Goal: Task Accomplishment & Management: Manage account settings

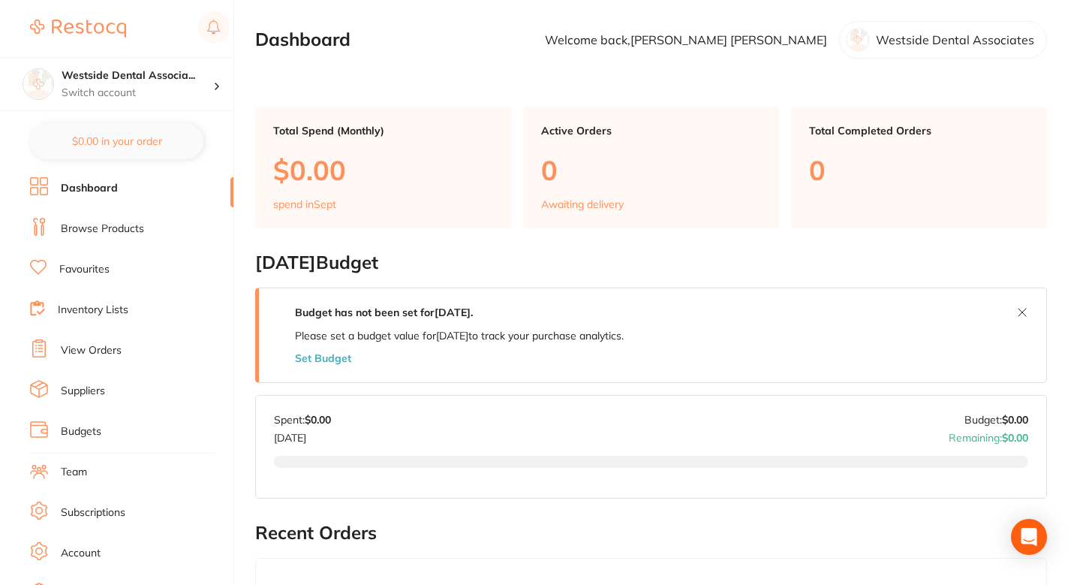
click at [555, 260] on h2 "September 2025 Budget" at bounding box center [651, 262] width 792 height 21
click at [557, 255] on h2 "September 2025 Budget" at bounding box center [651, 262] width 792 height 21
click at [599, 254] on h2 "September 2025 Budget" at bounding box center [651, 262] width 792 height 21
click at [691, 257] on h2 "September 2025 Budget" at bounding box center [651, 262] width 792 height 21
click at [599, 262] on h2 "September 2025 Budget" at bounding box center [651, 262] width 792 height 21
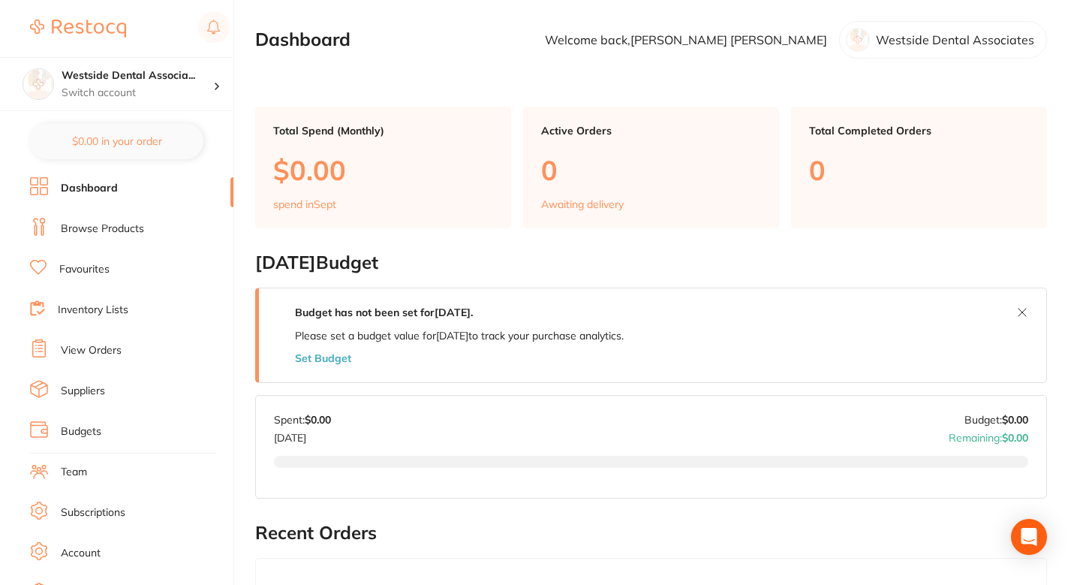
click at [124, 218] on li "Browse Products" at bounding box center [131, 229] width 203 height 23
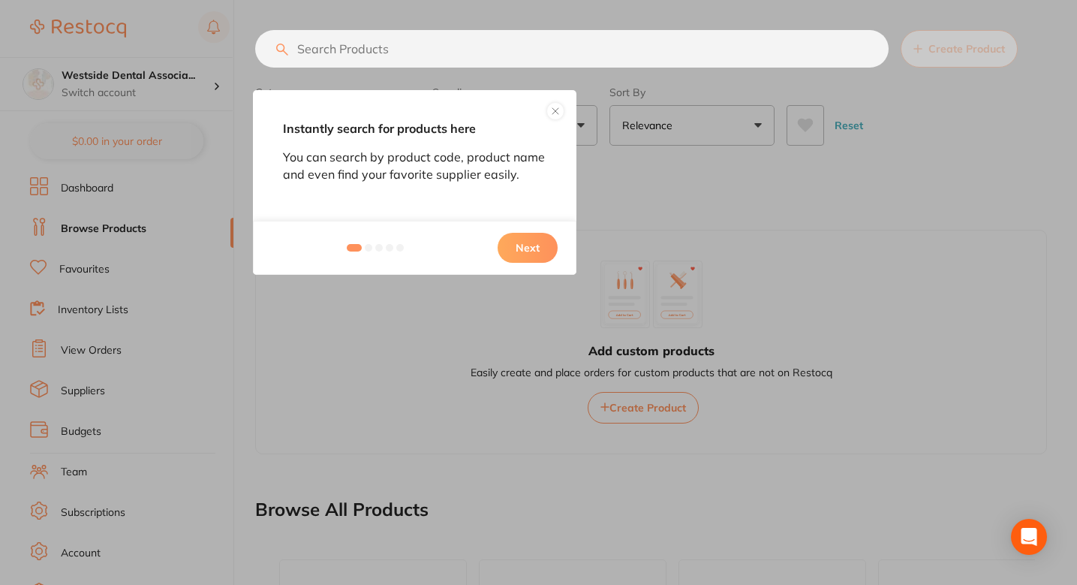
click at [526, 252] on button "Next" at bounding box center [528, 248] width 60 height 30
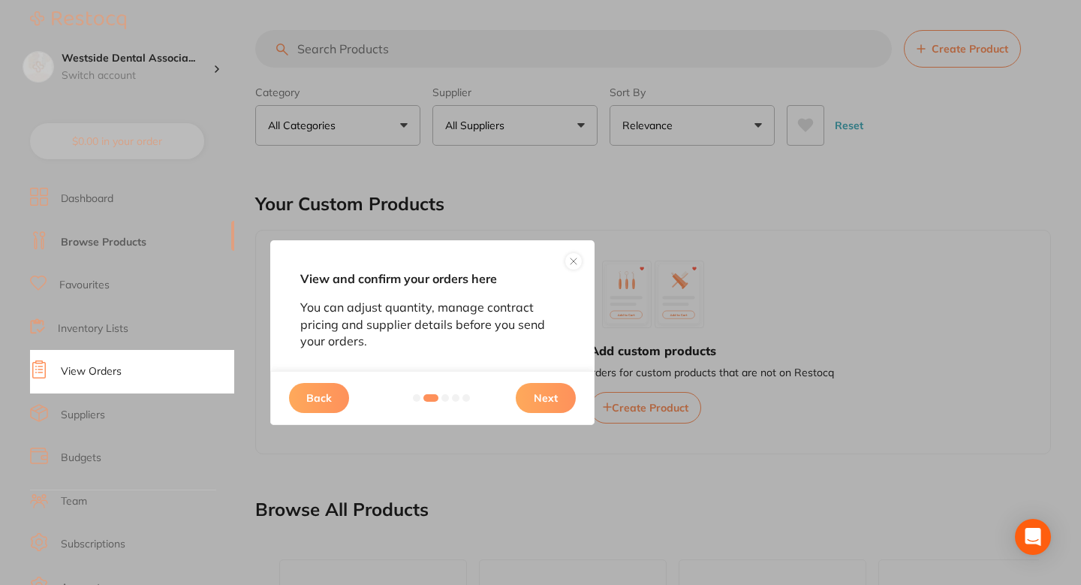
click at [538, 392] on button "Next" at bounding box center [546, 398] width 60 height 30
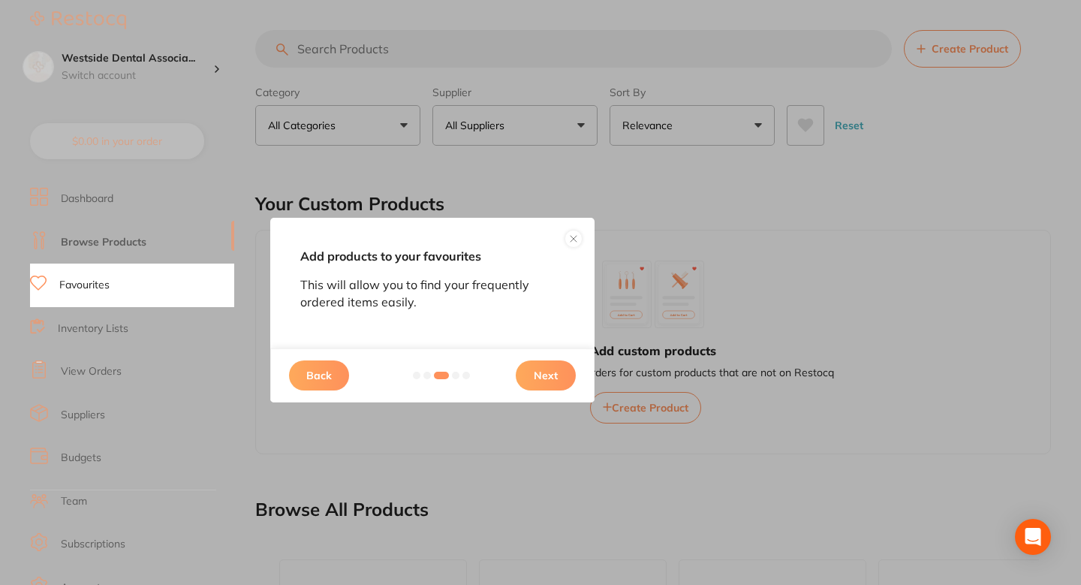
click at [545, 384] on button "Next" at bounding box center [546, 375] width 60 height 30
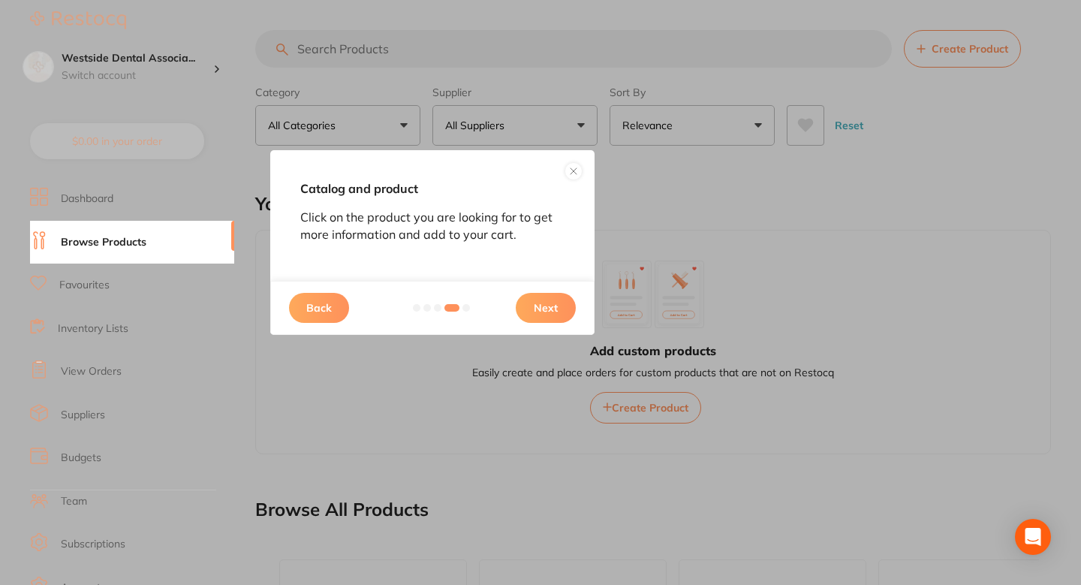
click at [570, 176] on button at bounding box center [574, 171] width 18 height 18
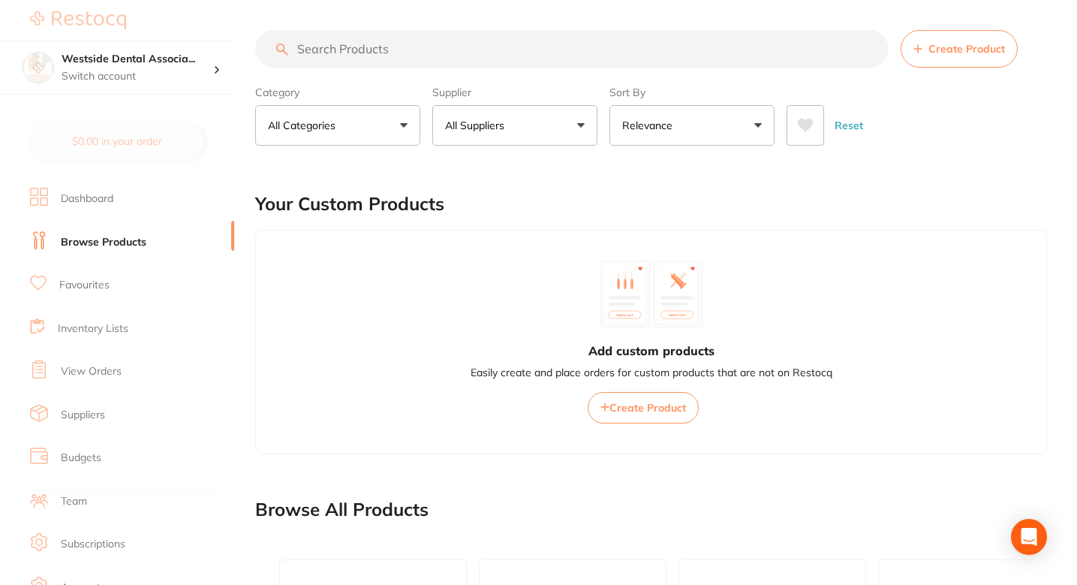
click at [520, 129] on button "All Suppliers" at bounding box center [514, 125] width 165 height 41
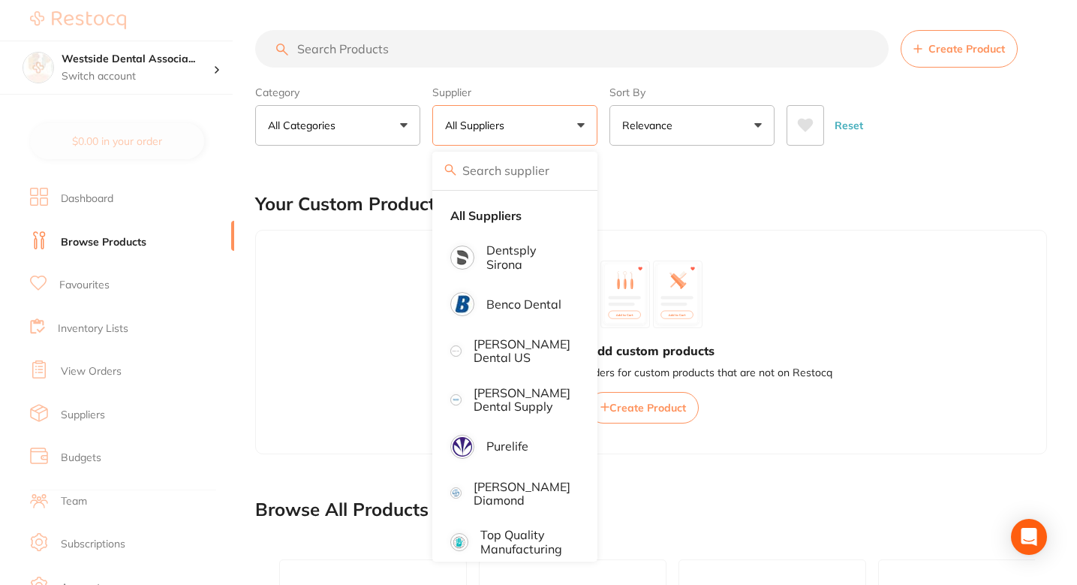
click at [520, 129] on button "All Suppliers" at bounding box center [514, 125] width 165 height 41
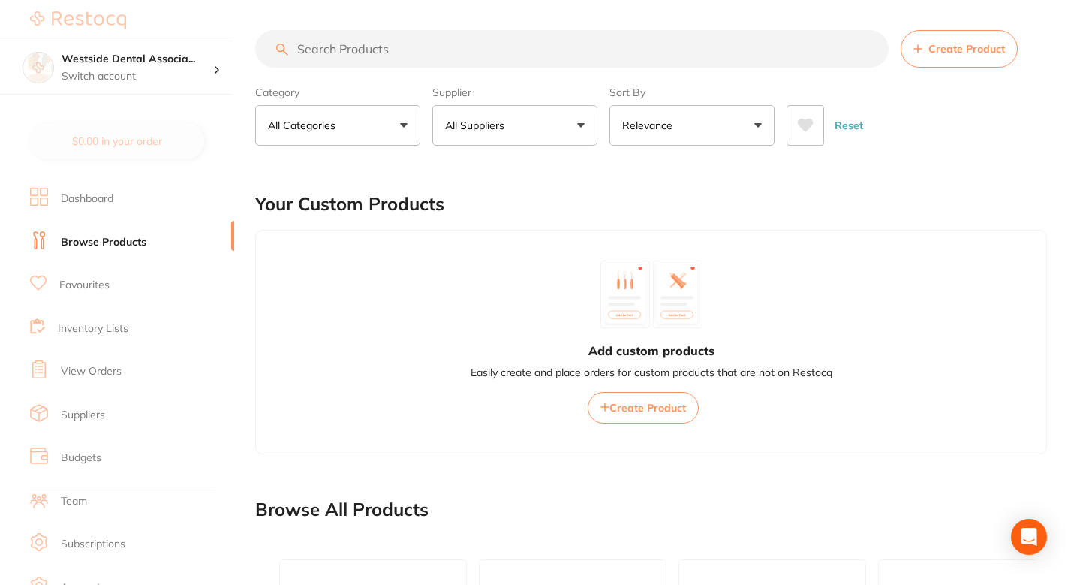
click at [685, 204] on div "Your Custom Products" at bounding box center [651, 204] width 792 height 50
click at [781, 191] on div "Your Custom Products" at bounding box center [651, 204] width 792 height 50
click at [576, 209] on div "Your Custom Products" at bounding box center [651, 204] width 792 height 50
click at [510, 164] on main "Create Product Category All Categories All Categories 3D Printing articulating …" at bounding box center [666, 525] width 822 height 1051
click at [516, 143] on button "All Suppliers" at bounding box center [514, 125] width 165 height 41
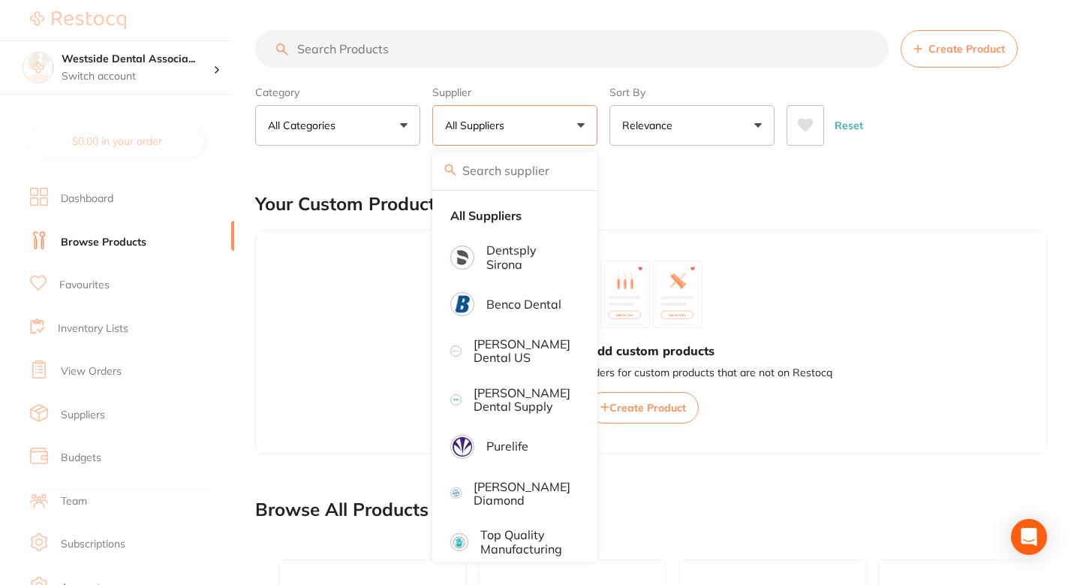
click at [535, 182] on input "search" at bounding box center [514, 171] width 165 height 38
click at [673, 177] on main "Create Product Category All Categories All Categories 3D Printing articulating …" at bounding box center [666, 525] width 822 height 1051
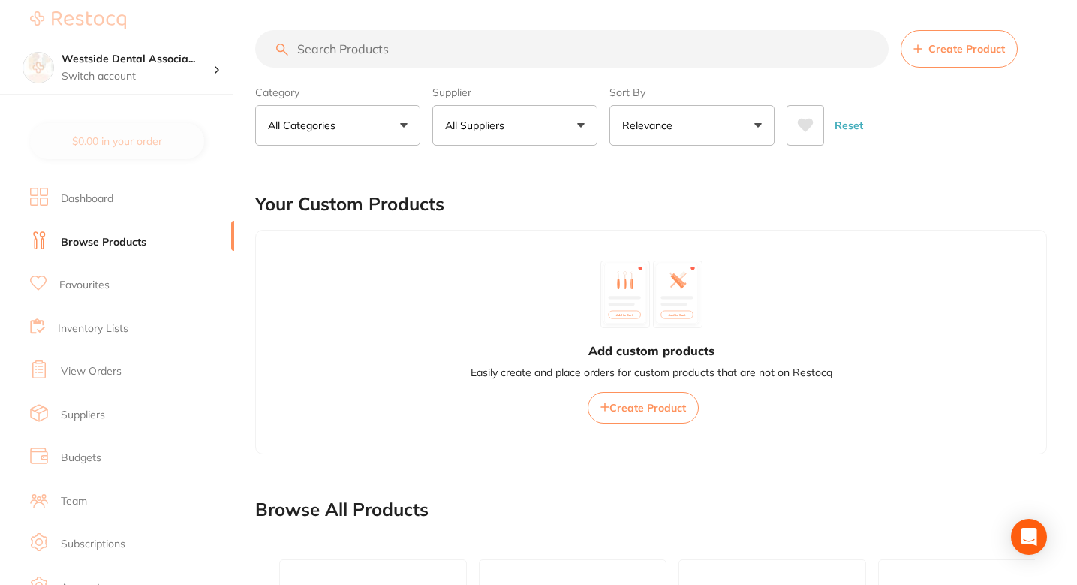
click at [604, 239] on div "Add custom products Easily create and place orders for custom products that are…" at bounding box center [651, 342] width 792 height 224
click at [517, 215] on div "Your Custom Products" at bounding box center [651, 204] width 792 height 50
click at [612, 210] on div "Your Custom Products" at bounding box center [651, 204] width 792 height 50
click at [492, 197] on div "Your Custom Products" at bounding box center [651, 204] width 792 height 50
click at [554, 218] on div "Your Custom Products" at bounding box center [651, 204] width 792 height 50
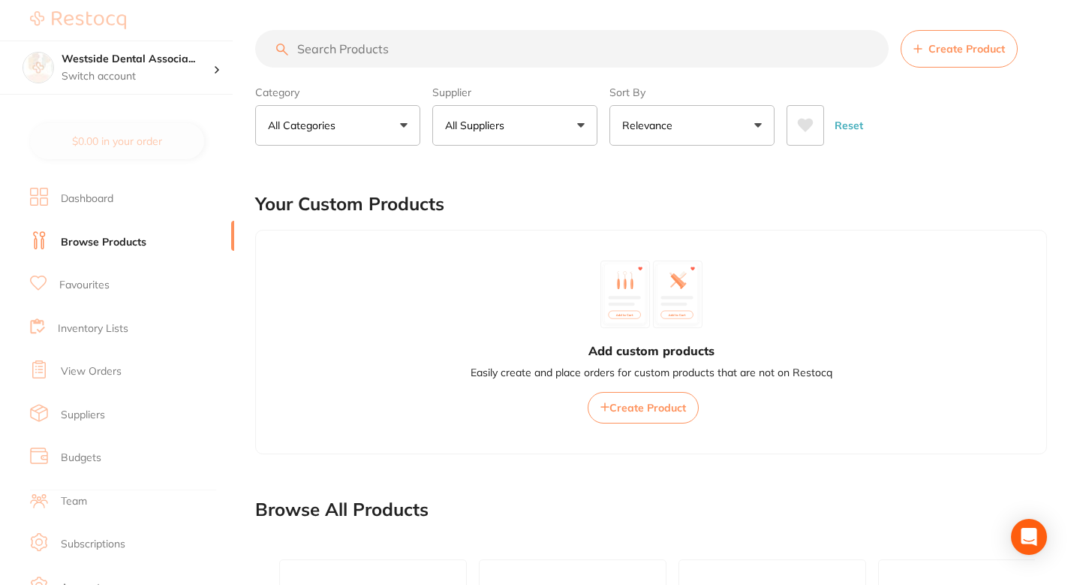
click at [577, 203] on div "Your Custom Products" at bounding box center [651, 204] width 792 height 50
click at [607, 170] on main "Create Product Category All Categories All Categories 3D Printing articulating …" at bounding box center [666, 525] width 822 height 1051
click at [944, 39] on button "Create Product" at bounding box center [959, 49] width 117 height 38
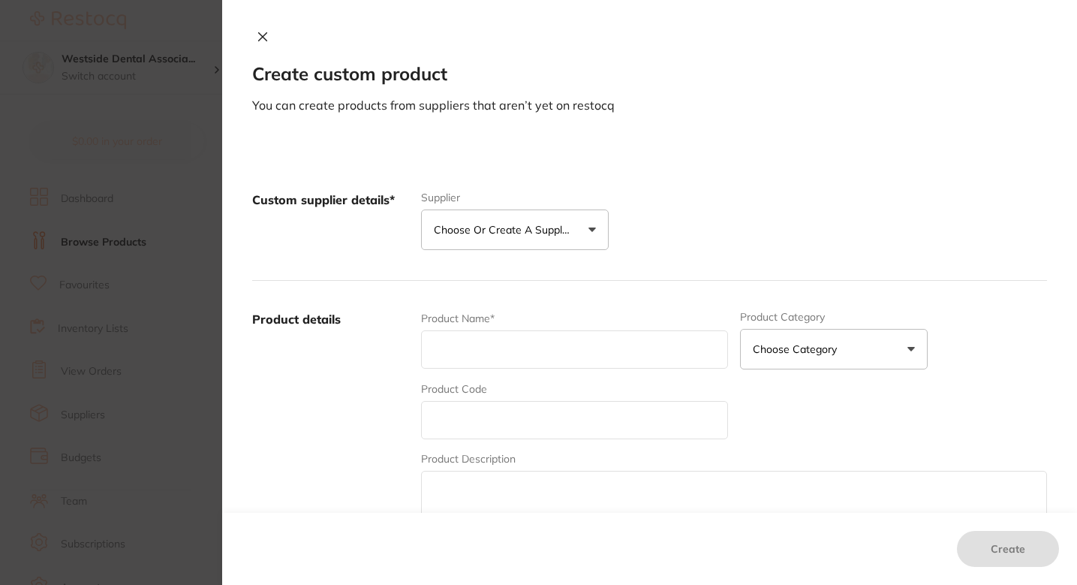
click at [522, 241] on button "Choose or create a supplier" at bounding box center [515, 229] width 188 height 41
click at [687, 255] on div "Custom supplier details* Supplier Choose or create a supplier Create custom sup…" at bounding box center [649, 220] width 795 height 119
click at [534, 320] on div "Product Name*" at bounding box center [574, 340] width 307 height 59
click at [537, 242] on button "Choose or create a supplier" at bounding box center [515, 229] width 188 height 41
click at [665, 187] on div "Custom supplier details* Supplier Choose or create a supplier Create custom sup…" at bounding box center [649, 220] width 795 height 119
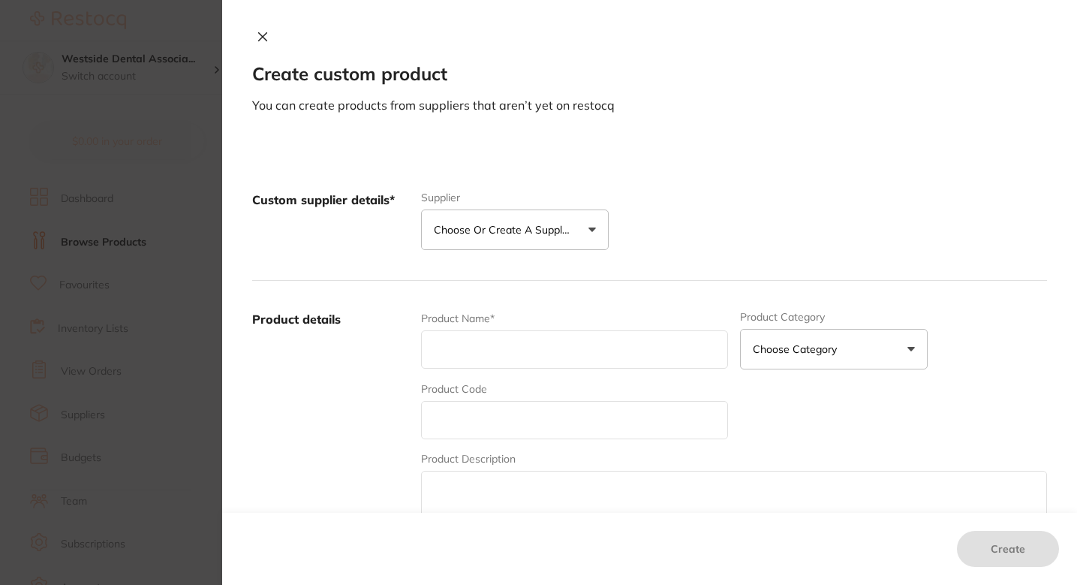
click at [599, 225] on button "Choose or create a supplier" at bounding box center [515, 229] width 188 height 41
click at [644, 215] on div "Custom supplier details* Supplier Choose or create a supplier Create custom sup…" at bounding box center [649, 220] width 795 height 119
click at [575, 233] on button "Choose or create a supplier" at bounding box center [515, 229] width 188 height 41
click at [697, 231] on div "Custom supplier details* Supplier Choose or create a supplier Create custom sup…" at bounding box center [649, 220] width 795 height 119
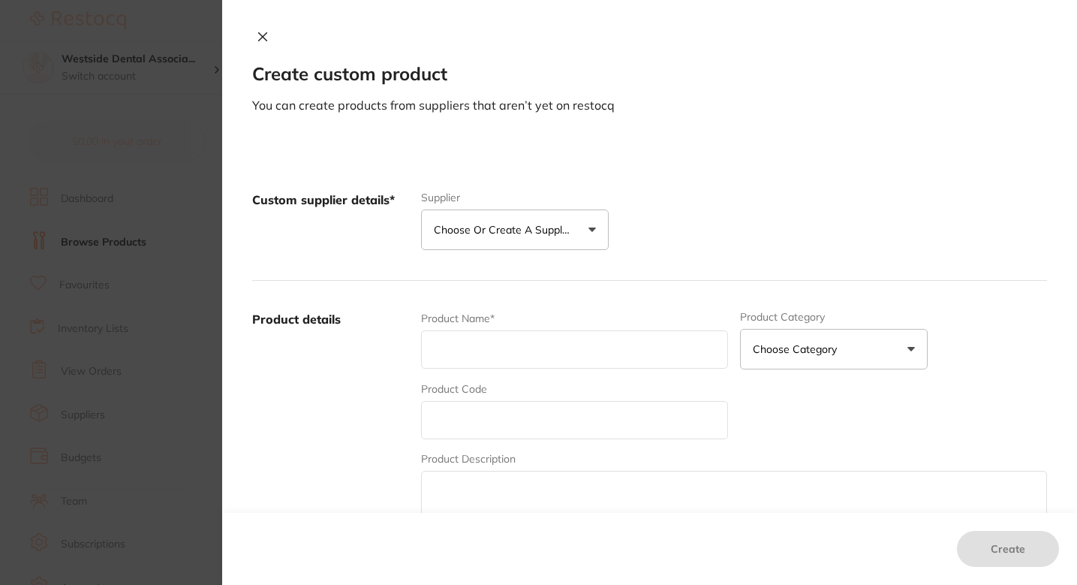
click at [537, 164] on div "Custom supplier details* Supplier Choose or create a supplier Create custom sup…" at bounding box center [649, 220] width 795 height 119
click at [677, 125] on div "Create custom product You can create products from suppliers that aren’t yet on…" at bounding box center [649, 292] width 855 height 585
click at [660, 122] on div "Create custom product You can create products from suppliers that aren’t yet on…" at bounding box center [649, 292] width 855 height 585
click at [549, 241] on button "Choose or create a supplier" at bounding box center [515, 229] width 188 height 41
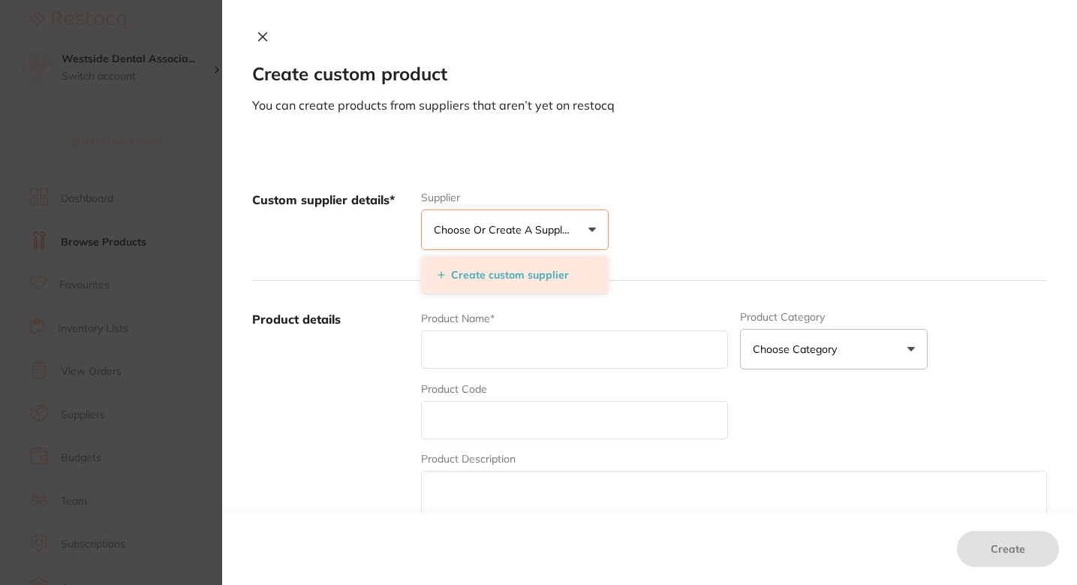
click at [523, 293] on li "Create custom supplier" at bounding box center [515, 275] width 188 height 38
click at [543, 279] on button "Create custom supplier" at bounding box center [503, 275] width 140 height 14
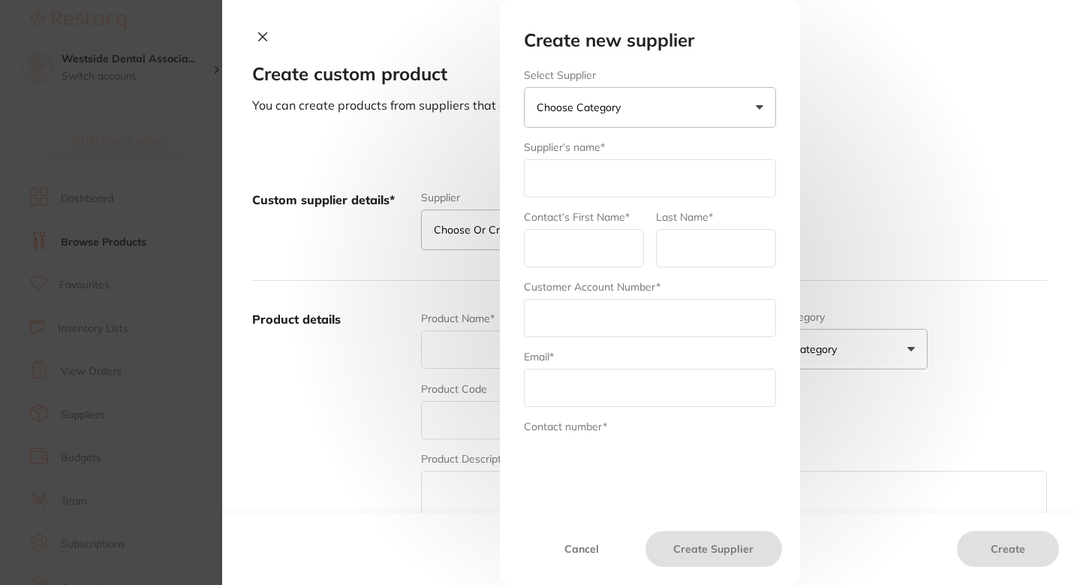
click at [626, 107] on button "Choose Category" at bounding box center [650, 107] width 252 height 41
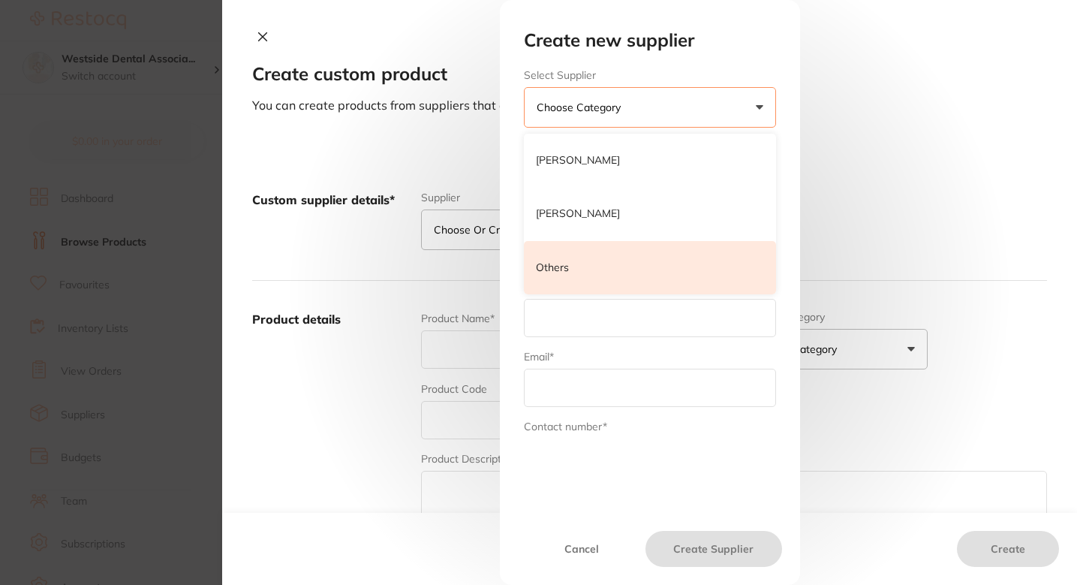
click at [597, 279] on li "Others" at bounding box center [650, 268] width 252 height 54
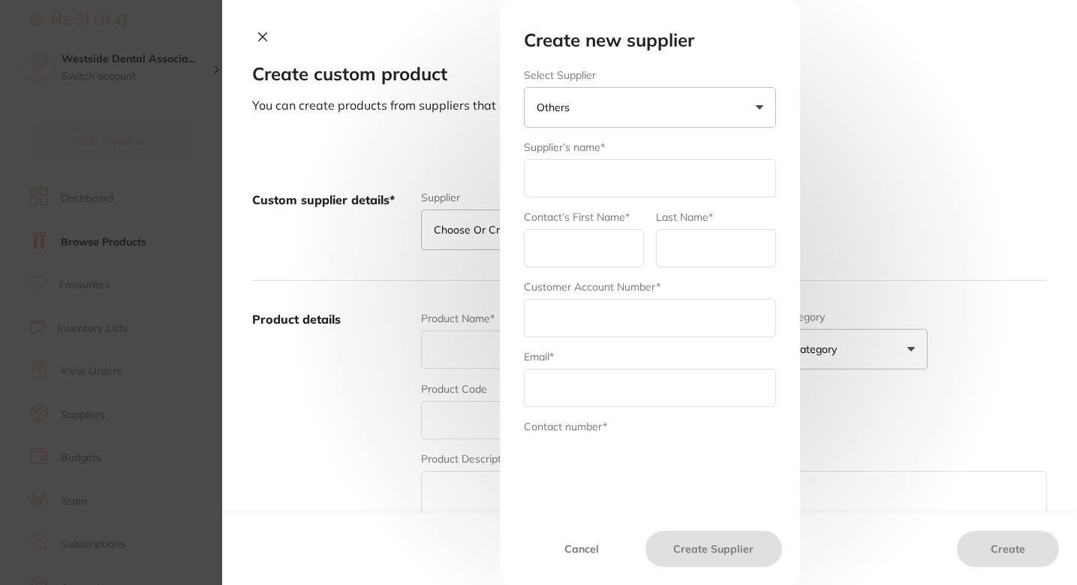
click at [612, 187] on input "text" at bounding box center [650, 178] width 252 height 38
click at [610, 191] on input "text" at bounding box center [650, 178] width 252 height 38
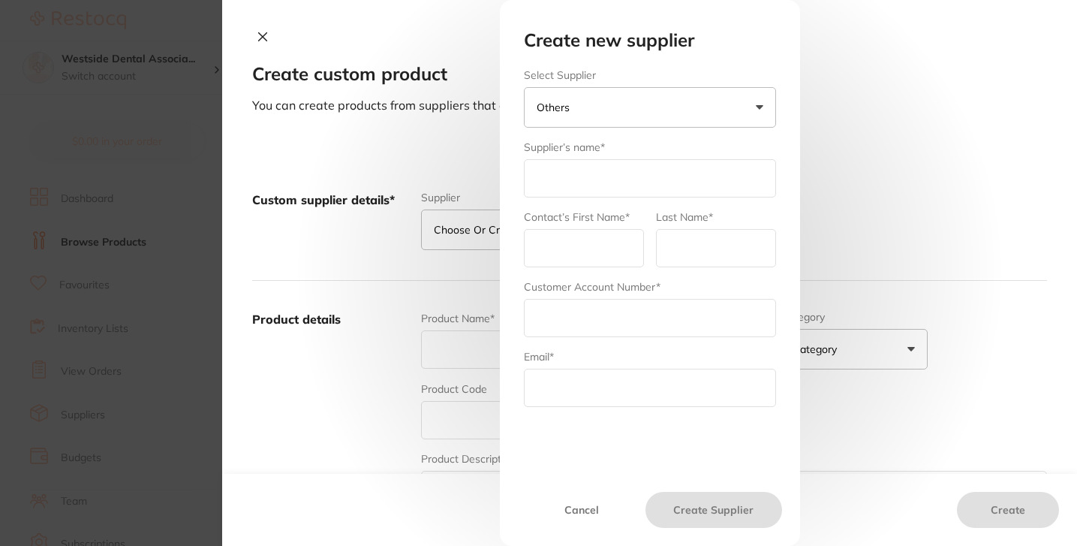
click at [479, 137] on div "Create new supplier Select Supplier Others Henry Schein Halas Adam Dental Other…" at bounding box center [649, 273] width 855 height 546
click at [574, 91] on button "Others" at bounding box center [650, 107] width 252 height 41
click at [577, 107] on button "Others" at bounding box center [650, 107] width 252 height 41
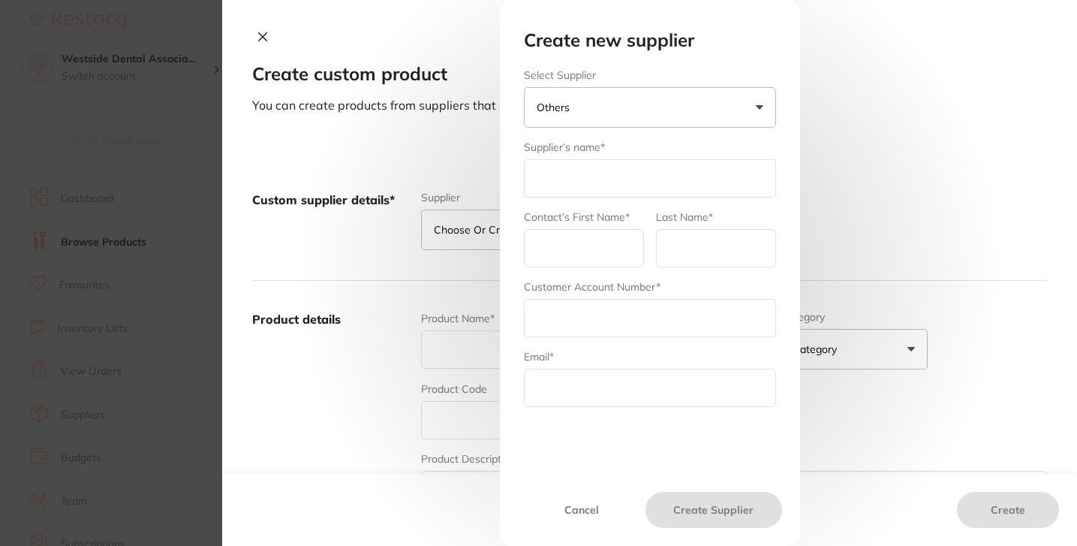
click at [393, 122] on div "Create new supplier Select Supplier Others Henry Schein Halas Adam Dental Other…" at bounding box center [649, 273] width 855 height 546
click at [568, 112] on p "Others" at bounding box center [556, 107] width 39 height 15
click at [583, 112] on button "Others" at bounding box center [650, 107] width 252 height 41
click at [583, 212] on label "Contact’s First Name*" at bounding box center [577, 217] width 106 height 12
click at [608, 198] on form "Select Supplier Others Henry Schein Halas Adam Dental Others Supplier’s name* C…" at bounding box center [650, 331] width 252 height 524
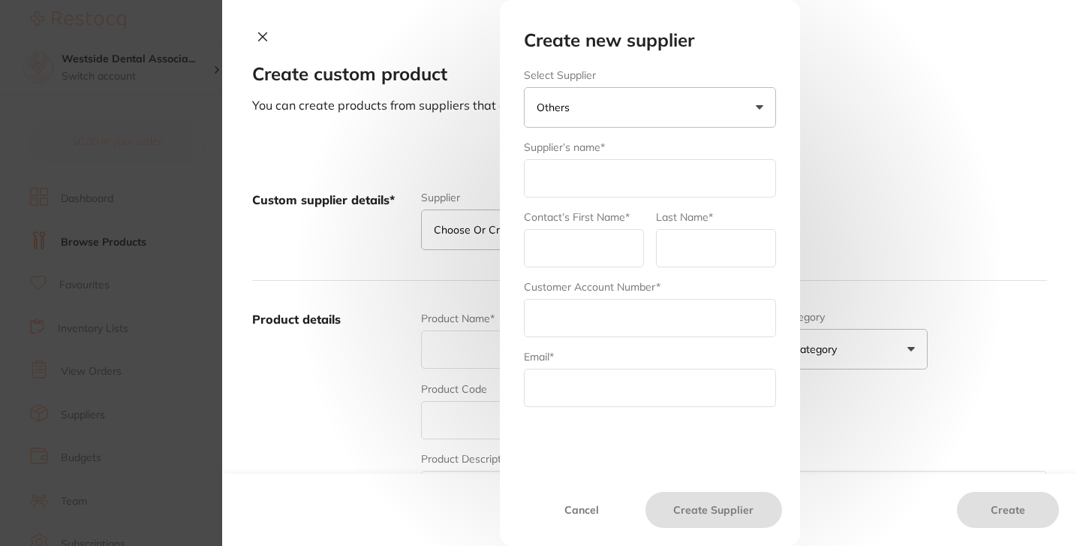
click at [621, 188] on input "text" at bounding box center [650, 178] width 252 height 38
click at [594, 185] on input "text" at bounding box center [650, 178] width 252 height 38
click at [589, 178] on input "text" at bounding box center [650, 178] width 252 height 38
click at [560, 183] on input "Dentavision" at bounding box center [650, 178] width 252 height 38
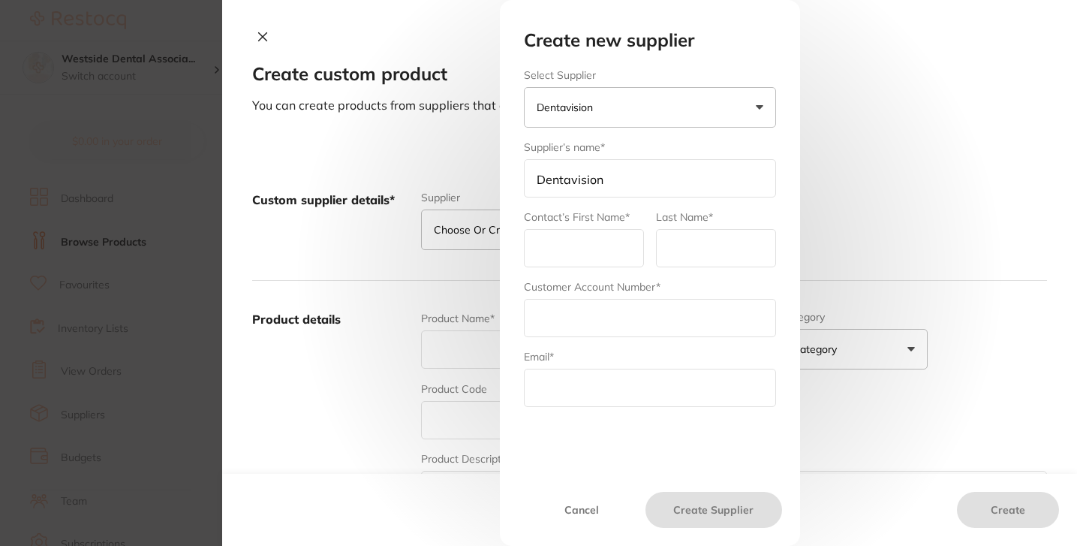
click at [560, 183] on input "Dentavision" at bounding box center [650, 178] width 252 height 38
paste input "Ultradent"
click at [631, 187] on input "Ultradent" at bounding box center [650, 178] width 252 height 38
type input "Ultradent"
click at [699, 144] on div "Supplier’s name* Ultradent" at bounding box center [650, 169] width 252 height 58
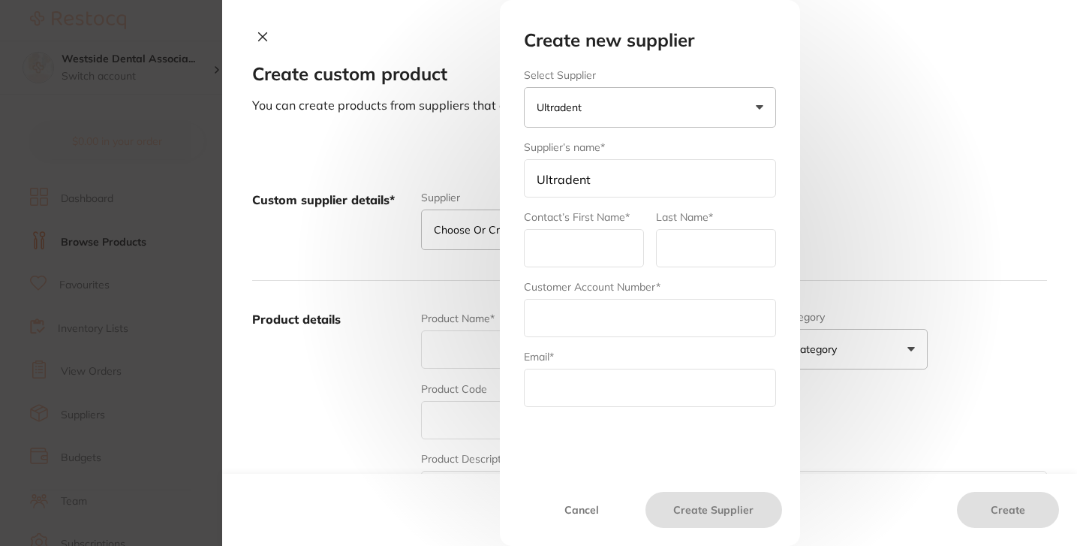
click at [593, 242] on input "text" at bounding box center [584, 248] width 120 height 38
click at [656, 211] on label "Last Name*" at bounding box center [684, 217] width 57 height 12
click at [625, 215] on label "Contact’s First Name*" at bounding box center [577, 217] width 106 height 12
click at [619, 257] on input "text" at bounding box center [584, 248] width 120 height 38
click at [691, 251] on input "text" at bounding box center [716, 248] width 120 height 38
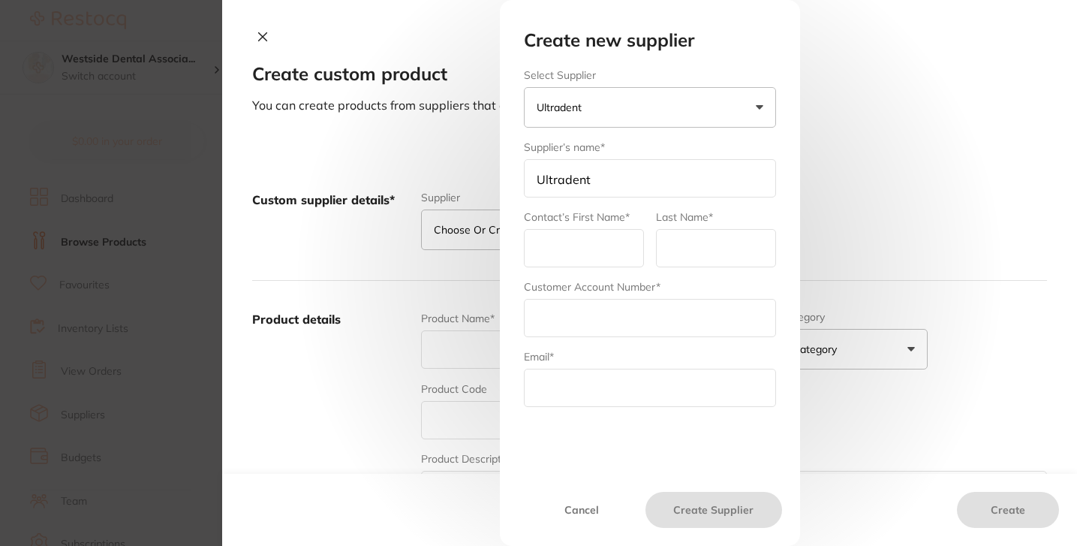
click at [634, 251] on input "text" at bounding box center [584, 248] width 120 height 38
click at [632, 212] on div "Contact’s First Name*" at bounding box center [584, 238] width 120 height 58
click at [621, 233] on input "text" at bounding box center [584, 248] width 120 height 38
click at [621, 203] on form "Select Supplier Ultradent Henry Schein Halas Adam Dental Others Supplier’s name…" at bounding box center [650, 331] width 252 height 524
click at [592, 238] on input "text" at bounding box center [584, 248] width 120 height 38
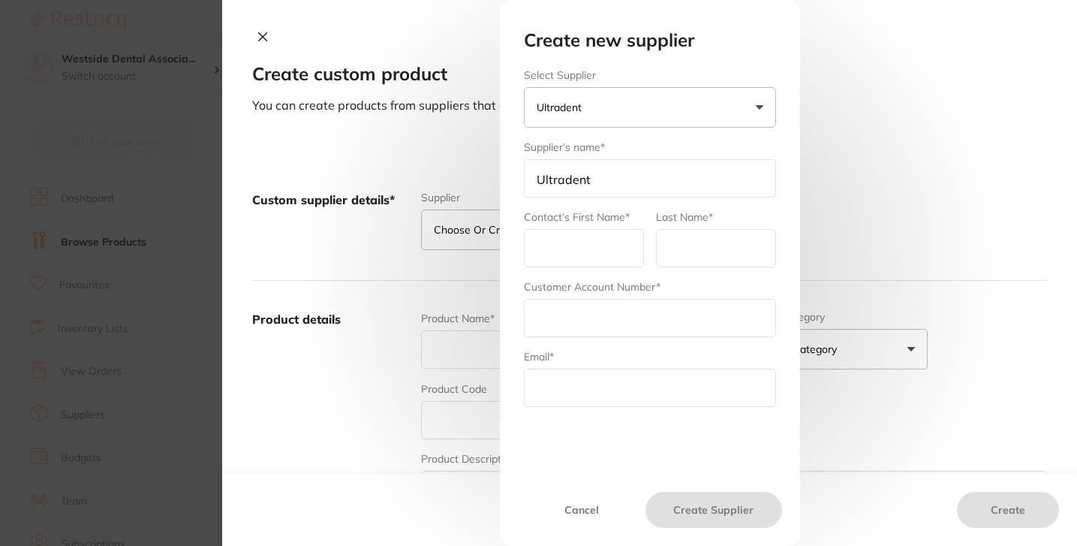
click at [534, 321] on input "text" at bounding box center [650, 318] width 252 height 38
click at [579, 252] on input "text" at bounding box center [584, 248] width 120 height 38
type input "Ultradent"
type input "USA"
click at [595, 352] on div "Email*" at bounding box center [650, 378] width 252 height 58
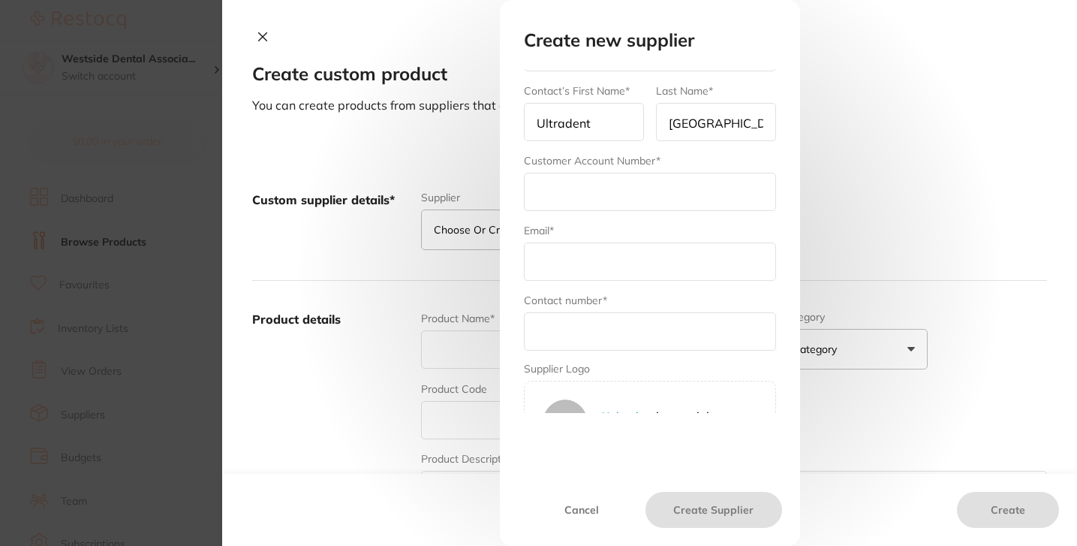
scroll to position [164, 0]
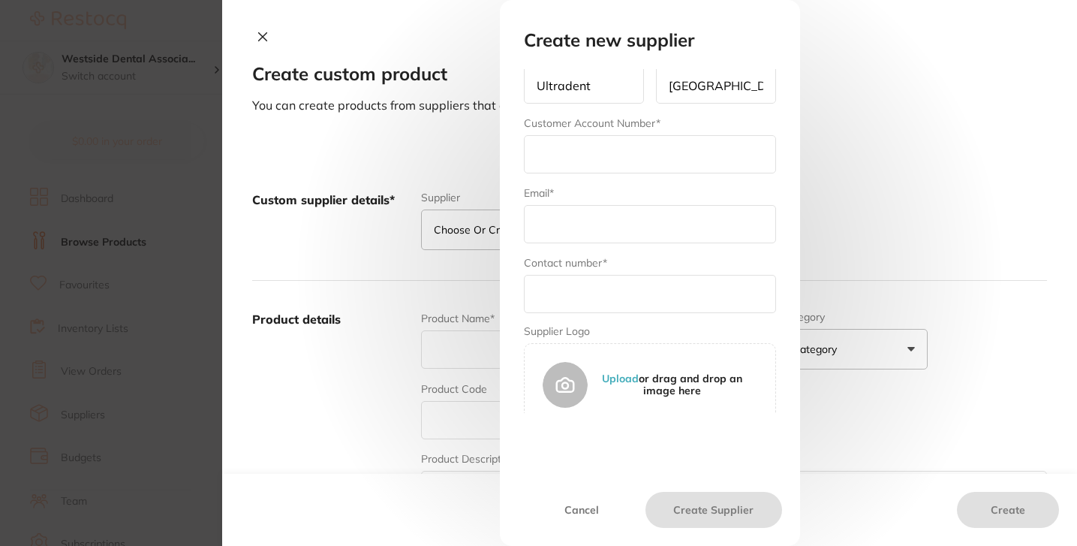
click at [619, 163] on input "text" at bounding box center [650, 154] width 252 height 38
click at [568, 190] on div "Email*" at bounding box center [650, 214] width 252 height 58
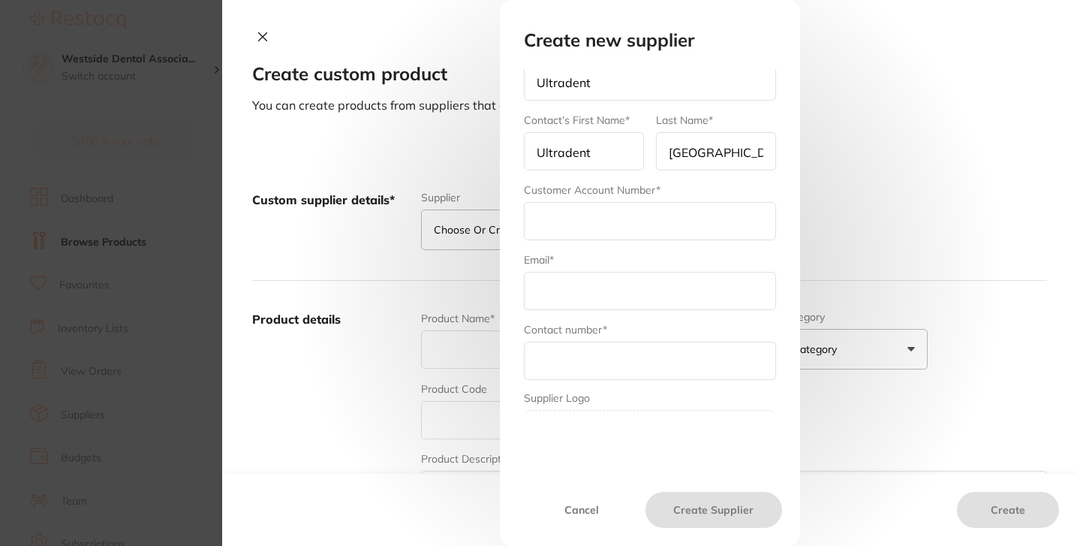
click at [603, 228] on input "text" at bounding box center [650, 221] width 252 height 38
click at [578, 229] on input "text" at bounding box center [650, 221] width 252 height 38
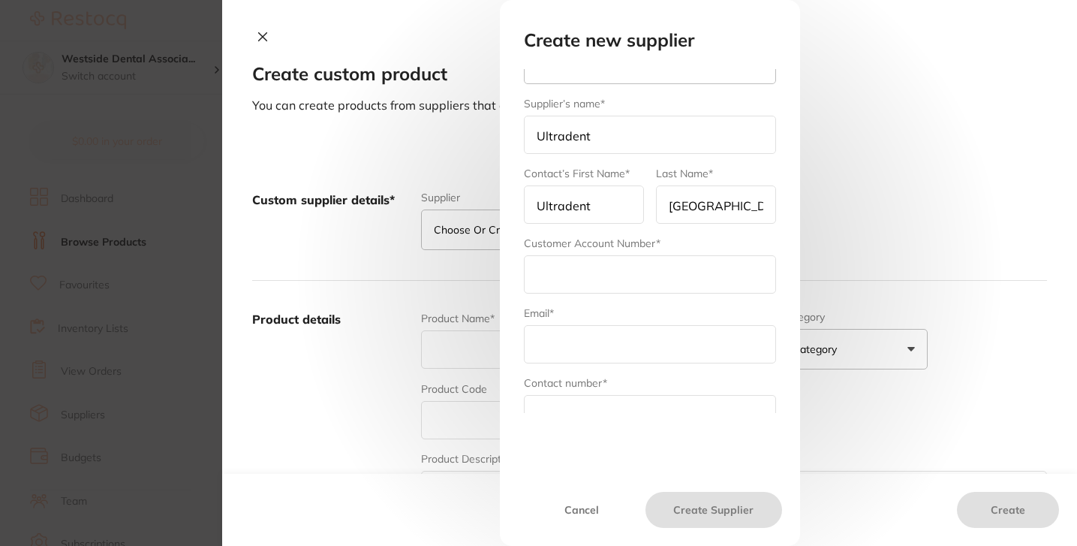
scroll to position [41, 0]
click at [577, 294] on input "text" at bounding box center [650, 277] width 252 height 38
click at [576, 274] on input "text" at bounding box center [650, 277] width 252 height 38
type input "Westside Dental"
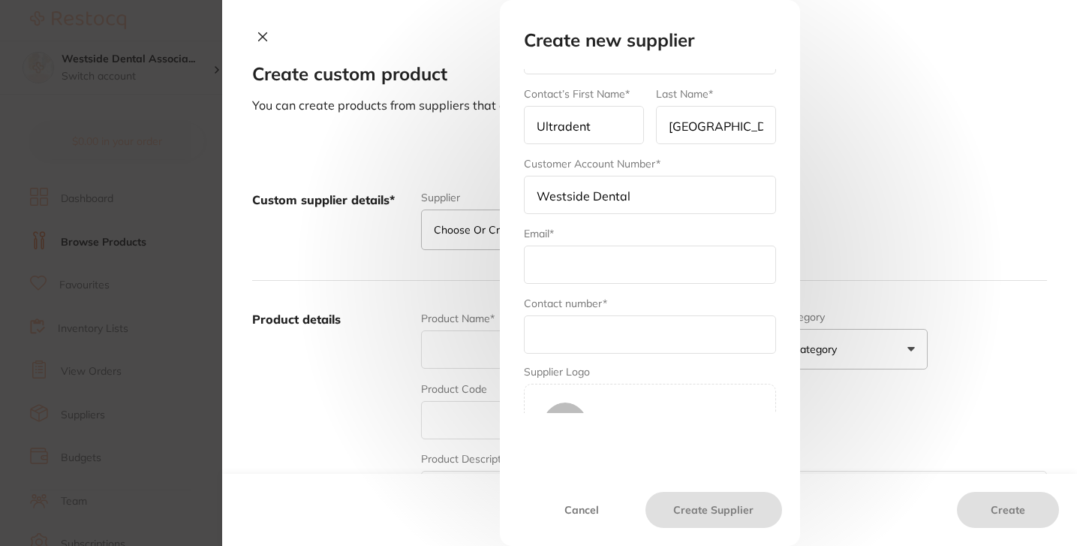
scroll to position [127, 0]
click at [589, 245] on input "text" at bounding box center [650, 261] width 252 height 38
click at [595, 259] on input "text" at bounding box center [650, 261] width 252 height 38
click at [604, 327] on input "text" at bounding box center [650, 331] width 252 height 38
paste input "888.230.1420"
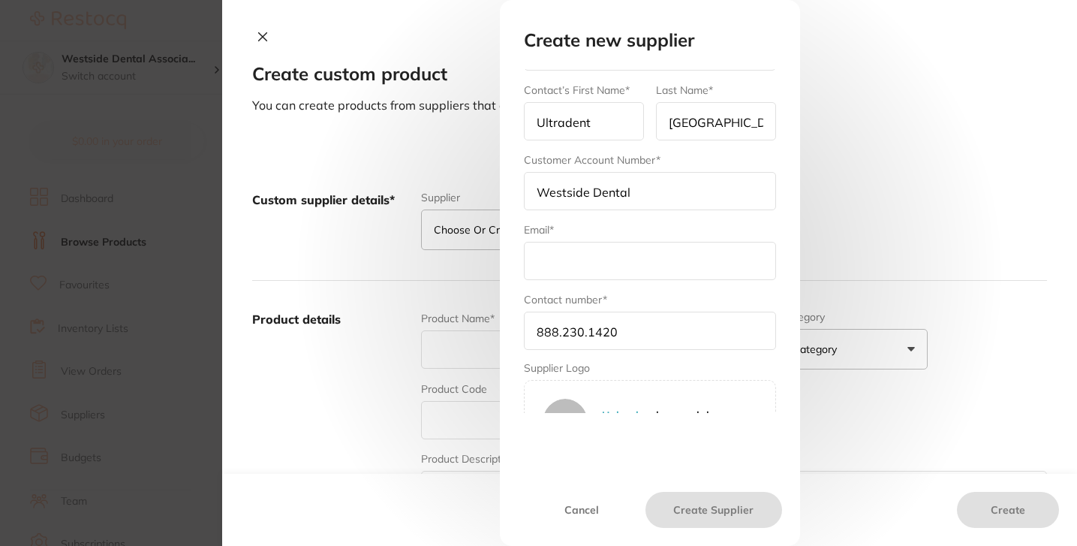
click at [619, 273] on input "text" at bounding box center [650, 261] width 252 height 38
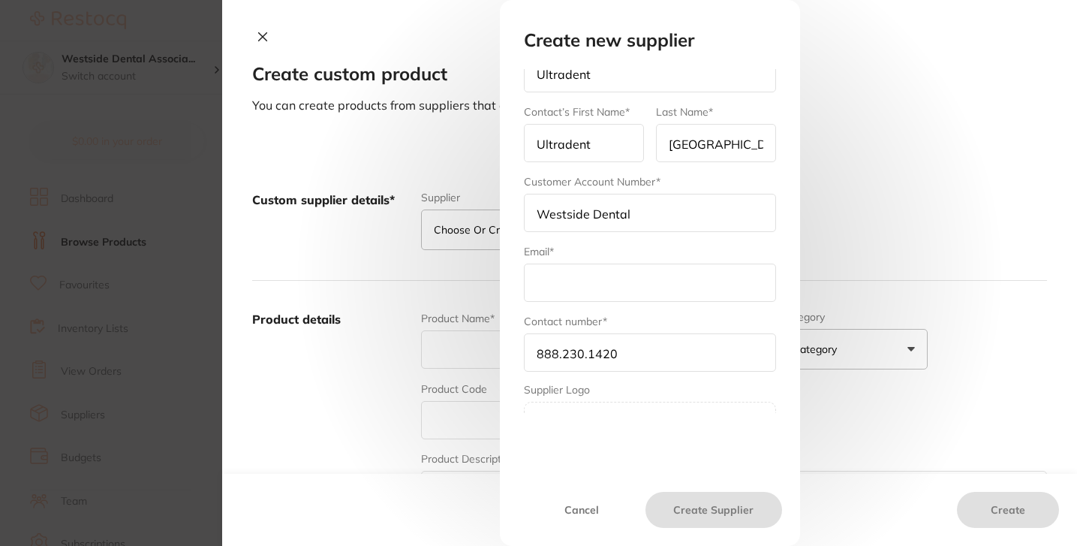
scroll to position [104, 0]
click at [613, 348] on input "888.230.1420" at bounding box center [650, 353] width 252 height 38
paste input "1."
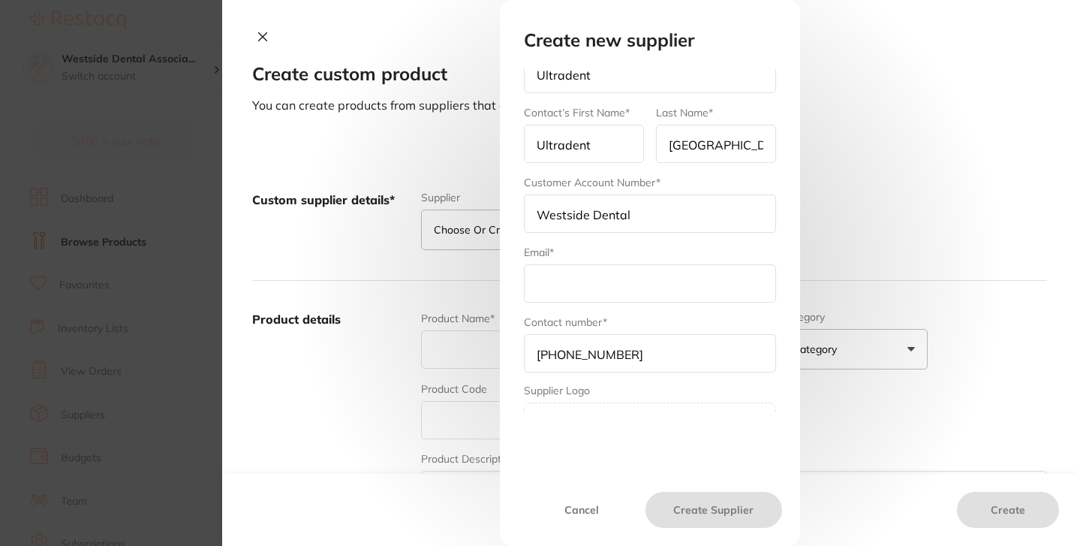
click at [549, 355] on input "1.888.230.1420" at bounding box center [650, 353] width 252 height 38
click at [583, 357] on input "1 888.230.1420" at bounding box center [650, 353] width 252 height 38
click at [606, 355] on input "1 888 230.1420" at bounding box center [650, 353] width 252 height 38
type input "1 888 230 1420"
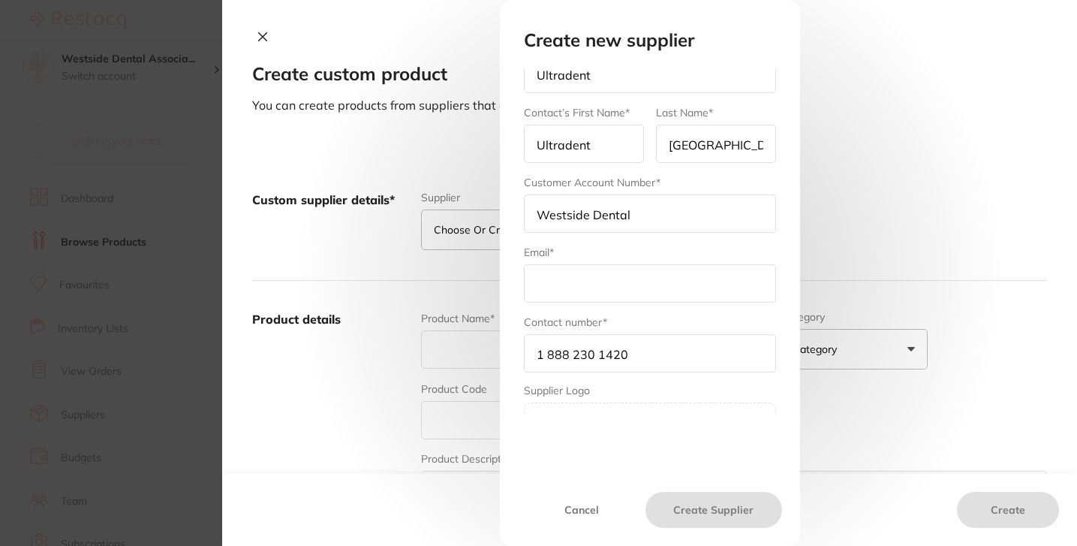
click at [618, 273] on input "text" at bounding box center [650, 283] width 252 height 38
paste input "onlineordersupport@ultradent.com"
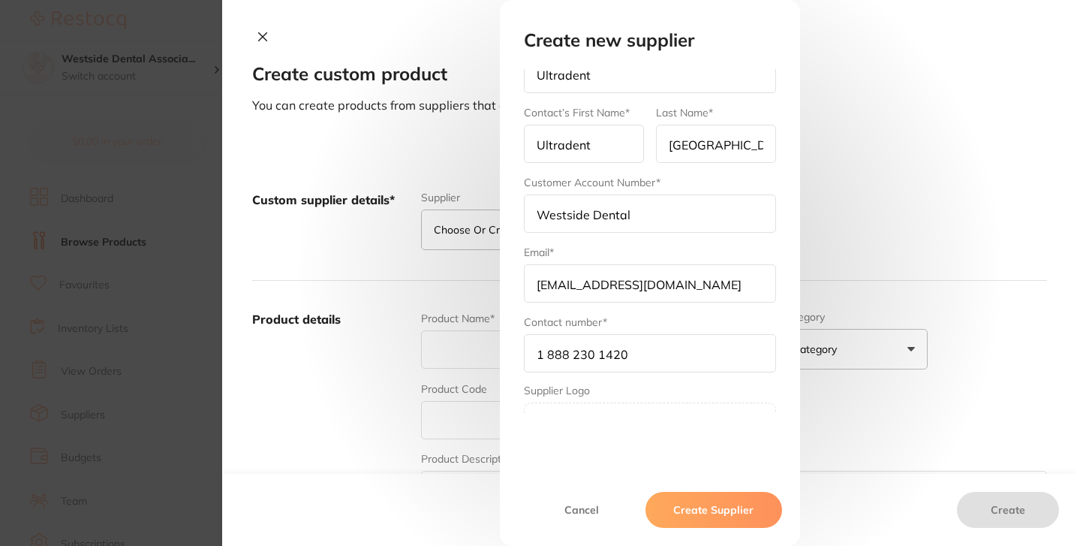
type input "onlineordersupport@ultradent.com"
click at [671, 242] on form "Select Supplier Ultradent Henry Schein Halas Adam Dental Others Supplier’s name…" at bounding box center [650, 227] width 252 height 524
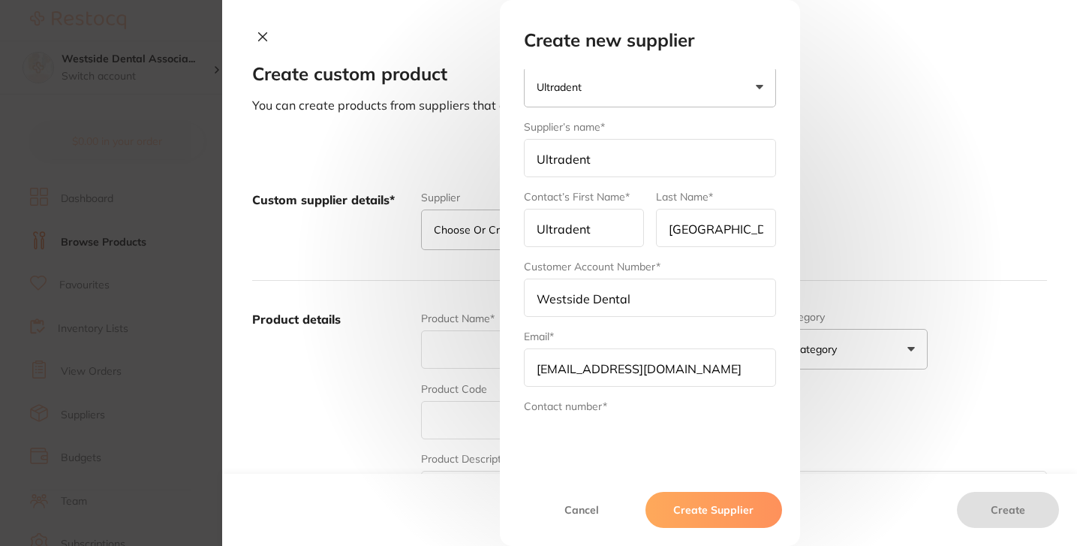
scroll to position [0, 0]
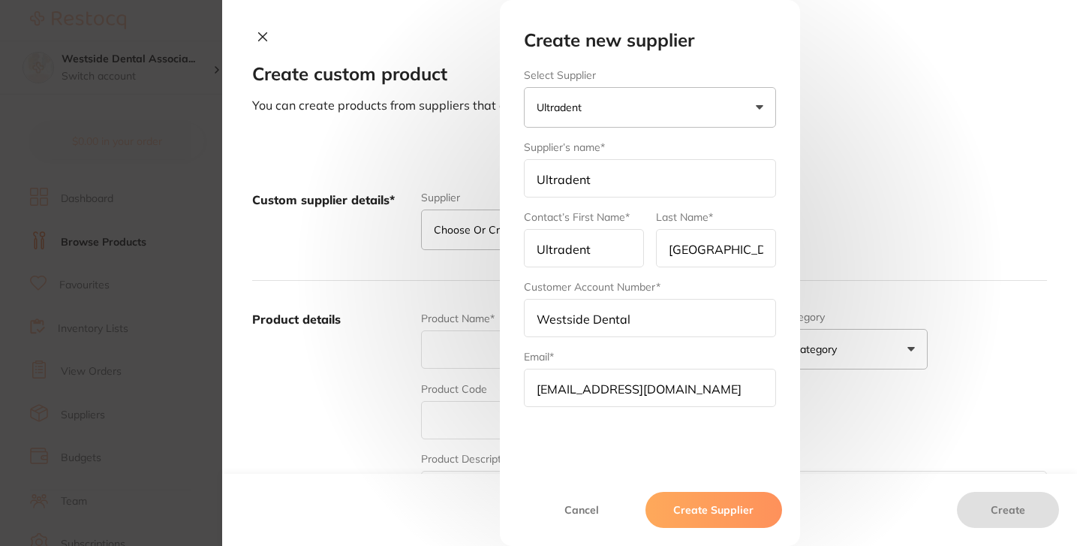
click at [737, 41] on h2 "Create new supplier" at bounding box center [650, 40] width 252 height 21
click at [709, 107] on button "Ultradent" at bounding box center [650, 107] width 252 height 41
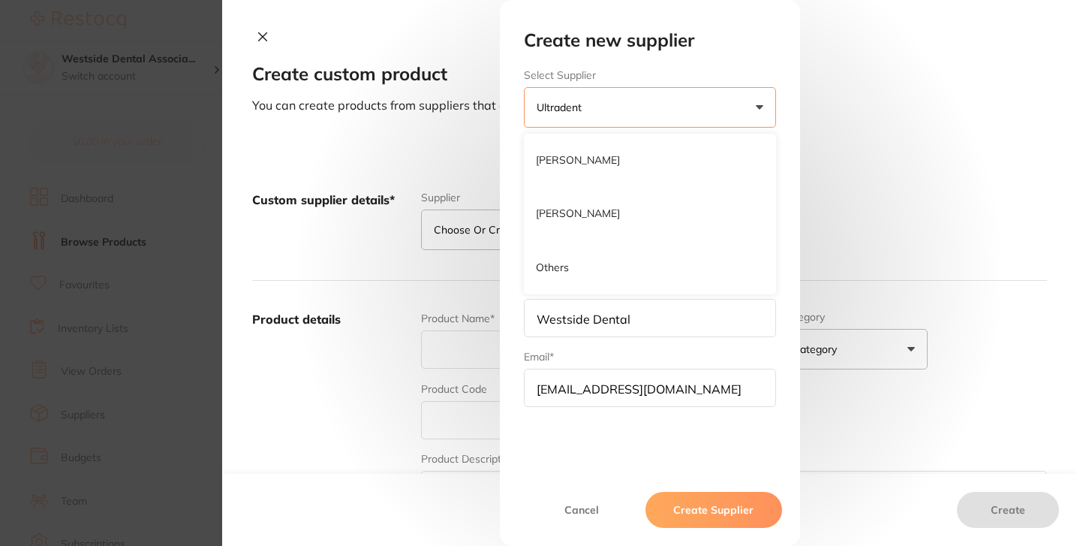
click at [709, 107] on button "Ultradent" at bounding box center [650, 107] width 252 height 41
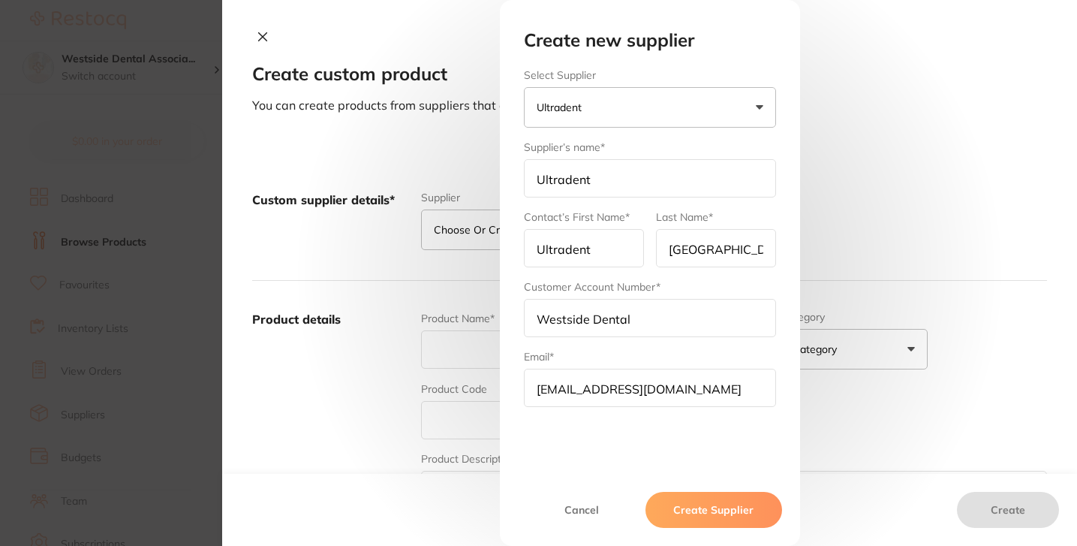
click at [685, 47] on h2 "Create new supplier" at bounding box center [650, 40] width 252 height 21
click at [652, 98] on button "Ultradent" at bounding box center [650, 107] width 252 height 41
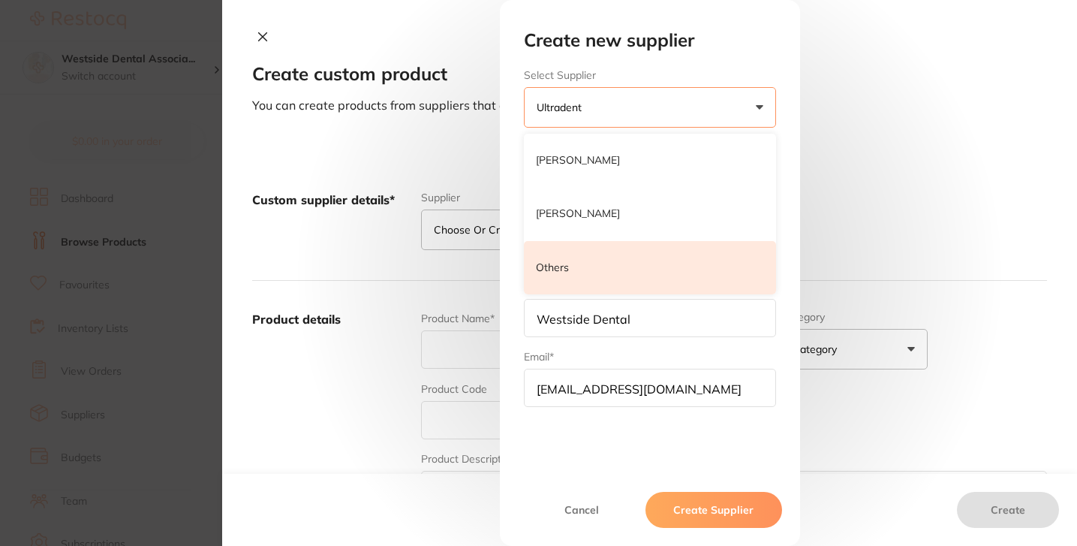
click at [597, 260] on li "Others" at bounding box center [650, 268] width 252 height 54
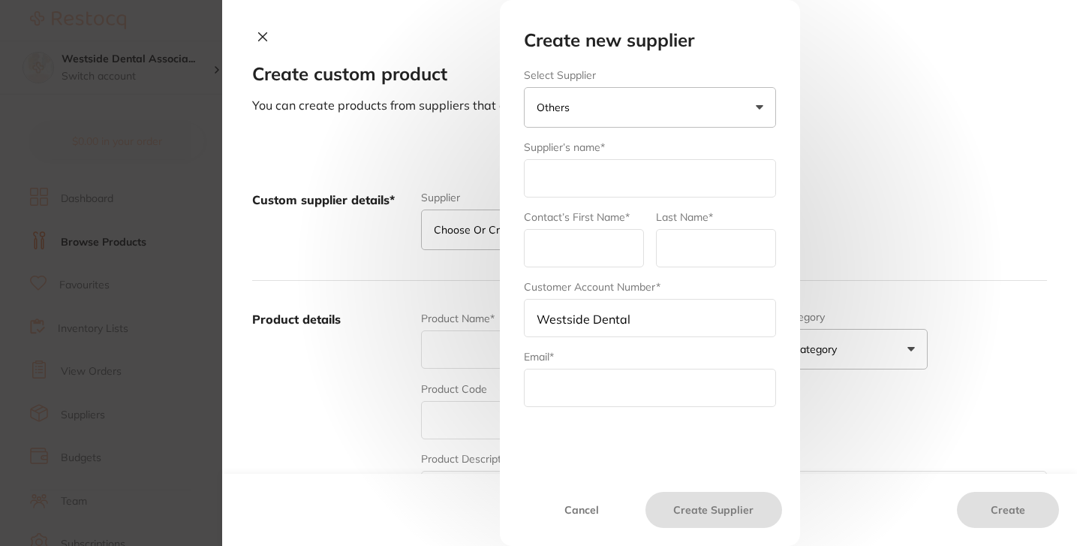
click at [628, 118] on button "Others" at bounding box center [650, 107] width 252 height 41
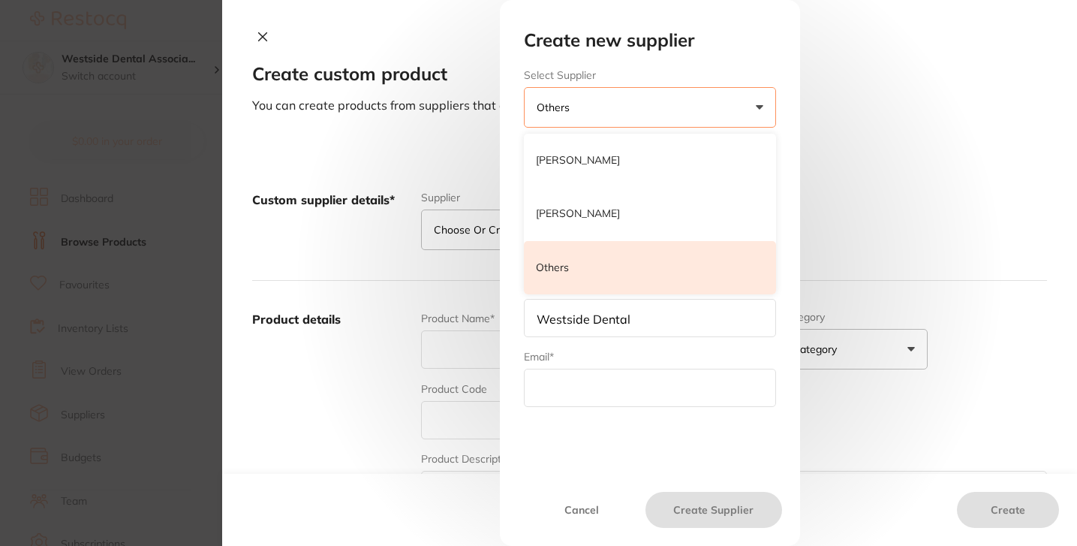
click at [601, 255] on li "Others" at bounding box center [650, 268] width 252 height 54
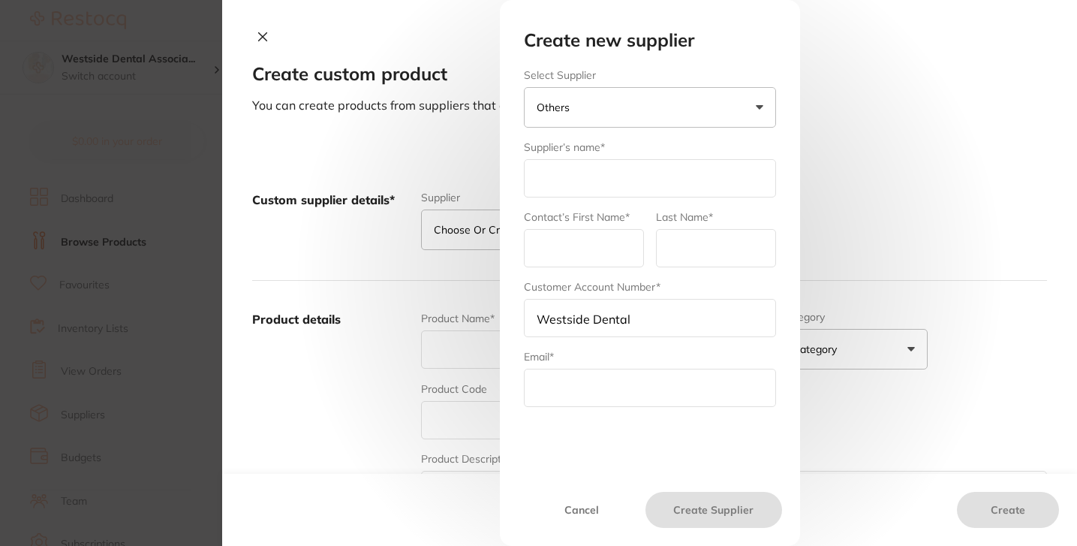
click at [598, 192] on input "text" at bounding box center [650, 178] width 252 height 38
type input "Ultradent"
click at [602, 245] on input "text" at bounding box center [584, 248] width 120 height 38
click at [601, 245] on input "text" at bounding box center [584, 248] width 120 height 38
click at [589, 248] on input "text" at bounding box center [584, 248] width 120 height 38
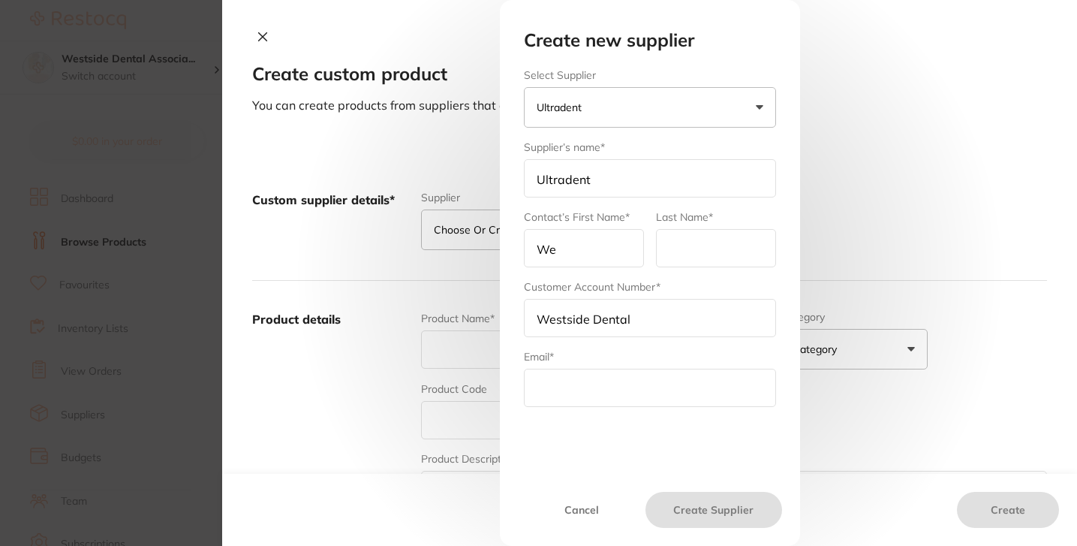
type input "W"
type input "Ultradent"
type input "USA"
click at [563, 375] on input "text" at bounding box center [650, 388] width 252 height 38
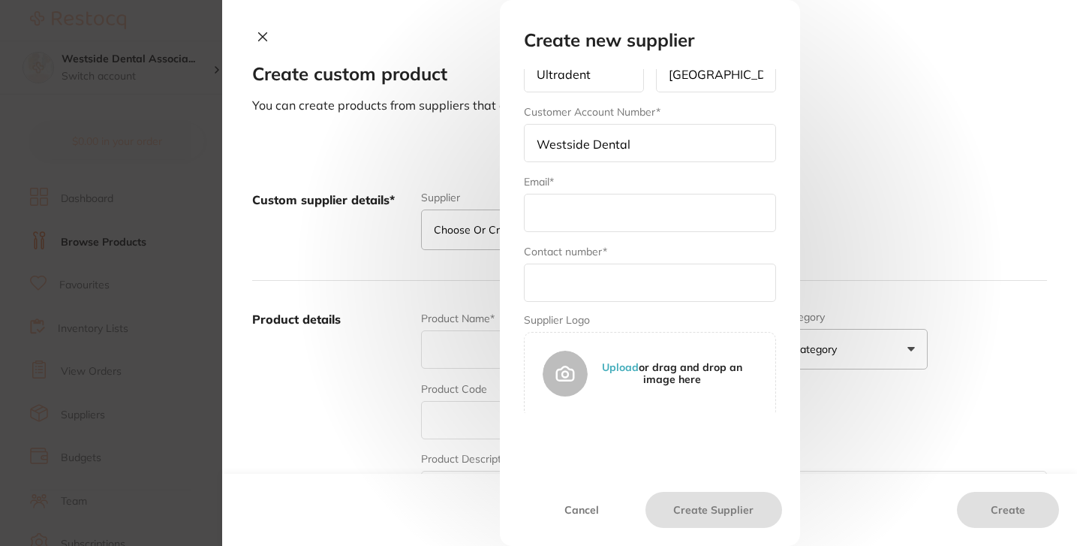
scroll to position [179, 0]
paste input "onlineordersupport@ultradent.com"
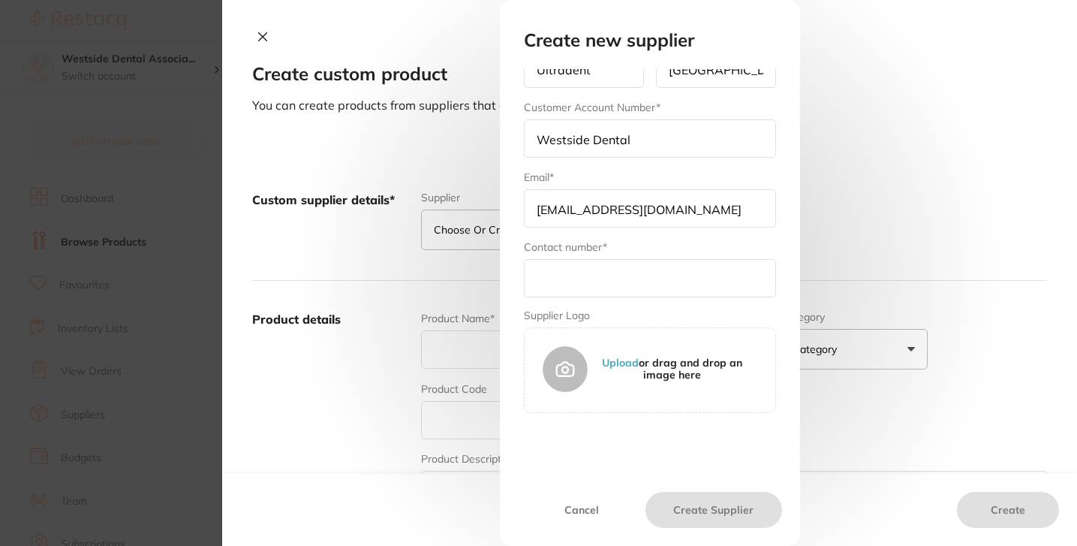
type input "onlineordersupport@ultradent.com"
click at [607, 310] on label "Supplier Logo" at bounding box center [650, 315] width 252 height 12
click at [621, 290] on input "text" at bounding box center [650, 278] width 252 height 38
paste input "1.888.230.1420"
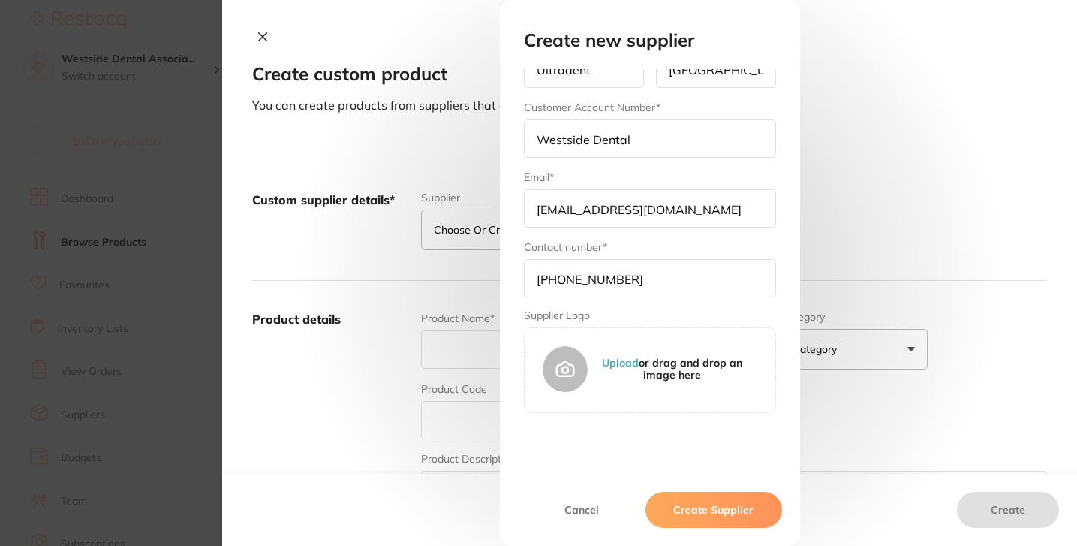
click at [598, 285] on input "1.888.230.1420" at bounding box center [650, 278] width 252 height 38
click at [577, 275] on input "1.888.230 1420" at bounding box center [650, 278] width 252 height 38
click at [548, 279] on input "1.888 230 1420" at bounding box center [650, 278] width 252 height 38
type input "1 888 230 1420"
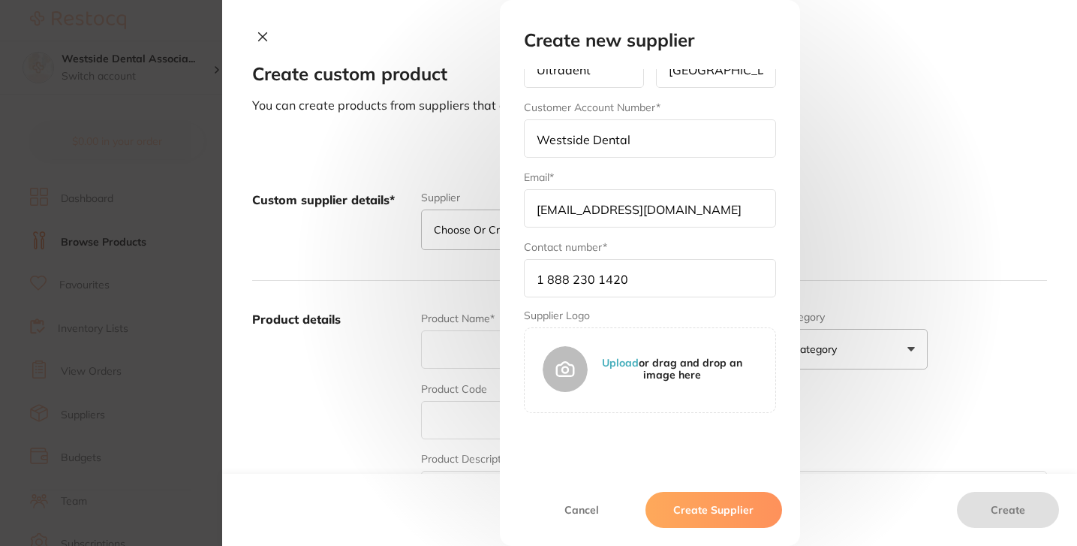
click at [658, 308] on form "Select Supplier Ultradent Henry Schein Halas Adam Dental Others Supplier’s name…" at bounding box center [650, 152] width 252 height 524
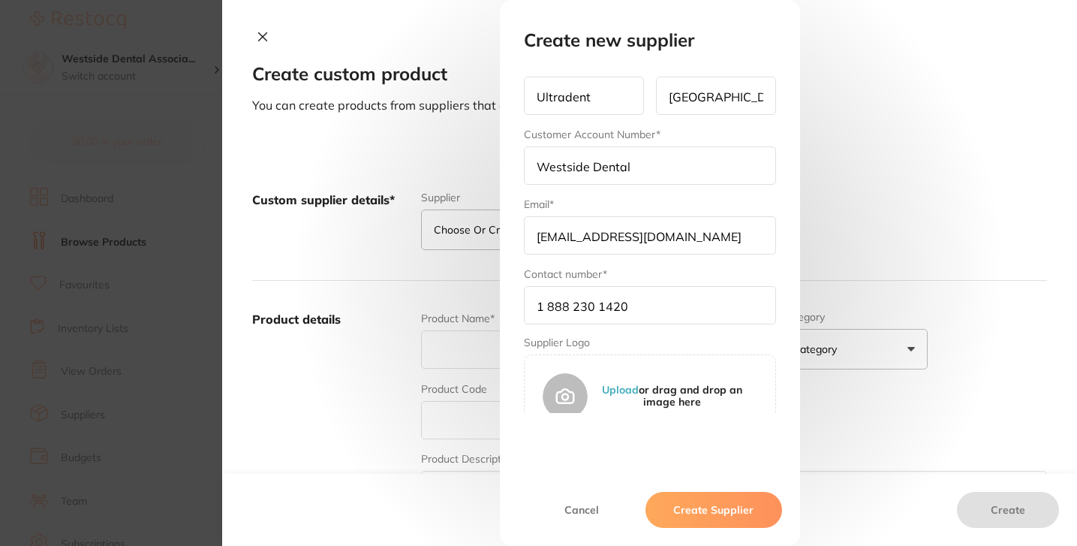
scroll to position [179, 0]
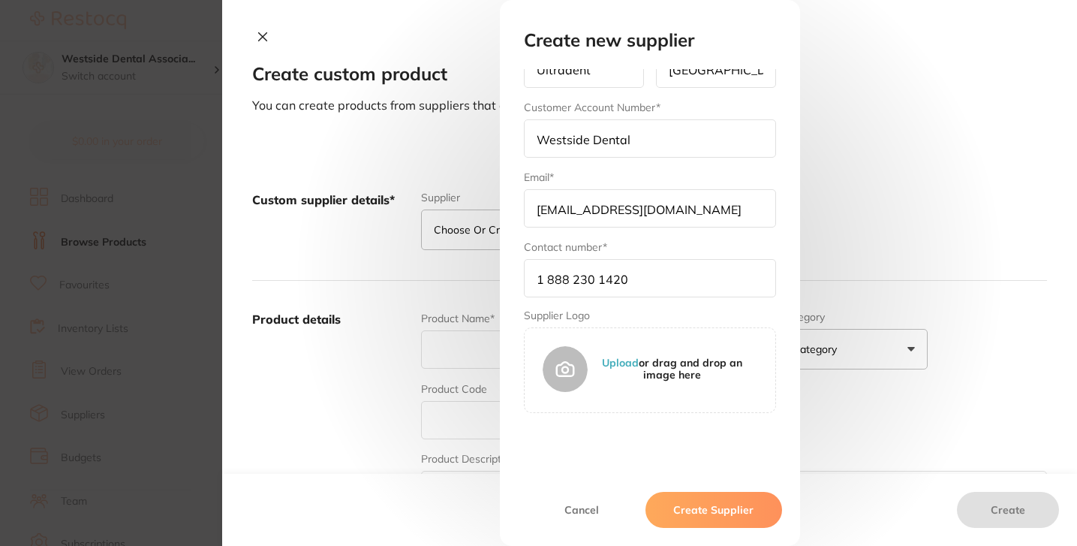
click at [682, 508] on button "Create Supplier" at bounding box center [714, 510] width 136 height 36
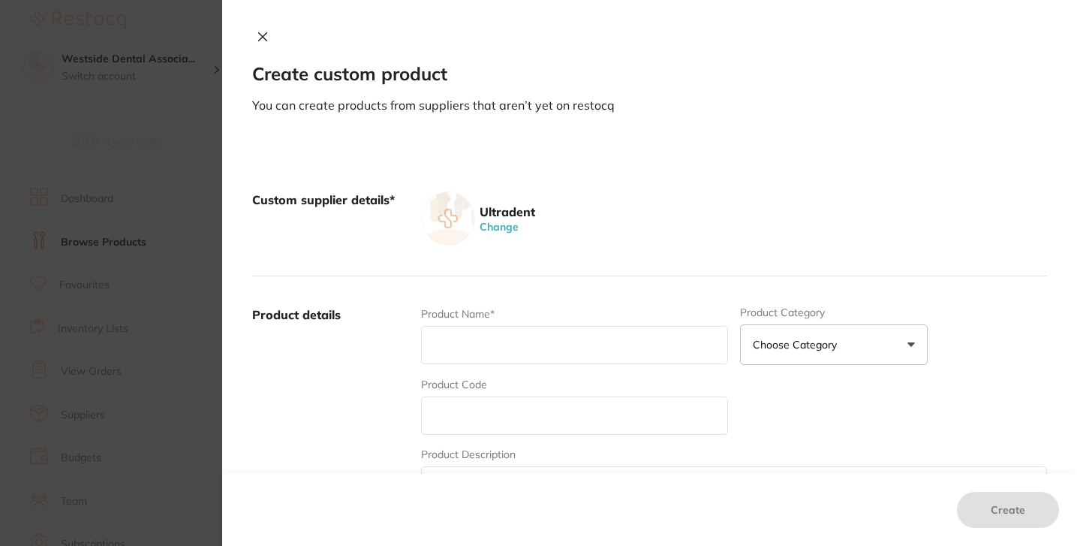
click at [529, 279] on div "Product details Product Name* Product Category Choose Category 3d Printing Anae…" at bounding box center [649, 423] width 795 height 295
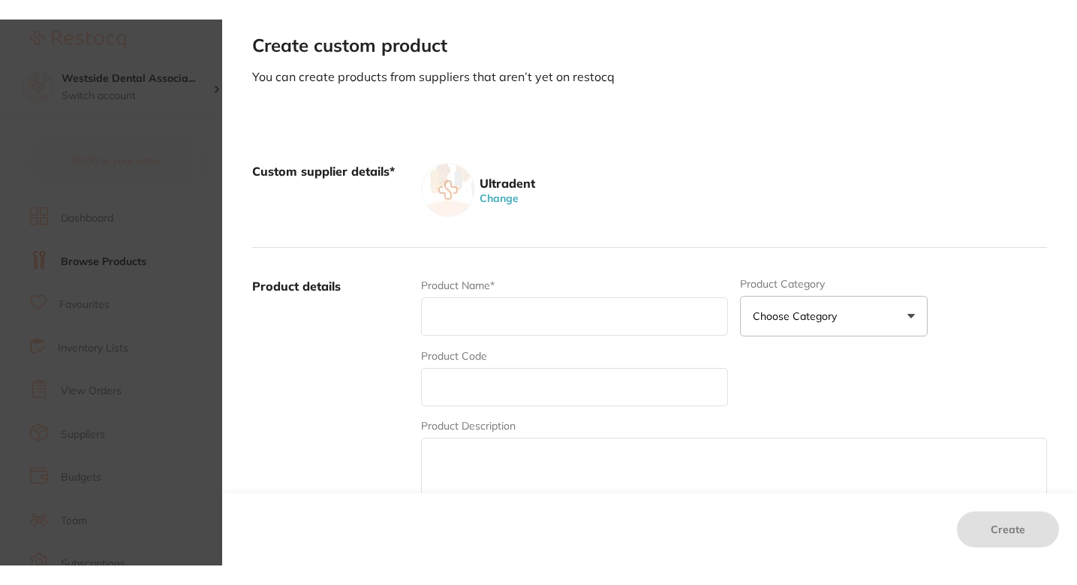
scroll to position [145, 0]
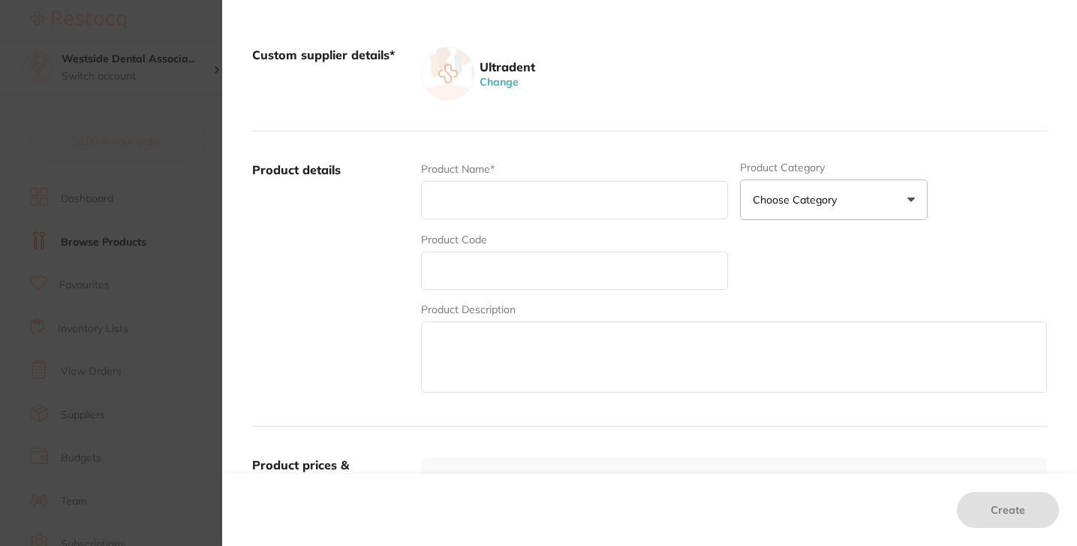
click at [530, 220] on div "Product Name*" at bounding box center [574, 190] width 307 height 59
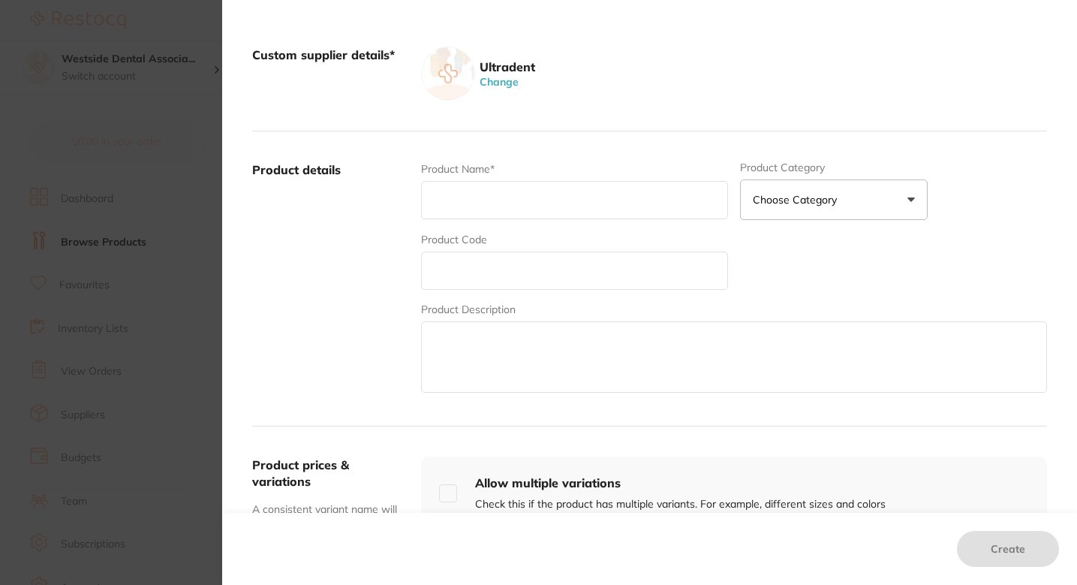
click at [577, 197] on input "text" at bounding box center [574, 200] width 307 height 38
click at [484, 197] on input "text" at bounding box center [574, 200] width 307 height 38
paste input "Ultracare Bubble Gum 1 oz Bottle"
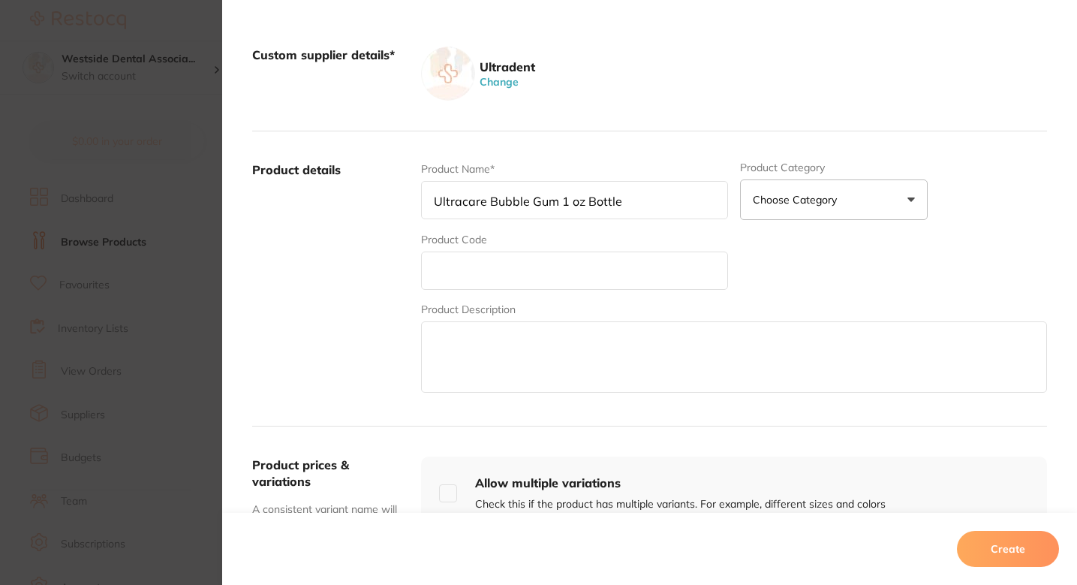
type input "Ultracare Bubble Gum 1 oz Bottle"
click at [570, 235] on div "Product Code" at bounding box center [574, 261] width 307 height 58
click at [776, 204] on p "Choose Category" at bounding box center [798, 199] width 90 height 15
click at [516, 275] on input "text" at bounding box center [574, 270] width 307 height 38
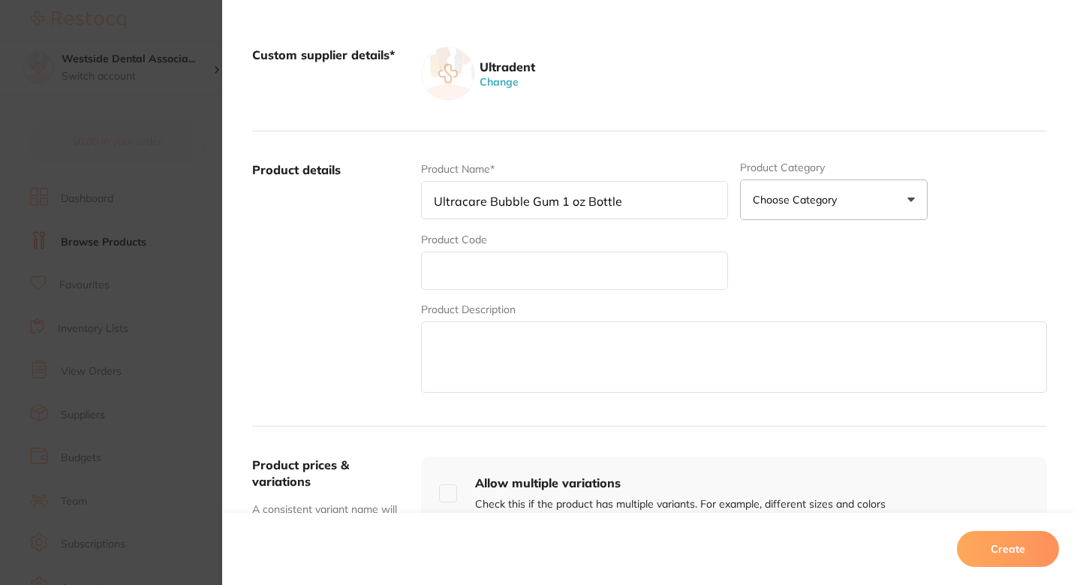
click at [451, 274] on input "text" at bounding box center [574, 270] width 307 height 38
paste input "#302"
type input "#302"
click at [804, 273] on div "Product Name* Ultracare Bubble Gum 1 oz Bottle Product Category Choose Category…" at bounding box center [734, 278] width 626 height 234
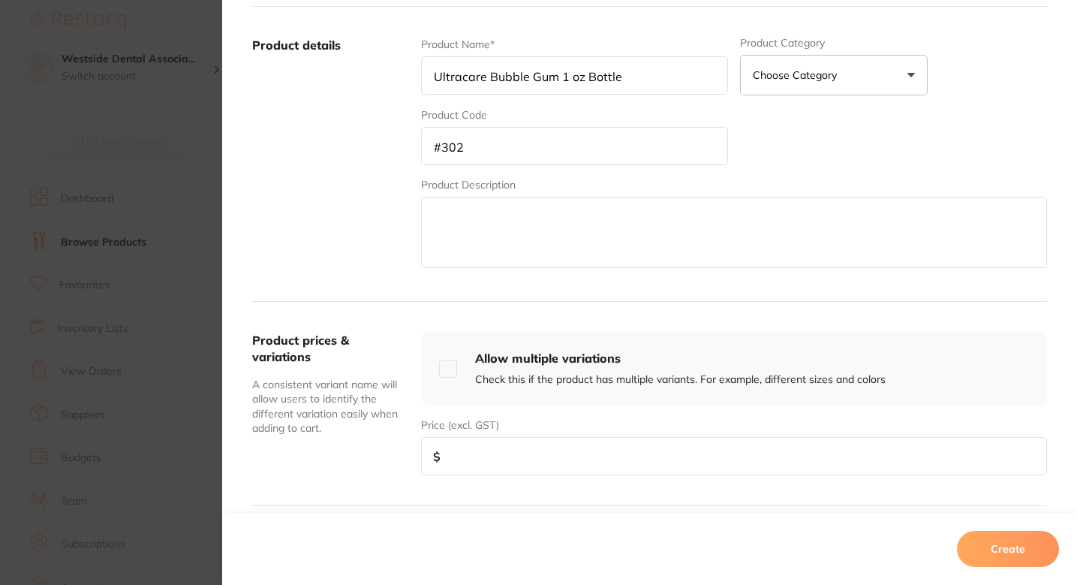
scroll to position [236, 0]
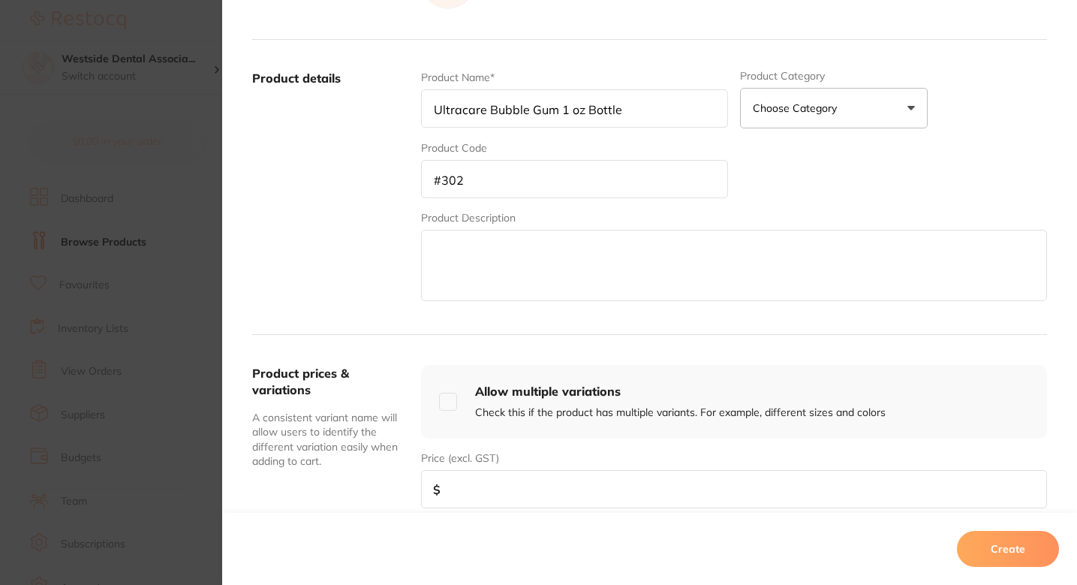
click at [854, 170] on div "Product Name* Ultracare Bubble Gum 1 oz Bottle Product Category Choose Category…" at bounding box center [734, 187] width 626 height 234
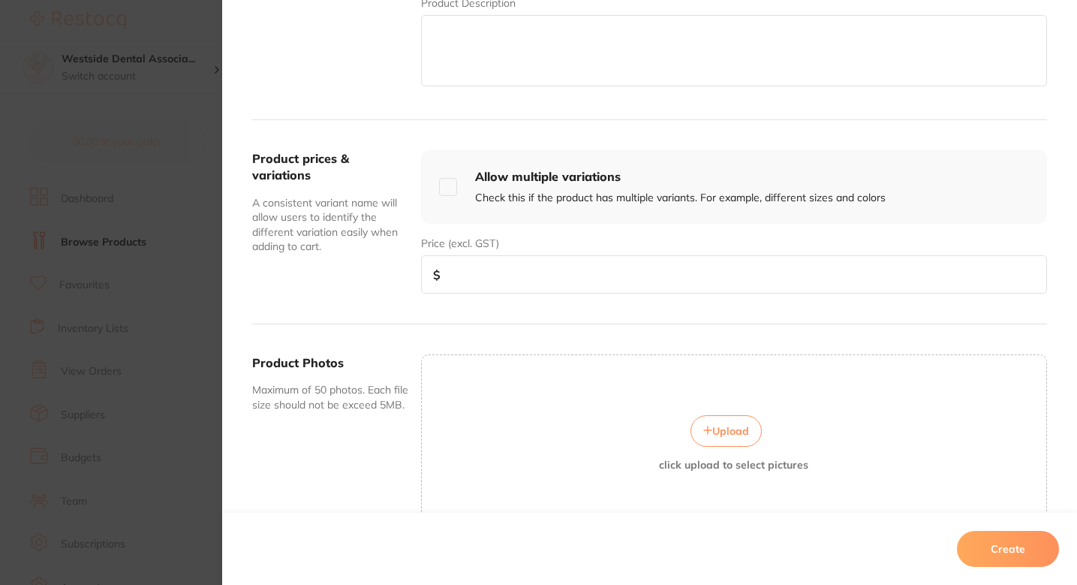
scroll to position [468, 0]
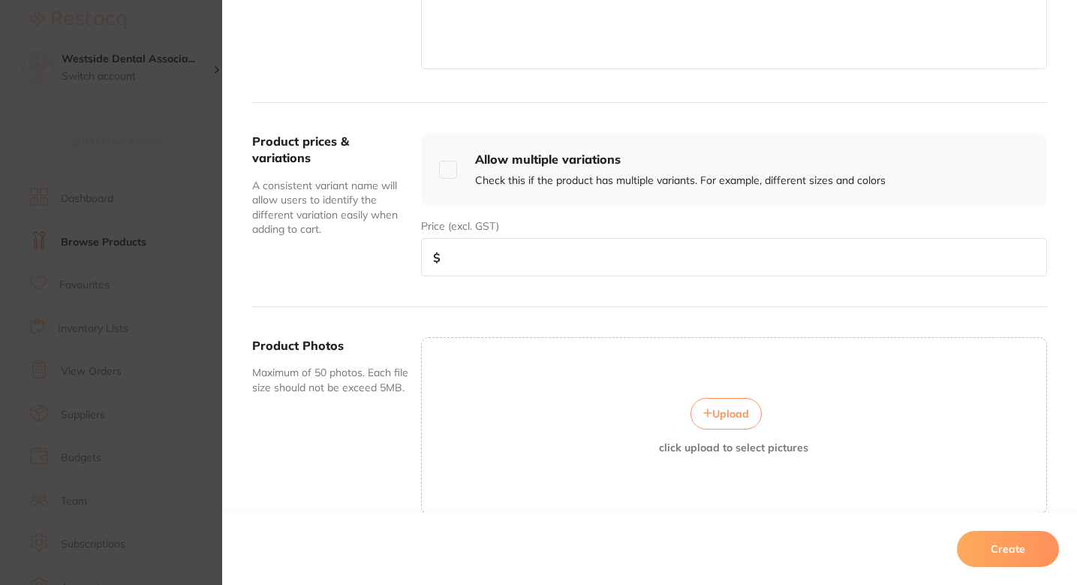
click at [591, 266] on input "number" at bounding box center [734, 257] width 626 height 38
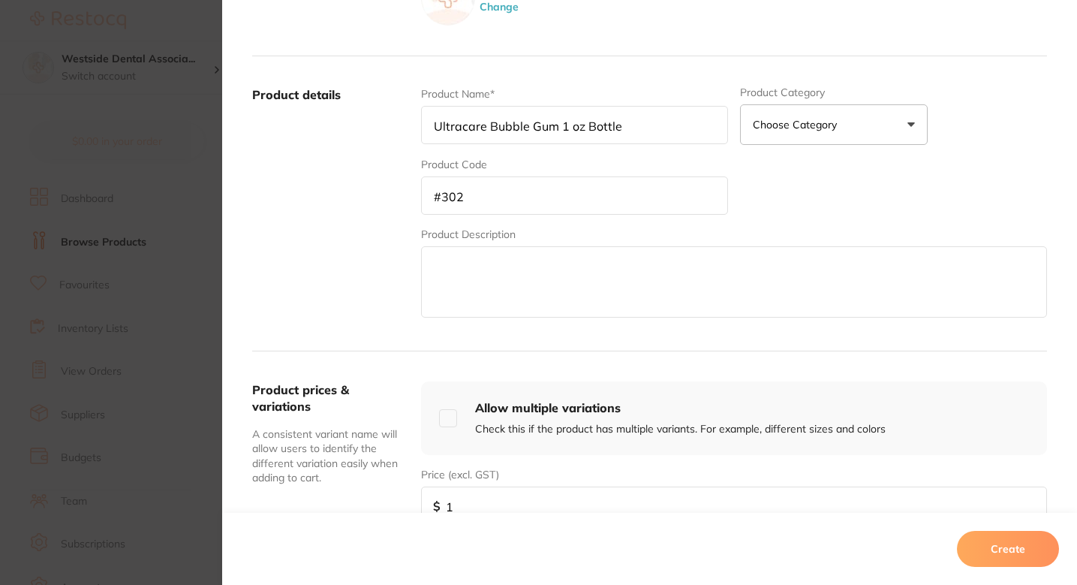
scroll to position [203, 0]
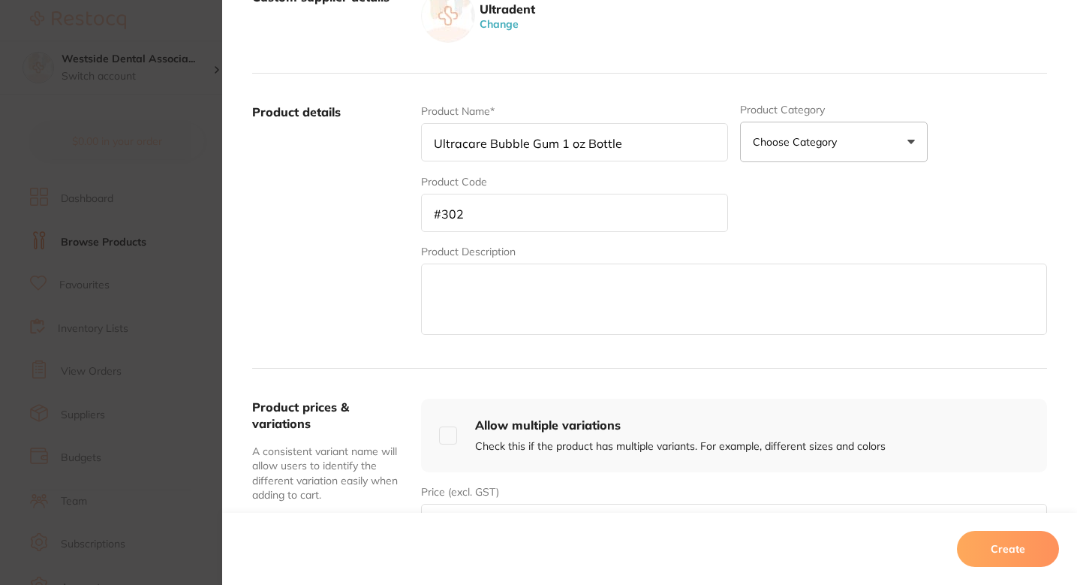
type input "1"
click at [435, 217] on input "#302" at bounding box center [574, 213] width 307 height 38
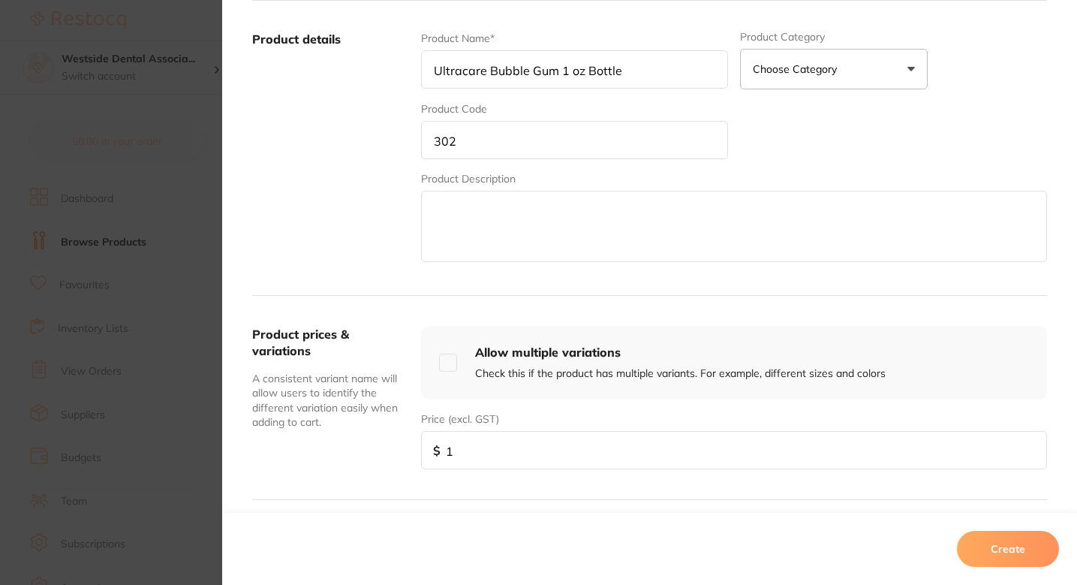
scroll to position [365, 0]
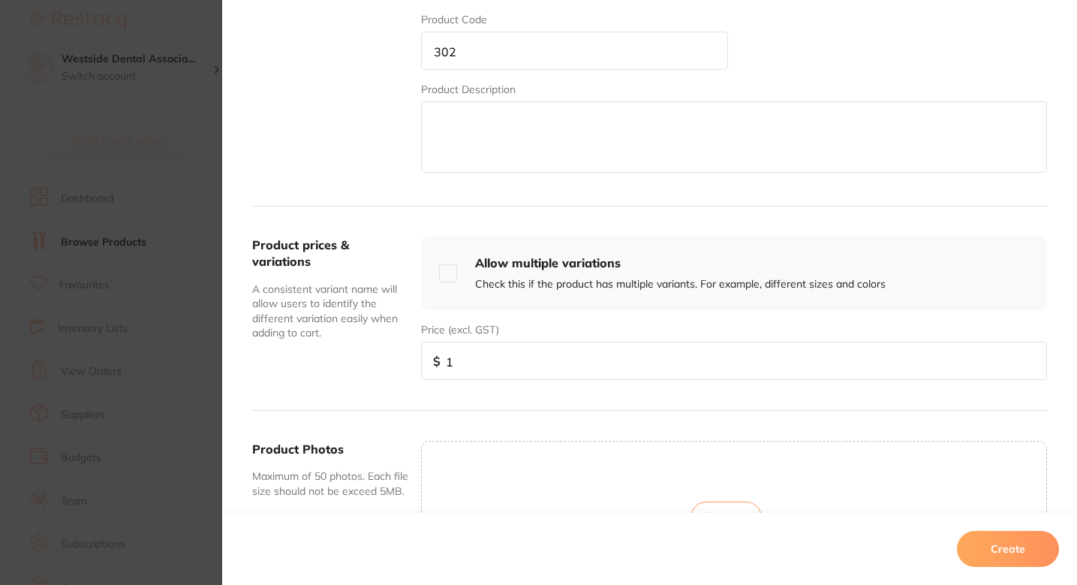
type input "302"
click at [519, 347] on input "1" at bounding box center [734, 361] width 626 height 38
paste input "4.241"
type input "14.241"
paste input "14.24"
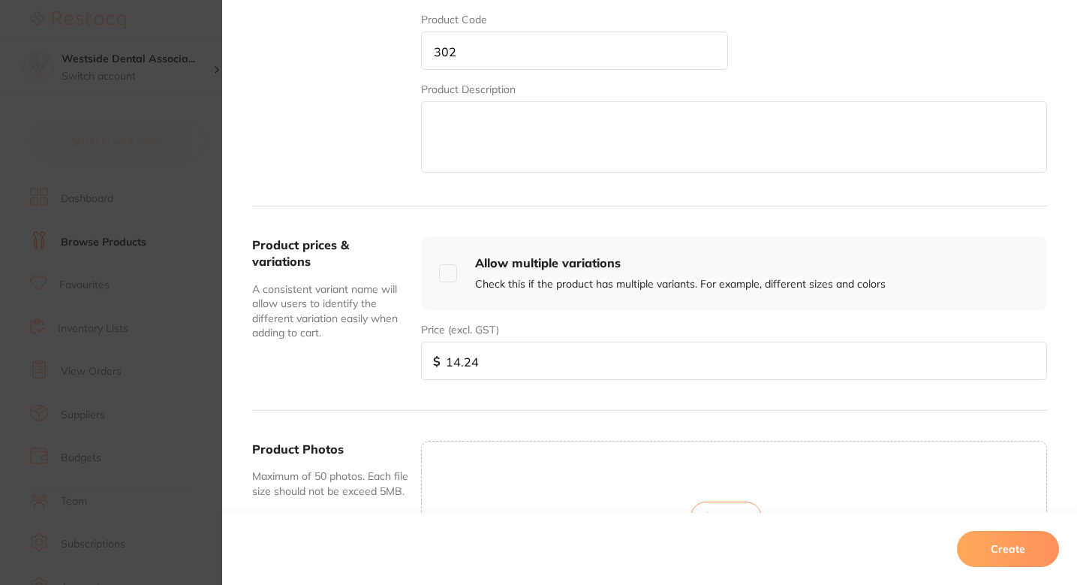
click at [565, 348] on input "14.24" at bounding box center [734, 361] width 626 height 38
type input "14.24"
click at [739, 230] on div "Product prices & variations A consistent variant name will allow users to ident…" at bounding box center [649, 308] width 795 height 204
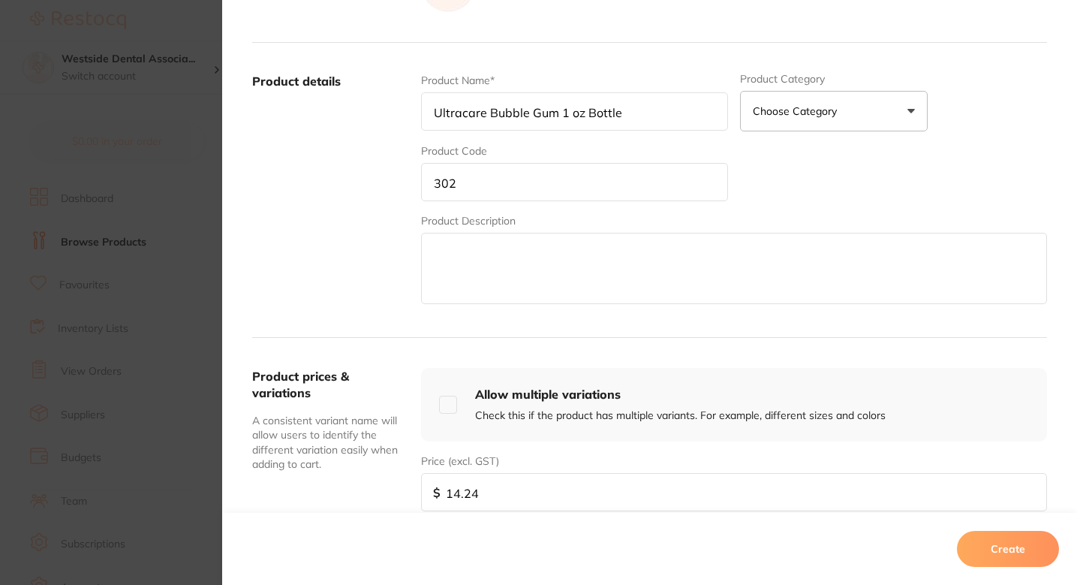
scroll to position [233, 0]
click at [786, 188] on div "Product Name* Ultracare Bubble Gum 1 oz Bottle Product Category Choose Category…" at bounding box center [734, 191] width 626 height 234
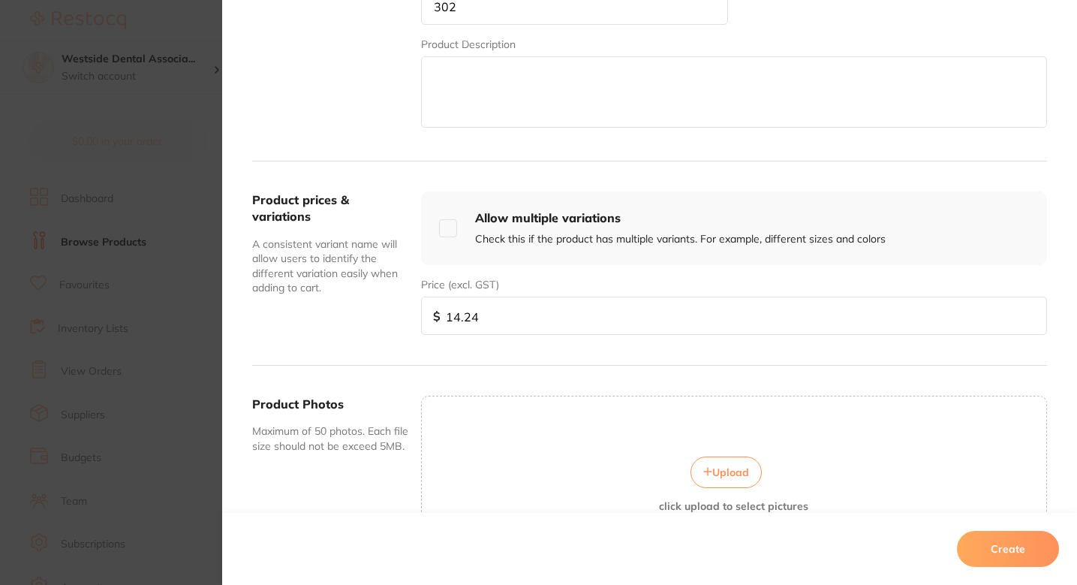
scroll to position [540, 0]
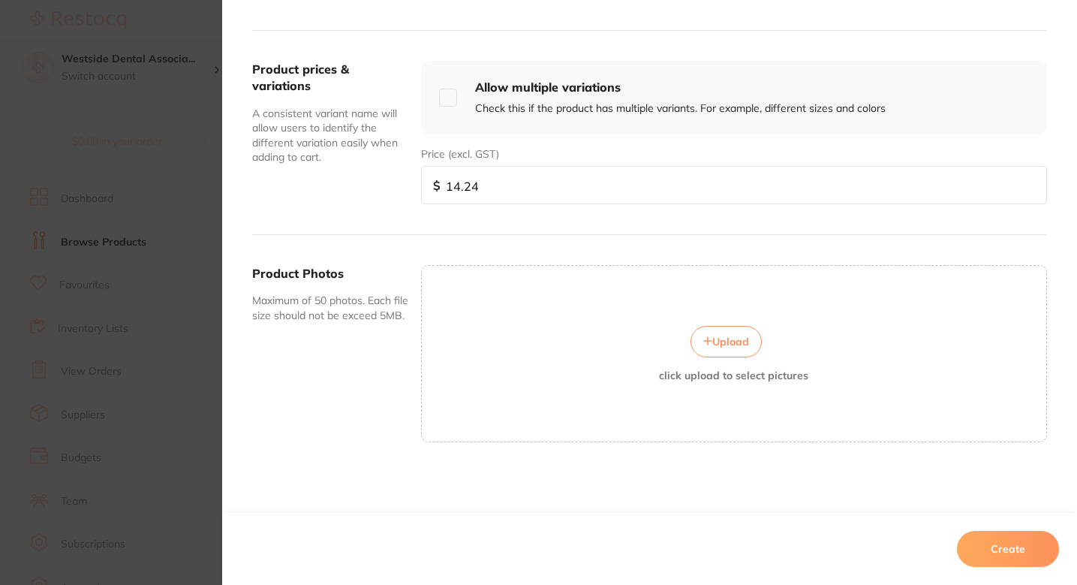
click at [998, 541] on button "Create" at bounding box center [1008, 549] width 102 height 36
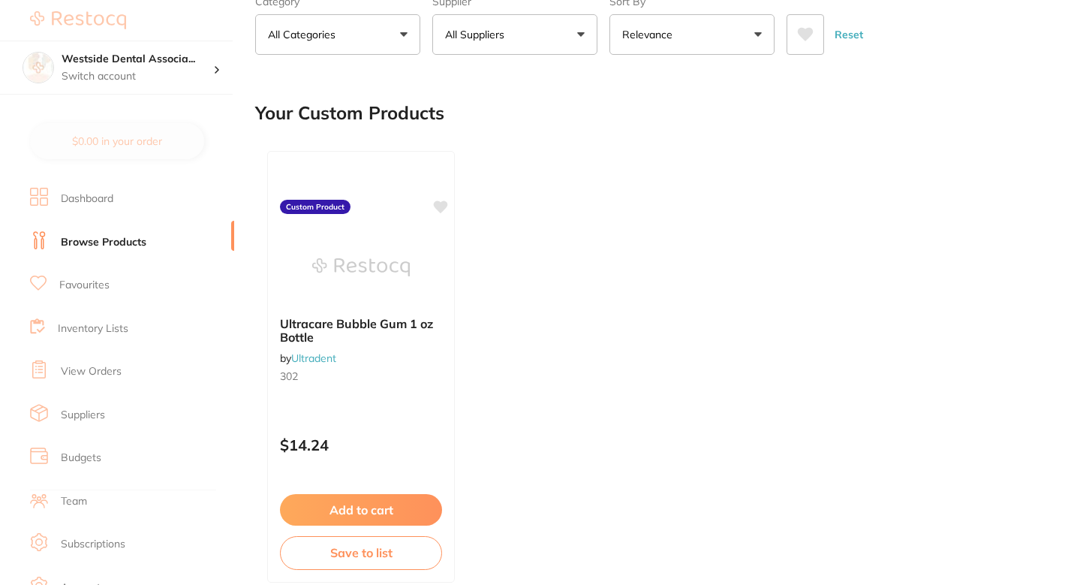
scroll to position [0, 0]
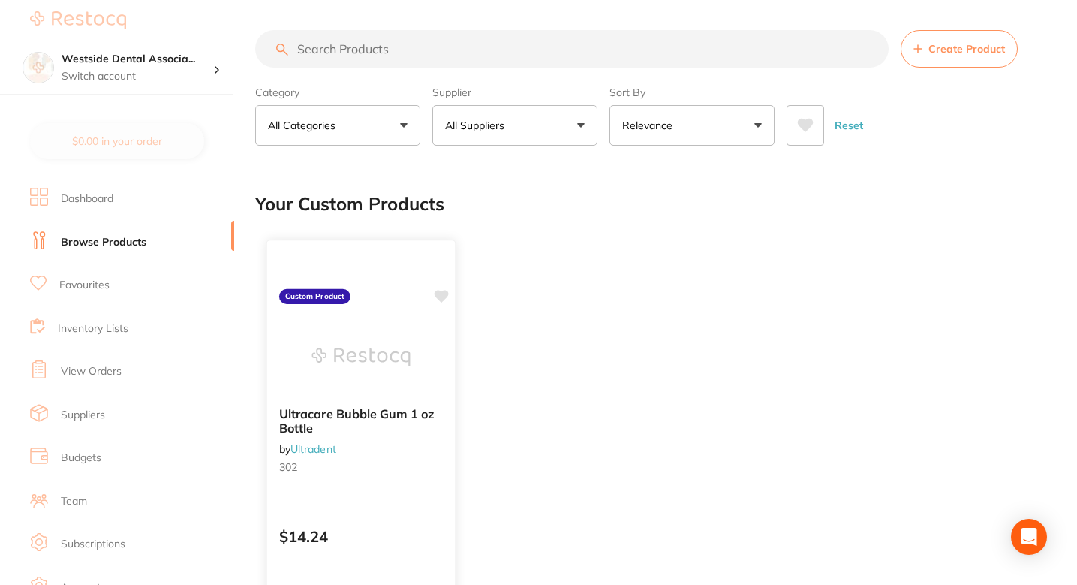
click at [442, 293] on icon at bounding box center [442, 296] width 14 height 13
click at [652, 300] on div "Ultracare Bubble Gum 1 oz Bottle by Ultradent 302 Custom Product $14.24 Add to …" at bounding box center [651, 458] width 792 height 456
click at [947, 47] on span "Create Product" at bounding box center [967, 49] width 77 height 12
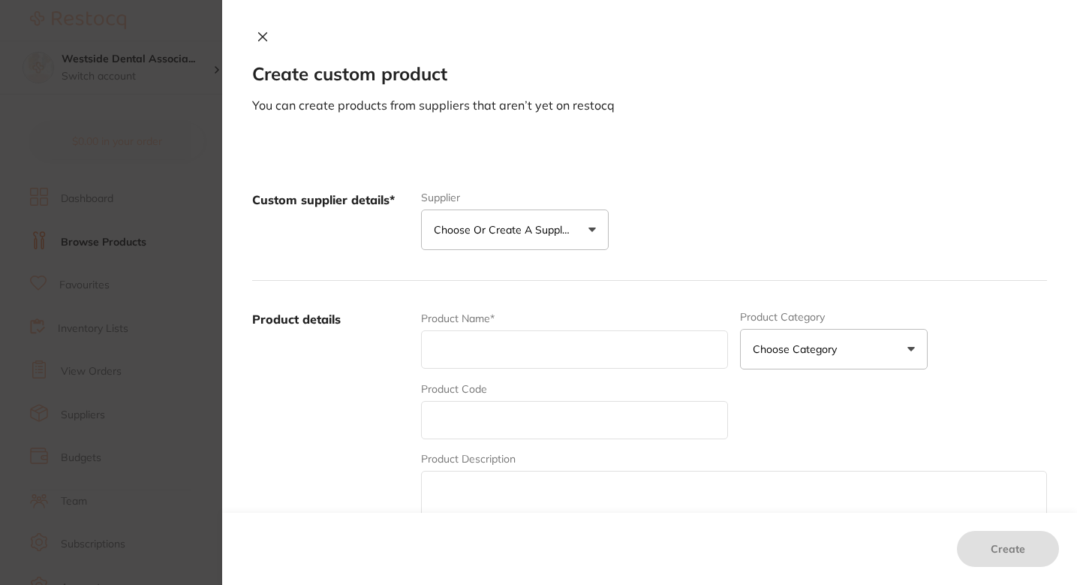
click at [576, 242] on button "Choose or create a supplier" at bounding box center [515, 229] width 188 height 41
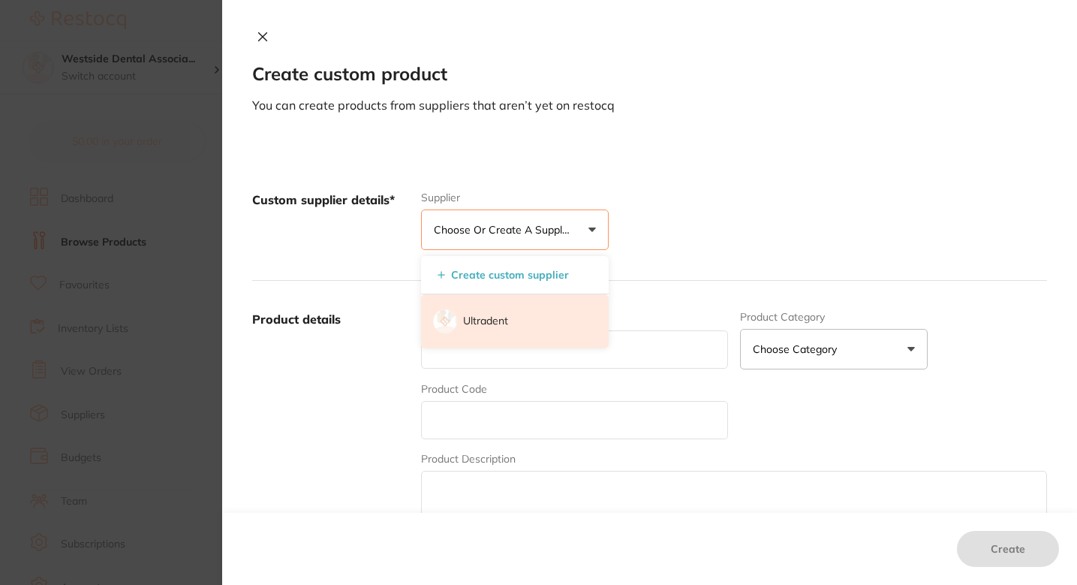
click at [530, 313] on li "Ultradent" at bounding box center [515, 321] width 188 height 54
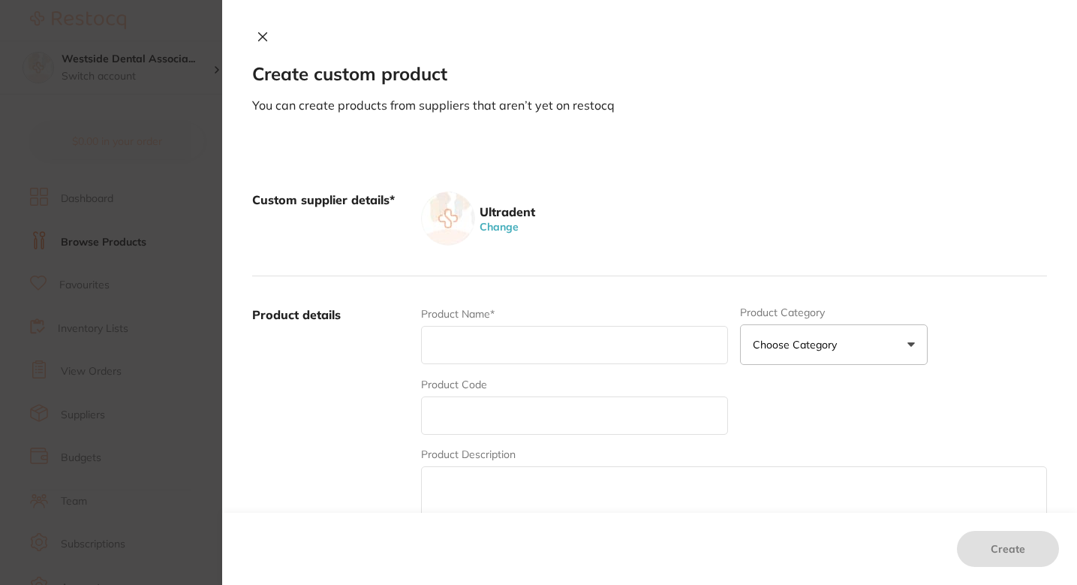
click at [546, 335] on input "text" at bounding box center [574, 345] width 307 height 38
paste input "Ultracare Topical Walterberry Bottle"
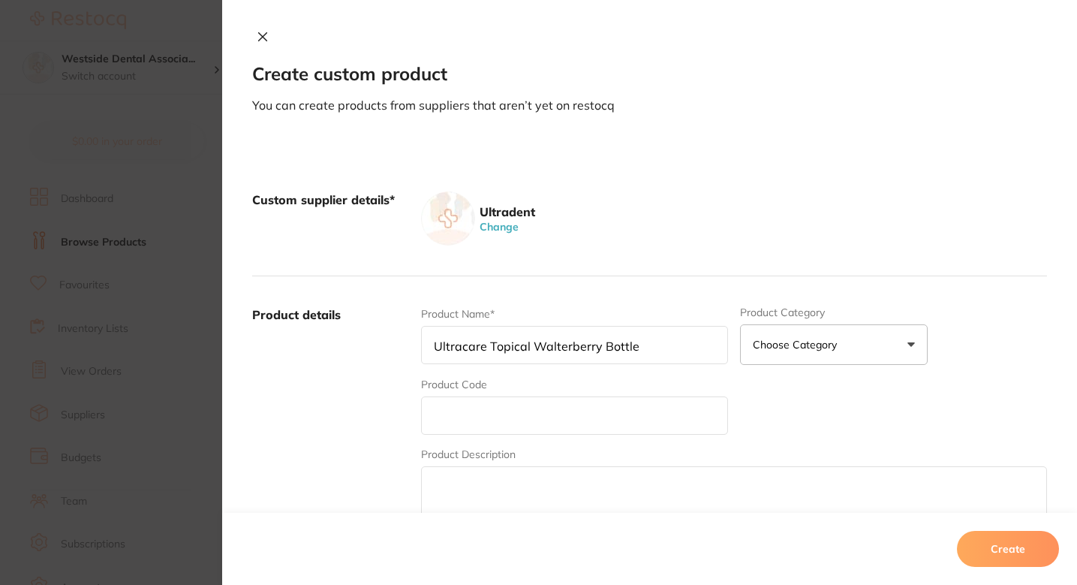
type input "Ultracare Topical Walterberry Bottle"
click at [507, 423] on input "text" at bounding box center [574, 415] width 307 height 38
type input "301"
click at [660, 207] on div "Ultradent Change" at bounding box center [734, 218] width 626 height 54
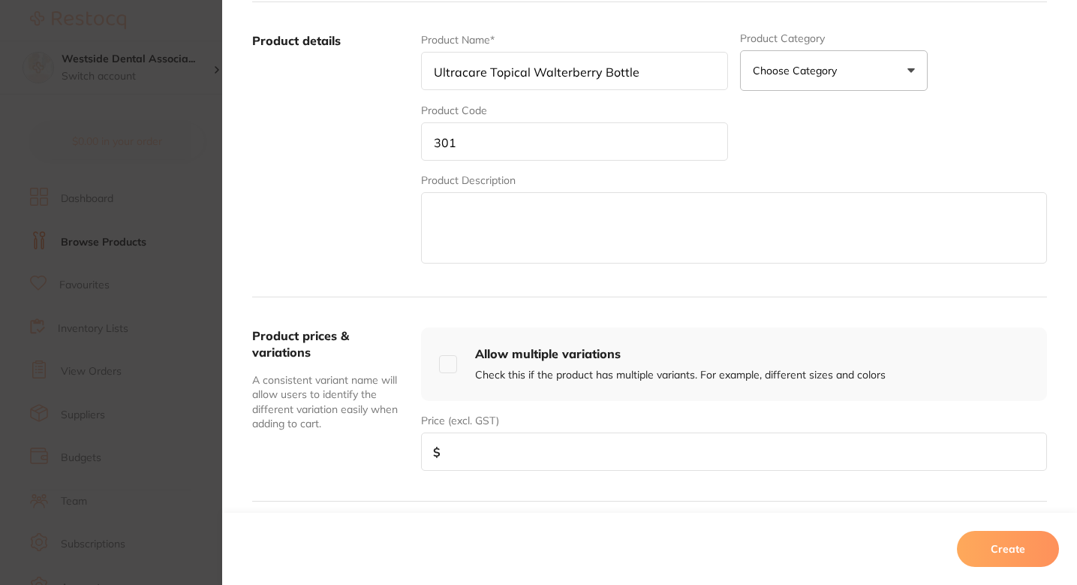
scroll to position [303, 0]
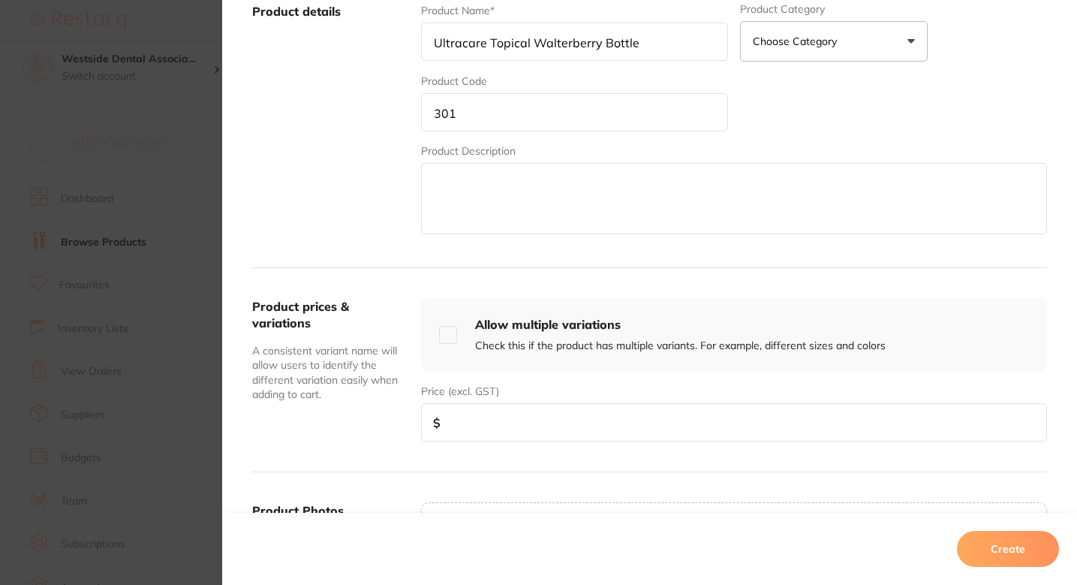
click at [480, 423] on input "number" at bounding box center [734, 422] width 626 height 38
paste input "14.24"
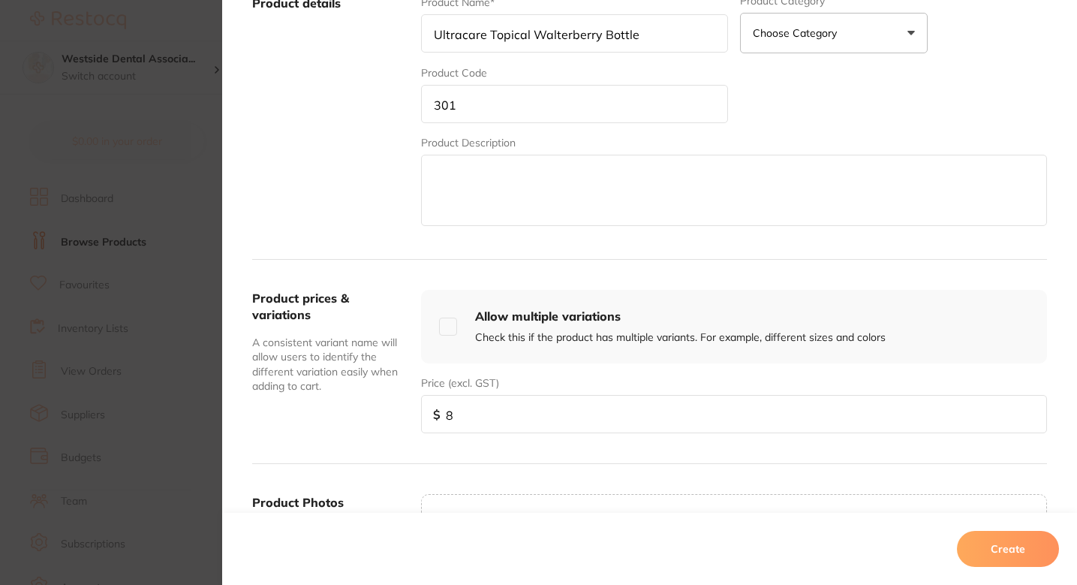
type input "7"
paste input "14.24"
type input "14.24"
click at [824, 275] on div "Product prices & variations A consistent variant name will allow users to ident…" at bounding box center [649, 361] width 795 height 204
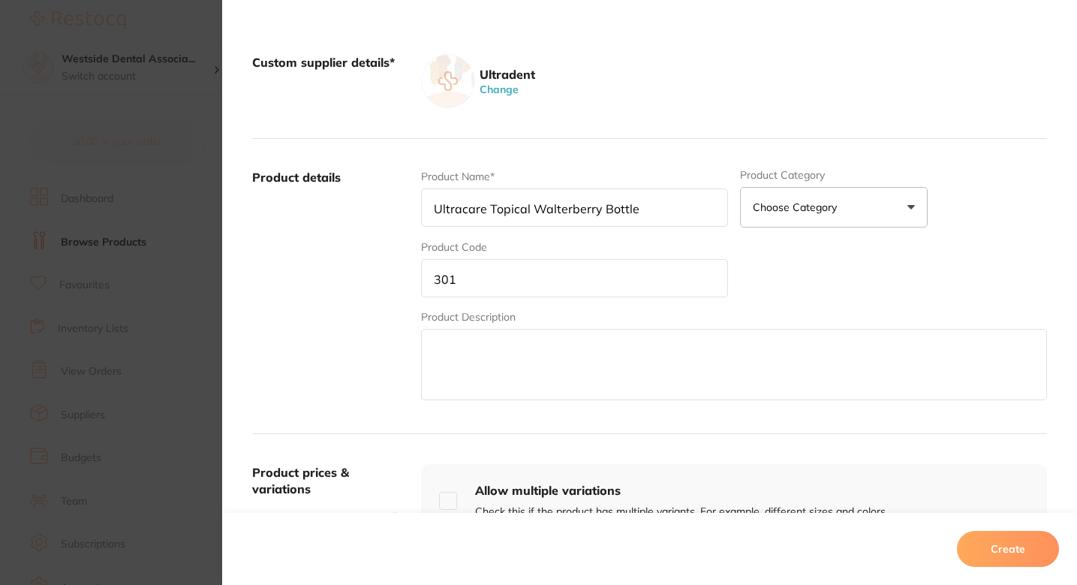
scroll to position [143, 0]
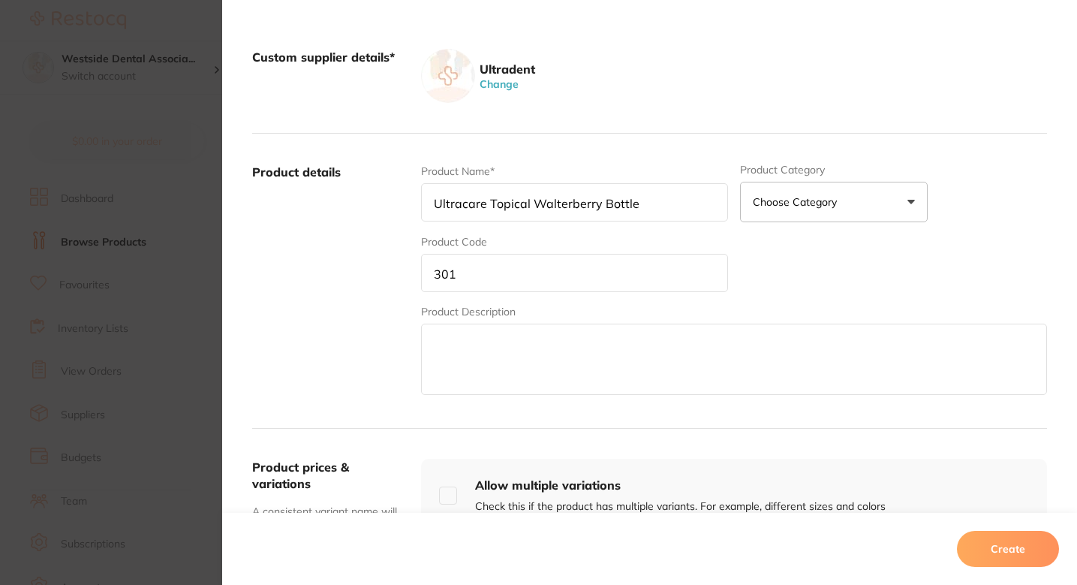
click at [1001, 545] on button "Create" at bounding box center [1008, 549] width 102 height 36
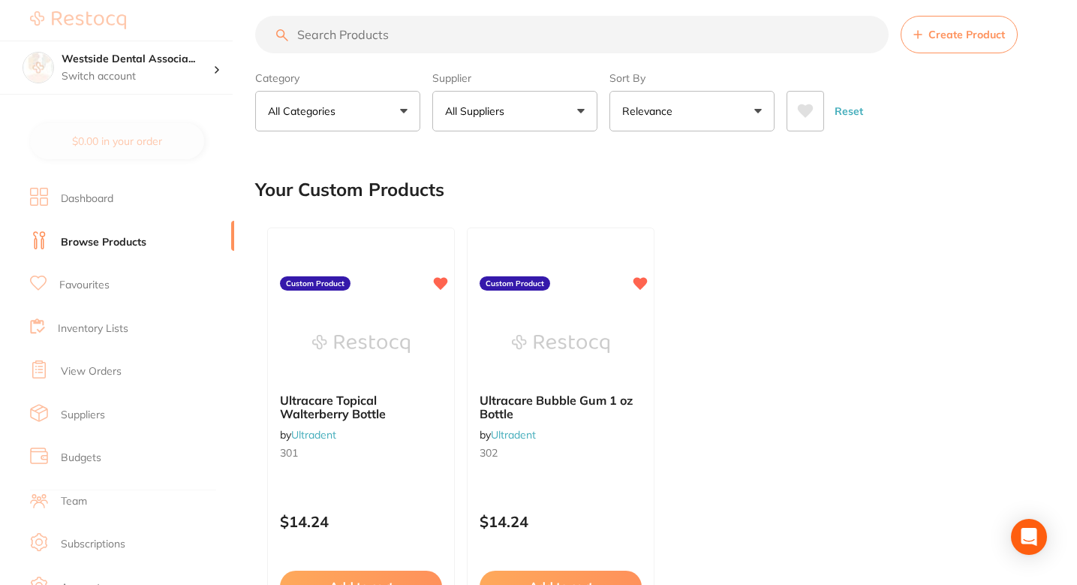
click at [733, 293] on div "Ultracare Topical Walterberry Bottle by Ultradent 301 Custom Product $14.24 Add…" at bounding box center [651, 443] width 792 height 456
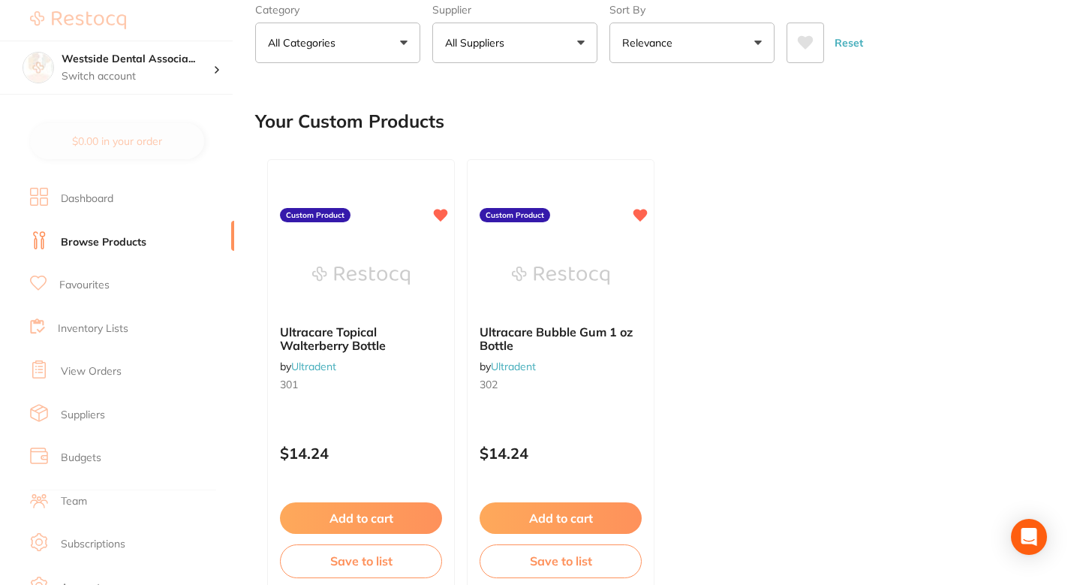
scroll to position [0, 0]
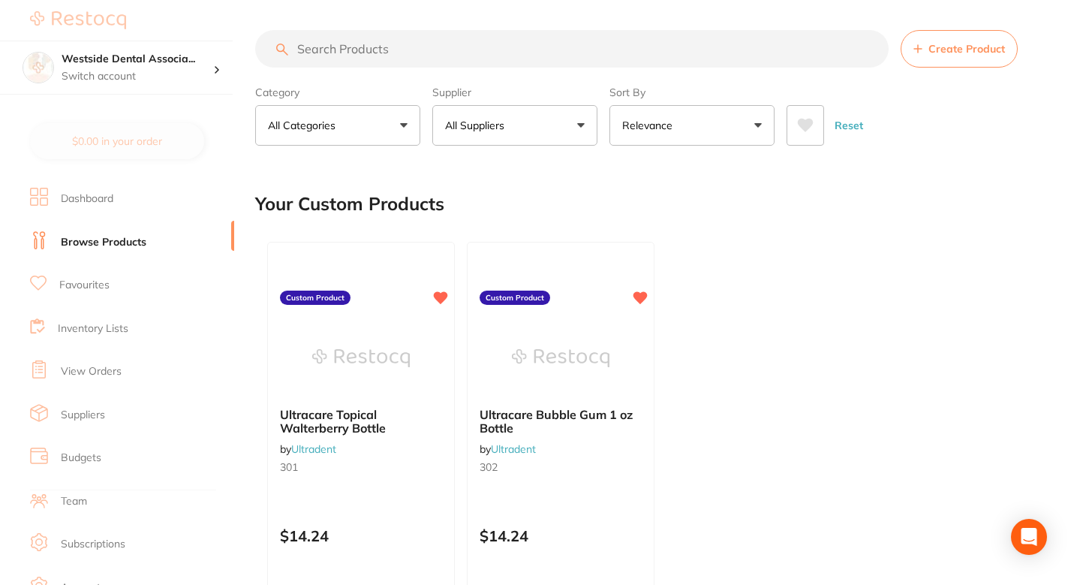
click at [956, 60] on button "Create Product" at bounding box center [959, 49] width 117 height 38
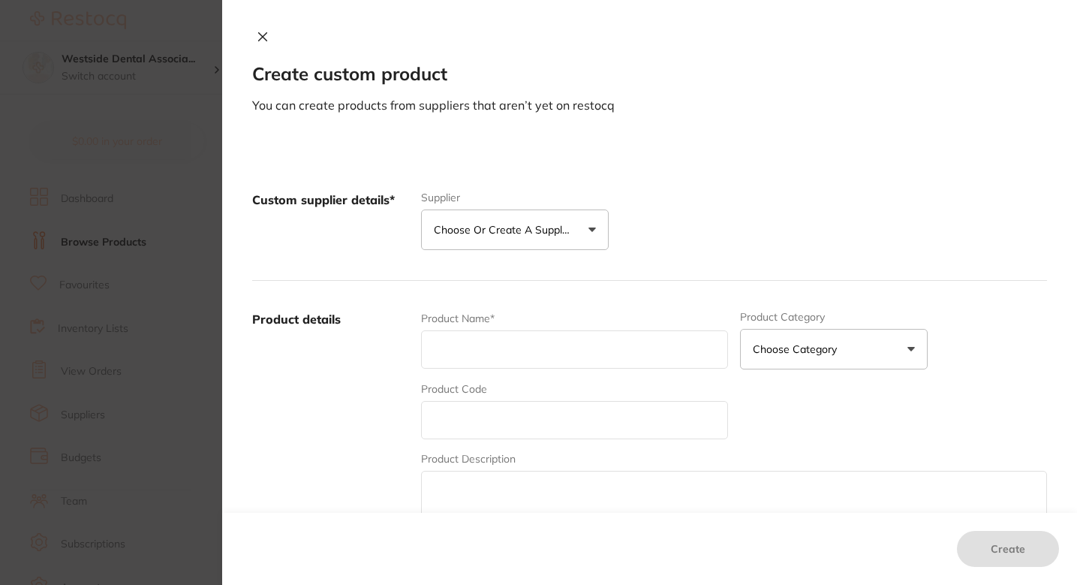
click at [501, 225] on p "Choose or create a supplier" at bounding box center [505, 229] width 143 height 15
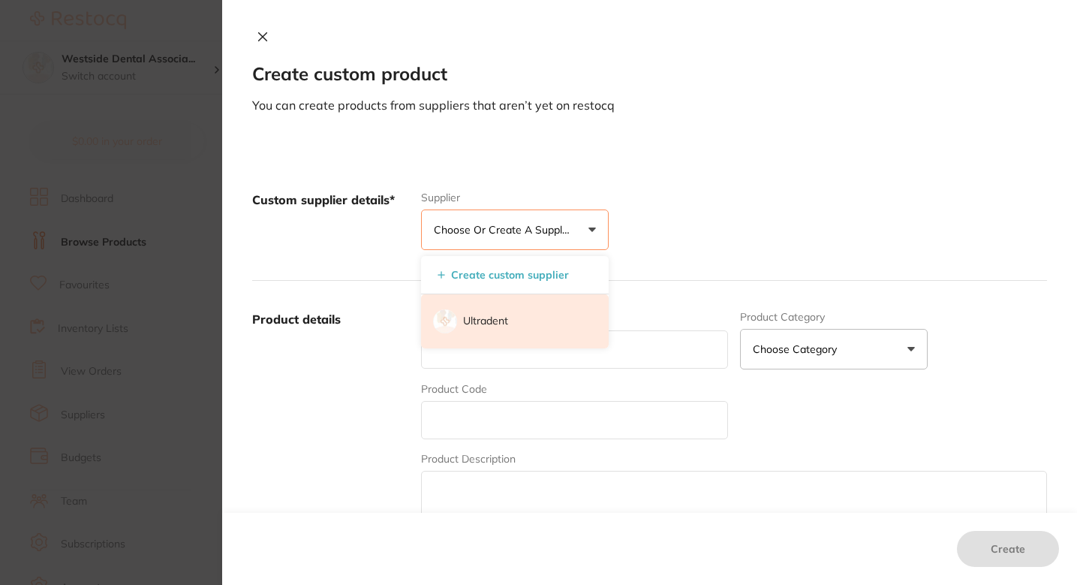
click at [501, 314] on p "Ultradent" at bounding box center [485, 321] width 45 height 15
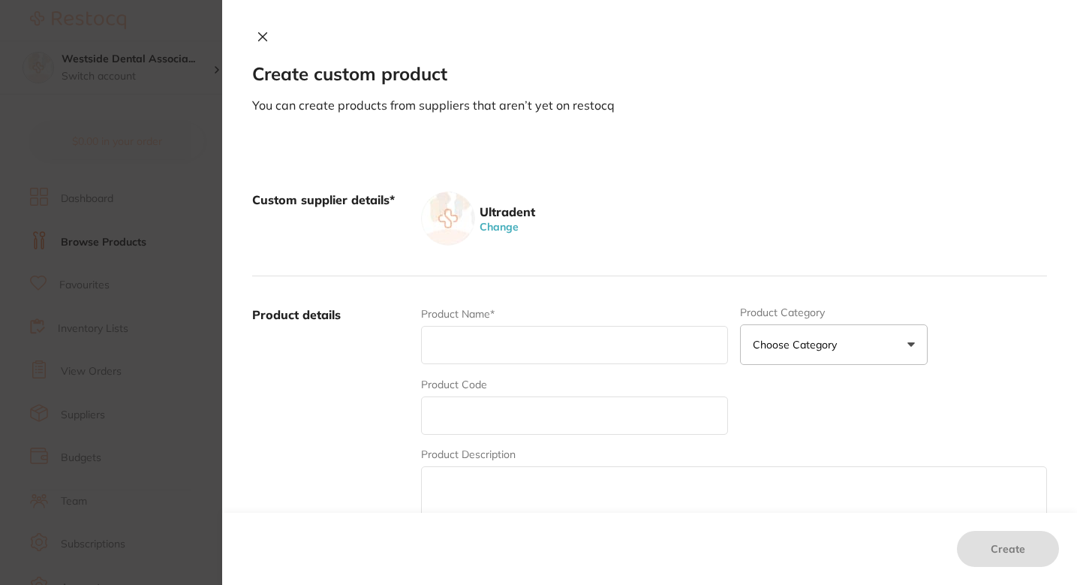
click at [507, 408] on input "text" at bounding box center [574, 415] width 307 height 38
type input "5124"
click at [500, 327] on input "text" at bounding box center [574, 345] width 307 height 38
click at [490, 336] on input "text" at bounding box center [574, 345] width 307 height 38
paste input "NaviTip 31 ga Tip with Double Sideport Irrigator 27 mm (green) 50pk"
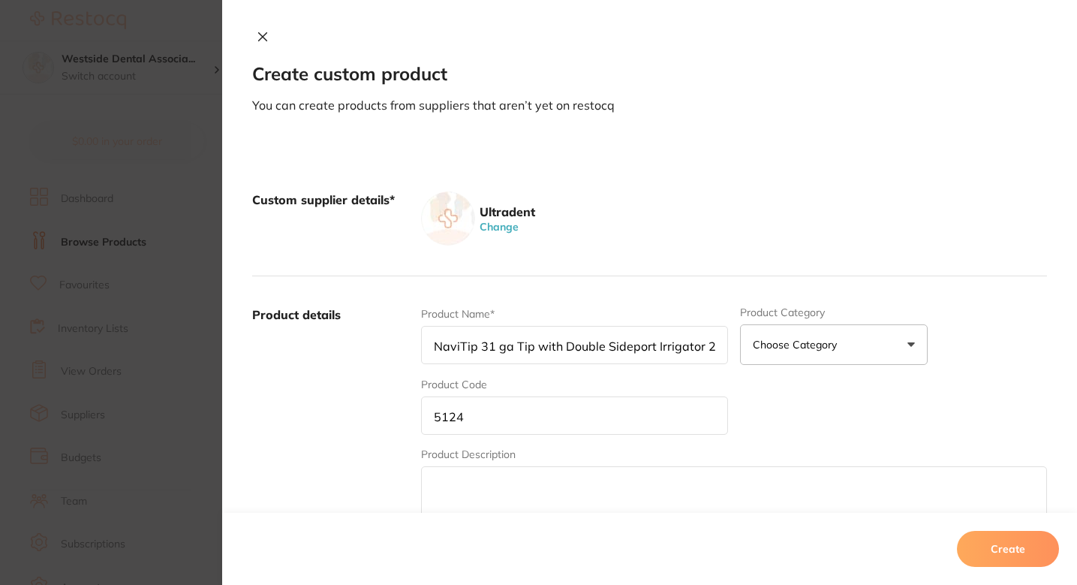
scroll to position [0, 103]
type input "NaviTip 31 ga Tip with Double Sideport Irrigator 27 mm (green) 50pk"
click at [658, 263] on div "Custom supplier details* Ultradent Change" at bounding box center [649, 218] width 795 height 115
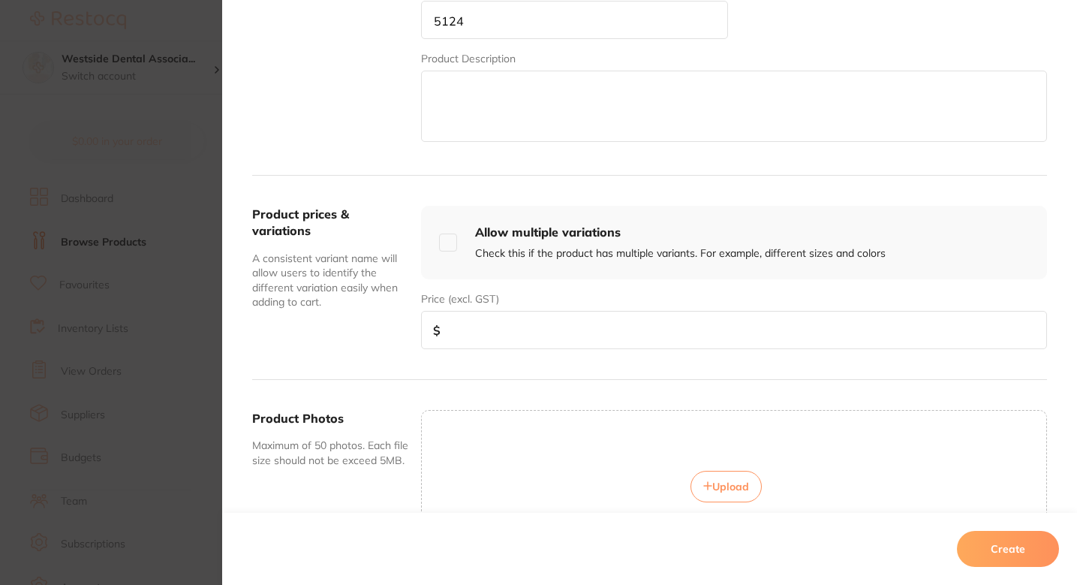
scroll to position [483, 0]
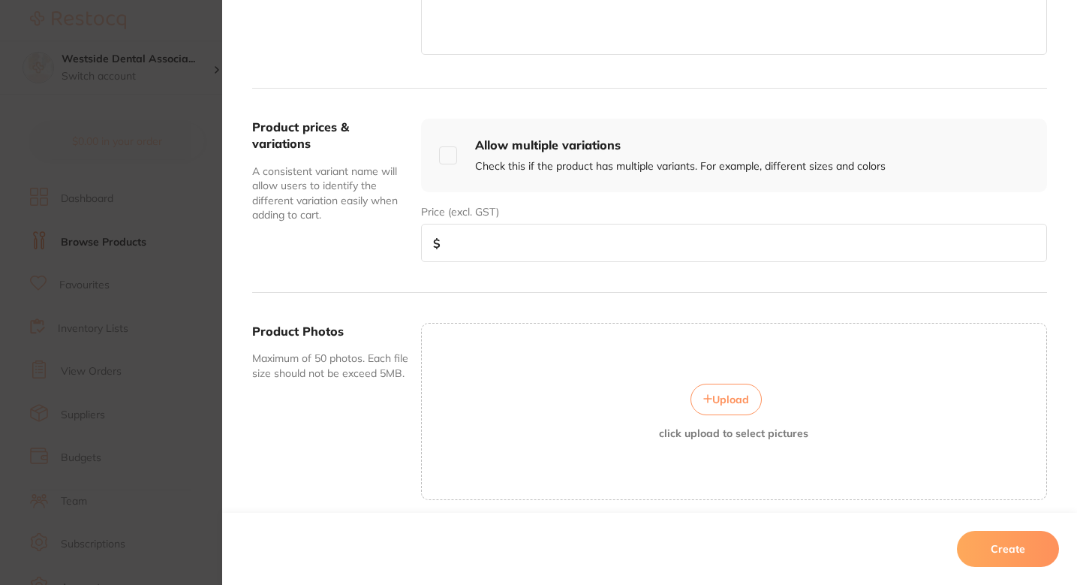
click at [553, 247] on input "number" at bounding box center [734, 243] width 626 height 38
paste input "112.99"
type input "112.99"
click at [586, 308] on div "Product Photos Maximum of 50 photos. Each file size should not be exceed 5MB. U…" at bounding box center [649, 411] width 795 height 237
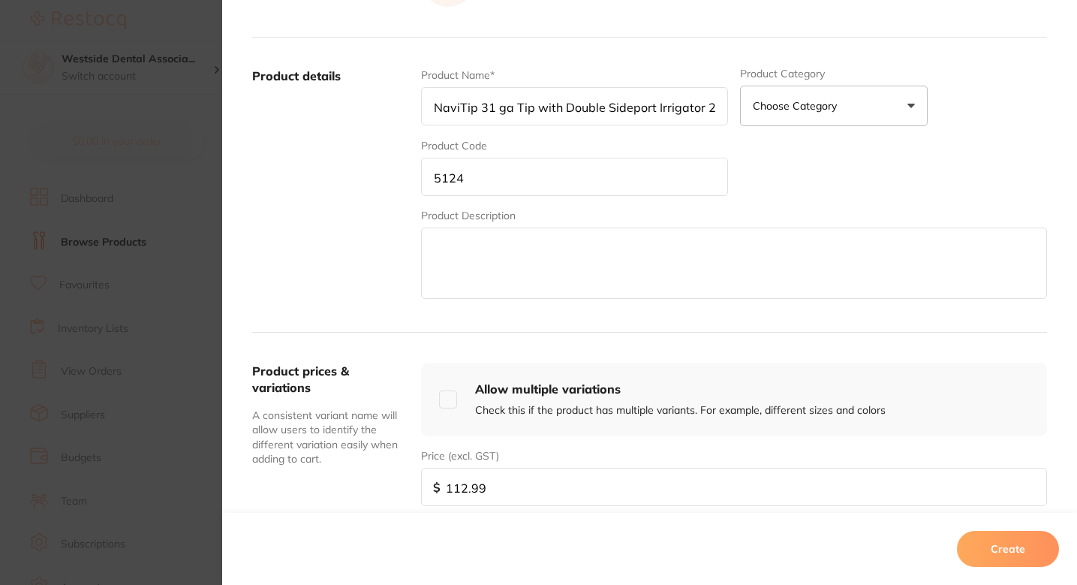
scroll to position [540, 0]
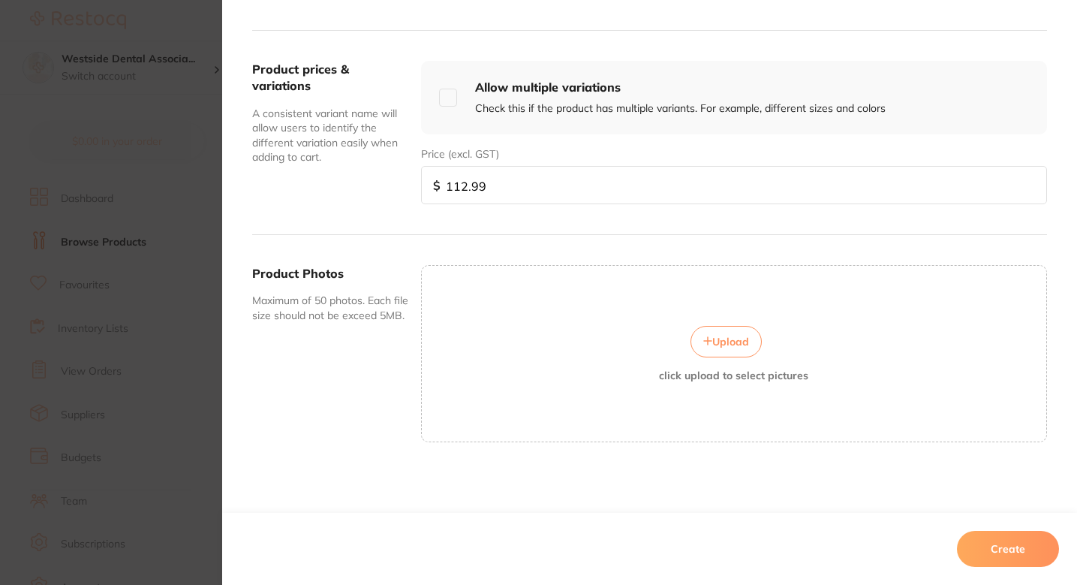
click at [988, 543] on button "Create" at bounding box center [1008, 549] width 102 height 36
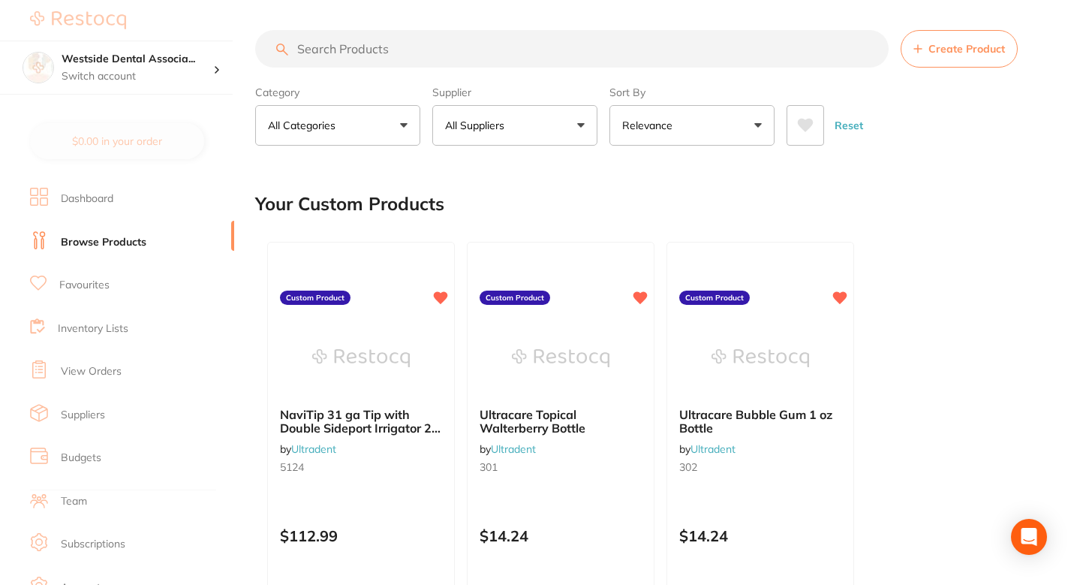
click at [691, 215] on div "Your Custom Products" at bounding box center [651, 204] width 792 height 50
click at [917, 47] on icon at bounding box center [918, 48] width 9 height 9
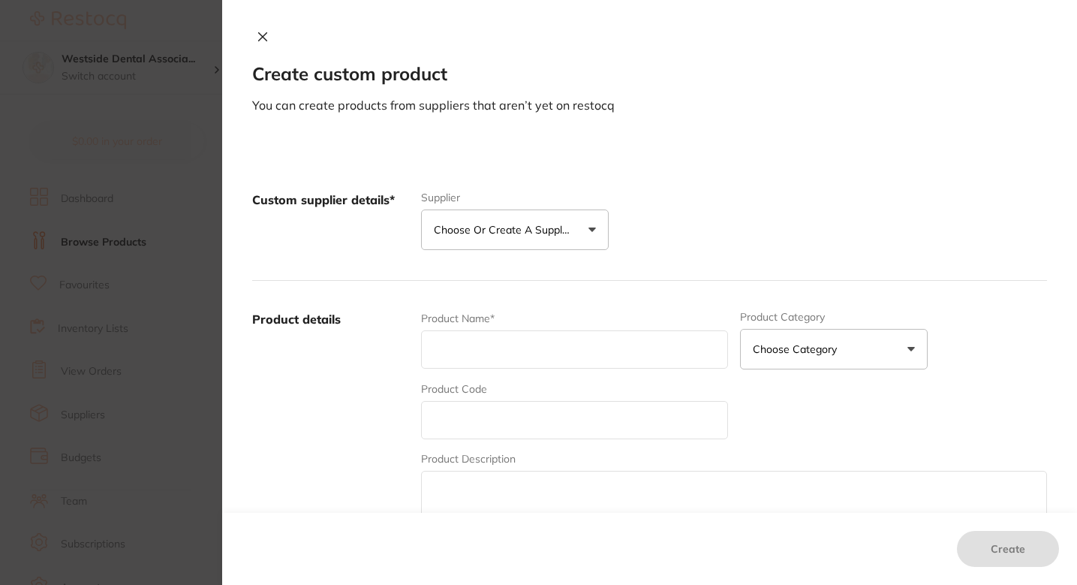
click at [568, 228] on p "Choose or create a supplier" at bounding box center [505, 229] width 143 height 15
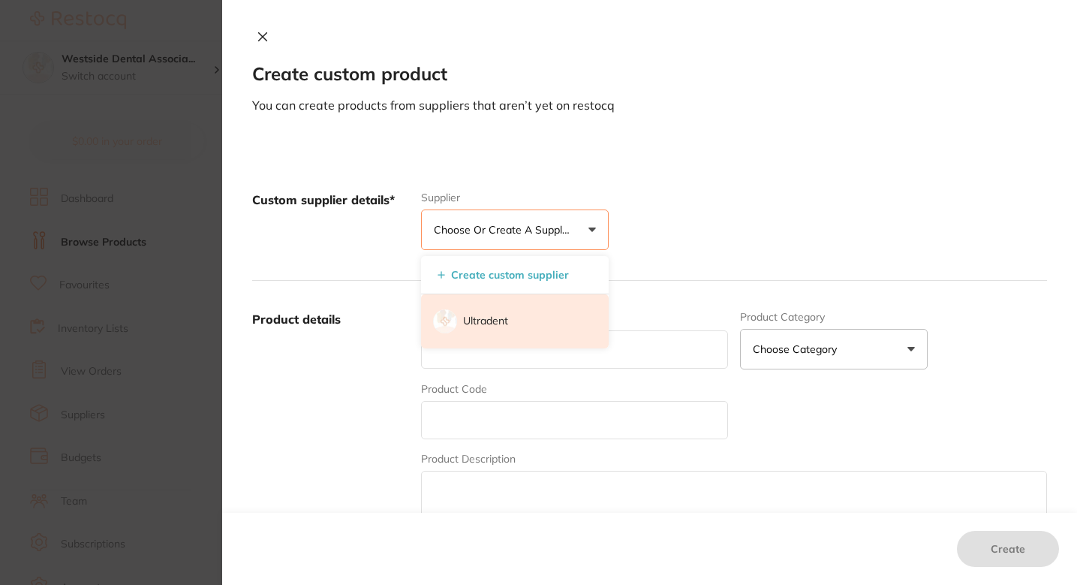
click at [504, 317] on p "Ultradent" at bounding box center [485, 321] width 45 height 15
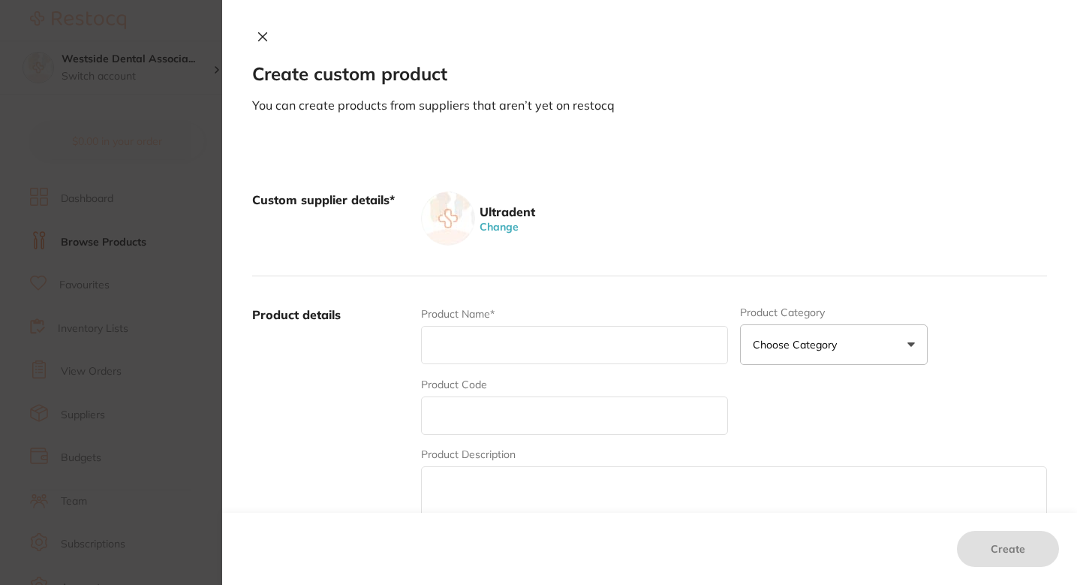
click at [523, 327] on input "text" at bounding box center [574, 345] width 307 height 38
click at [467, 416] on input "text" at bounding box center [574, 415] width 307 height 38
paste input "#8318"
click at [435, 417] on input "#8318" at bounding box center [574, 415] width 307 height 38
type input "8318"
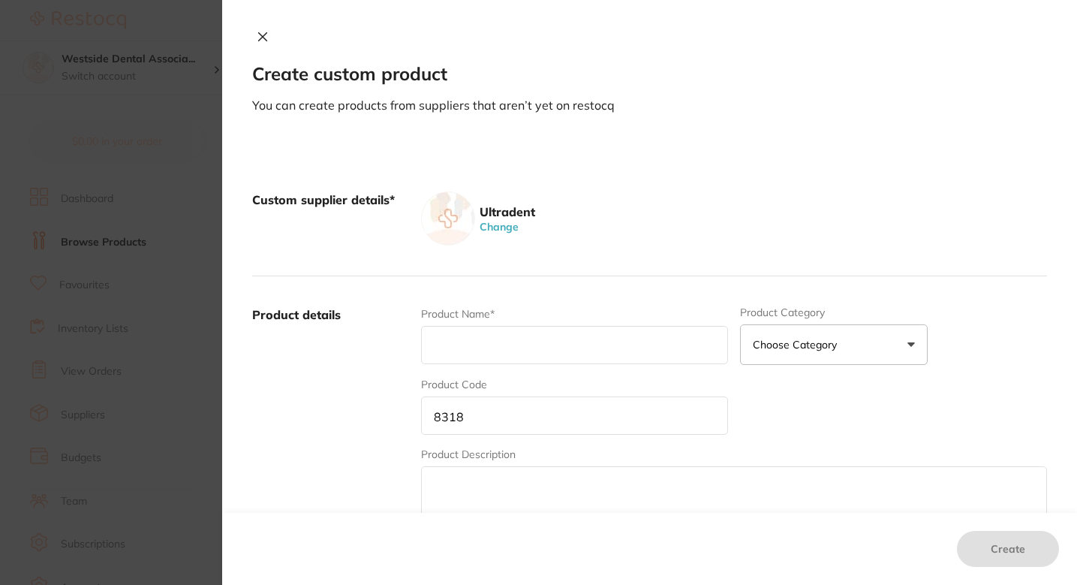
click at [504, 357] on input "text" at bounding box center [574, 345] width 307 height 38
click at [485, 327] on input "text" at bounding box center [574, 345] width 307 height 38
paste input "Ultrapro Tx Original Prophy Angle, Soft (green) 500pk"
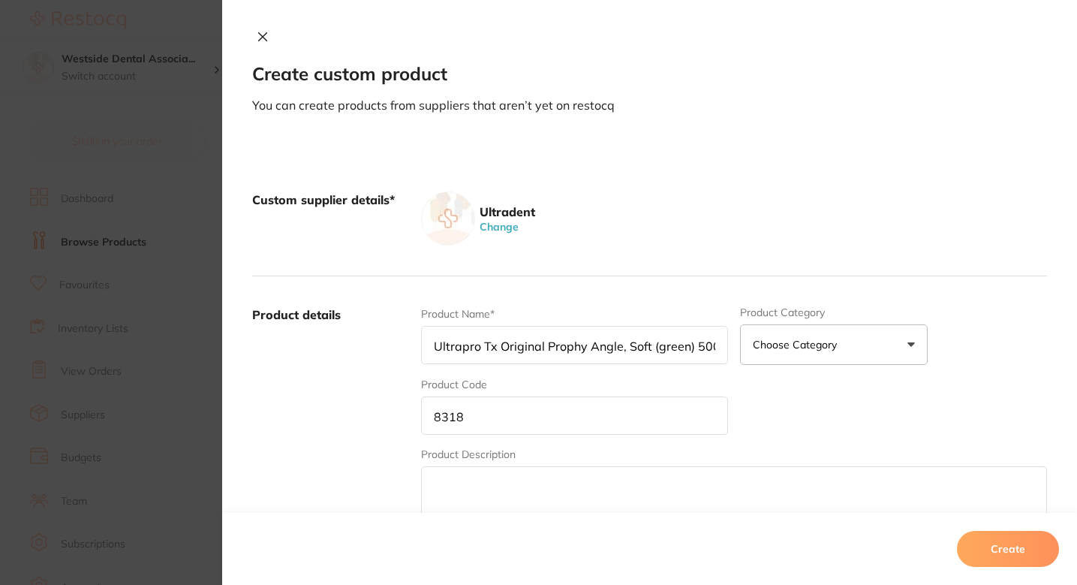
scroll to position [0, 14]
type input "Ultrapro Tx Original Prophy Angle, Soft (green) 500pk"
click at [614, 381] on div "Product Code 8318" at bounding box center [574, 406] width 307 height 58
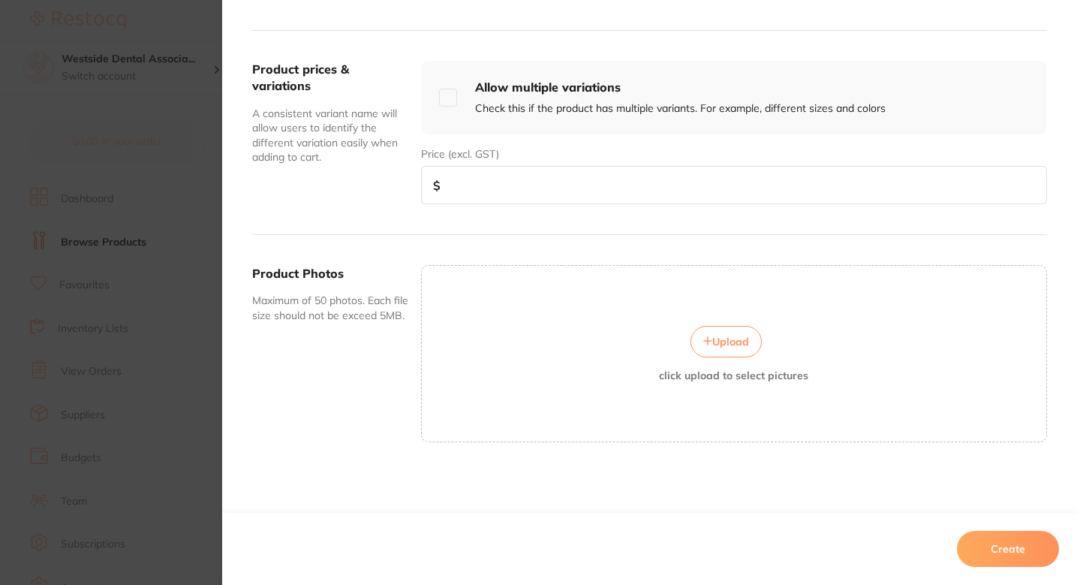
scroll to position [540, 0]
click at [530, 176] on input "number" at bounding box center [734, 186] width 626 height 38
paste input "223.99"
type input "223.99"
click at [549, 239] on div "Product Photos Maximum of 50 photos. Each file size should not be exceed 5MB. U…" at bounding box center [649, 354] width 795 height 237
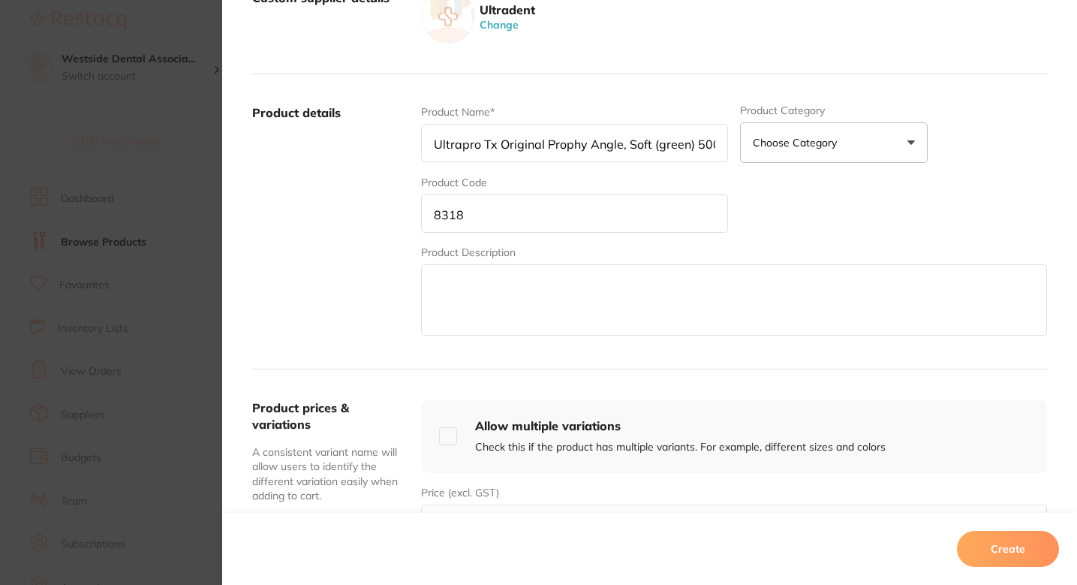
scroll to position [62, 0]
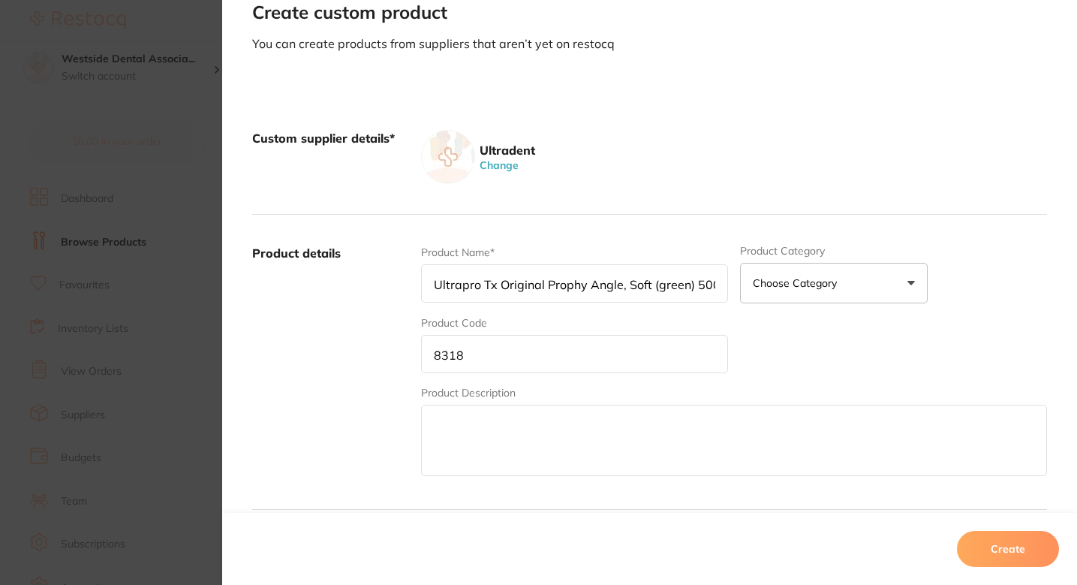
click at [997, 545] on button "Create" at bounding box center [1008, 549] width 102 height 36
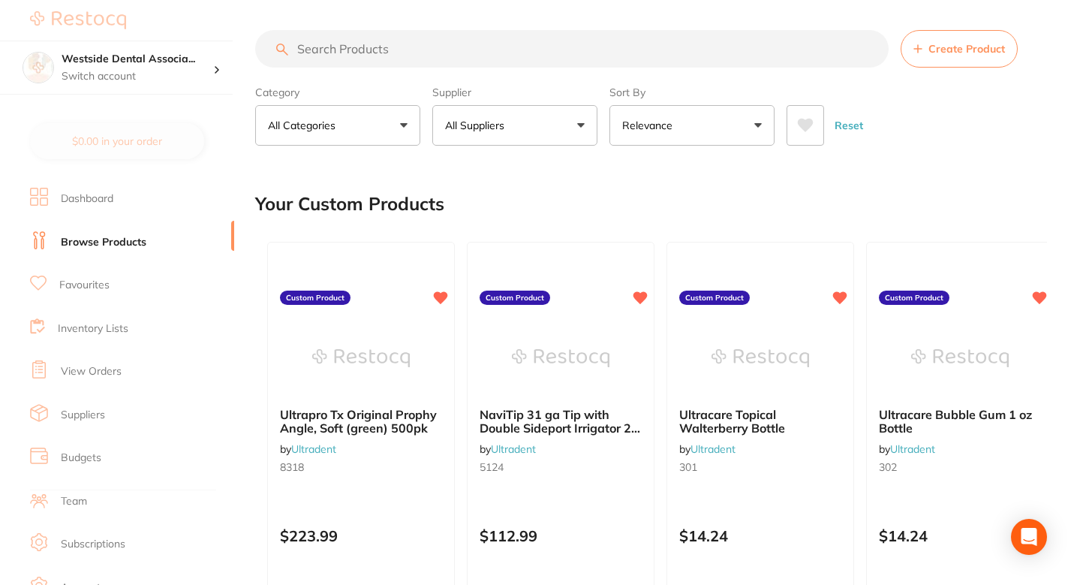
click at [851, 209] on div "Your Custom Products" at bounding box center [651, 204] width 792 height 50
click at [95, 294] on div "$34.32 Westside Dental Associa... Switch account Westside Dental Associates $0.…" at bounding box center [538, 292] width 1077 height 585
click at [96, 286] on div "$34.32 Westside Dental Associa... Switch account Westside Dental Associates $0.…" at bounding box center [538, 292] width 1077 height 585
click at [464, 189] on div "Your Custom Products" at bounding box center [651, 204] width 792 height 50
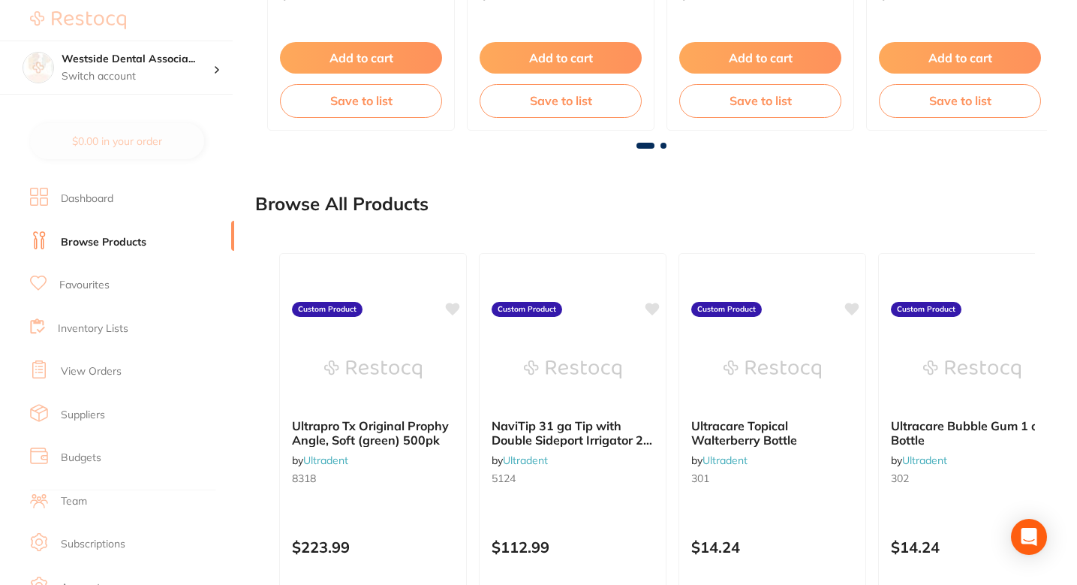
scroll to position [563, 0]
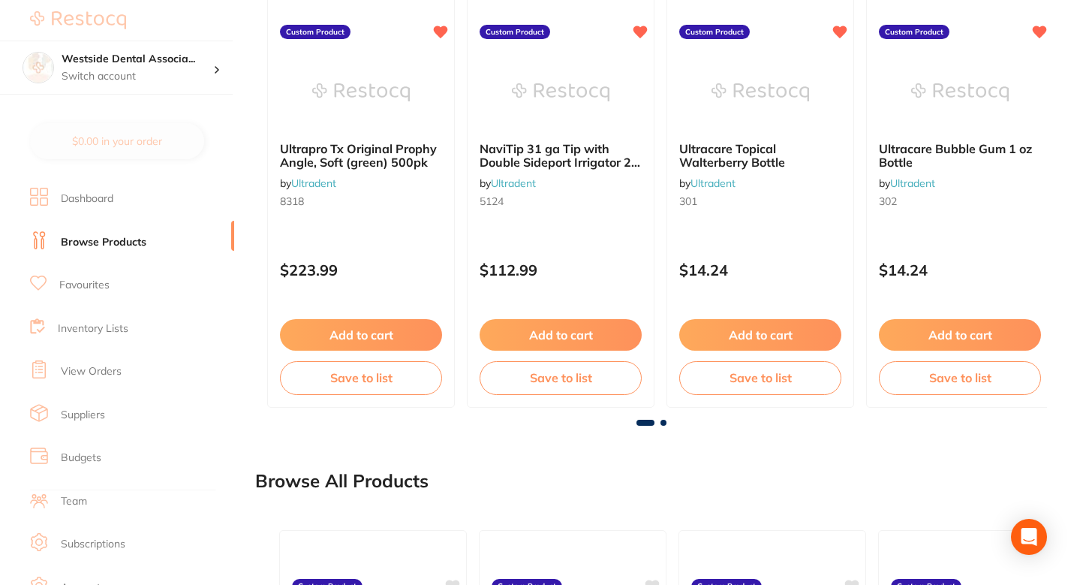
scroll to position [0, 0]
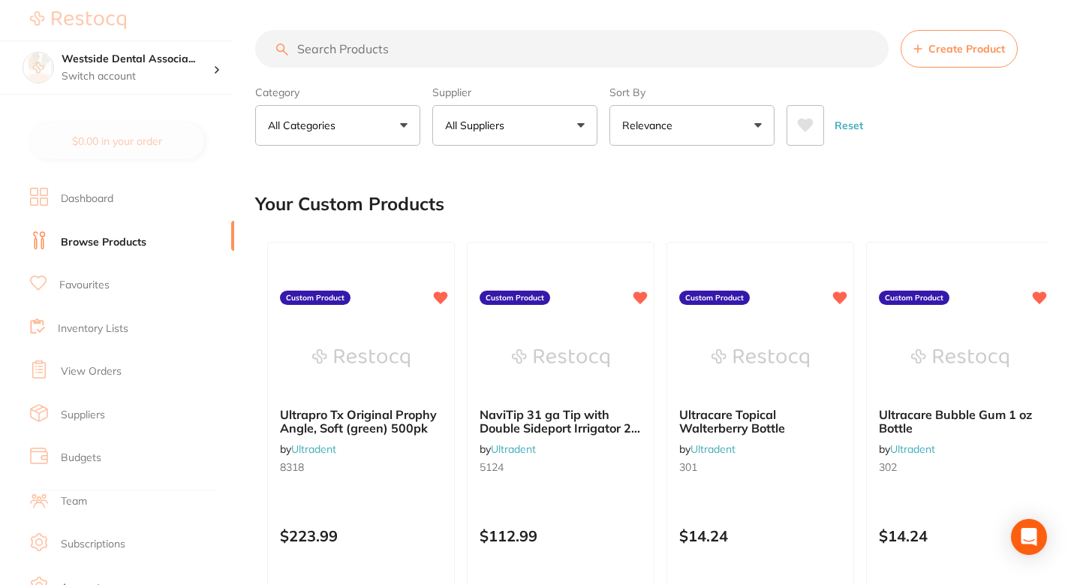
click at [178, 60] on div "$34.32 Westside Dental Associa... Switch account Westside Dental Associates $0.…" at bounding box center [538, 292] width 1077 height 585
click at [213, 68] on div "$34.32 Westside Dental Associa... Switch account Westside Dental Associates $0.…" at bounding box center [538, 292] width 1077 height 585
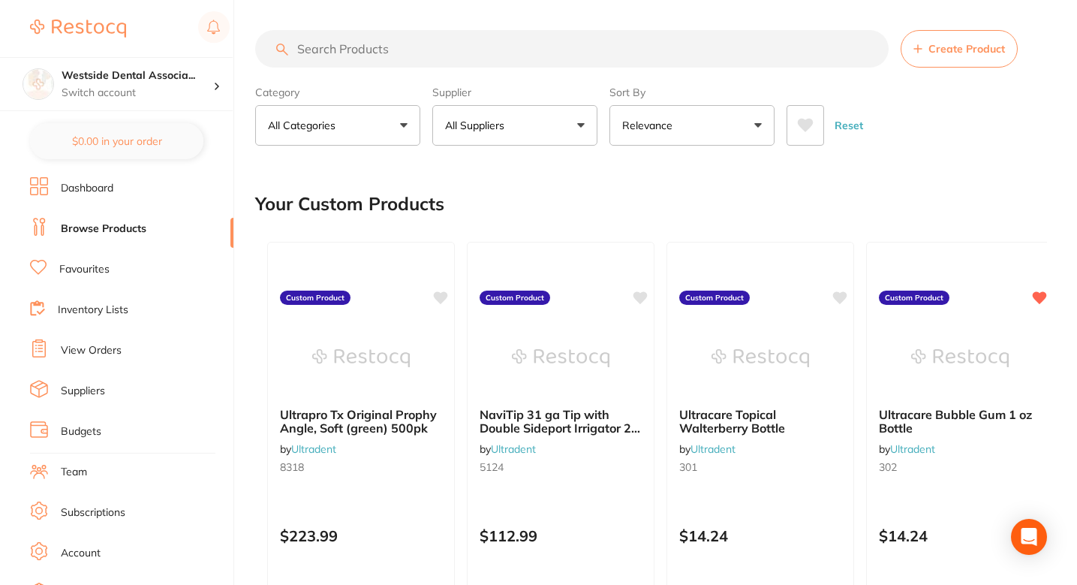
click at [86, 278] on li "Favourites" at bounding box center [131, 269] width 203 height 23
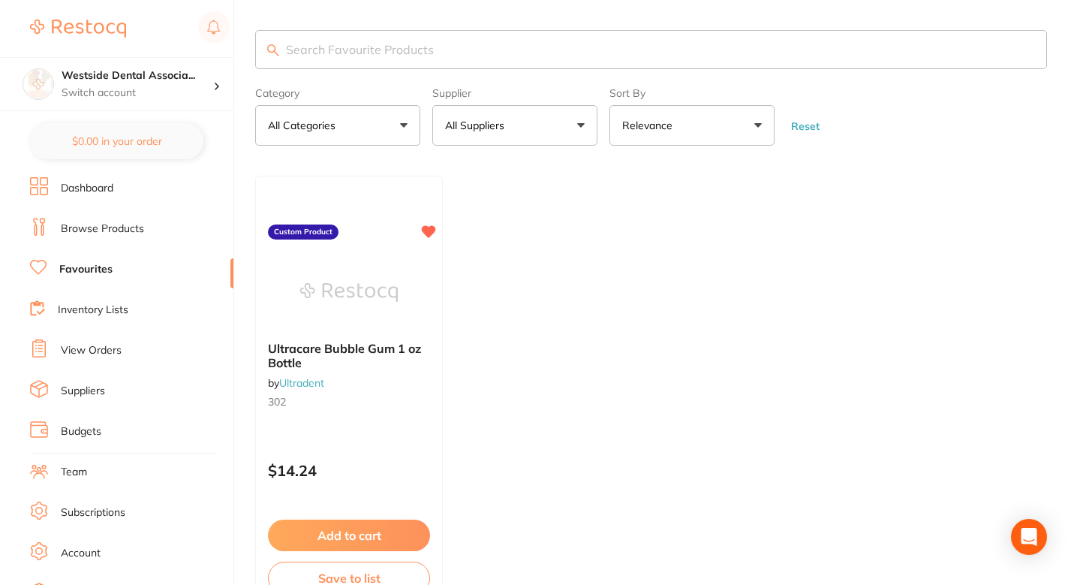
click at [125, 235] on link "Browse Products" at bounding box center [102, 228] width 83 height 15
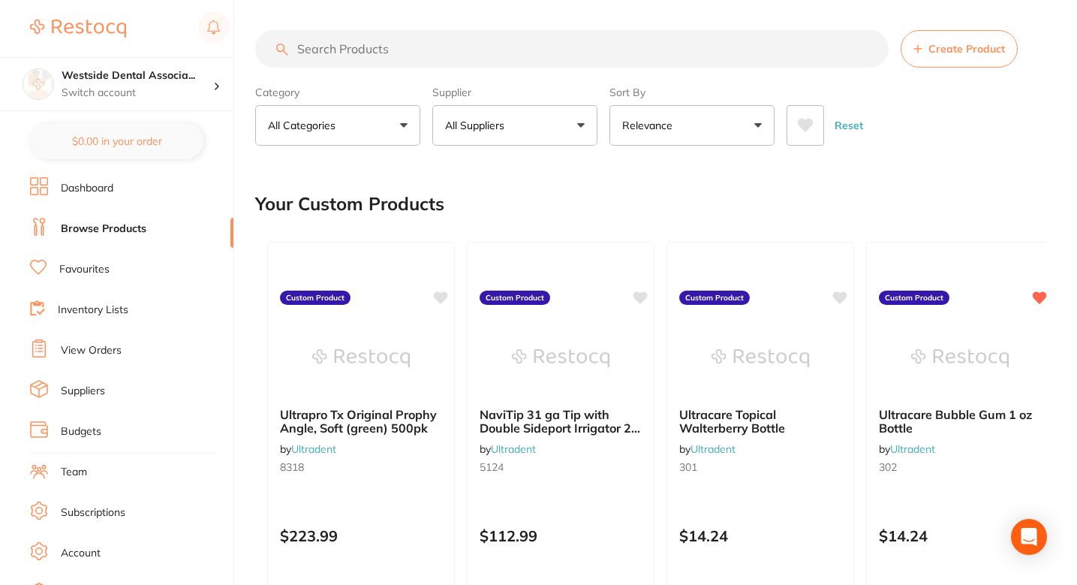
click at [571, 191] on div "Your Custom Products" at bounding box center [651, 204] width 792 height 50
click at [938, 59] on button "Create Product" at bounding box center [959, 49] width 117 height 38
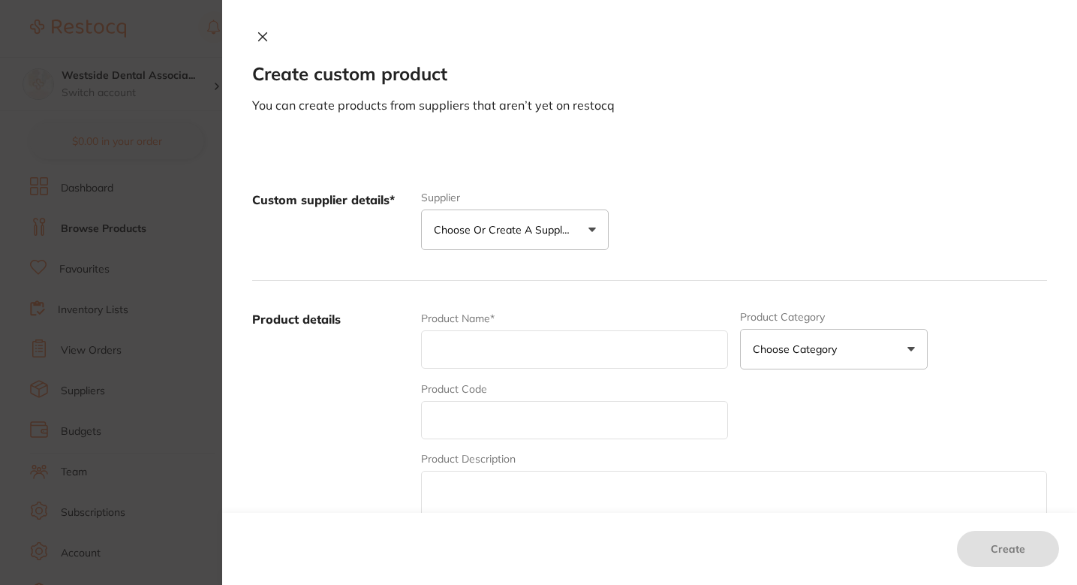
click at [477, 233] on p "Choose or create a supplier" at bounding box center [505, 229] width 143 height 15
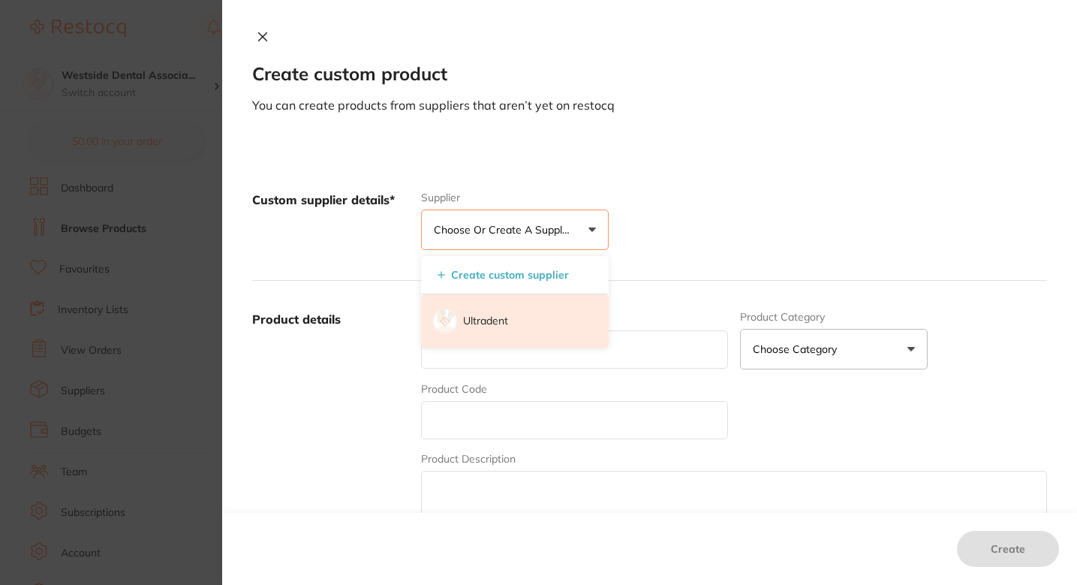
click at [496, 324] on p "Ultradent" at bounding box center [485, 321] width 45 height 15
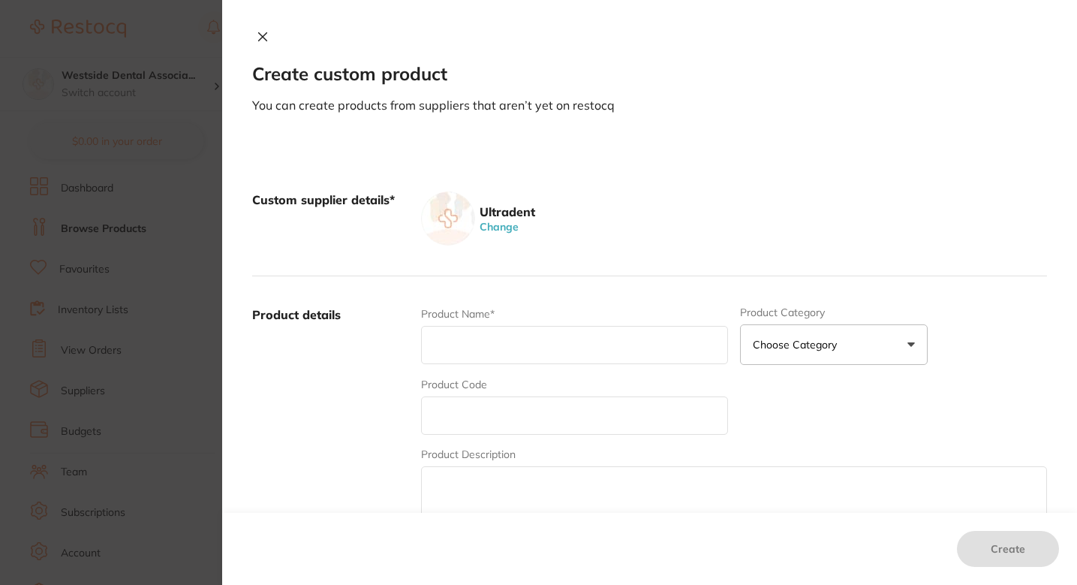
click at [541, 330] on input "text" at bounding box center [574, 345] width 307 height 38
paste input "NaviTip FX Tip 25 mm (blue) 20pk"
type input "NaviTip FX Tip 25 mm (blue) 20pk"
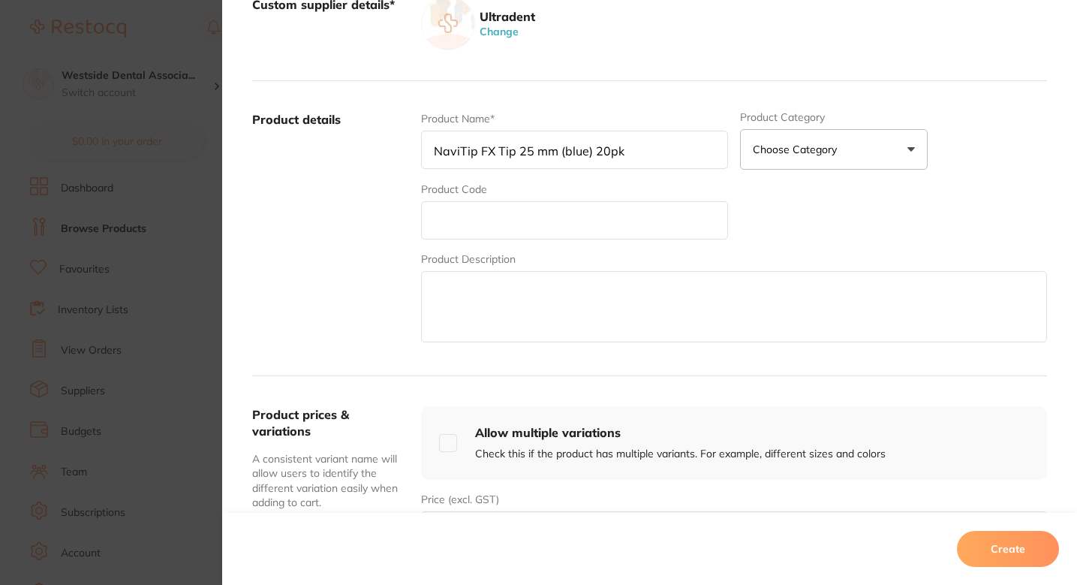
click at [519, 228] on input "text" at bounding box center [574, 220] width 307 height 38
type input "1454"
click at [761, 171] on div "Product Name* NaviTip FX Tip 25 mm (blue) 20pk Product Category Choose Category…" at bounding box center [734, 228] width 626 height 234
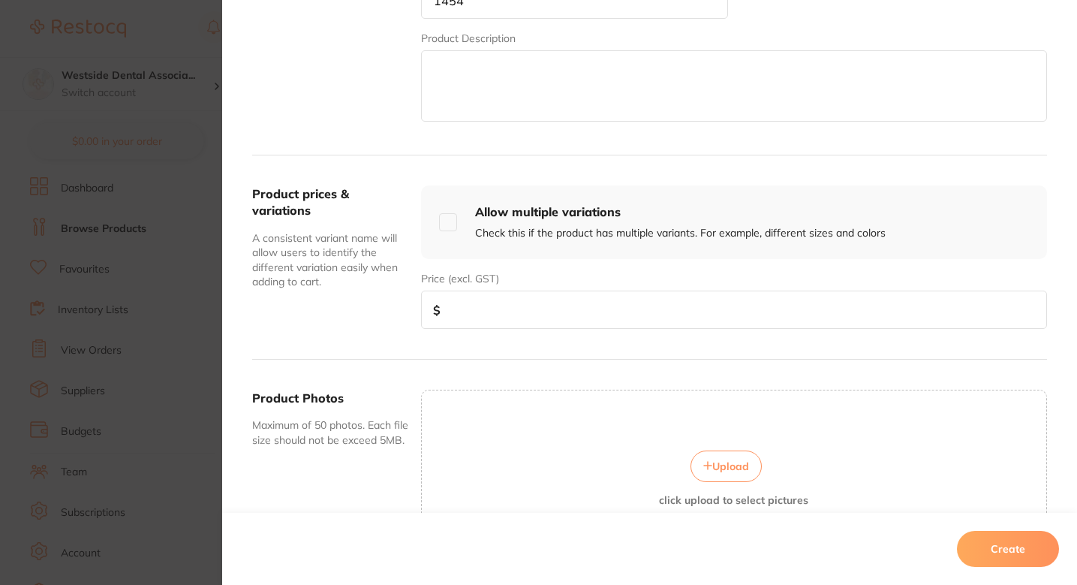
scroll to position [450, 0]
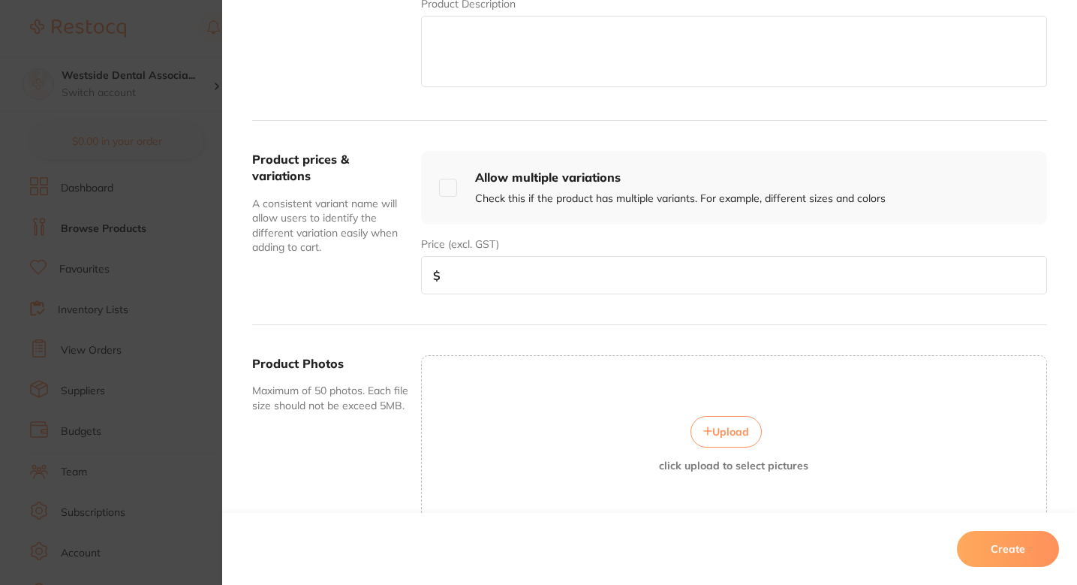
click at [713, 85] on textarea at bounding box center [734, 51] width 626 height 71
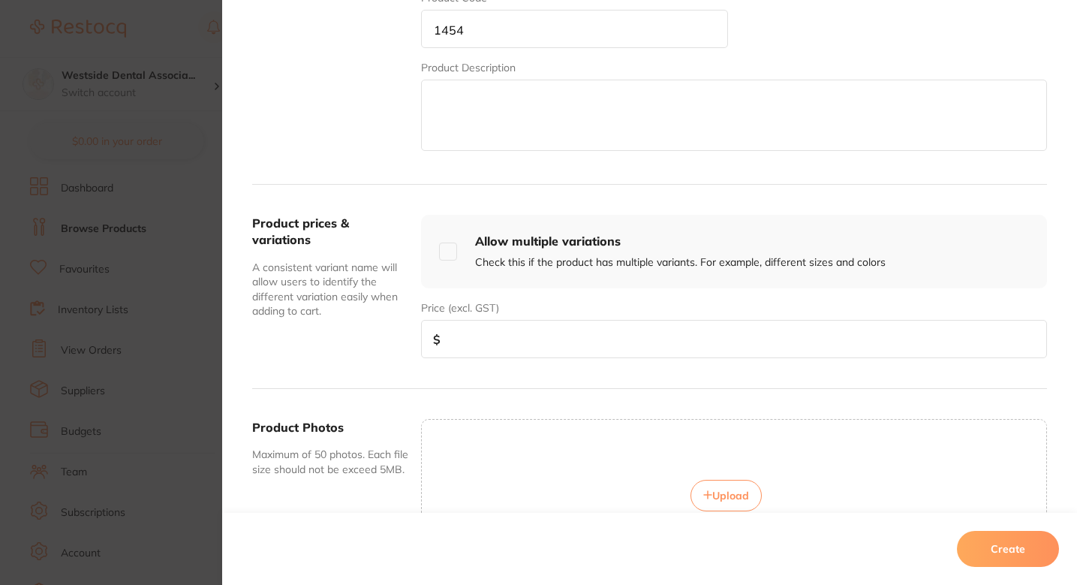
scroll to position [386, 0]
click at [577, 351] on input "number" at bounding box center [734, 340] width 626 height 38
paste input "52.49"
type input "52.49"
click at [539, 375] on div "Product prices & variations A consistent variant name will allow users to ident…" at bounding box center [649, 287] width 795 height 204
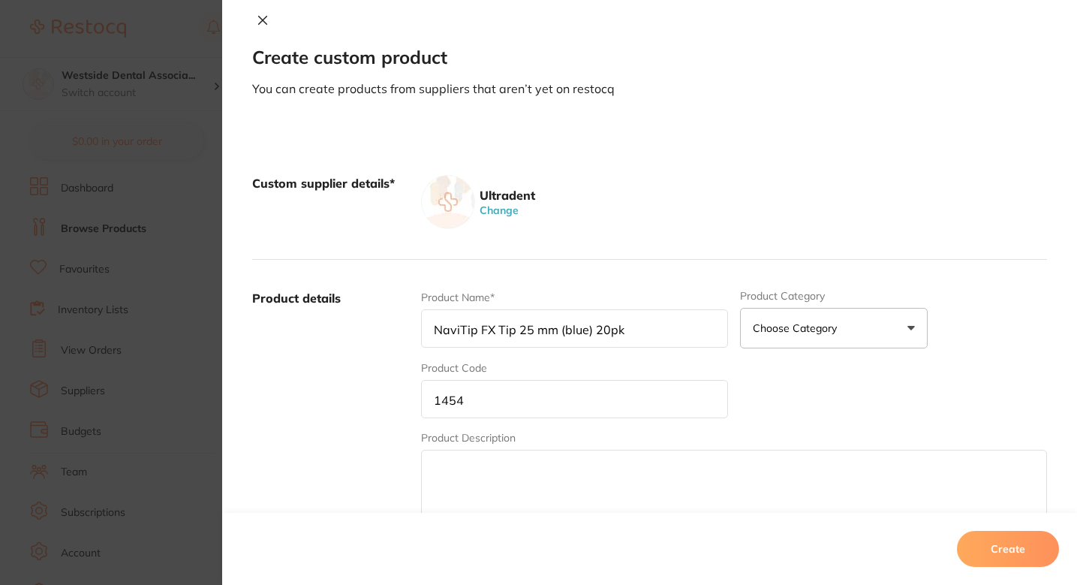
scroll to position [0, 0]
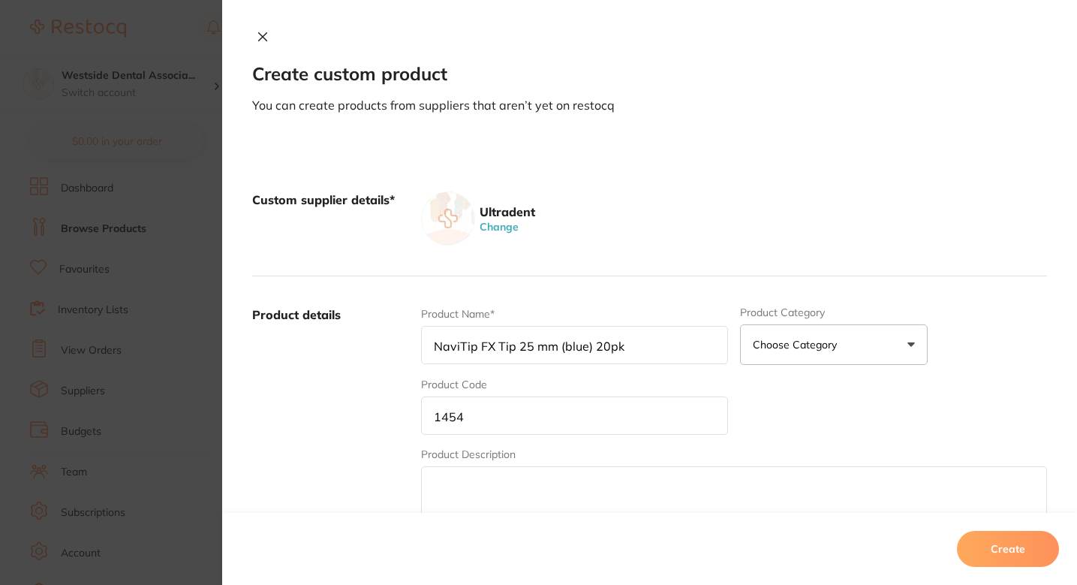
click at [995, 544] on button "Create" at bounding box center [1008, 549] width 102 height 36
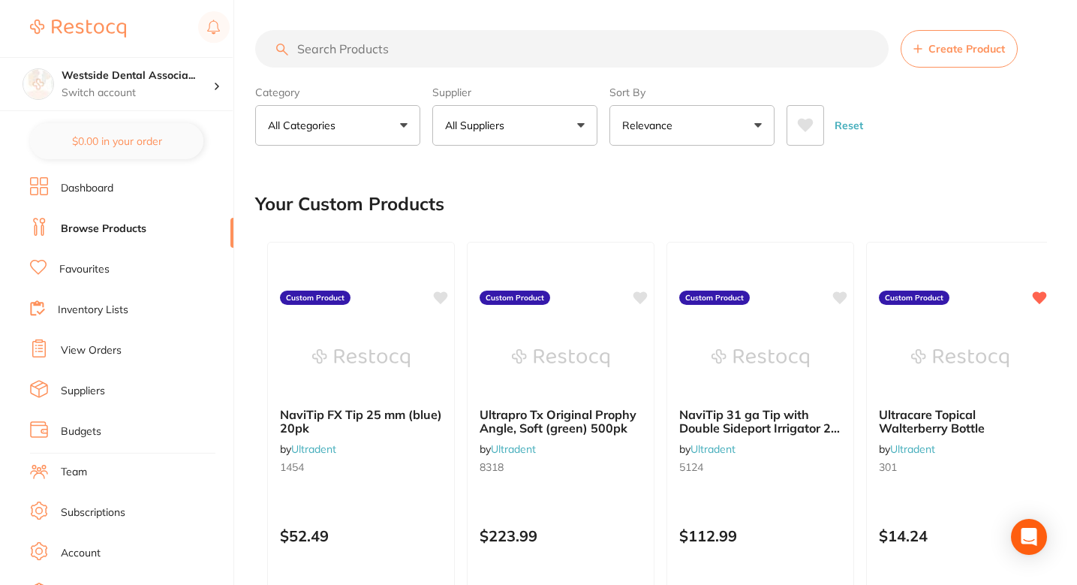
click at [968, 48] on span "Create Product" at bounding box center [967, 49] width 77 height 12
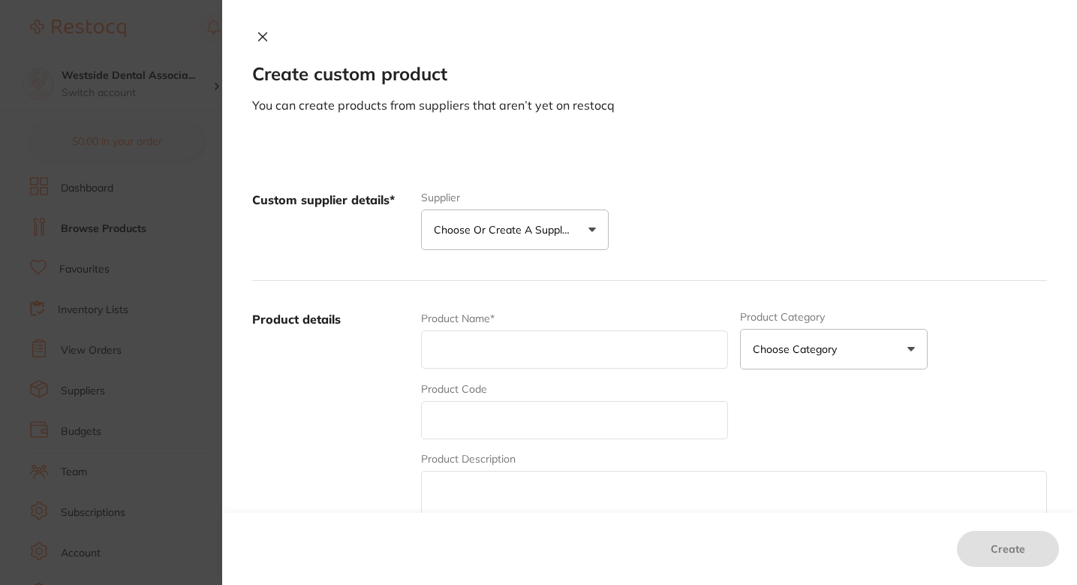
click at [477, 241] on button "Choose or create a supplier" at bounding box center [515, 229] width 188 height 41
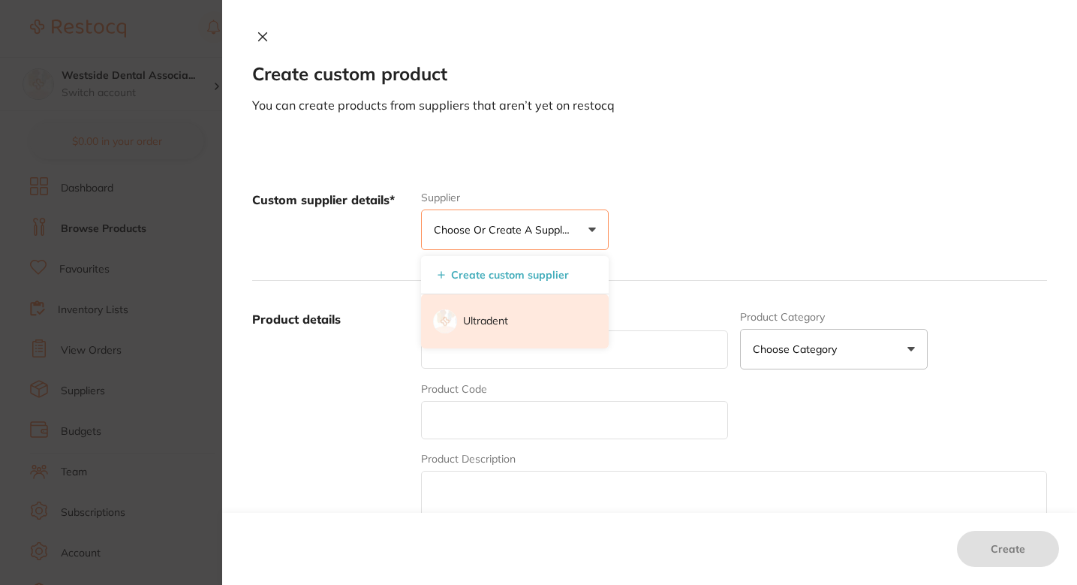
click at [508, 318] on li "Ultradent" at bounding box center [515, 321] width 188 height 54
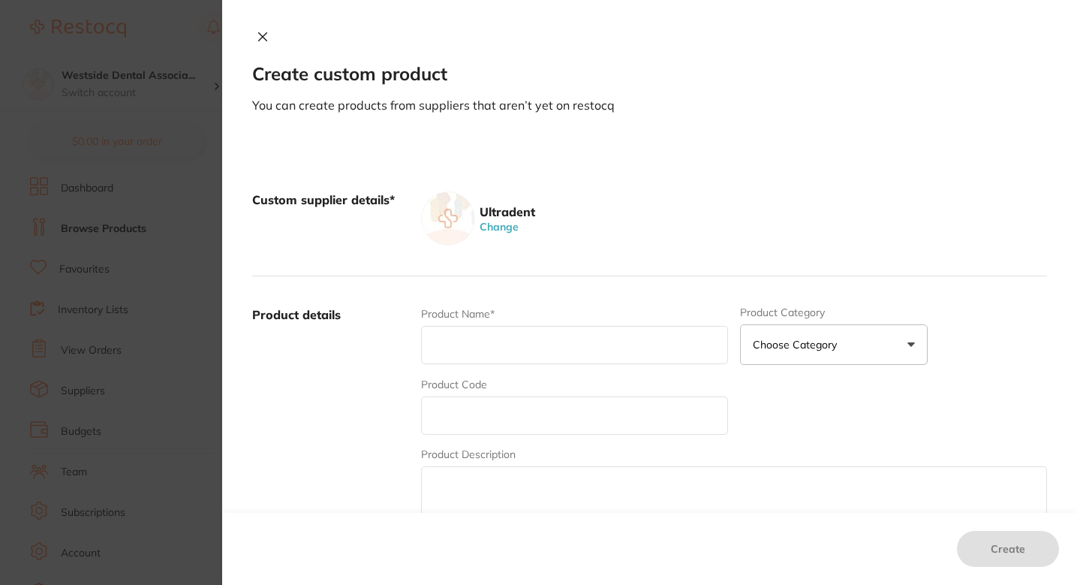
click at [513, 343] on input "text" at bounding box center [574, 345] width 307 height 38
paste input "VALO Grand Cordless Barrier Sleeve 100pk"
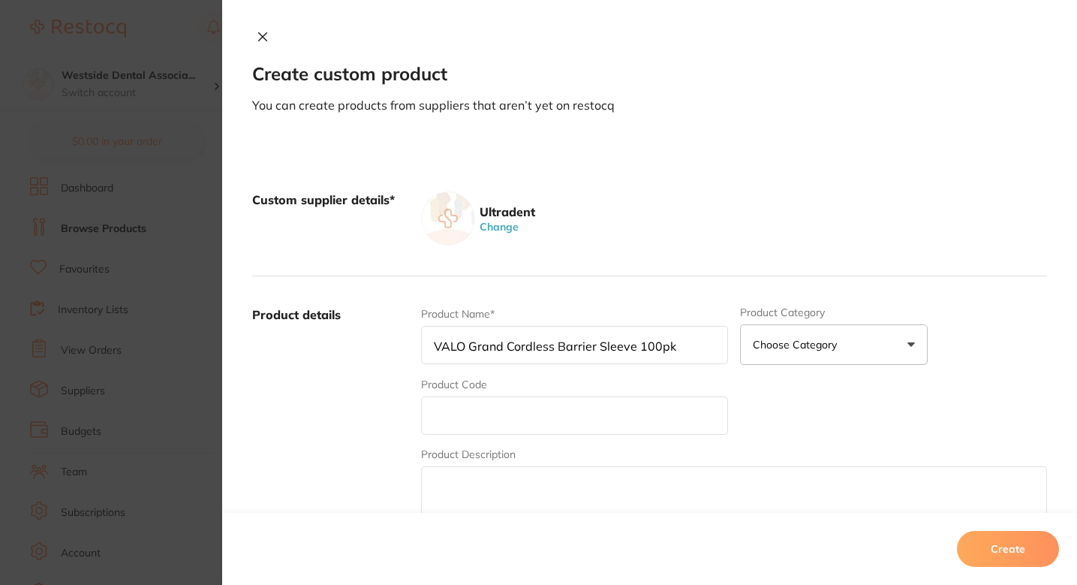
type input "VALO Grand Cordless Barrier Sleeve 100pk"
click at [498, 402] on input "text" at bounding box center [574, 415] width 307 height 38
type input "4666"
click at [704, 253] on div "Custom supplier details* Ultradent Change" at bounding box center [649, 218] width 795 height 115
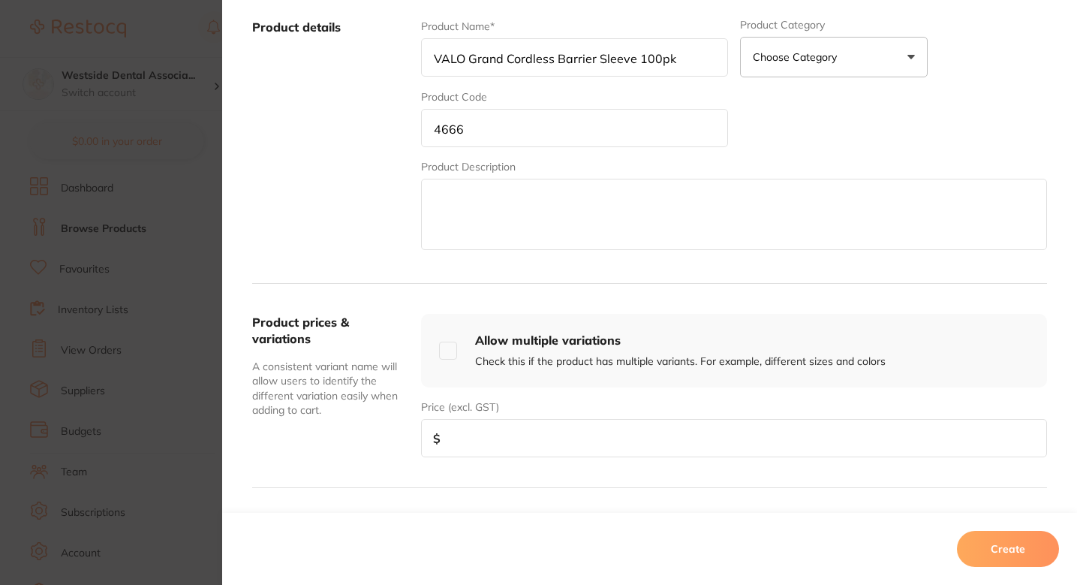
scroll to position [343, 0]
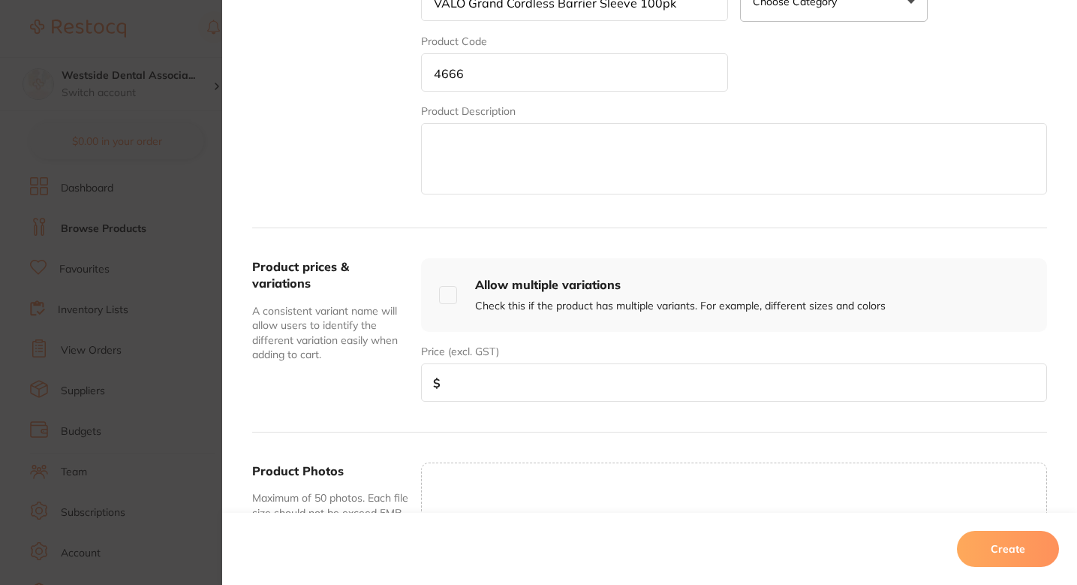
click at [616, 386] on input "number" at bounding box center [734, 382] width 626 height 38
paste input "25.99"
type input "25.99"
click at [588, 352] on div "Price (excl. GST) $ 25.99" at bounding box center [734, 373] width 626 height 58
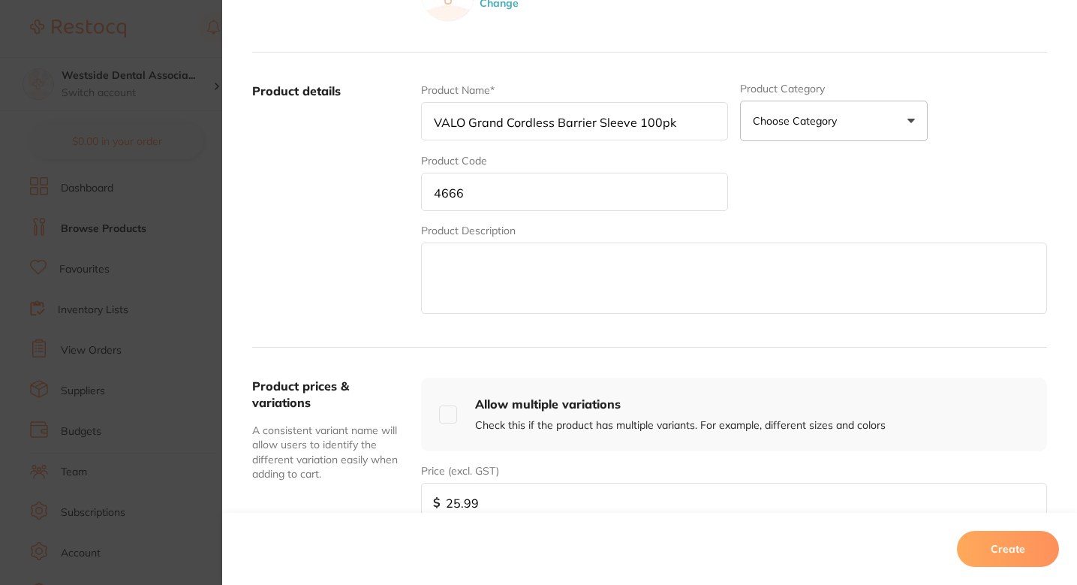
click at [784, 191] on div "Product Name* VALO Grand Cordless Barrier Sleeve 100pk Product Category Choose …" at bounding box center [734, 200] width 626 height 234
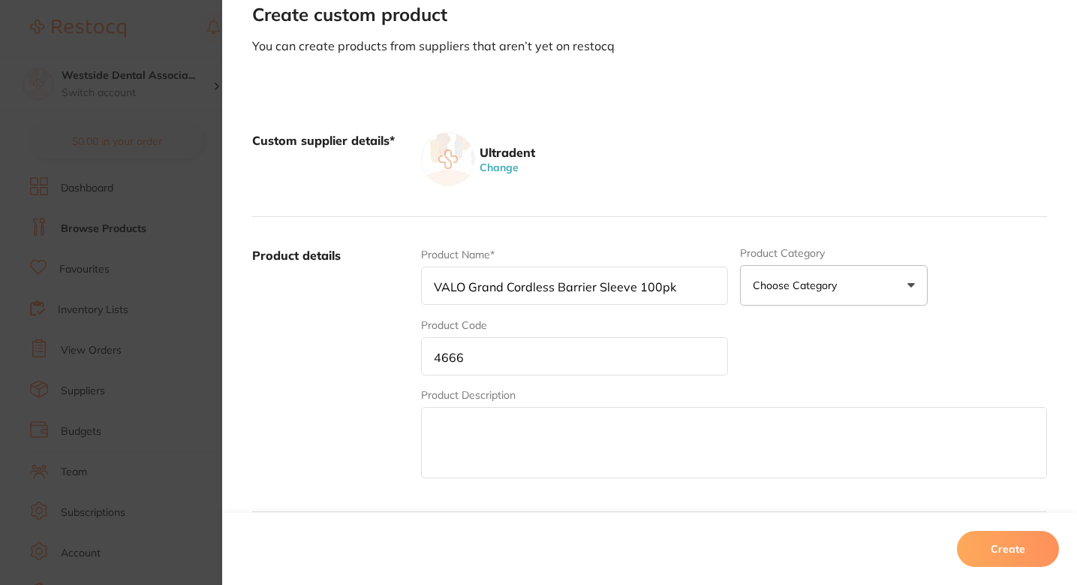
scroll to position [0, 0]
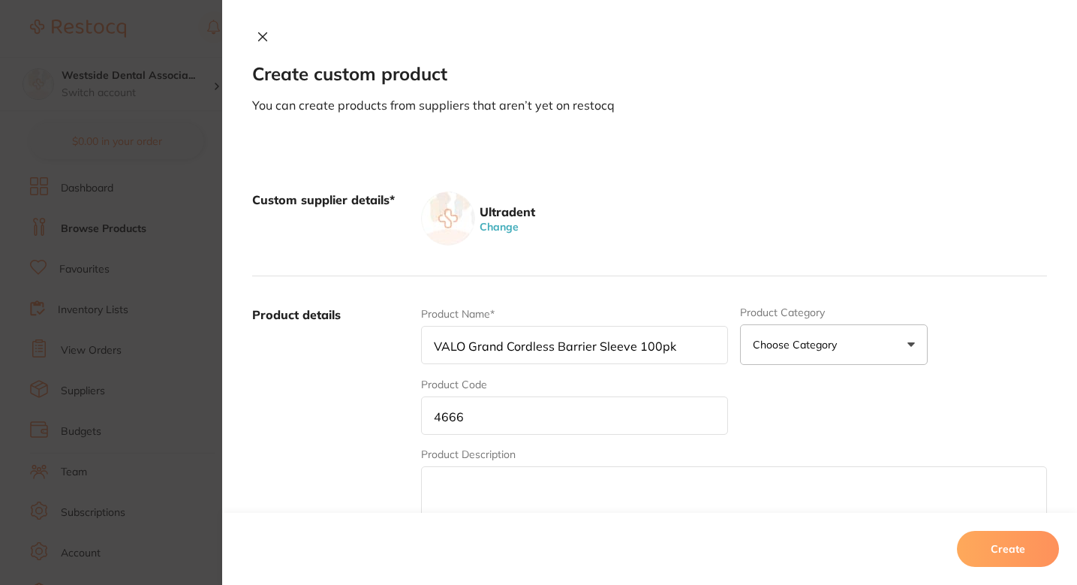
click at [752, 218] on div "Ultradent Change" at bounding box center [734, 218] width 626 height 54
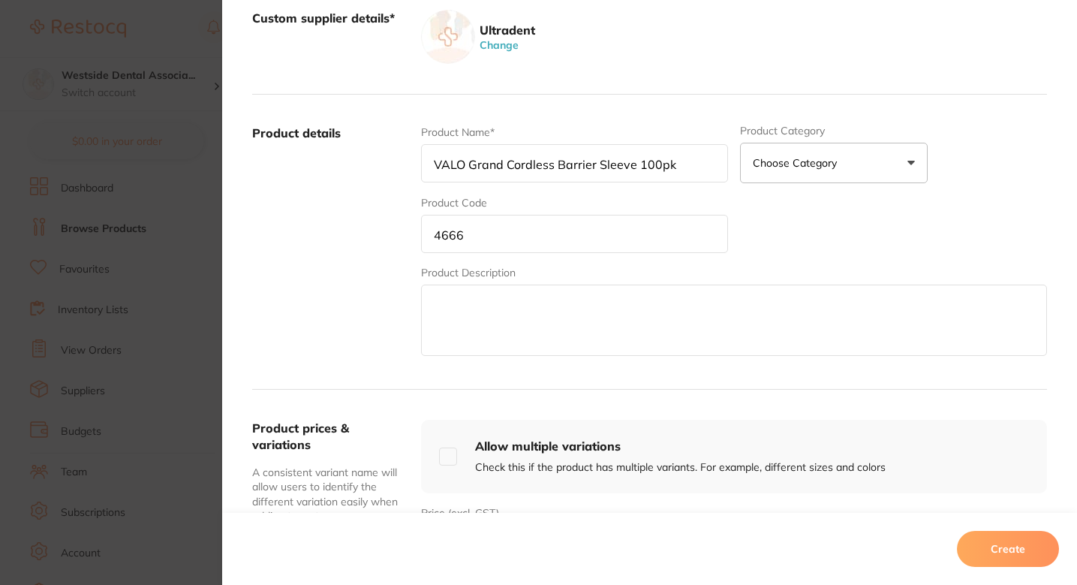
scroll to position [89, 0]
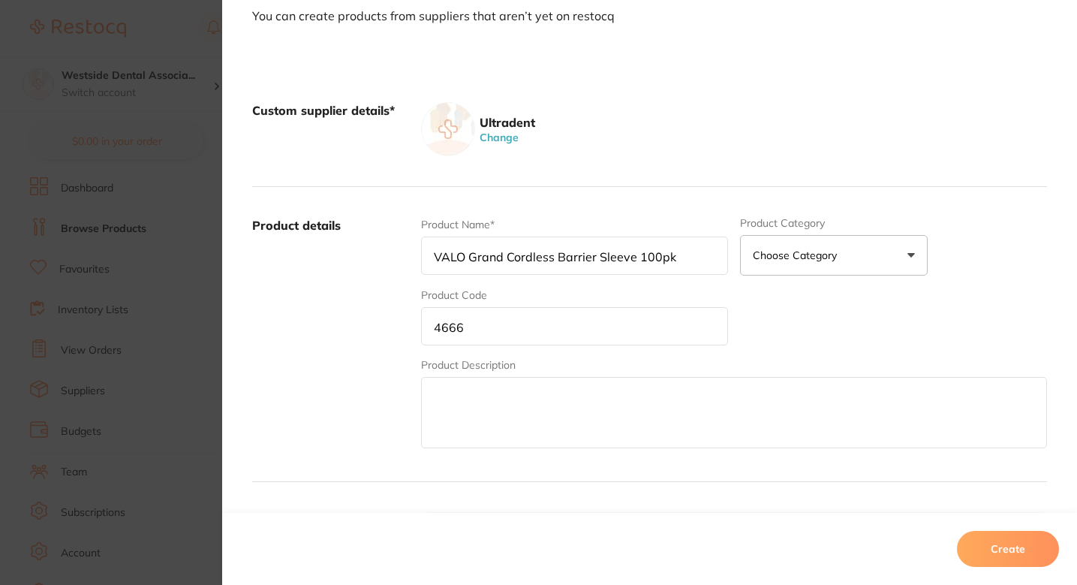
click at [787, 315] on div "Product Name* VALO Grand Cordless Barrier Sleeve 100pk Product Category Choose …" at bounding box center [734, 334] width 626 height 234
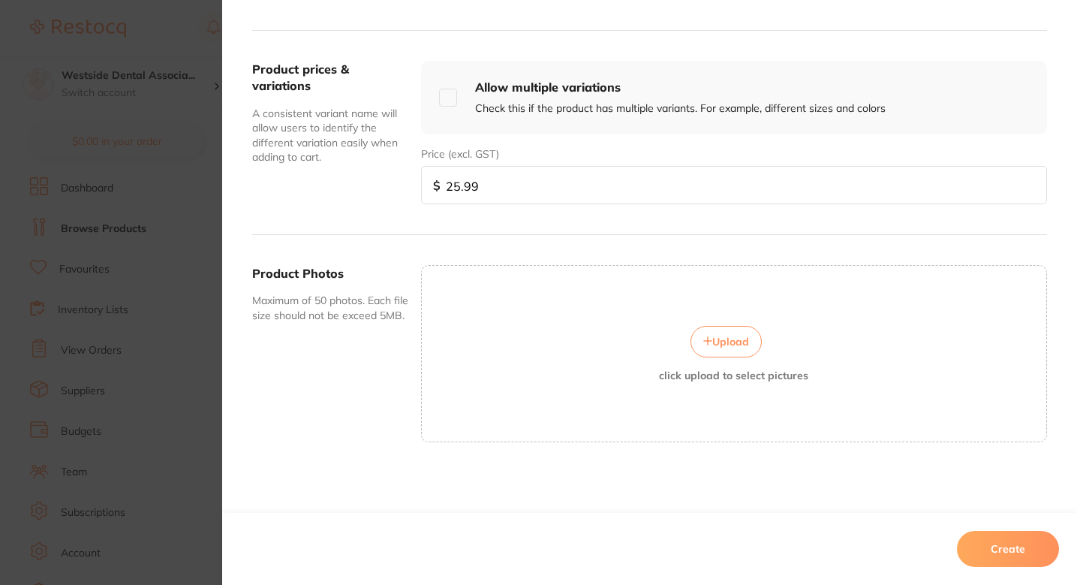
scroll to position [32, 0]
click at [998, 539] on button "Create" at bounding box center [1008, 549] width 102 height 36
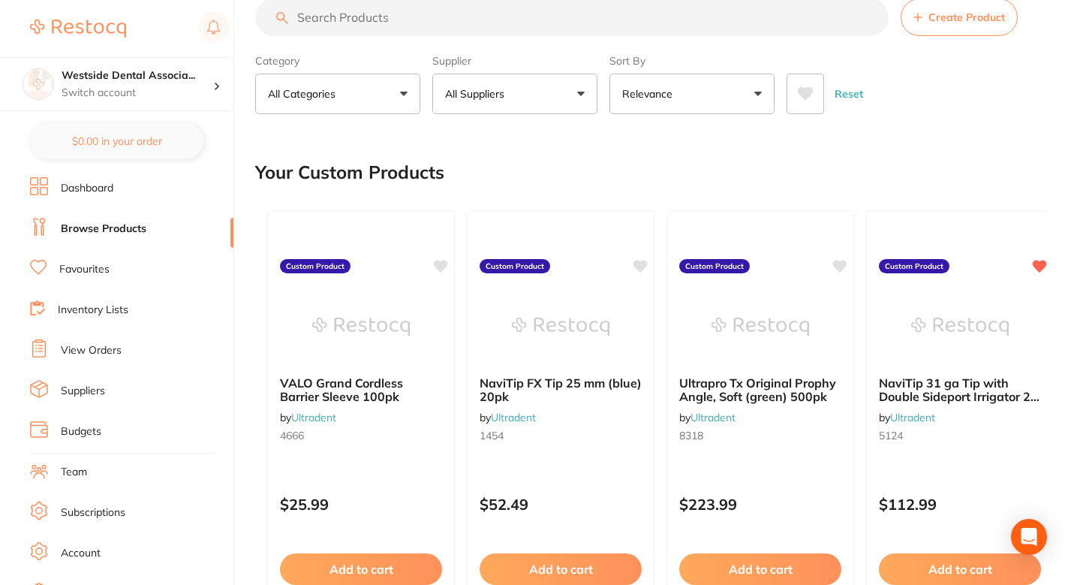
click at [939, 35] on button "Create Product" at bounding box center [959, 17] width 117 height 38
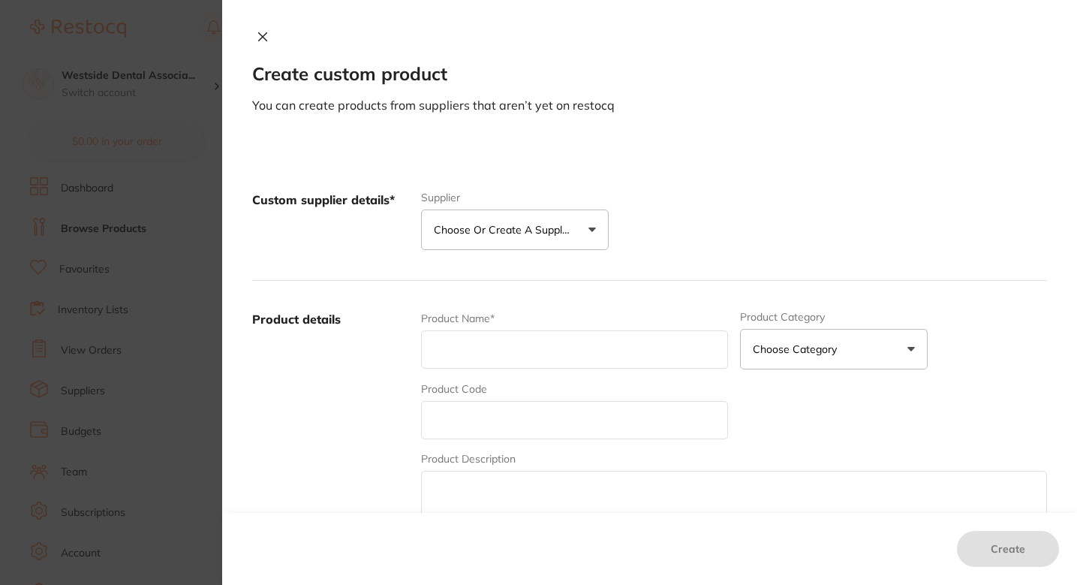
click at [937, 4] on div "Create custom product You can create products from suppliers that aren’t yet on…" at bounding box center [649, 292] width 855 height 585
click at [501, 240] on button "Choose or create a supplier" at bounding box center [515, 229] width 188 height 41
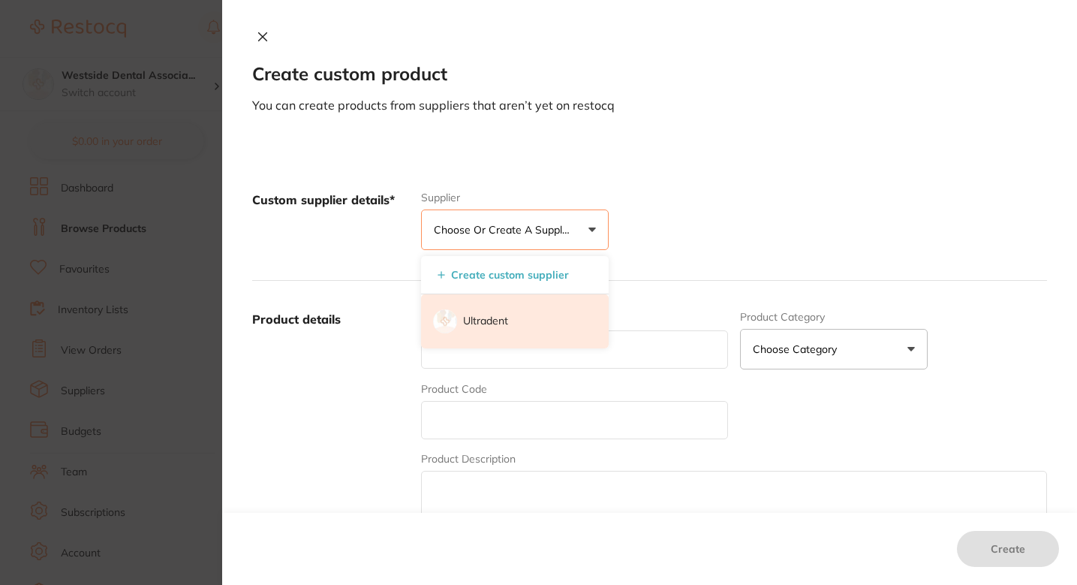
click at [515, 315] on li "Ultradent" at bounding box center [515, 321] width 188 height 54
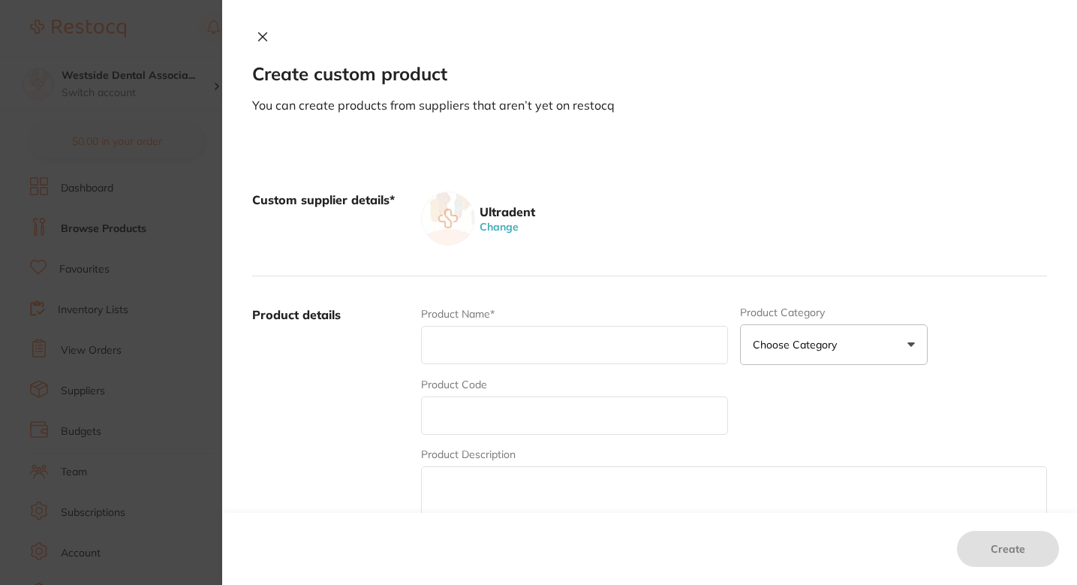
click at [697, 213] on div "Ultradent Change" at bounding box center [734, 218] width 626 height 54
click at [513, 321] on div "Product Name*" at bounding box center [574, 335] width 307 height 59
click at [507, 342] on input "text" at bounding box center [574, 345] width 307 height 38
paste input "Ultra-Etch 20pk Econo Refill"
type input "Ultra-Etch 20pk Econo Refill"
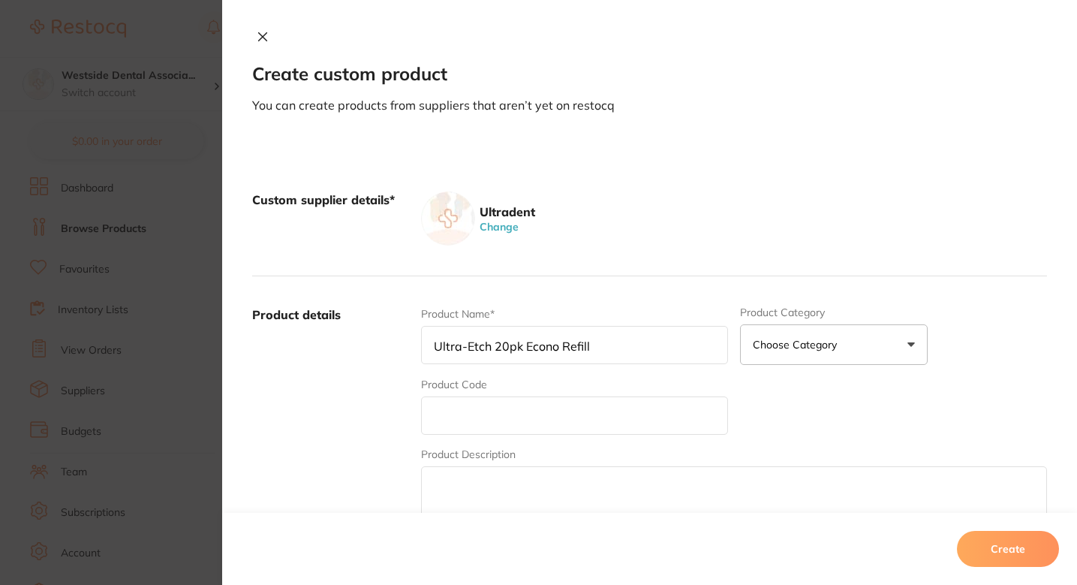
click at [495, 411] on input "text" at bounding box center [574, 415] width 307 height 38
type input "168"
click at [703, 279] on div "Product details Product Name* Ultra-Etch 20pk Econo Refill Product Category Cho…" at bounding box center [649, 423] width 795 height 295
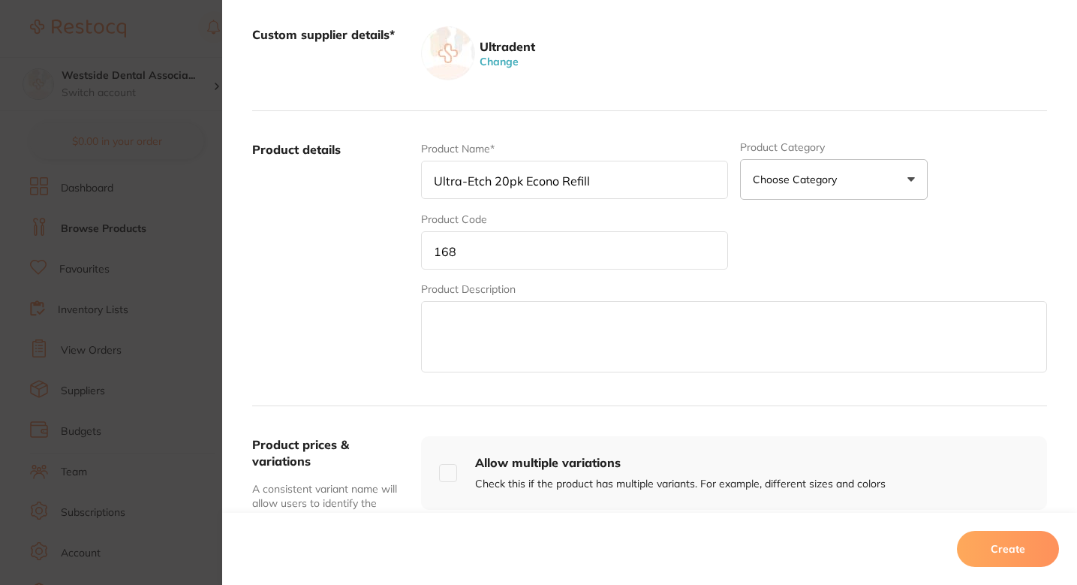
scroll to position [312, 0]
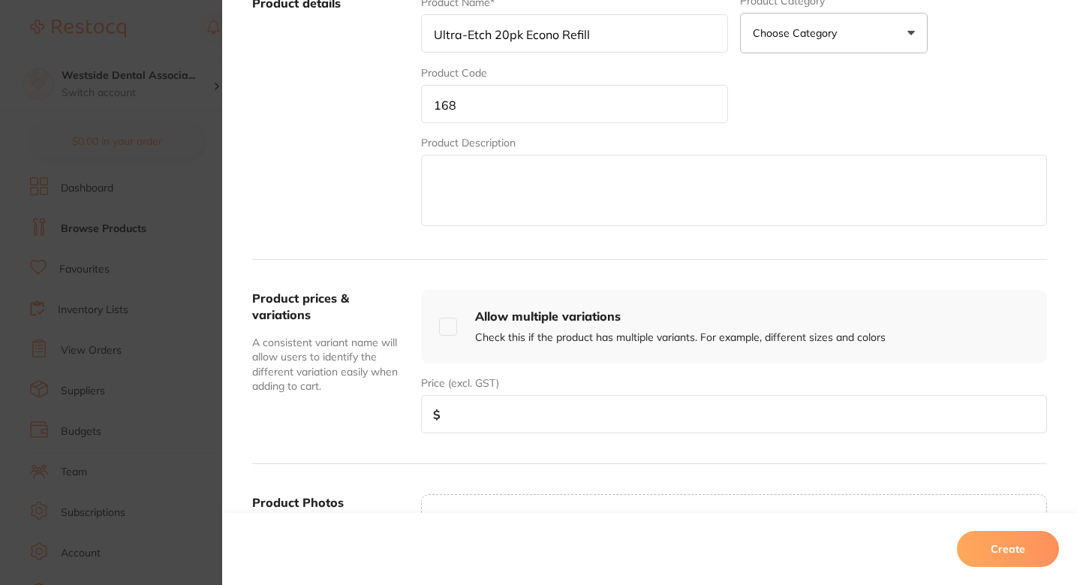
click at [467, 414] on input "number" at bounding box center [734, 414] width 626 height 38
paste input "73.94"
type input "73.94"
click at [463, 462] on div "Product prices & variations A consistent variant name will allow users to ident…" at bounding box center [649, 362] width 795 height 204
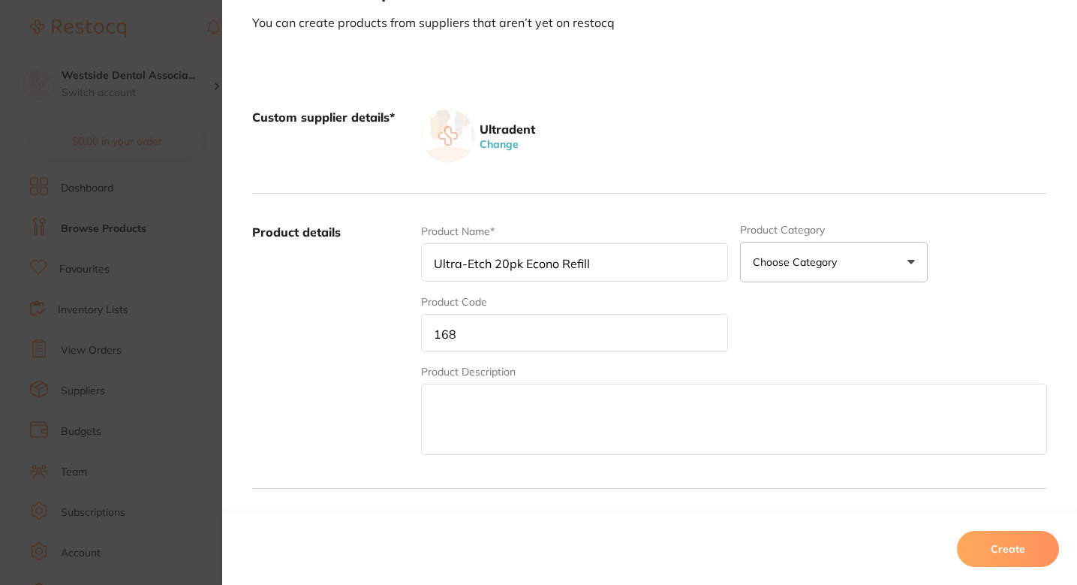
scroll to position [540, 0]
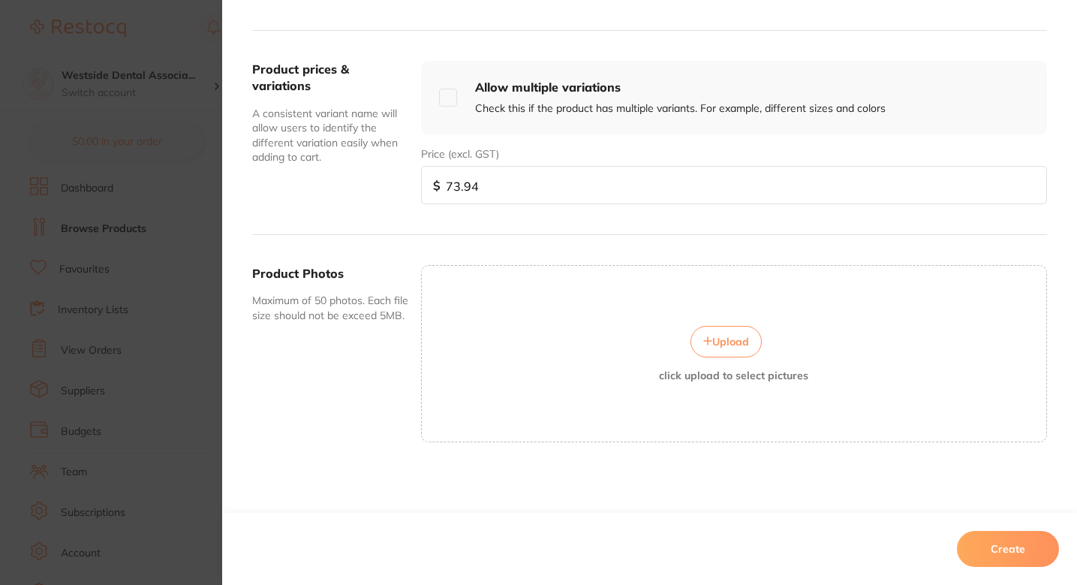
click at [1004, 540] on button "Create" at bounding box center [1008, 549] width 102 height 36
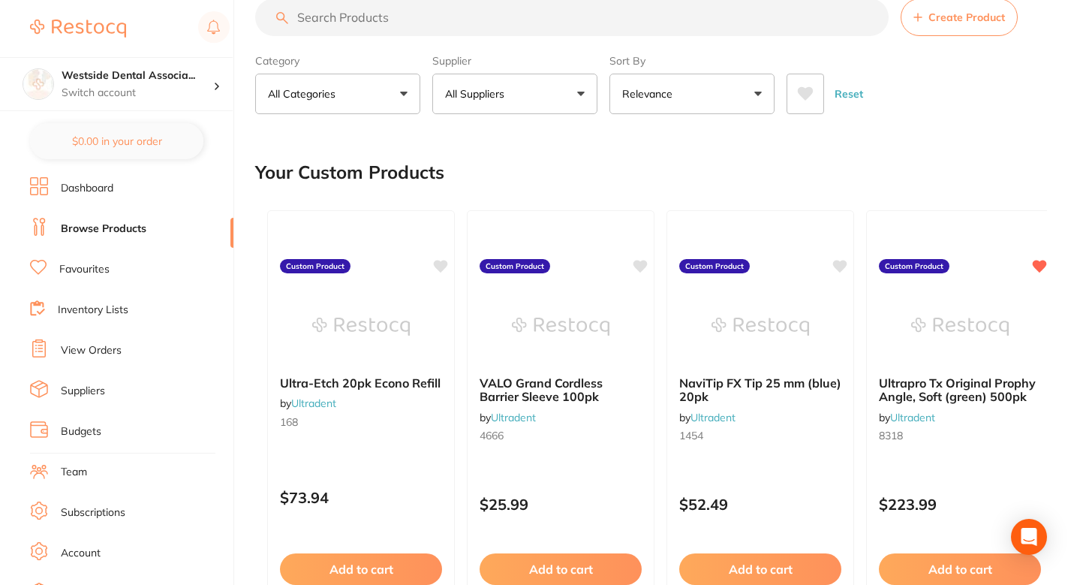
click at [540, 164] on div "Your Custom Products" at bounding box center [651, 172] width 792 height 50
click at [535, 164] on div "Your Custom Products" at bounding box center [651, 172] width 792 height 50
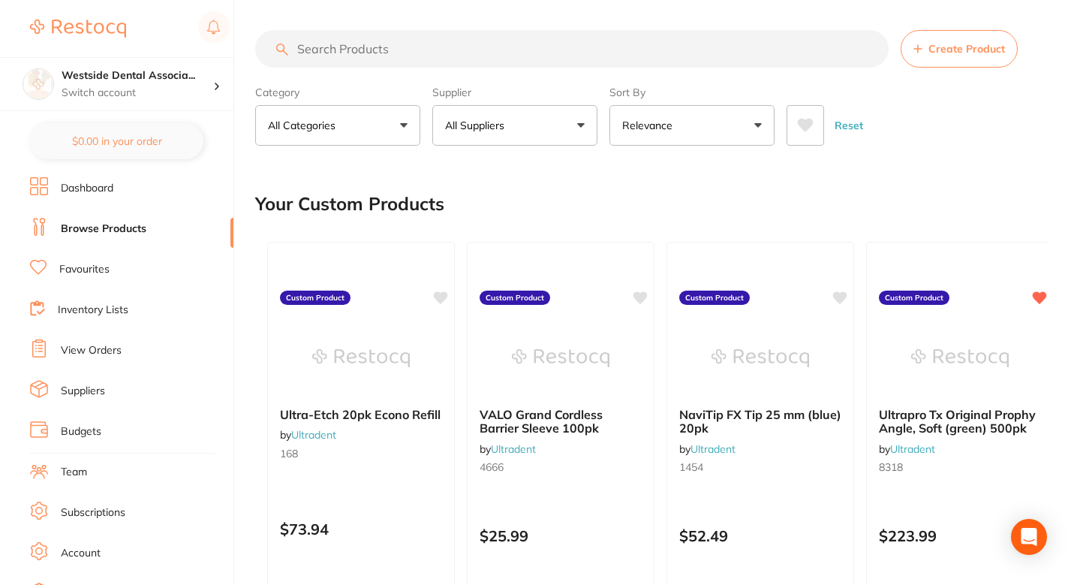
click at [928, 35] on button "Create Product" at bounding box center [959, 49] width 117 height 38
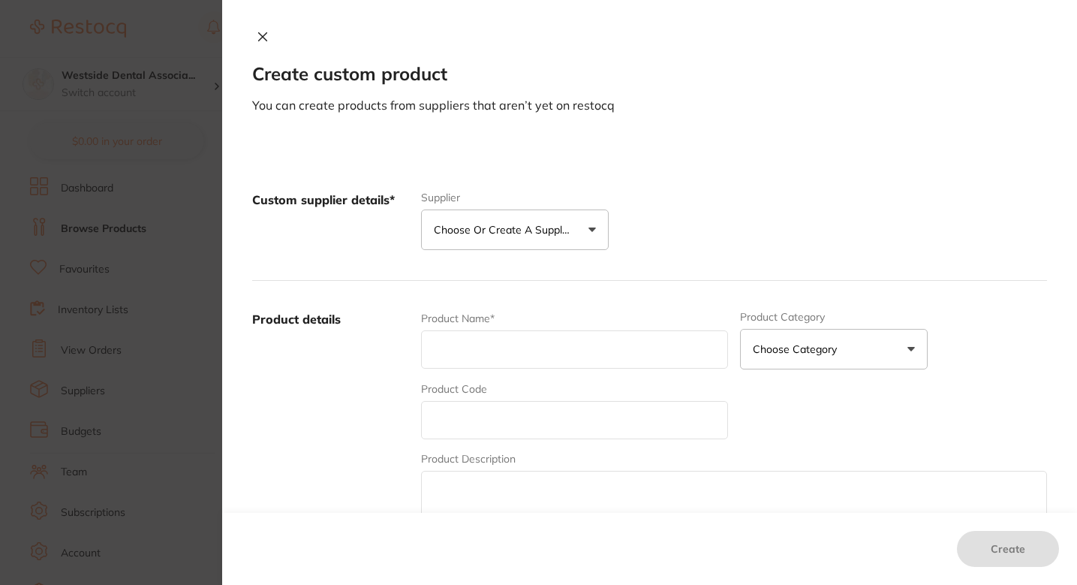
click at [507, 225] on p "Choose or create a supplier" at bounding box center [505, 229] width 143 height 15
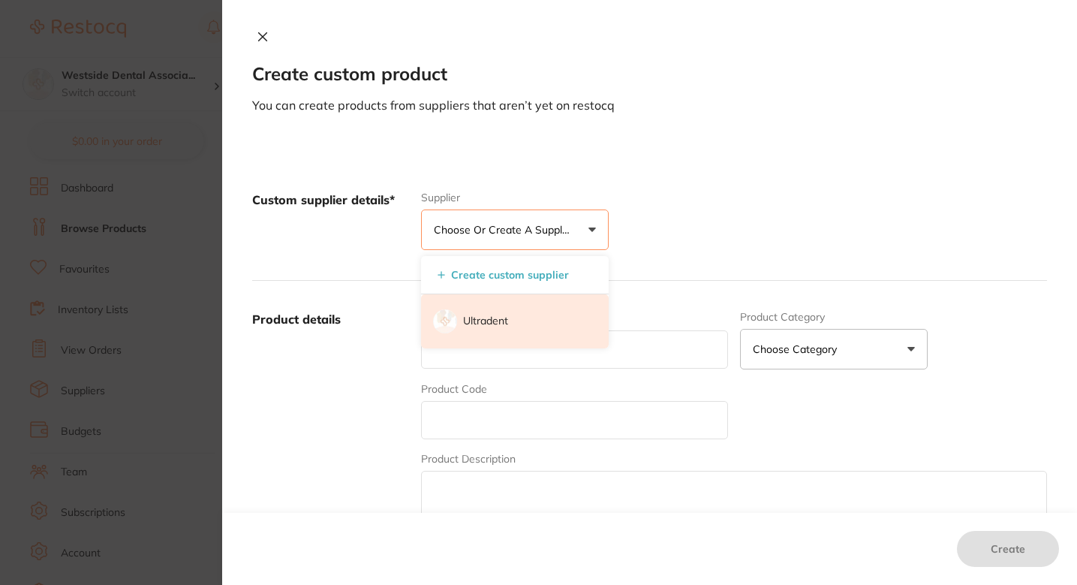
click at [500, 315] on p "Ultradent" at bounding box center [485, 321] width 45 height 15
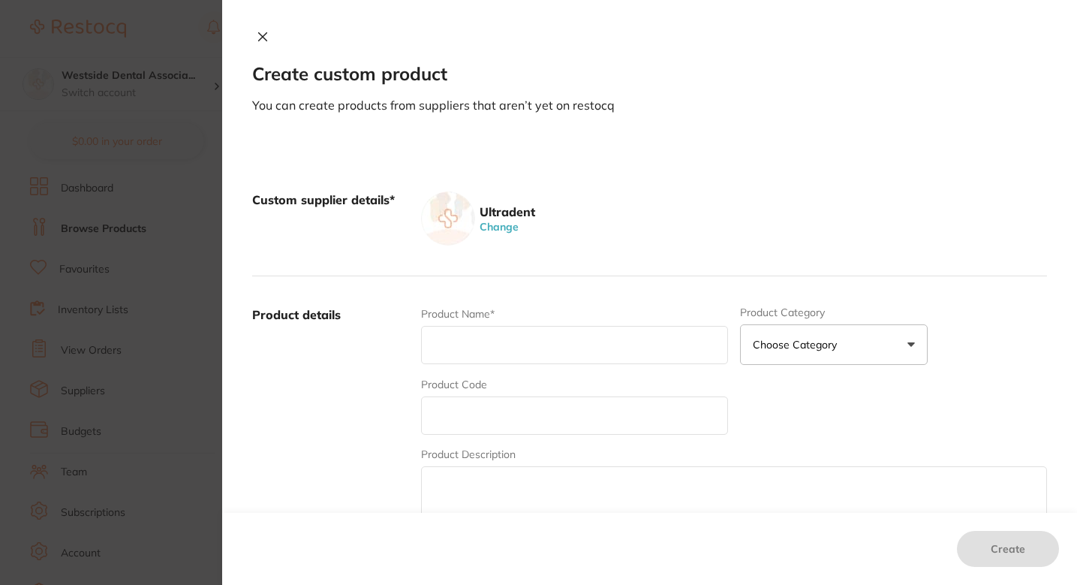
click at [507, 334] on input "text" at bounding box center [574, 345] width 307 height 38
paste input "File-Eze 4pk Refill"
type input "File-Eze 4pk Refill"
click at [521, 380] on div "Product Code" at bounding box center [574, 406] width 307 height 58
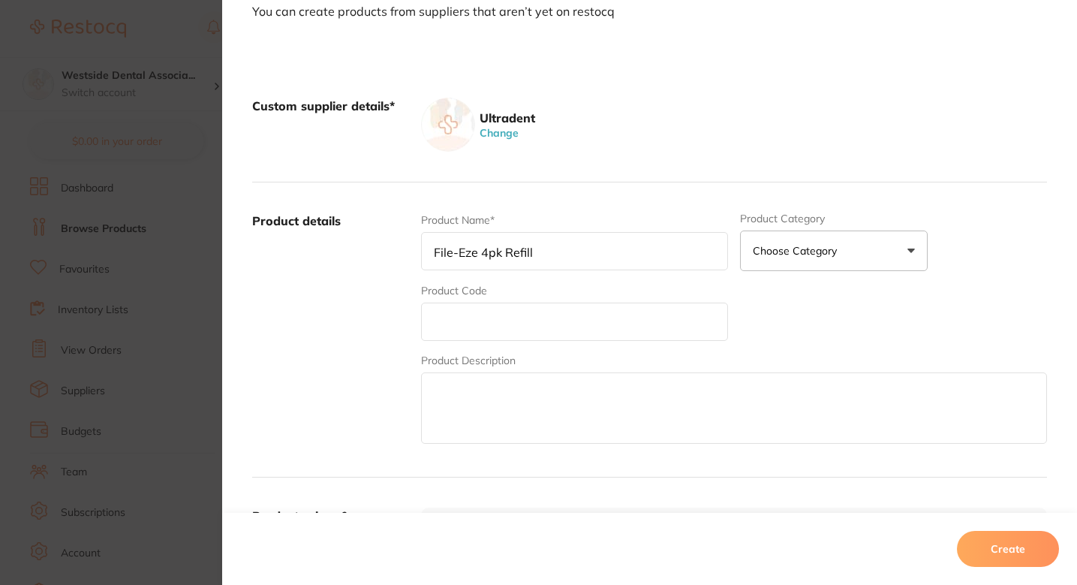
scroll to position [97, 0]
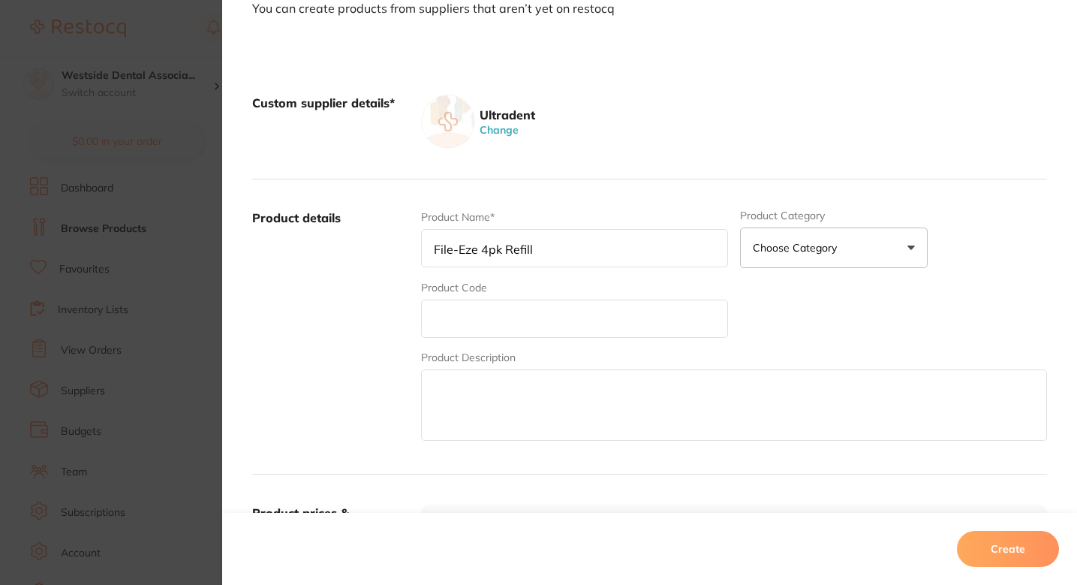
click at [525, 293] on div "Product Code" at bounding box center [574, 309] width 307 height 58
click at [528, 311] on input "text" at bounding box center [574, 319] width 307 height 38
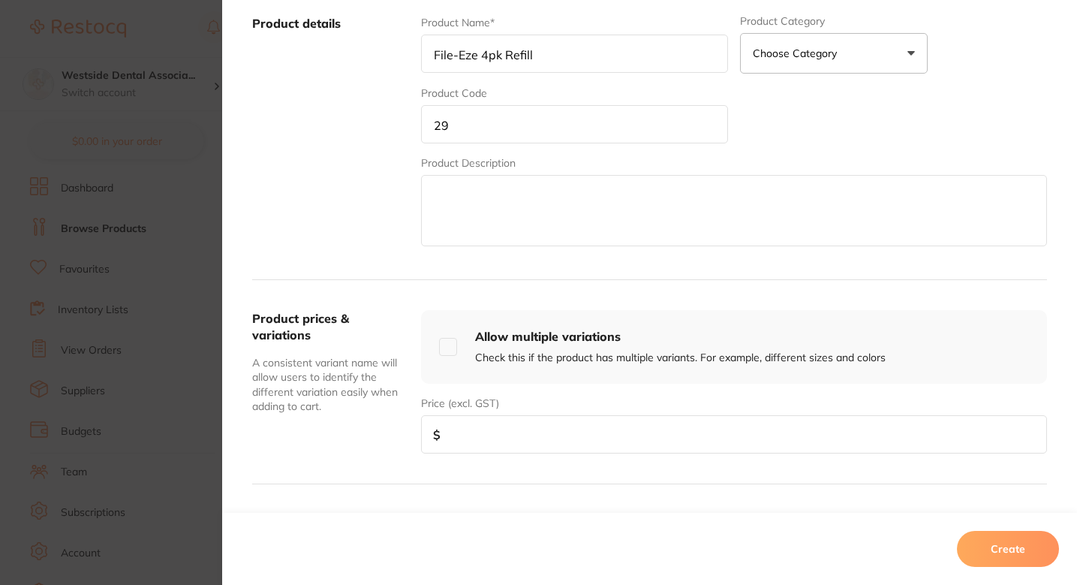
scroll to position [294, 0]
type input "297"
click at [567, 432] on input "number" at bounding box center [734, 432] width 626 height 38
paste input "20.99"
type input "20.99"
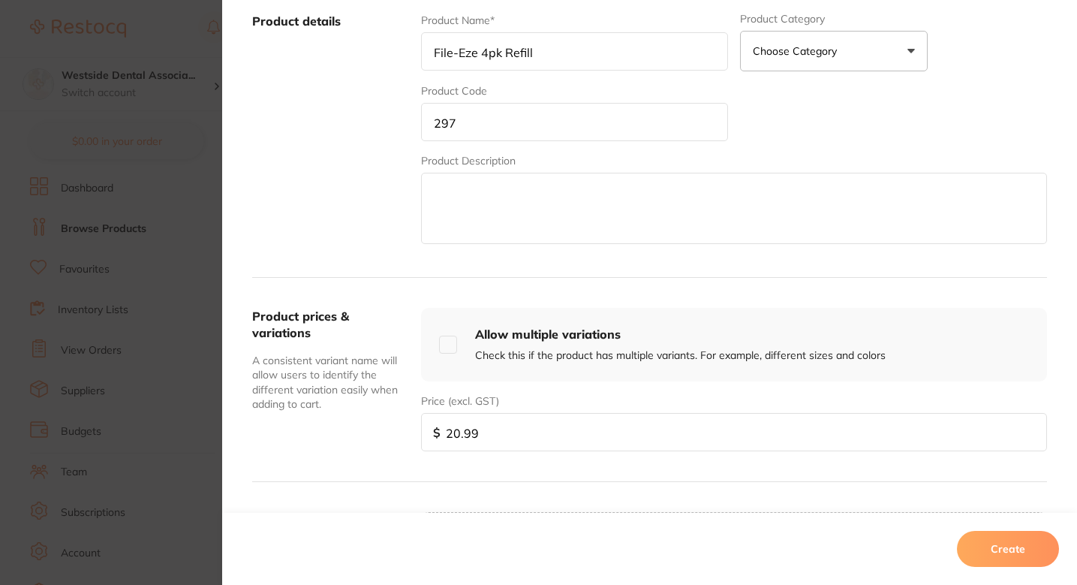
click at [984, 552] on button "Create" at bounding box center [1008, 549] width 102 height 36
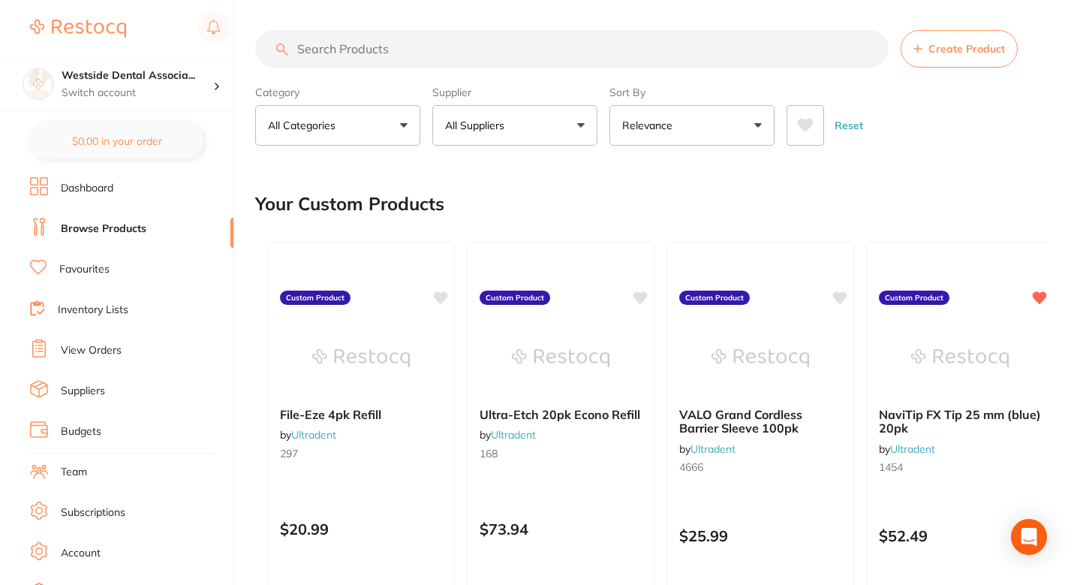
click at [577, 189] on div "Your Custom Products" at bounding box center [651, 204] width 792 height 50
click at [977, 56] on button "Create Product" at bounding box center [959, 49] width 117 height 38
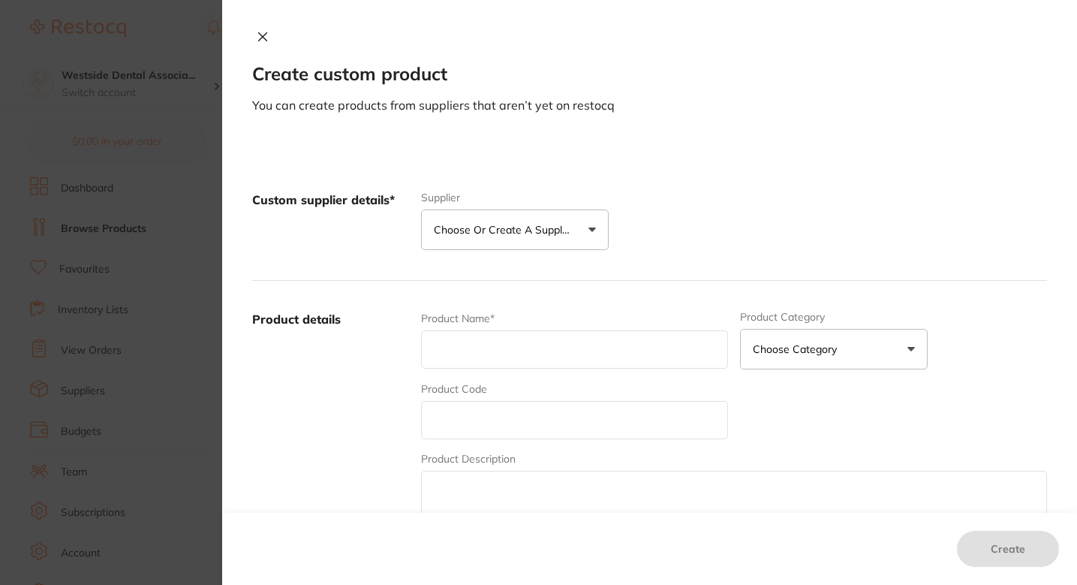
click at [489, 229] on p "Choose or create a supplier" at bounding box center [505, 229] width 143 height 15
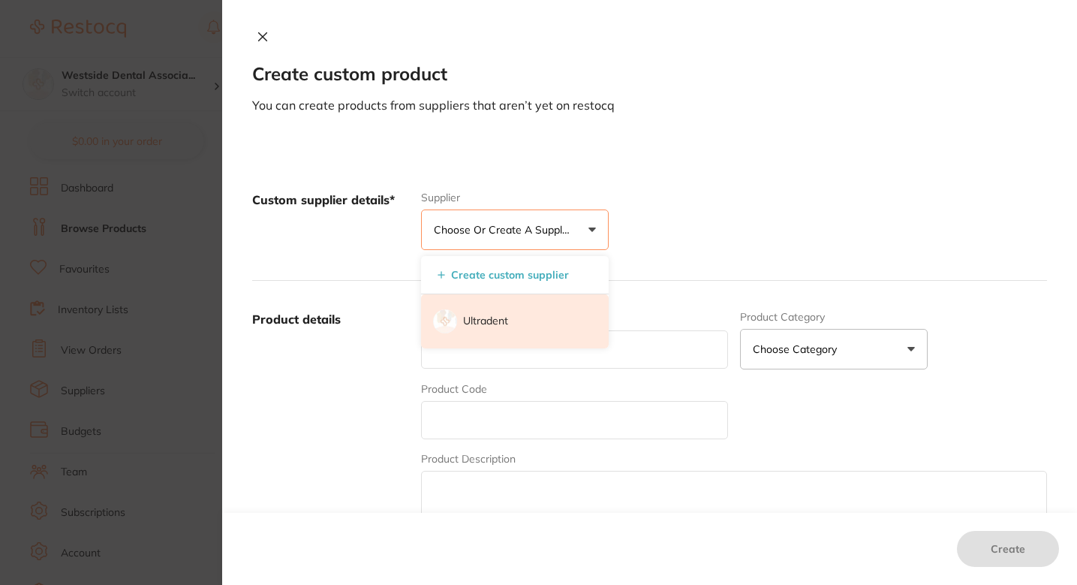
click at [477, 320] on p "Ultradent" at bounding box center [485, 321] width 45 height 15
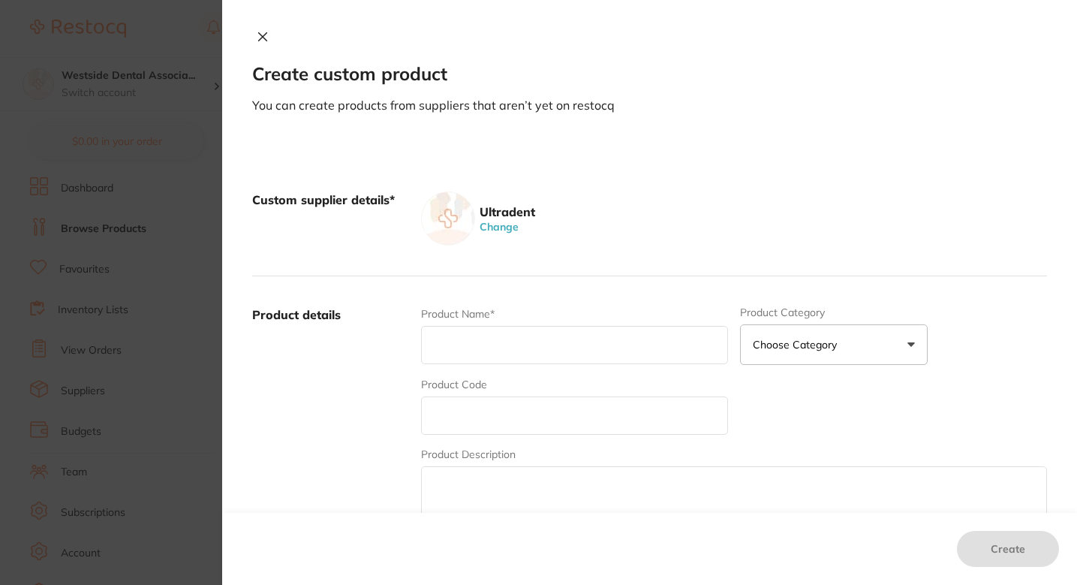
click at [481, 334] on input "text" at bounding box center [574, 345] width 307 height 38
paste input "ViscoStat Clear 20pk Econo Refill"
type input "ViscoStat Clear 20pk Econo Refill"
click at [481, 412] on input "text" at bounding box center [574, 415] width 307 height 38
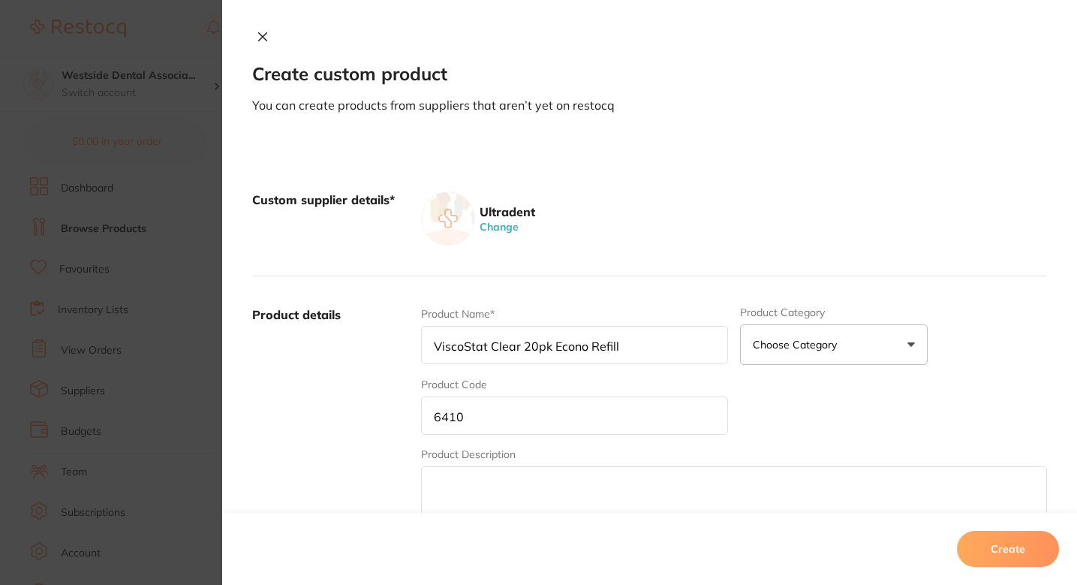
type input "6410"
click at [675, 137] on div "Create custom product You can create products from suppliers that aren’t yet on…" at bounding box center [649, 292] width 855 height 585
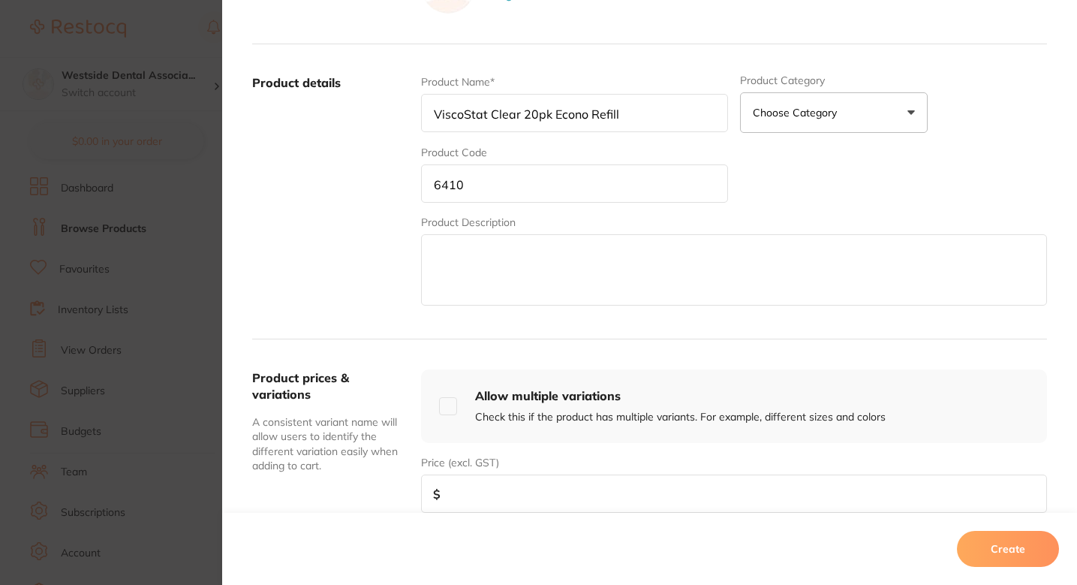
scroll to position [304, 0]
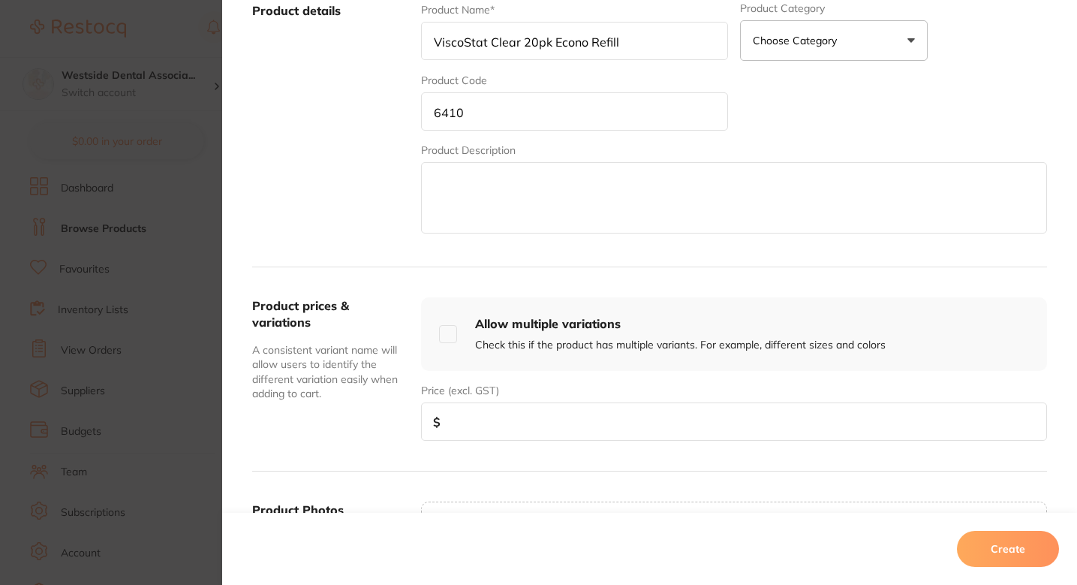
click at [585, 427] on input "number" at bounding box center [734, 421] width 626 height 38
paste input "80.74"
type input "80.74"
click at [1001, 549] on button "Create" at bounding box center [1008, 549] width 102 height 36
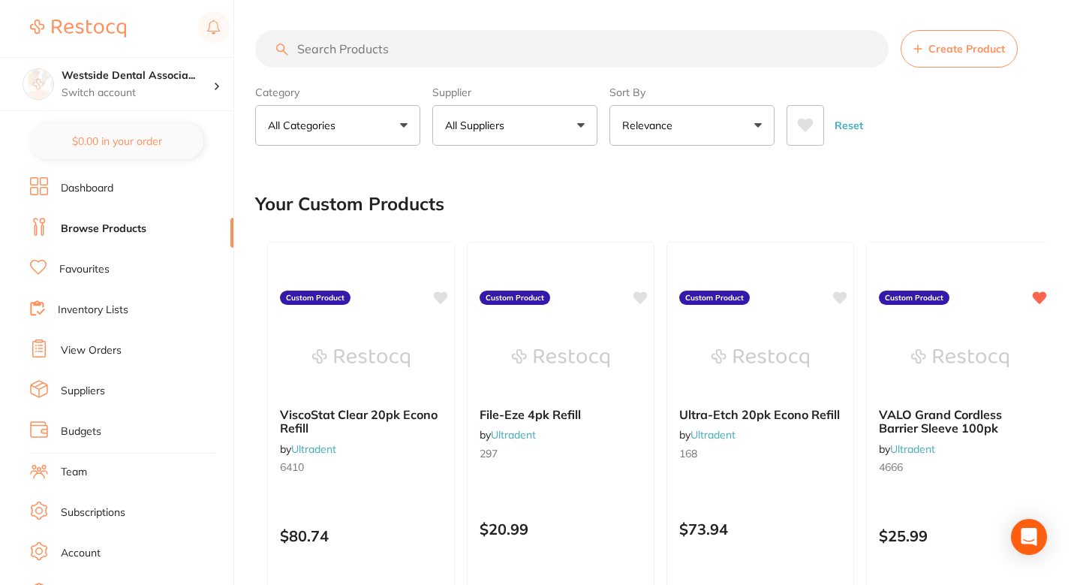
click at [941, 50] on span "Create Product" at bounding box center [967, 49] width 77 height 12
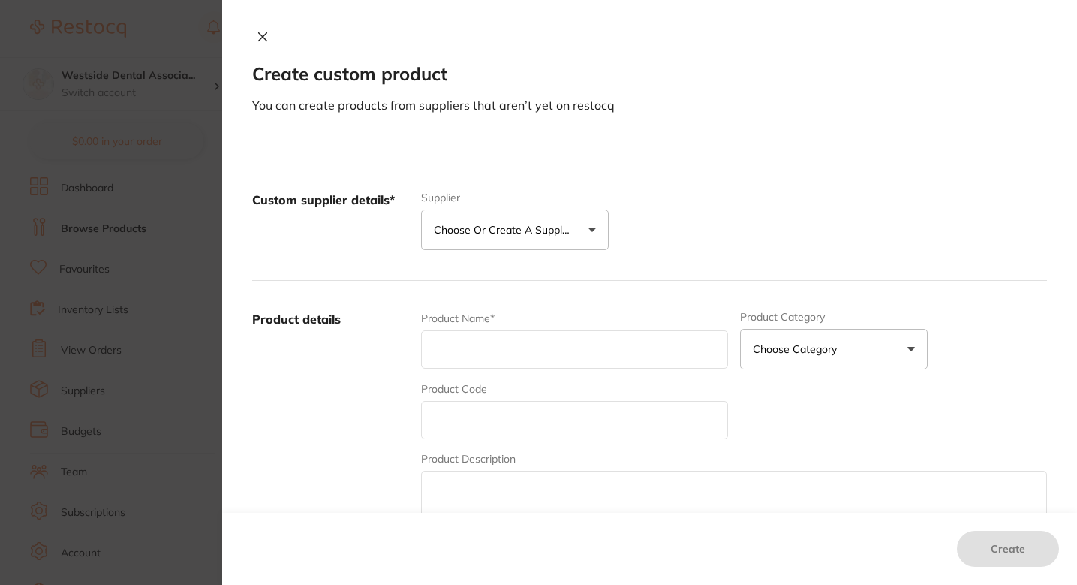
click at [516, 253] on div "Custom supplier details* Supplier Choose or create a supplier Create custom sup…" at bounding box center [649, 220] width 795 height 119
click at [504, 236] on p "Choose or create a supplier" at bounding box center [505, 229] width 143 height 15
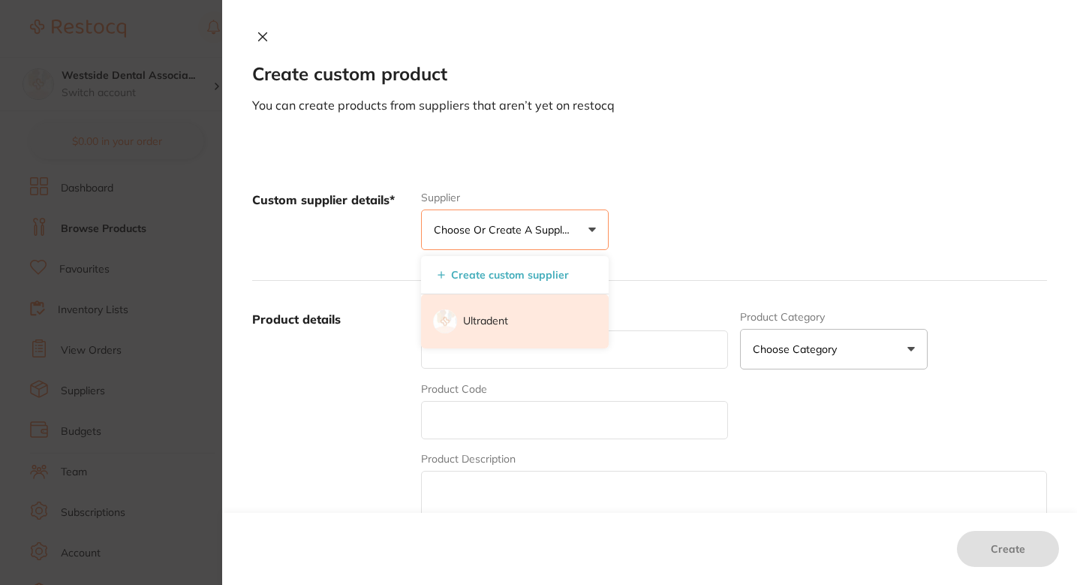
click at [495, 326] on p "Ultradent" at bounding box center [485, 321] width 45 height 15
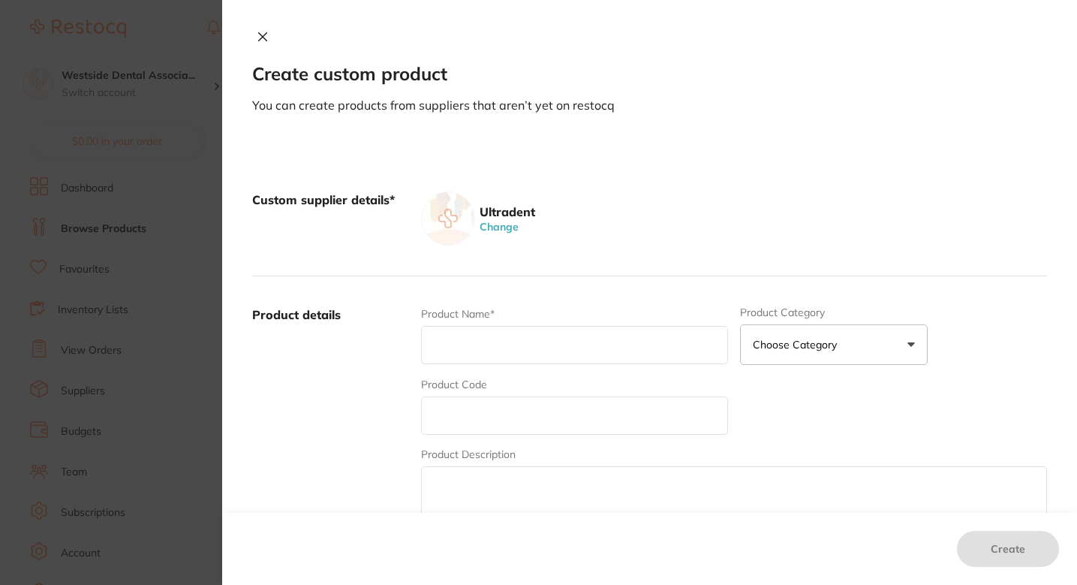
click at [513, 352] on input "text" at bounding box center [574, 345] width 307 height 38
click at [480, 412] on input "text" at bounding box center [574, 415] width 307 height 38
type input "1"
type input "8318"
click at [469, 352] on input "text" at bounding box center [574, 345] width 307 height 38
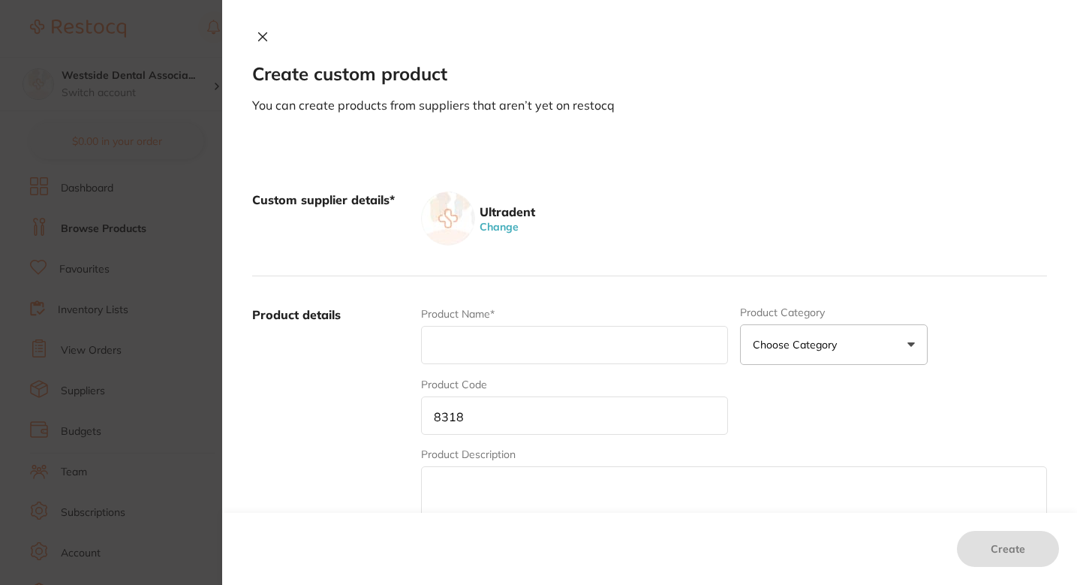
click at [504, 340] on input "text" at bounding box center [574, 345] width 307 height 38
paste input "Ultrapro Tx Original Prophy Angle, Soft (green) 500pk"
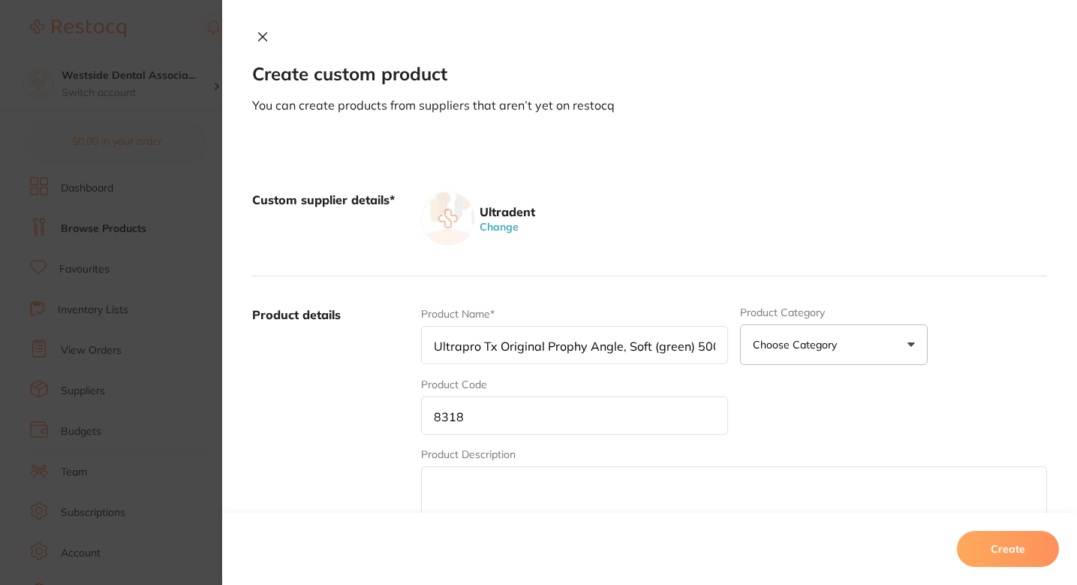
scroll to position [0, 14]
type input "Ultrapro Tx Original Prophy Angle, Soft (green) 500pk"
click at [369, 386] on label "Product details" at bounding box center [330, 423] width 157 height 234
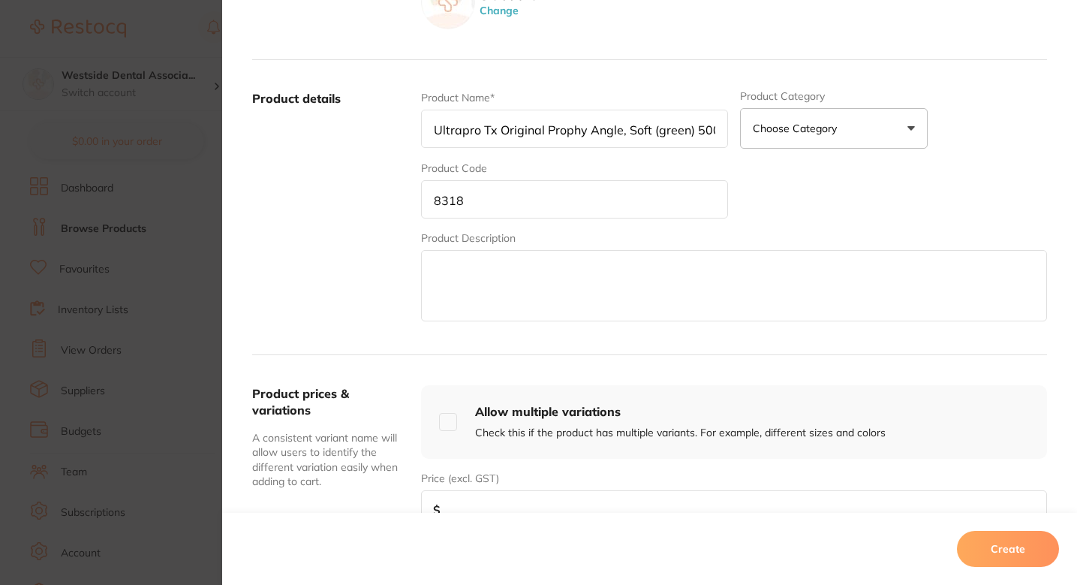
scroll to position [287, 0]
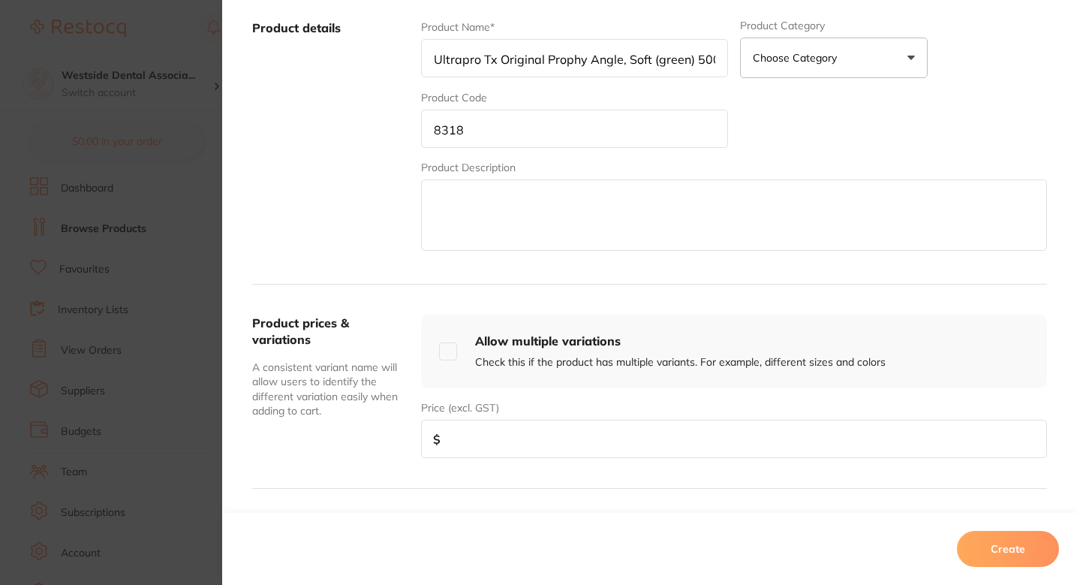
click at [494, 430] on input "number" at bounding box center [734, 439] width 626 height 38
paste input "223.99"
type input "223.99"
click at [387, 261] on div "Product details Product Name* Ultrapro Tx Original Prophy Angle, Soft (green) 5…" at bounding box center [649, 136] width 795 height 295
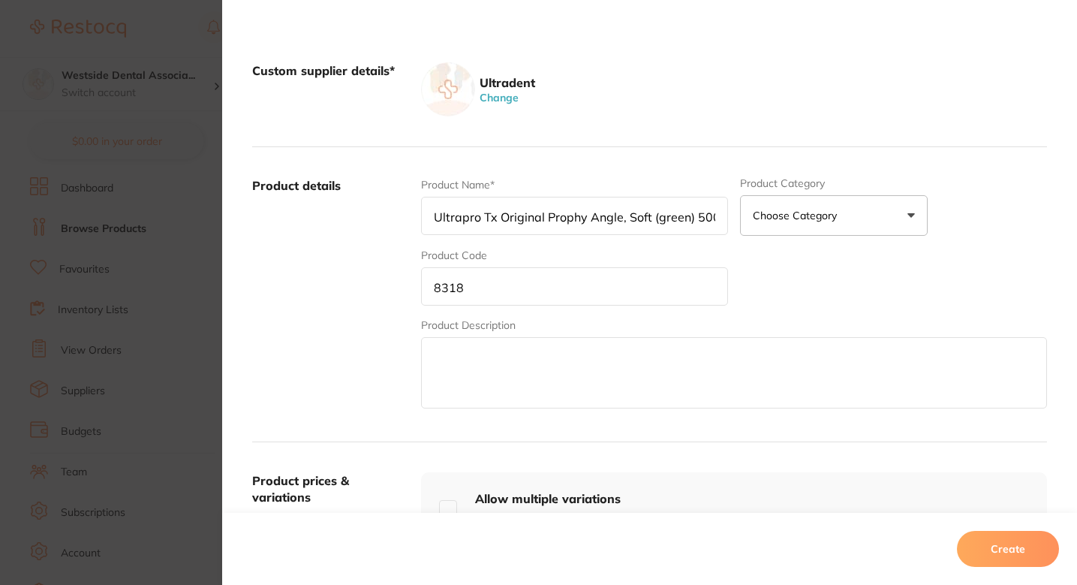
scroll to position [97, 0]
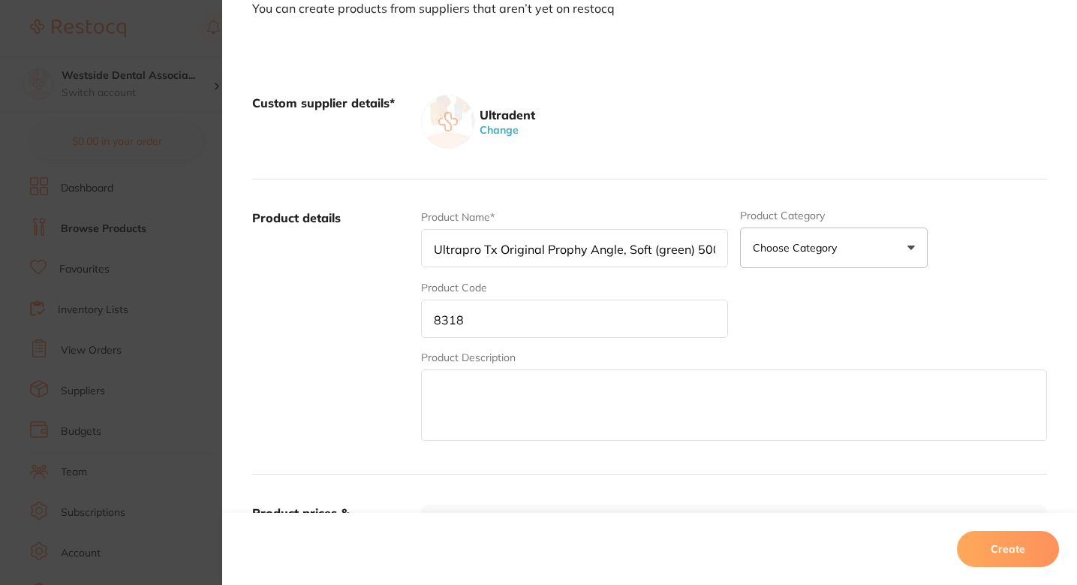
click at [816, 300] on div "Product Name* Ultrapro Tx Original Prophy Angle, Soft (green) 500pk Product Cat…" at bounding box center [734, 326] width 626 height 234
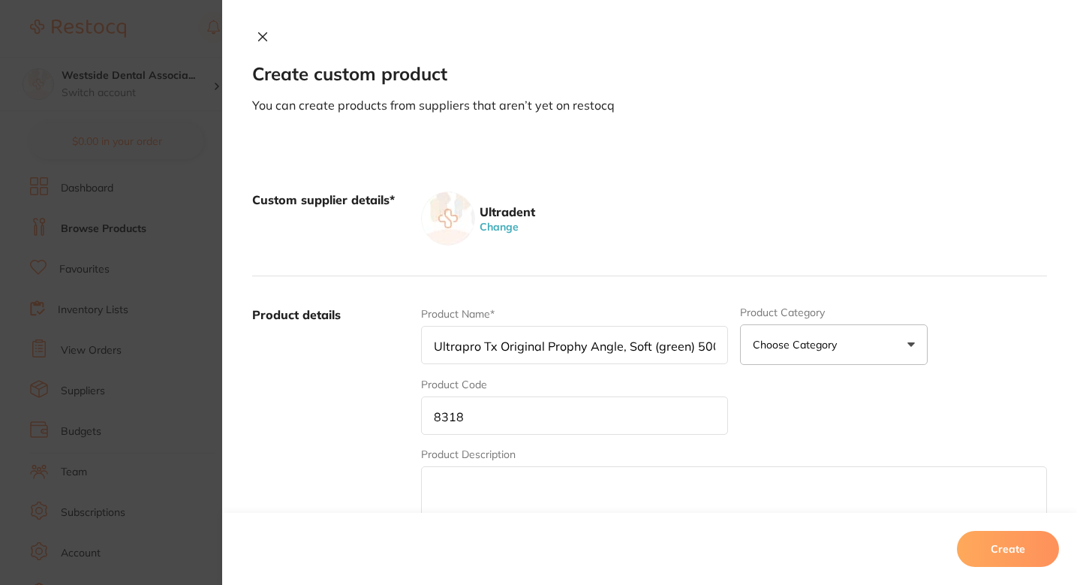
scroll to position [540, 0]
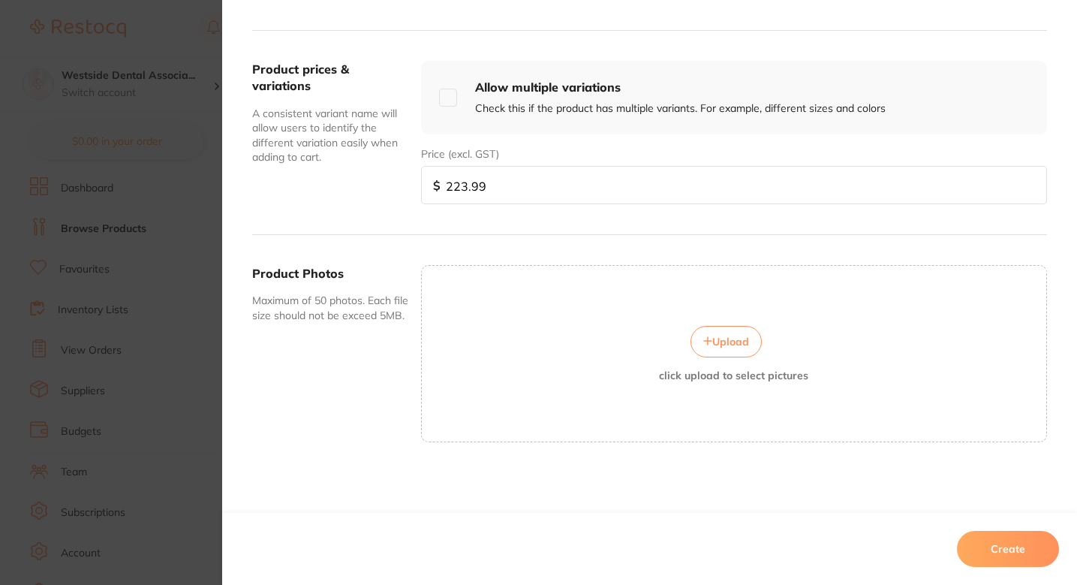
click at [1001, 555] on button "Create" at bounding box center [1008, 549] width 102 height 36
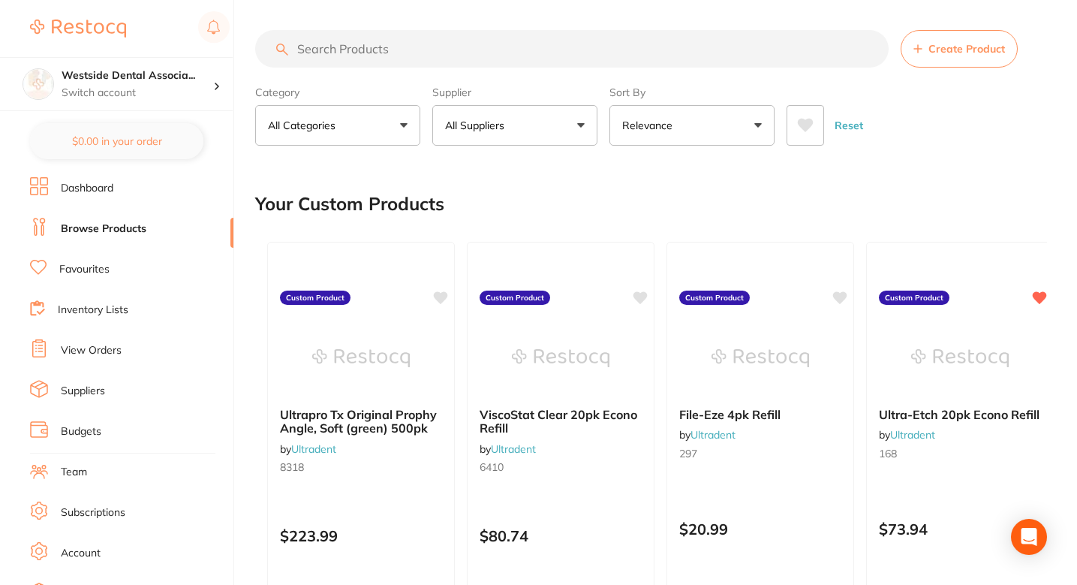
click at [989, 63] on button "Create Product" at bounding box center [959, 49] width 117 height 38
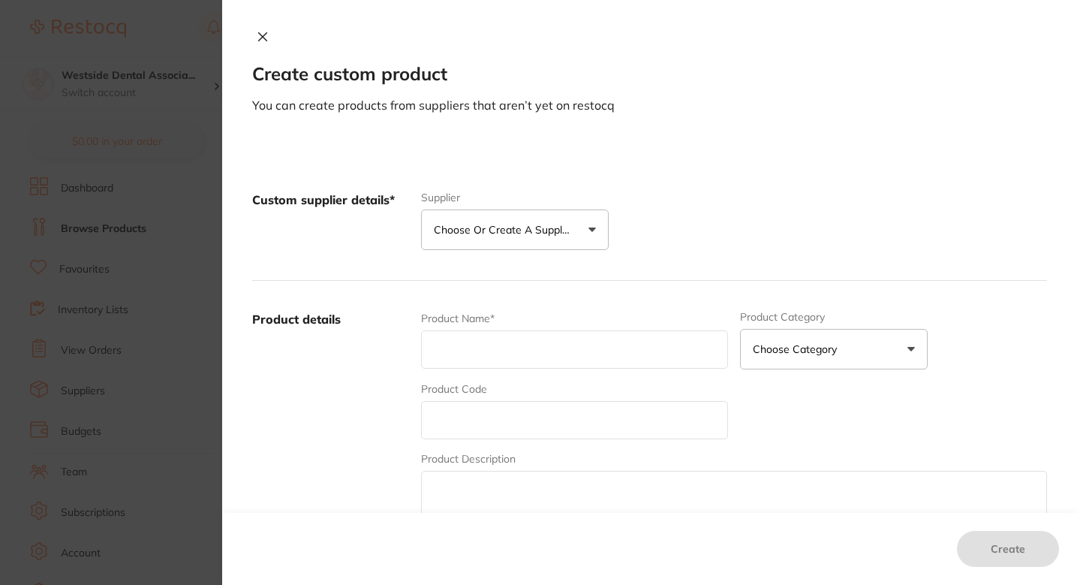
click at [502, 221] on button "Choose or create a supplier" at bounding box center [515, 229] width 188 height 41
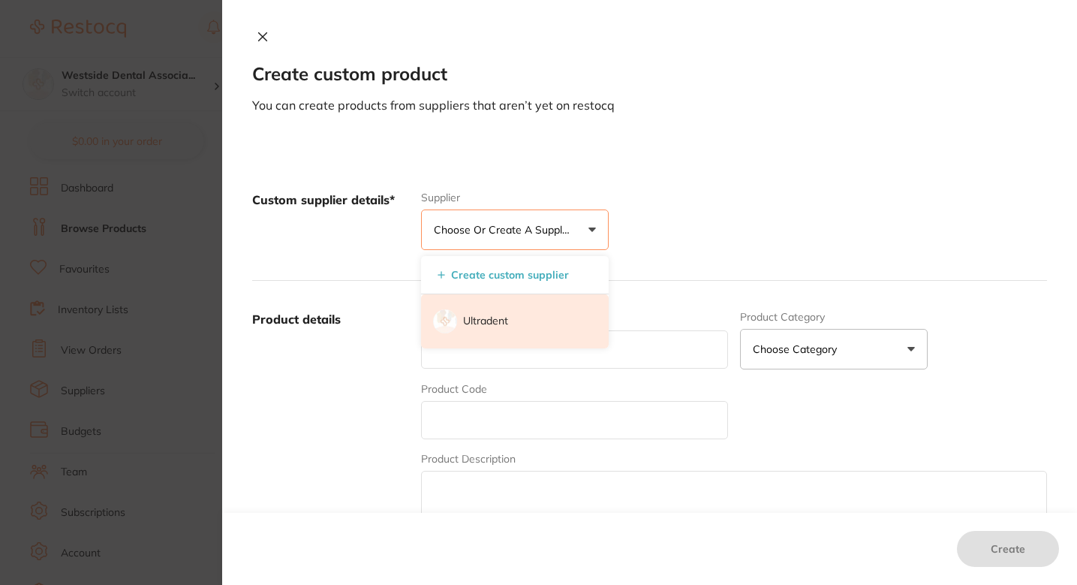
click at [503, 315] on p "Ultradent" at bounding box center [485, 321] width 45 height 15
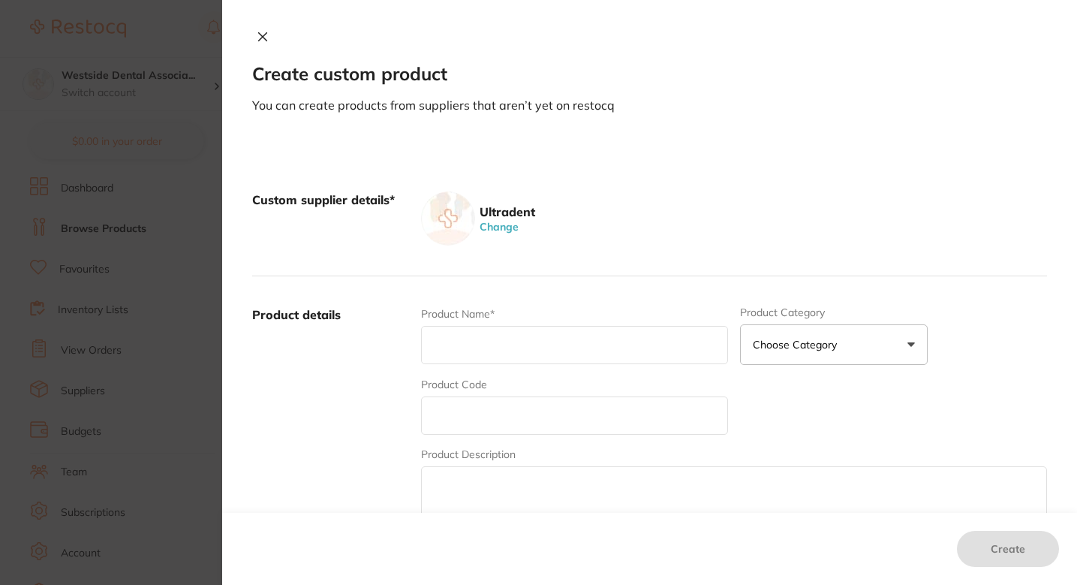
click at [485, 339] on input "text" at bounding box center [574, 345] width 307 height 38
paste input "Clone Bite 2pk Kit"
type input "Clone Bite 2pk Kit"
click at [465, 413] on input "text" at bounding box center [574, 415] width 307 height 38
type input "7600"
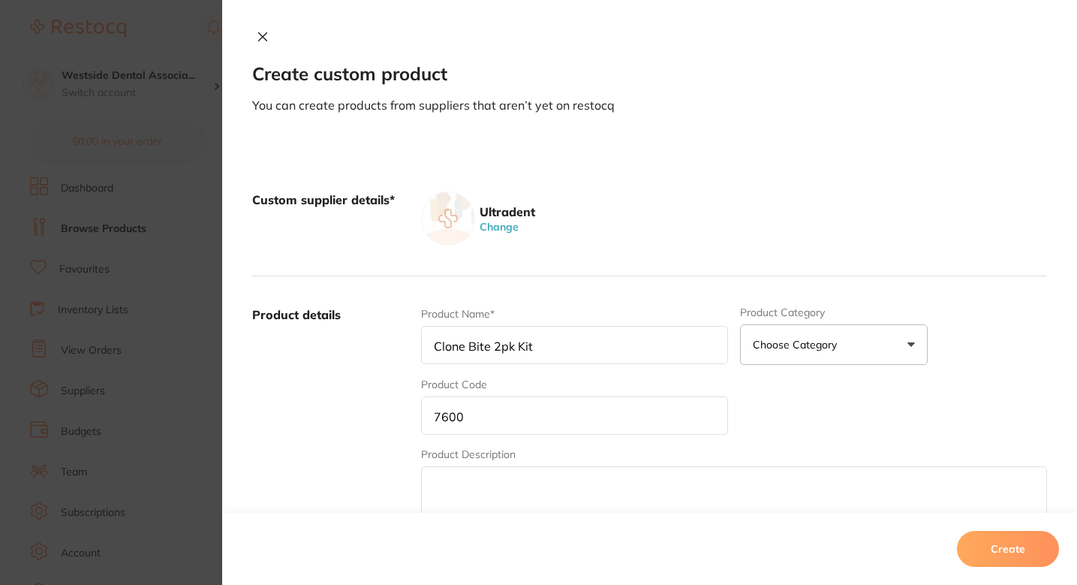
click at [257, 372] on label "Product details" at bounding box center [330, 423] width 157 height 234
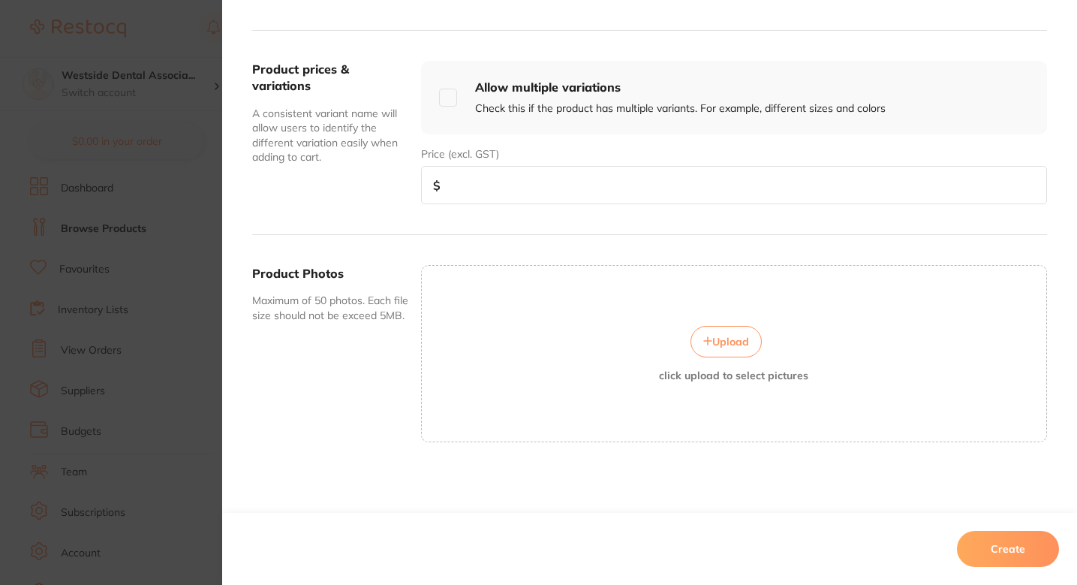
click at [515, 159] on div "Price (excl. GST) $" at bounding box center [734, 175] width 626 height 58
click at [530, 182] on input "number" at bounding box center [734, 185] width 626 height 38
paste input "45.99"
type input "45.99"
click at [493, 216] on div "Product prices & variations A consistent variant name will allow users to ident…" at bounding box center [649, 133] width 795 height 204
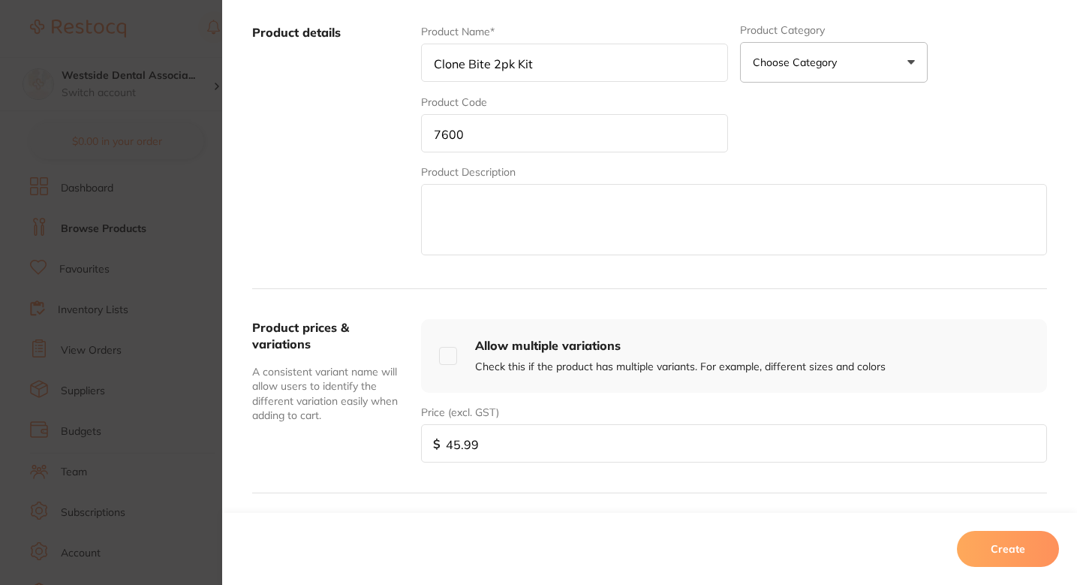
scroll to position [212, 0]
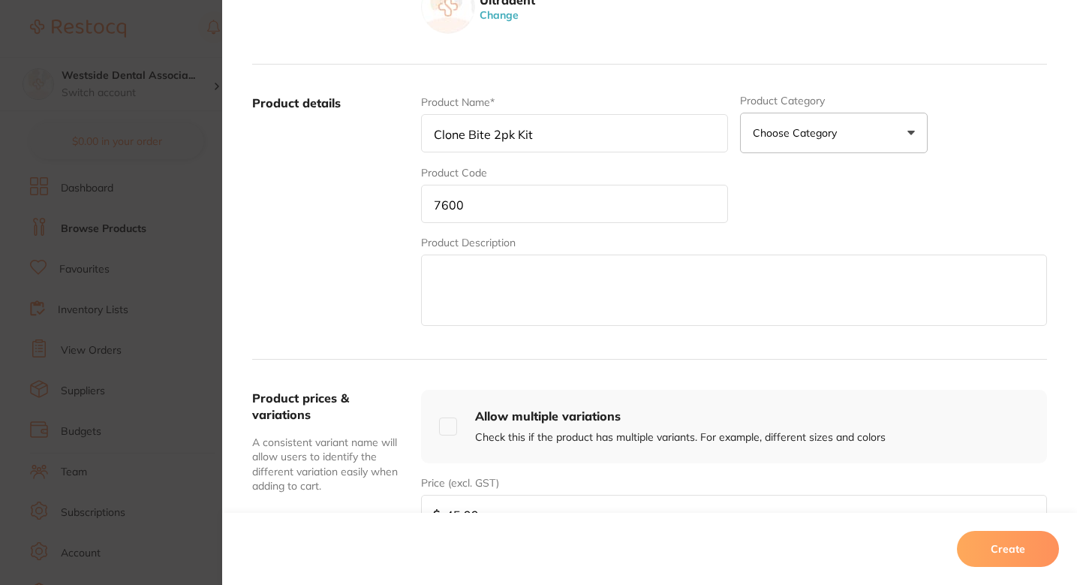
click at [373, 245] on label "Product details" at bounding box center [330, 212] width 157 height 234
click at [806, 202] on div "Product Name* Clone Bite 2pk Kit Product Category Choose Category 3d Printing A…" at bounding box center [734, 212] width 626 height 234
click at [790, 206] on div "Product Name* Clone Bite 2pk Kit Product Category Choose Category 3d Printing A…" at bounding box center [734, 212] width 626 height 234
click at [779, 221] on div "Product Name* Clone Bite 2pk Kit Product Category Choose Category 3d Printing A…" at bounding box center [734, 212] width 626 height 234
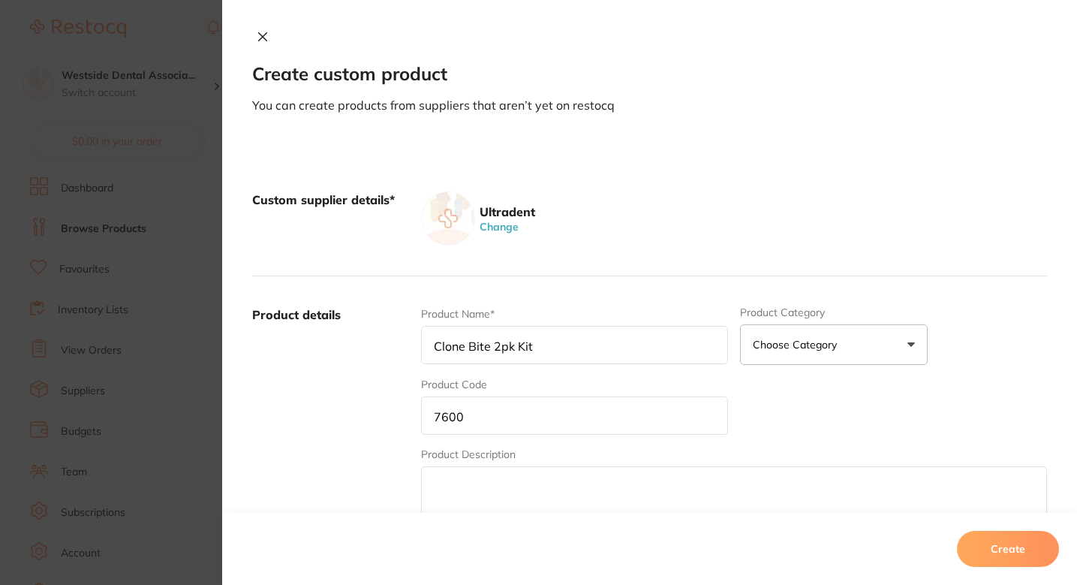
click at [759, 237] on div "Ultradent Change" at bounding box center [734, 218] width 626 height 54
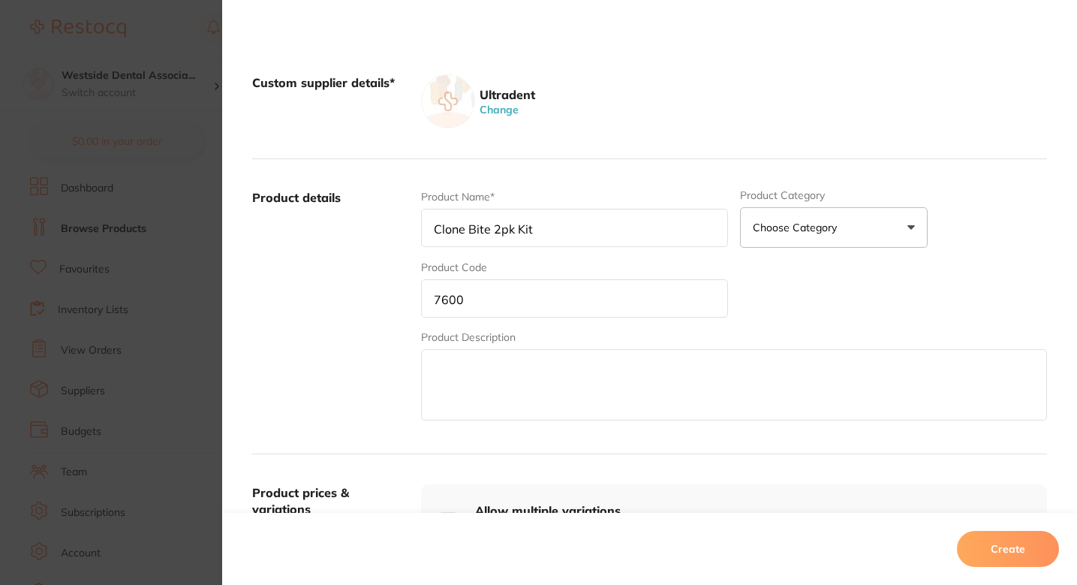
scroll to position [139, 0]
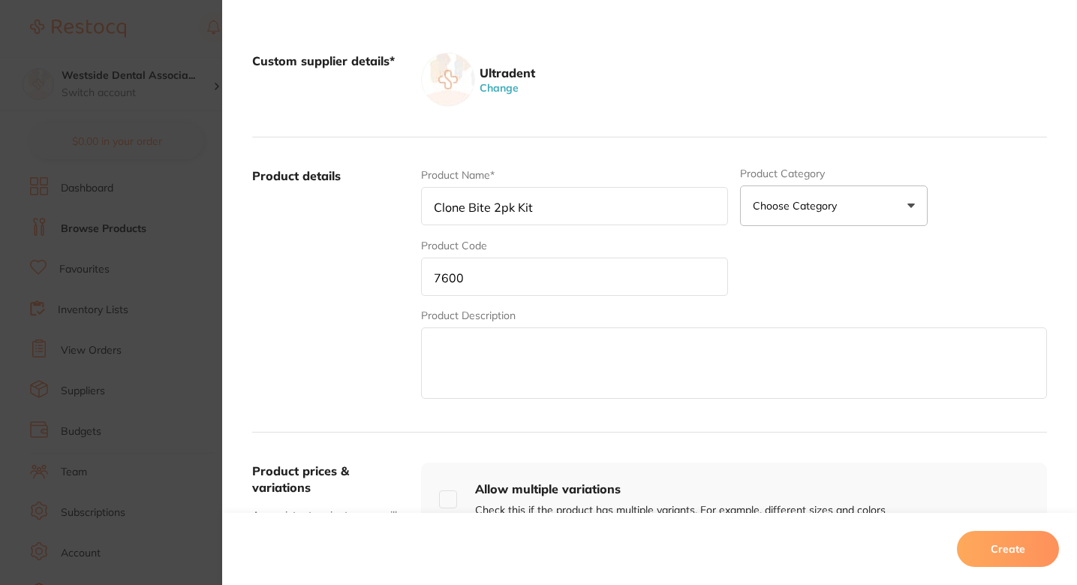
click at [790, 279] on div "Product Name* Clone Bite 2pk Kit Product Category Choose Category 3d Printing A…" at bounding box center [734, 284] width 626 height 234
click at [798, 290] on div "Product Name* Clone Bite 2pk Kit Product Category Choose Category 3d Printing A…" at bounding box center [734, 284] width 626 height 234
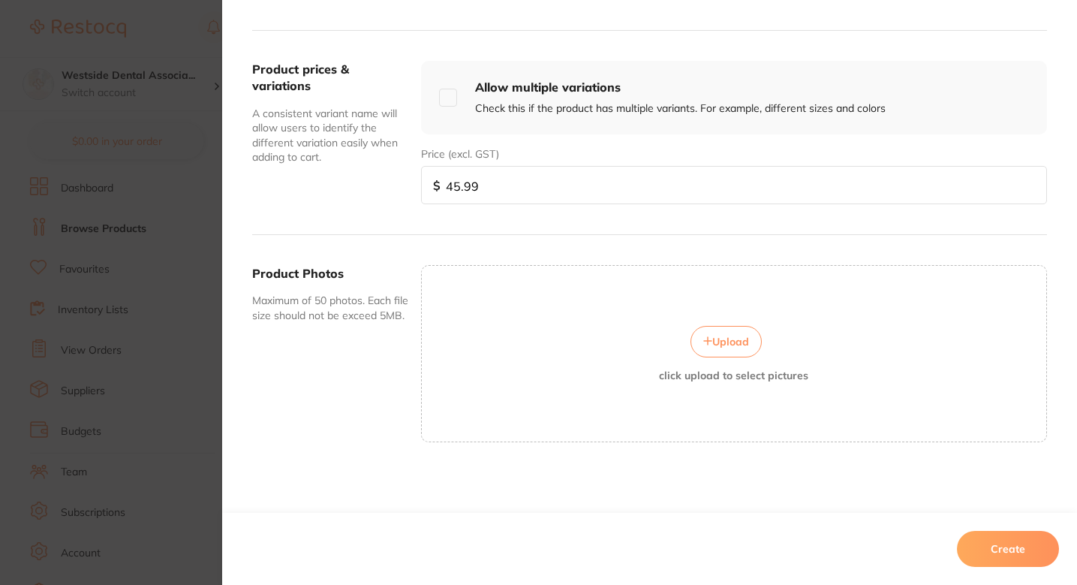
scroll to position [27, 0]
click at [998, 545] on button "Create" at bounding box center [1008, 549] width 102 height 36
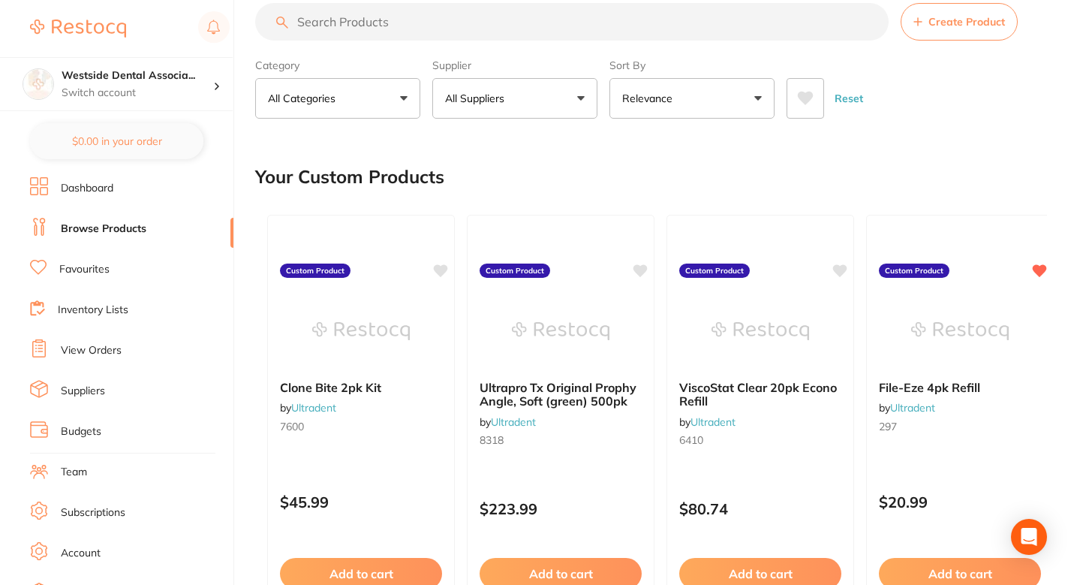
click at [702, 183] on div "Your Custom Products" at bounding box center [651, 177] width 792 height 50
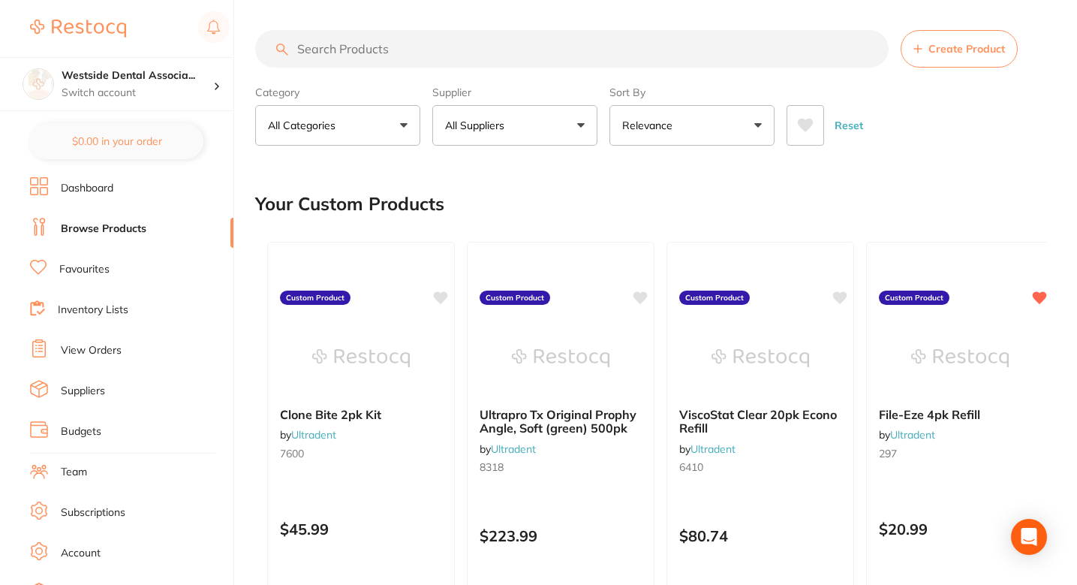
click at [966, 59] on button "Create Product" at bounding box center [959, 49] width 117 height 38
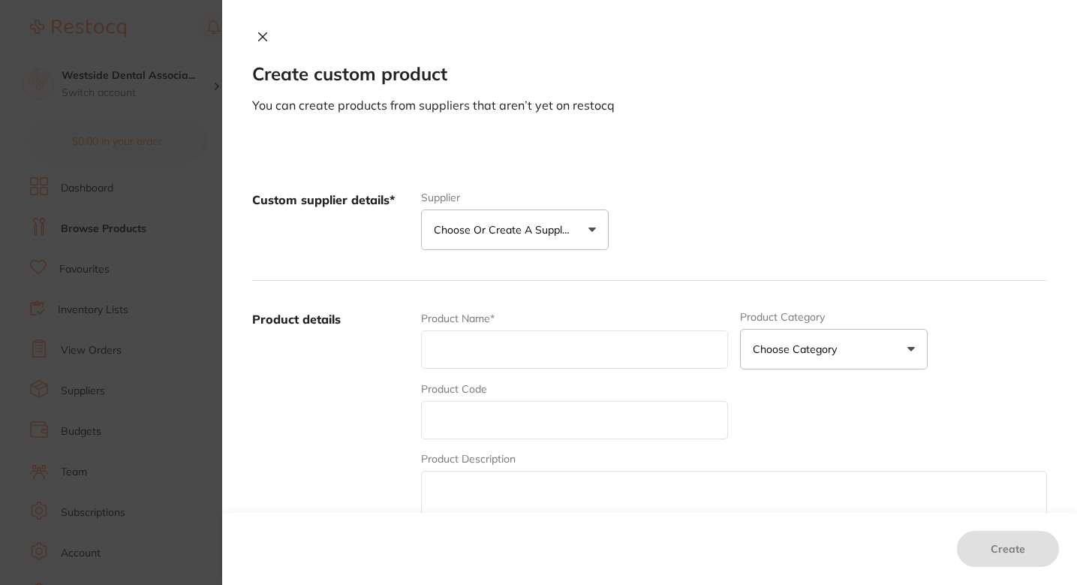
click at [459, 238] on button "Choose or create a supplier" at bounding box center [515, 229] width 188 height 41
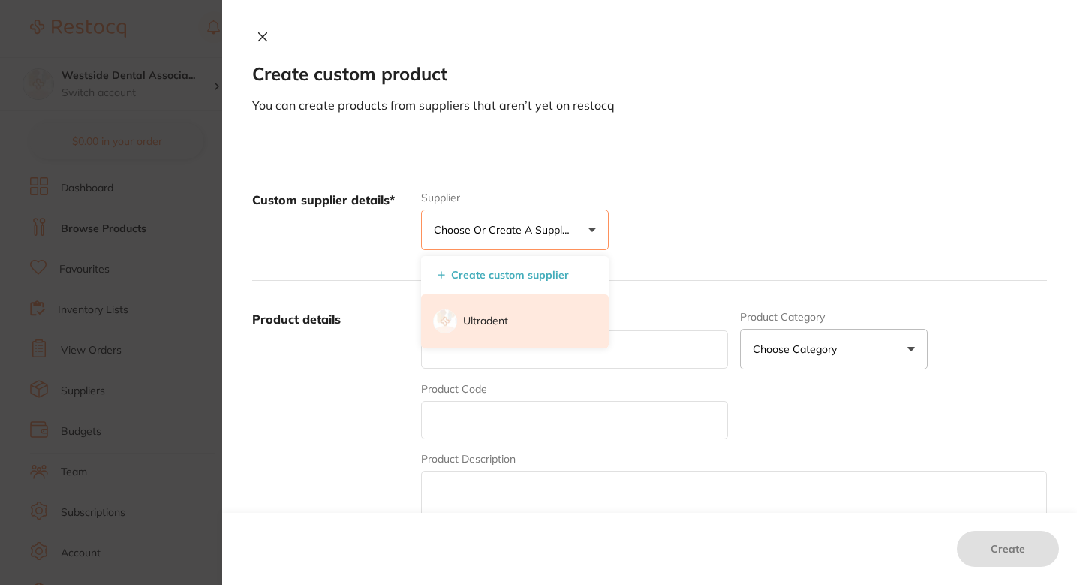
click at [472, 326] on p "Ultradent" at bounding box center [485, 321] width 45 height 15
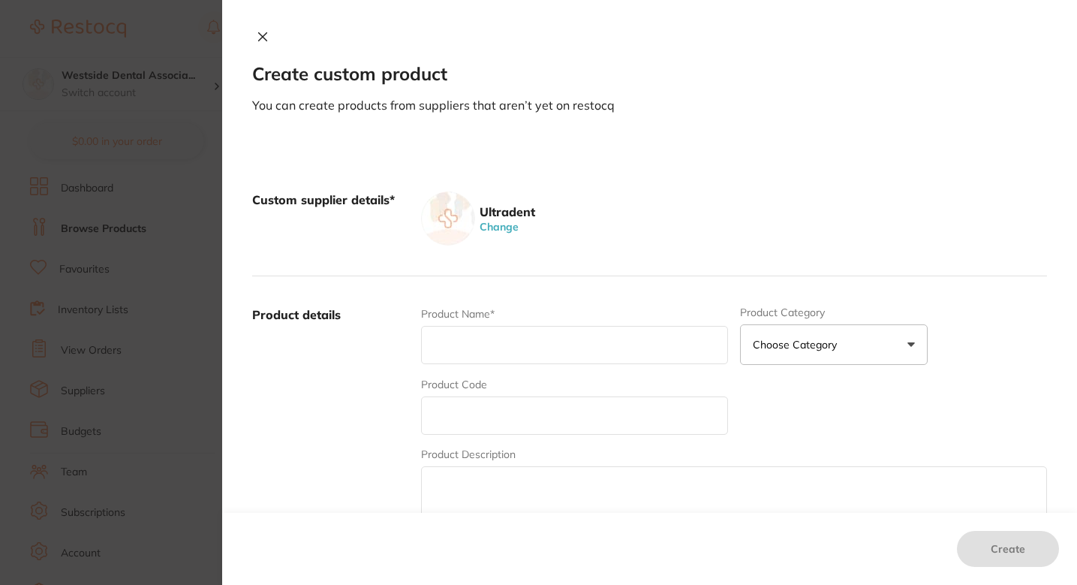
click at [500, 350] on input "text" at bounding box center [574, 345] width 307 height 38
paste input "Gemini EVO / Gemini 5 mm Pre-Initiated Tip 25pk"
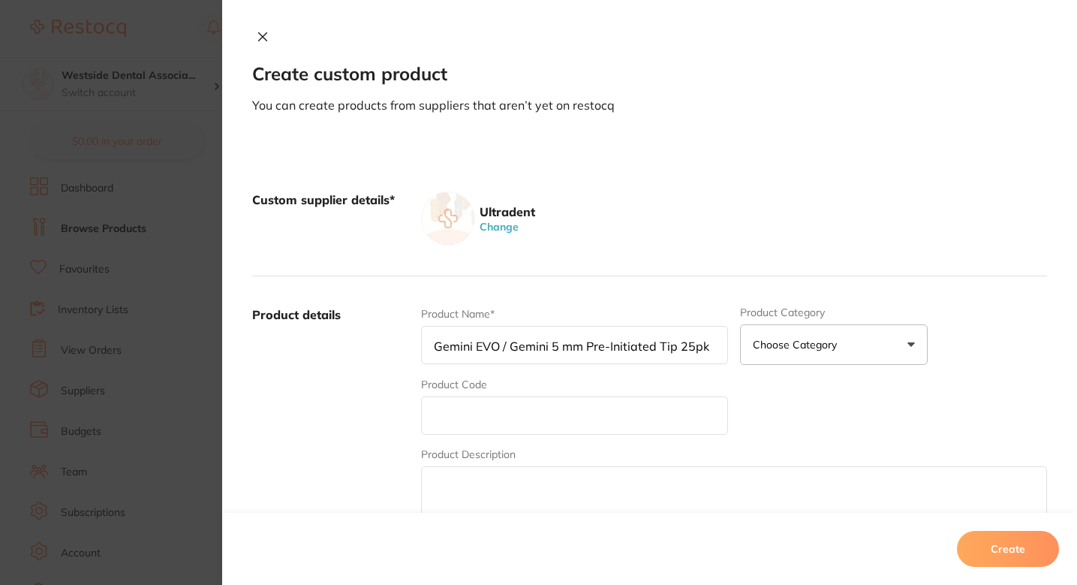
type input "Gemini EVO / Gemini 5 mm Pre-Initiated Tip 25pk"
click at [495, 408] on input "text" at bounding box center [574, 415] width 307 height 38
paste input "#8983"
click at [432, 421] on input "#8983" at bounding box center [574, 415] width 307 height 38
type input "8983"
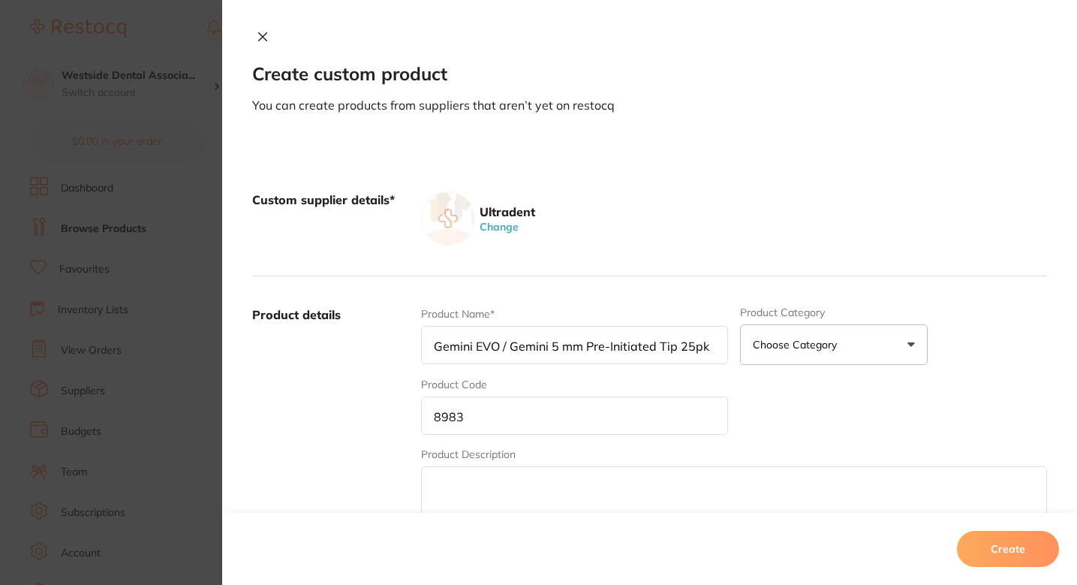
click at [603, 396] on div "Product Code 8983" at bounding box center [574, 406] width 307 height 58
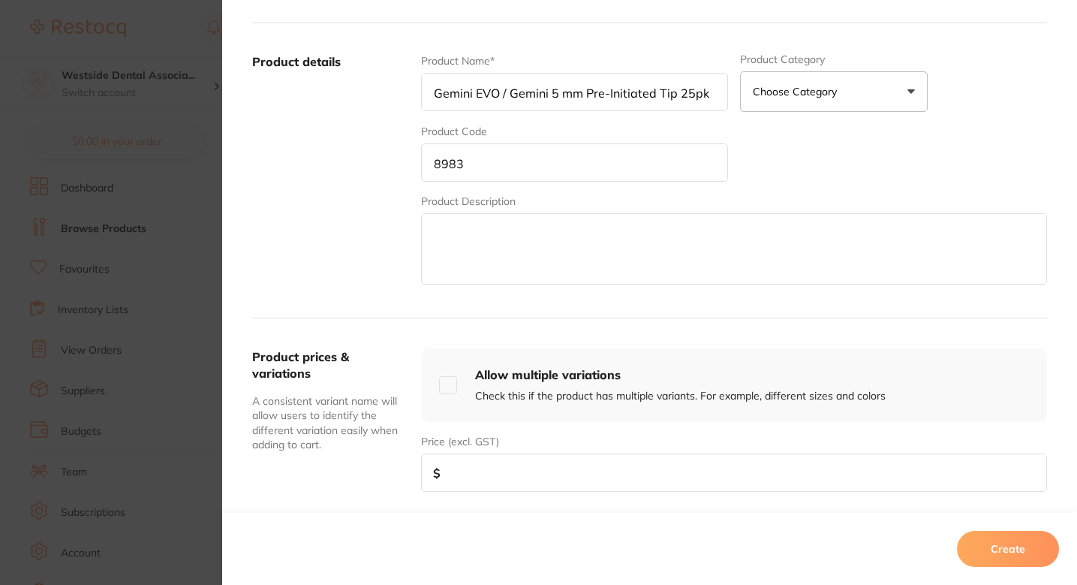
scroll to position [292, 0]
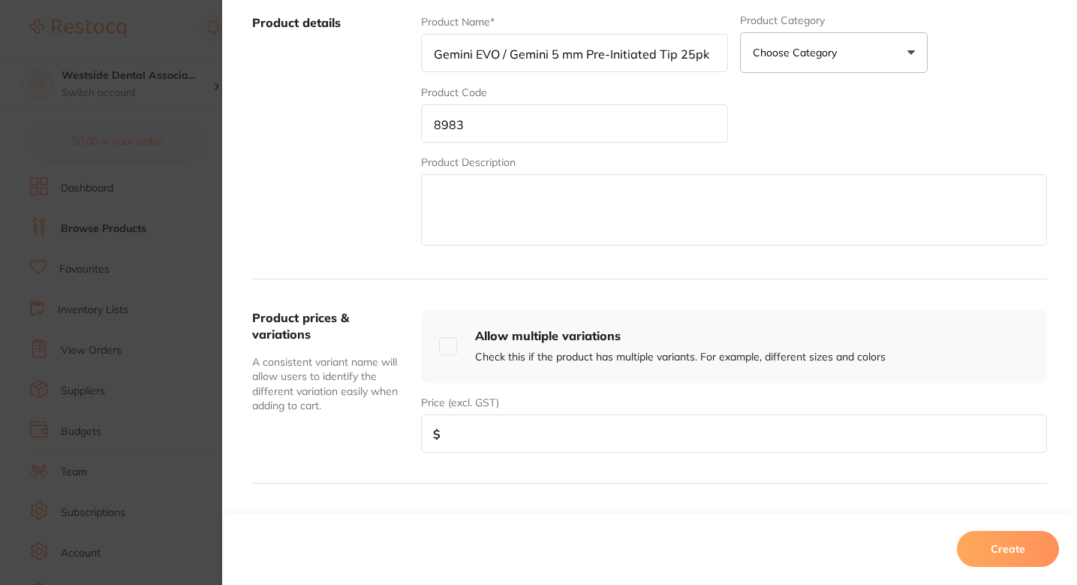
click at [557, 424] on input "number" at bounding box center [734, 433] width 626 height 38
paste input "236.99"
type input "236.99"
click at [1009, 543] on button "Create" at bounding box center [1008, 549] width 102 height 36
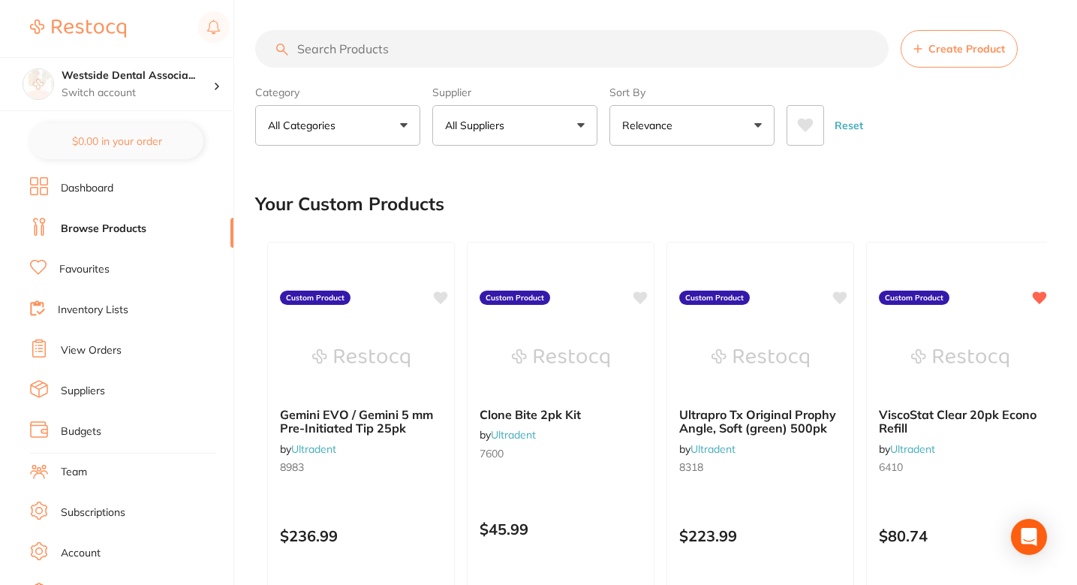
click at [961, 46] on span "Create Product" at bounding box center [967, 49] width 77 height 12
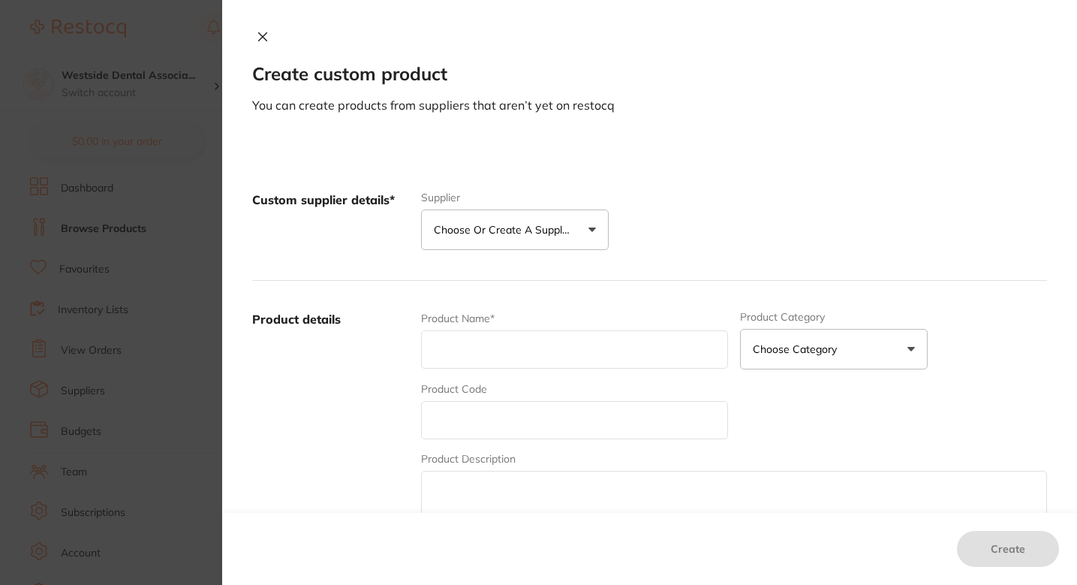
click at [506, 246] on button "Choose or create a supplier" at bounding box center [515, 229] width 188 height 41
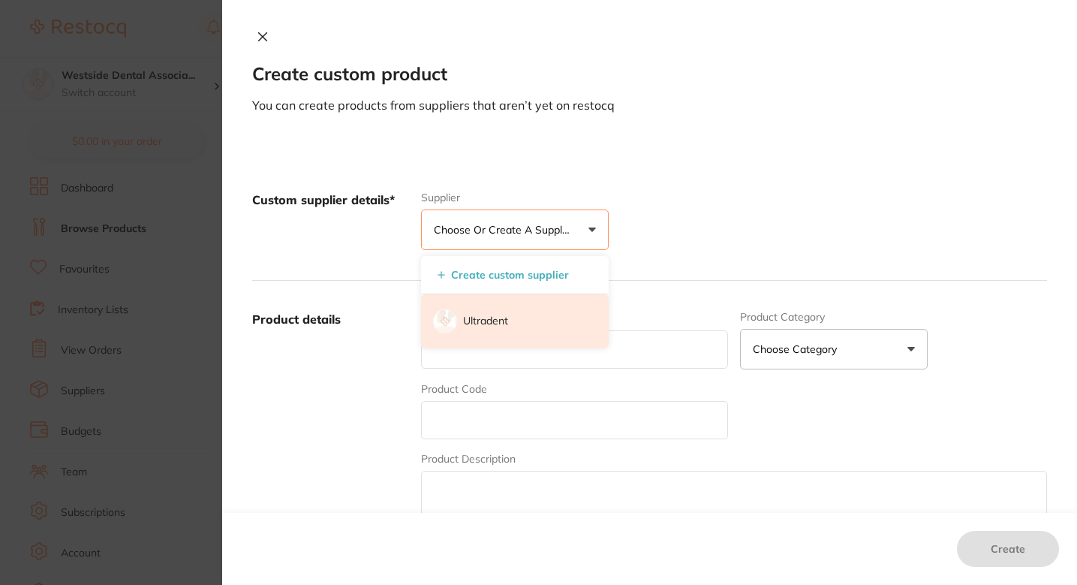
click at [495, 323] on p "Ultradent" at bounding box center [485, 321] width 45 height 15
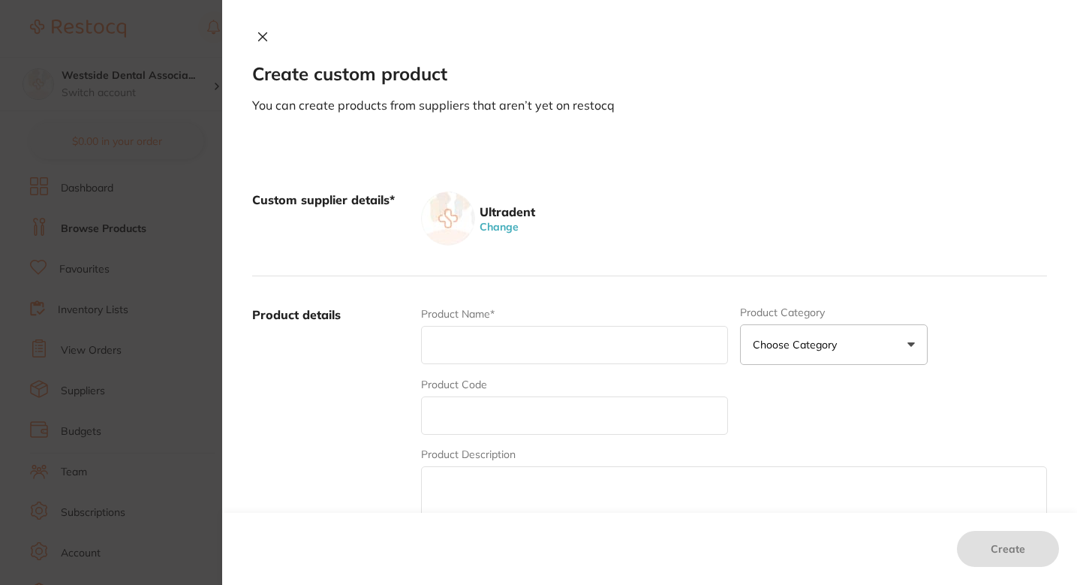
click at [495, 348] on input "text" at bounding box center [574, 345] width 307 height 38
click at [526, 349] on input "text" at bounding box center [574, 345] width 307 height 38
paste input "VALO Grand Cordless Barrier Sleeve 100pk"
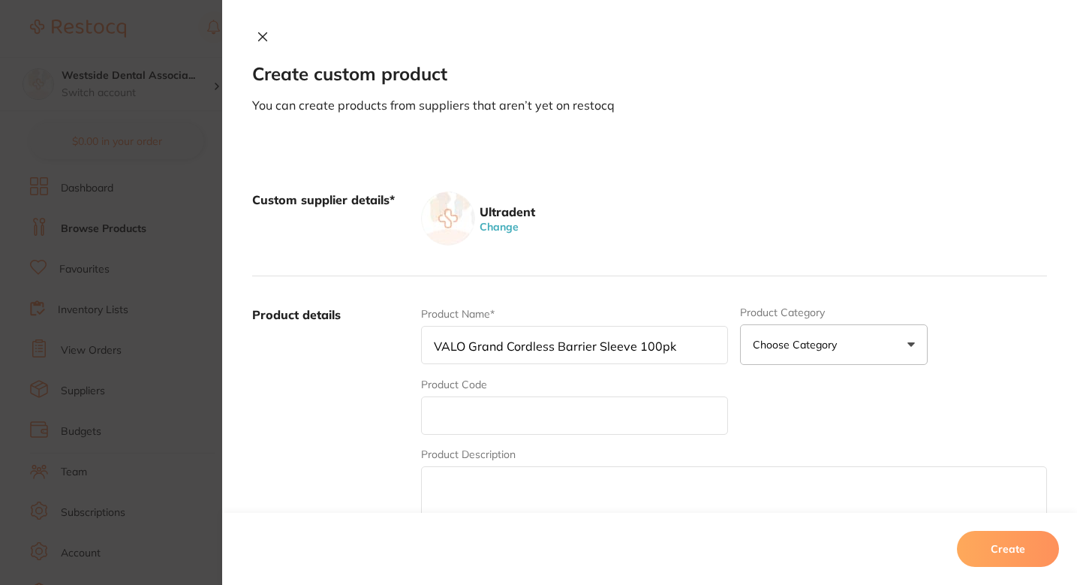
type input "VALO Grand Cordless Barrier Sleeve 100pk"
click at [480, 416] on input "text" at bounding box center [574, 415] width 307 height 38
type input "4666"
click at [486, 437] on div "Product Name* VALO Grand Cordless Barrier Sleeve 100pk Product Category Choose …" at bounding box center [734, 423] width 626 height 234
click at [500, 423] on input "4666" at bounding box center [574, 415] width 307 height 38
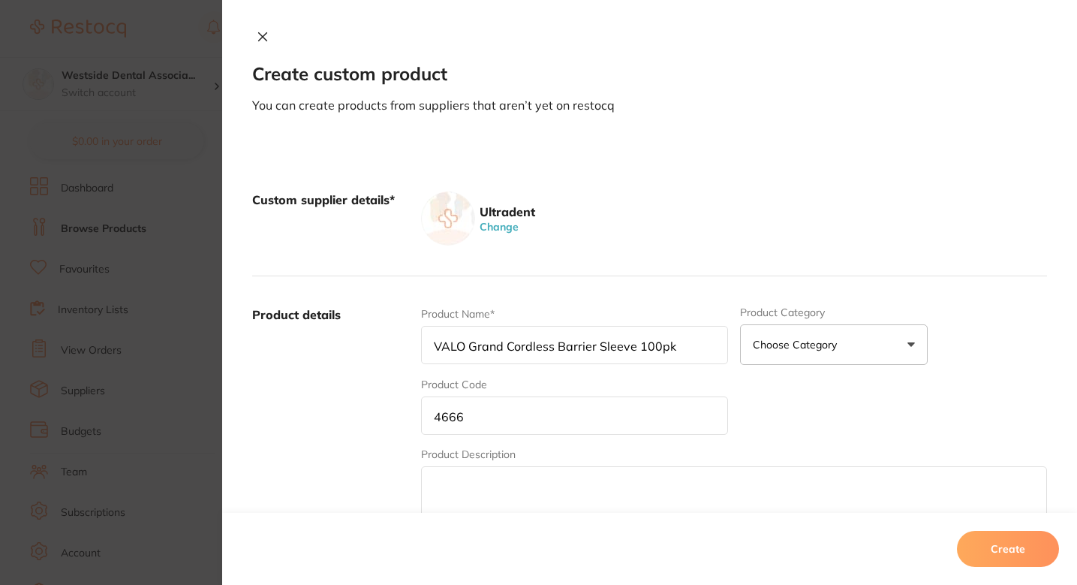
click at [500, 423] on input "4666" at bounding box center [574, 415] width 307 height 38
click at [571, 423] on input "4666" at bounding box center [574, 415] width 307 height 38
click at [765, 236] on div "Ultradent Change" at bounding box center [734, 218] width 626 height 54
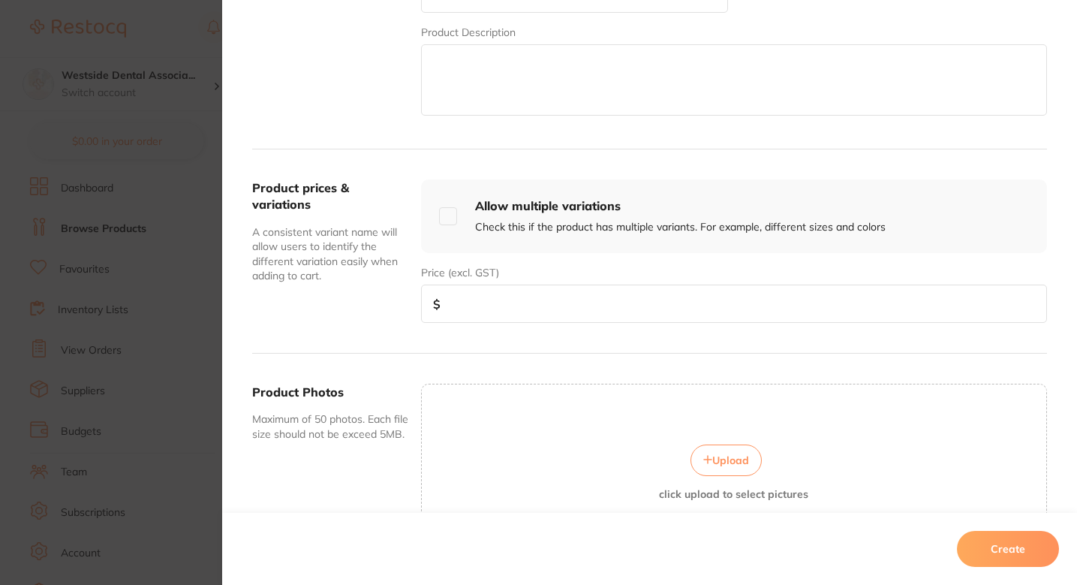
scroll to position [459, 0]
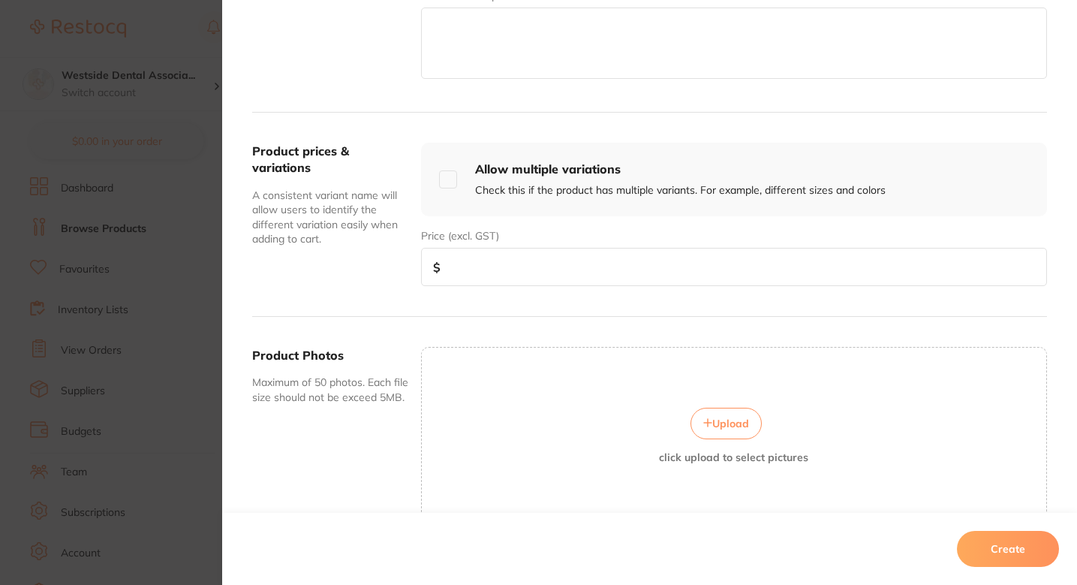
click at [552, 291] on div "Product prices & variations A consistent variant name will allow users to ident…" at bounding box center [649, 215] width 795 height 204
click at [547, 282] on input "number" at bounding box center [734, 267] width 626 height 38
paste input "25.99"
type input "25.99"
click at [991, 540] on button "Create" at bounding box center [1008, 549] width 102 height 36
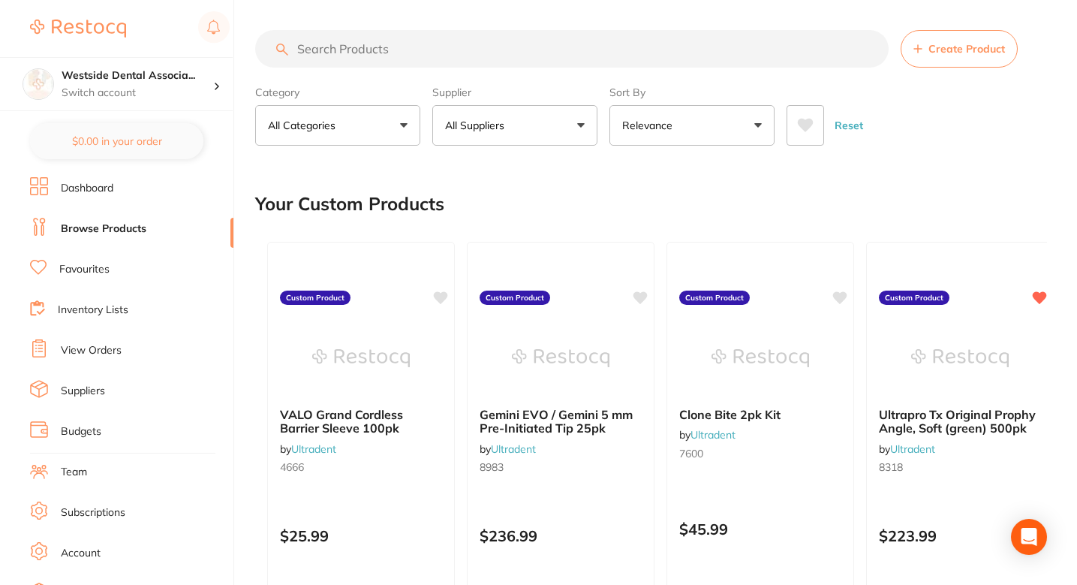
click at [703, 203] on div "Your Custom Products" at bounding box center [651, 204] width 792 height 50
click at [512, 53] on input "search" at bounding box center [572, 49] width 634 height 38
paste input "$25.99"
type input "$25.99"
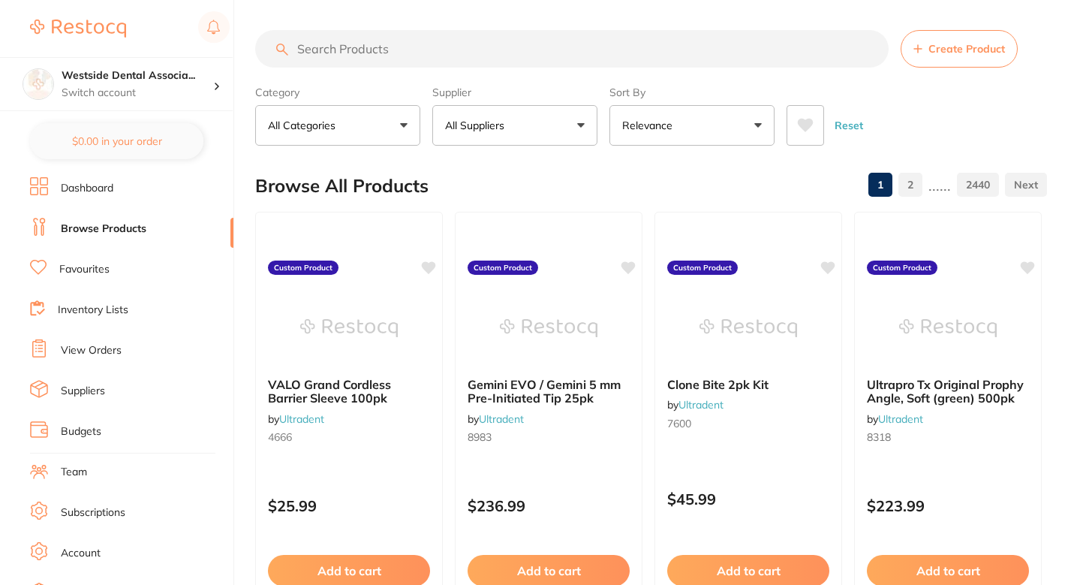
click at [422, 32] on input "search" at bounding box center [572, 49] width 634 height 38
paste input "#4666"
click at [306, 46] on input "#4666" at bounding box center [572, 49] width 634 height 38
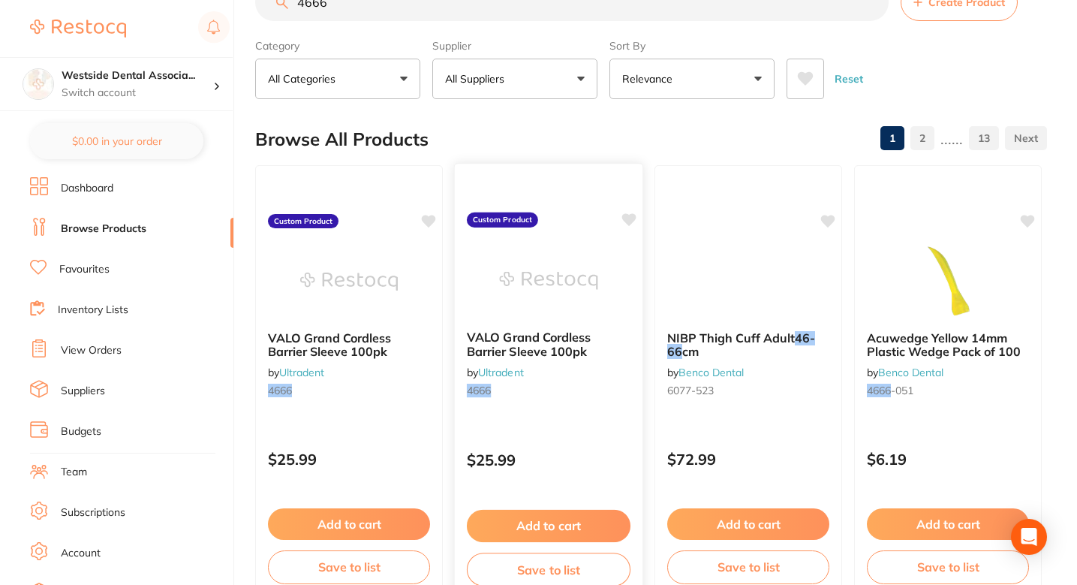
scroll to position [53, 0]
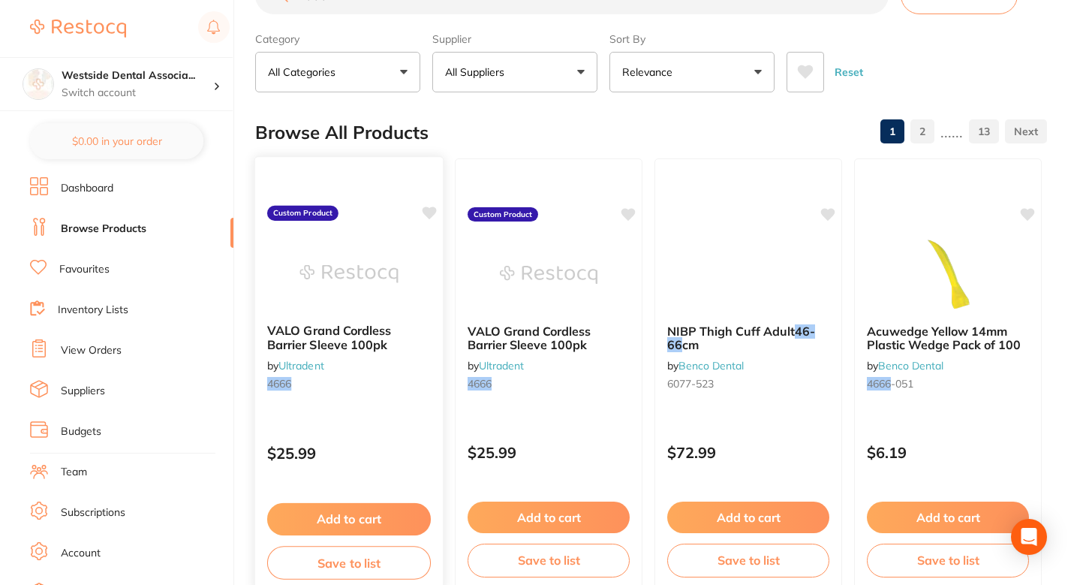
type input "4666"
click at [414, 359] on div "VALO Grand Cordless Barrier Sleeve 100pk by Ultradent 4666" at bounding box center [349, 360] width 188 height 97
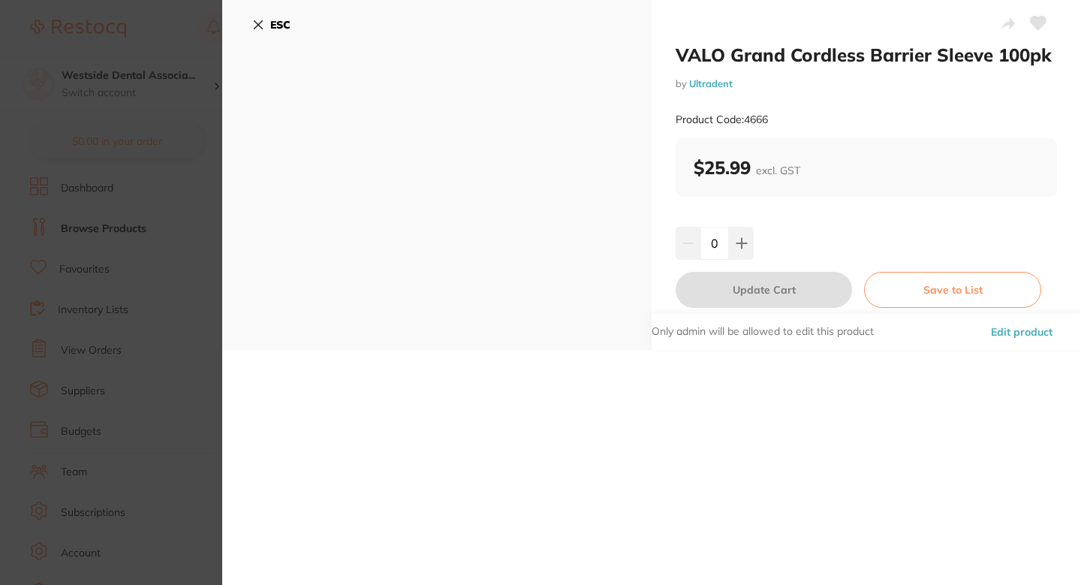
click at [998, 327] on button "Edit product" at bounding box center [1021, 332] width 71 height 36
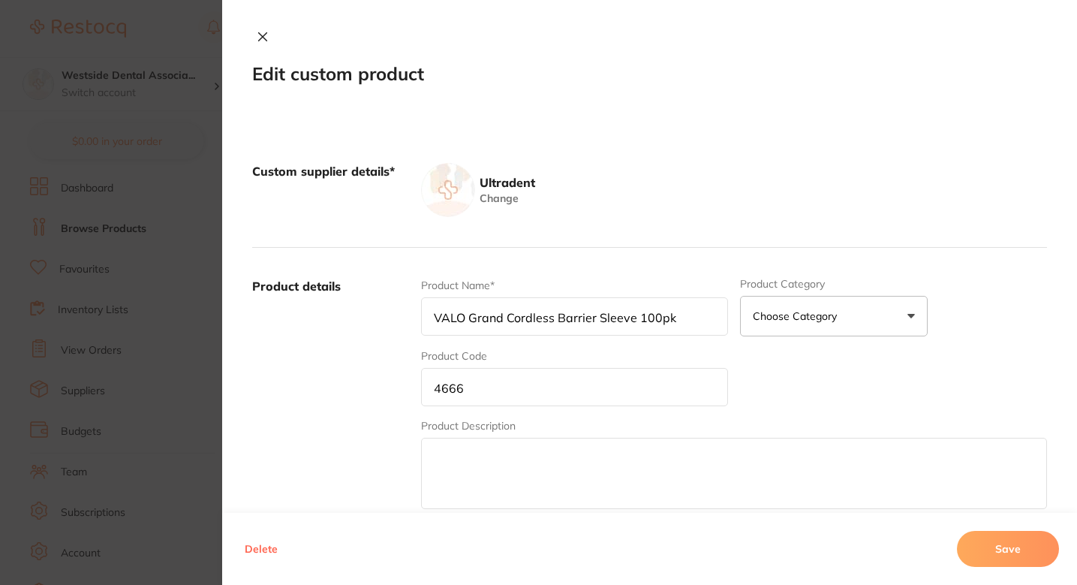
scroll to position [448, 0]
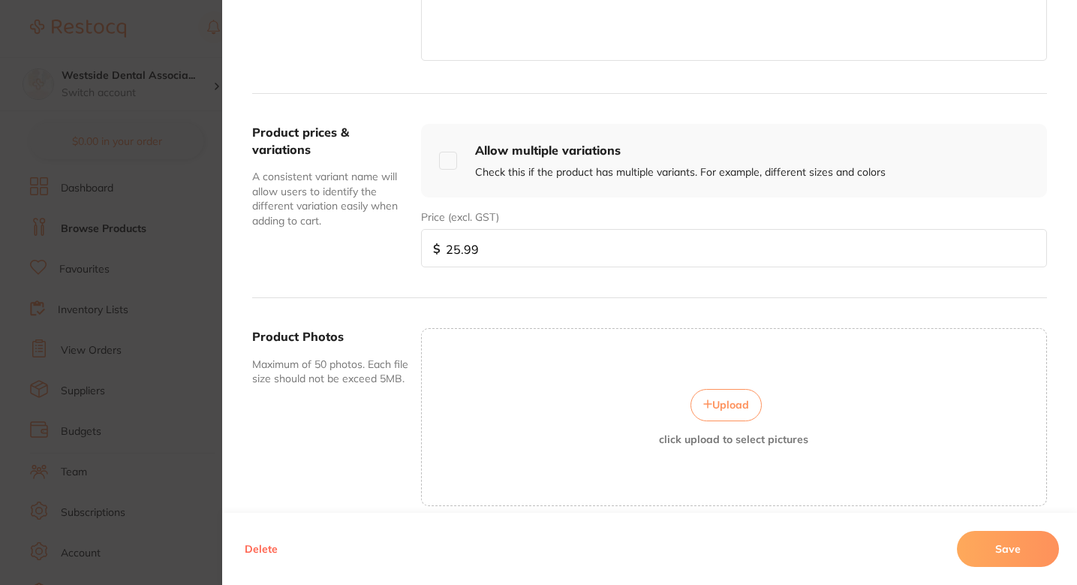
click at [176, 395] on section "Edit custom product Custom supplier details* Ultradent Change Product details P…" at bounding box center [538, 292] width 1077 height 585
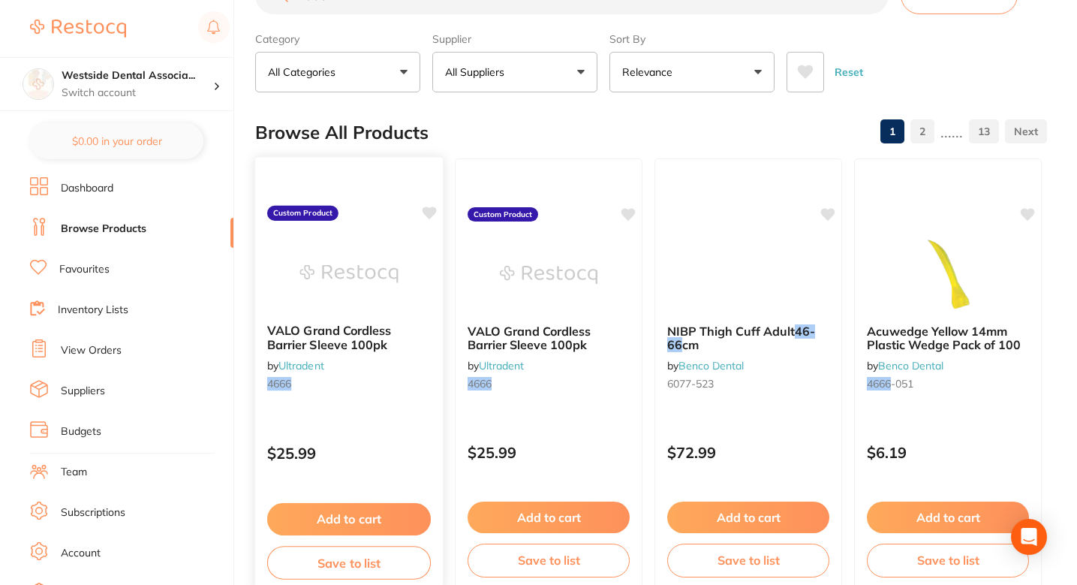
click at [398, 400] on div "VALO Grand Cordless Barrier Sleeve 100pk by Ultradent 4666" at bounding box center [349, 360] width 188 height 97
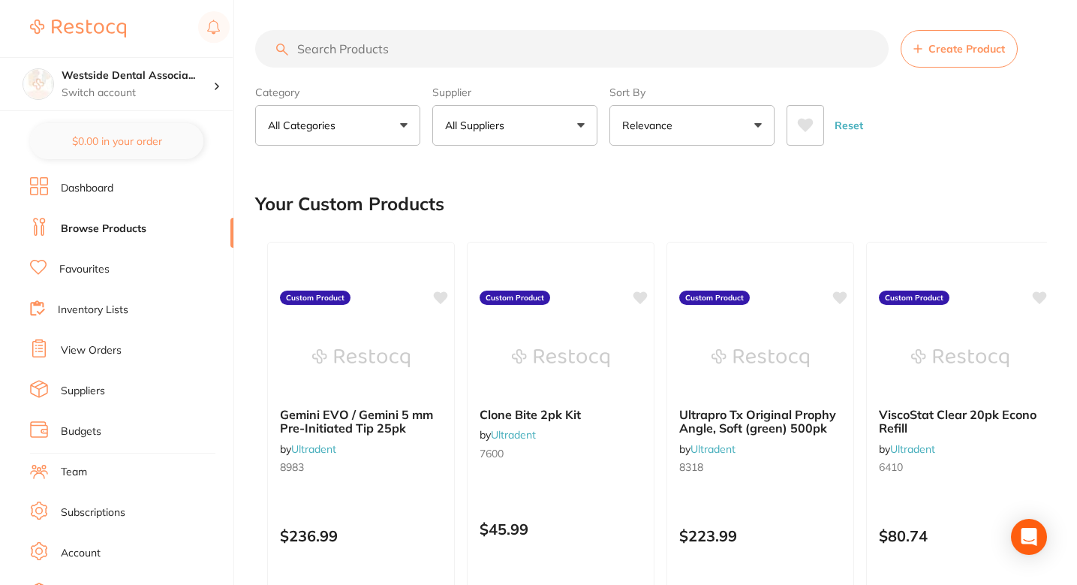
click at [432, 38] on input "search" at bounding box center [572, 49] width 634 height 38
paste input "#4666"
click at [305, 48] on input "#4666" at bounding box center [573, 49] width 637 height 38
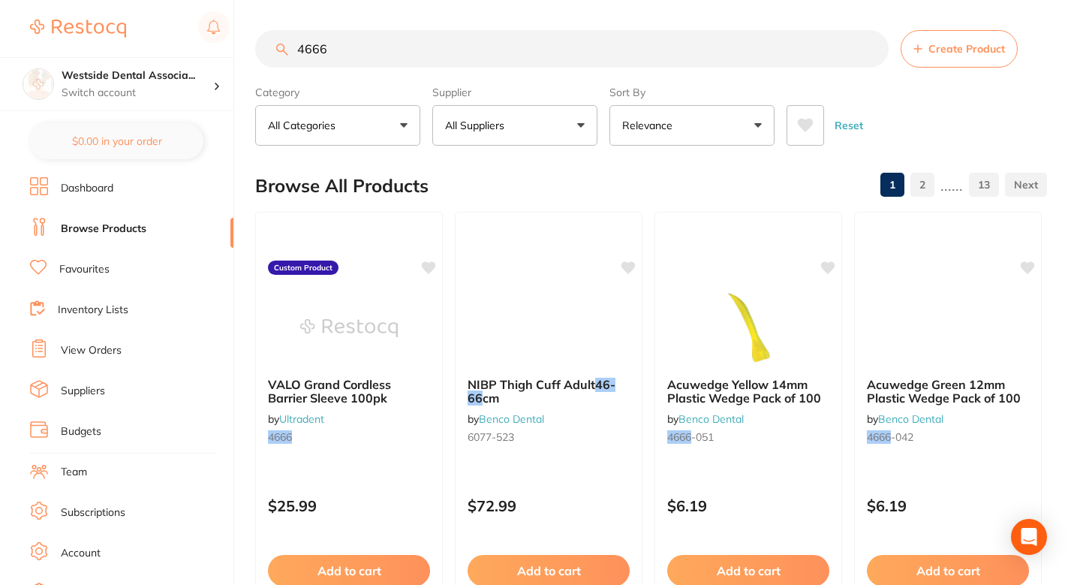
type input "4666"
click at [547, 194] on div "Browse All Products 1 2 ...... 13" at bounding box center [651, 186] width 792 height 50
click at [162, 228] on li "Browse Products" at bounding box center [131, 229] width 203 height 23
click at [449, 62] on input "4666" at bounding box center [572, 49] width 634 height 38
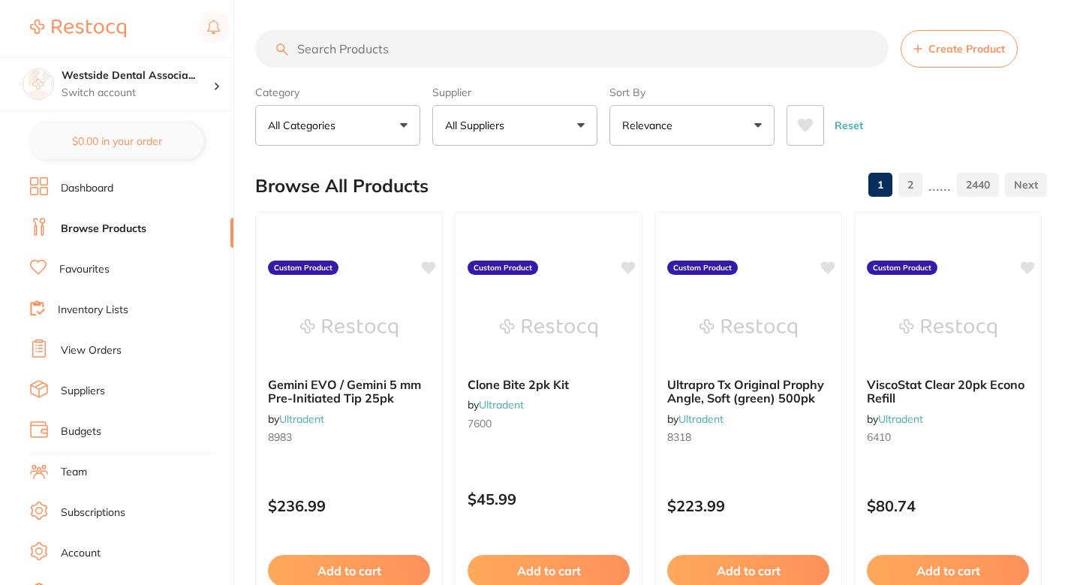
click at [971, 31] on button "Create Product" at bounding box center [959, 49] width 117 height 38
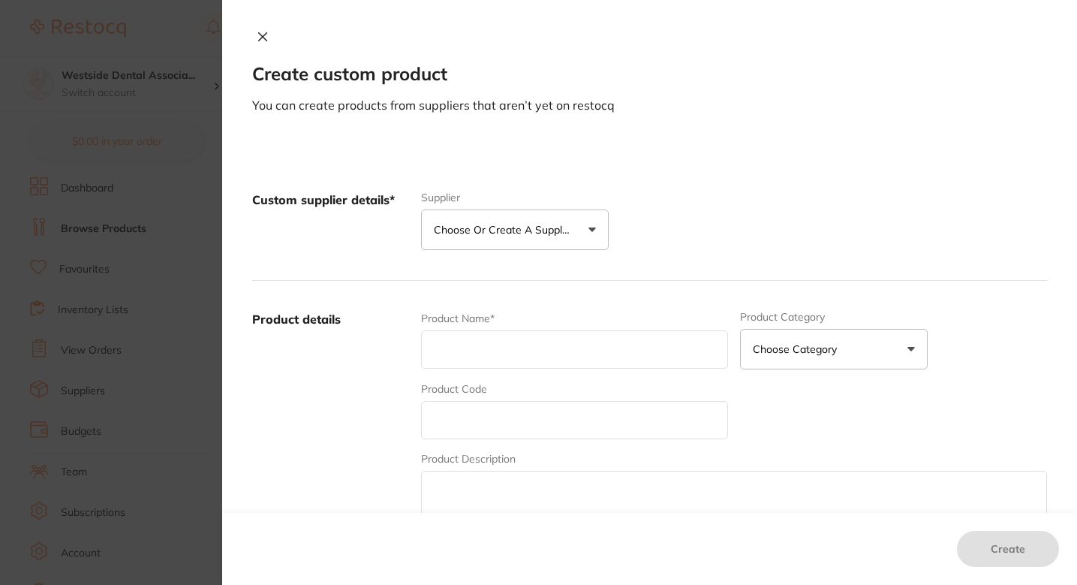
click at [525, 242] on button "Choose or create a supplier" at bounding box center [515, 229] width 188 height 41
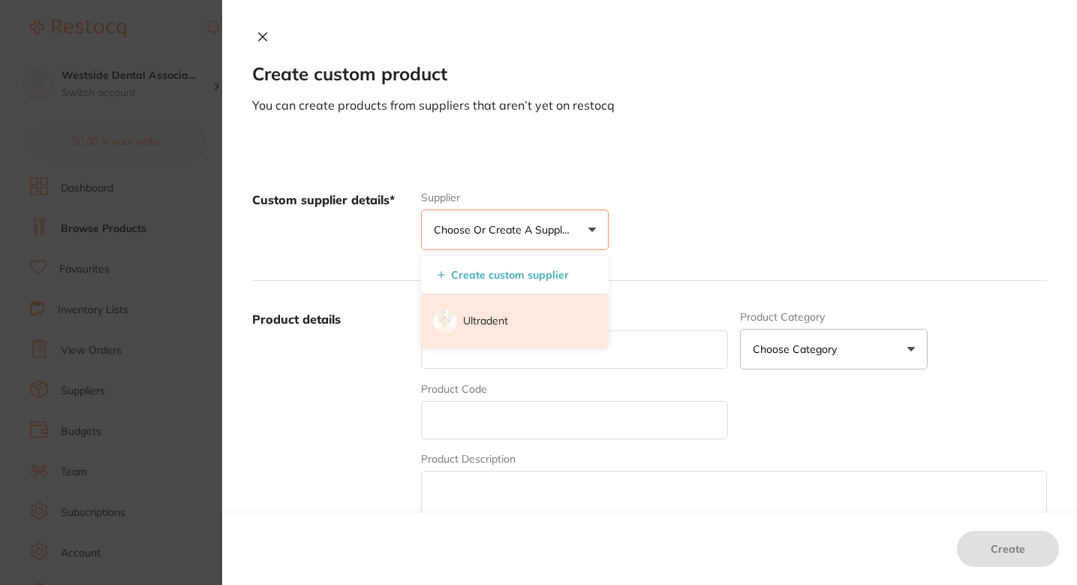
click at [504, 321] on li "Ultradent" at bounding box center [515, 321] width 188 height 54
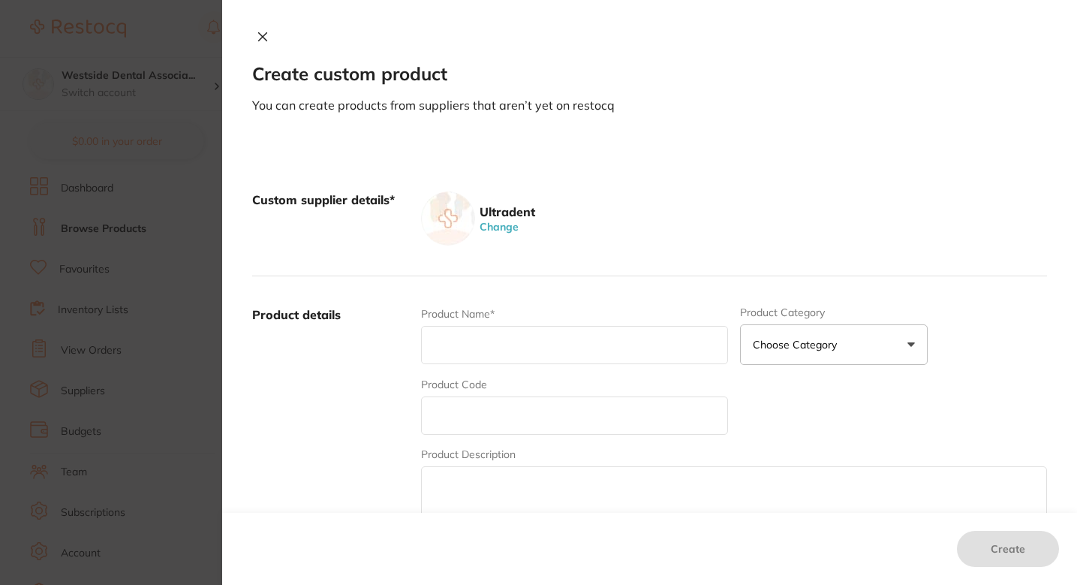
click at [500, 412] on input "text" at bounding box center [574, 415] width 307 height 38
paste input "#1012583"
click at [441, 420] on input "#1012583" at bounding box center [574, 415] width 307 height 38
click at [435, 416] on input "#1012583" at bounding box center [574, 415] width 307 height 38
type input "#1012583"
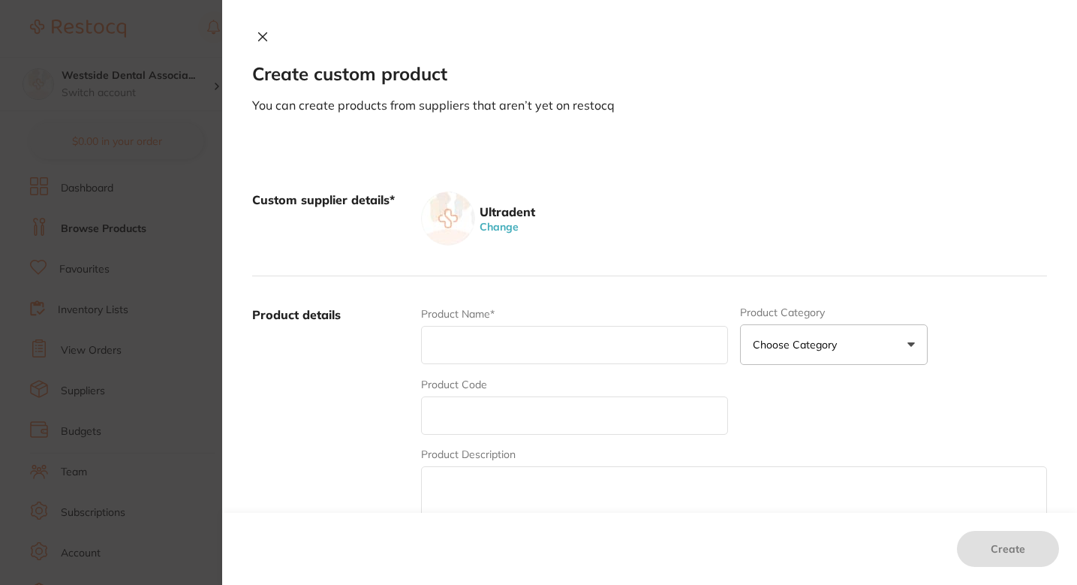
paste input "#1012583"
click at [438, 422] on input "#1012583" at bounding box center [574, 415] width 307 height 38
type input "1012583"
click at [459, 313] on label "Product Name*" at bounding box center [458, 314] width 74 height 12
click at [478, 340] on input "text" at bounding box center [574, 345] width 307 height 38
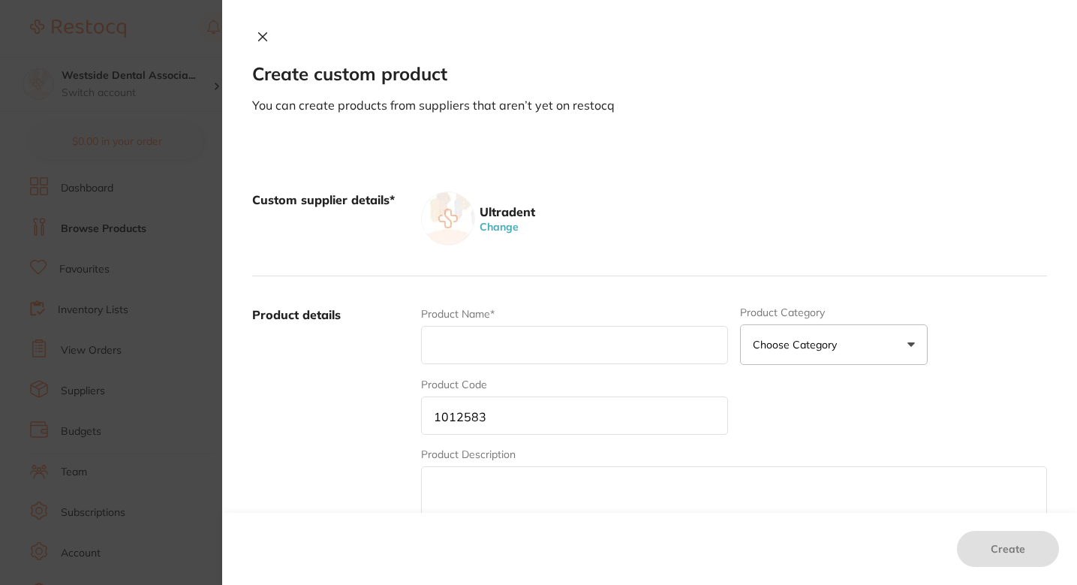
click at [576, 420] on input "1012583" at bounding box center [574, 415] width 307 height 38
paste input "#4353"
click at [434, 419] on input "#4353" at bounding box center [574, 415] width 307 height 38
type input "4353"
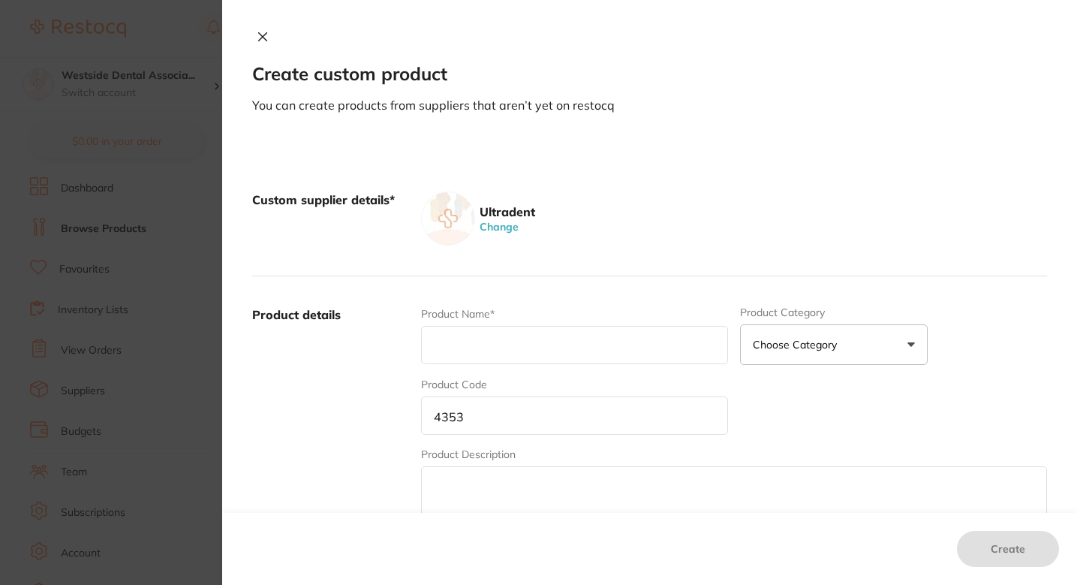
click at [480, 363] on input "text" at bounding box center [574, 345] width 307 height 38
paste input "Enamelast Unit-Dose Cool Mint 50pk"
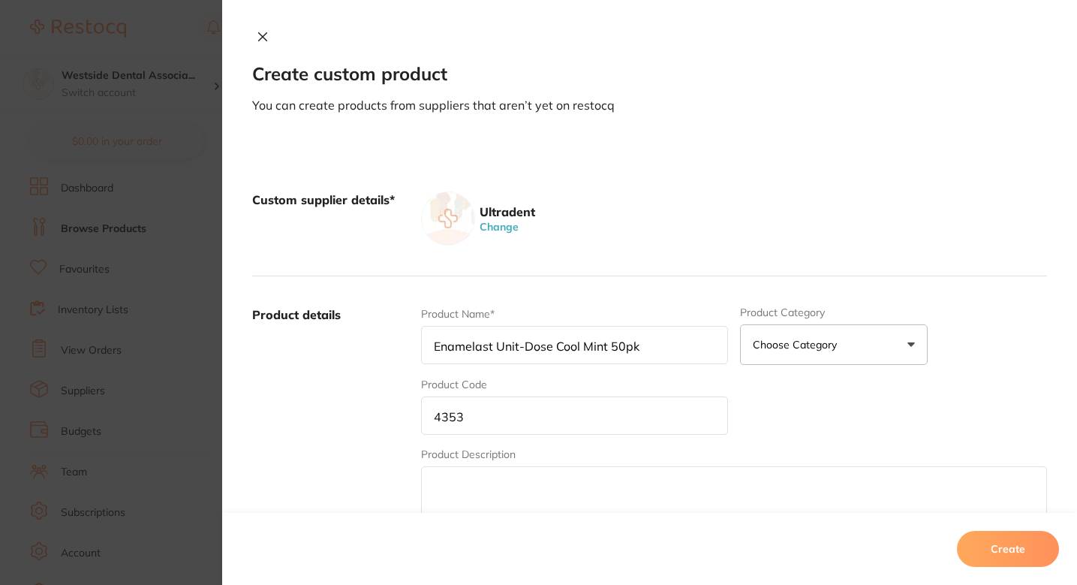
type input "Enamelast Unit-Dose Cool Mint 50pk"
click at [381, 397] on label "Product details" at bounding box center [330, 423] width 157 height 234
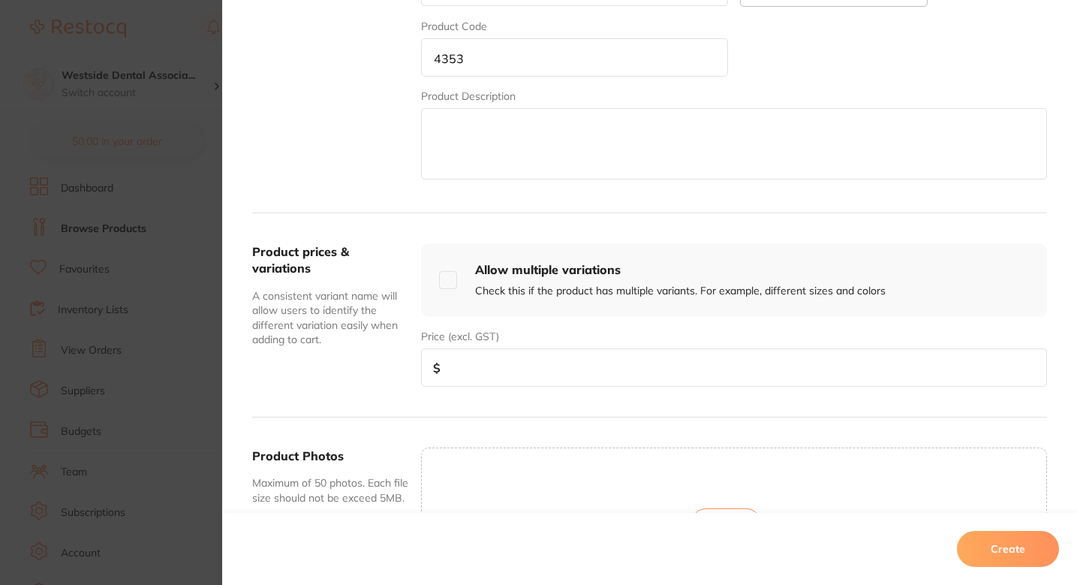
scroll to position [422, 0]
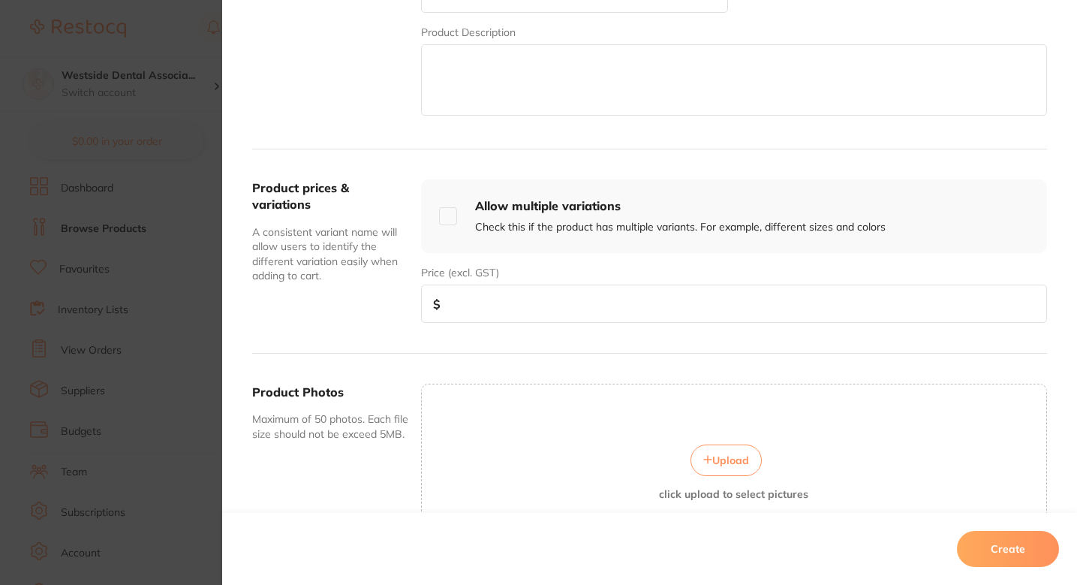
click at [508, 313] on input "number" at bounding box center [734, 304] width 626 height 38
click at [549, 318] on input "number" at bounding box center [734, 304] width 626 height 38
paste input "78.19"
type input "78.19"
click at [499, 345] on div "Product prices & variations A consistent variant name will allow users to ident…" at bounding box center [649, 251] width 795 height 204
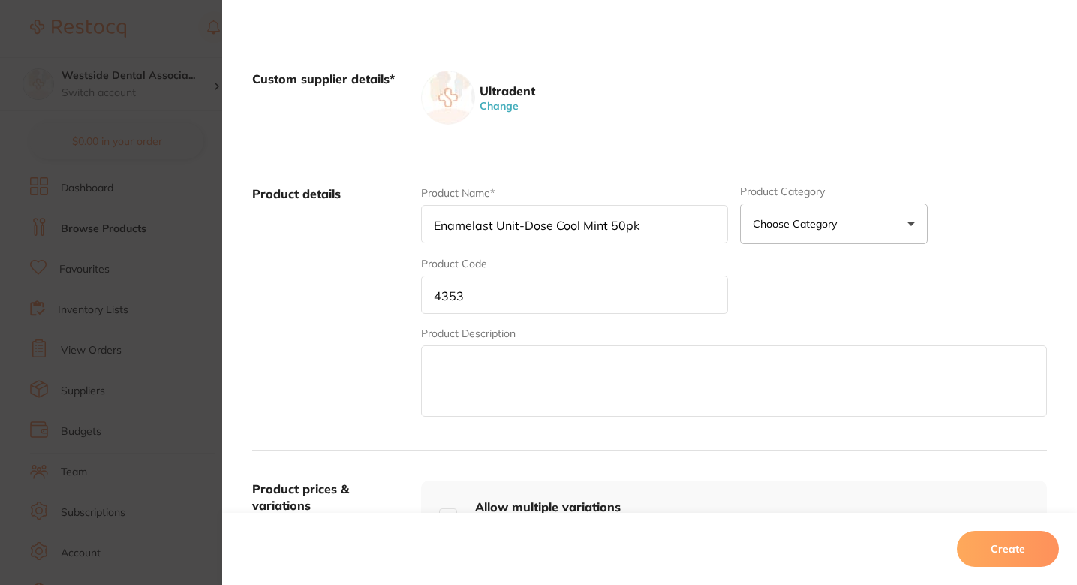
scroll to position [18, 0]
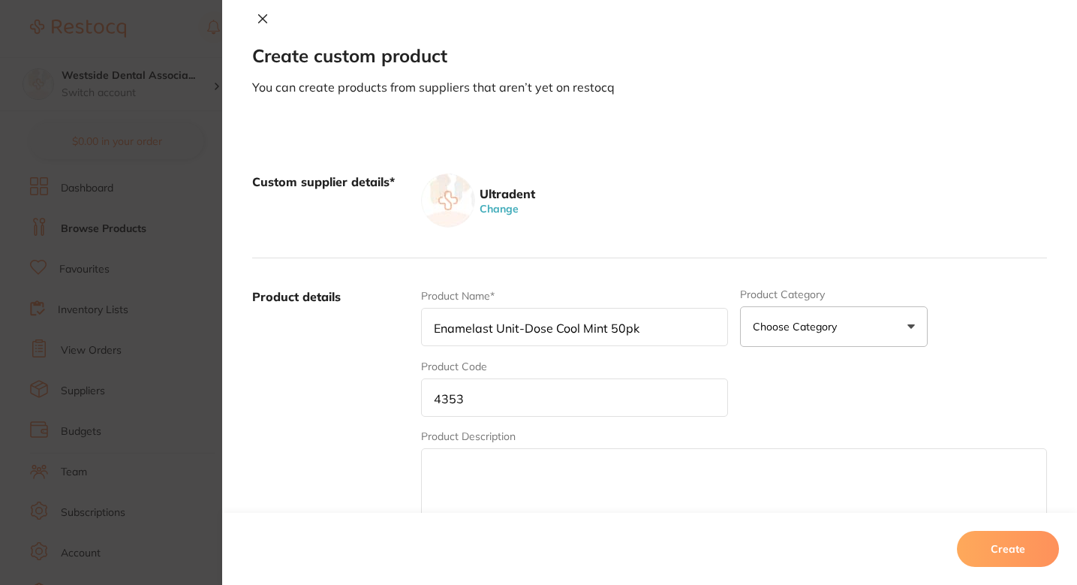
click at [983, 543] on button "Create" at bounding box center [1008, 549] width 102 height 36
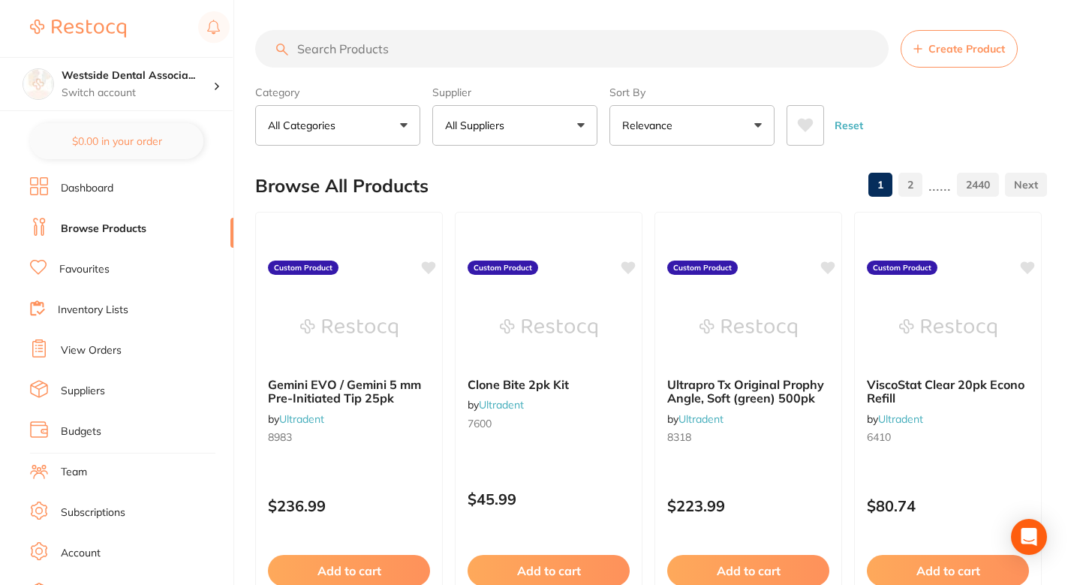
click at [495, 198] on div "Browse All Products 1 2 ...... 2440" at bounding box center [651, 186] width 792 height 50
click at [475, 64] on input "search" at bounding box center [572, 49] width 634 height 38
click at [462, 44] on input "search" at bounding box center [572, 49] width 634 height 38
paste input "#4353"
click at [303, 52] on input "#4353" at bounding box center [572, 49] width 634 height 38
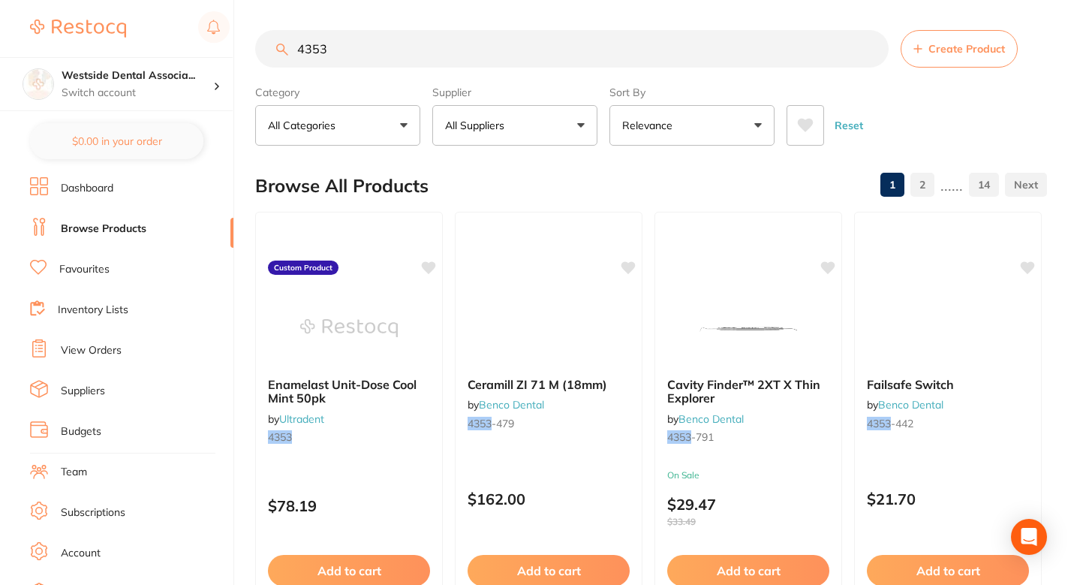
click at [419, 65] on input "4353" at bounding box center [572, 49] width 634 height 38
paste input "#4518"
click at [312, 51] on input "#4518" at bounding box center [572, 49] width 634 height 38
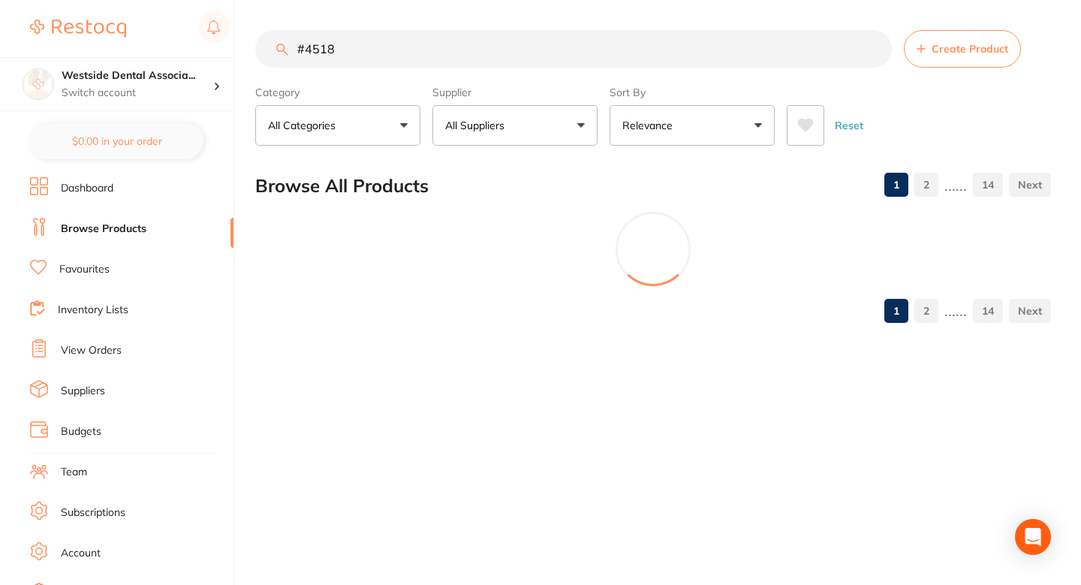
click at [306, 51] on input "#4518" at bounding box center [573, 49] width 637 height 38
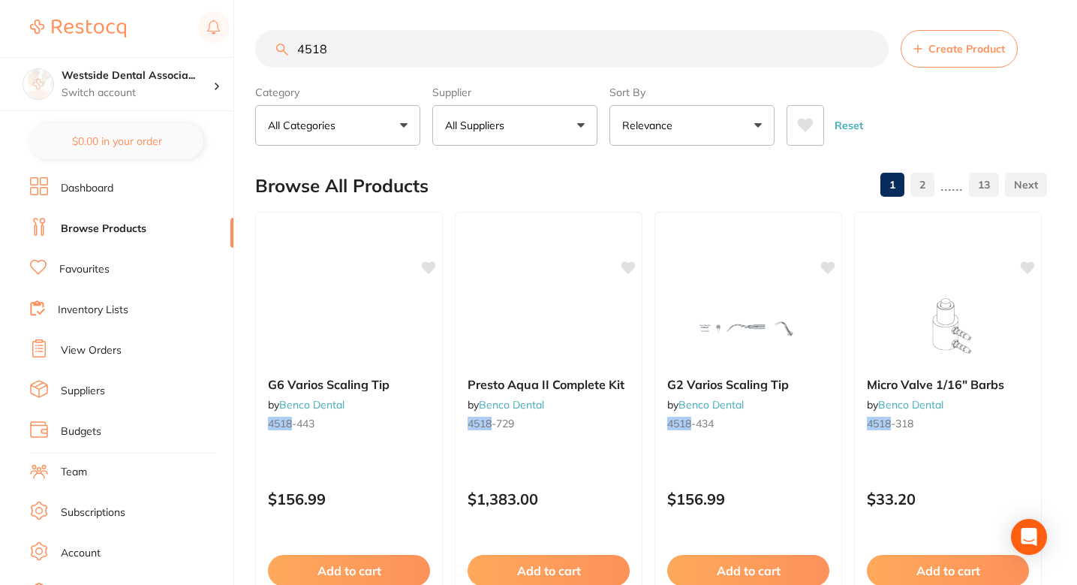
click at [358, 51] on input "4518" at bounding box center [572, 49] width 634 height 38
type input "4518"
click at [532, 188] on div "Browse All Products 1 2 ...... 13" at bounding box center [651, 186] width 792 height 50
click at [938, 50] on span "Create Product" at bounding box center [967, 49] width 77 height 12
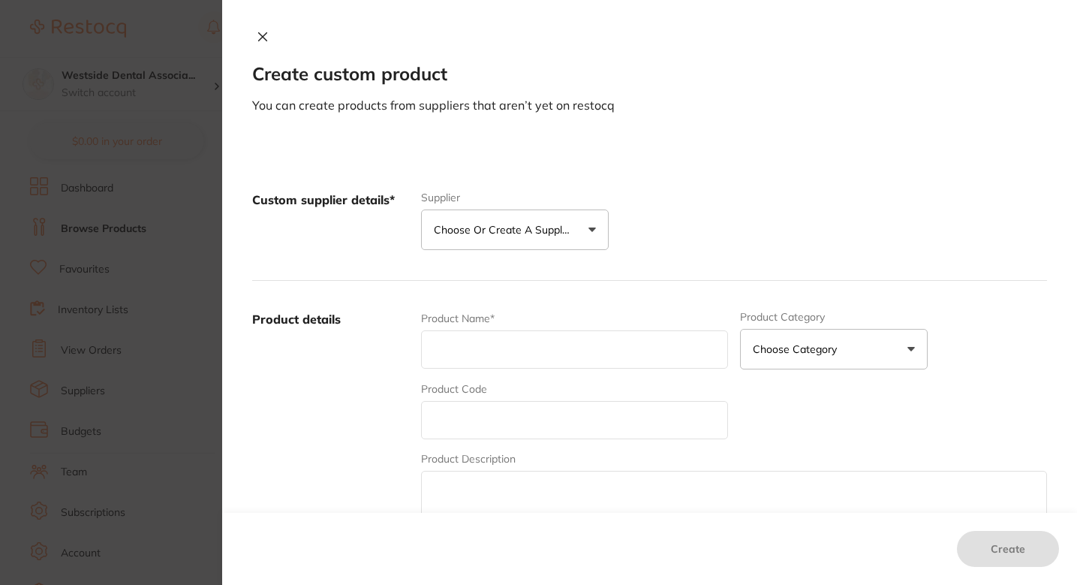
click at [505, 341] on input "text" at bounding box center [574, 349] width 307 height 38
click at [463, 427] on input "text" at bounding box center [574, 420] width 307 height 38
paste input "4518"
type input "4518"
click at [483, 369] on div "Product Name*" at bounding box center [574, 340] width 307 height 59
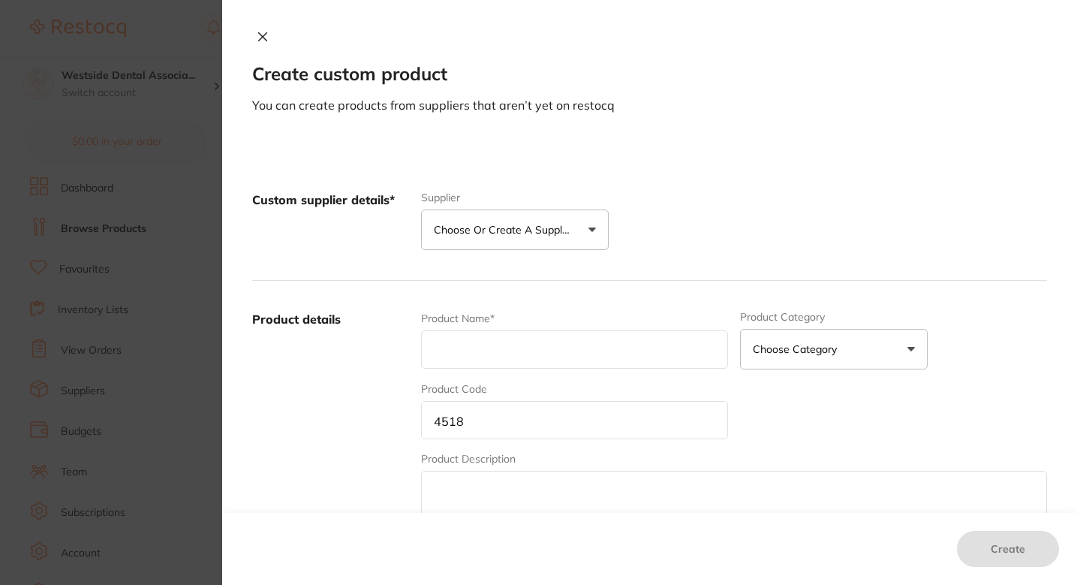
click at [515, 218] on button "Choose or create a supplier" at bounding box center [515, 229] width 188 height 41
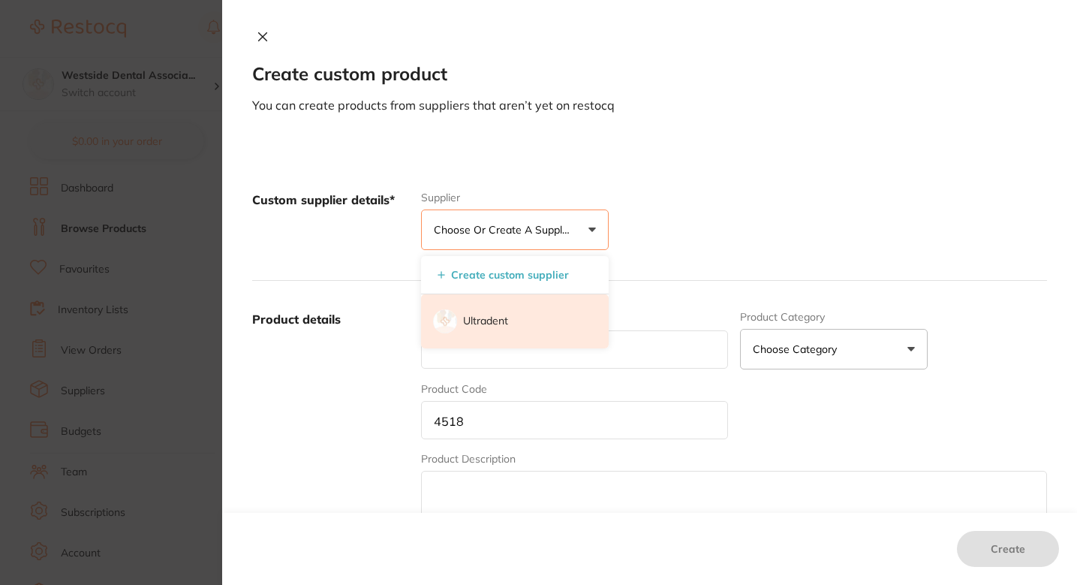
click at [497, 322] on p "Ultradent" at bounding box center [485, 321] width 45 height 15
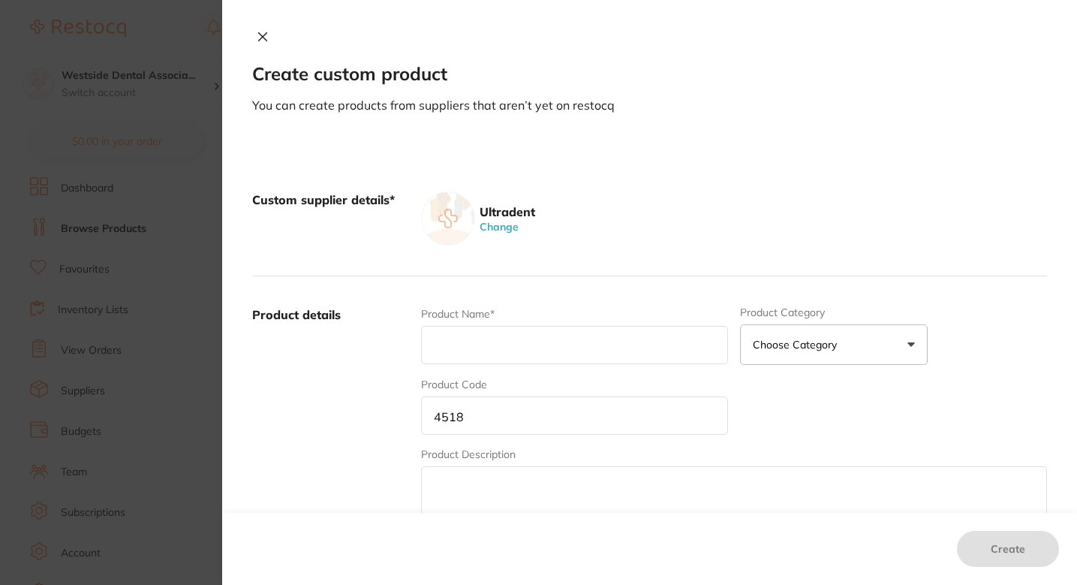
click at [489, 331] on input "text" at bounding box center [574, 345] width 307 height 38
paste input "Enamelast Unit-Dose Walterberry 50pk"
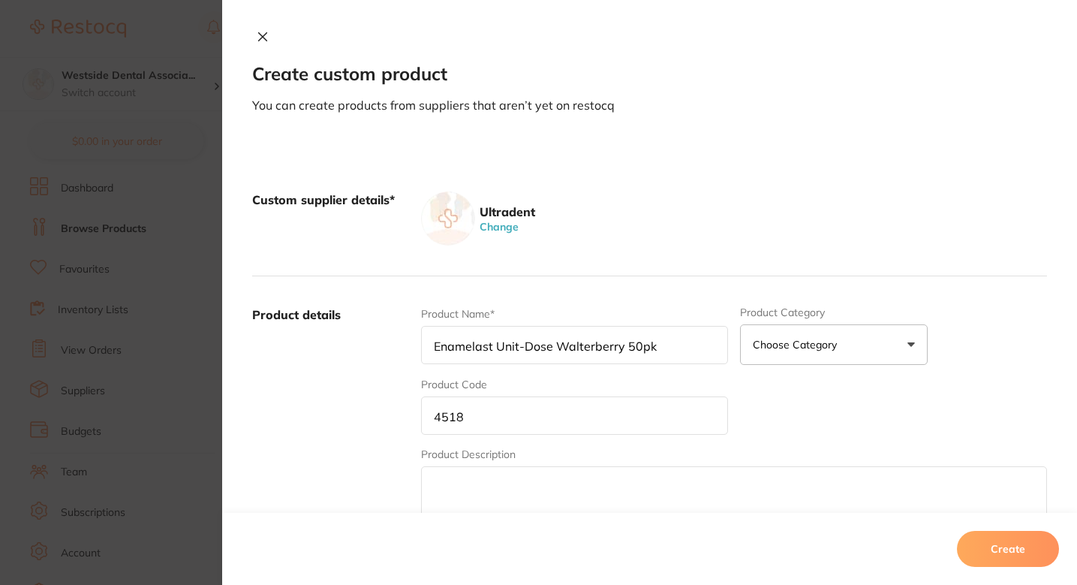
type input "Enamelast Unit-Dose Walterberry 50pk"
click at [387, 383] on label "Product details" at bounding box center [330, 423] width 157 height 234
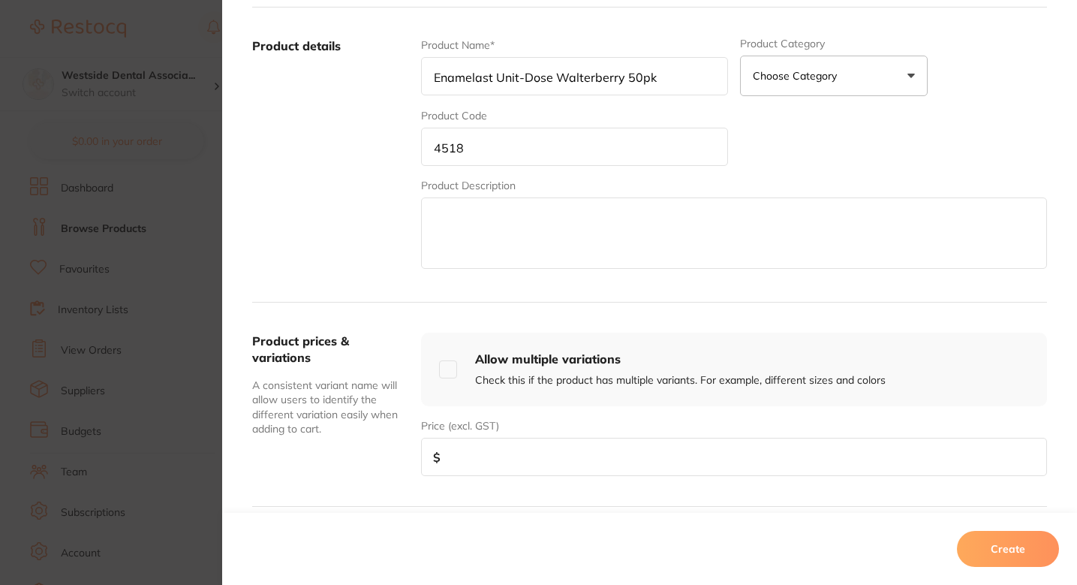
scroll to position [322, 0]
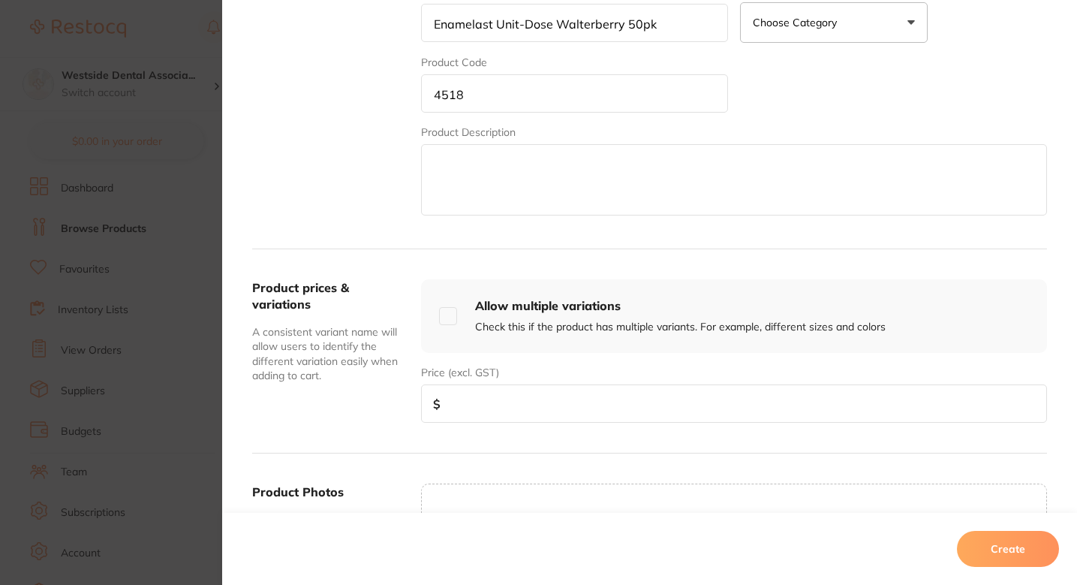
click at [489, 408] on input "number" at bounding box center [734, 403] width 626 height 38
paste input "78.19"
type input "78.19"
click at [429, 270] on div "Product prices & variations A consistent variant name will allow users to ident…" at bounding box center [649, 351] width 795 height 204
click at [426, 269] on div "Product prices & variations A consistent variant name will allow users to ident…" at bounding box center [649, 351] width 795 height 204
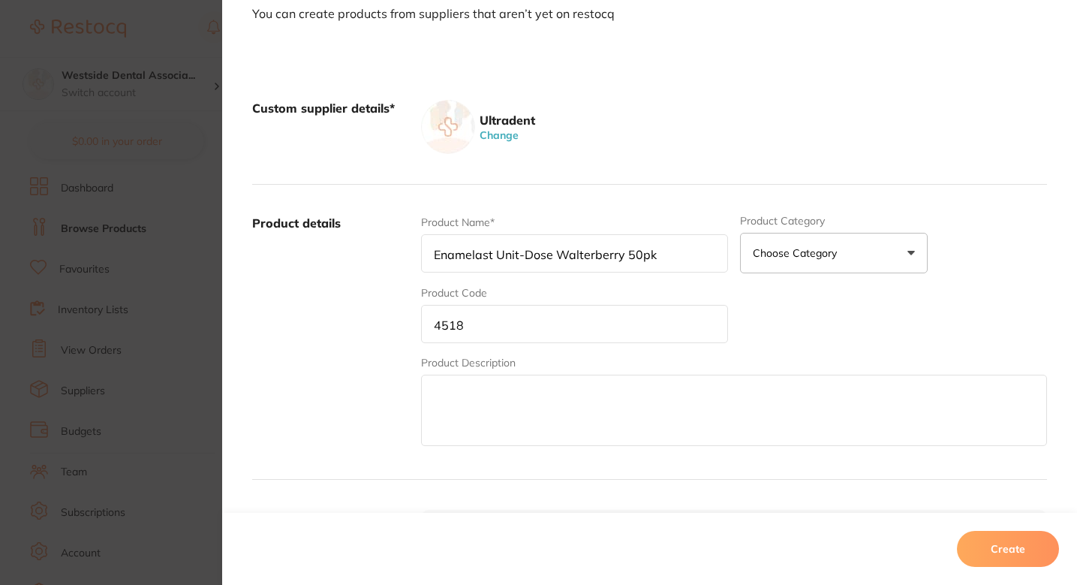
scroll to position [540, 0]
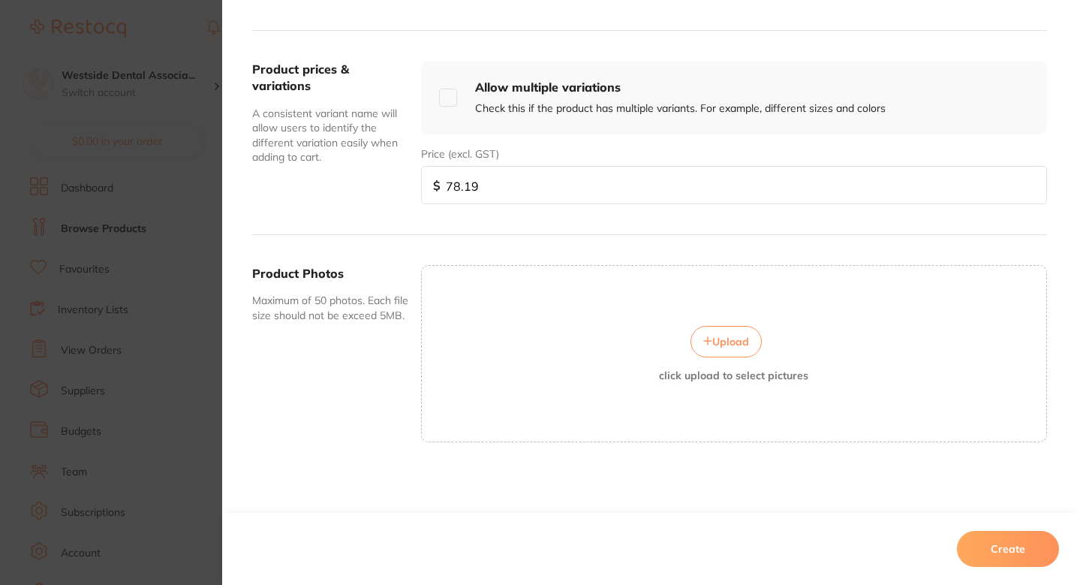
click at [994, 537] on button "Create" at bounding box center [1008, 549] width 102 height 36
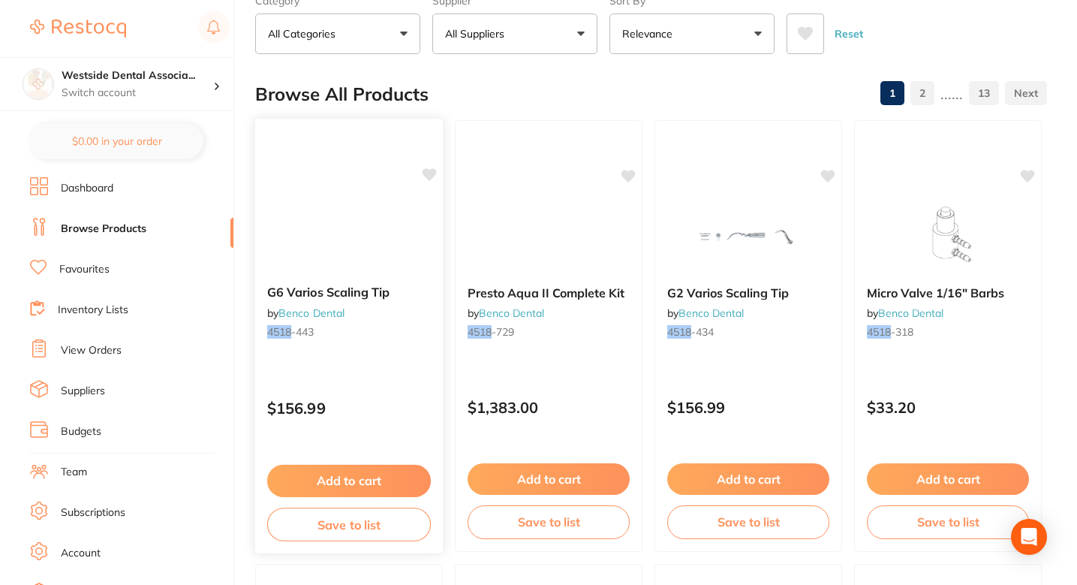
scroll to position [0, 0]
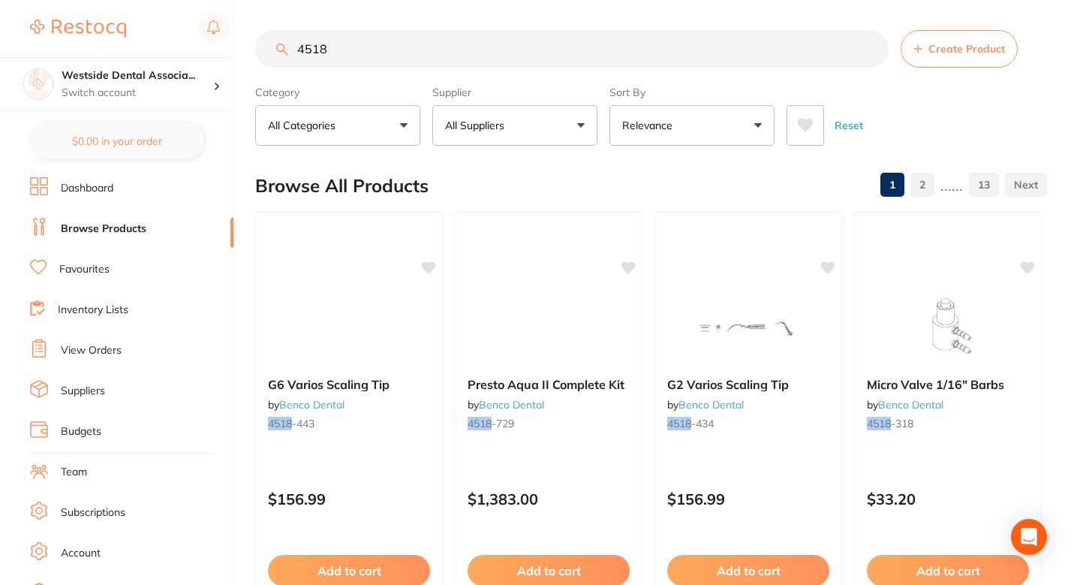
click at [469, 55] on input "4518" at bounding box center [572, 49] width 634 height 38
click at [469, 56] on input "4518" at bounding box center [572, 49] width 634 height 38
paste input "#8311"
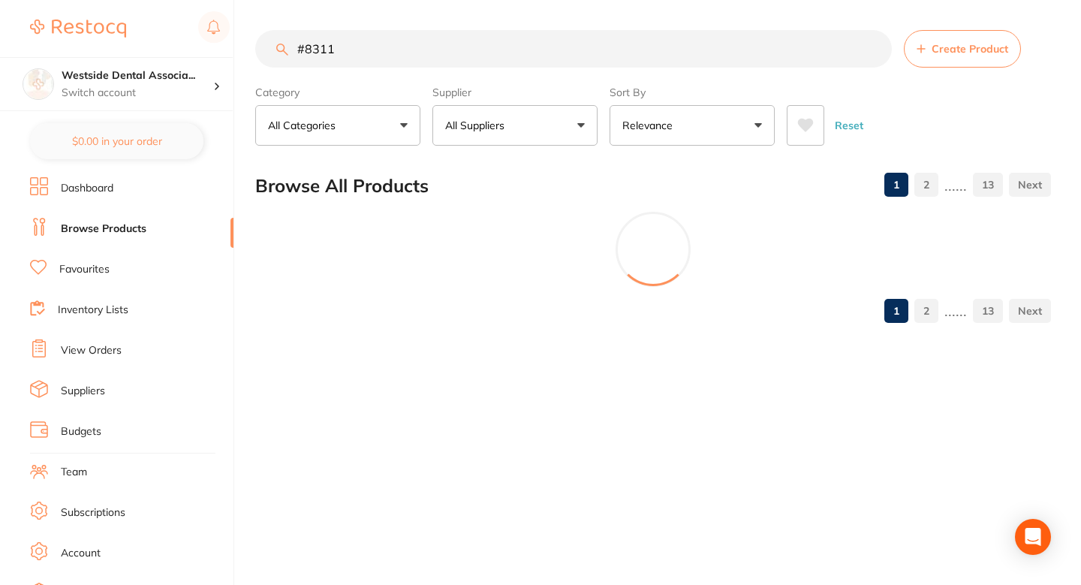
click at [307, 50] on input "#8311" at bounding box center [573, 49] width 637 height 38
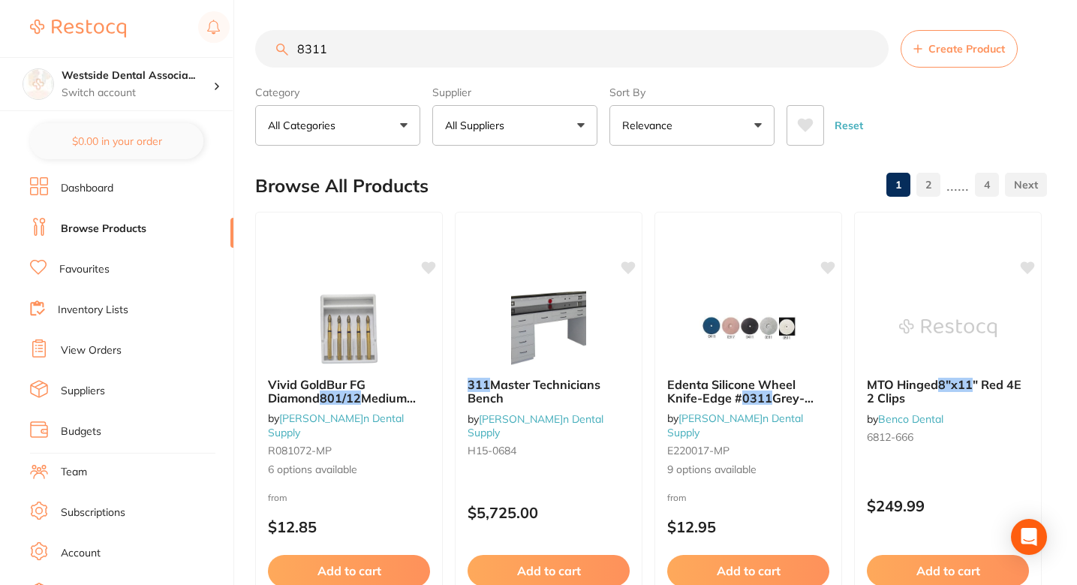
click at [361, 64] on input "8311" at bounding box center [572, 49] width 634 height 38
paste input "#8313"
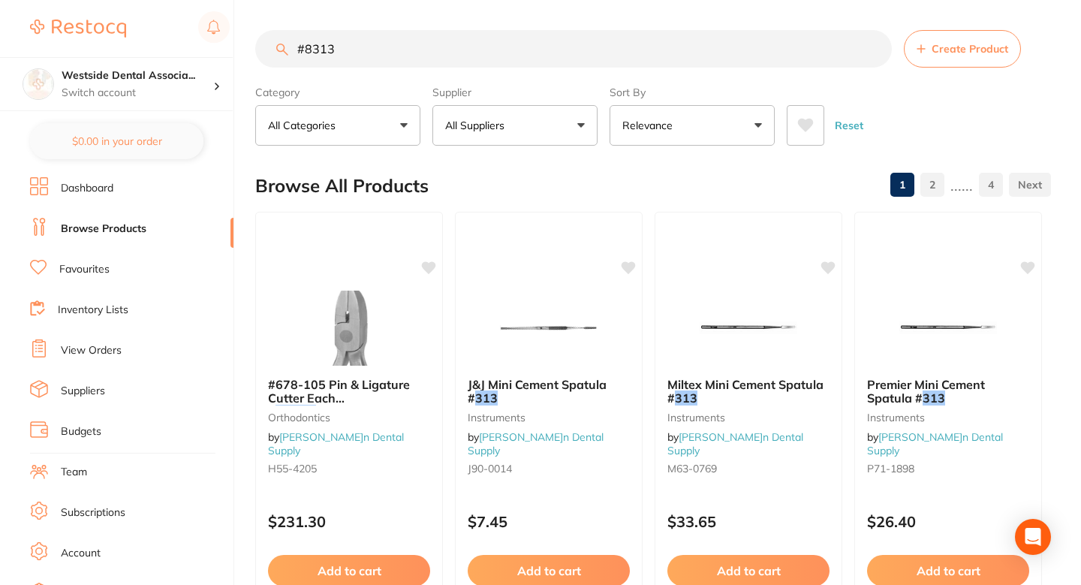
click at [303, 47] on input "#8313" at bounding box center [573, 49] width 637 height 38
type input "8313"
click at [932, 50] on span "Create Product" at bounding box center [967, 49] width 77 height 12
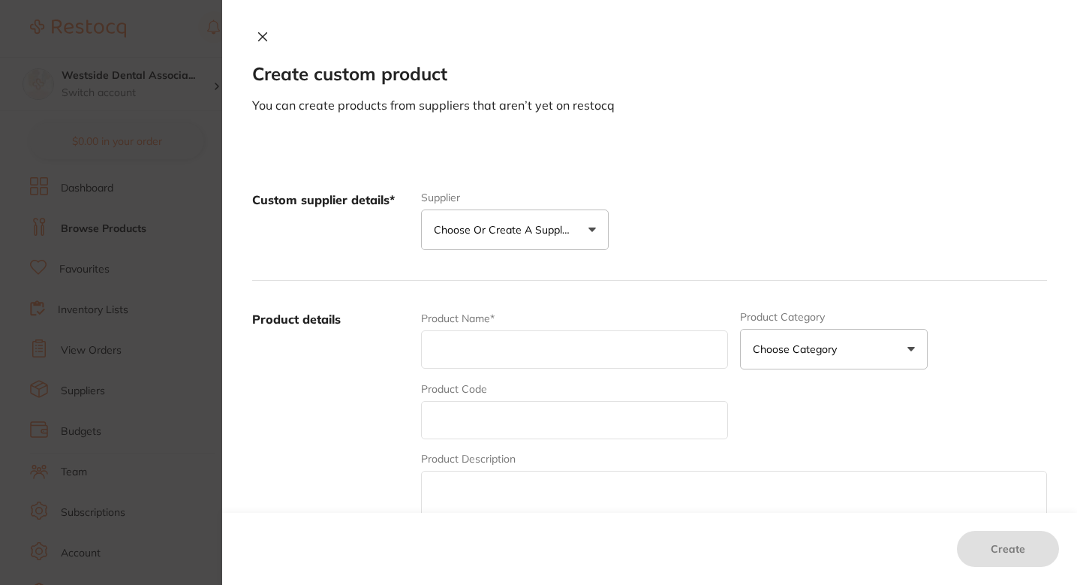
click at [545, 214] on button "Choose or create a supplier" at bounding box center [515, 229] width 188 height 41
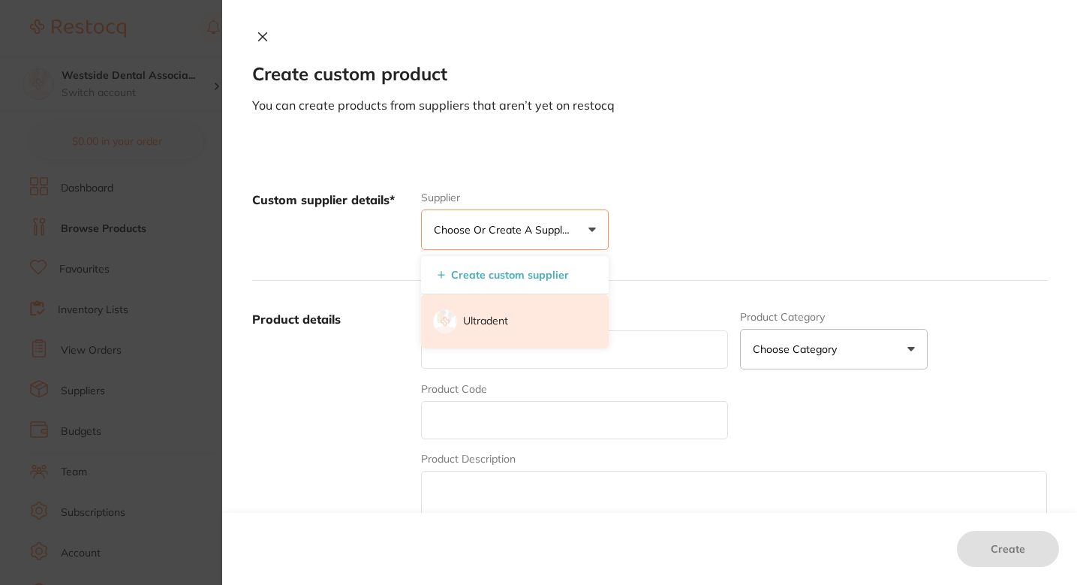
click at [510, 333] on li "Ultradent" at bounding box center [515, 321] width 188 height 54
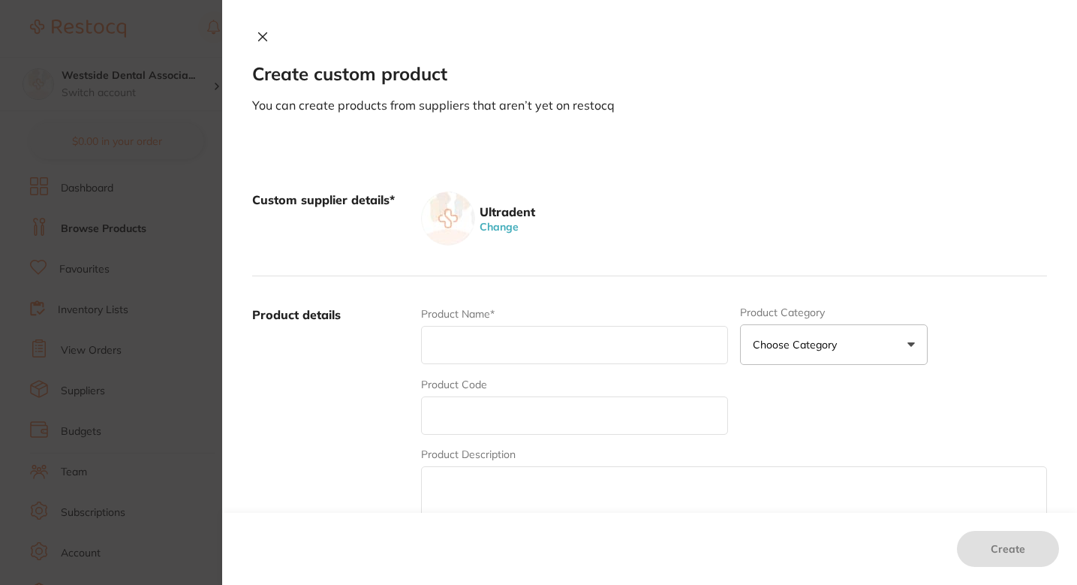
click at [511, 342] on input "text" at bounding box center [574, 345] width 307 height 38
paste input "#8311"
type input "#8311"
click at [491, 413] on input "text" at bounding box center [574, 415] width 307 height 38
paste input "#8311"
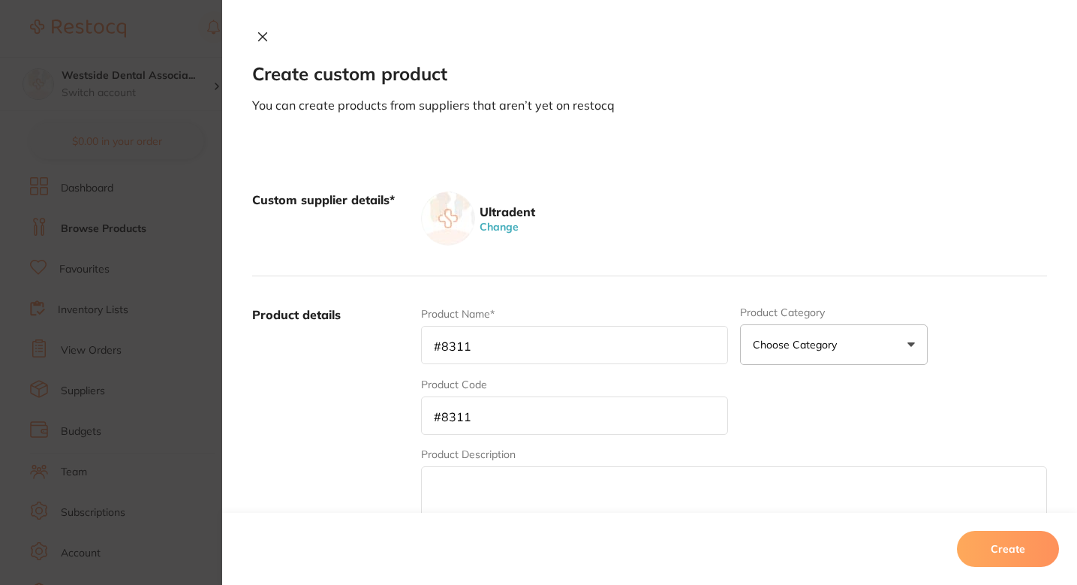
click at [439, 415] on input "#8311" at bounding box center [574, 415] width 307 height 38
type input "8311"
click at [438, 353] on input "#8311" at bounding box center [574, 345] width 307 height 38
type input "8311"
click at [438, 353] on input "8311" at bounding box center [574, 345] width 307 height 38
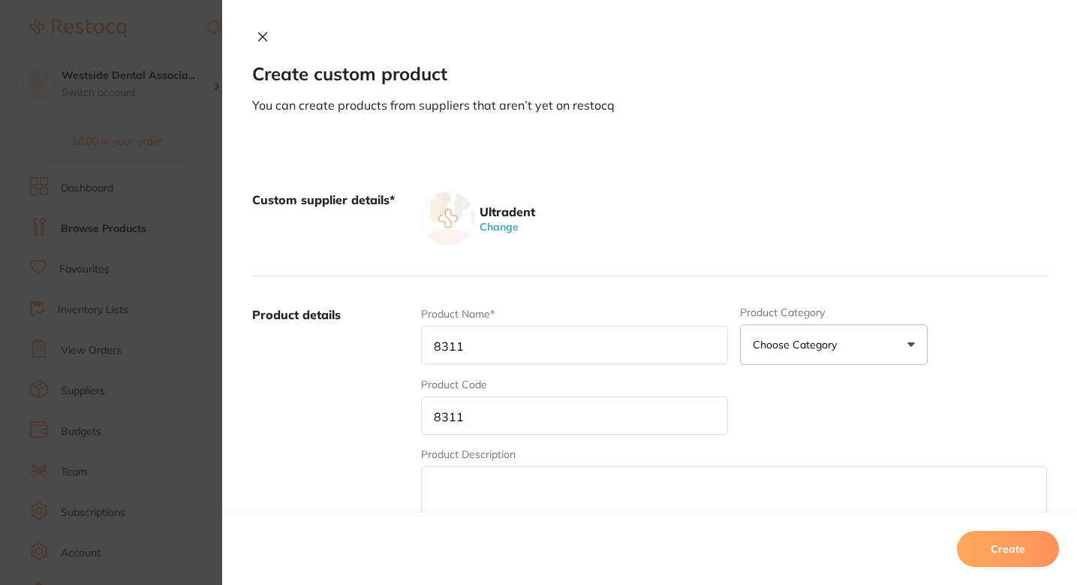
click at [438, 353] on input "8311" at bounding box center [574, 345] width 307 height 38
paste input "Ultrapro Tx Prophy Paste Coarse Grit, Cool Mint 200pk"
type input "Ultrapro Tx Prophy Paste Coarse Grit, Cool Mint 200pk"
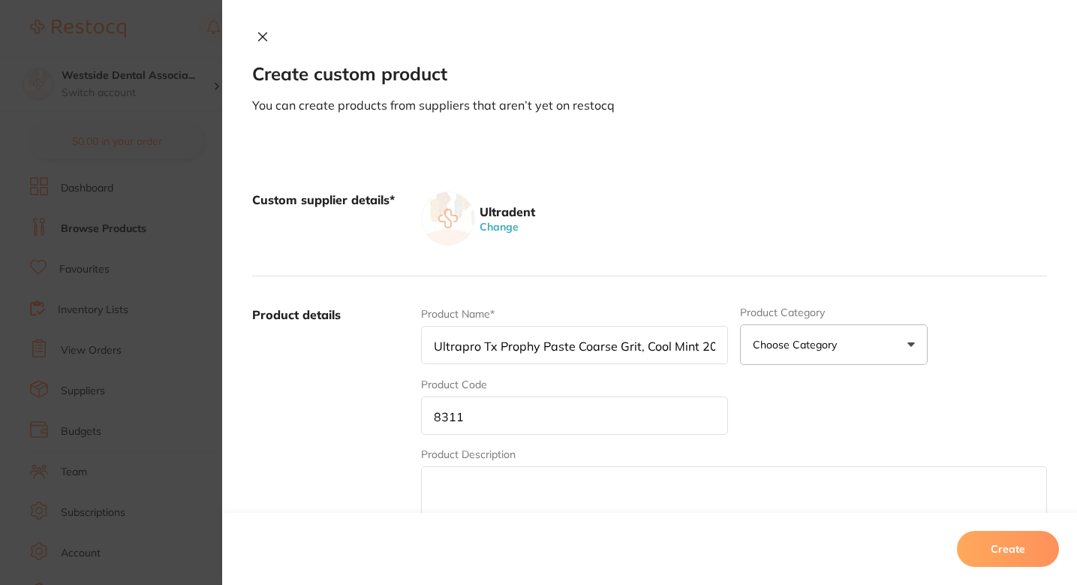
click at [388, 394] on label "Product details" at bounding box center [330, 423] width 157 height 234
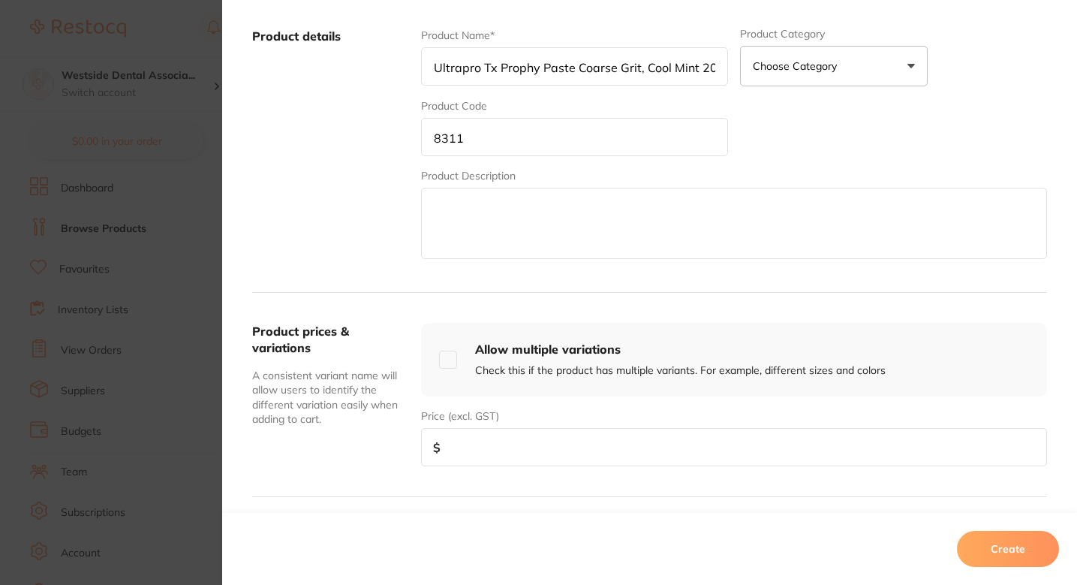
scroll to position [331, 0]
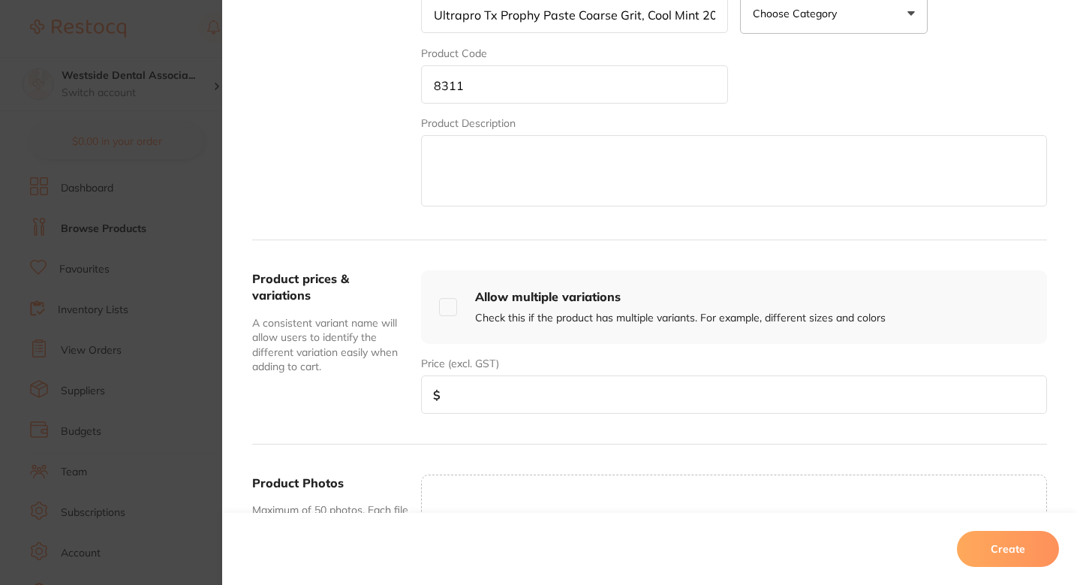
click at [503, 399] on input "number" at bounding box center [734, 394] width 626 height 38
paste input "59.49"
type input "59.49"
click at [605, 446] on div "Product Photos Maximum of 50 photos. Each file size should not be exceed 5MB. U…" at bounding box center [649, 562] width 795 height 237
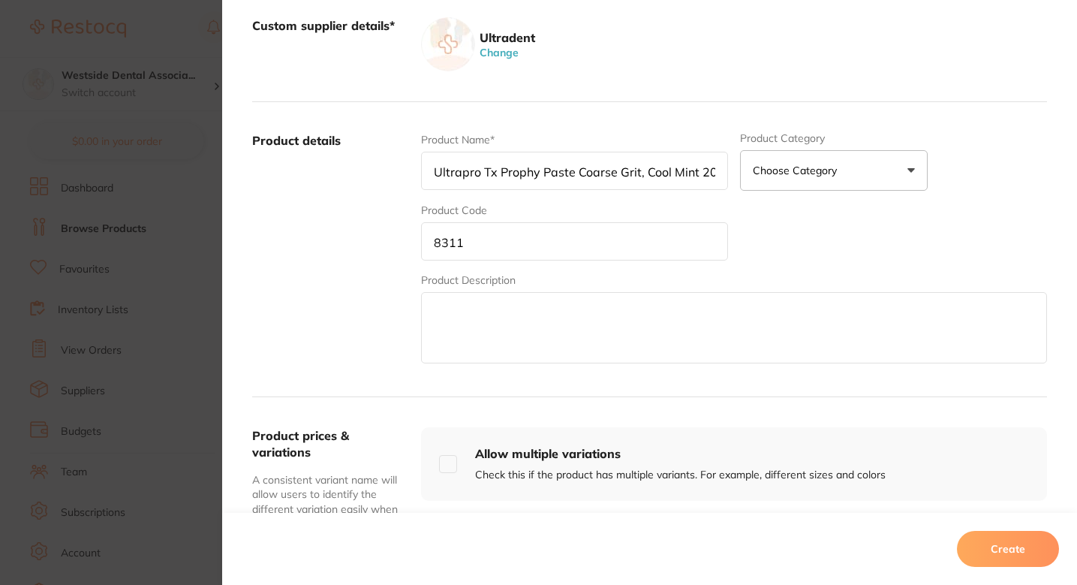
scroll to position [272, 0]
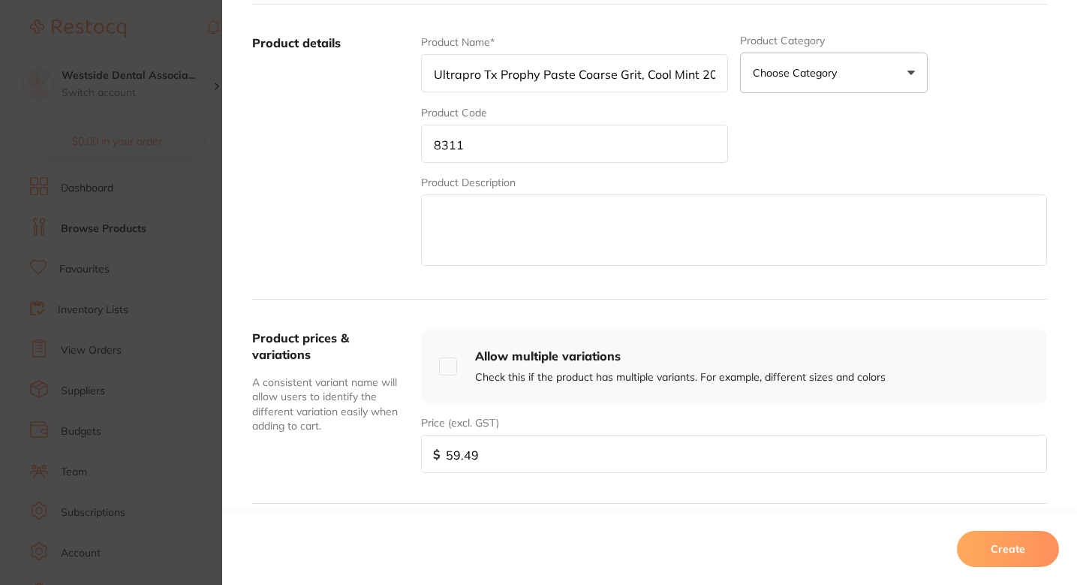
click at [1013, 546] on button "Create" at bounding box center [1008, 549] width 102 height 36
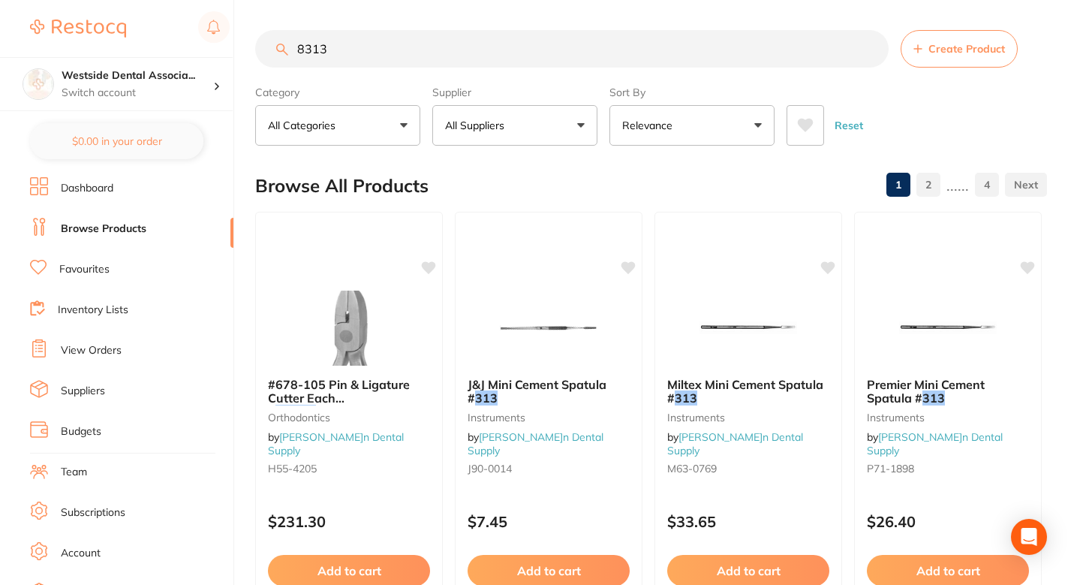
click at [370, 76] on section "8313 Create Product Category All Categories All Categories disposables finishin…" at bounding box center [651, 88] width 792 height 116
click at [378, 62] on input "8313" at bounding box center [572, 49] width 634 height 38
click at [959, 65] on button "Create Product" at bounding box center [959, 49] width 117 height 38
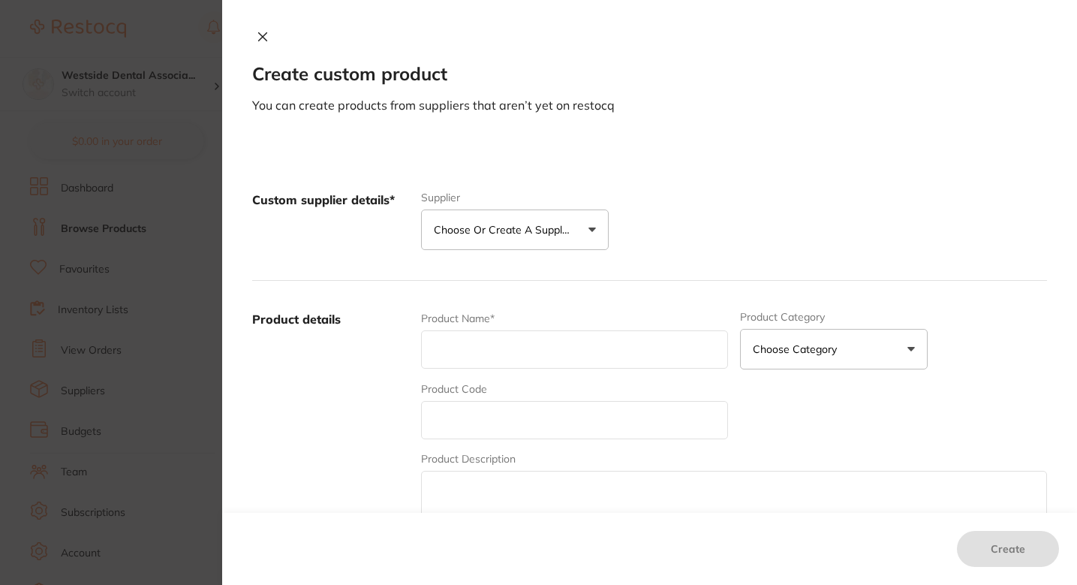
click at [522, 243] on button "Choose or create a supplier" at bounding box center [515, 229] width 188 height 41
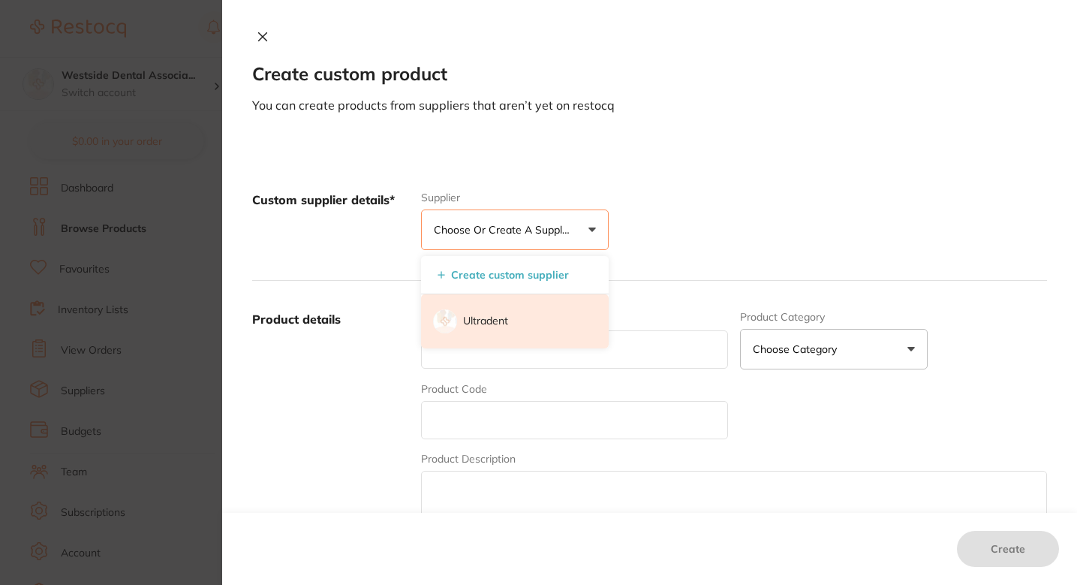
click at [495, 322] on p "Ultradent" at bounding box center [485, 321] width 45 height 15
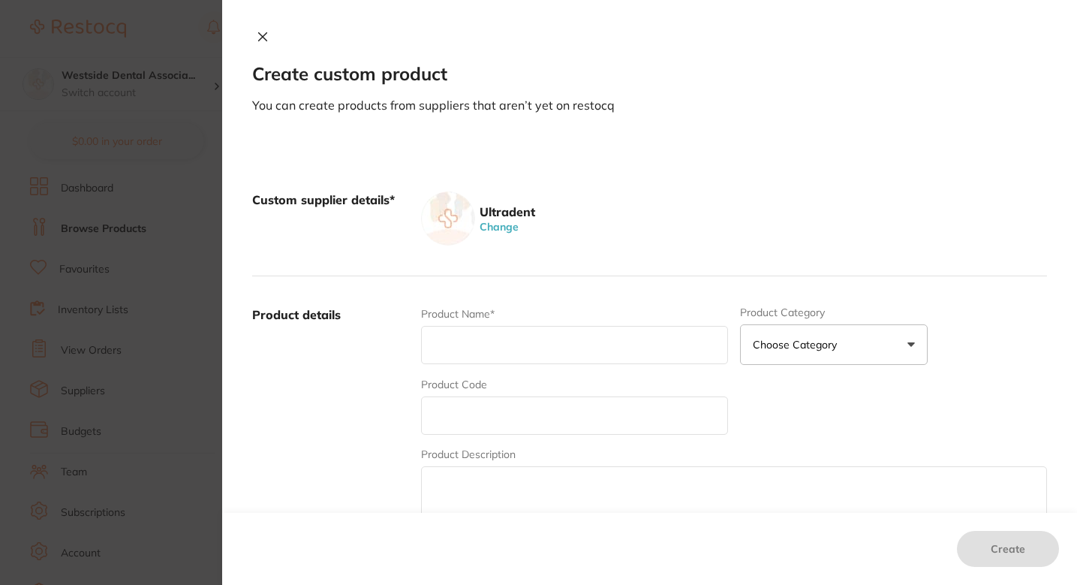
click at [509, 408] on input "text" at bounding box center [574, 415] width 307 height 38
paste input "8313"
type input "8313"
click at [497, 354] on input "text" at bounding box center [574, 345] width 307 height 38
paste input "Ultrapro Tx Prophy Paste Coarse Grit, Walterberry 200pk"
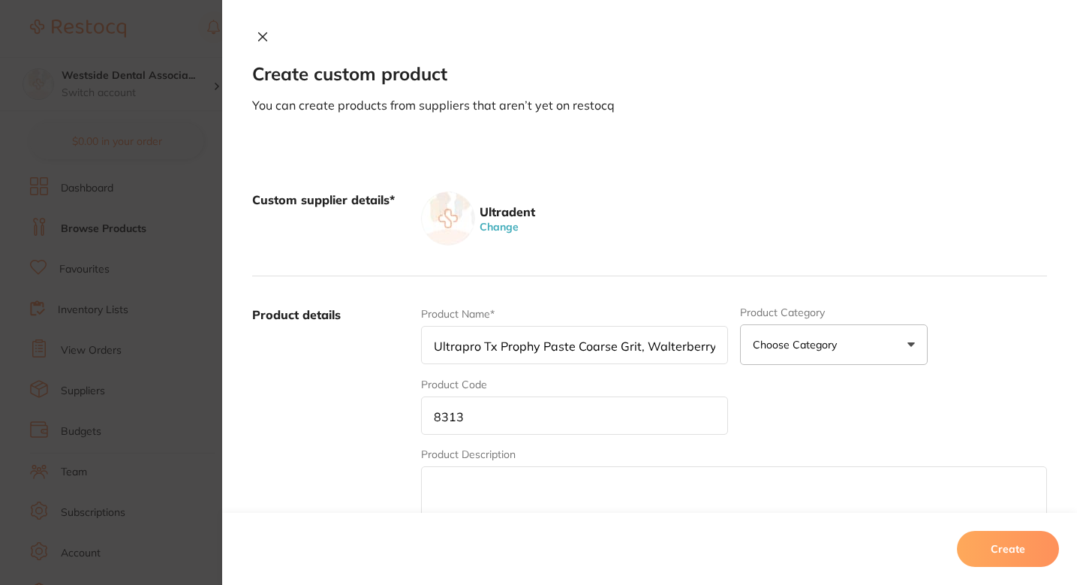
scroll to position [0, 33]
type input "Ultrapro Tx Prophy Paste Coarse Grit, Walterberry 200pk"
click at [389, 373] on label "Product details" at bounding box center [330, 423] width 157 height 234
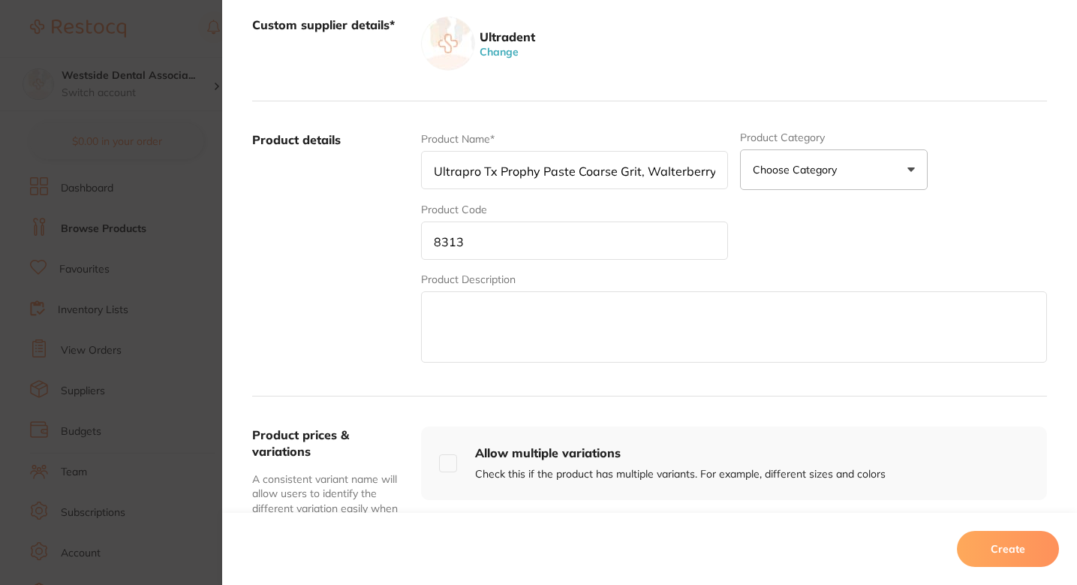
scroll to position [263, 0]
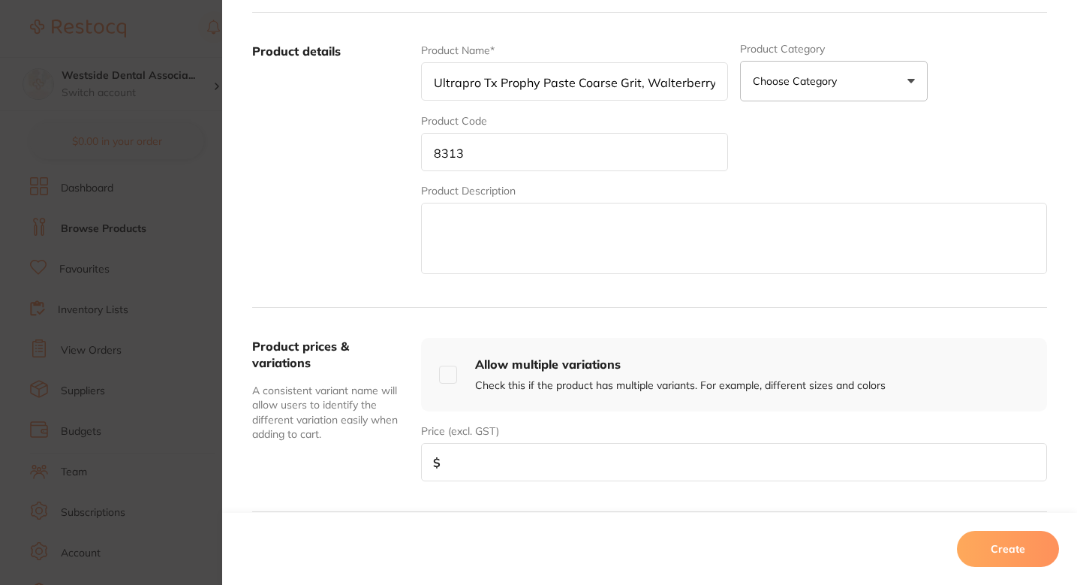
click at [497, 456] on input "number" at bounding box center [734, 462] width 626 height 38
paste input "59.49"
type input "59.49"
click at [986, 536] on button "Create" at bounding box center [1008, 549] width 102 height 36
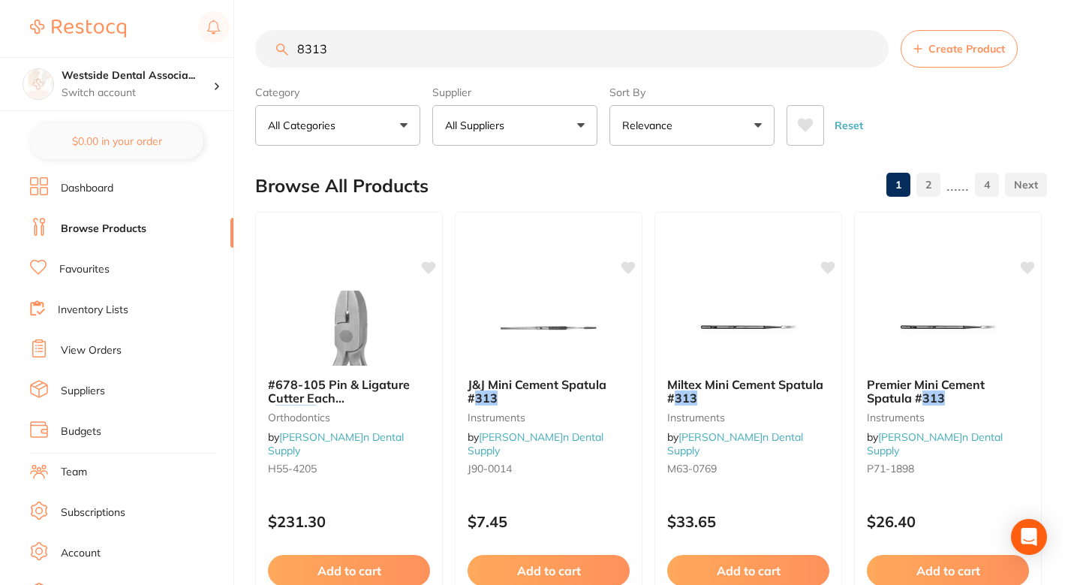
click at [532, 176] on div "Browse All Products 1 2 ...... 4" at bounding box center [651, 186] width 792 height 50
click at [107, 268] on link "Favourites" at bounding box center [84, 269] width 50 height 15
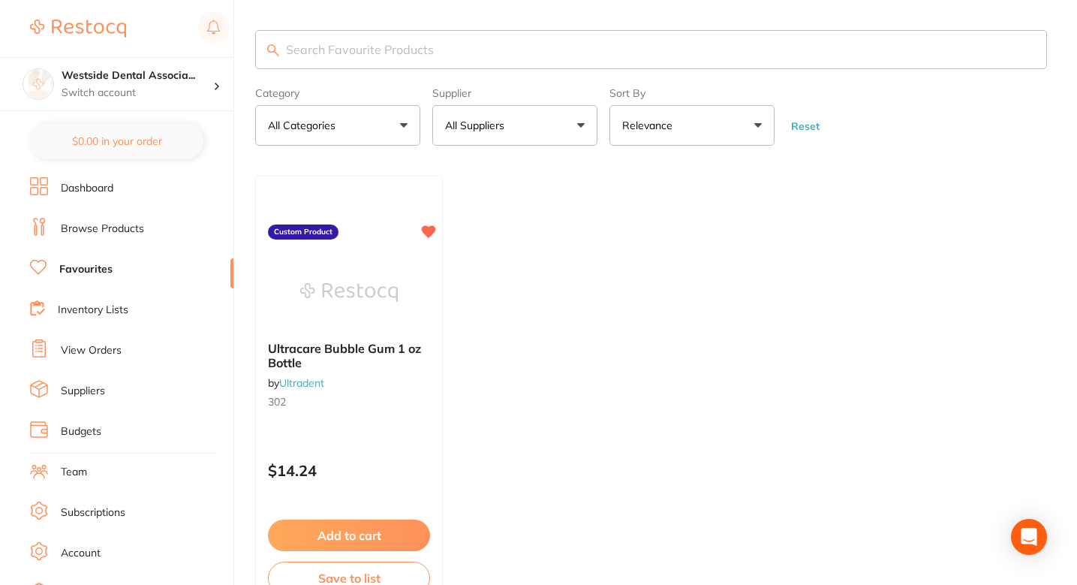
click at [126, 215] on ul "Dashboard Browse Products Favourites Inventory Lists View Orders Suppliers Budg…" at bounding box center [131, 436] width 203 height 518
click at [131, 221] on link "Browse Products" at bounding box center [102, 228] width 83 height 15
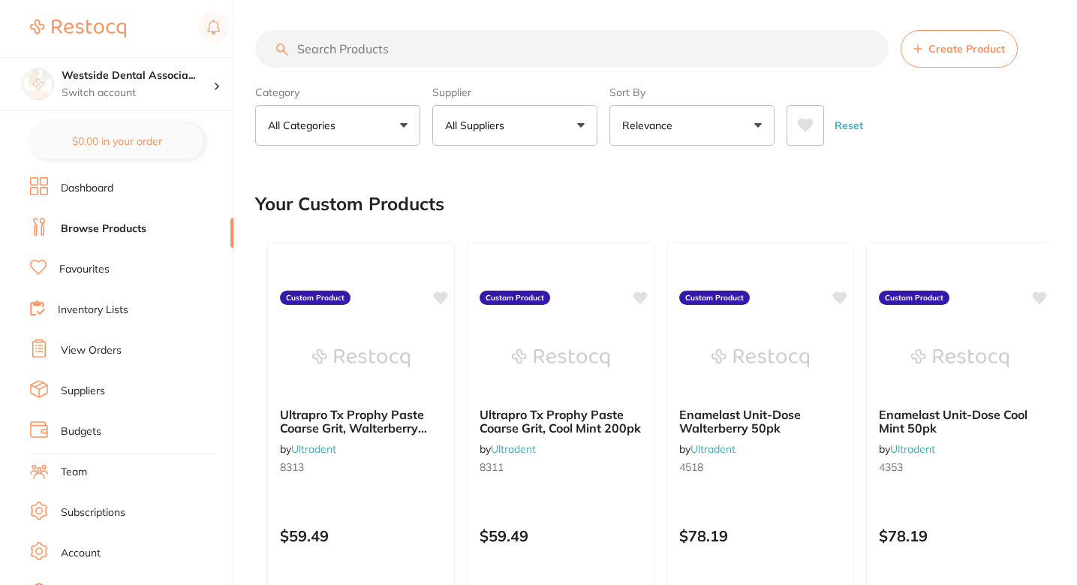
click at [478, 132] on p "All Suppliers" at bounding box center [477, 125] width 65 height 15
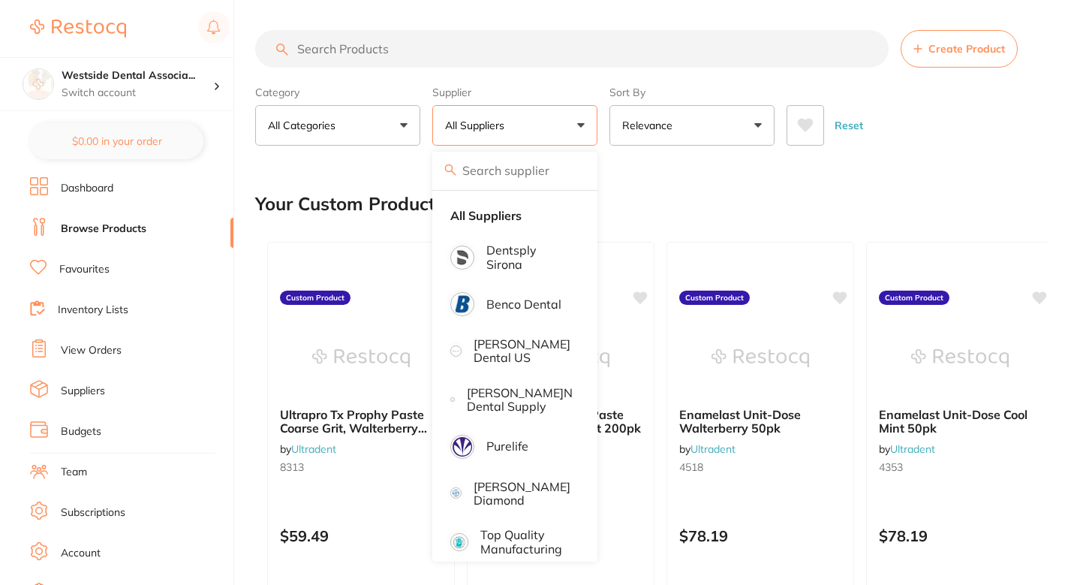
click at [532, 182] on input "search" at bounding box center [514, 171] width 165 height 38
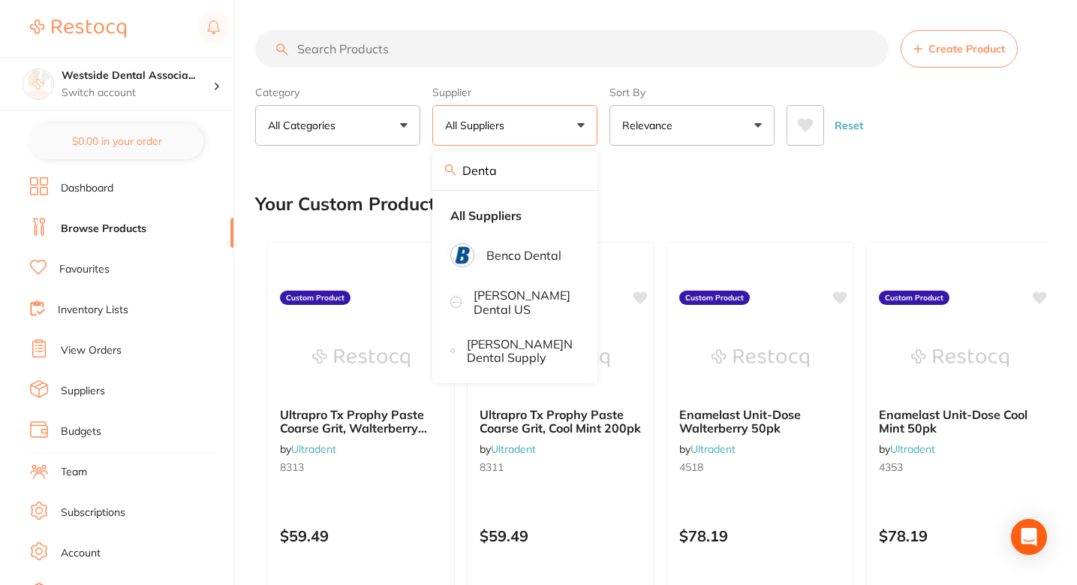
type input "Dentav"
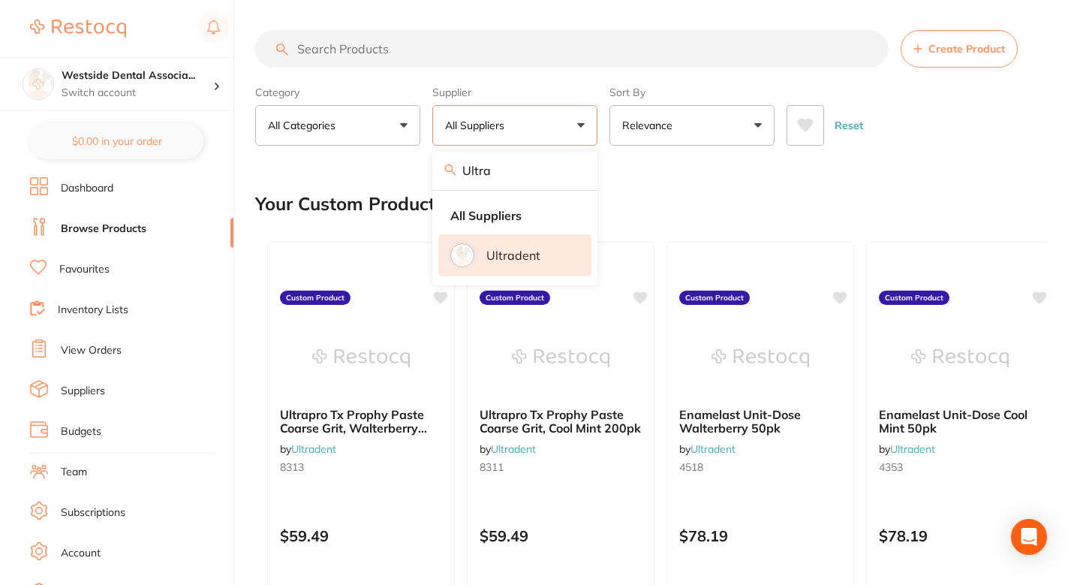
type input "Ultra"
click at [528, 240] on li "Ultradent" at bounding box center [514, 255] width 153 height 42
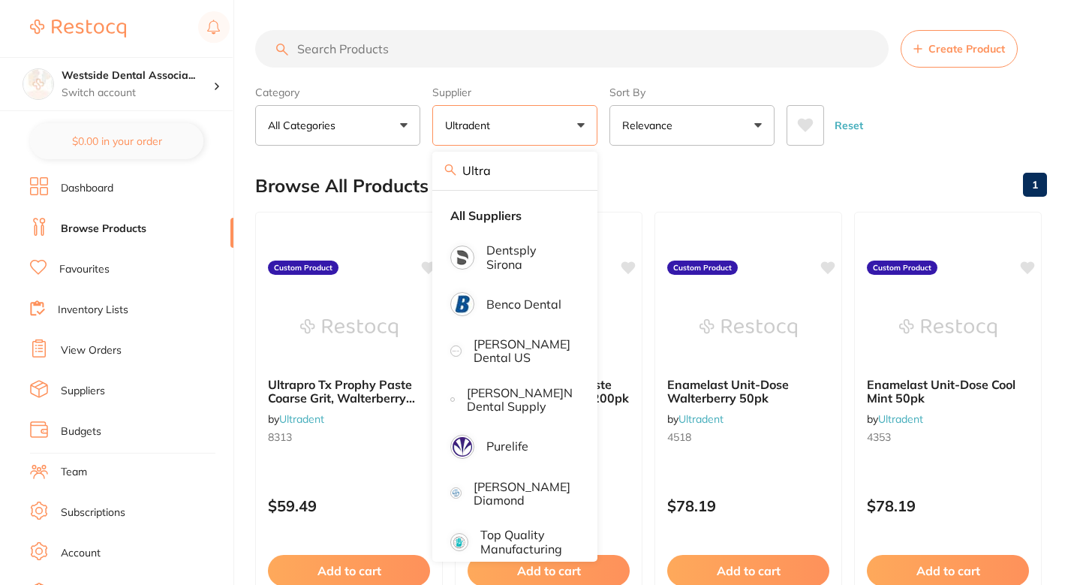
click at [753, 191] on div "Browse All Products 1" at bounding box center [651, 186] width 792 height 50
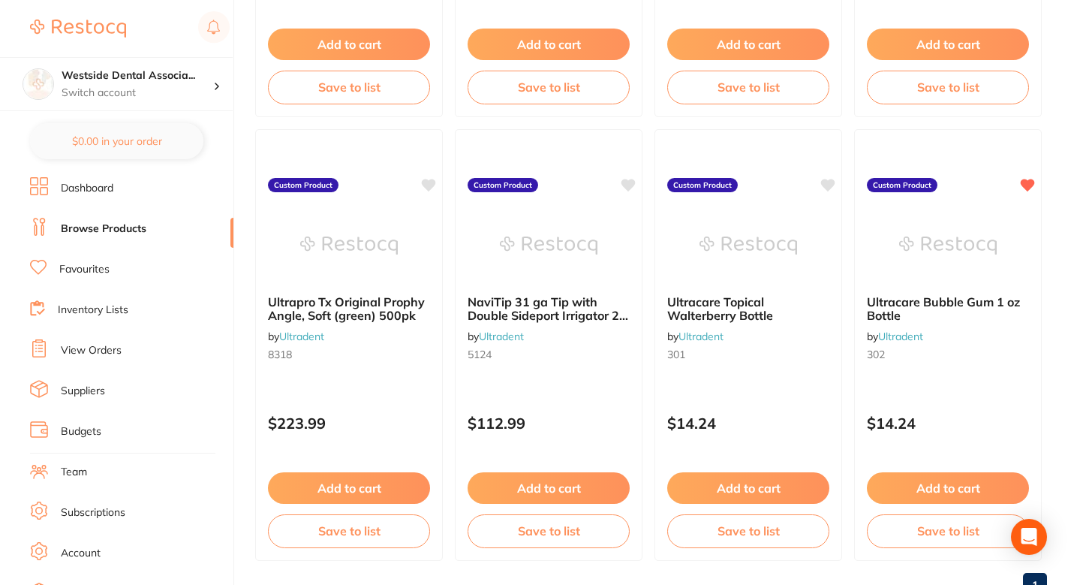
scroll to position [1468, 0]
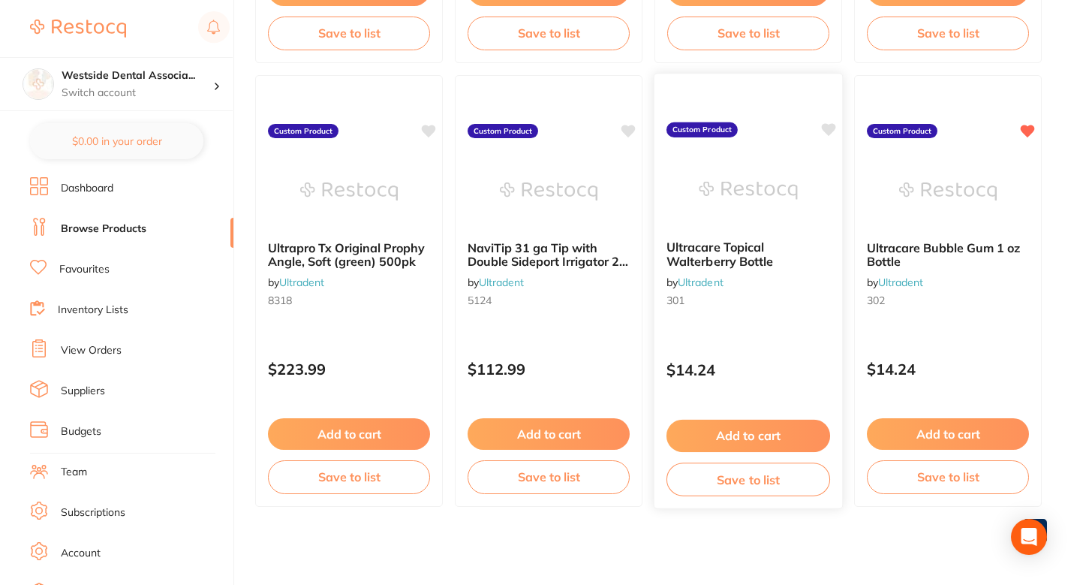
click at [826, 133] on icon at bounding box center [828, 129] width 15 height 15
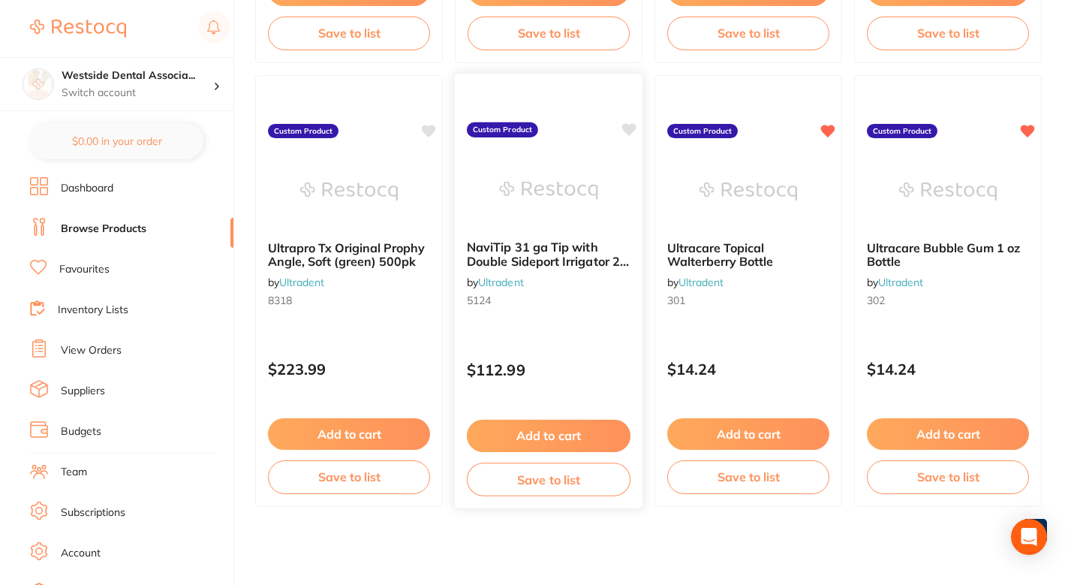
click at [628, 125] on icon at bounding box center [629, 129] width 14 height 13
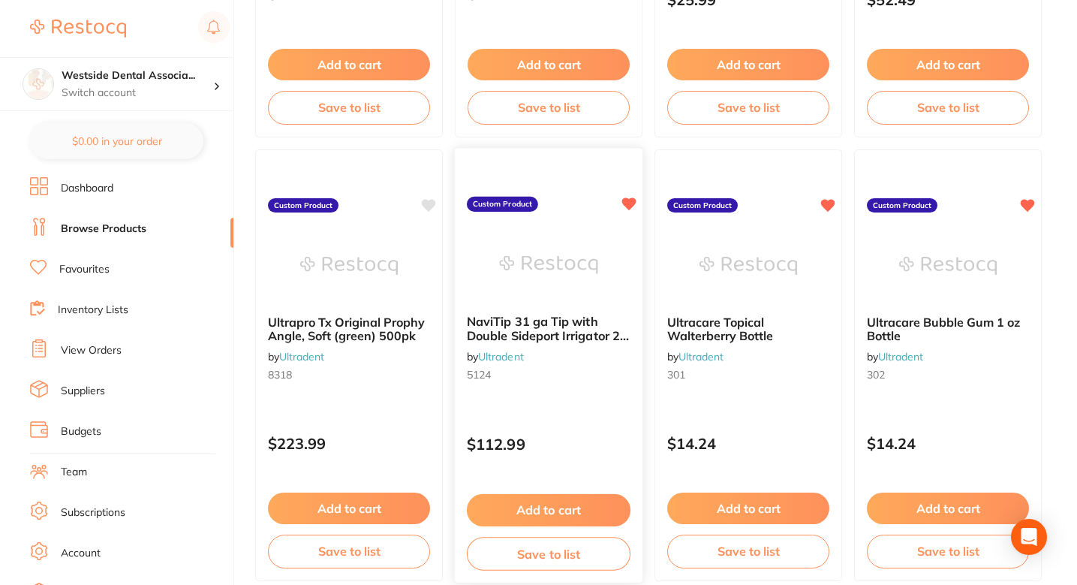
scroll to position [1368, 0]
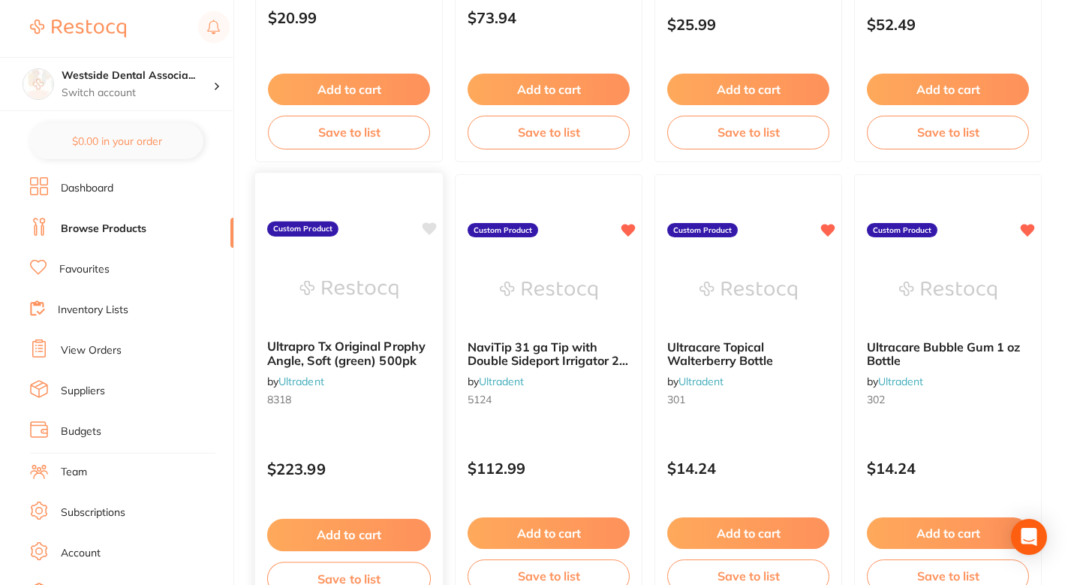
click at [424, 235] on icon at bounding box center [429, 228] width 15 height 15
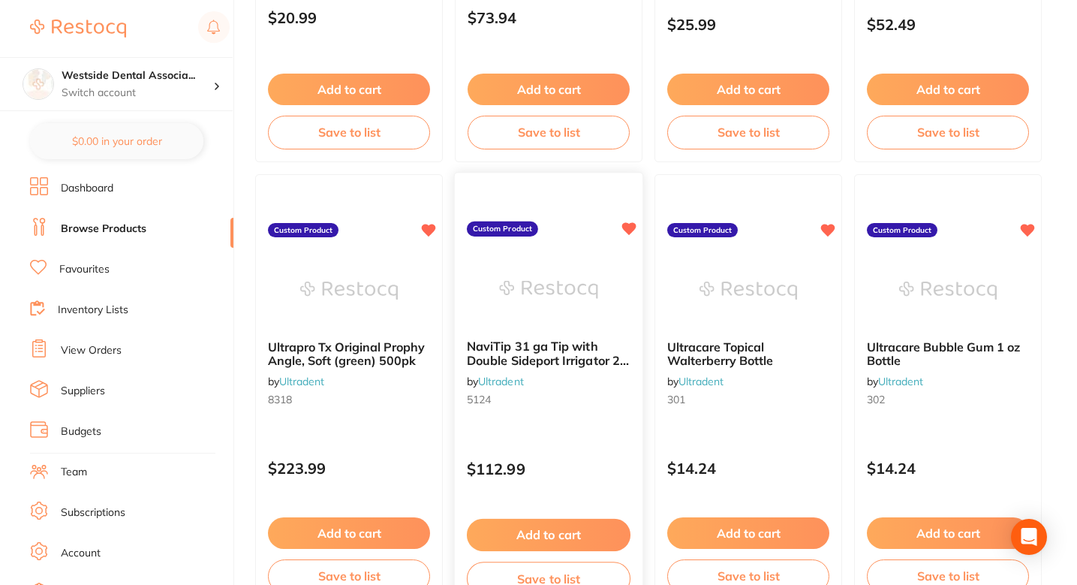
scroll to position [1020, 0]
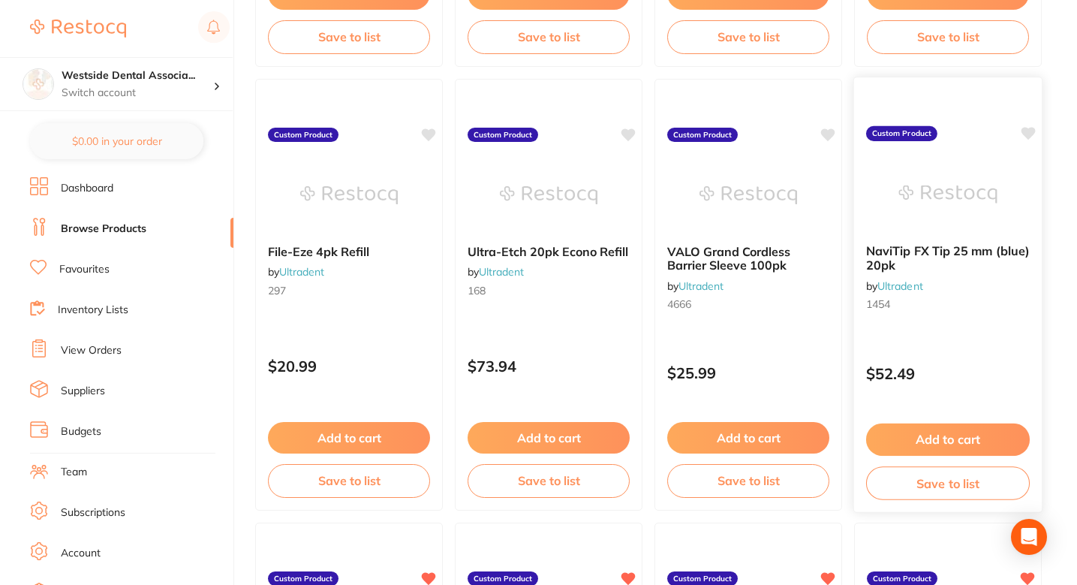
click at [1025, 137] on icon at bounding box center [1029, 133] width 14 height 13
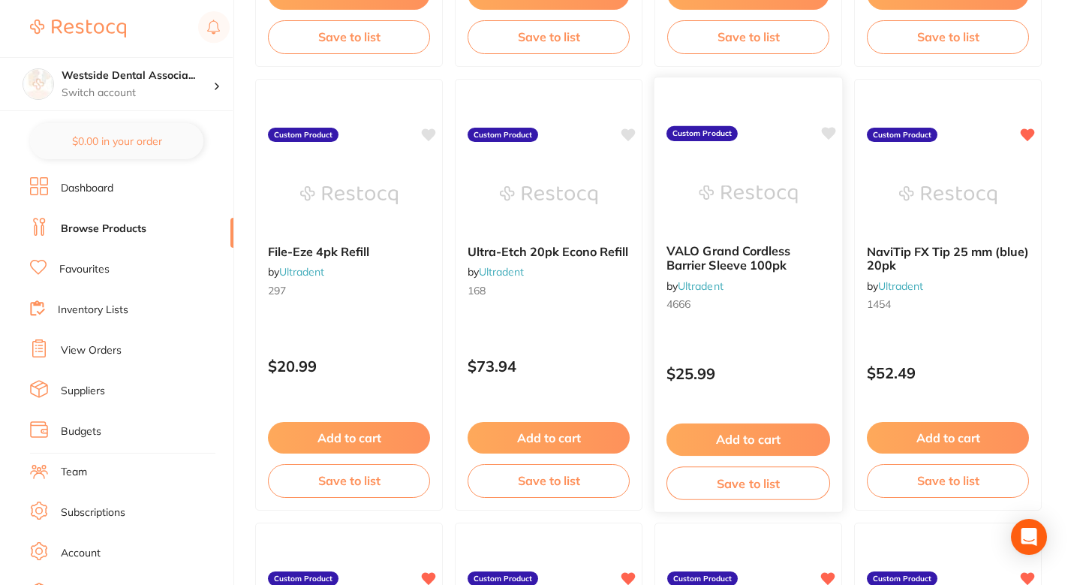
click at [829, 136] on icon at bounding box center [829, 133] width 14 height 13
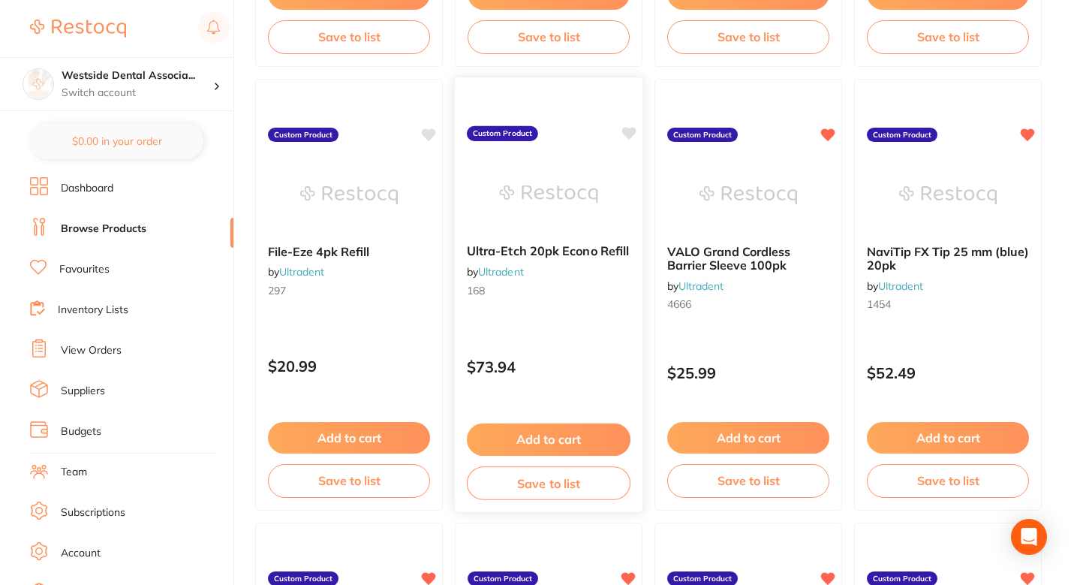
click at [628, 133] on icon at bounding box center [629, 133] width 14 height 13
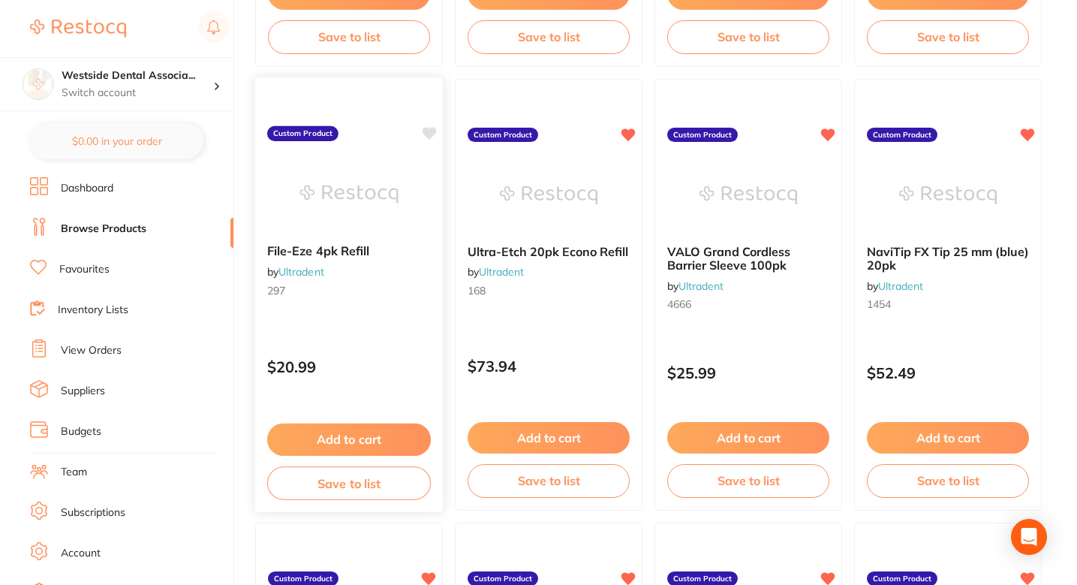
click at [427, 131] on icon at bounding box center [430, 133] width 14 height 13
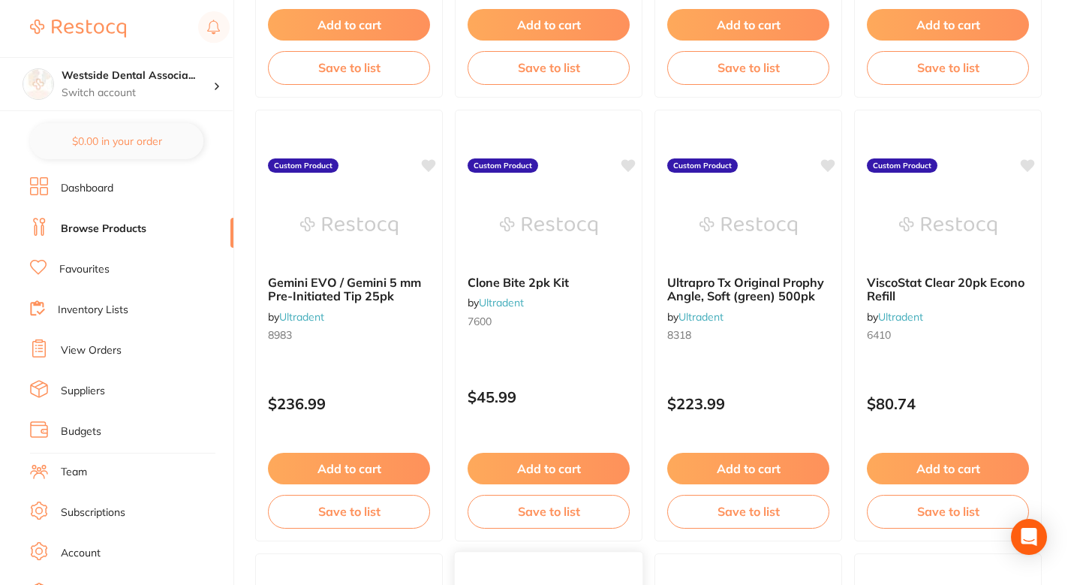
scroll to position [518, 0]
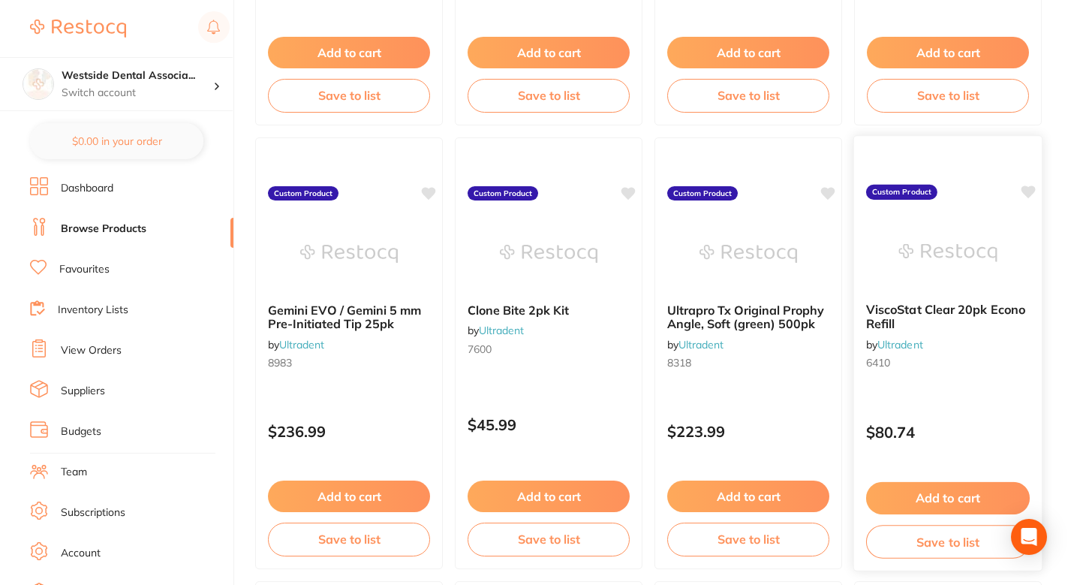
click at [1026, 191] on icon at bounding box center [1029, 191] width 14 height 13
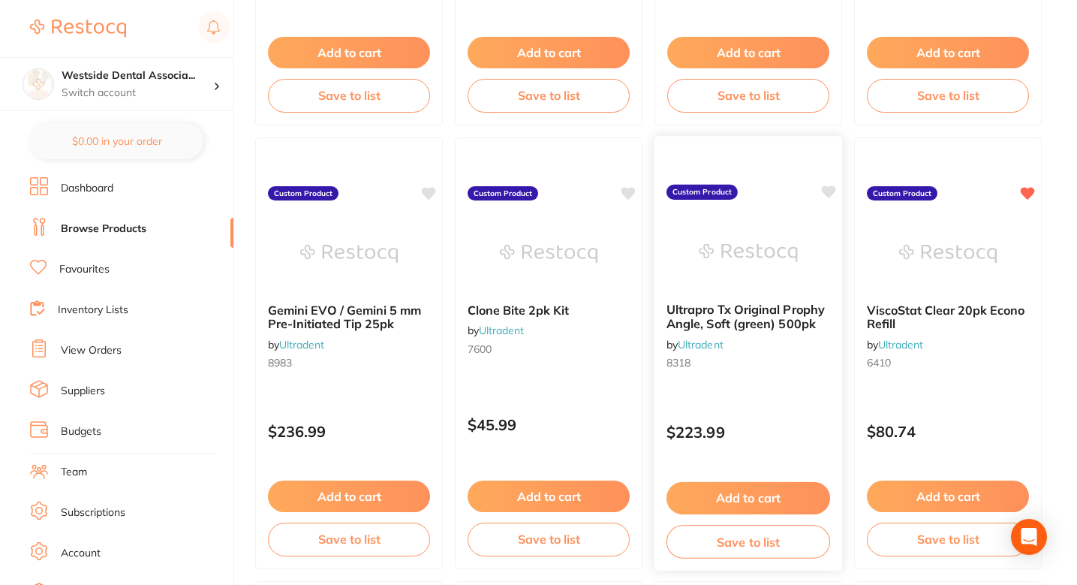
click at [831, 189] on icon at bounding box center [829, 191] width 14 height 13
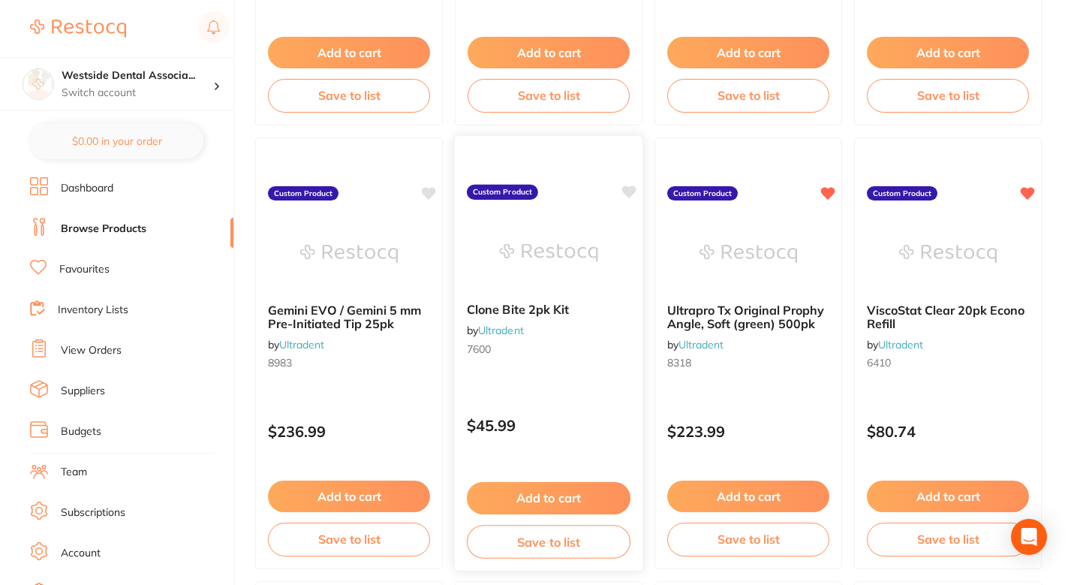
click at [634, 197] on icon at bounding box center [629, 192] width 15 height 15
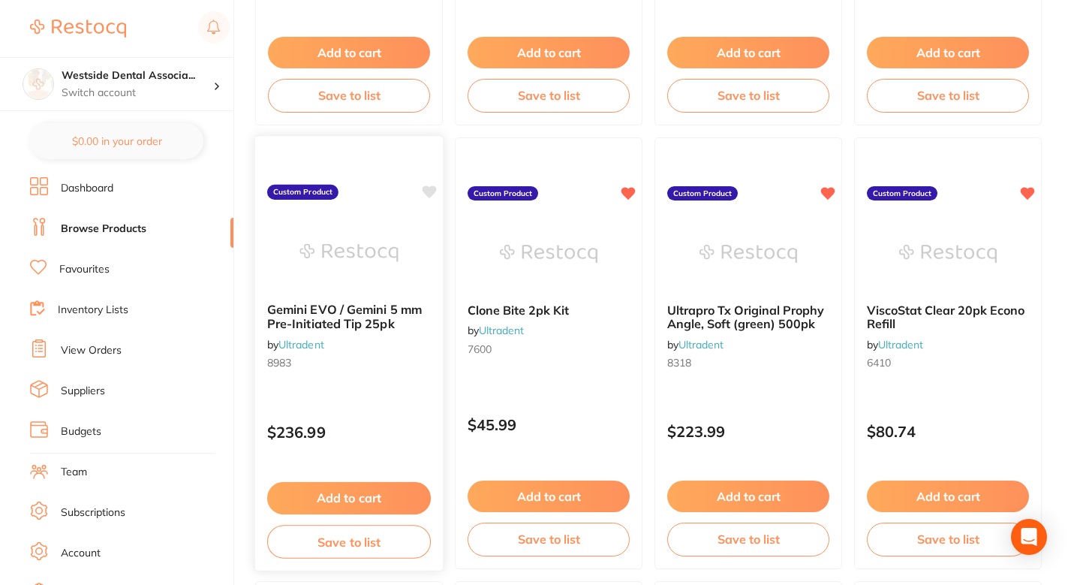
click at [432, 196] on icon at bounding box center [429, 192] width 15 height 15
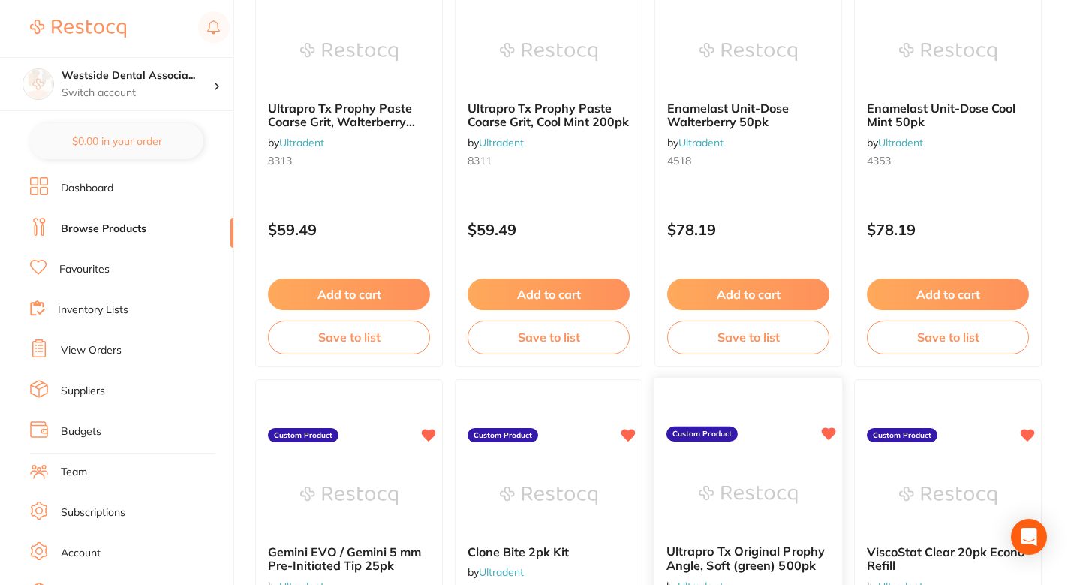
scroll to position [230, 0]
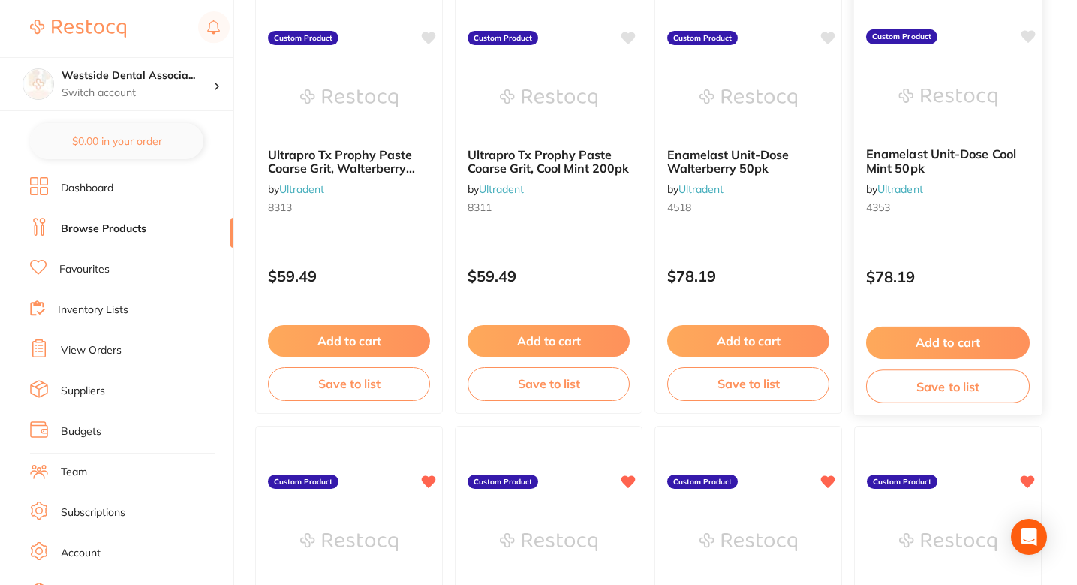
click at [1029, 32] on icon at bounding box center [1029, 36] width 14 height 13
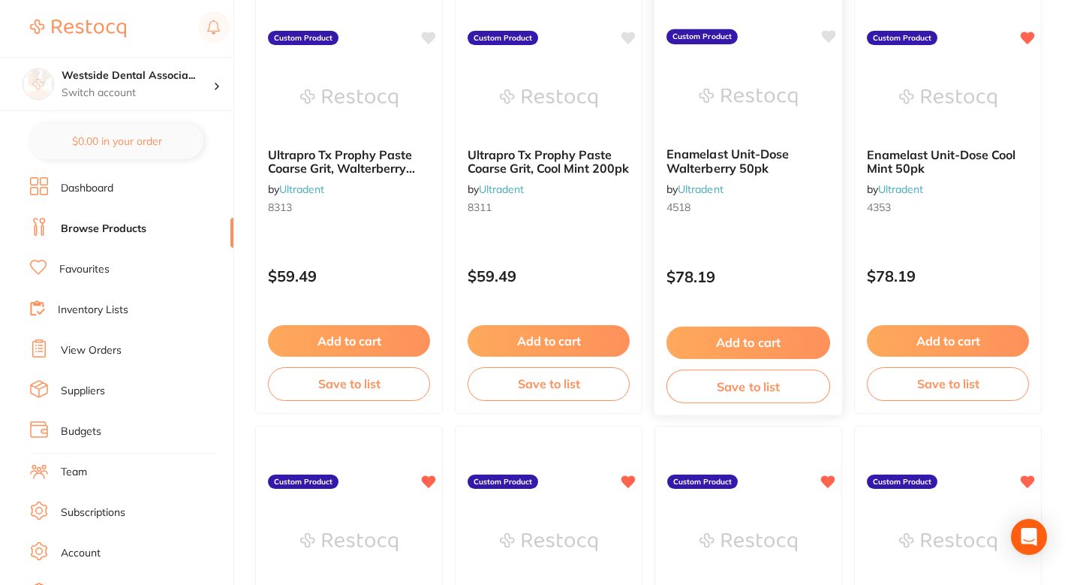
click at [826, 38] on icon at bounding box center [829, 36] width 14 height 13
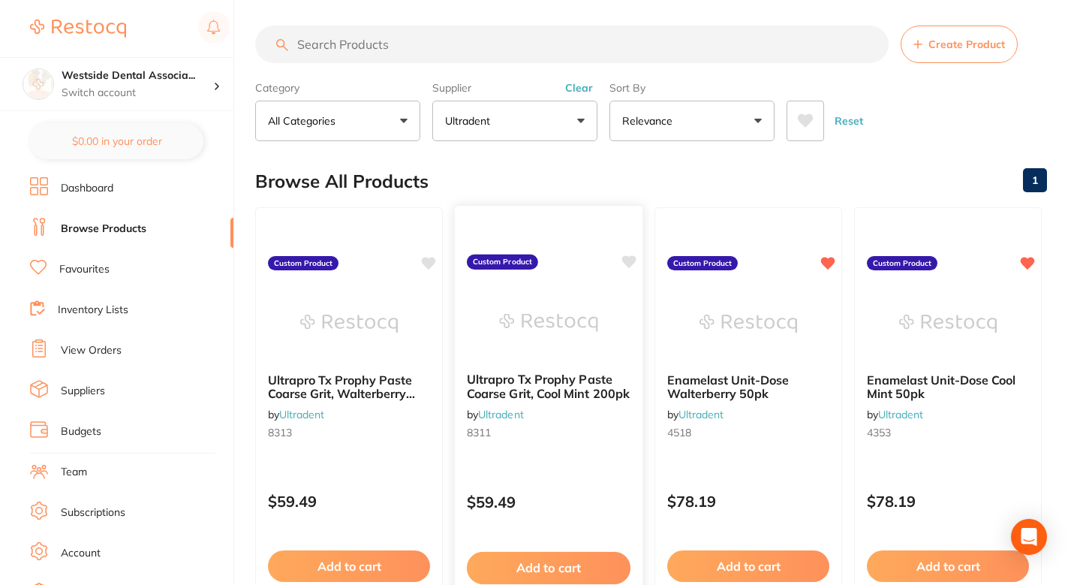
click at [631, 259] on icon at bounding box center [629, 261] width 14 height 13
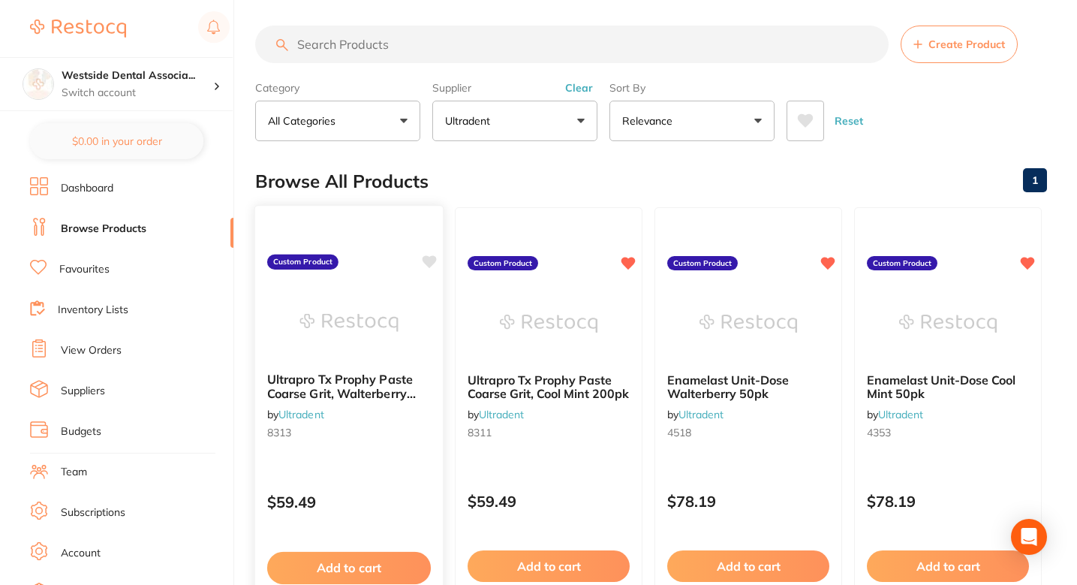
click at [432, 263] on icon at bounding box center [430, 261] width 14 height 13
click at [628, 164] on div "Browse All Products 1" at bounding box center [651, 181] width 792 height 50
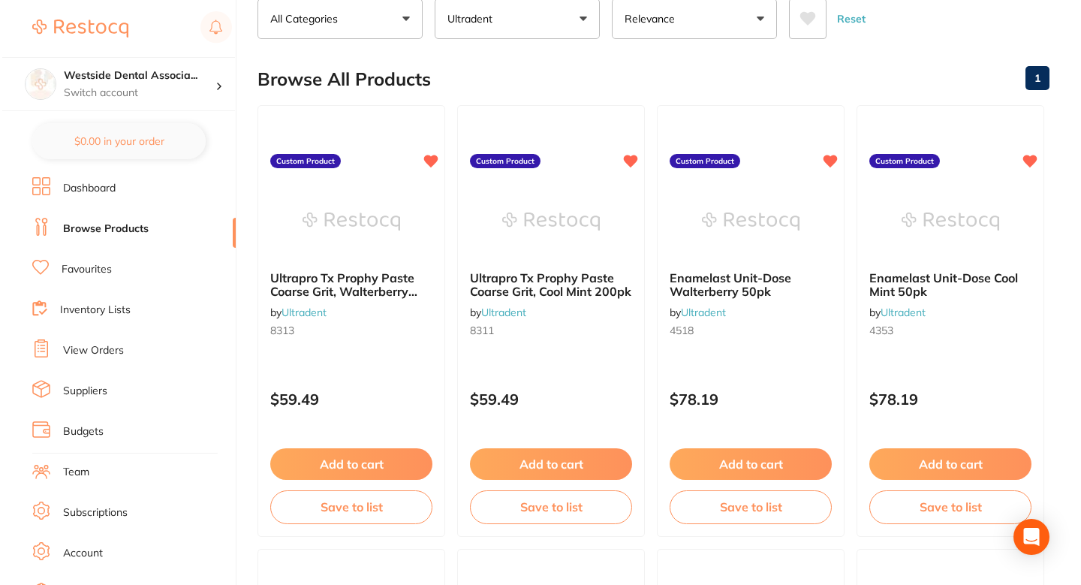
scroll to position [0, 0]
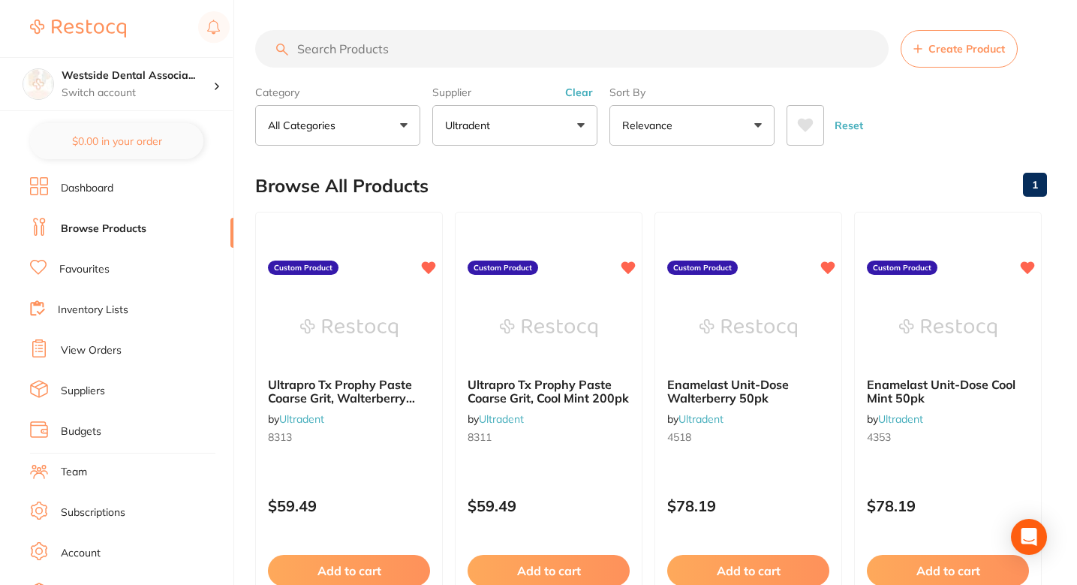
click at [537, 185] on div "Browse All Products 1" at bounding box center [651, 186] width 792 height 50
click at [575, 182] on div "Browse All Products 1" at bounding box center [651, 186] width 792 height 50
click at [396, 329] on img at bounding box center [349, 327] width 98 height 76
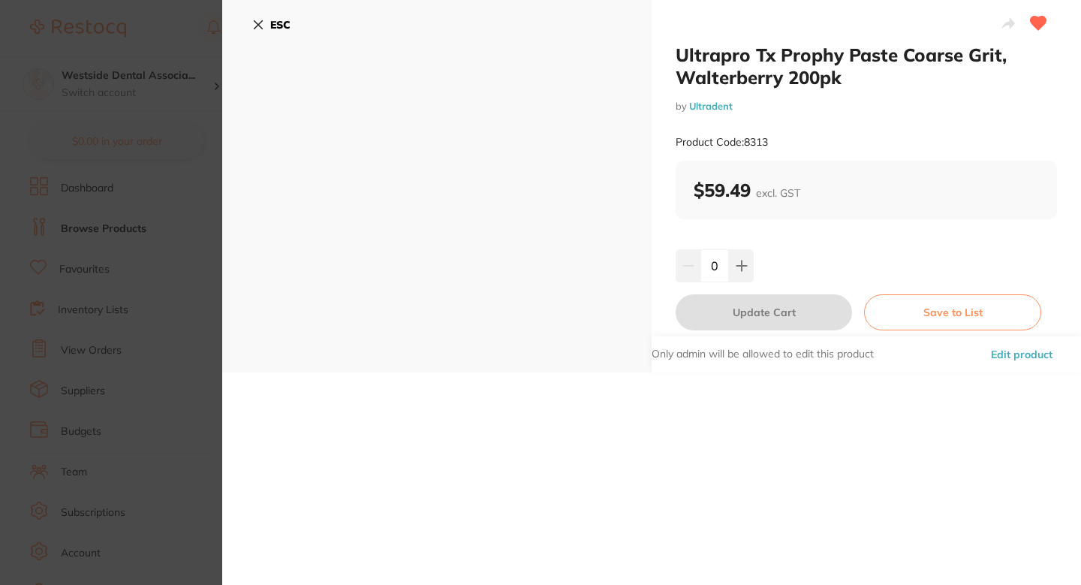
click at [476, 266] on div "ESC" at bounding box center [436, 186] width 429 height 372
click at [194, 286] on section "Ultrapro Tx Prophy Paste Coarse Grit, Walterberry 200pk by Ultradent Product Co…" at bounding box center [540, 292] width 1081 height 585
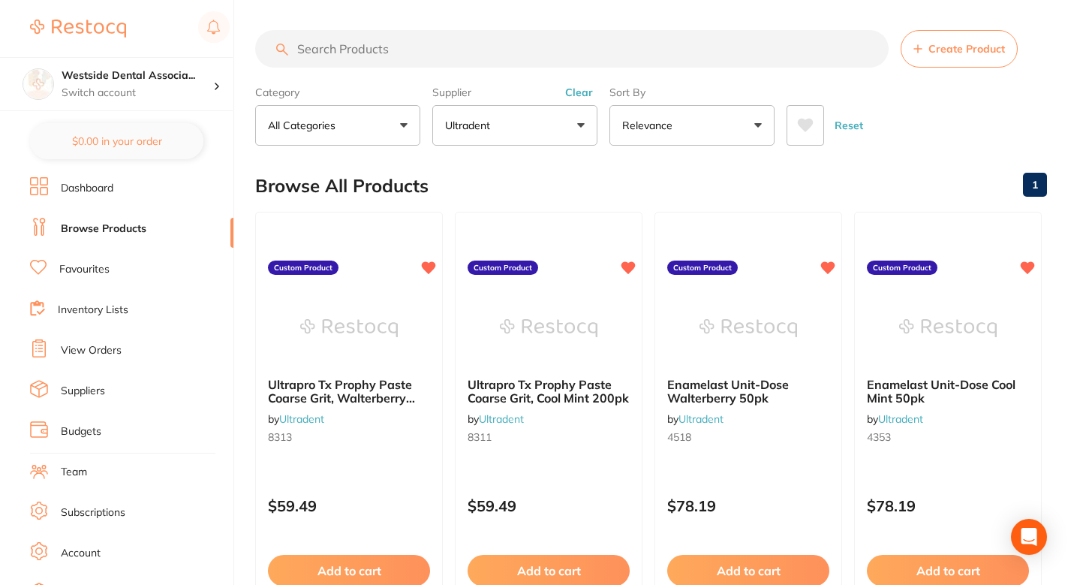
click at [665, 187] on div "Browse All Products 1" at bounding box center [651, 186] width 792 height 50
click at [472, 62] on input "search" at bounding box center [572, 49] width 634 height 38
type input "3"
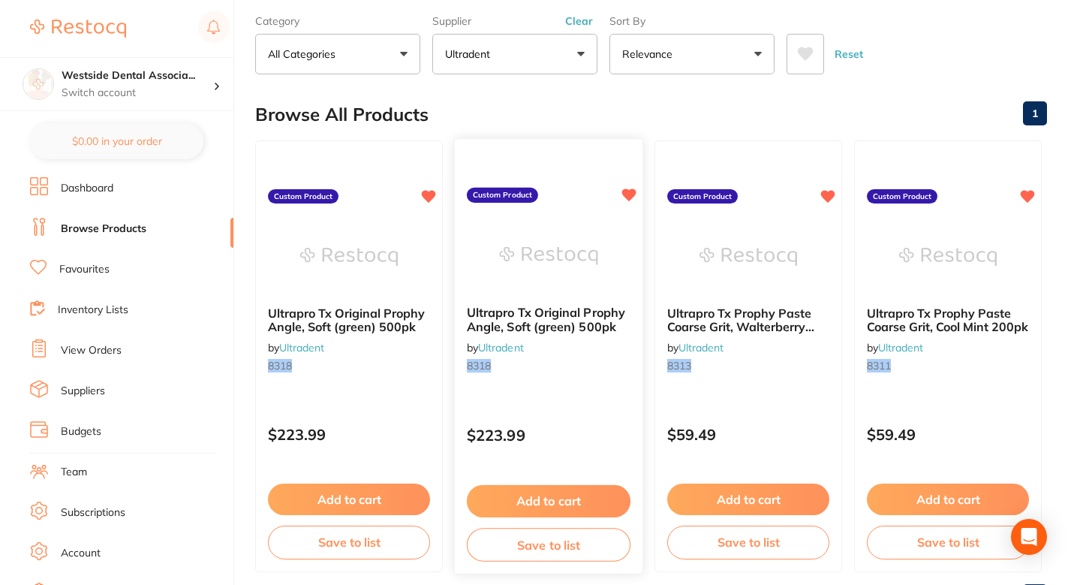
scroll to position [92, 0]
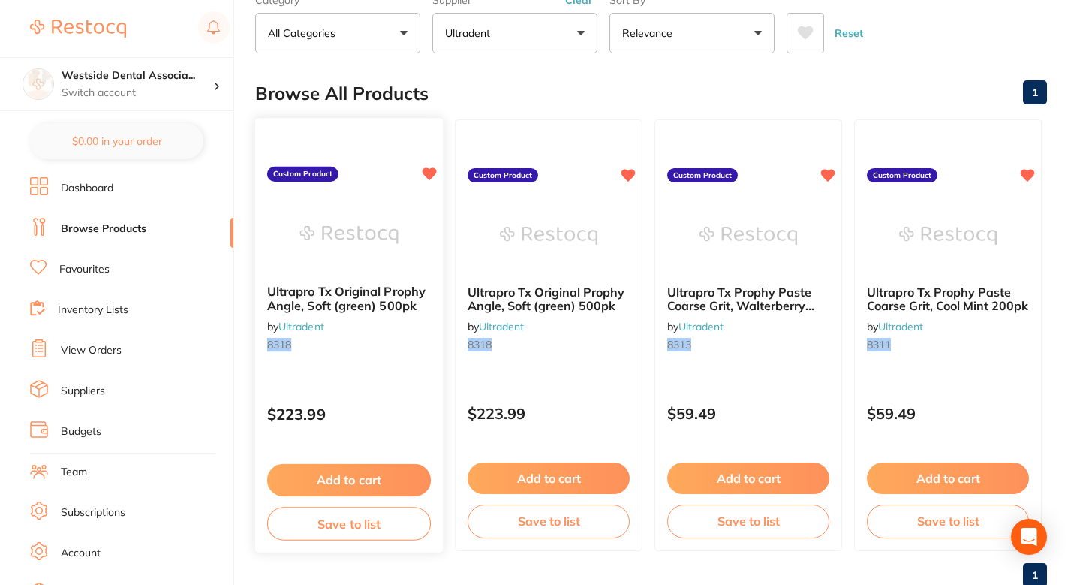
type input "8318"
click at [407, 372] on div "Ultrapro Tx Original Prophy Angle, Soft (green) 500pk by Ultradent 8318 Custom …" at bounding box center [349, 335] width 190 height 436
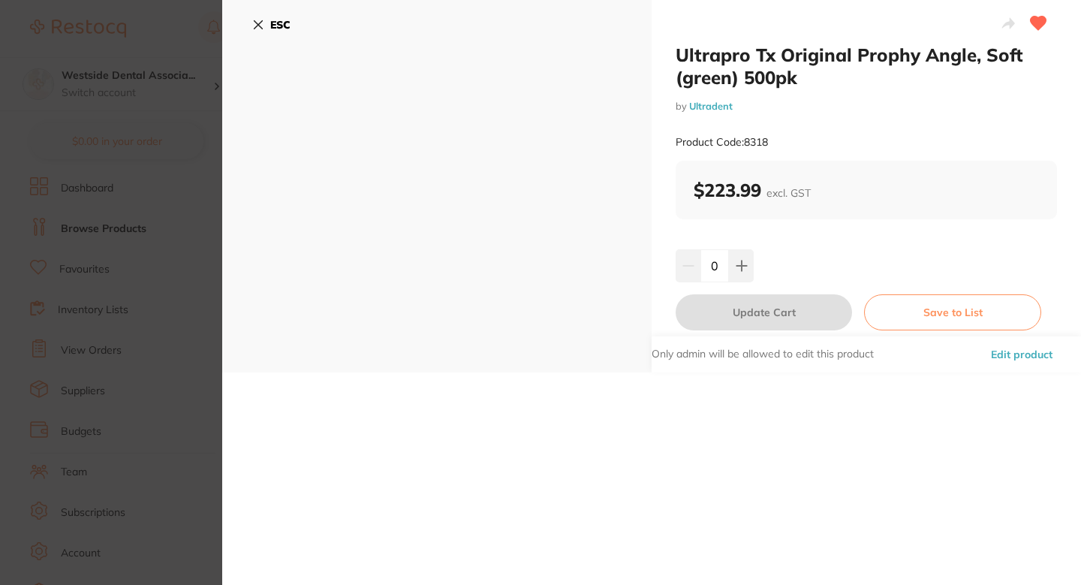
click at [995, 356] on button "Edit product" at bounding box center [1021, 354] width 71 height 36
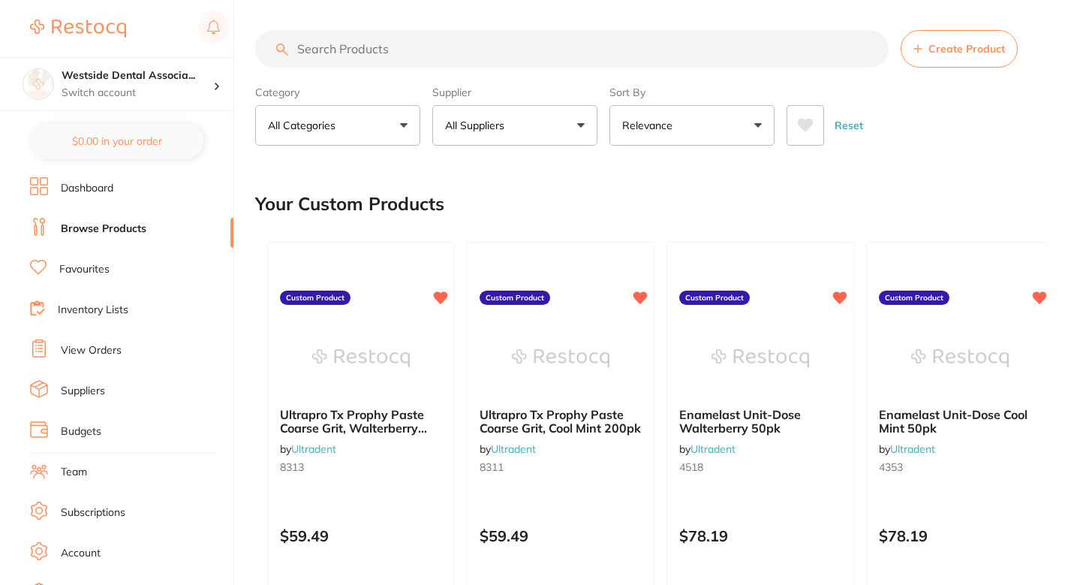
click at [507, 107] on button "All Suppliers" at bounding box center [514, 125] width 165 height 41
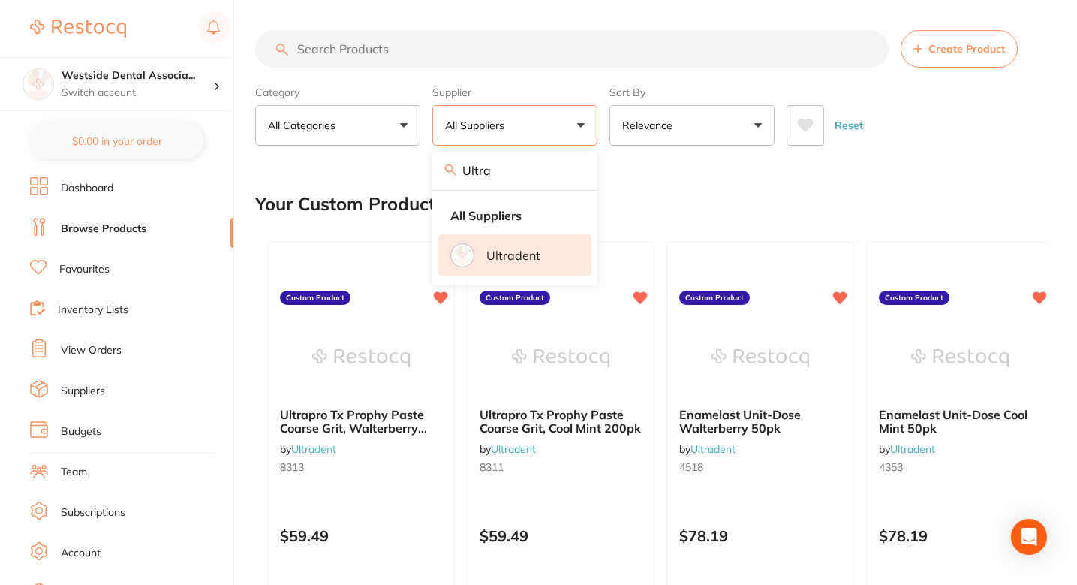
type input "Ultra"
click at [486, 257] on p "Ultradent" at bounding box center [513, 255] width 54 height 14
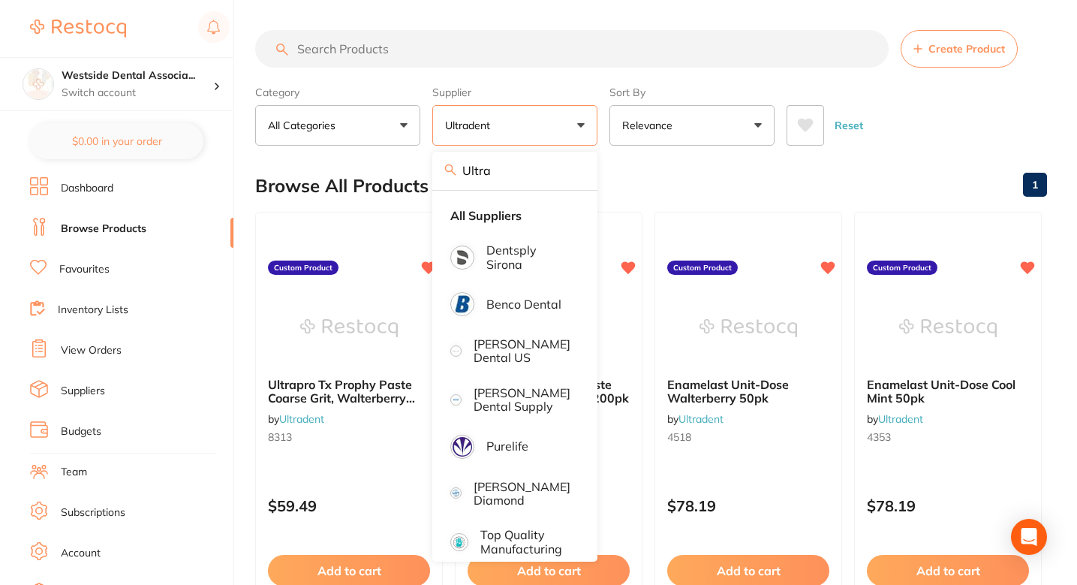
click at [685, 188] on div "Browse All Products 1" at bounding box center [651, 186] width 792 height 50
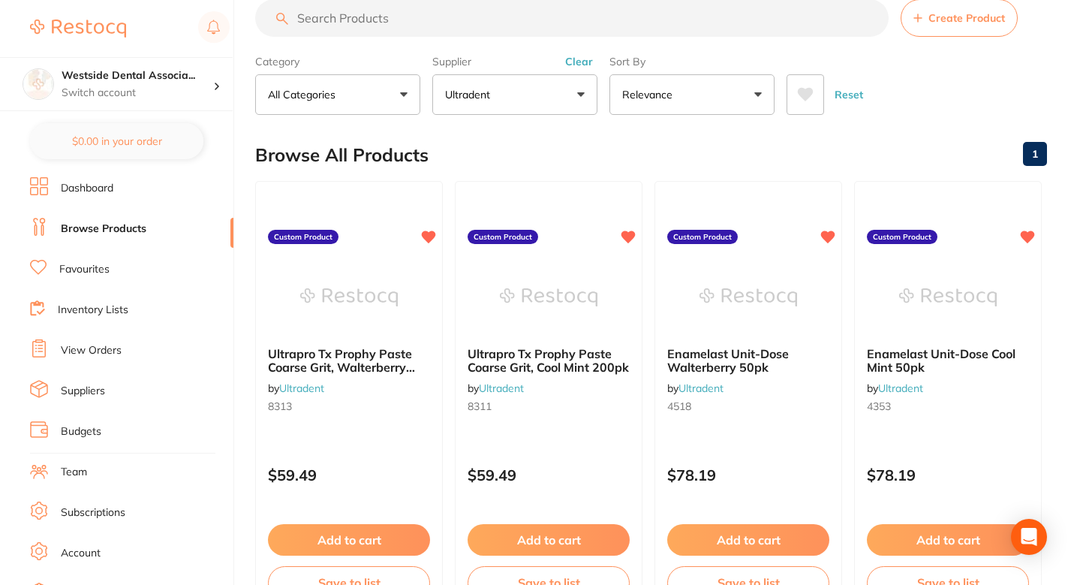
scroll to position [30, 0]
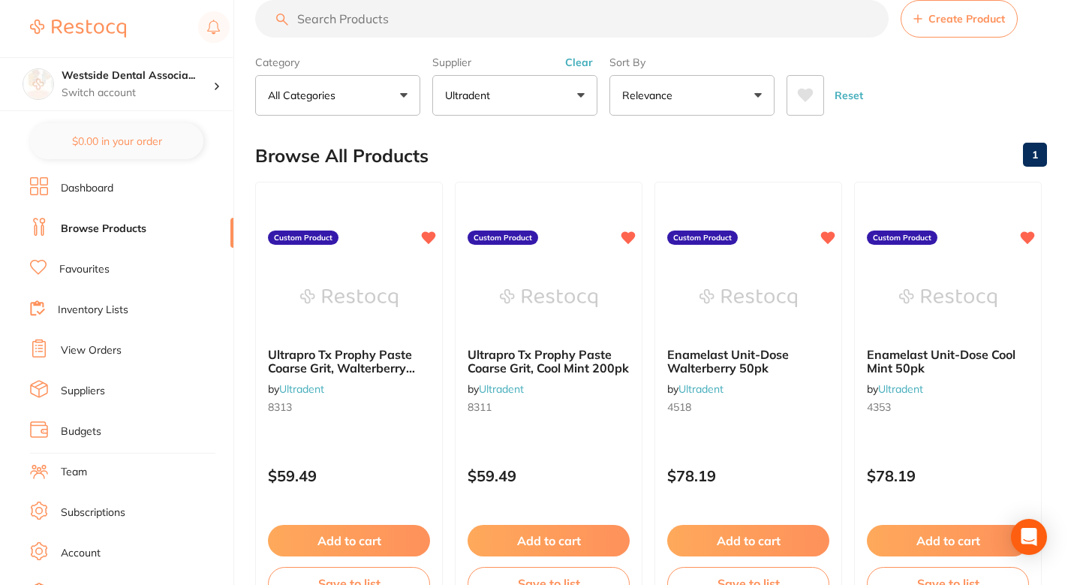
click at [501, 17] on input "search" at bounding box center [572, 19] width 634 height 38
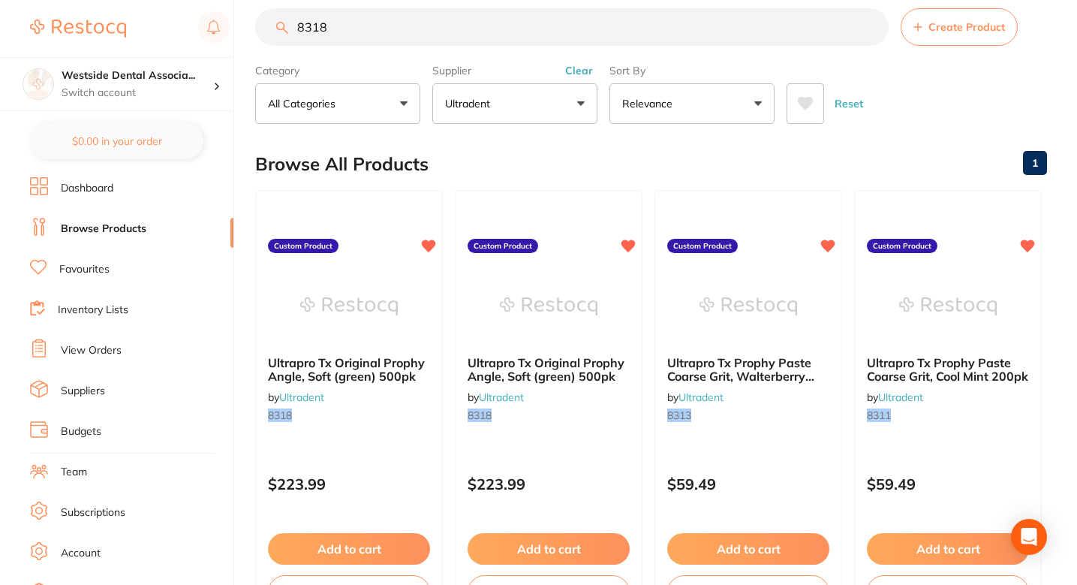
scroll to position [41, 0]
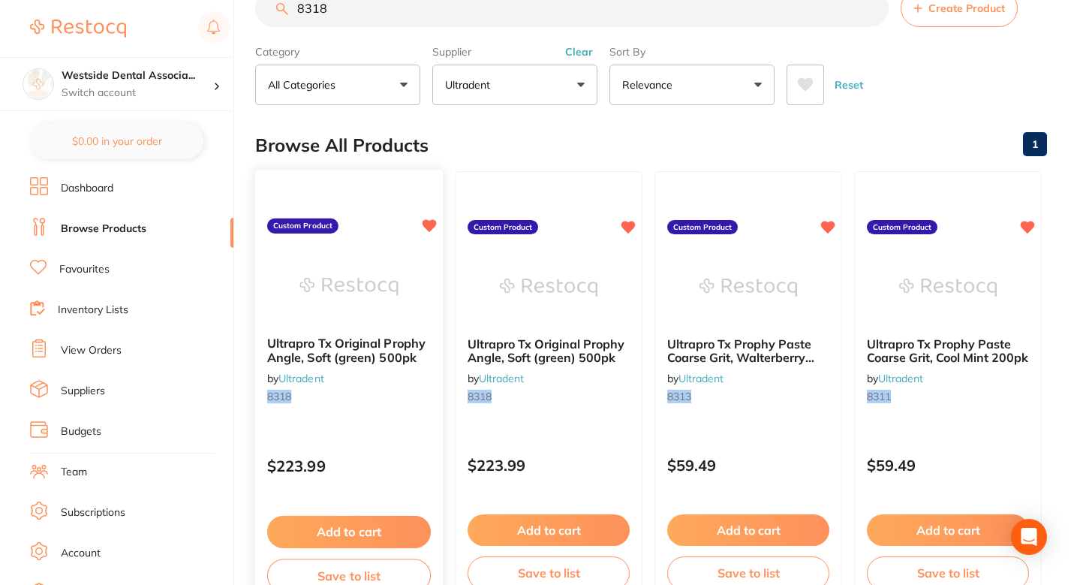
type input "8318"
click at [381, 362] on span "Ultrapro Tx Original Prophy Angle, Soft (green) 500pk" at bounding box center [346, 350] width 158 height 29
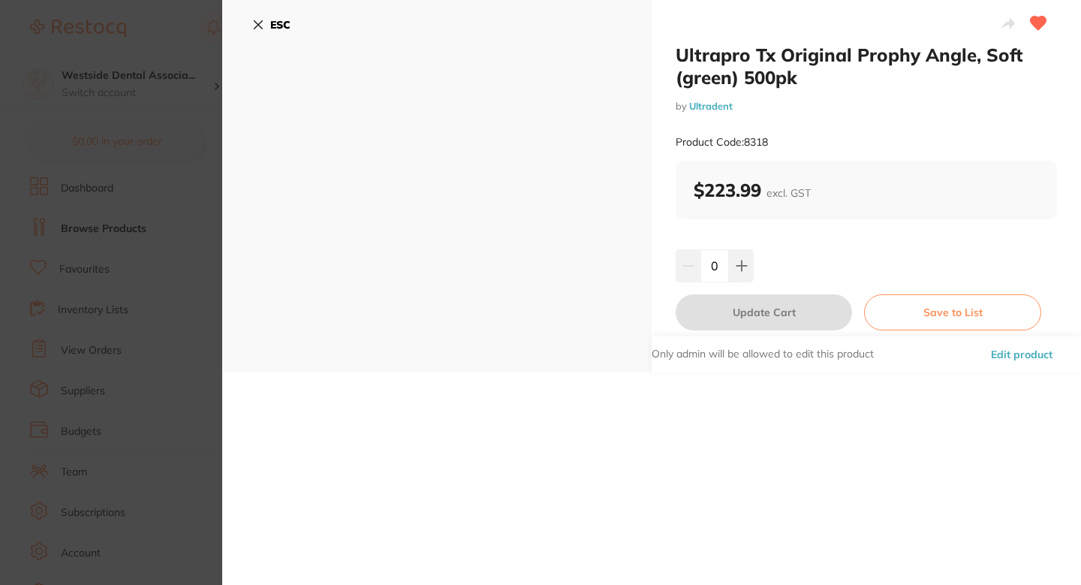
click at [1019, 346] on button "Edit product" at bounding box center [1021, 354] width 71 height 36
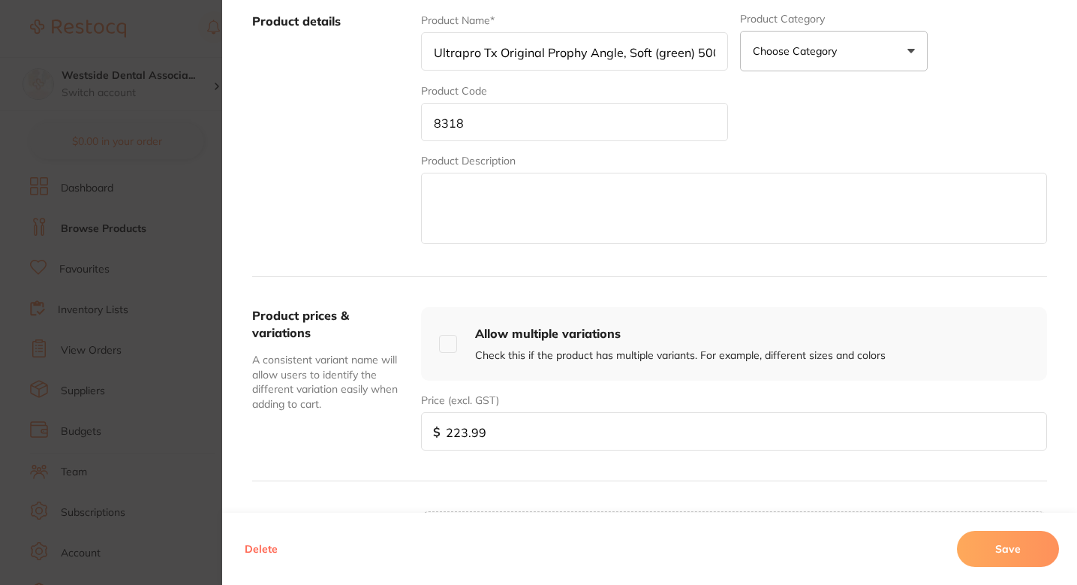
scroll to position [511, 0]
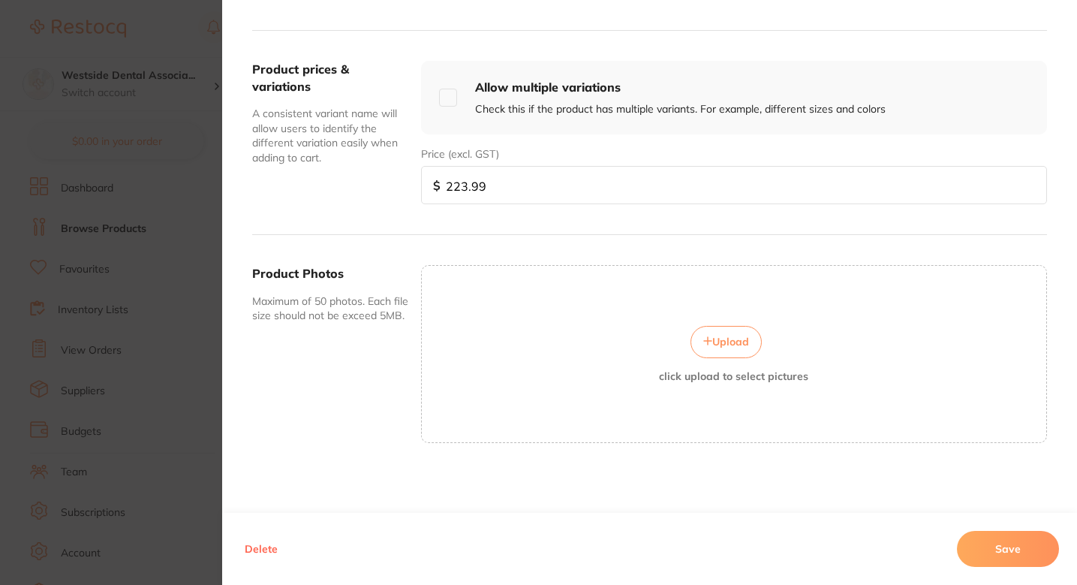
click at [264, 551] on button "Delete" at bounding box center [261, 549] width 42 height 36
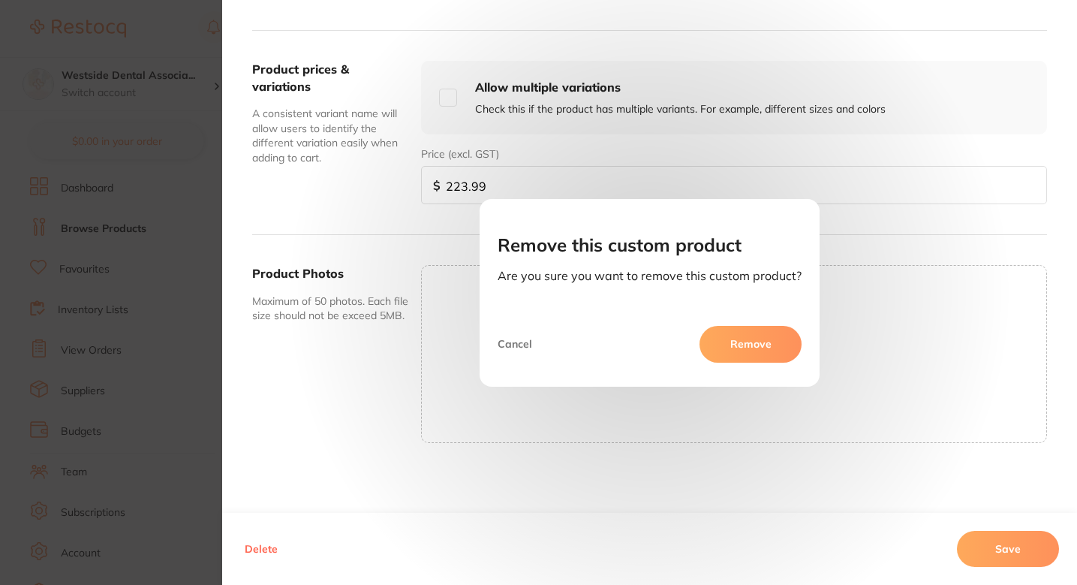
click at [763, 330] on button "Remove" at bounding box center [751, 344] width 102 height 36
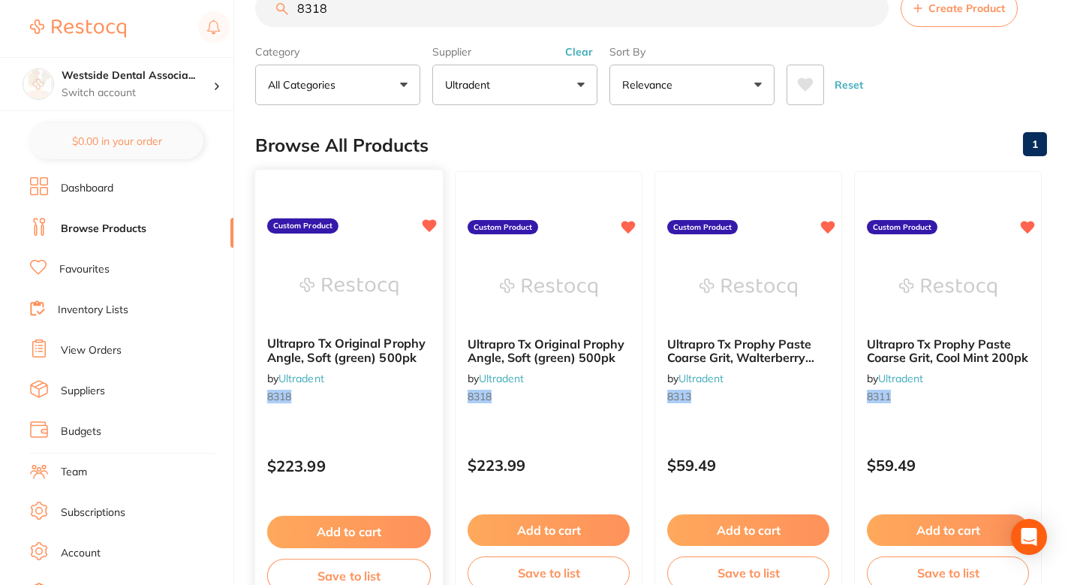
click at [375, 369] on div "Ultrapro Tx Original Prophy Angle, Soft (green) 500pk by Ultradent 8318" at bounding box center [349, 372] width 188 height 97
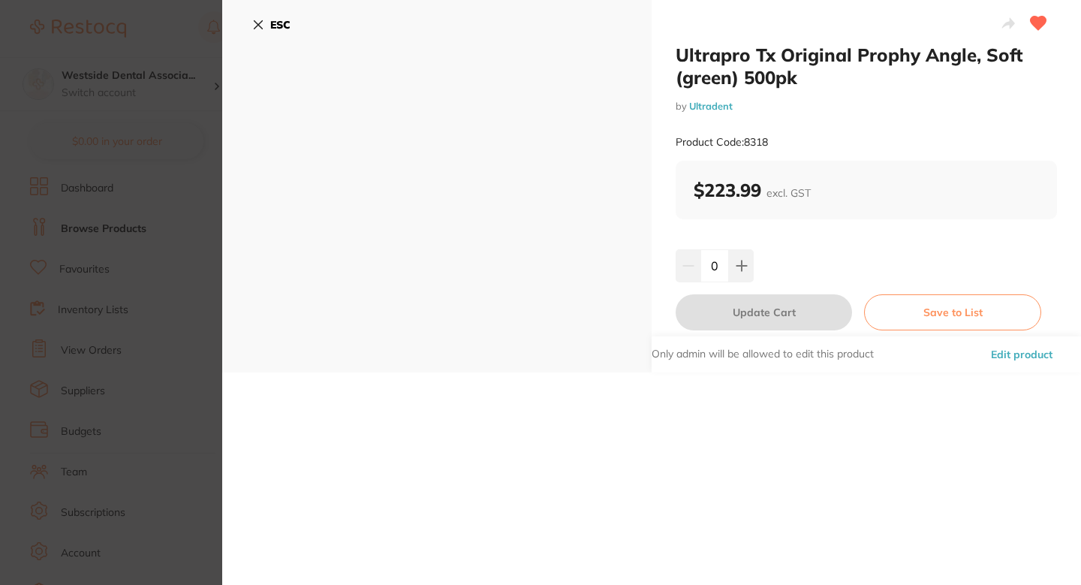
click at [1028, 350] on button "Edit product" at bounding box center [1021, 354] width 71 height 36
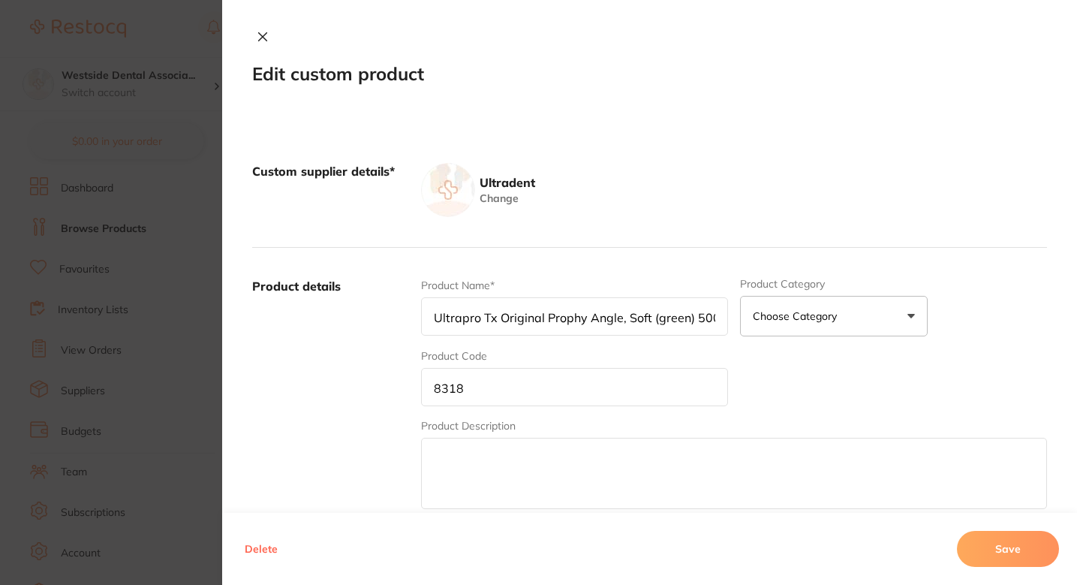
scroll to position [511, 0]
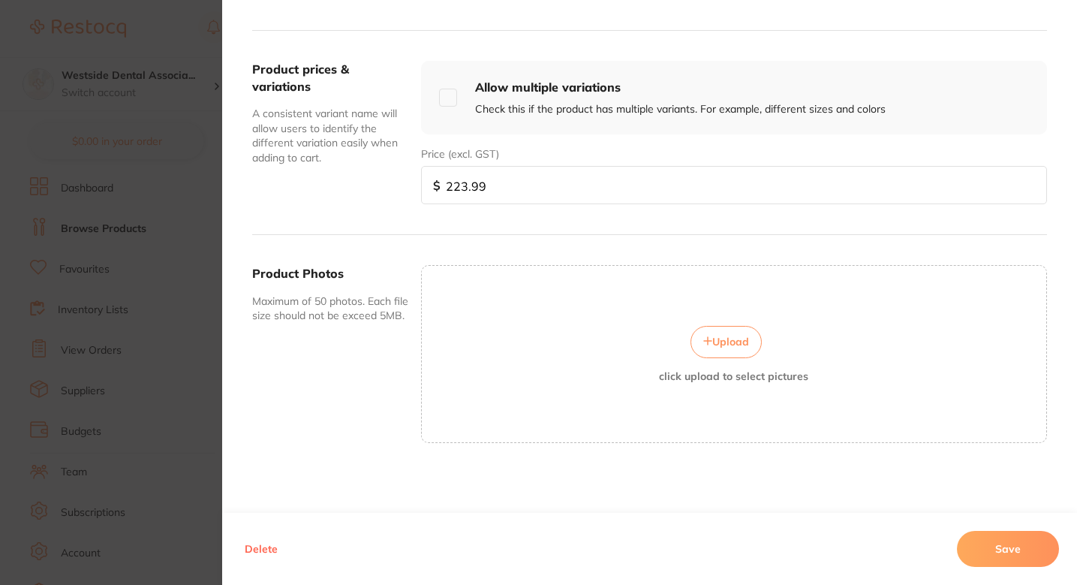
click at [263, 543] on button "Delete" at bounding box center [261, 549] width 42 height 36
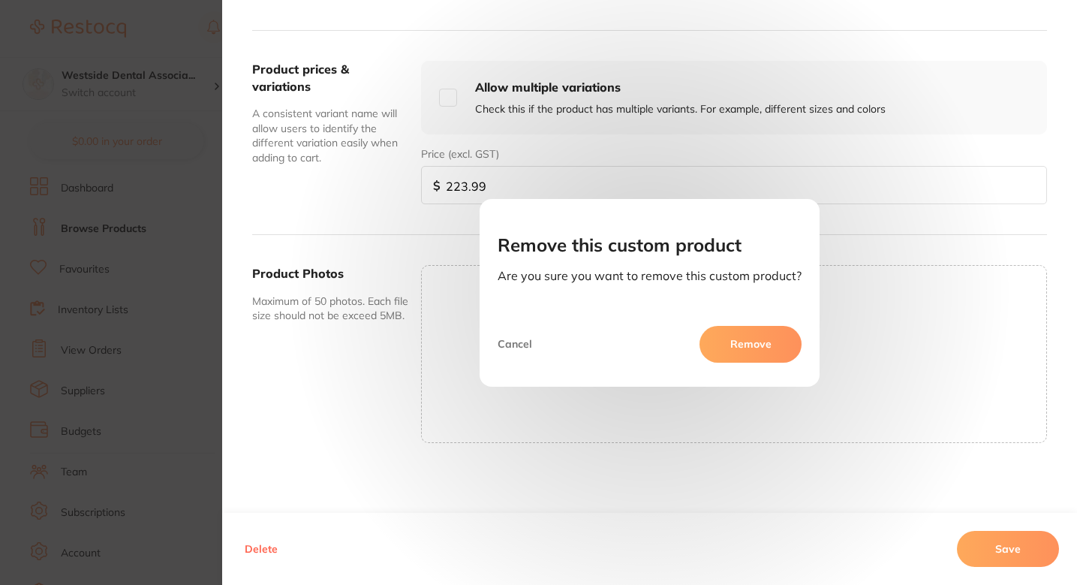
click at [762, 354] on button "Remove" at bounding box center [751, 344] width 102 height 36
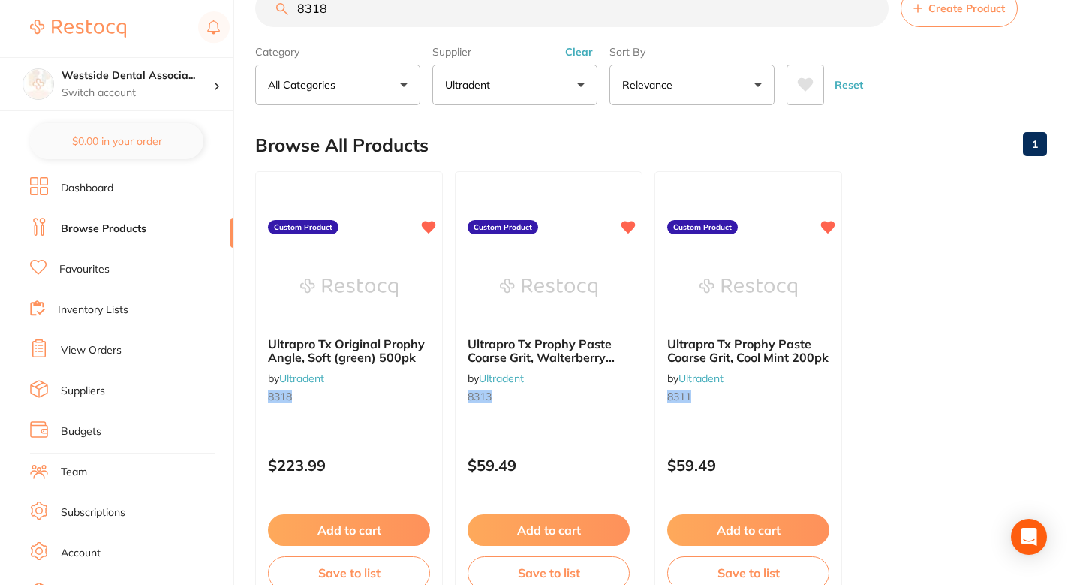
click at [937, 303] on ul "Ultrapro Tx Original Prophy Angle, Soft (green) 500pk by Ultradent 8318 Custom …" at bounding box center [651, 387] width 792 height 432
click at [507, 130] on div "Browse All Products 1" at bounding box center [651, 145] width 792 height 50
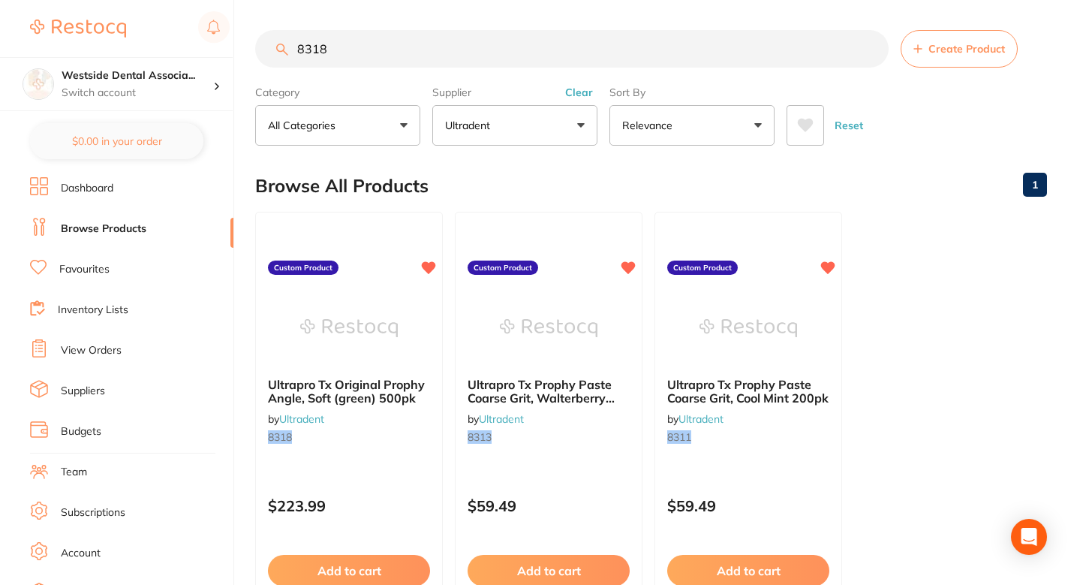
click at [483, 56] on input "8318" at bounding box center [572, 49] width 634 height 38
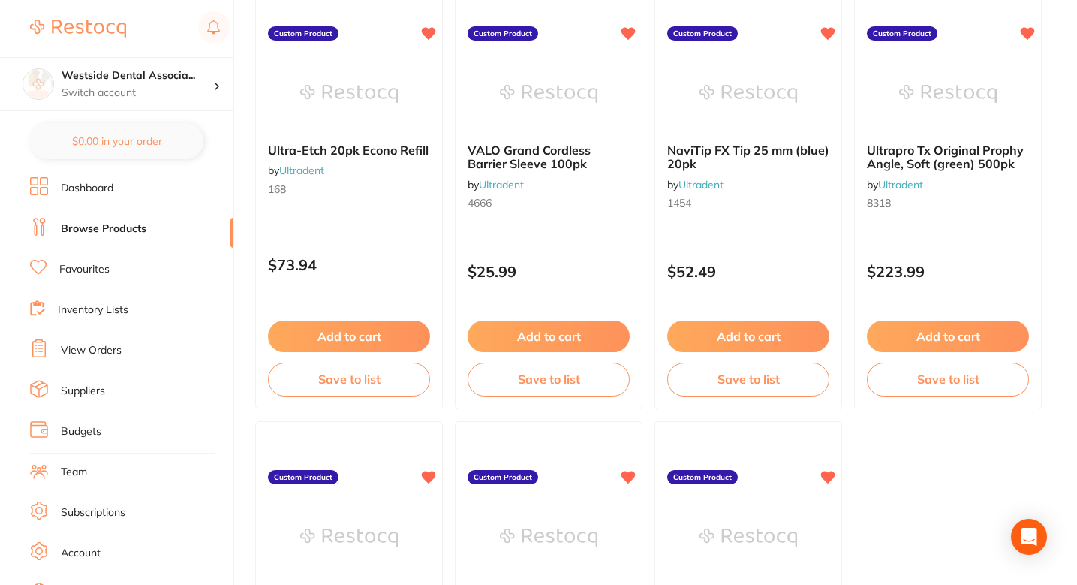
scroll to position [1468, 0]
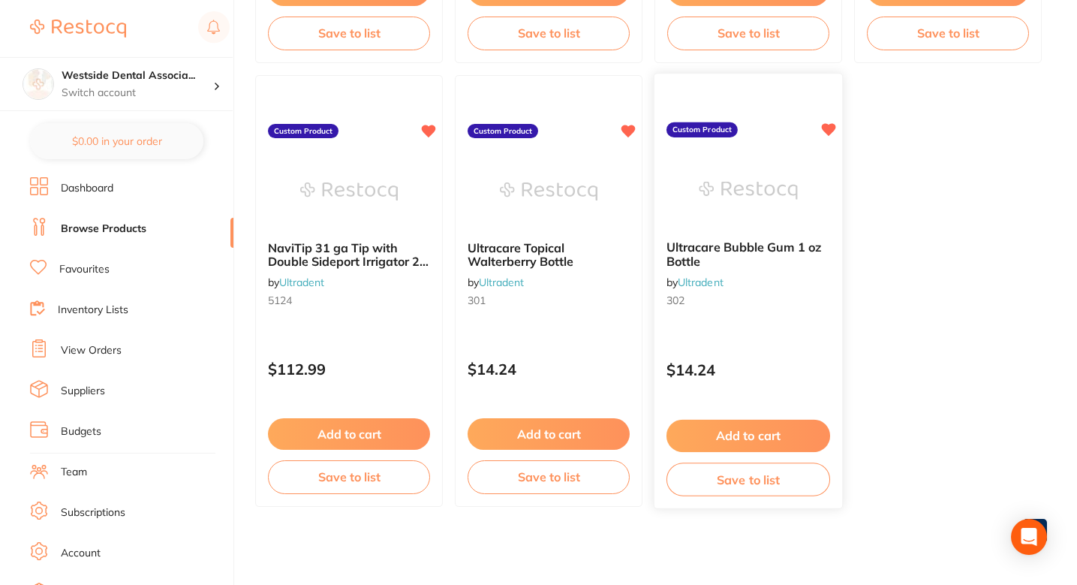
click at [680, 305] on span "302" at bounding box center [676, 301] width 18 height 14
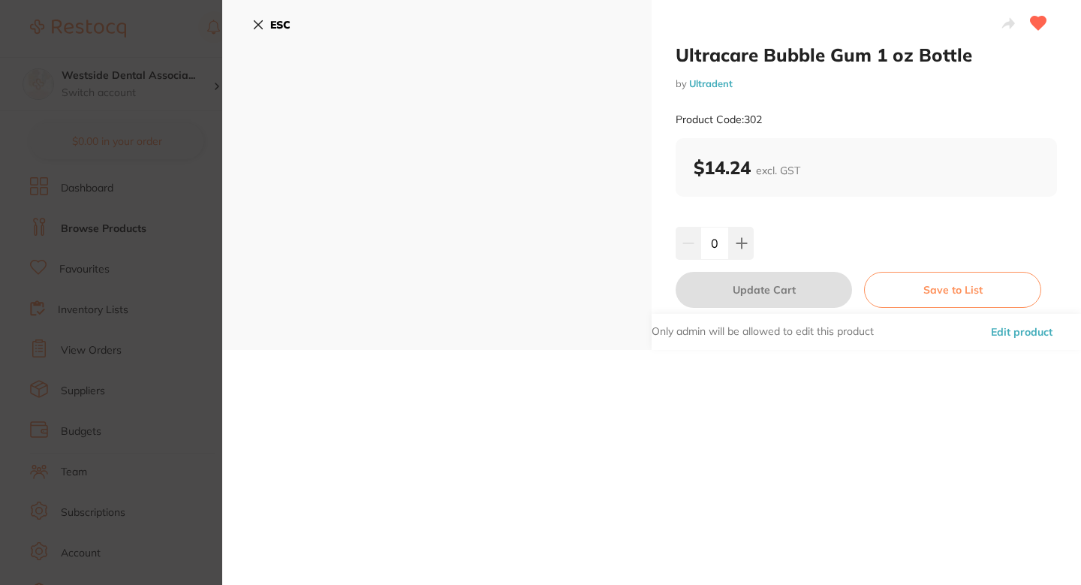
click at [138, 249] on section "Ultracare Bubble Gum 1 oz Bottle by Ultradent Product Code: 302 ESC Ultracare B…" at bounding box center [540, 292] width 1081 height 585
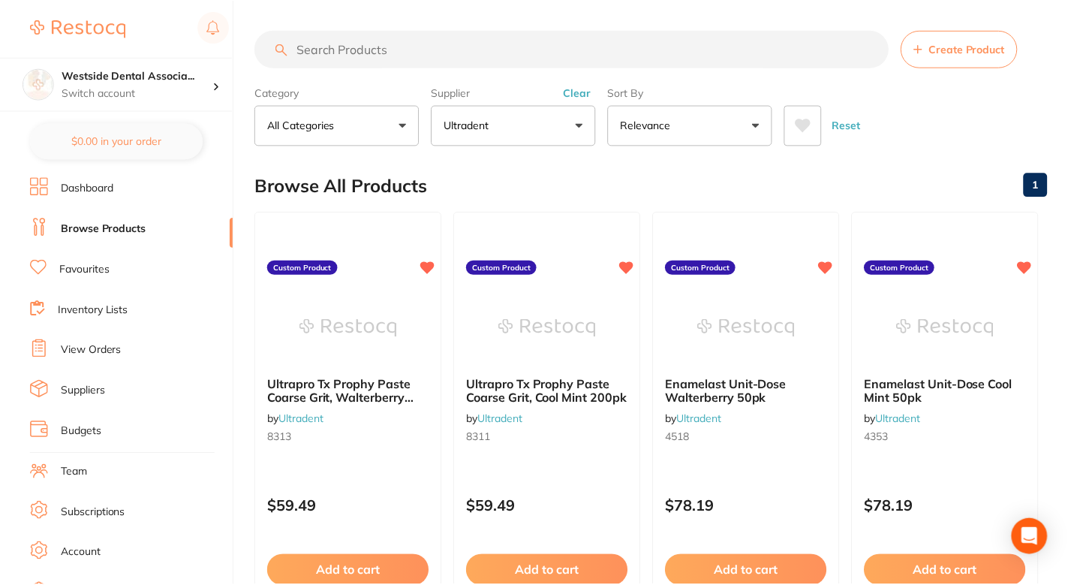
scroll to position [1468, 0]
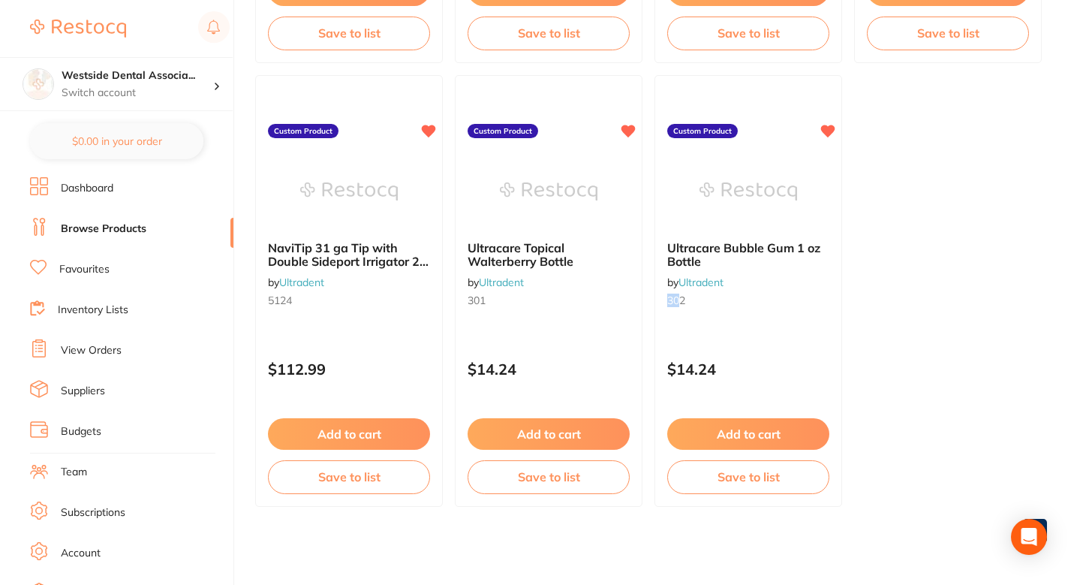
drag, startPoint x: 682, startPoint y: 300, endPoint x: 664, endPoint y: 300, distance: 18.0
click at [664, 300] on div "Ultracare Bubble Gum 1 oz Bottle by Ultradent 302" at bounding box center [748, 276] width 186 height 95
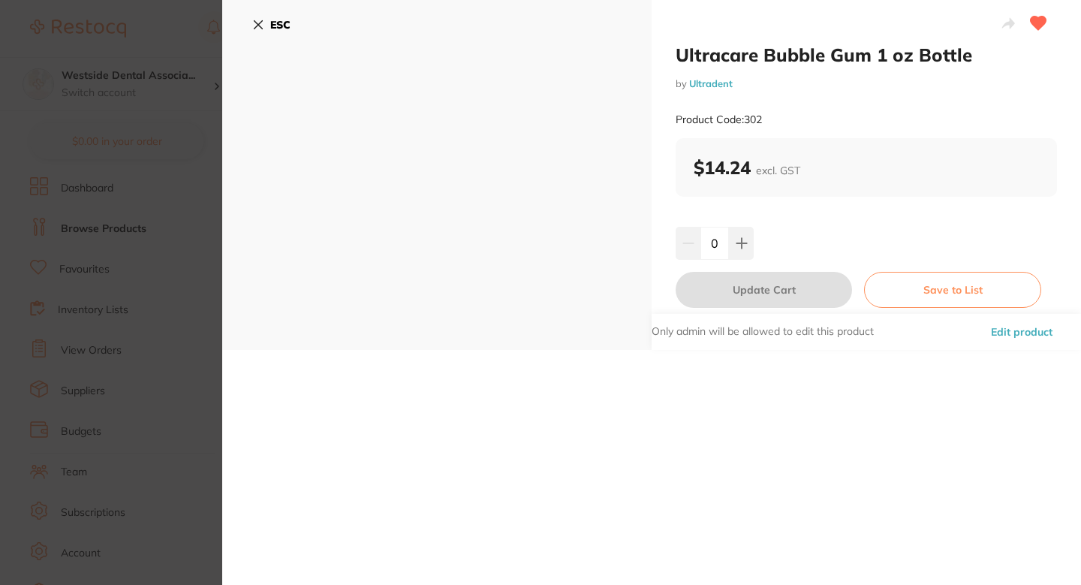
click at [746, 119] on small "Product Code: 302" at bounding box center [719, 119] width 86 height 13
copy small "302"
click at [835, 229] on div "0" at bounding box center [866, 243] width 381 height 33
click at [840, 426] on div "Ultracare Bubble Gum 1 oz Bottle by Ultradent Product Code: 302 ESC Ultracare B…" at bounding box center [651, 292] width 859 height 585
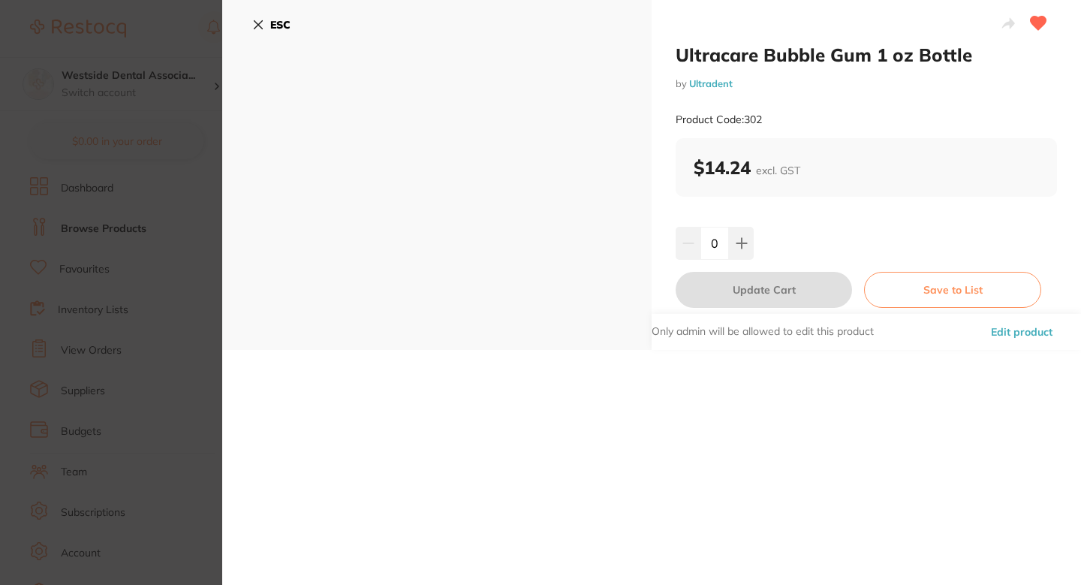
click at [1003, 333] on button "Edit product" at bounding box center [1021, 332] width 71 height 36
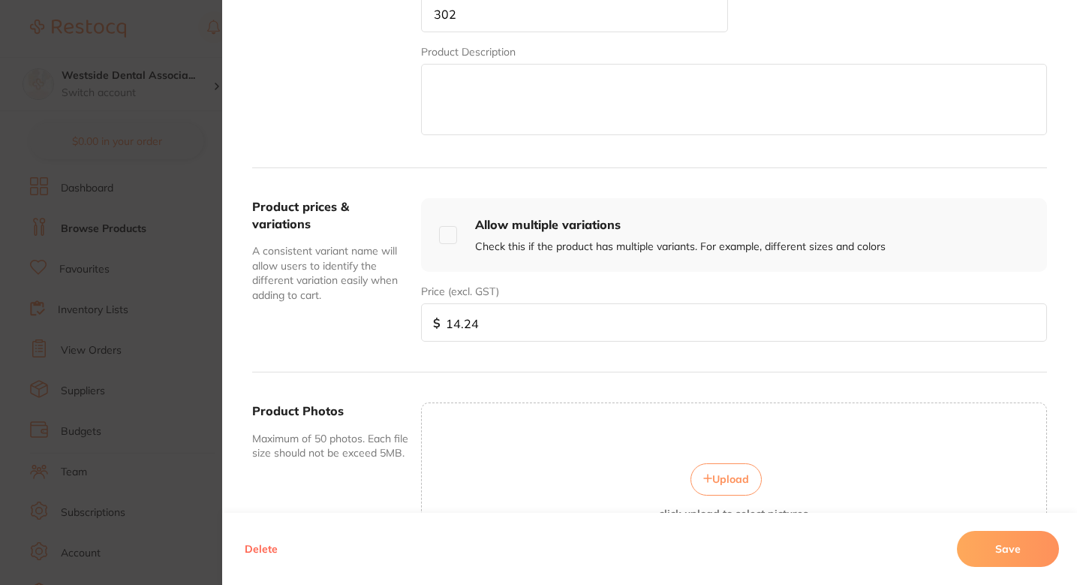
scroll to position [469, 0]
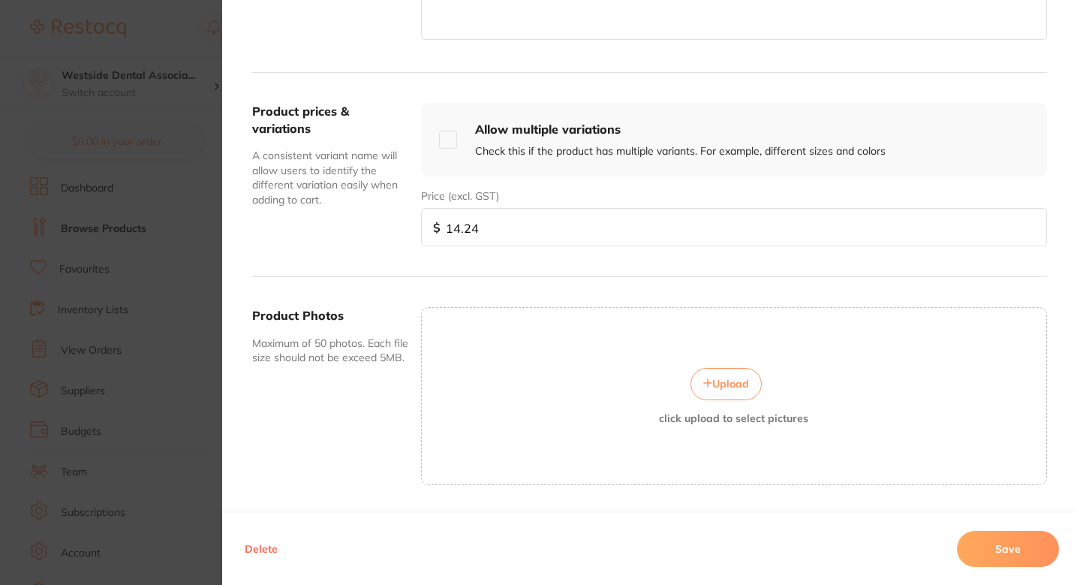
click at [706, 371] on button "Upload" at bounding box center [726, 384] width 71 height 32
click at [987, 537] on button "Save" at bounding box center [1008, 549] width 102 height 36
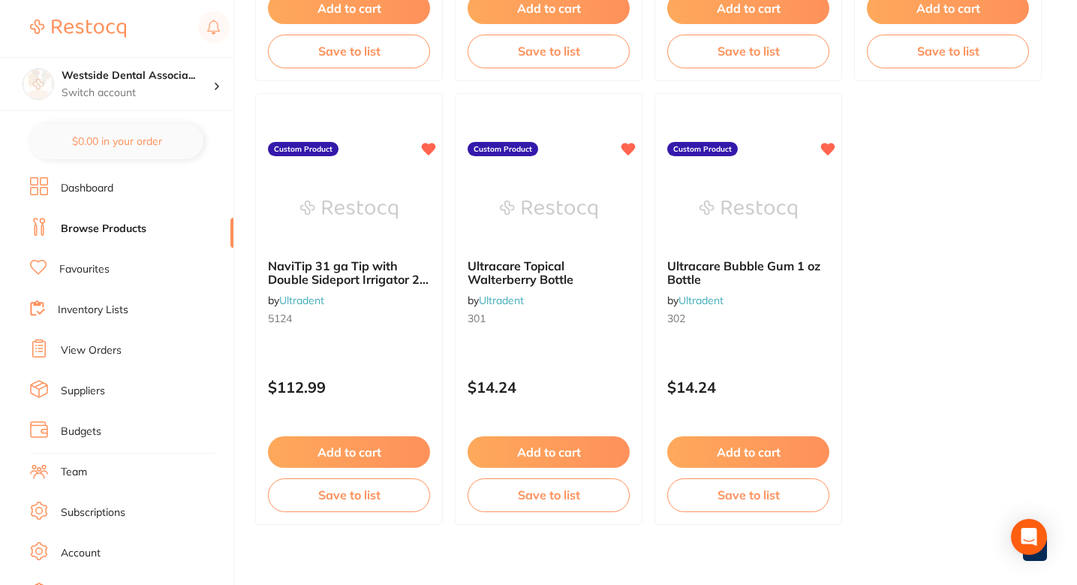
scroll to position [1444, 0]
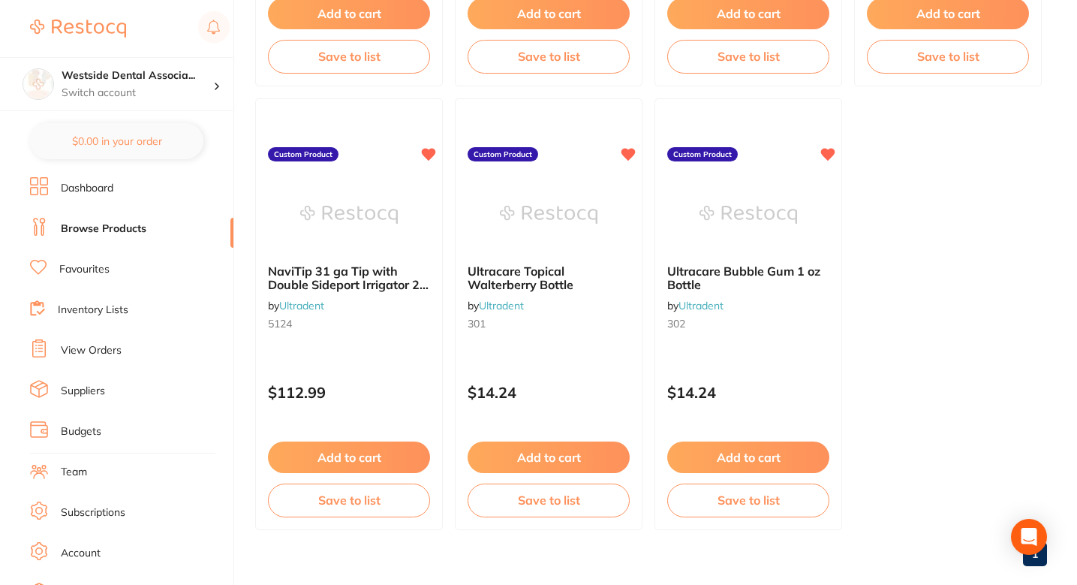
click at [721, 199] on img at bounding box center [748, 214] width 98 height 76
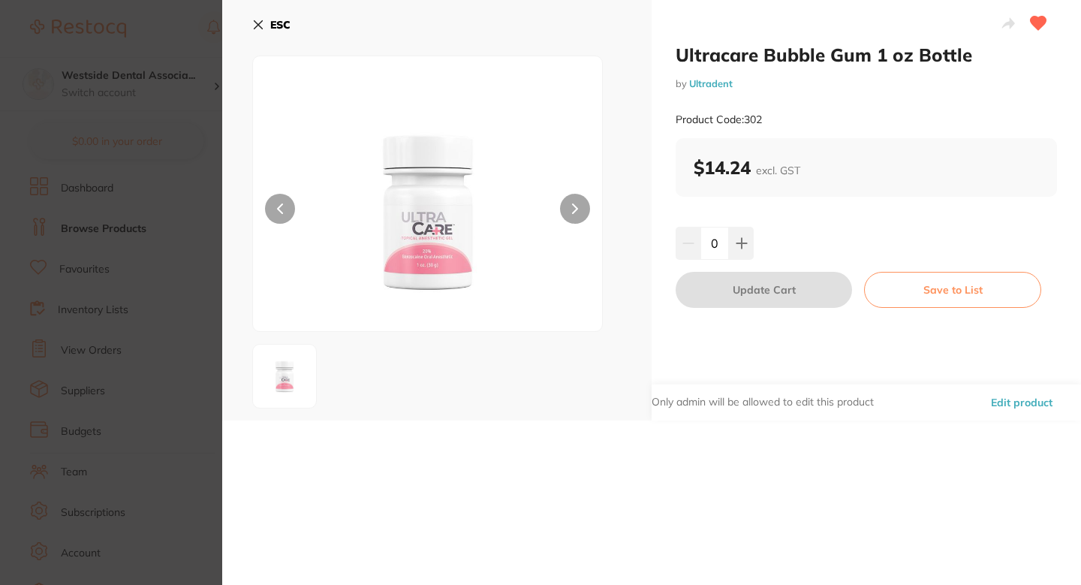
click at [167, 339] on section "Ultracare Bubble Gum 1 oz Bottle by Ultradent Product Code: 302 ESC Ultracare B…" at bounding box center [540, 292] width 1081 height 585
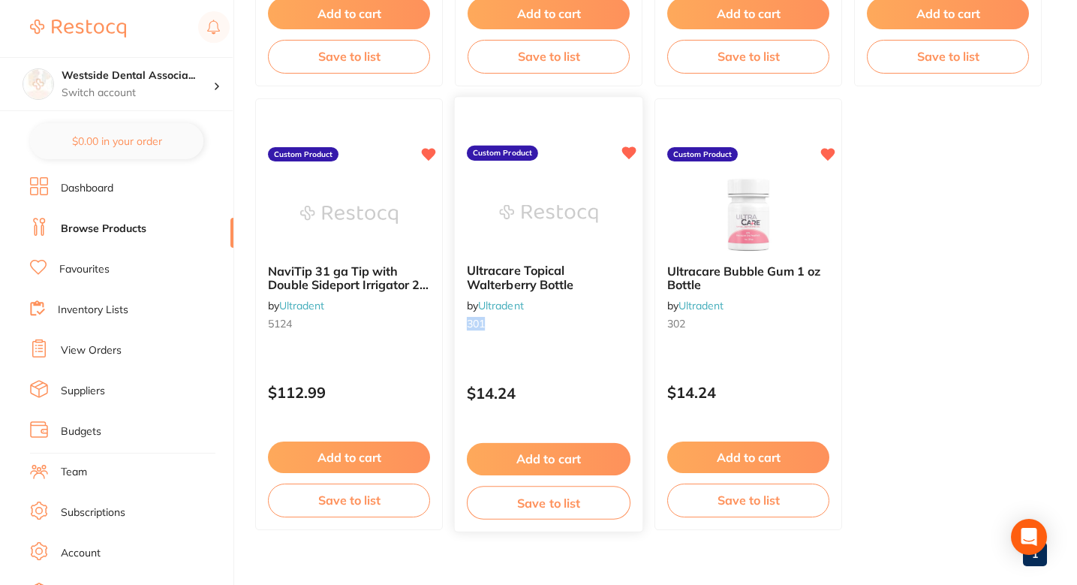
drag, startPoint x: 488, startPoint y: 324, endPoint x: 468, endPoint y: 324, distance: 19.5
click at [468, 324] on small "301" at bounding box center [549, 324] width 164 height 12
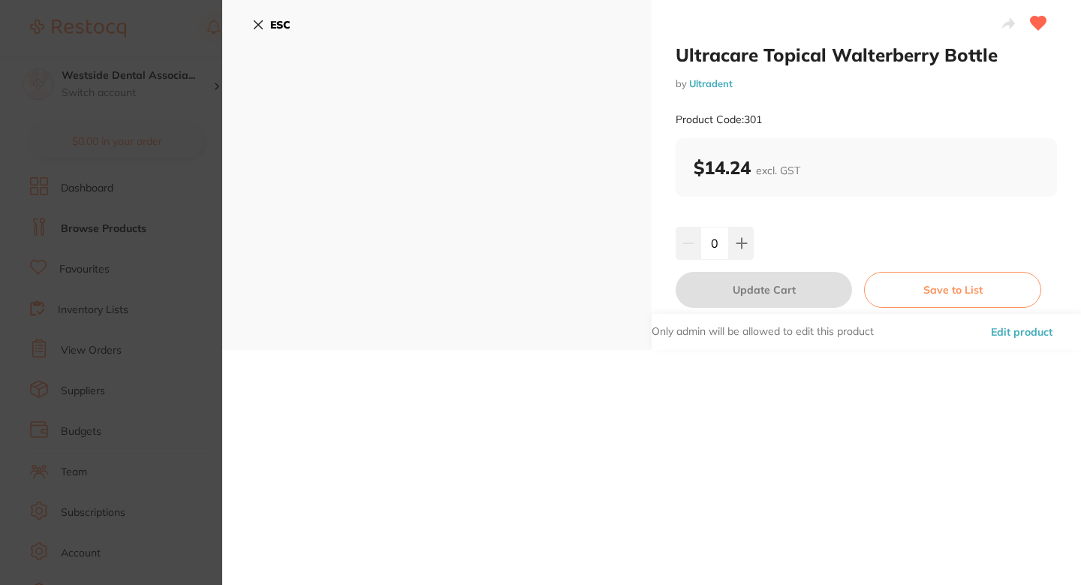
click at [748, 114] on small "Product Code: 301" at bounding box center [719, 119] width 86 height 13
copy small "301"
click at [994, 340] on button "Edit product" at bounding box center [1021, 332] width 71 height 36
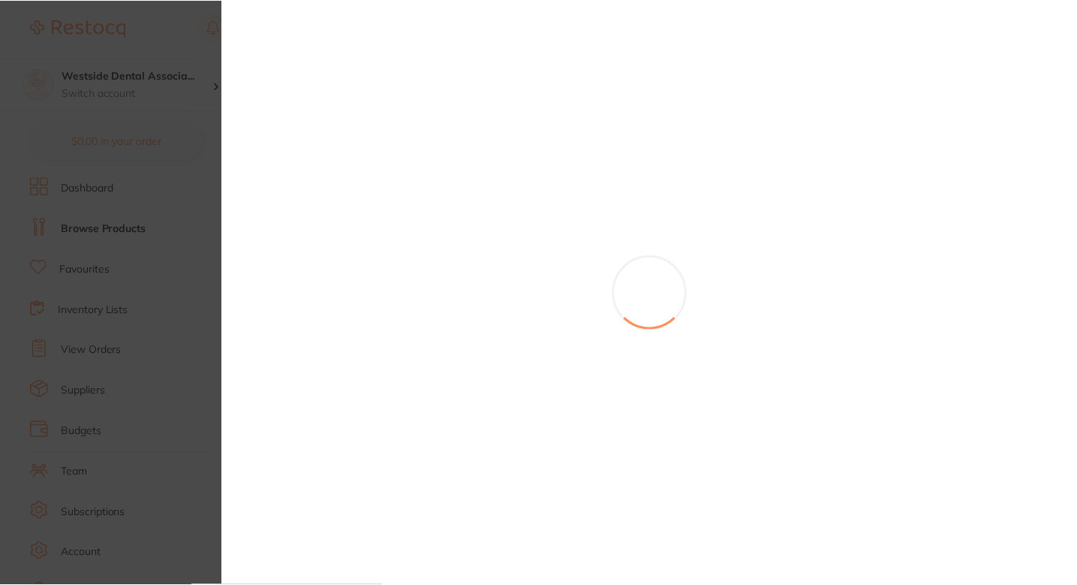
scroll to position [1444, 0]
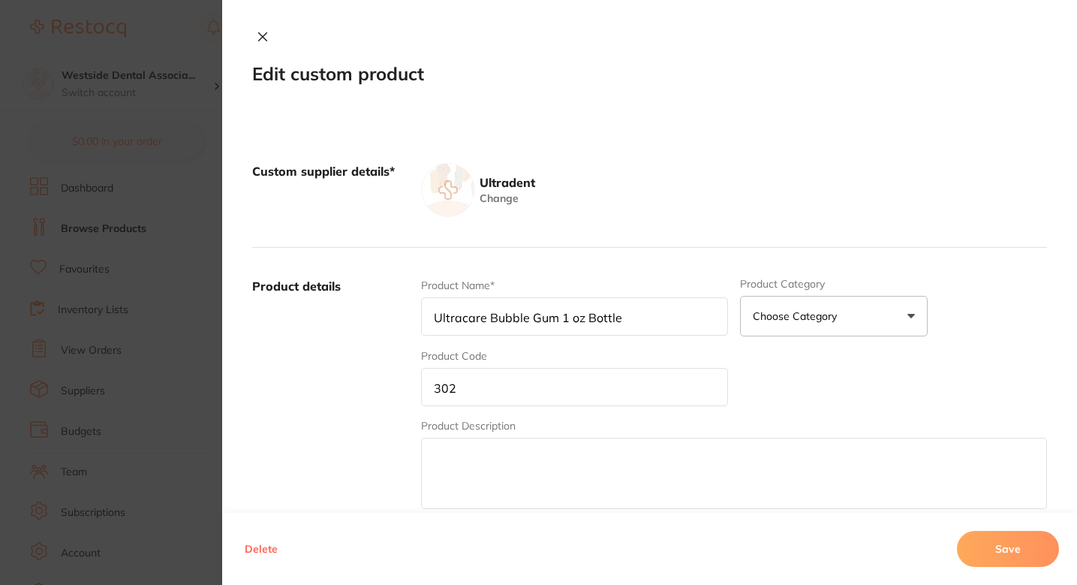
type input "Ultracare Topical Walterberry Bottle"
type input "301"
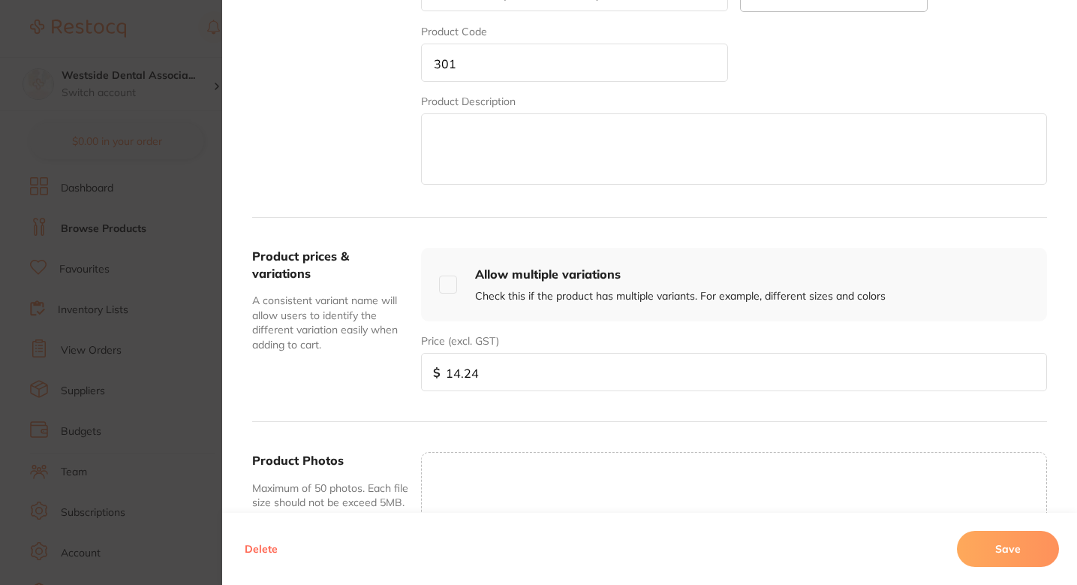
scroll to position [504, 0]
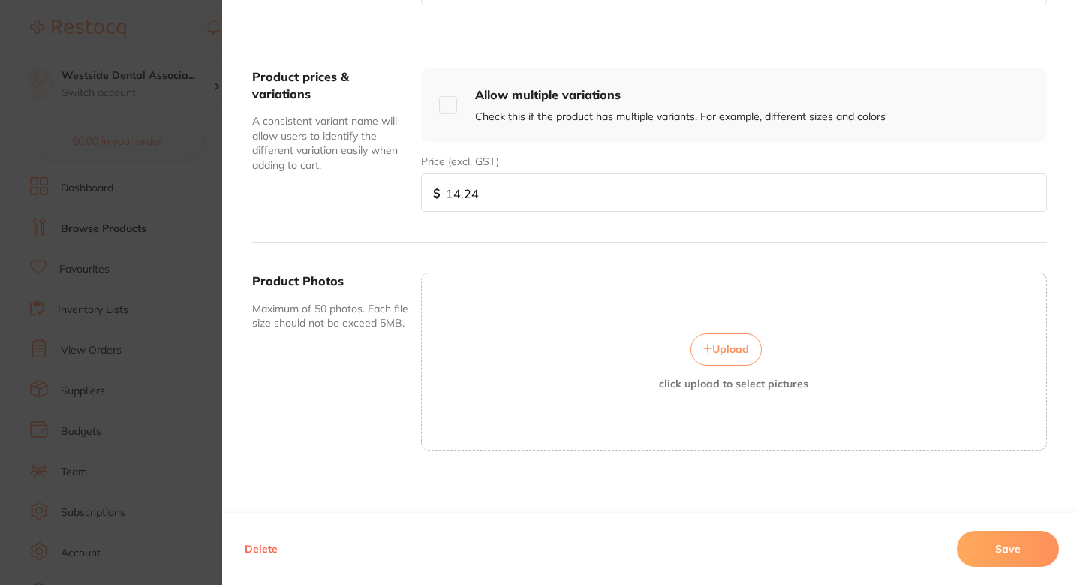
click at [730, 369] on div "Upload click upload to select pictures" at bounding box center [734, 361] width 625 height 56
click at [725, 353] on span "Upload" at bounding box center [730, 349] width 37 height 14
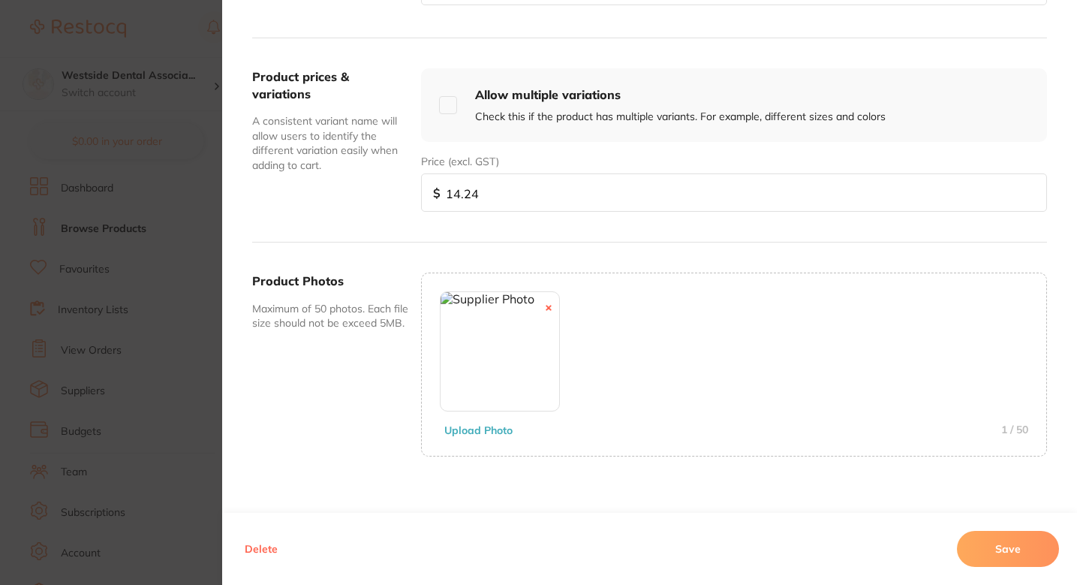
click at [1034, 562] on button "Save" at bounding box center [1008, 549] width 102 height 36
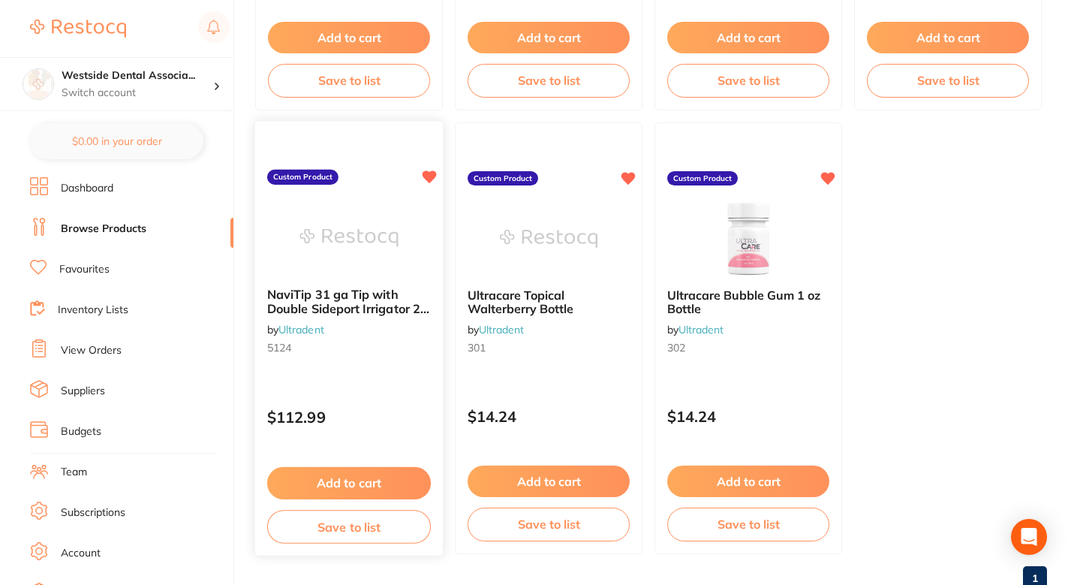
scroll to position [1416, 0]
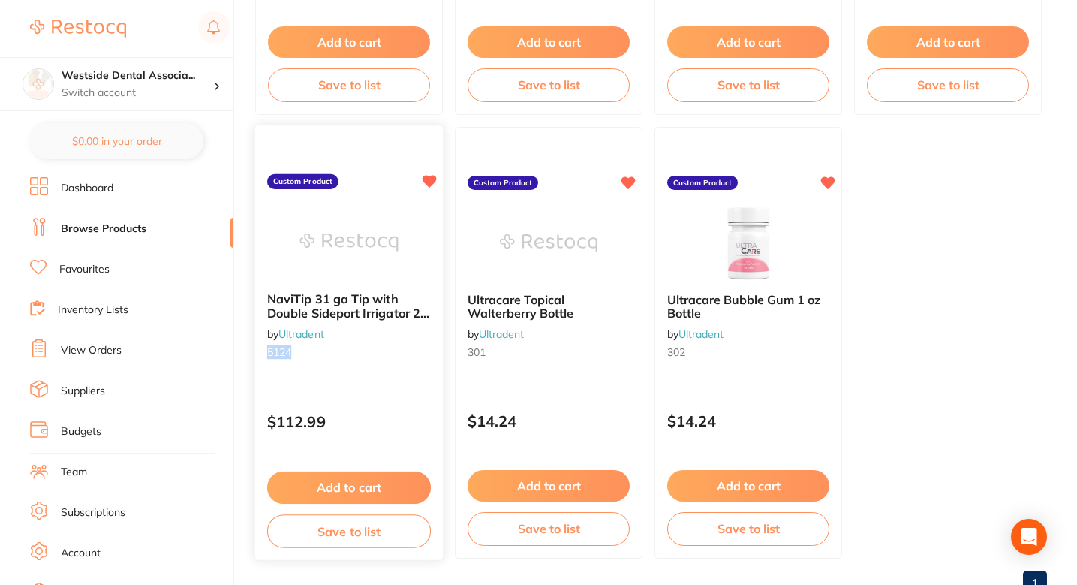
drag, startPoint x: 291, startPoint y: 354, endPoint x: 269, endPoint y: 354, distance: 22.5
click at [269, 354] on span "5124" at bounding box center [279, 352] width 24 height 14
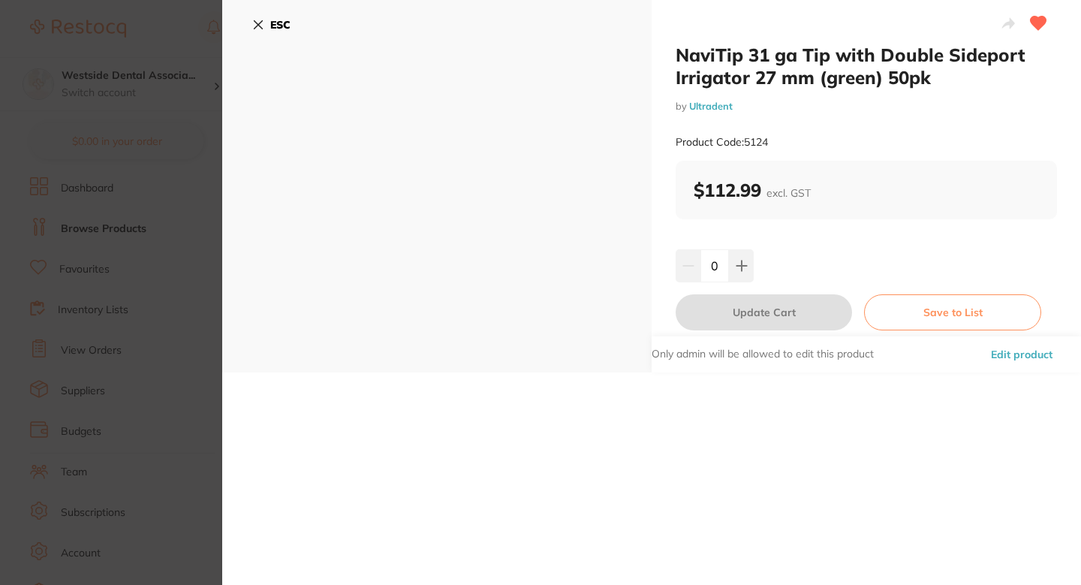
click at [1004, 348] on button "Edit product" at bounding box center [1021, 354] width 71 height 36
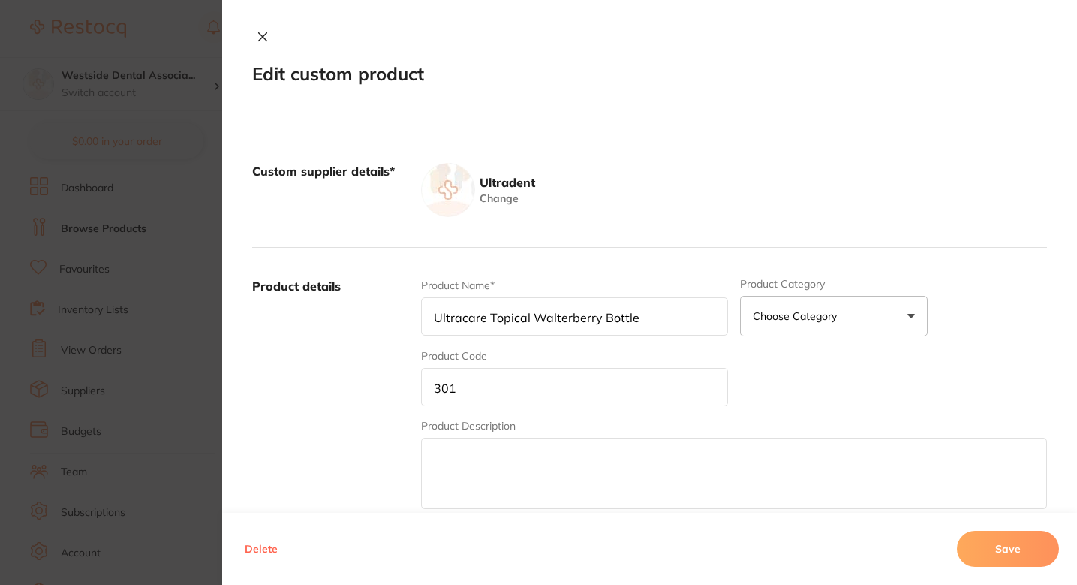
type input "NaviTip 31 ga Tip with Double Sideport Irrigator 27 mm (green) 50pk"
type input "5124"
type input "112.99"
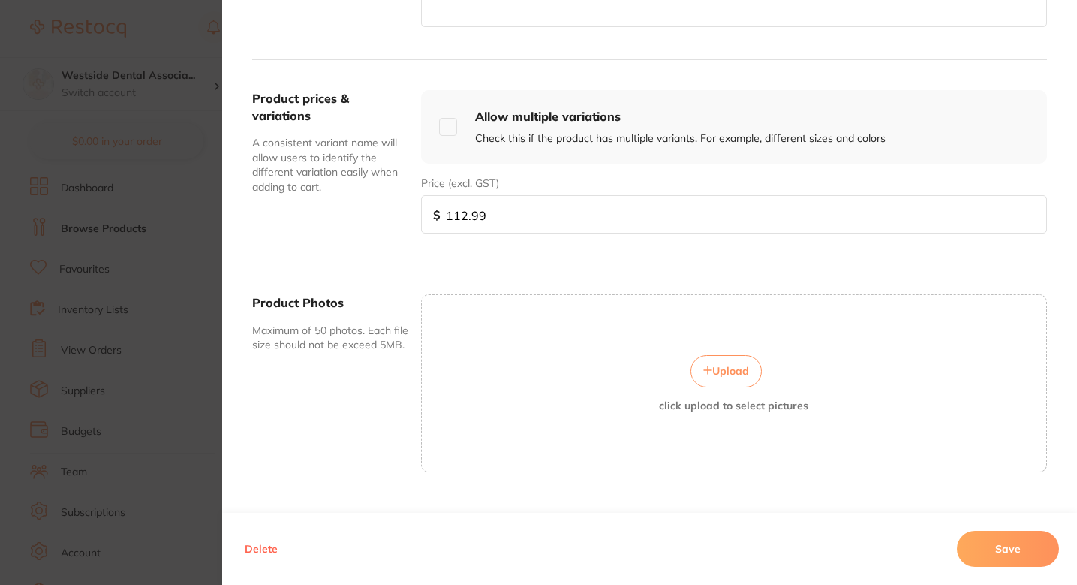
scroll to position [511, 0]
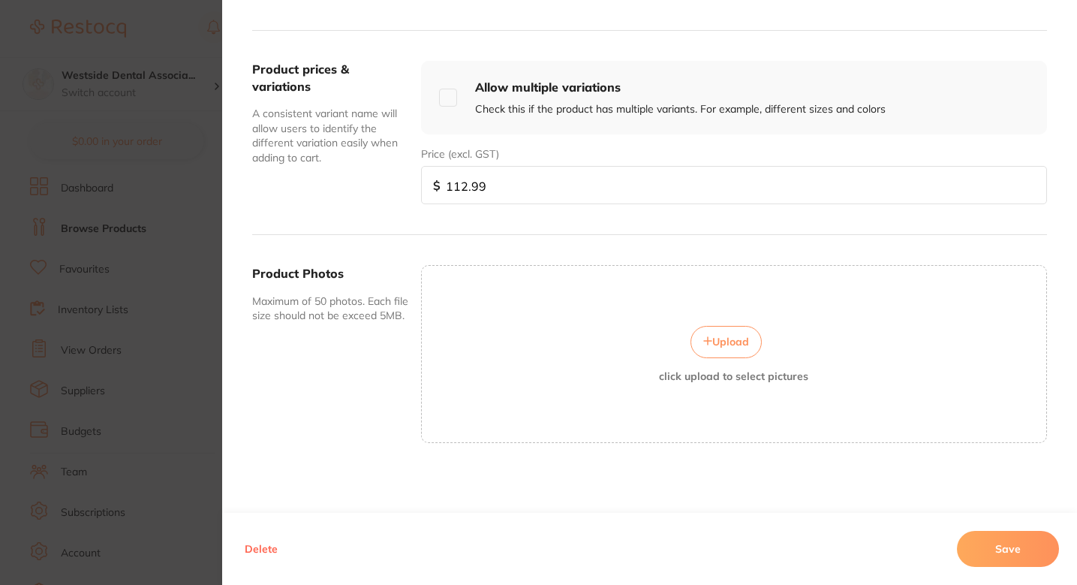
click at [731, 339] on span "Upload" at bounding box center [730, 342] width 37 height 14
click at [999, 542] on button "Save" at bounding box center [1008, 549] width 102 height 36
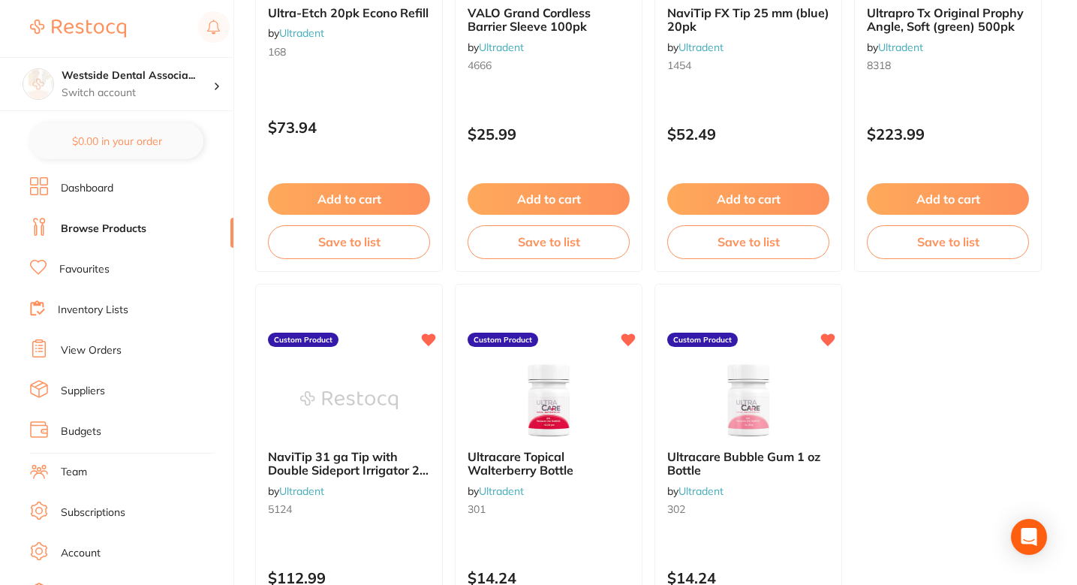
scroll to position [1111, 0]
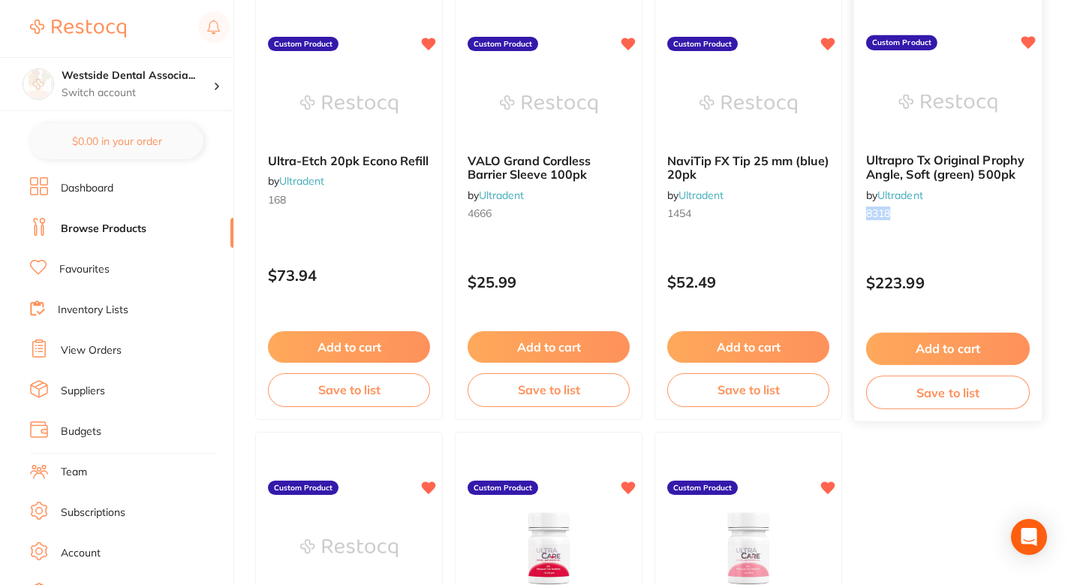
drag, startPoint x: 895, startPoint y: 214, endPoint x: 860, endPoint y: 214, distance: 35.3
click at [860, 214] on div "Ultrapro Tx Original Prophy Angle, Soft (green) 500pk by Ultradent 8318" at bounding box center [948, 189] width 188 height 97
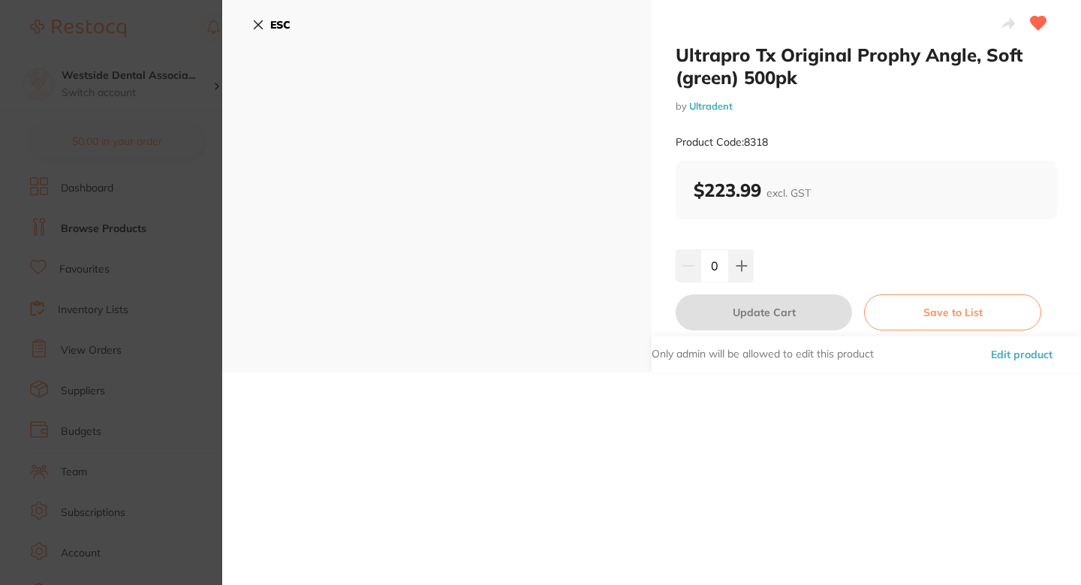
click at [998, 353] on button "Edit product" at bounding box center [1021, 354] width 71 height 36
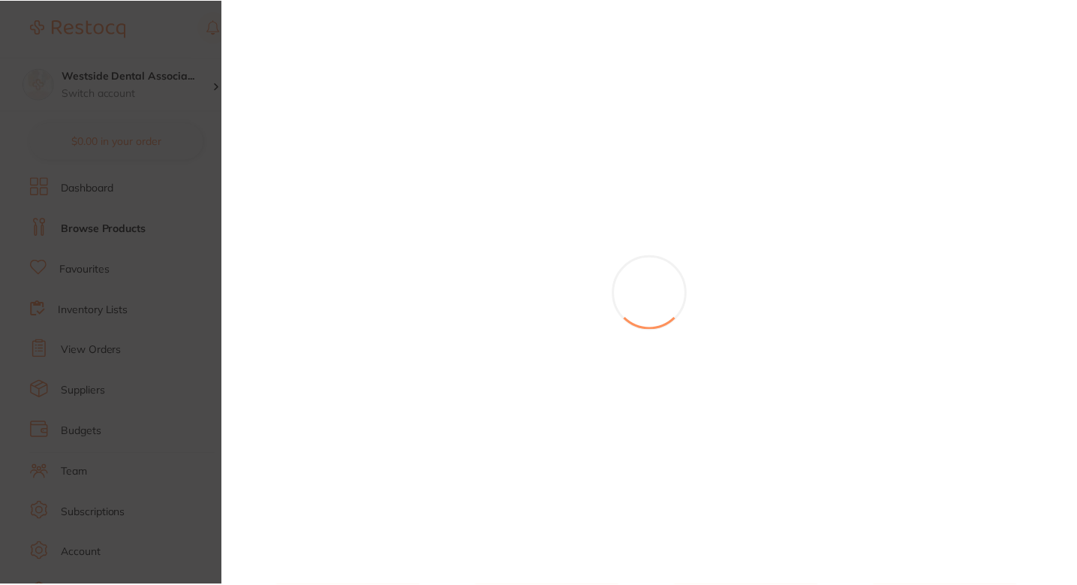
scroll to position [1111, 0]
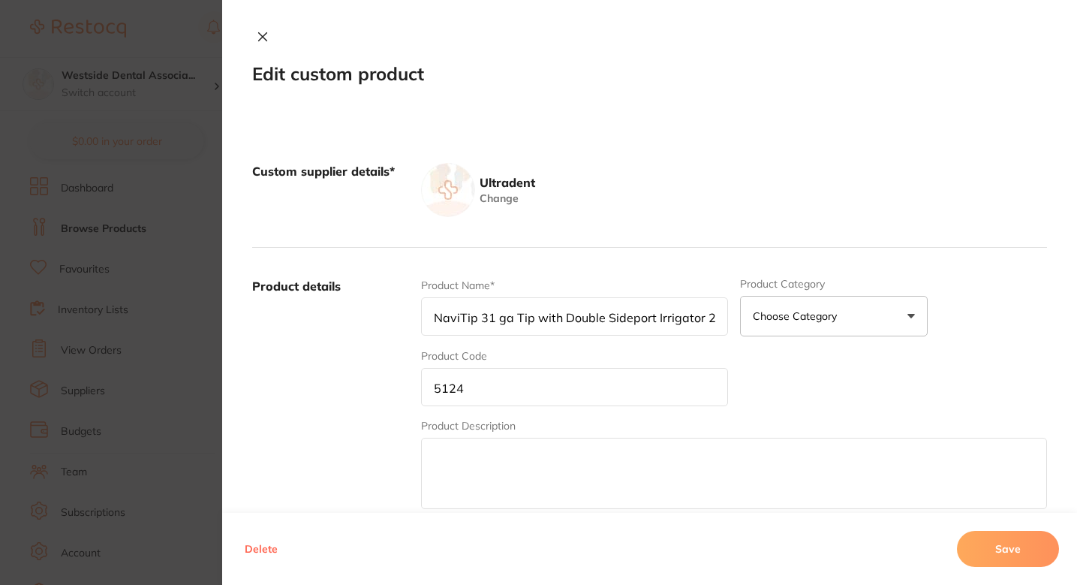
type input "Ultrapro Tx Original Prophy Angle, Soft (green) 500pk"
type input "8318"
type input "223.99"
click at [336, 402] on label "Product details" at bounding box center [330, 395] width 157 height 234
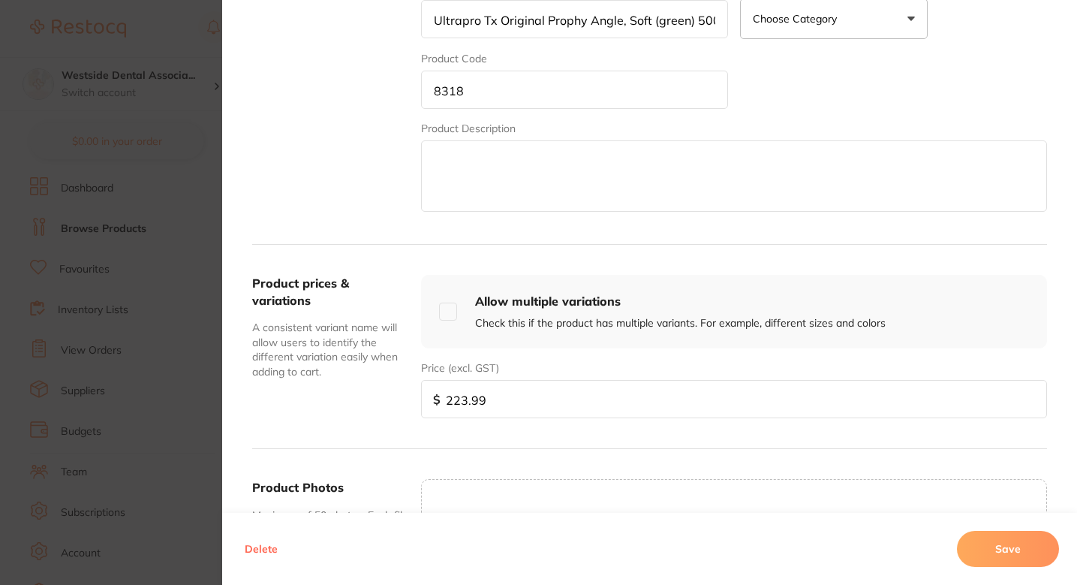
scroll to position [511, 0]
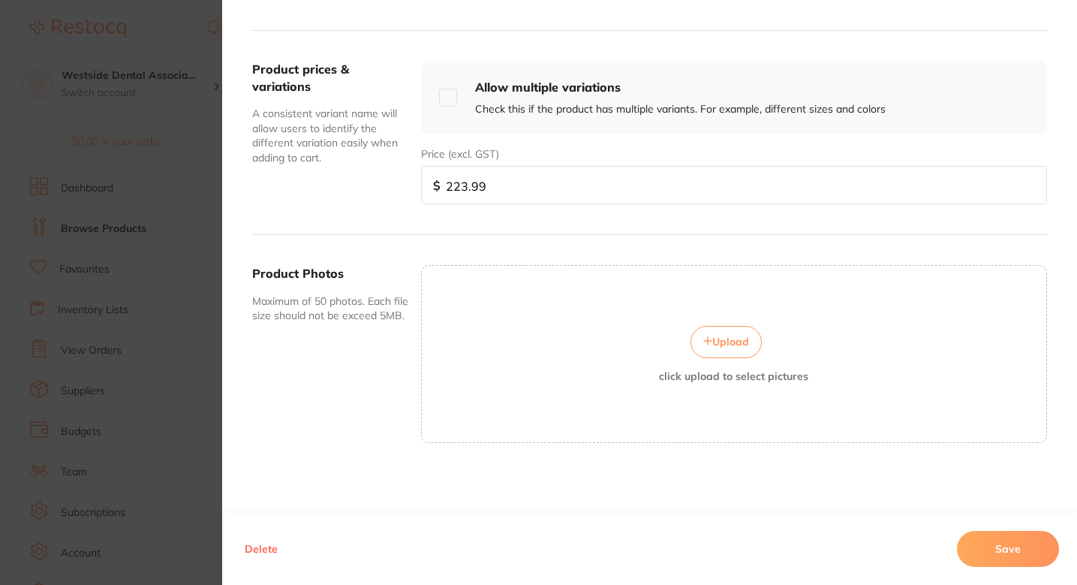
click at [718, 351] on button "Upload" at bounding box center [726, 342] width 71 height 32
click at [855, 254] on div "Product Photos Maximum of 50 photos. Each file size should not be exceed 5MB. U…" at bounding box center [649, 356] width 795 height 243
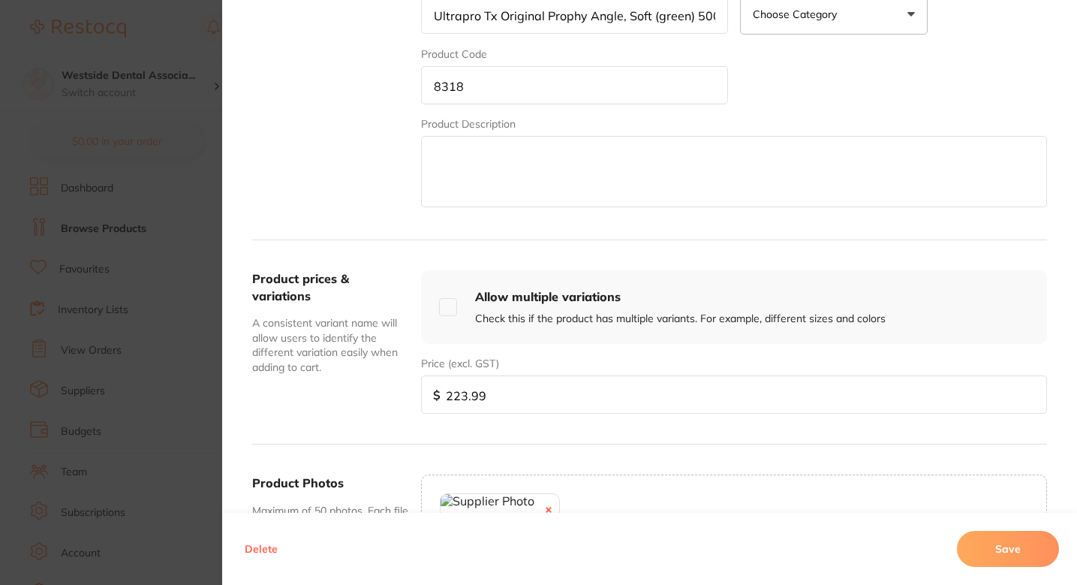
scroll to position [517, 0]
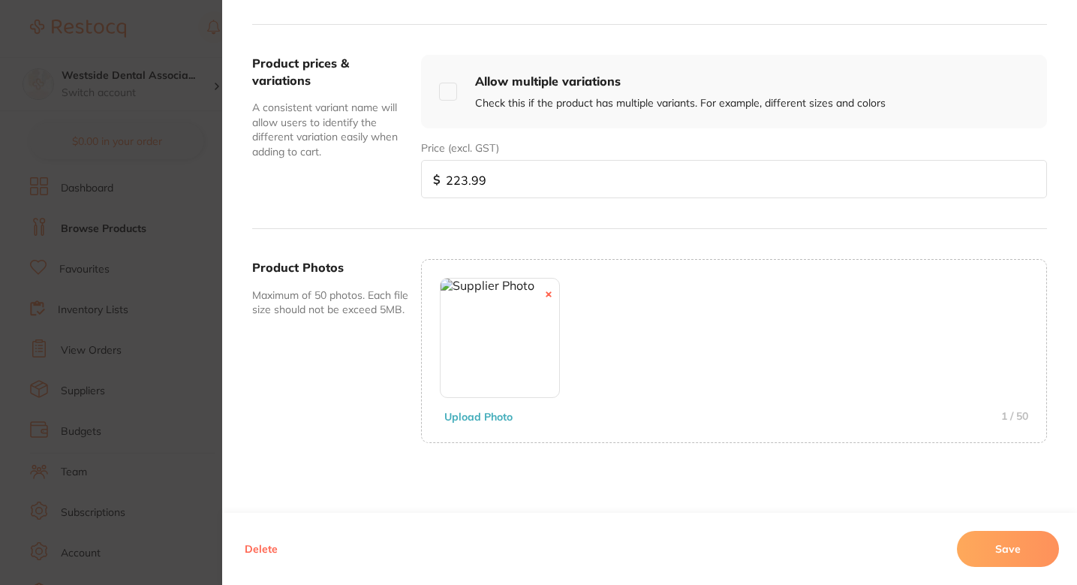
click at [990, 543] on button "Save" at bounding box center [1008, 549] width 102 height 36
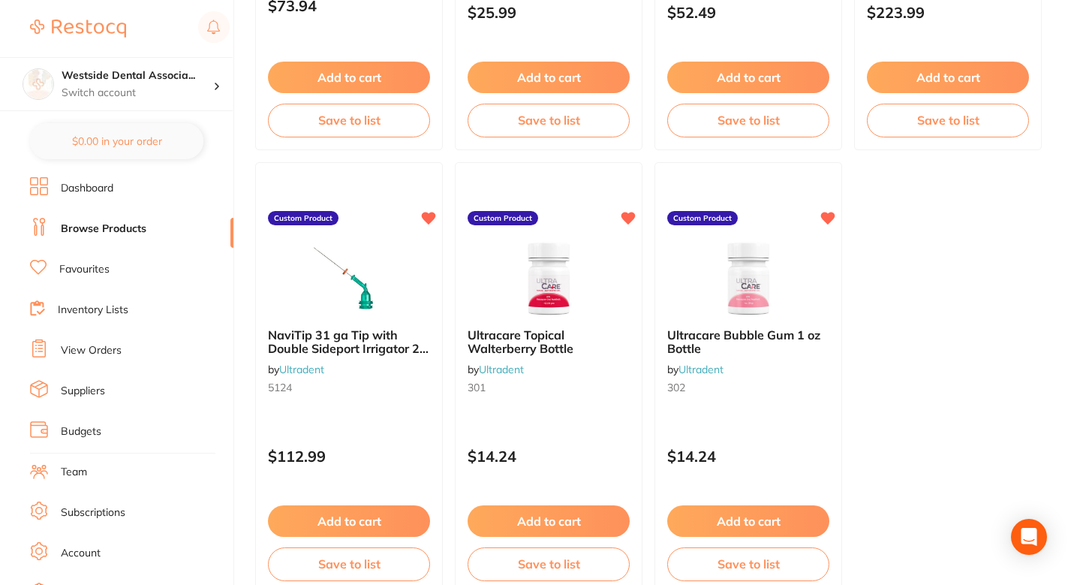
scroll to position [1329, 0]
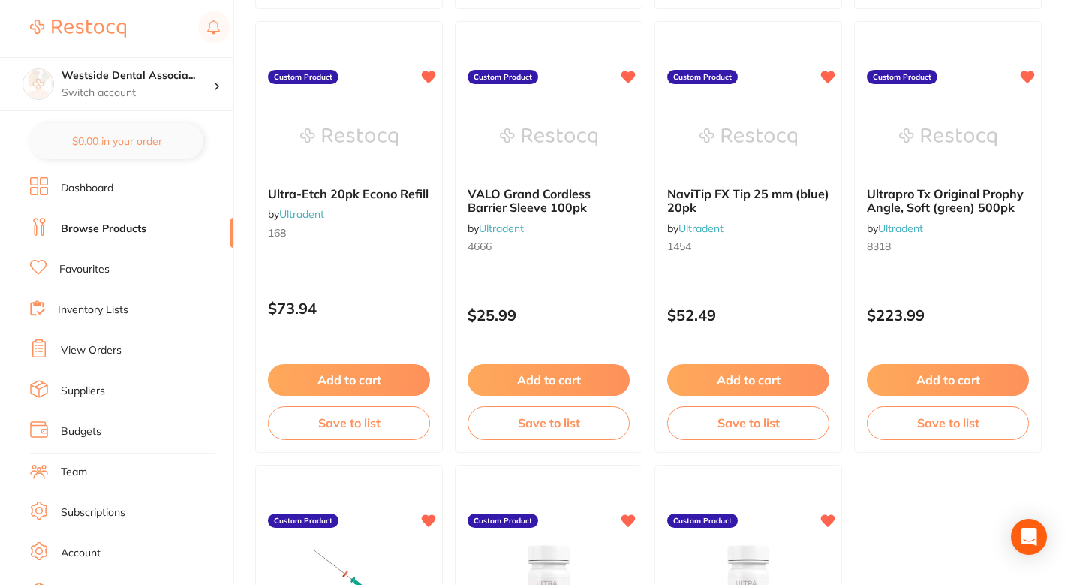
scroll to position [1046, 0]
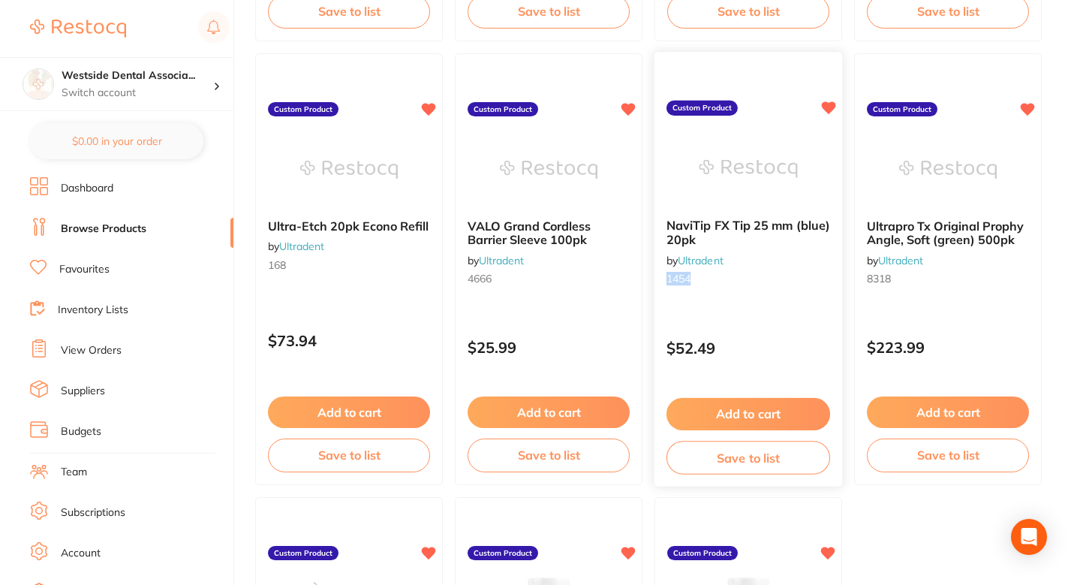
drag, startPoint x: 693, startPoint y: 278, endPoint x: 665, endPoint y: 278, distance: 27.8
click at [665, 278] on div "NaviTip FX Tip 25 mm (blue) 20pk by Ultradent 1454" at bounding box center [749, 254] width 188 height 97
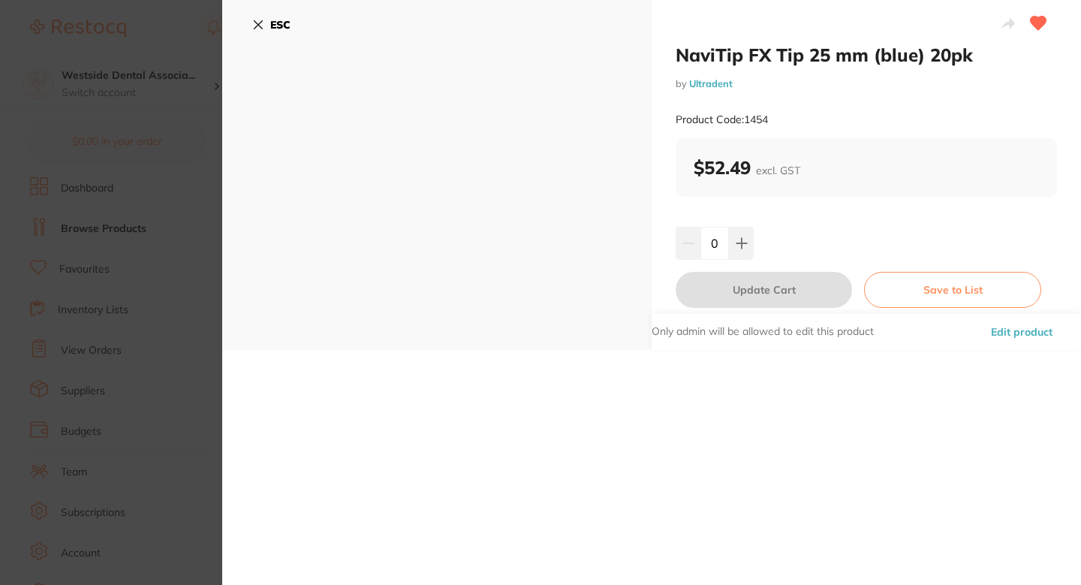
click at [205, 317] on section "NaviTip FX Tip 25 mm (blue) 20pk by Ultradent Product Code: 1454 ESC NaviTip FX…" at bounding box center [540, 292] width 1081 height 585
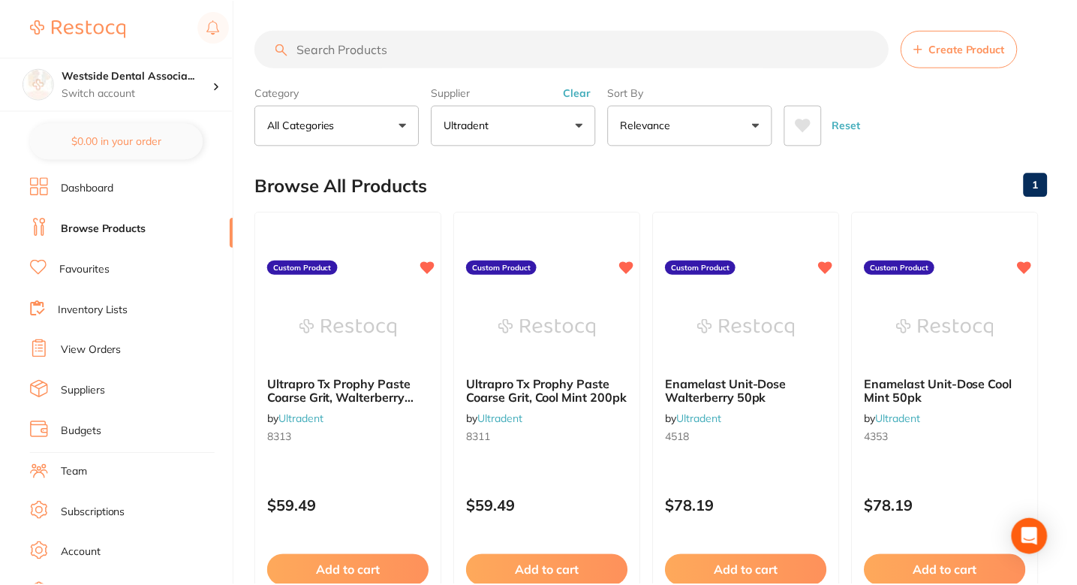
scroll to position [1046, 0]
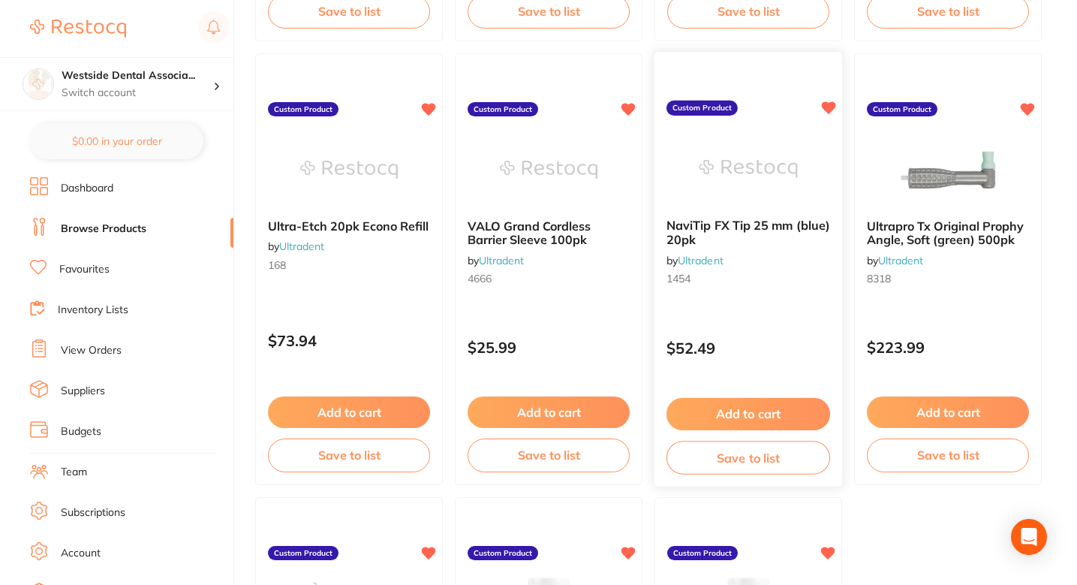
click at [777, 297] on div "NaviTip FX Tip 25 mm (blue) 20pk by Ultradent 1454" at bounding box center [749, 254] width 188 height 97
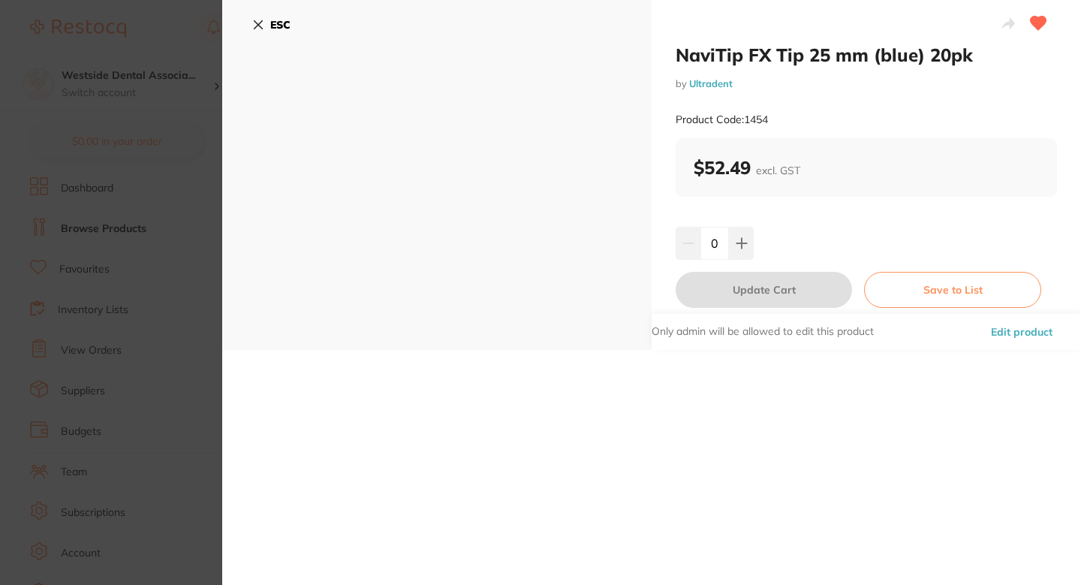
click at [997, 327] on button "Edit product" at bounding box center [1021, 332] width 71 height 36
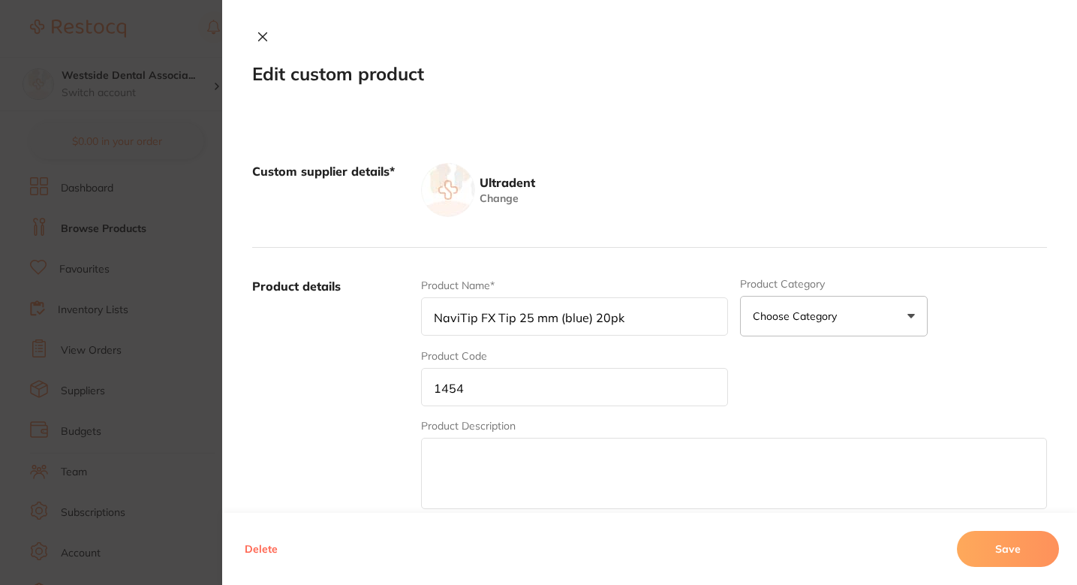
click at [844, 385] on div "Product Name* NaviTip FX Tip 25 mm (blue) 20pk Product Category Choose Category…" at bounding box center [734, 395] width 626 height 234
click at [911, 172] on div "Ultradent Change" at bounding box center [734, 190] width 626 height 54
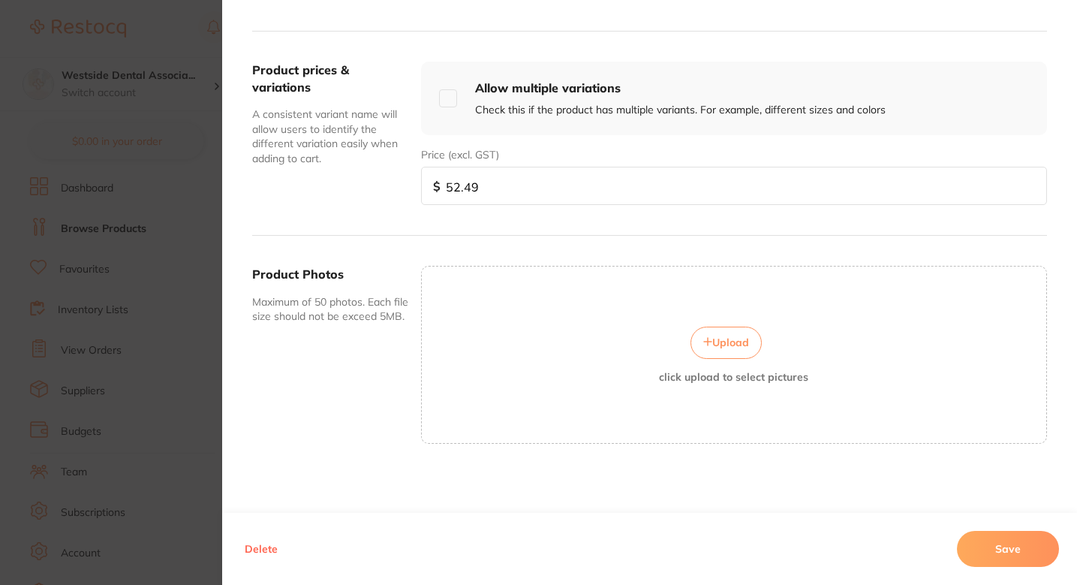
scroll to position [511, 0]
click at [714, 339] on span "Upload" at bounding box center [730, 342] width 37 height 14
click at [983, 540] on button "Save" at bounding box center [1008, 549] width 102 height 36
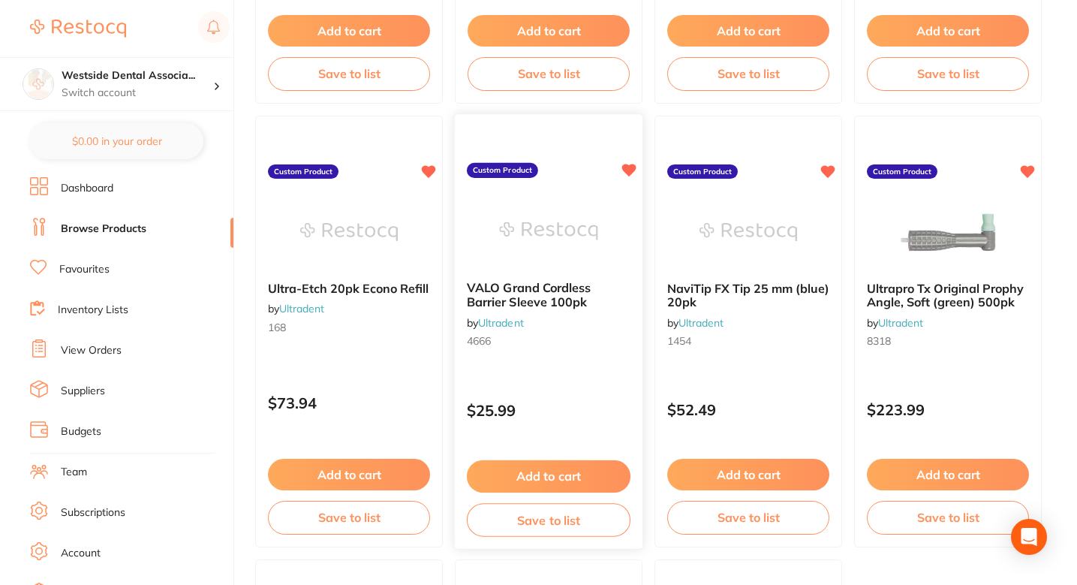
scroll to position [973, 0]
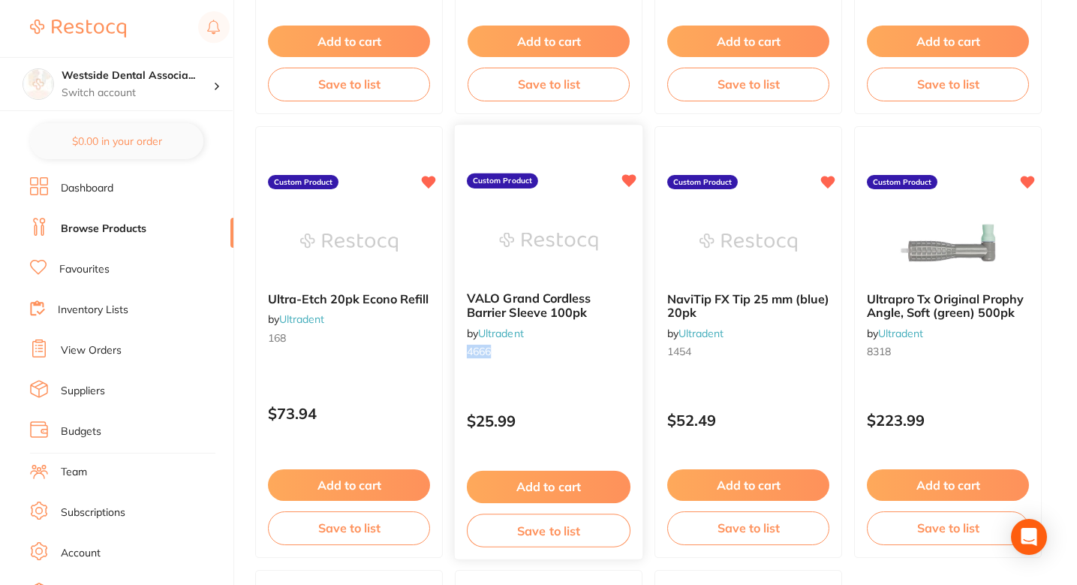
drag, startPoint x: 498, startPoint y: 353, endPoint x: 468, endPoint y: 354, distance: 29.3
click at [468, 354] on small "4666" at bounding box center [549, 351] width 164 height 12
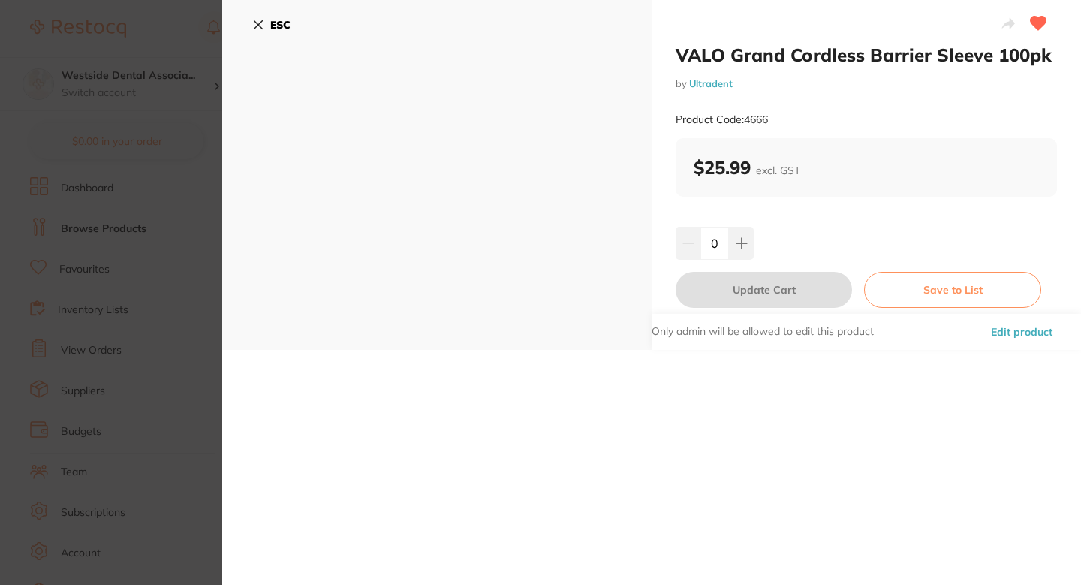
click at [1016, 331] on button "Edit product" at bounding box center [1021, 332] width 71 height 36
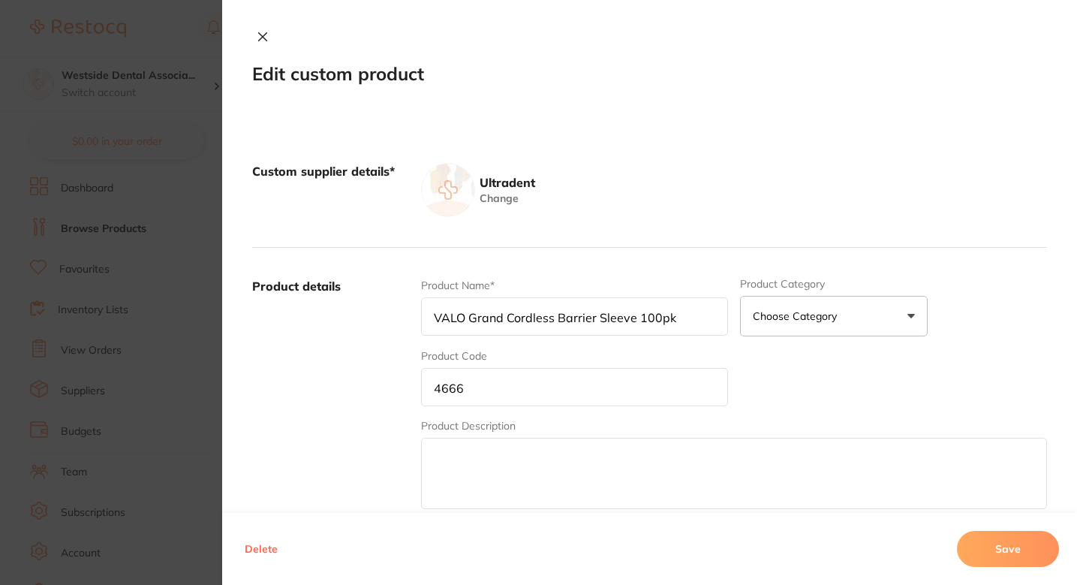
click at [801, 375] on div "Product Name* VALO Grand Cordless Barrier Sleeve 100pk Product Category Choose …" at bounding box center [734, 395] width 626 height 234
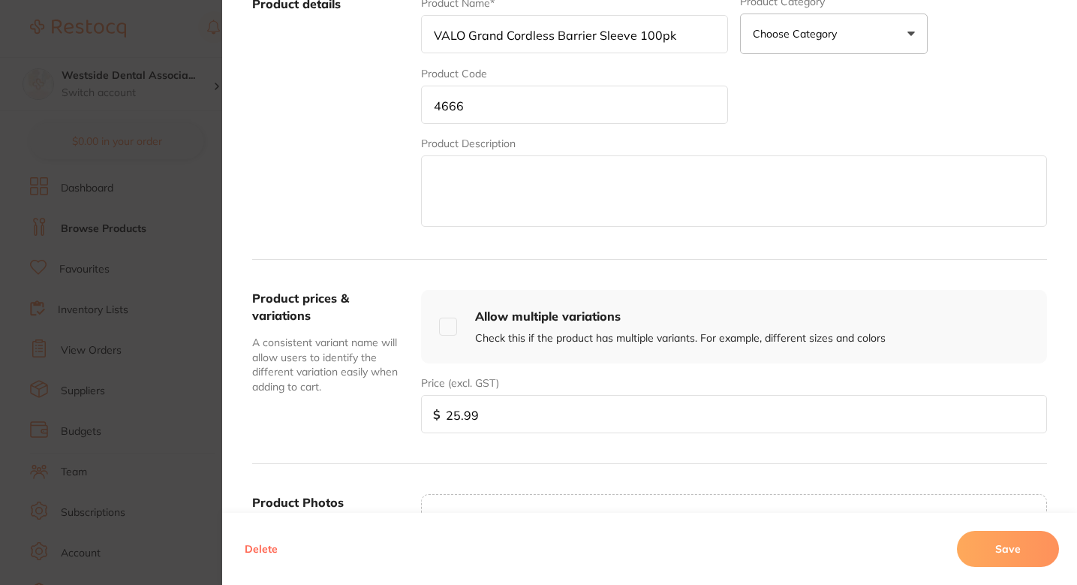
scroll to position [511, 0]
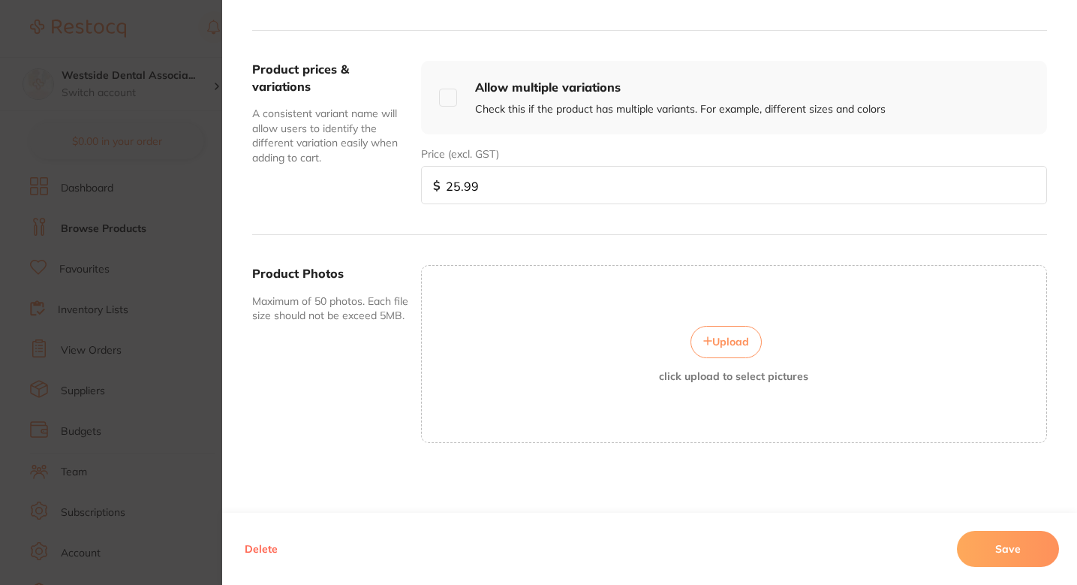
click at [735, 334] on button "Upload" at bounding box center [726, 342] width 71 height 32
click at [1000, 540] on button "Save" at bounding box center [1008, 549] width 102 height 36
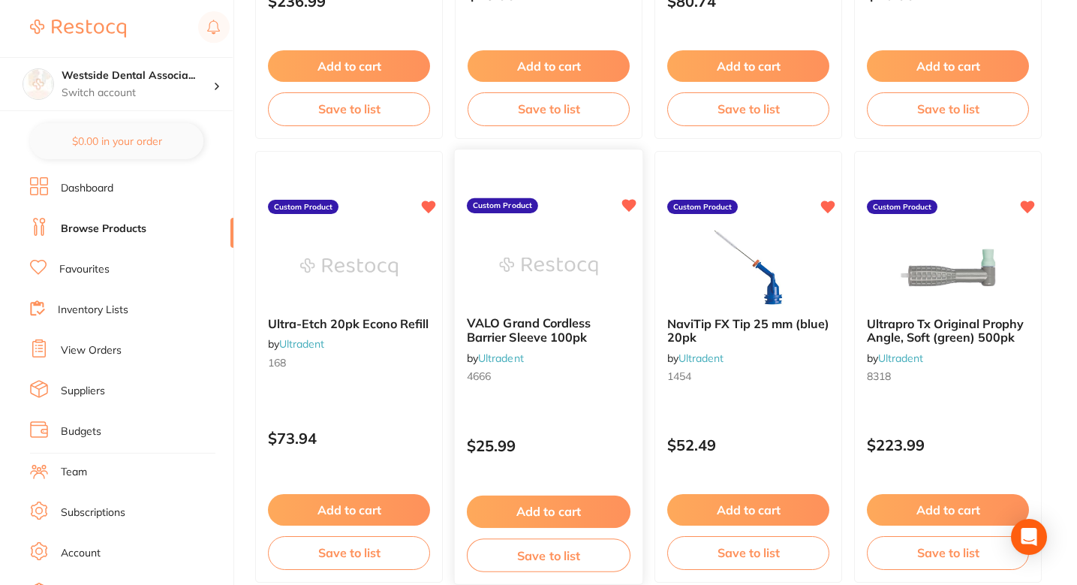
scroll to position [944, 0]
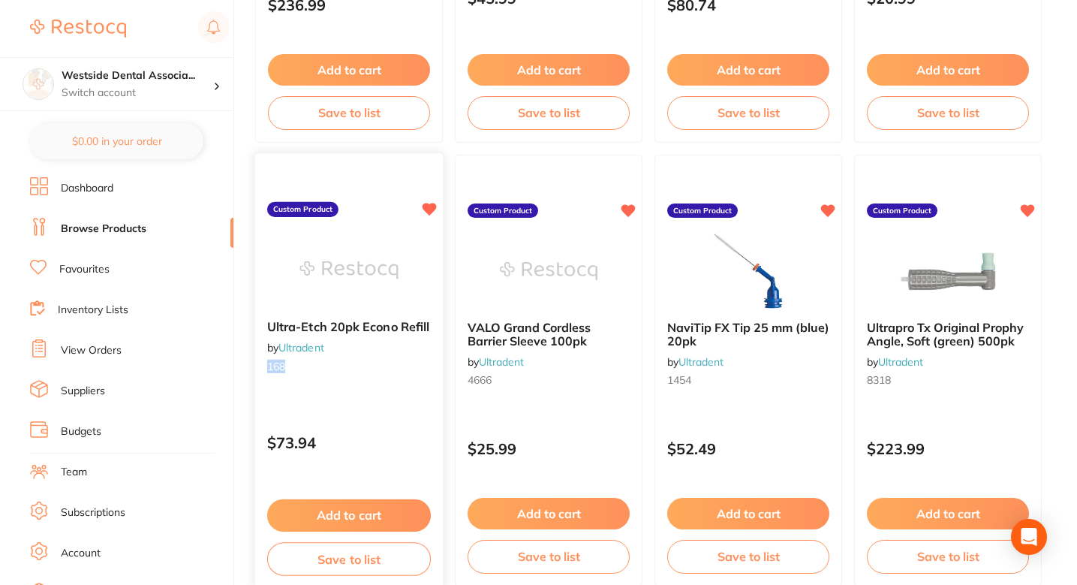
drag, startPoint x: 287, startPoint y: 368, endPoint x: 262, endPoint y: 370, distance: 24.9
click at [262, 370] on div "Ultra-Etch 20pk Econo Refill by Ultradent 168" at bounding box center [349, 349] width 188 height 83
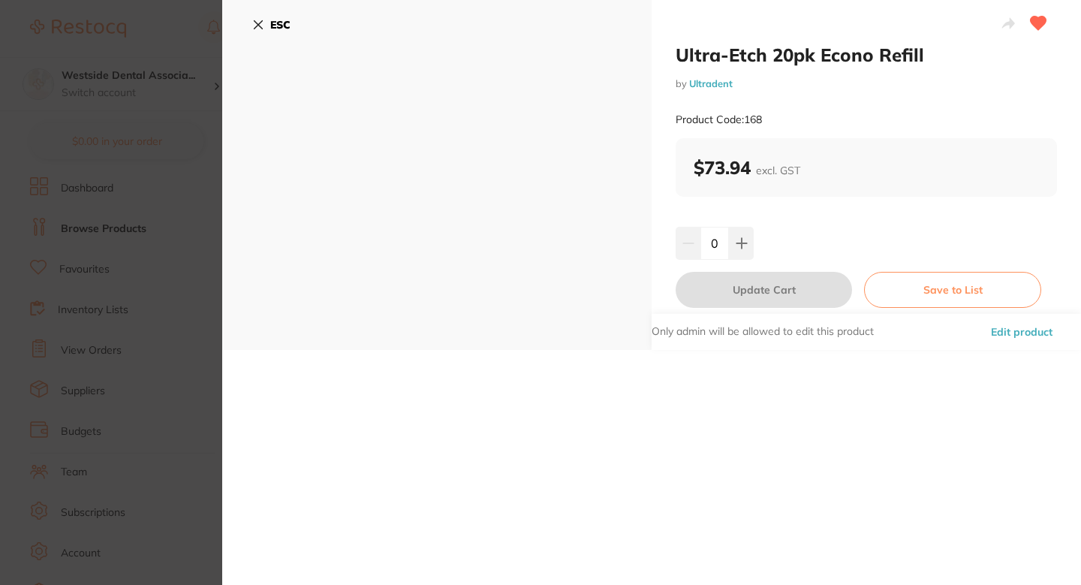
click at [990, 326] on button "Edit product" at bounding box center [1021, 332] width 71 height 36
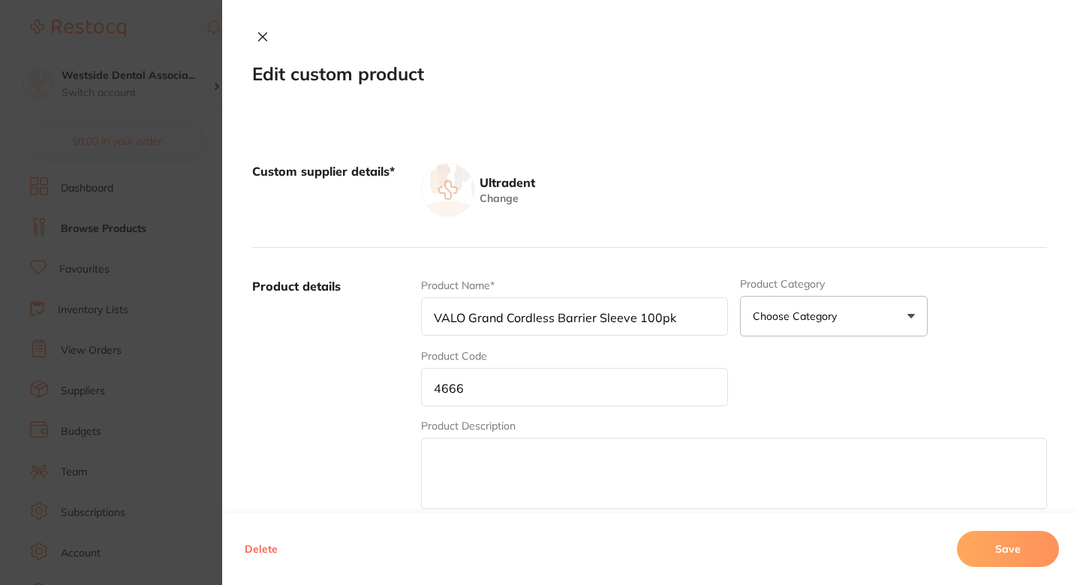
type input "Ultra-Etch 20pk Econo Refill"
type input "168"
type input "73.94"
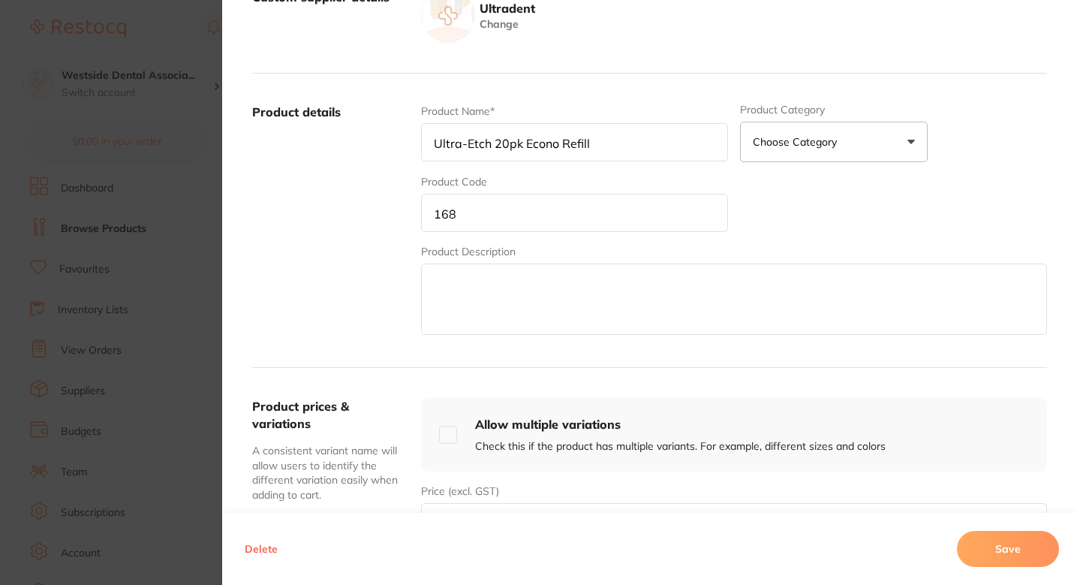
scroll to position [511, 0]
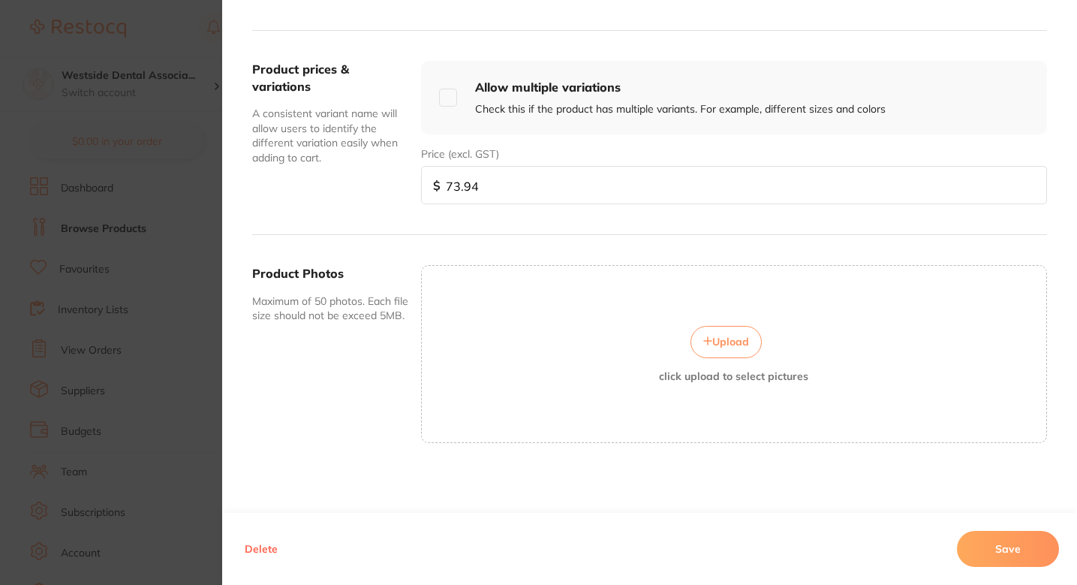
click at [706, 342] on icon at bounding box center [707, 340] width 9 height 9
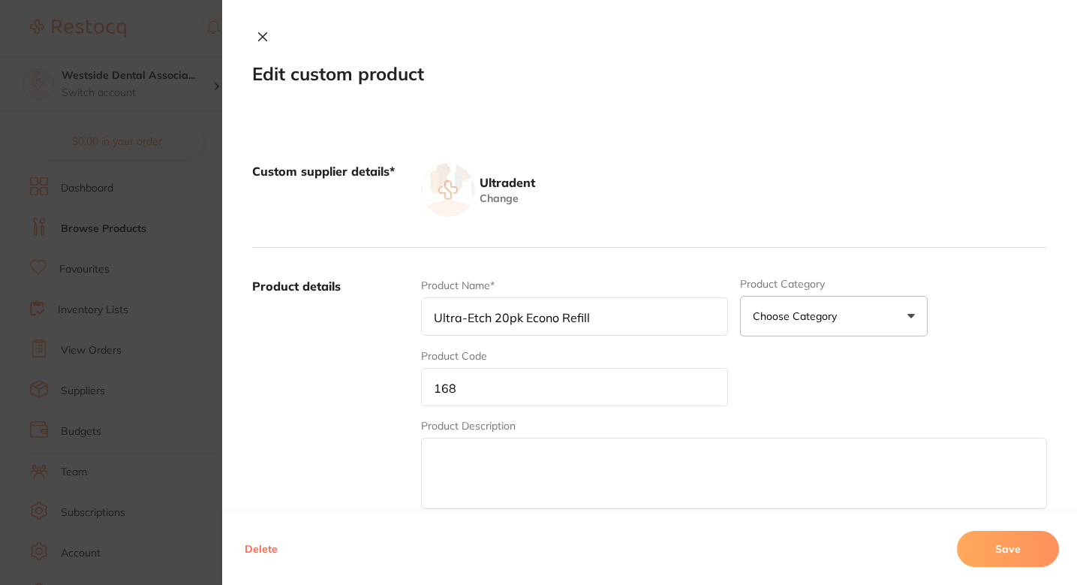
scroll to position [517, 0]
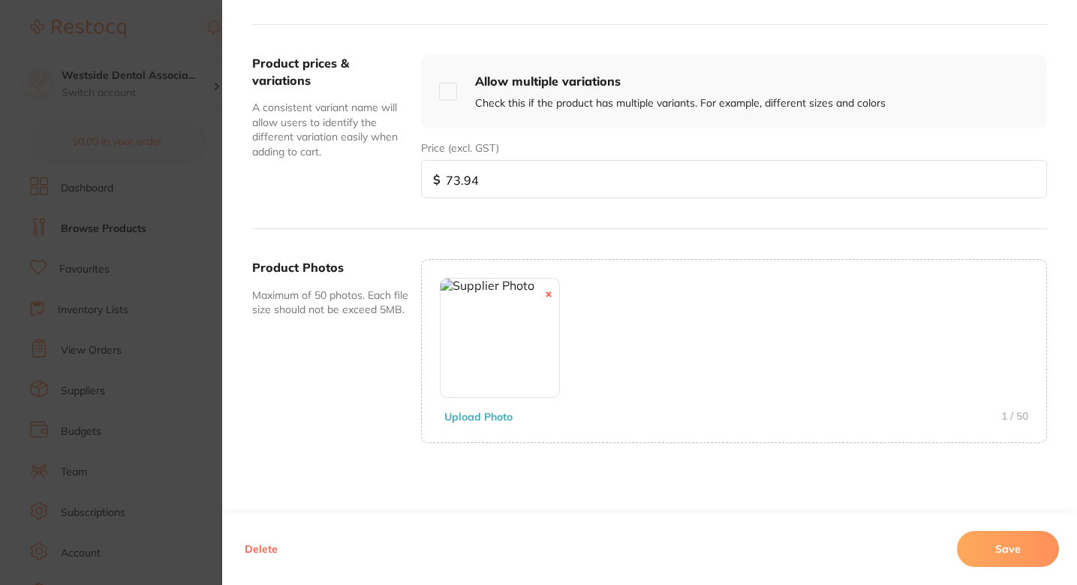
click at [1023, 545] on button "Save" at bounding box center [1008, 549] width 102 height 36
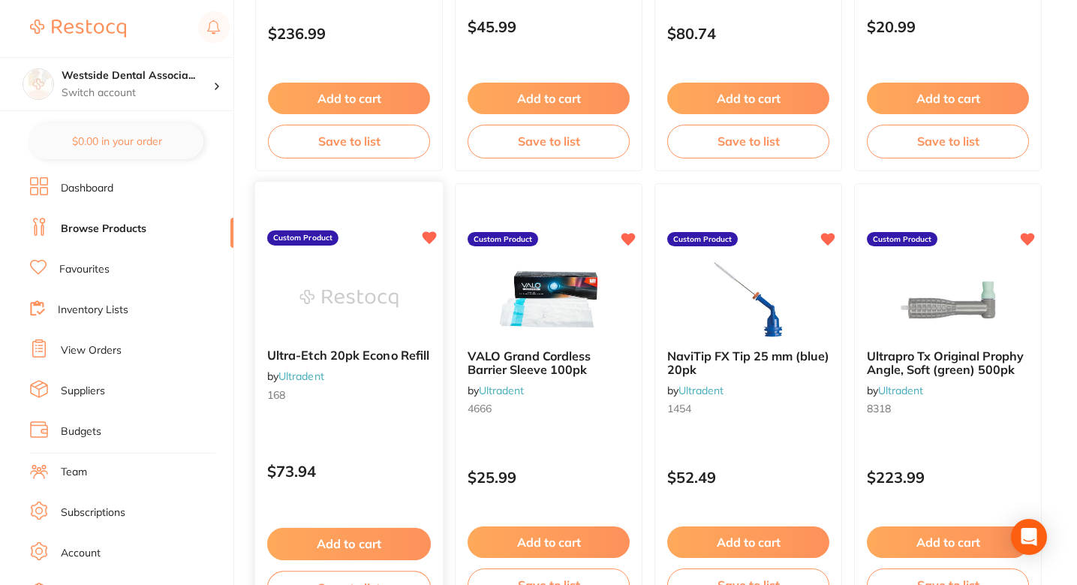
scroll to position [921, 0]
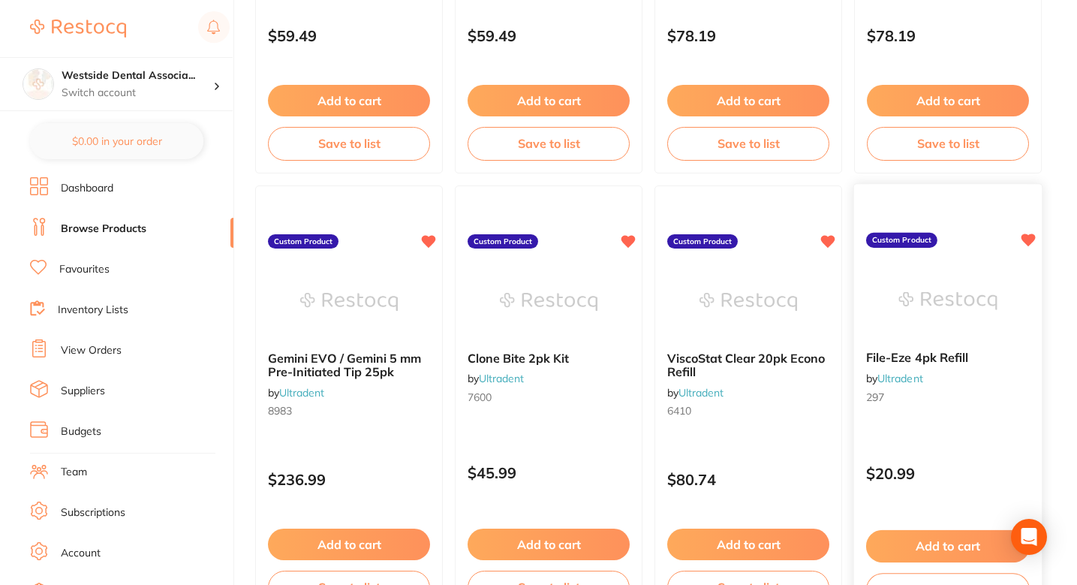
scroll to position [484, 0]
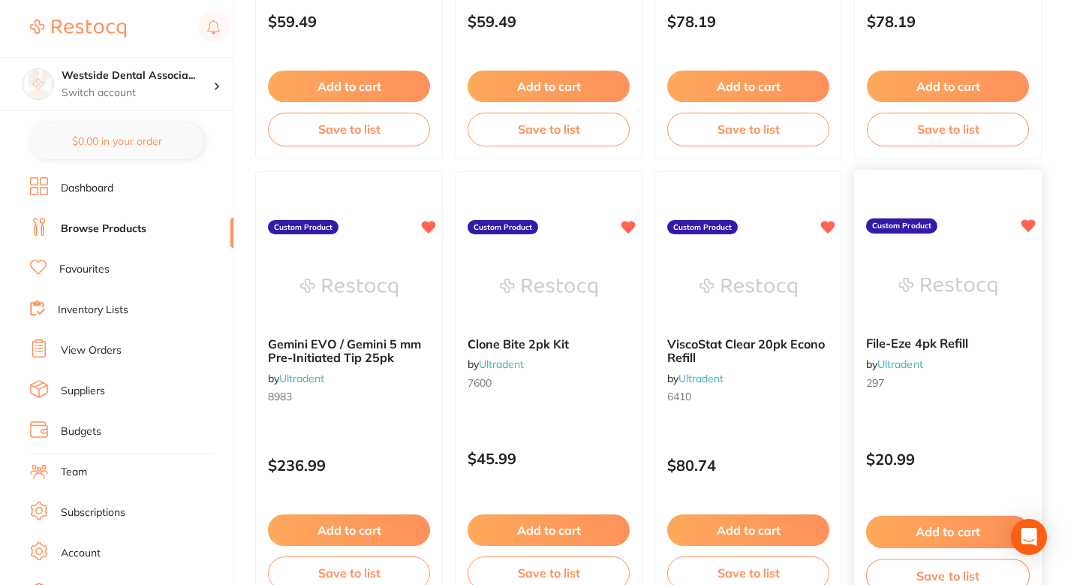
click at [968, 287] on img at bounding box center [948, 286] width 98 height 76
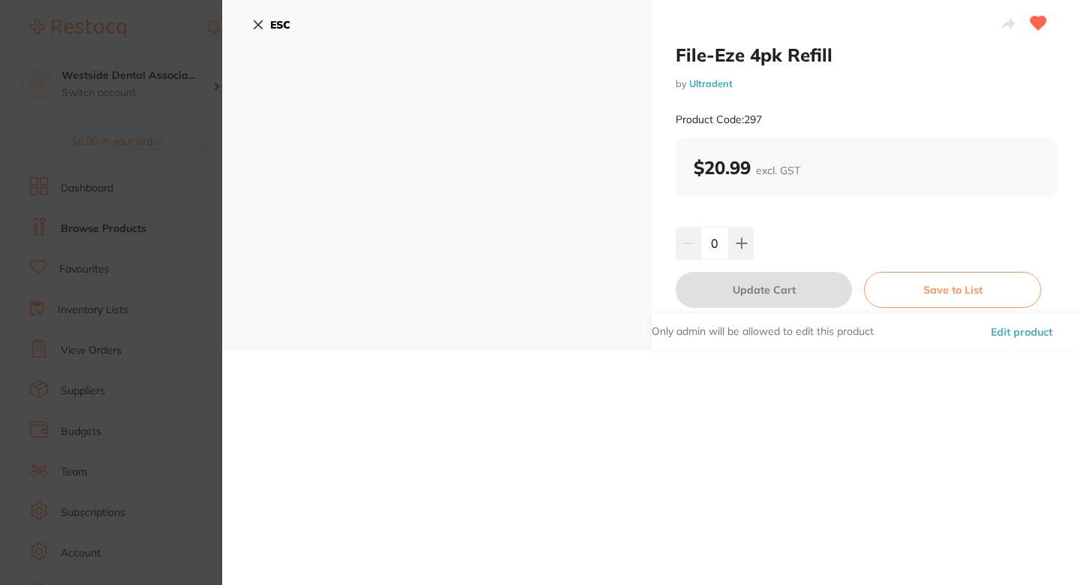
click at [1018, 324] on button "Edit product" at bounding box center [1021, 332] width 71 height 36
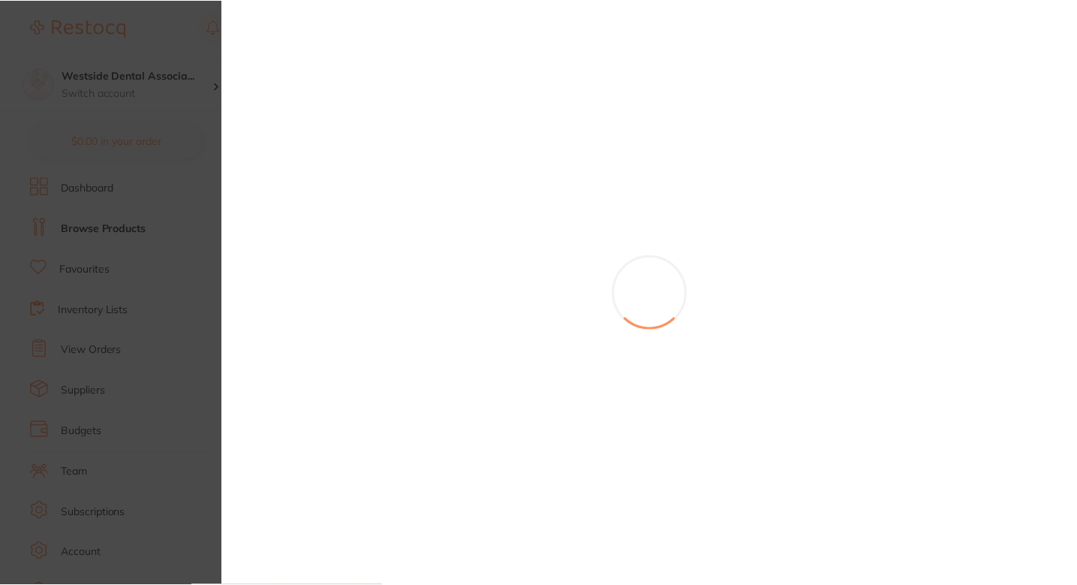
scroll to position [484, 0]
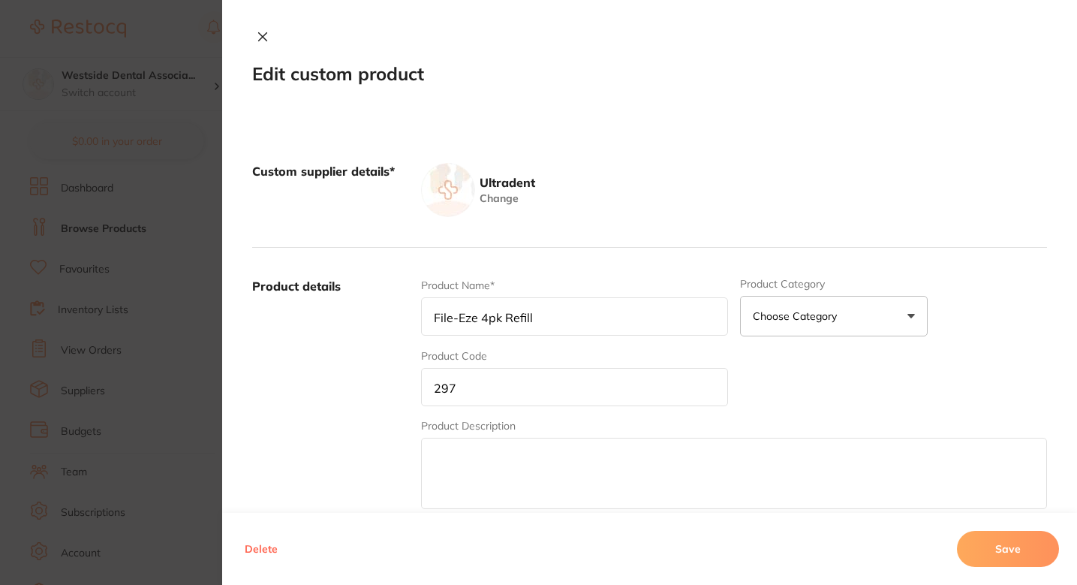
click at [375, 402] on label "Product details" at bounding box center [330, 395] width 157 height 234
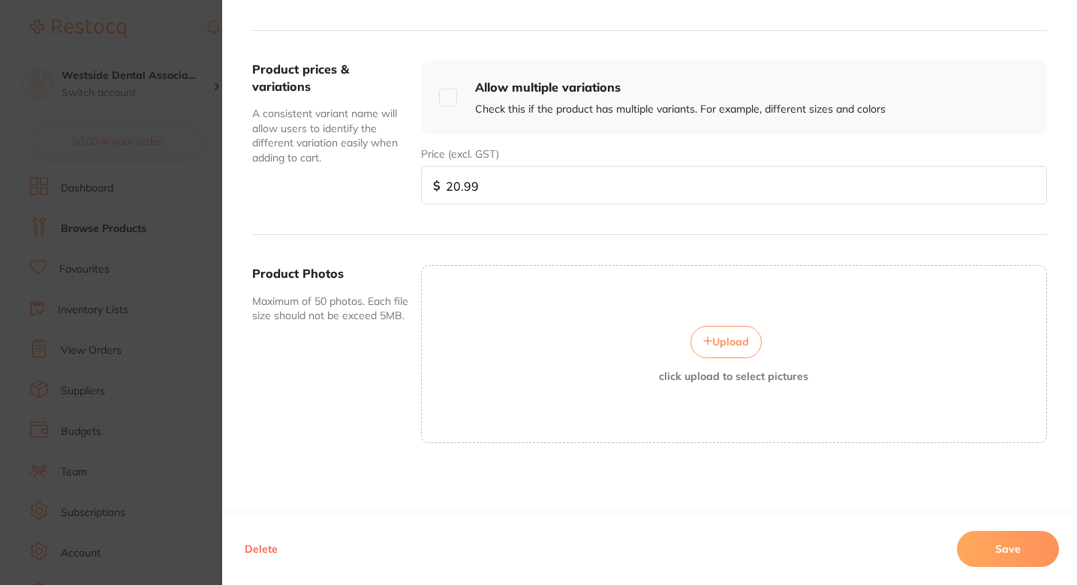
click at [745, 347] on button "Upload" at bounding box center [726, 342] width 71 height 32
click at [1010, 543] on button "Save" at bounding box center [1008, 549] width 102 height 36
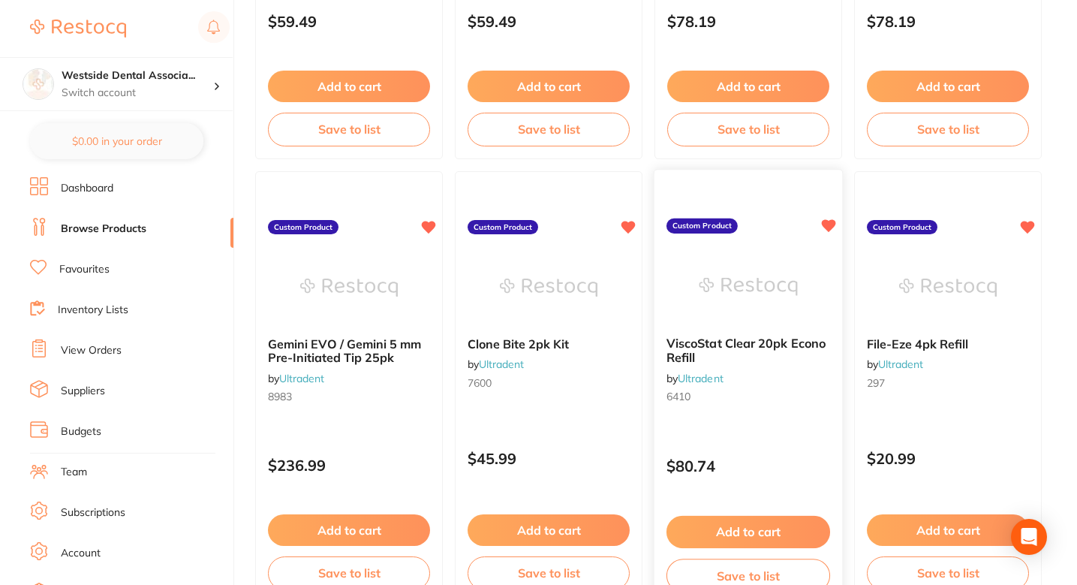
click at [746, 294] on img at bounding box center [748, 286] width 98 height 76
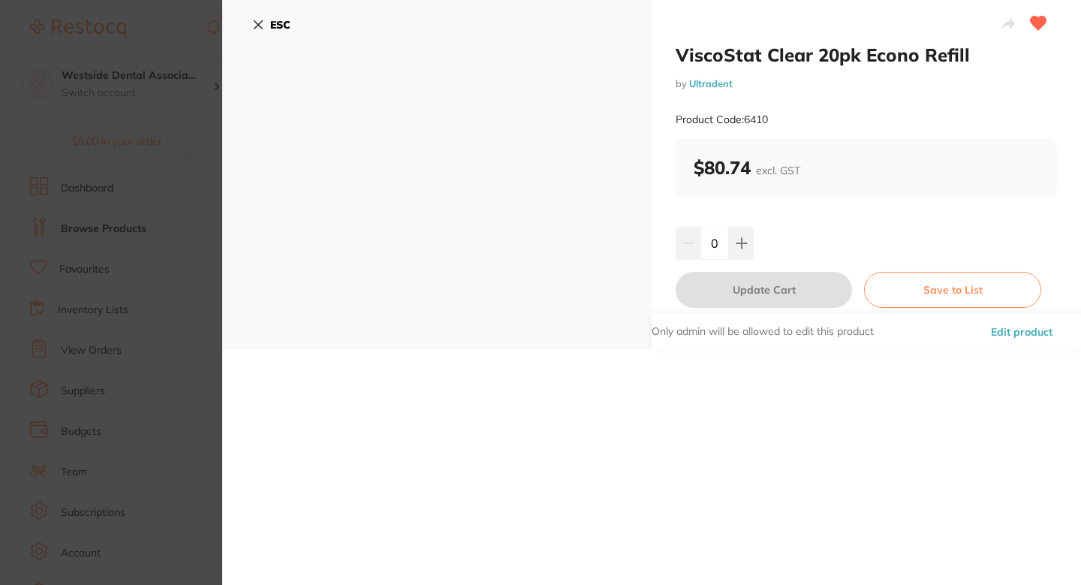
click at [1018, 330] on button "Edit product" at bounding box center [1021, 332] width 71 height 36
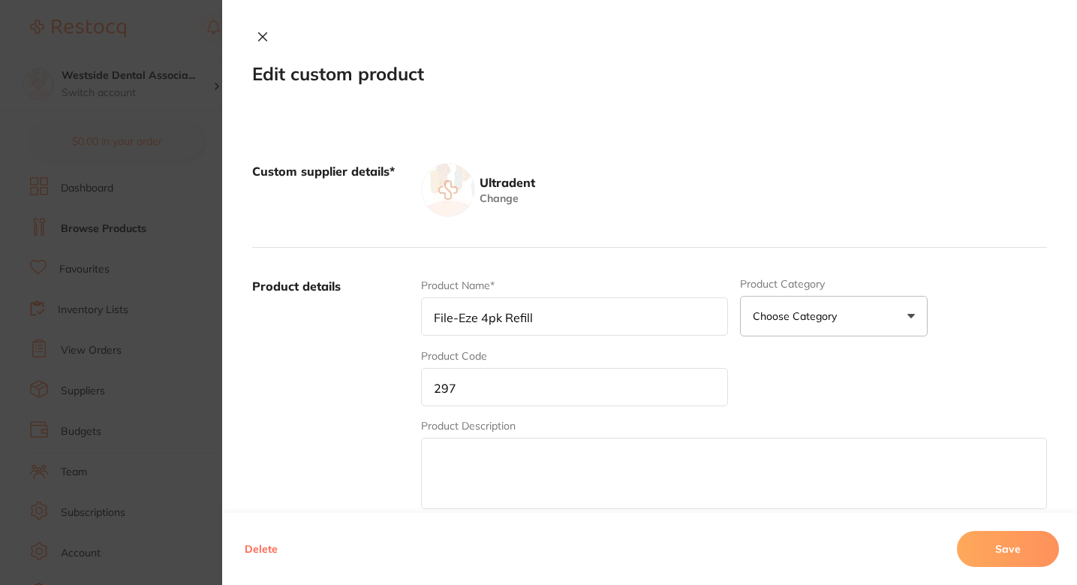
type input "ViscoStat Clear 20pk Econo Refill"
type input "6410"
type input "80.74"
click at [971, 158] on div "Custom supplier details* Ultradent Change" at bounding box center [649, 190] width 795 height 115
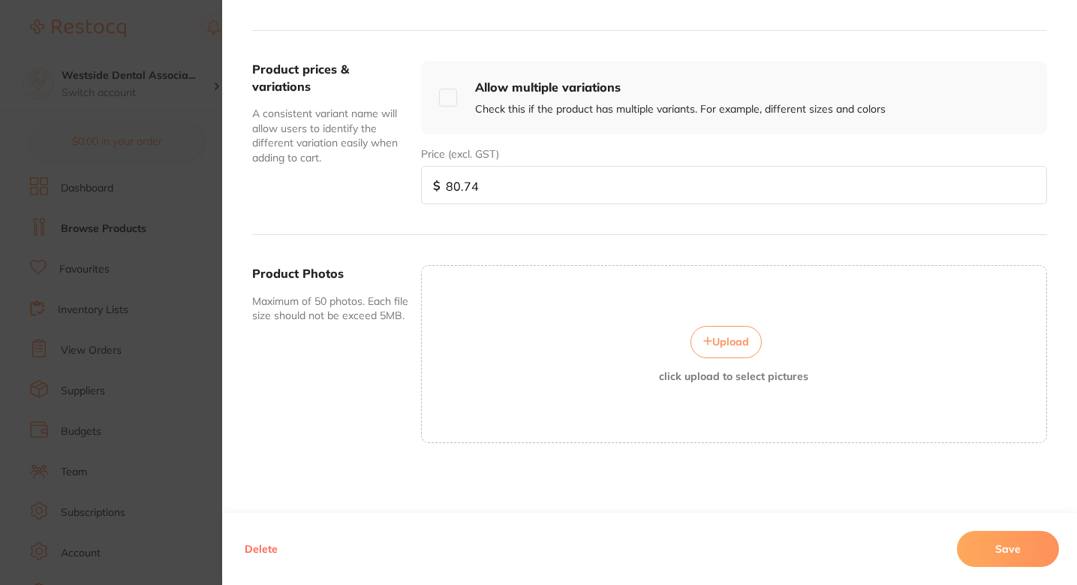
click at [716, 345] on span "Upload" at bounding box center [730, 342] width 37 height 14
click at [1001, 540] on button "Save" at bounding box center [1008, 549] width 102 height 36
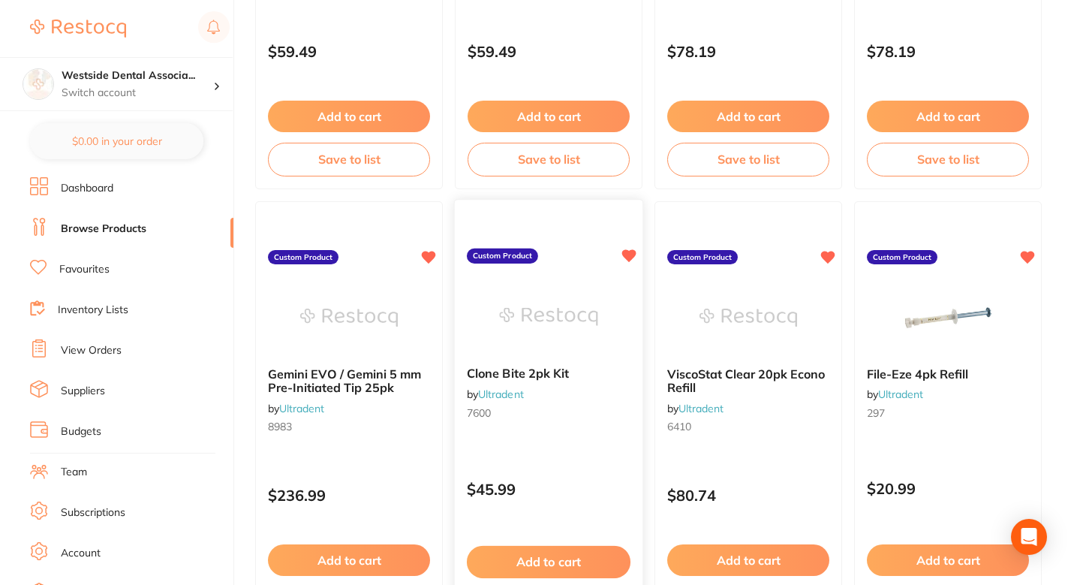
scroll to position [433, 0]
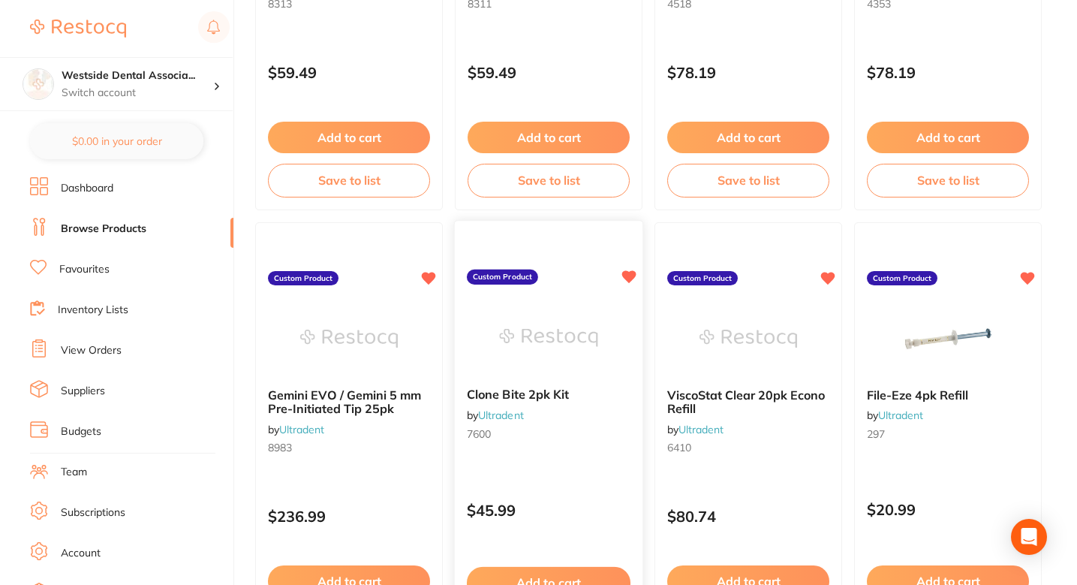
click at [552, 330] on img at bounding box center [548, 338] width 98 height 76
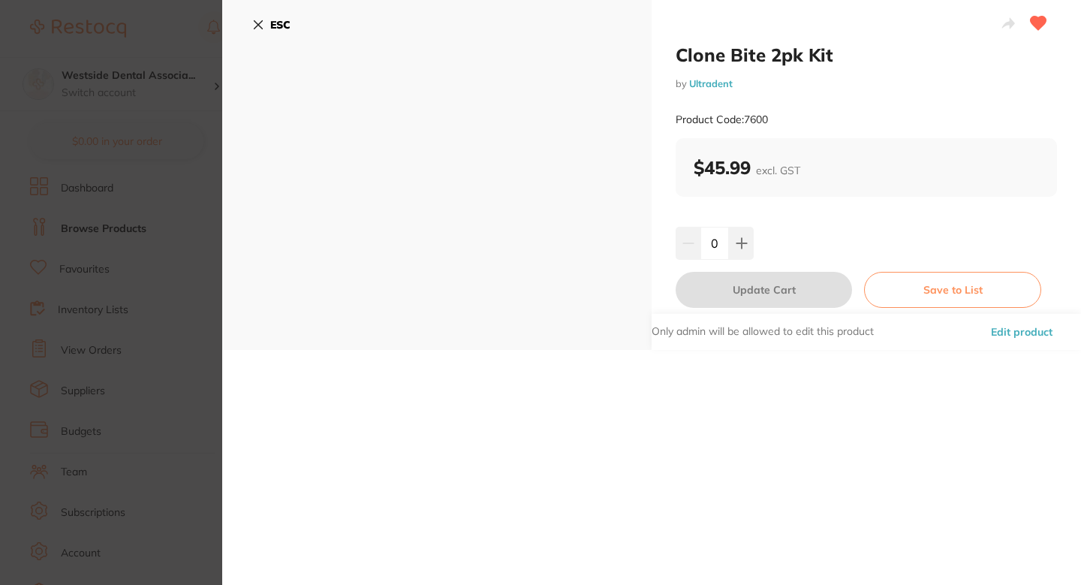
click at [1031, 333] on button "Edit product" at bounding box center [1021, 332] width 71 height 36
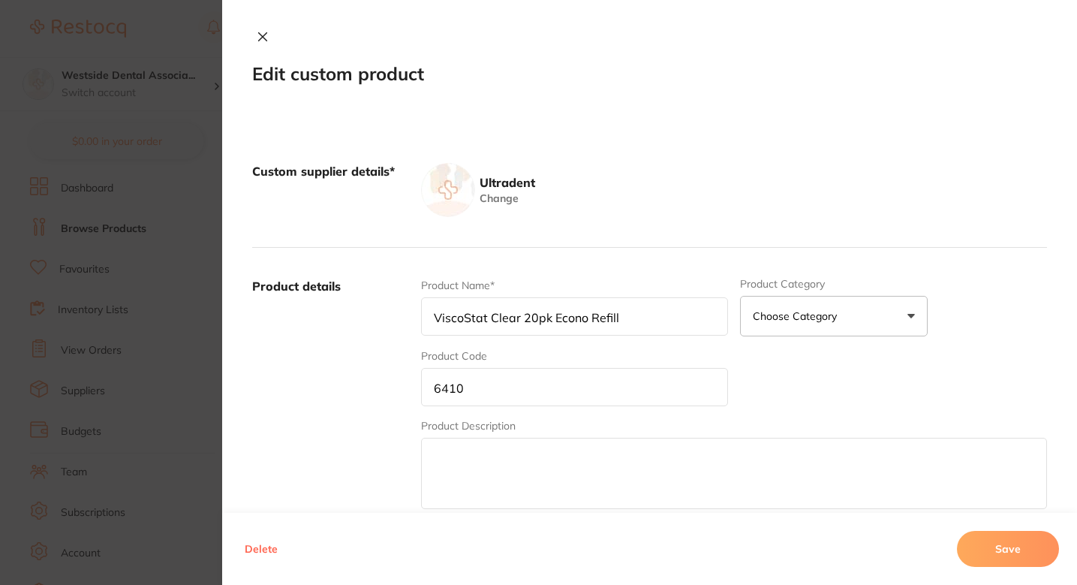
type input "Clone Bite 2pk Kit"
type input "7600"
type input "45.99"
click at [327, 418] on label "Product details" at bounding box center [330, 395] width 157 height 234
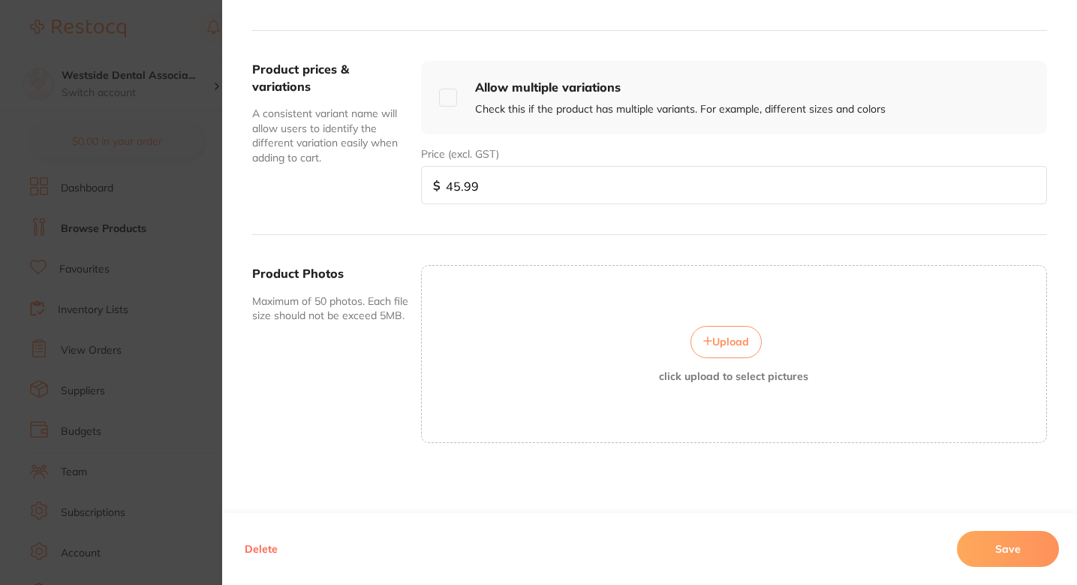
click at [729, 337] on span "Upload" at bounding box center [730, 342] width 37 height 14
click at [994, 545] on button "Save" at bounding box center [1008, 549] width 102 height 36
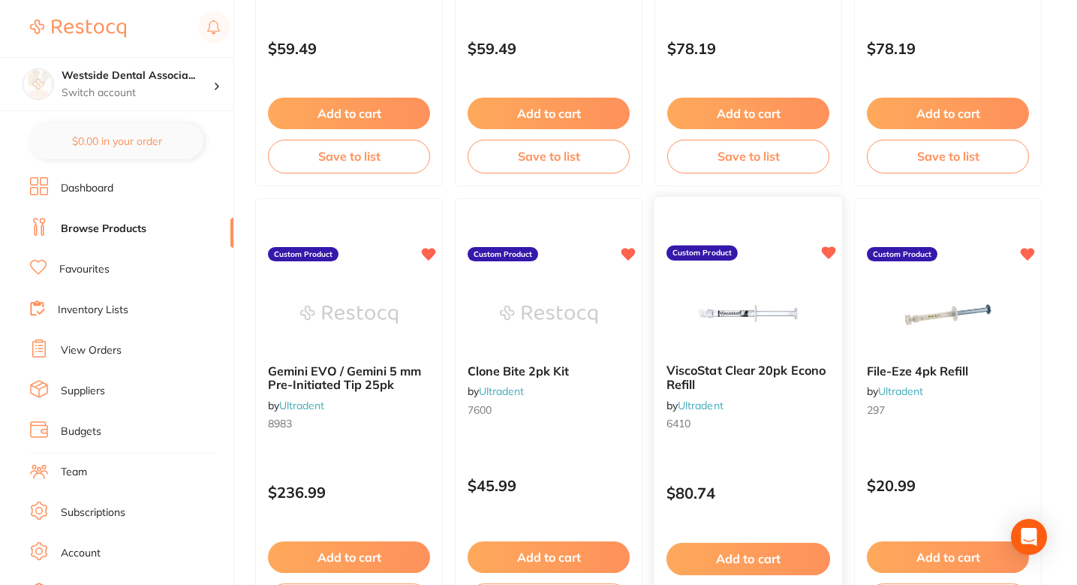
scroll to position [484, 0]
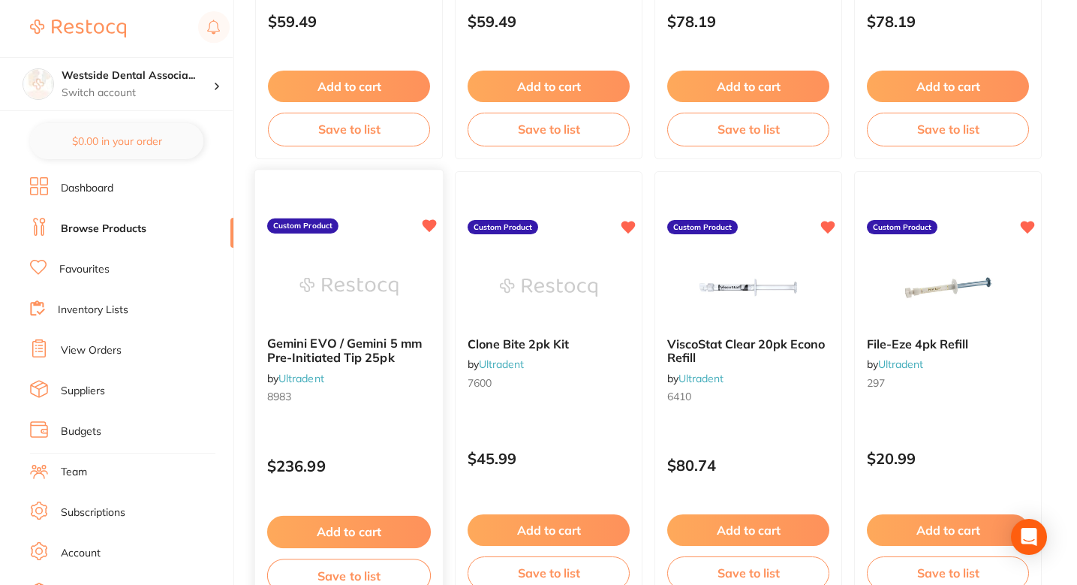
click at [360, 315] on img at bounding box center [349, 286] width 98 height 76
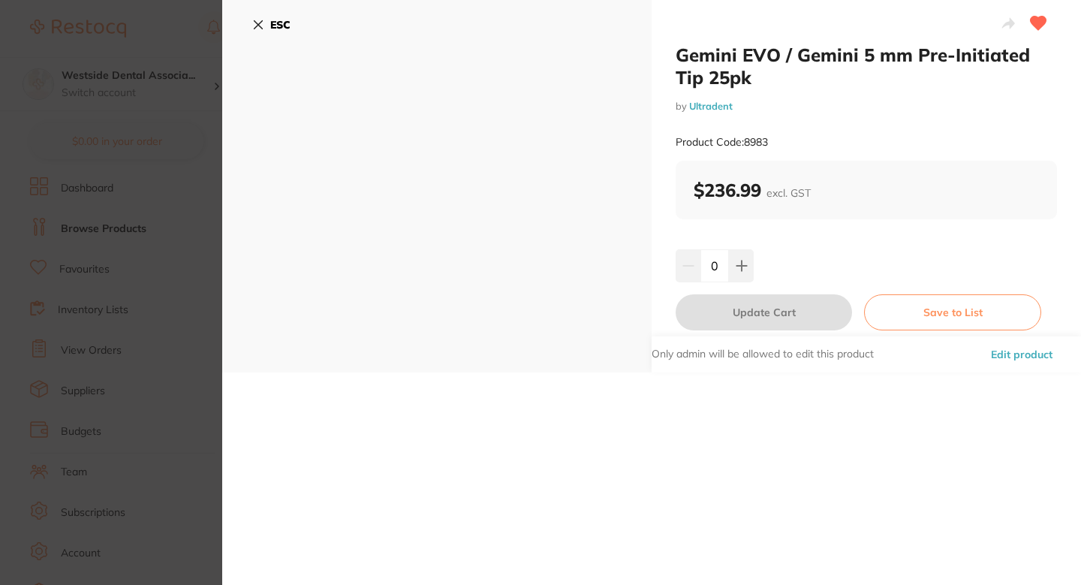
click at [1013, 357] on button "Edit product" at bounding box center [1021, 354] width 71 height 36
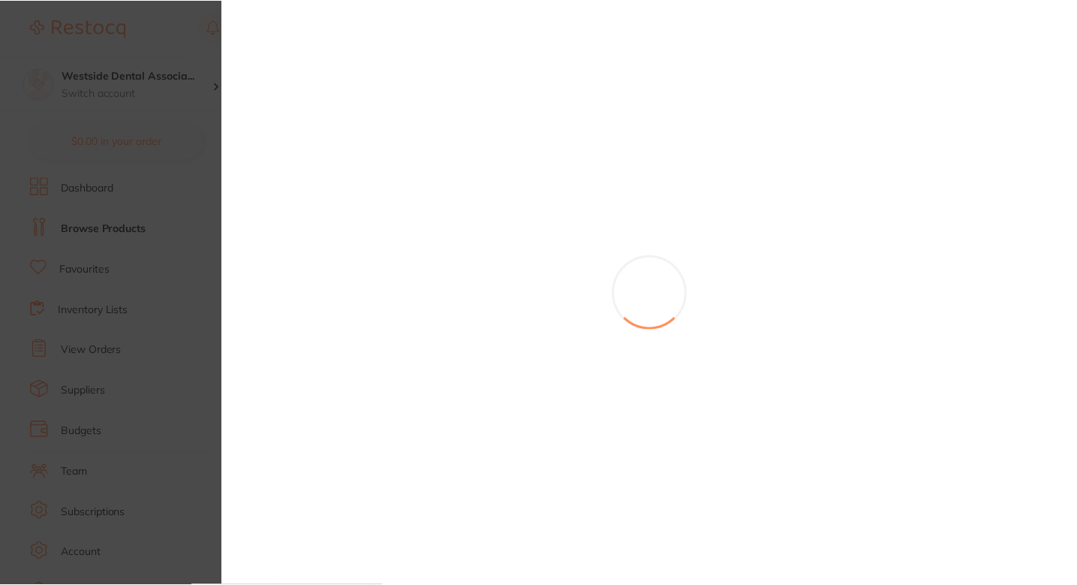
scroll to position [484, 0]
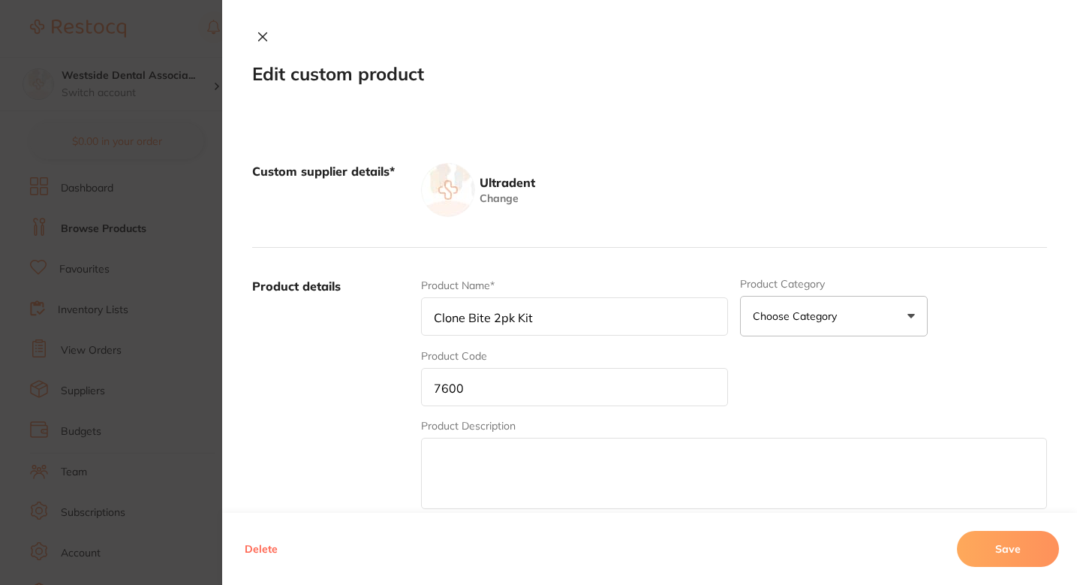
type input "Gemini EVO / Gemini 5 mm Pre-Initiated Tip 25pk"
type input "8983"
type input "236.99"
click at [292, 389] on label "Product details" at bounding box center [330, 395] width 157 height 234
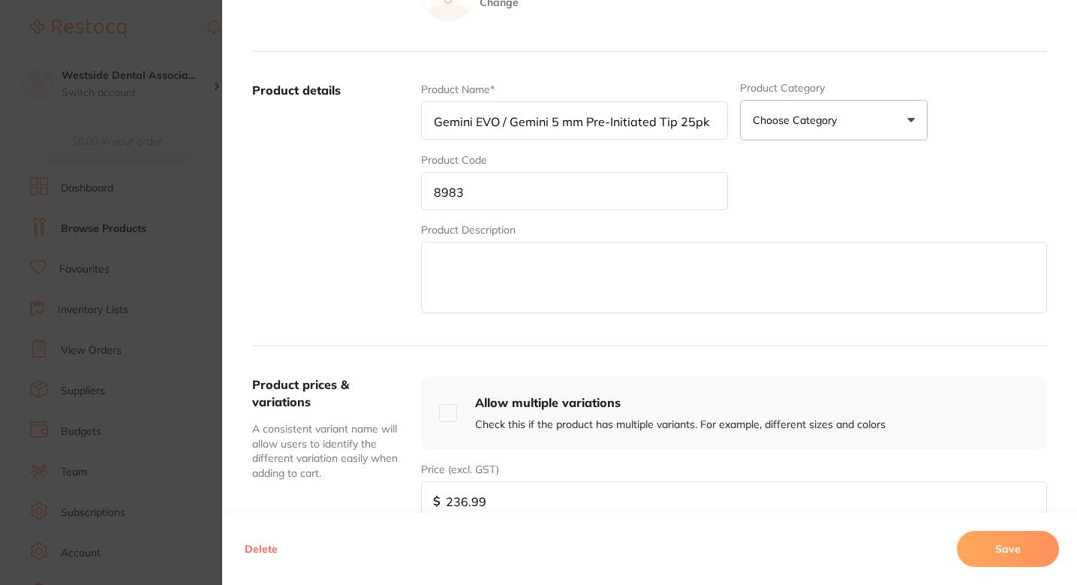
scroll to position [189, 0]
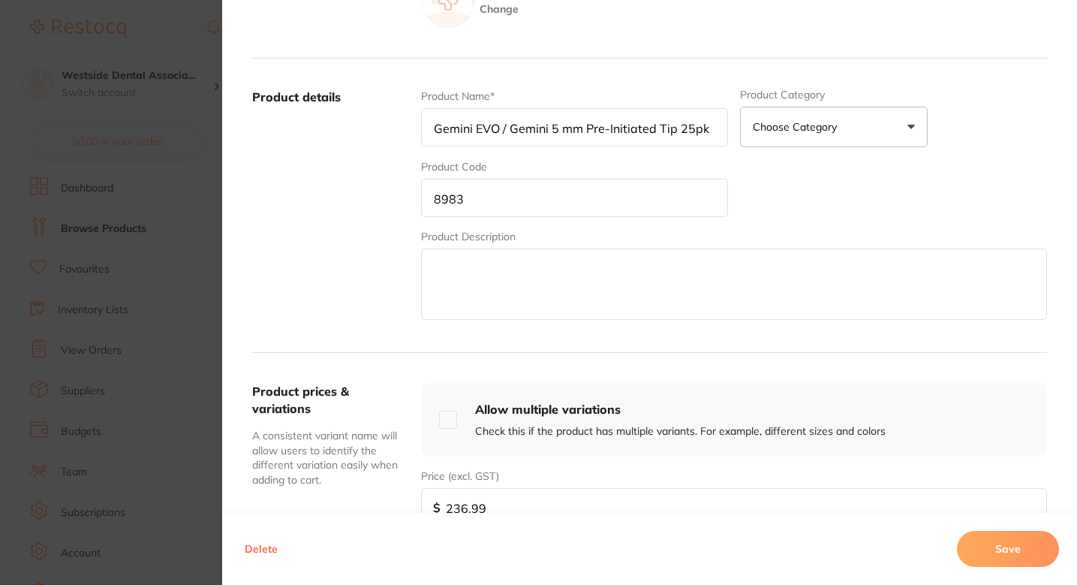
click at [353, 227] on label "Product details" at bounding box center [330, 206] width 157 height 234
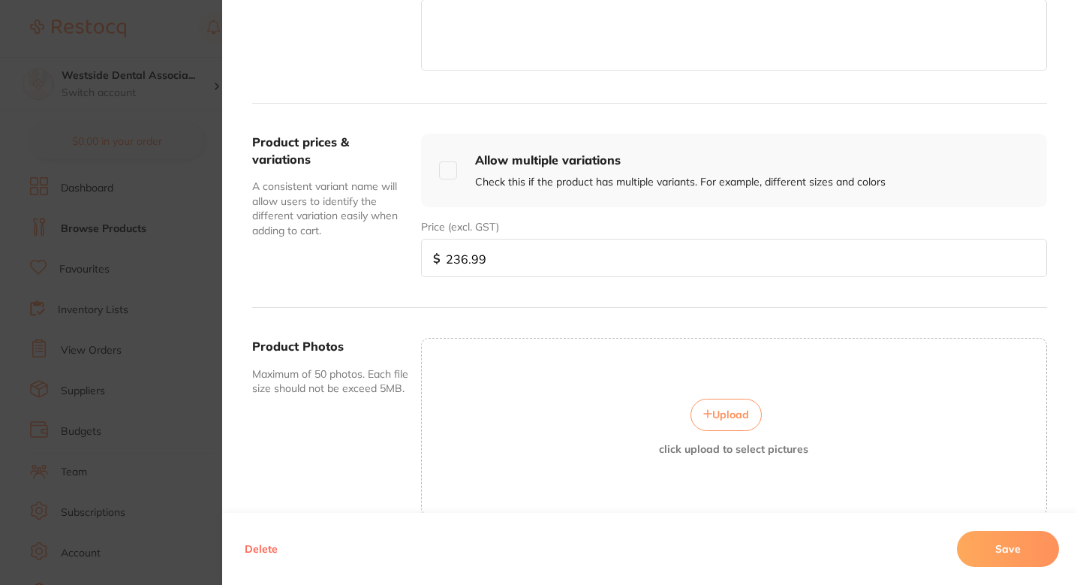
scroll to position [466, 0]
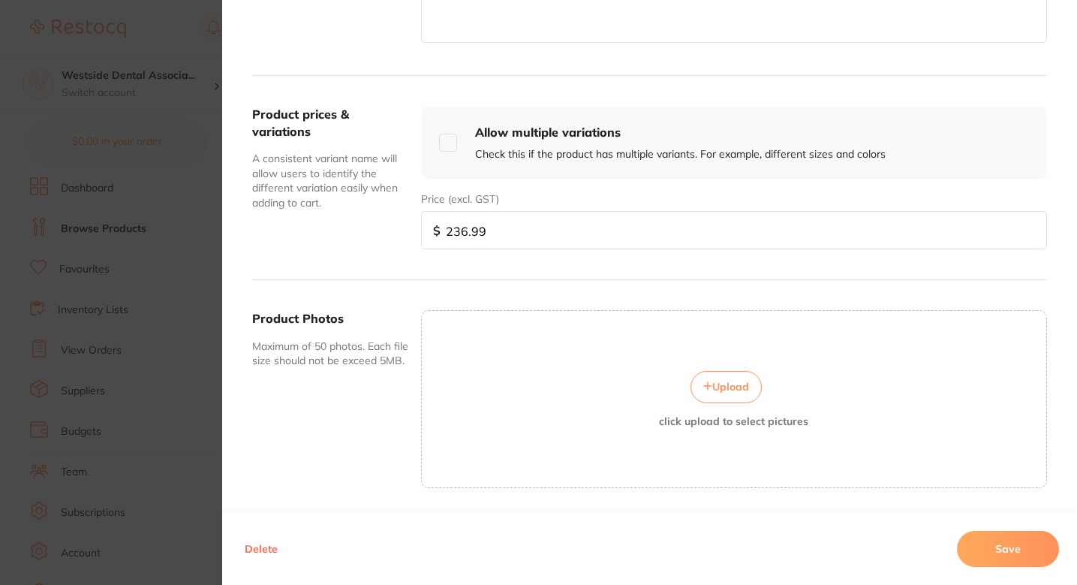
click at [722, 399] on button "Upload" at bounding box center [726, 387] width 71 height 32
click at [983, 549] on button "Save" at bounding box center [1008, 549] width 102 height 36
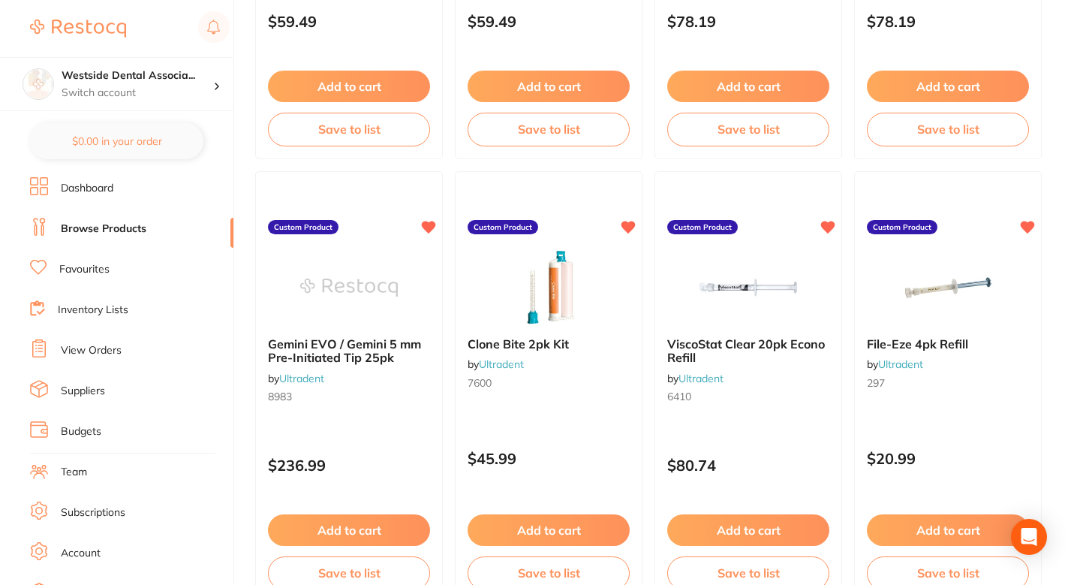
click at [1056, 288] on main "Create Product Category All Categories All Categories No categories found Clear…" at bounding box center [666, 542] width 822 height 2052
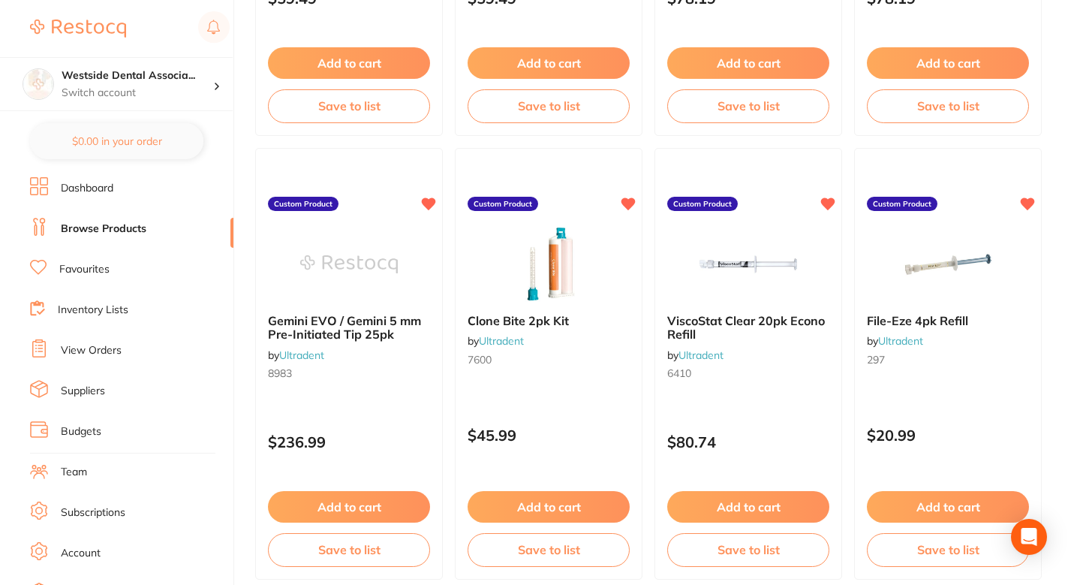
scroll to position [490, 0]
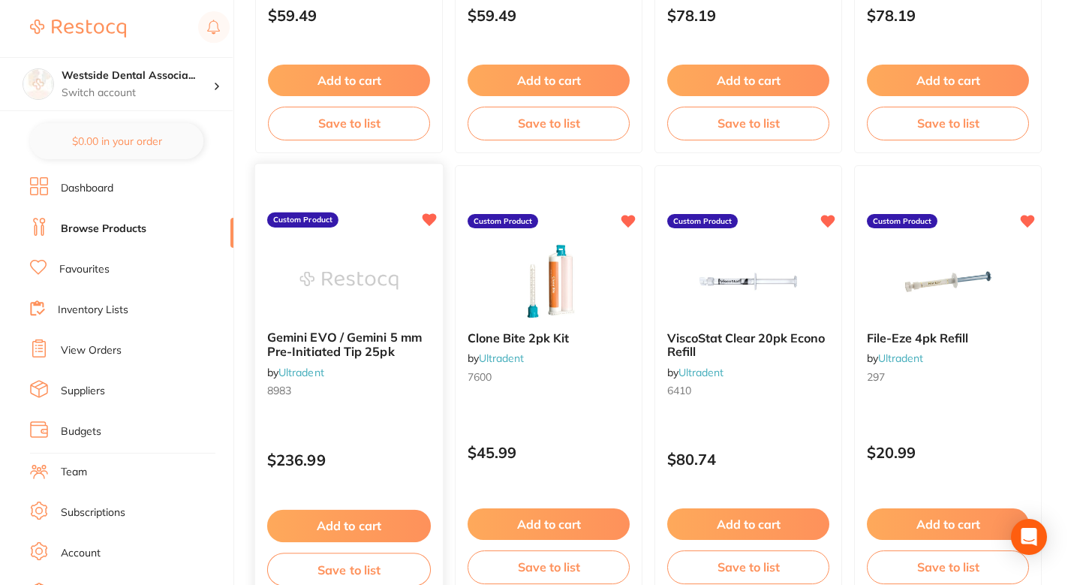
click at [392, 279] on img at bounding box center [349, 280] width 98 height 76
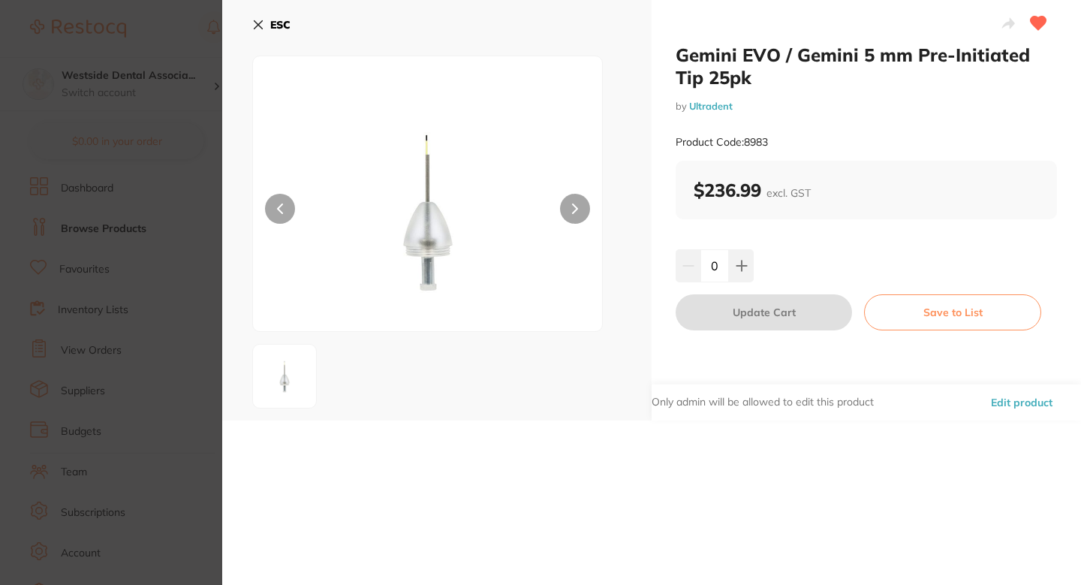
click at [38, 266] on section "Gemini EVO / Gemini 5 mm Pre-Initiated Tip 25pk by Ultradent Product Code: 8983…" at bounding box center [540, 292] width 1081 height 585
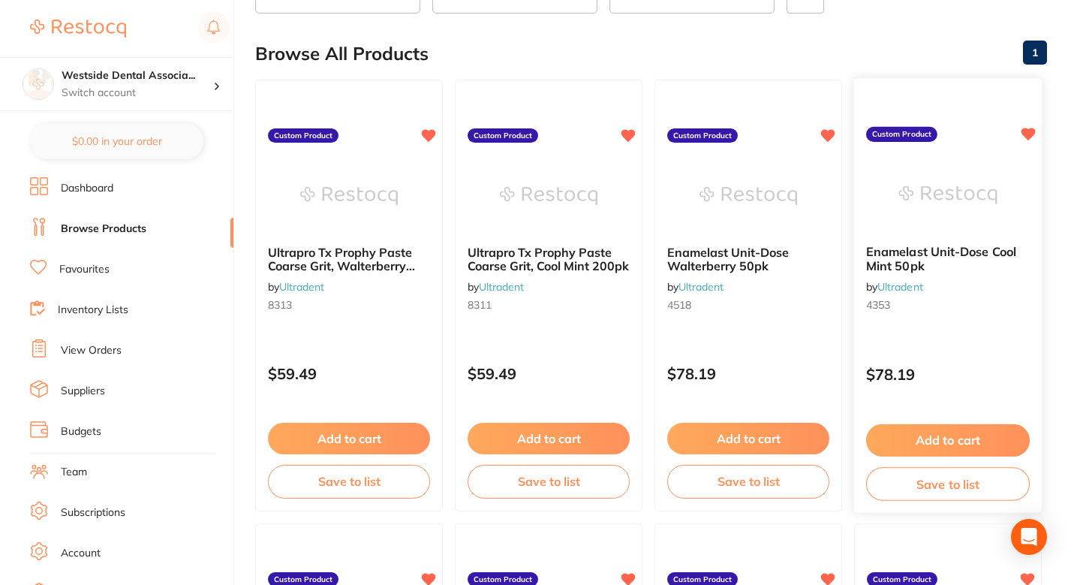
scroll to position [143, 0]
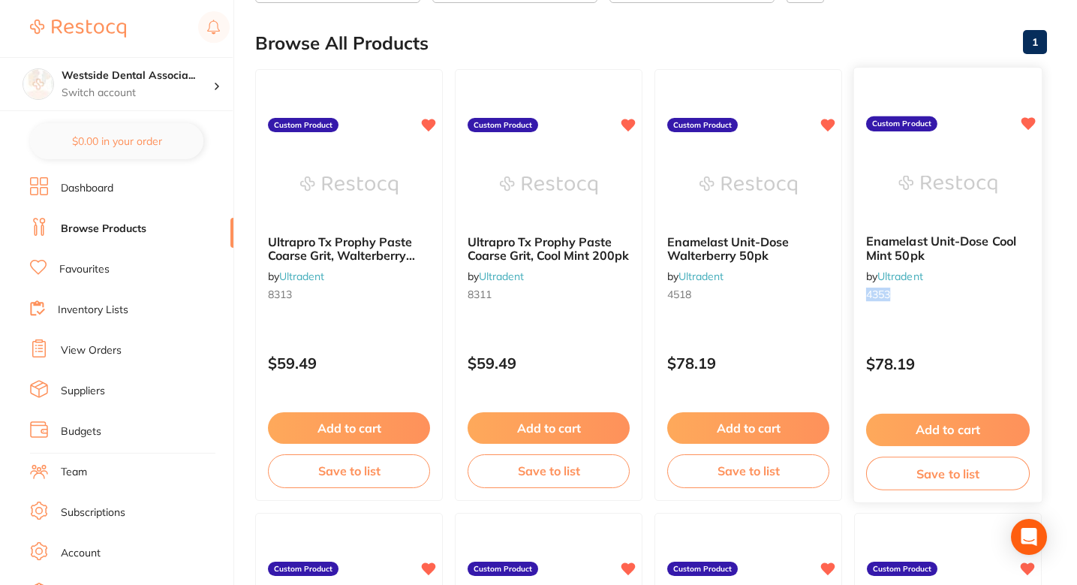
drag, startPoint x: 896, startPoint y: 296, endPoint x: 860, endPoint y: 296, distance: 36.0
click at [860, 296] on div "Enamelast Unit-Dose Cool Mint 50pk by Ultradent 4353" at bounding box center [948, 270] width 188 height 97
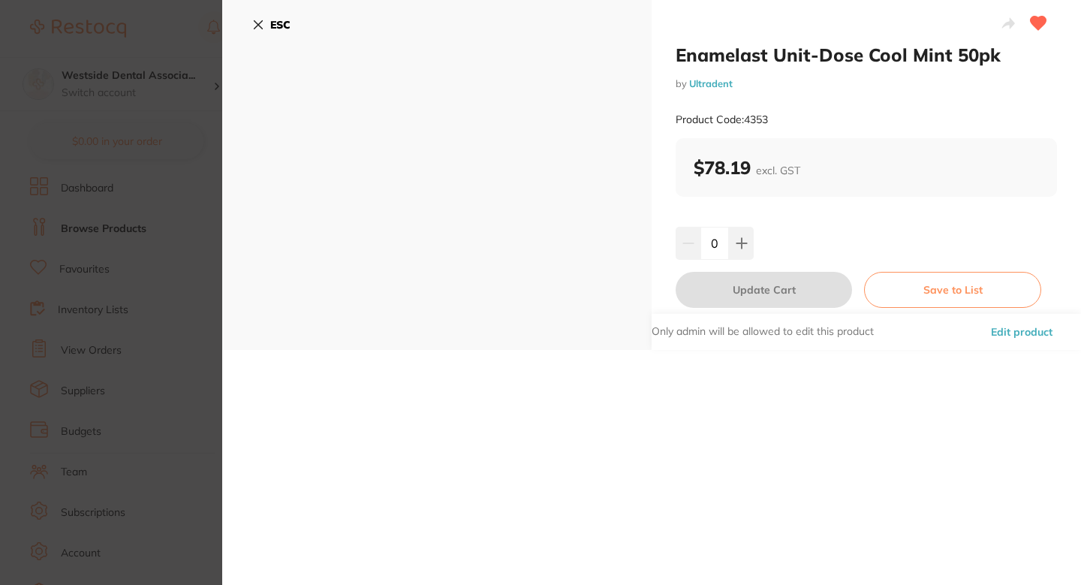
click at [994, 330] on button "Edit product" at bounding box center [1021, 332] width 71 height 36
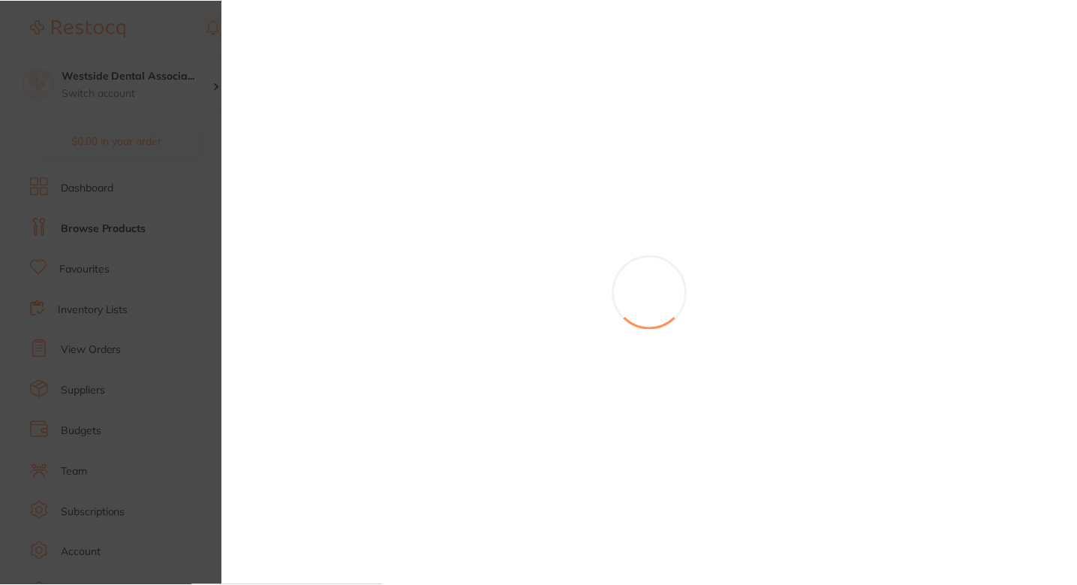
scroll to position [143, 0]
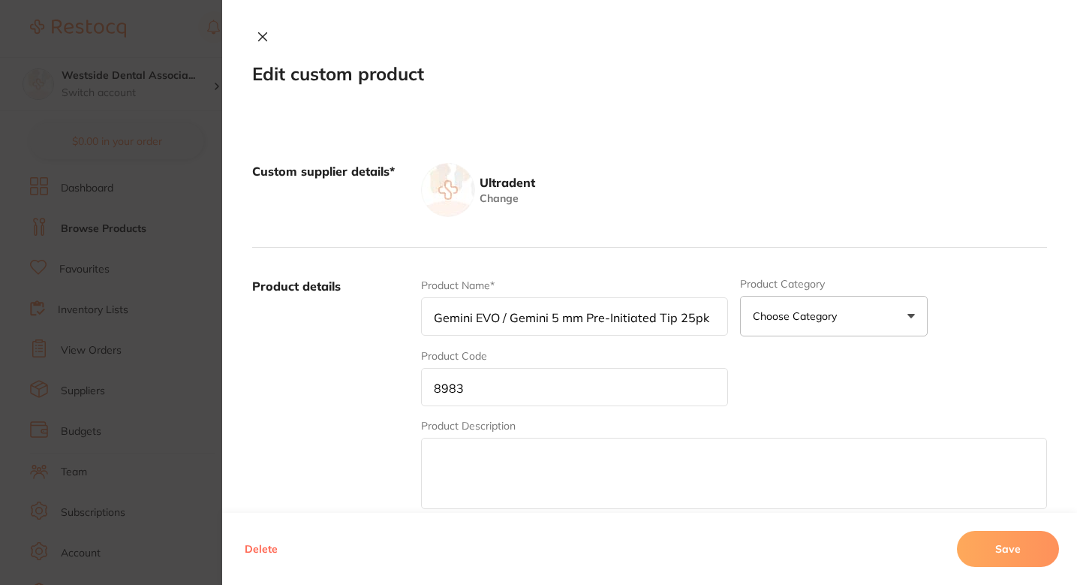
type input "Enamelast Unit-Dose Cool Mint 50pk"
type input "4353"
type input "78.19"
click at [369, 404] on label "Product details" at bounding box center [330, 395] width 157 height 234
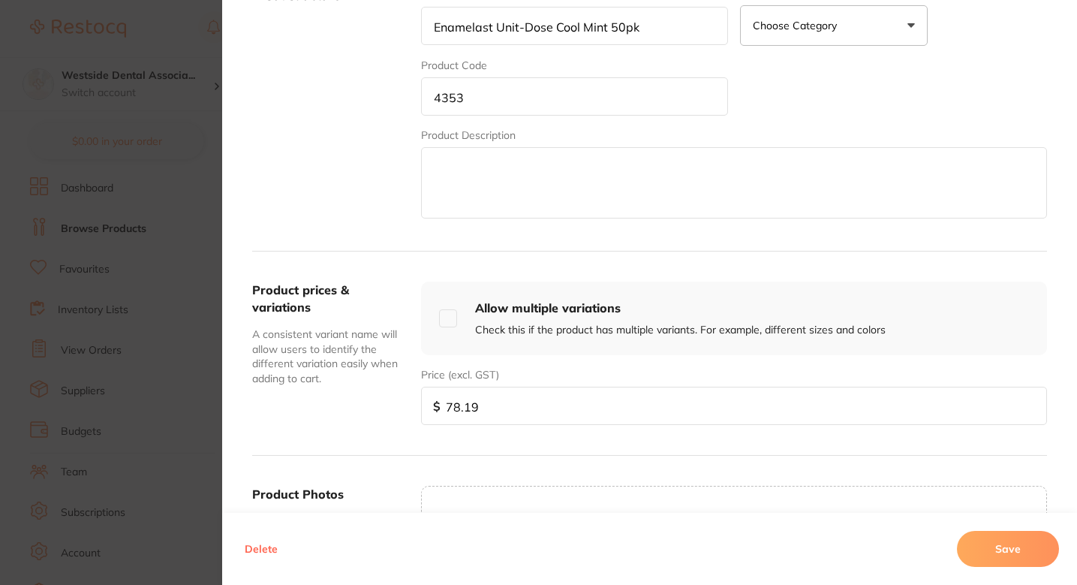
scroll to position [511, 0]
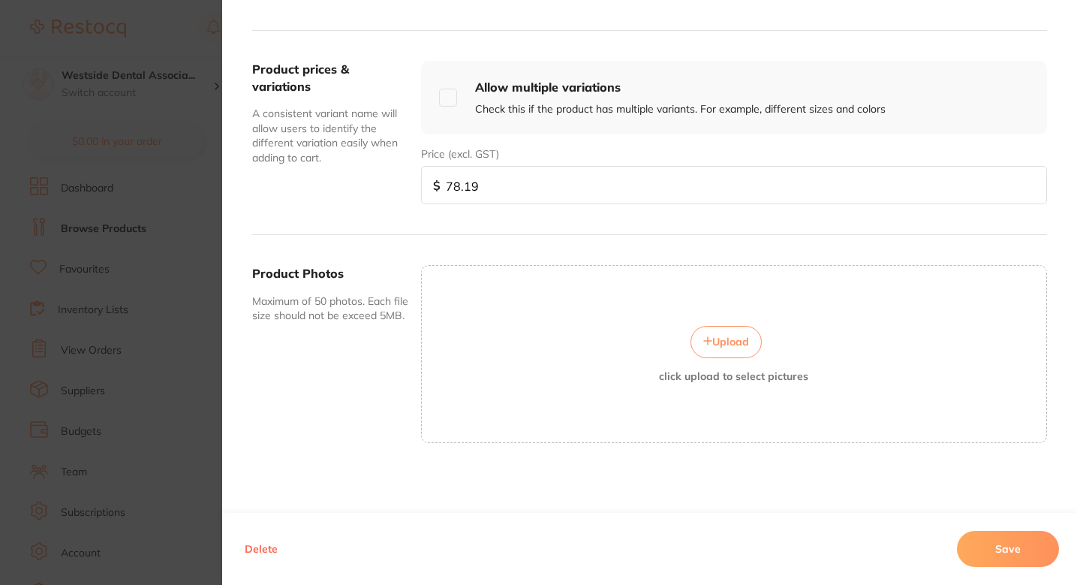
click at [726, 359] on div "Upload click upload to select pictures" at bounding box center [734, 354] width 625 height 56
click at [722, 342] on span "Upload" at bounding box center [730, 342] width 37 height 14
click at [1007, 538] on button "Save" at bounding box center [1008, 549] width 102 height 36
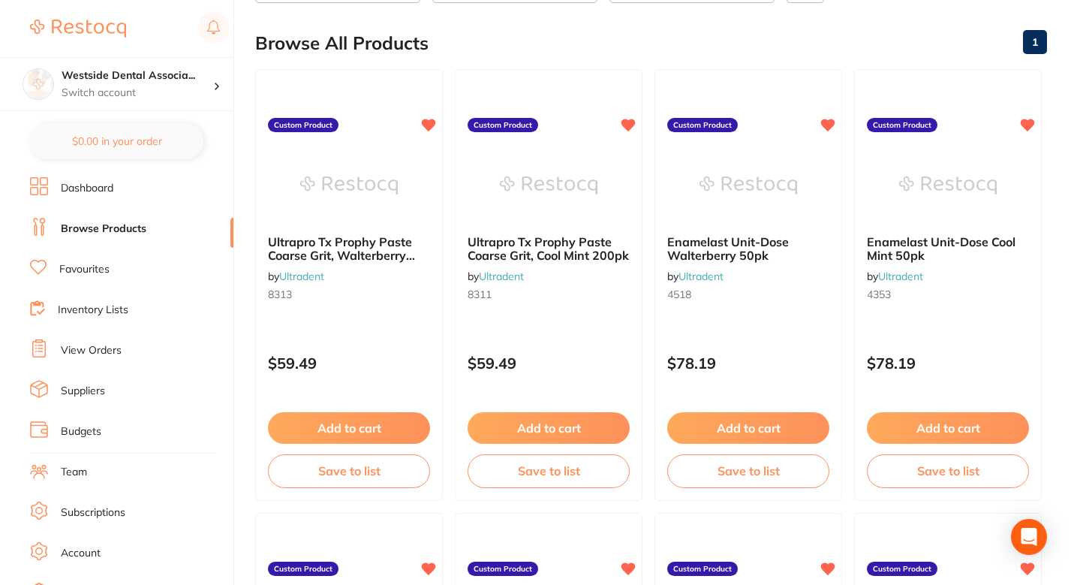
click at [572, 32] on div "Browse All Products 1" at bounding box center [651, 43] width 792 height 50
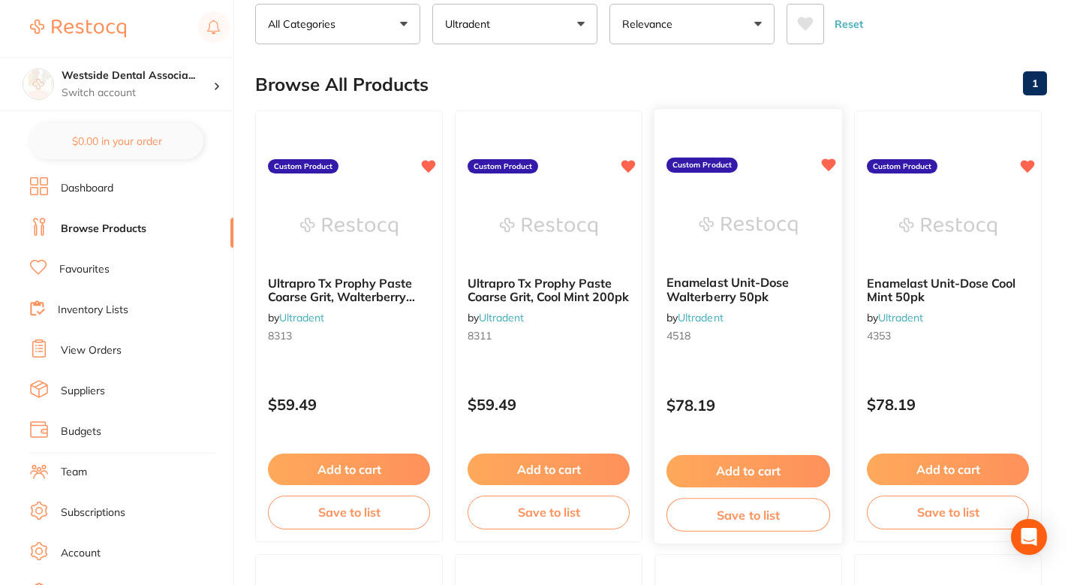
scroll to position [71, 0]
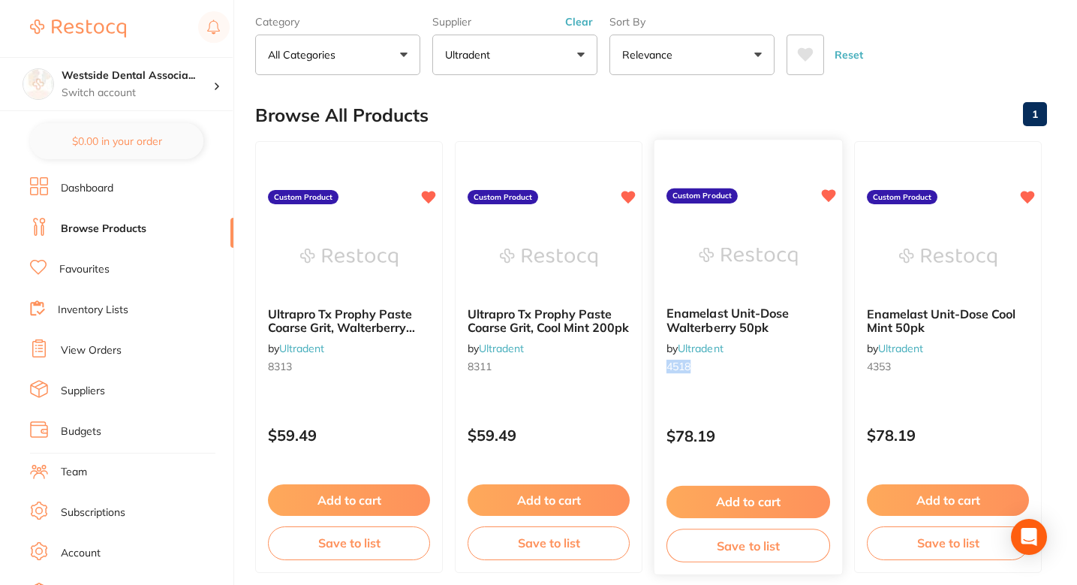
drag, startPoint x: 702, startPoint y: 369, endPoint x: 666, endPoint y: 369, distance: 36.0
click at [667, 369] on small "4518" at bounding box center [749, 366] width 164 height 12
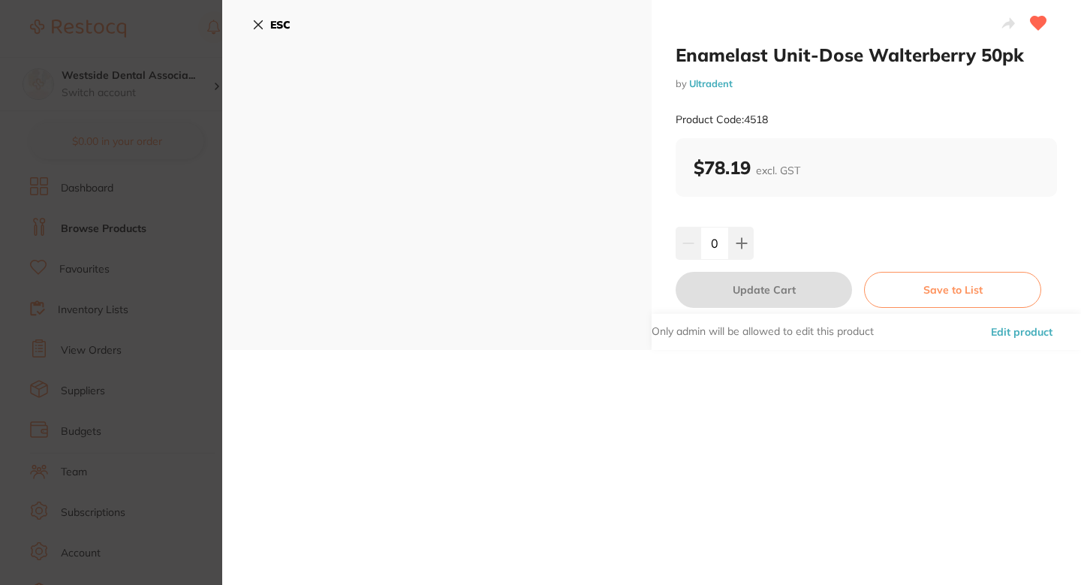
click at [1003, 340] on button "Edit product" at bounding box center [1021, 332] width 71 height 36
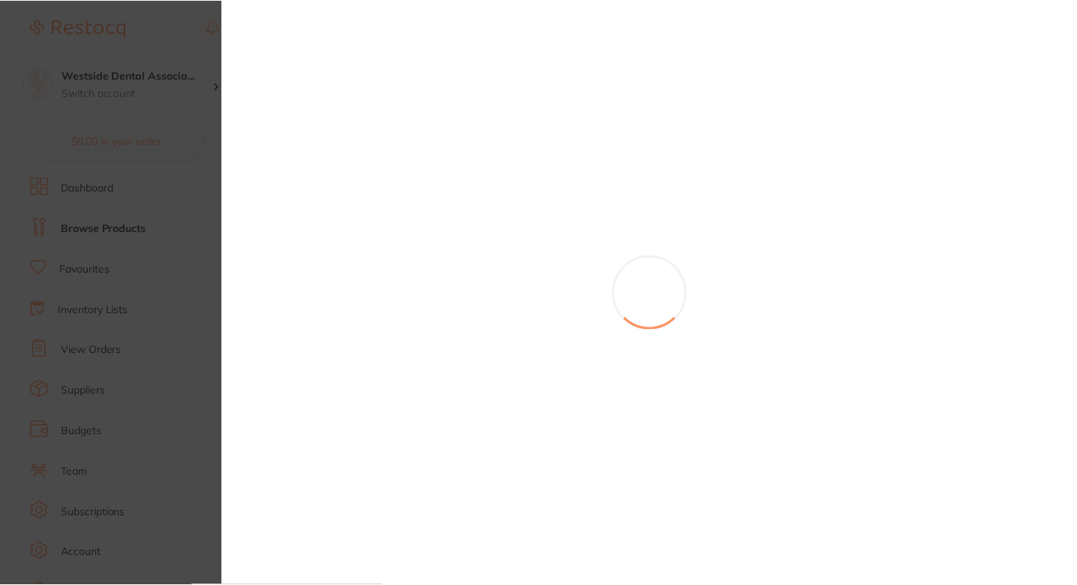
scroll to position [71, 0]
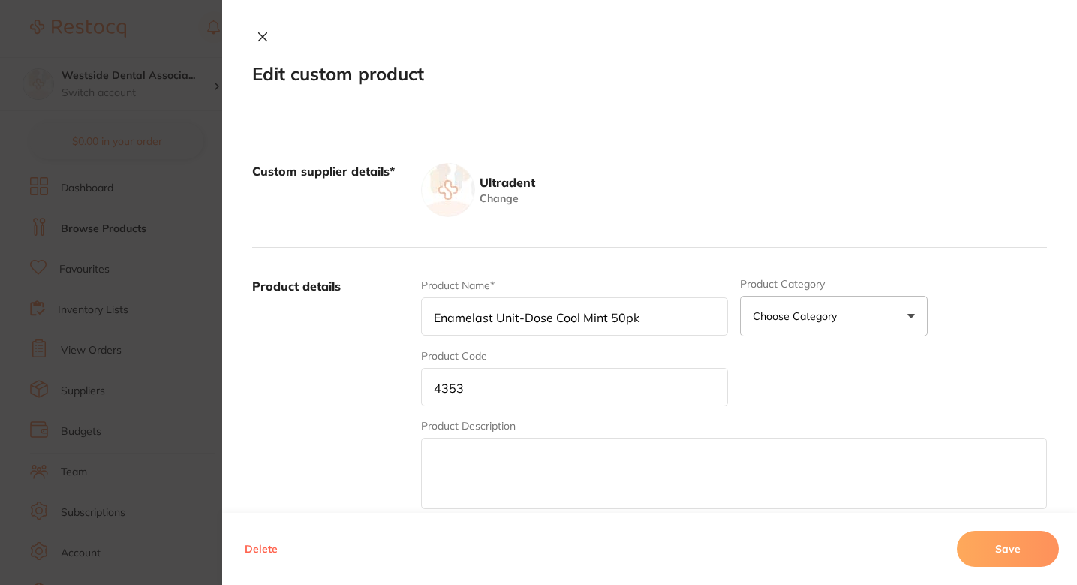
type input "Enamelast Unit-Dose Walterberry 50pk"
type input "4518"
click at [376, 377] on label "Product details" at bounding box center [330, 395] width 157 height 234
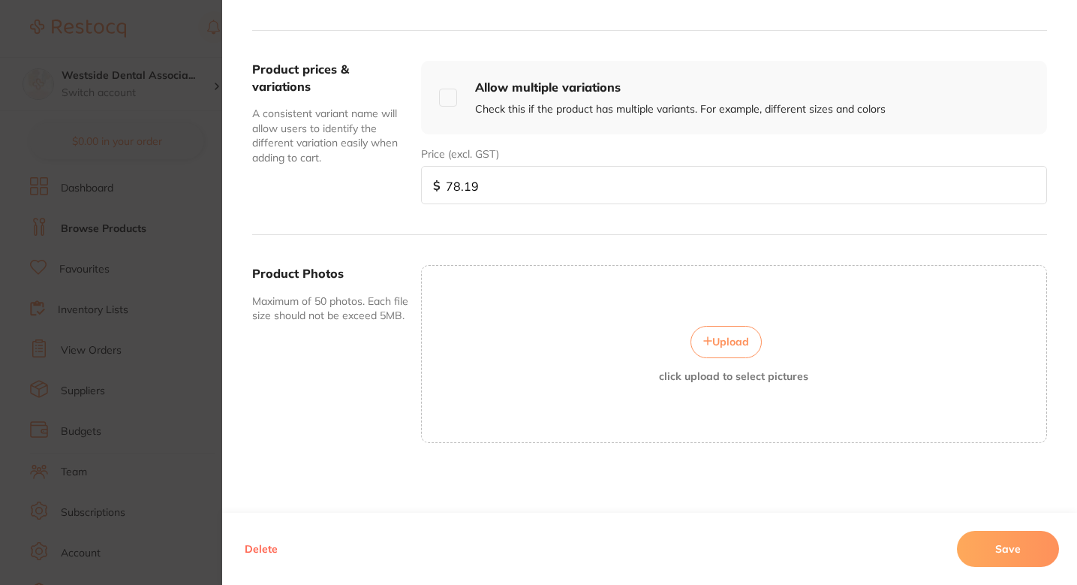
click at [740, 342] on span "Upload" at bounding box center [730, 342] width 37 height 14
click at [1010, 538] on button "Save" at bounding box center [1008, 549] width 102 height 36
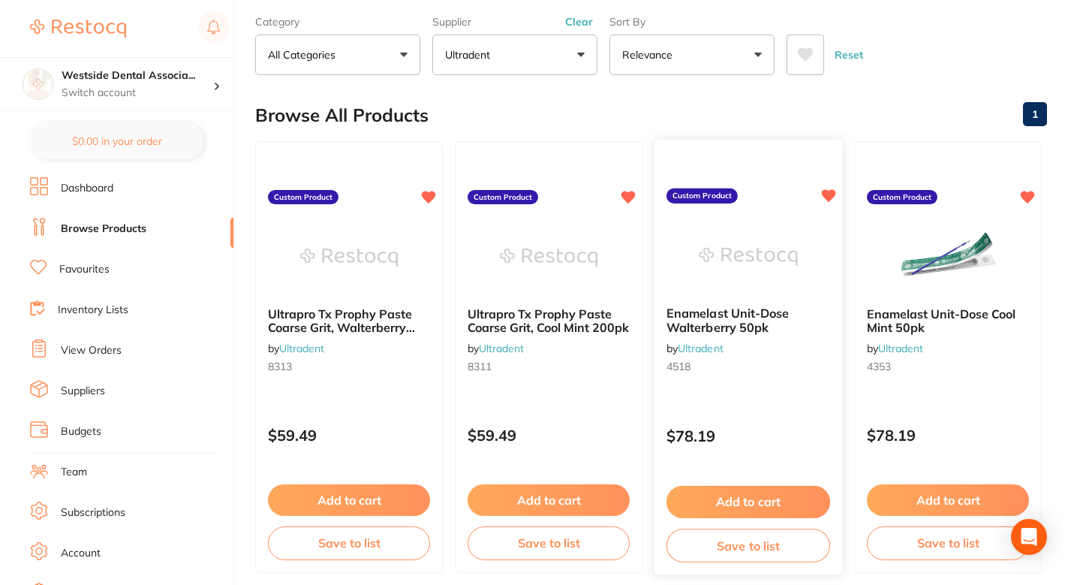
click at [710, 246] on img at bounding box center [748, 256] width 98 height 76
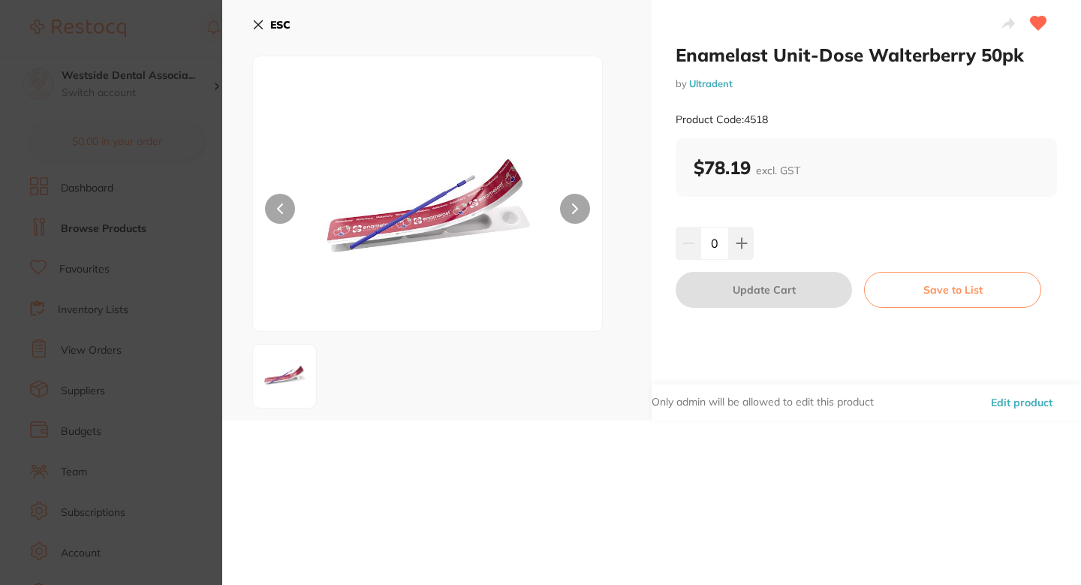
click at [143, 229] on section "Enamelast Unit-Dose Walterberry 50pk by Ultradent Product Code: 4518 ESC Enamel…" at bounding box center [540, 292] width 1081 height 585
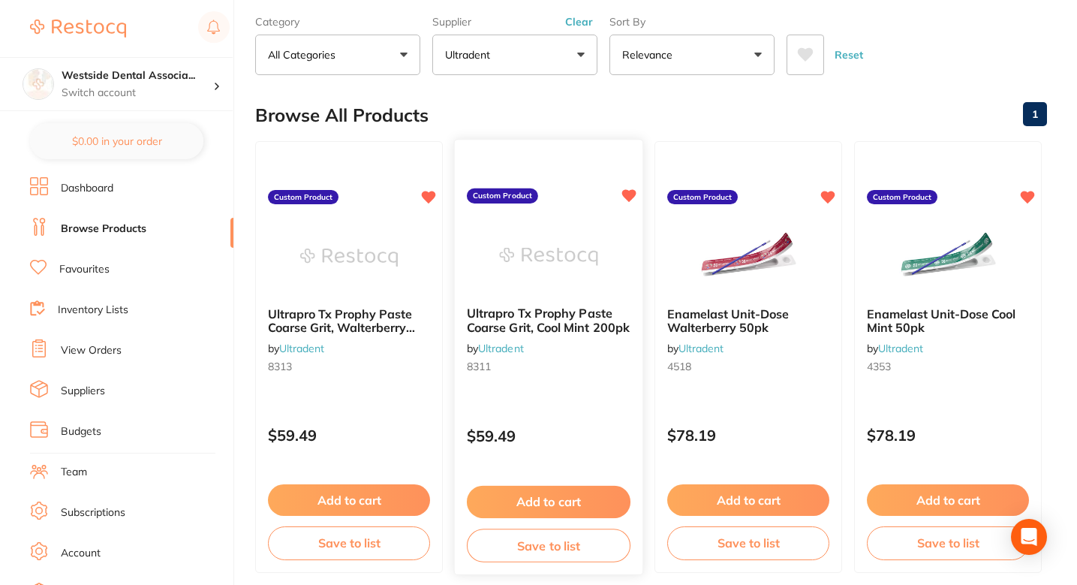
click at [523, 240] on img at bounding box center [548, 256] width 98 height 76
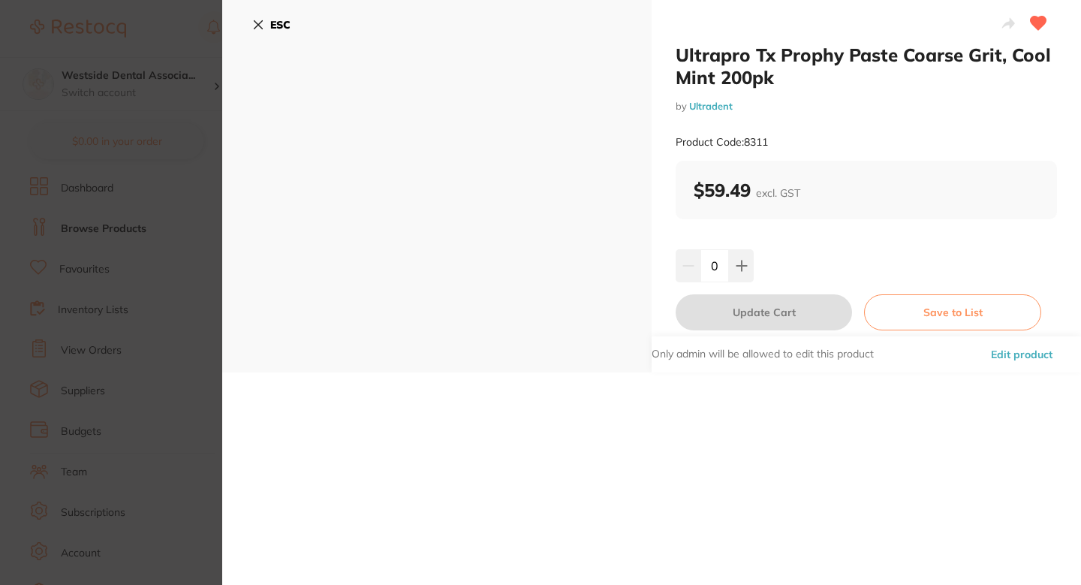
click at [753, 137] on small "Product Code: 8311" at bounding box center [722, 142] width 92 height 13
copy small "8311"
click at [1006, 348] on button "Edit product" at bounding box center [1021, 354] width 71 height 36
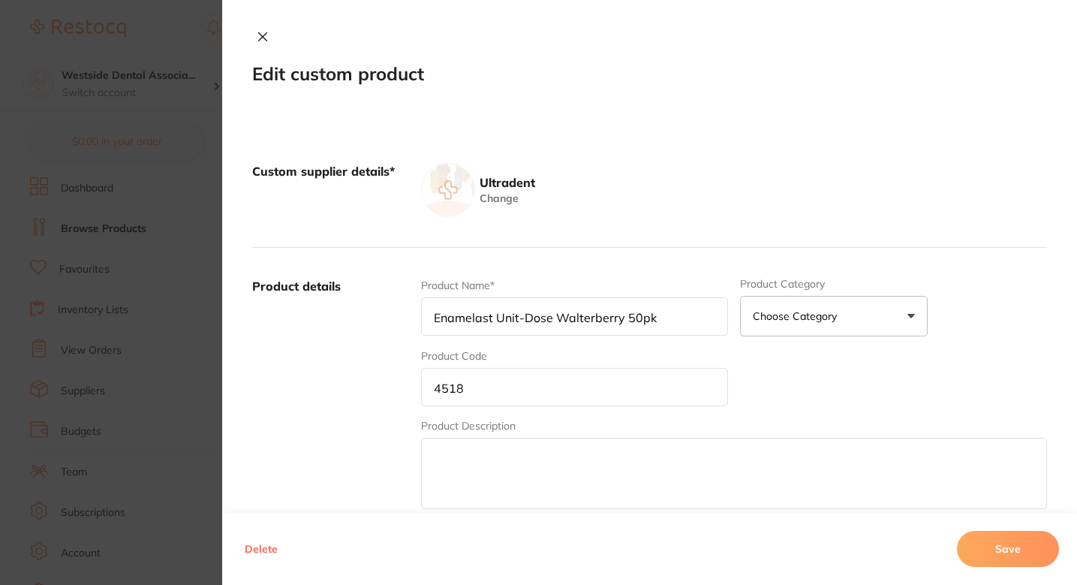
type input "Ultrapro Tx Prophy Paste Coarse Grit, Cool Mint 200pk"
type input "8311"
type input "59.49"
click at [403, 385] on label "Product details" at bounding box center [330, 395] width 157 height 234
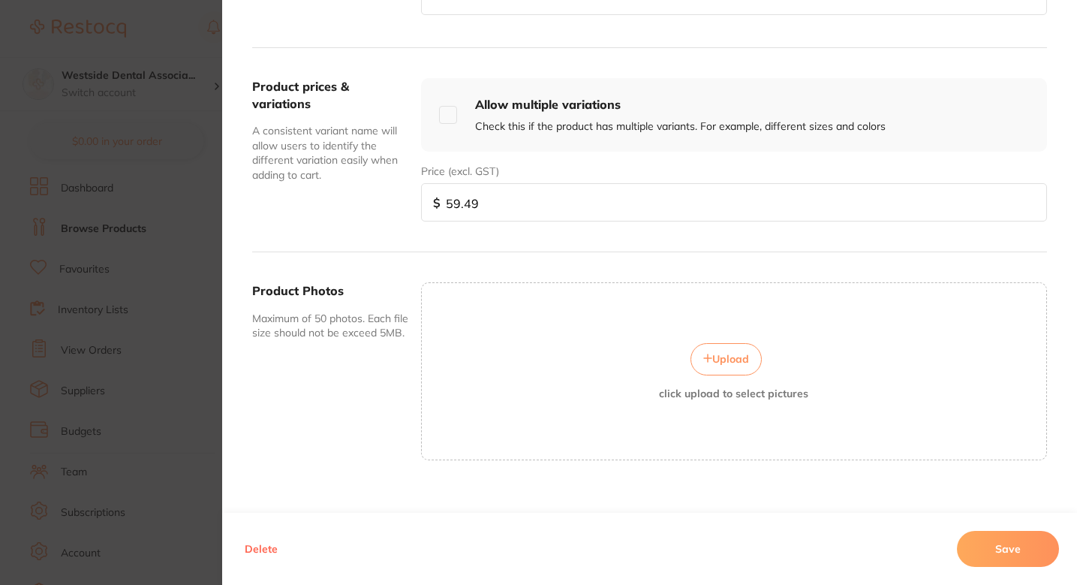
scroll to position [511, 0]
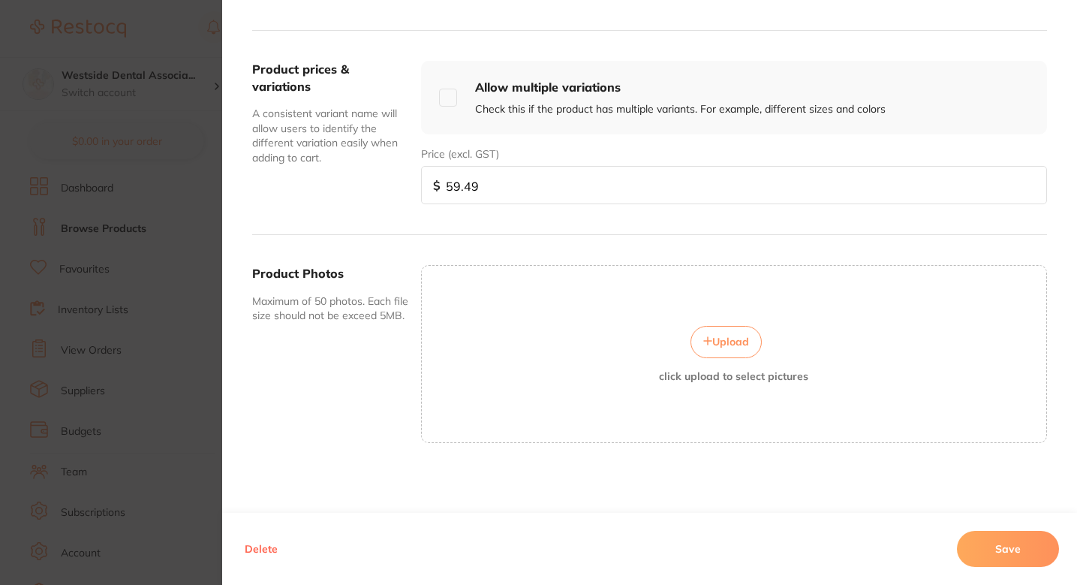
click at [696, 342] on button "Upload" at bounding box center [726, 342] width 71 height 32
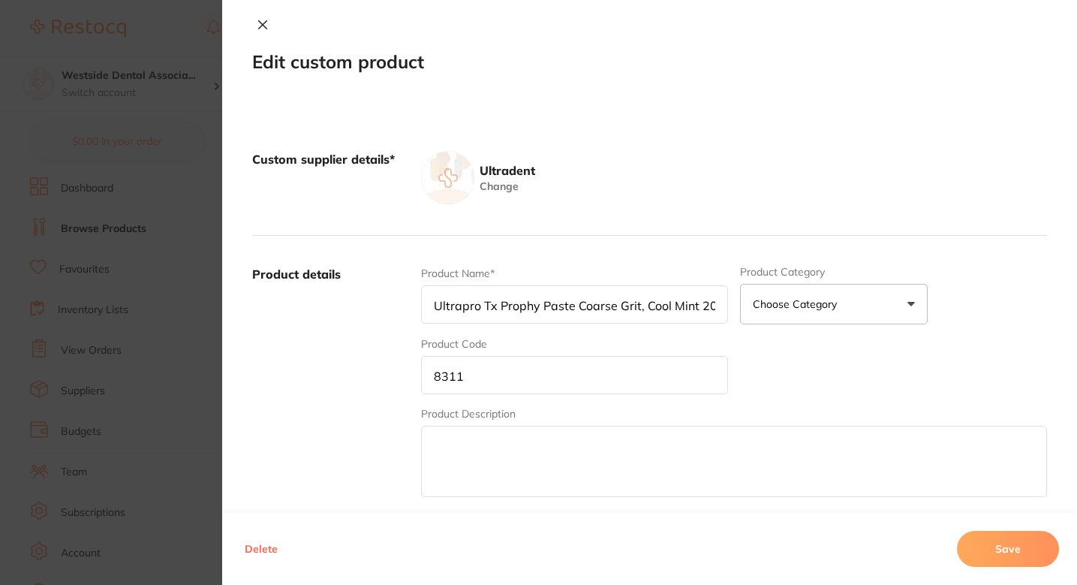
scroll to position [0, 0]
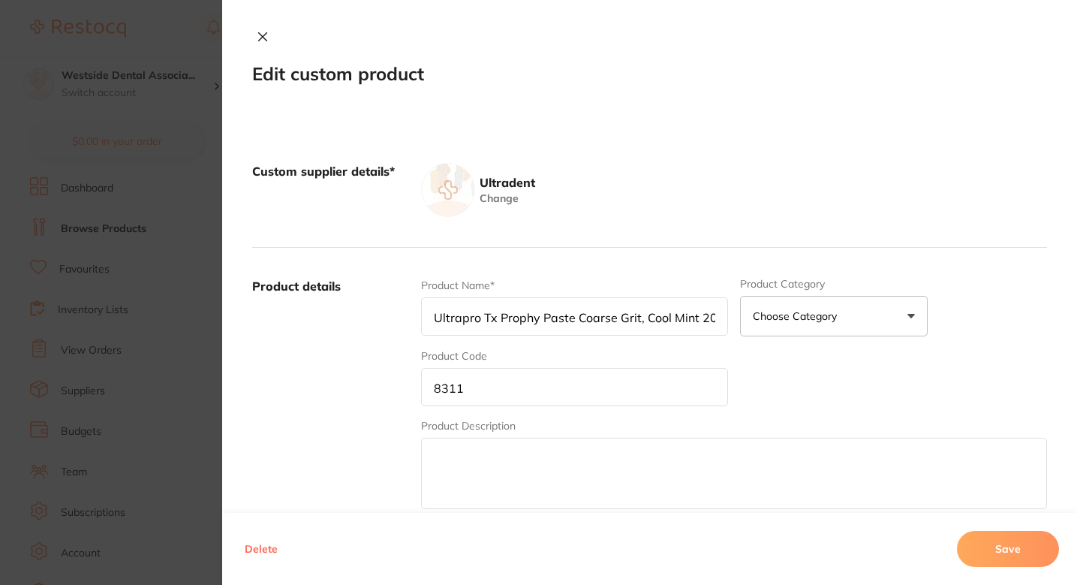
click at [791, 144] on div "Custom supplier details* Ultradent Change" at bounding box center [649, 190] width 795 height 115
click at [735, 180] on div "Ultradent Change" at bounding box center [734, 190] width 626 height 54
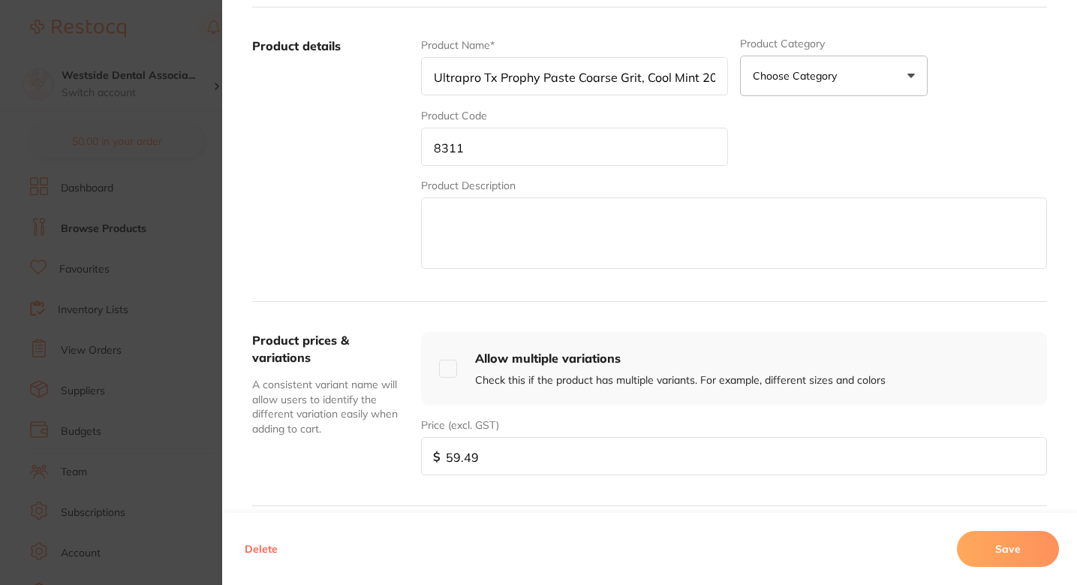
scroll to position [517, 0]
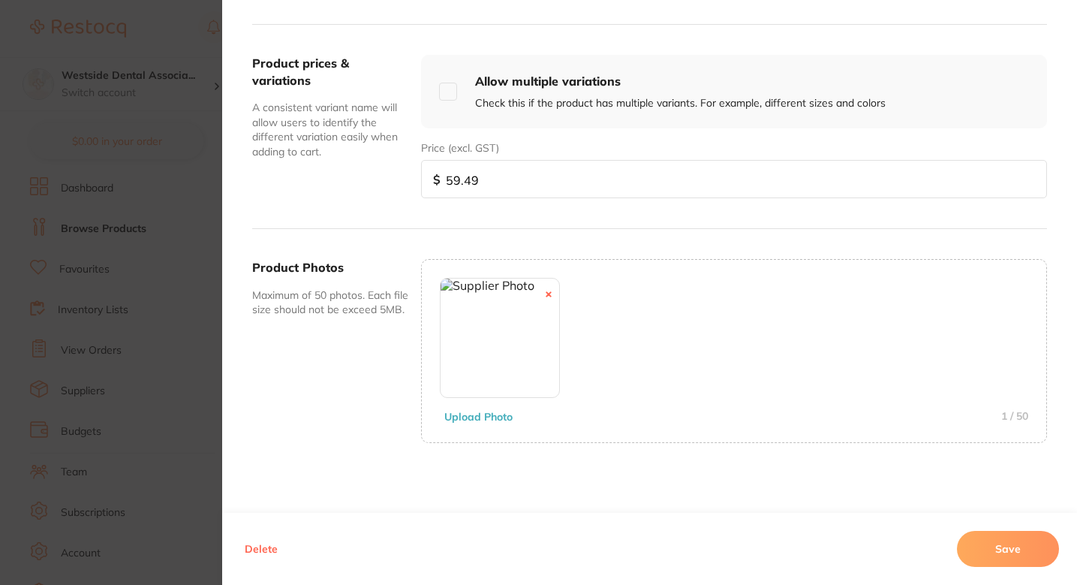
click at [546, 297] on icon at bounding box center [549, 294] width 6 height 6
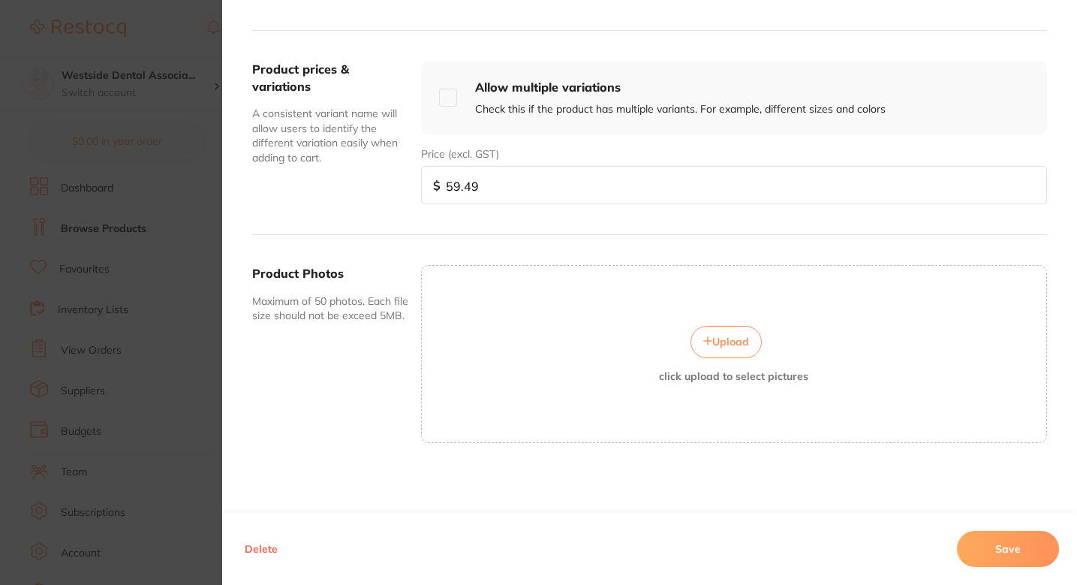
click at [715, 336] on span "Upload" at bounding box center [730, 342] width 37 height 14
click at [741, 405] on div "Upload click upload to select pictures" at bounding box center [734, 353] width 626 height 177
click at [717, 327] on button "Upload" at bounding box center [726, 342] width 71 height 32
click at [985, 535] on button "Save" at bounding box center [1008, 549] width 102 height 36
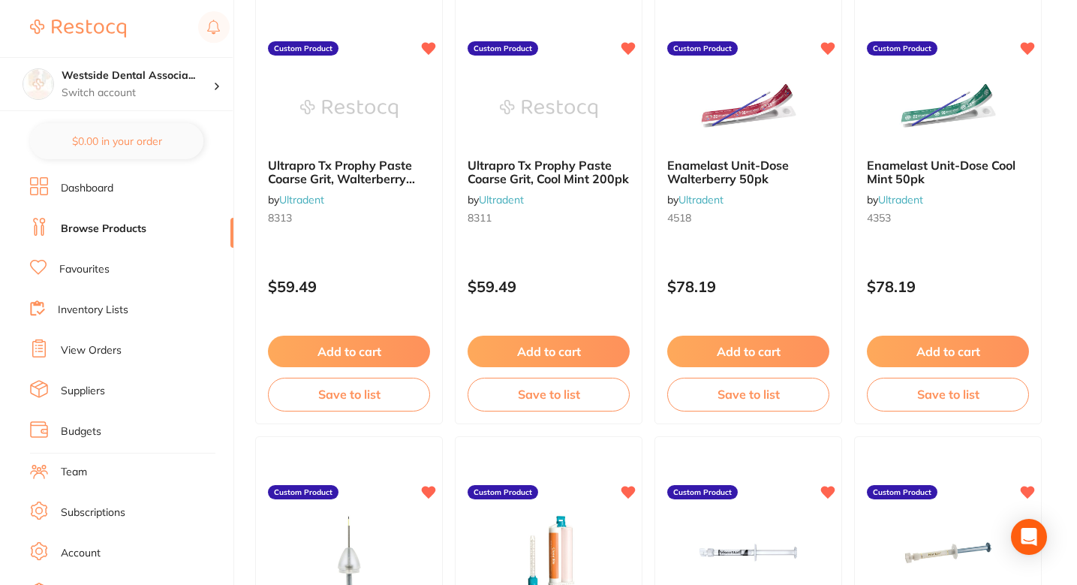
scroll to position [14, 0]
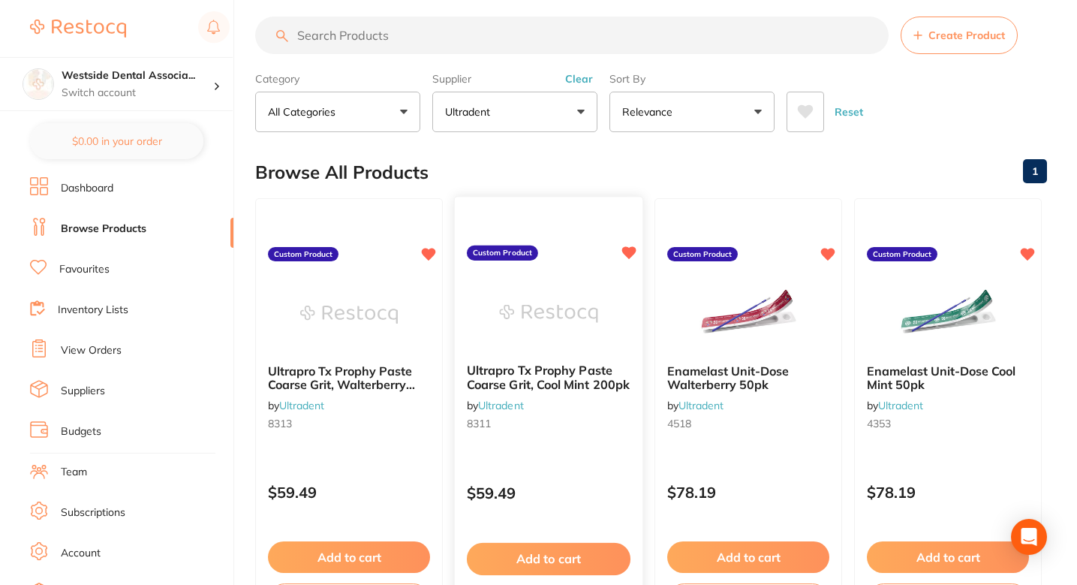
click at [580, 294] on img at bounding box center [548, 313] width 98 height 76
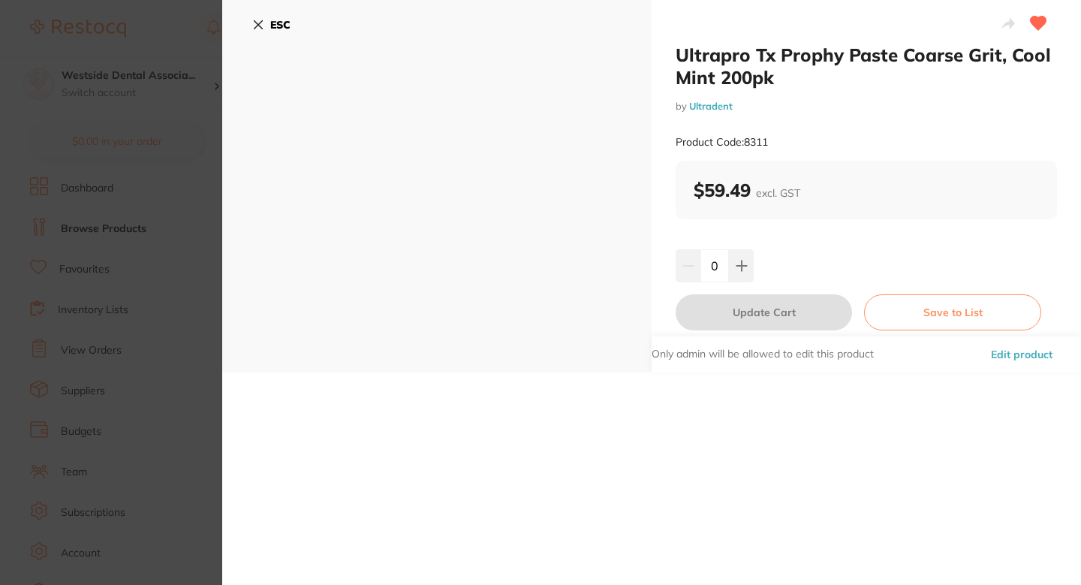
click at [167, 295] on section "Ultrapro Tx Prophy Paste Coarse Grit, Cool Mint 200pk by Ultradent Product Code…" at bounding box center [540, 292] width 1081 height 585
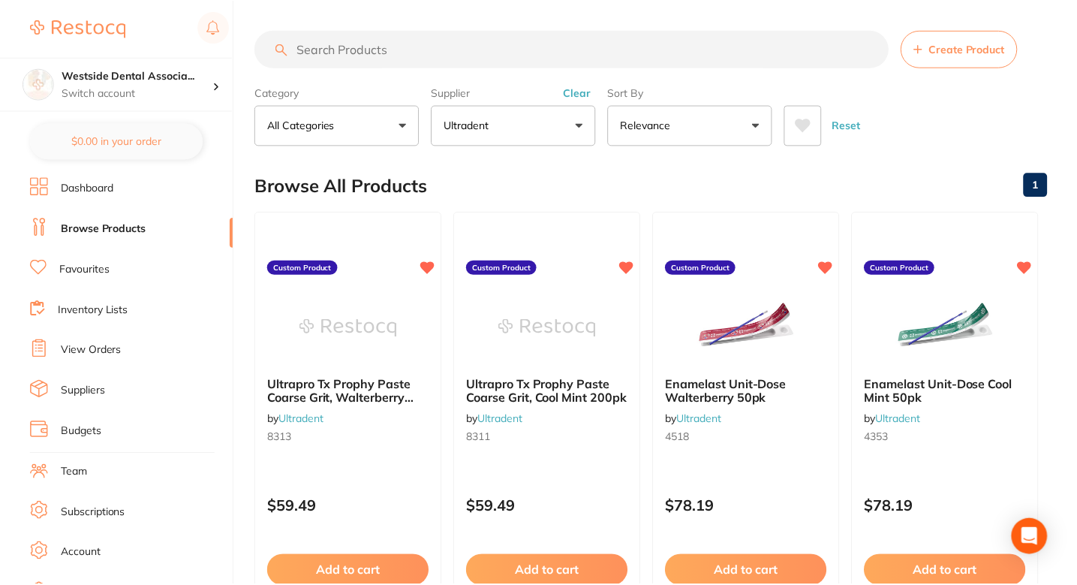
scroll to position [14, 0]
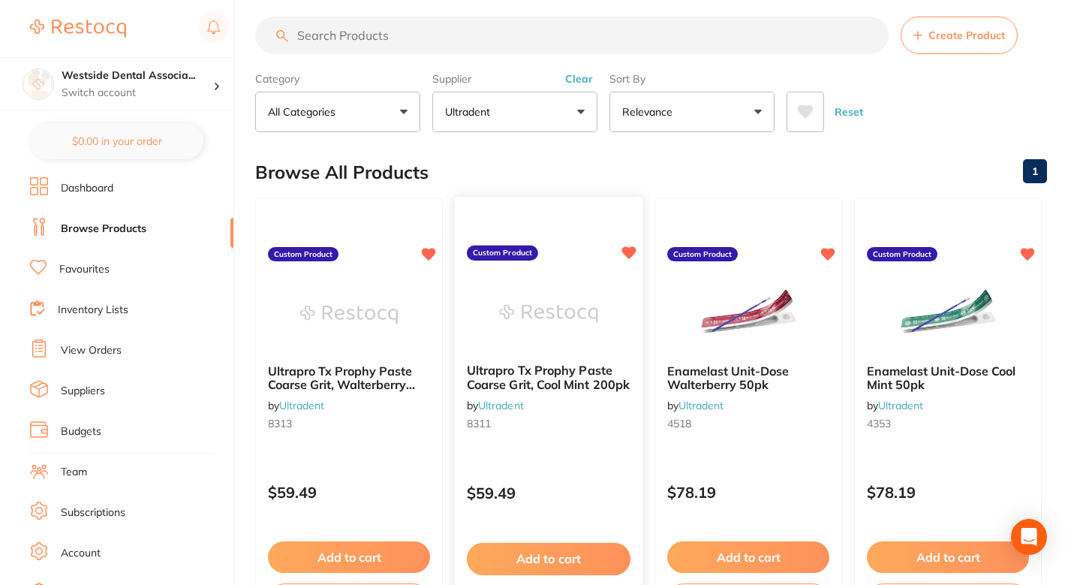
click at [563, 300] on img at bounding box center [548, 313] width 98 height 76
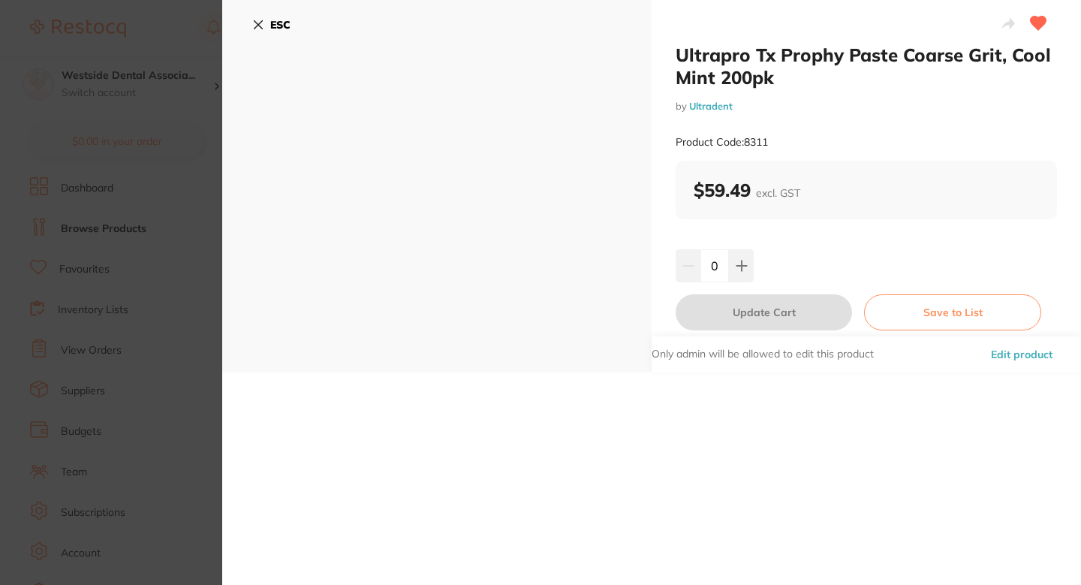
click at [1018, 349] on button "Edit product" at bounding box center [1021, 354] width 71 height 36
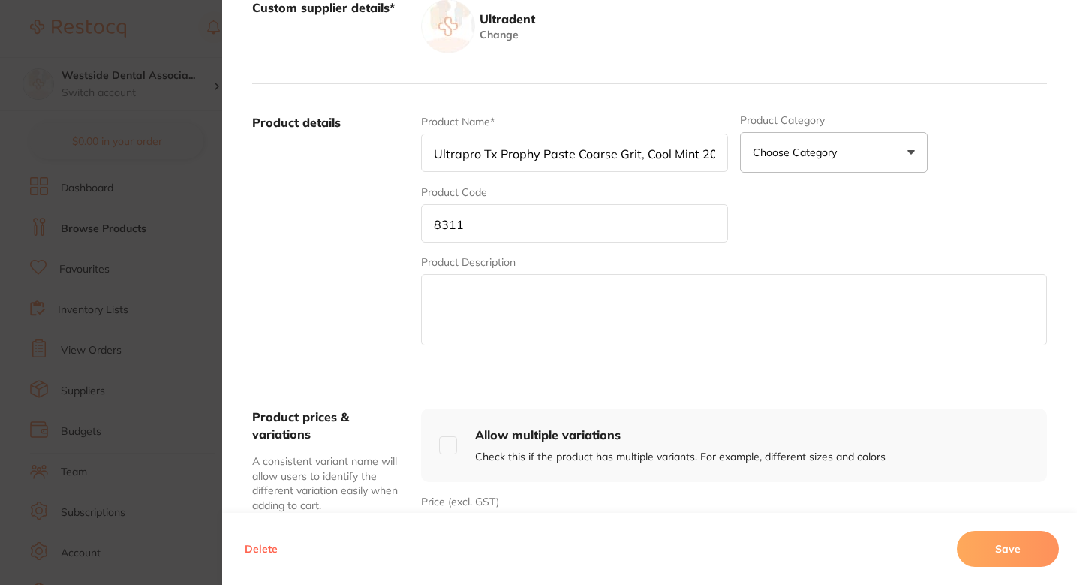
scroll to position [511, 0]
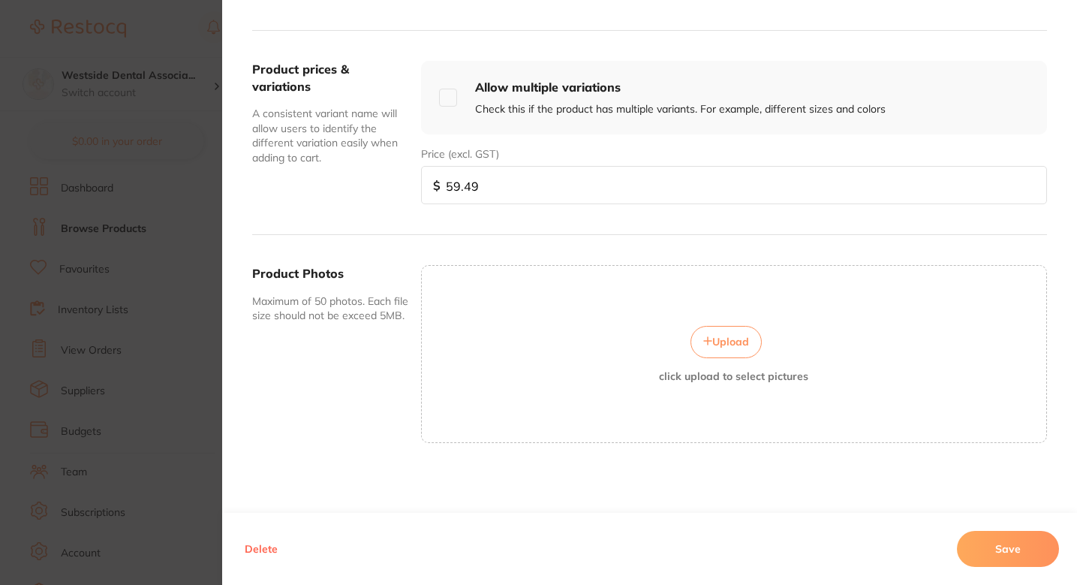
click at [694, 330] on button "Upload" at bounding box center [726, 342] width 71 height 32
click at [1000, 542] on button "Save" at bounding box center [1008, 549] width 102 height 36
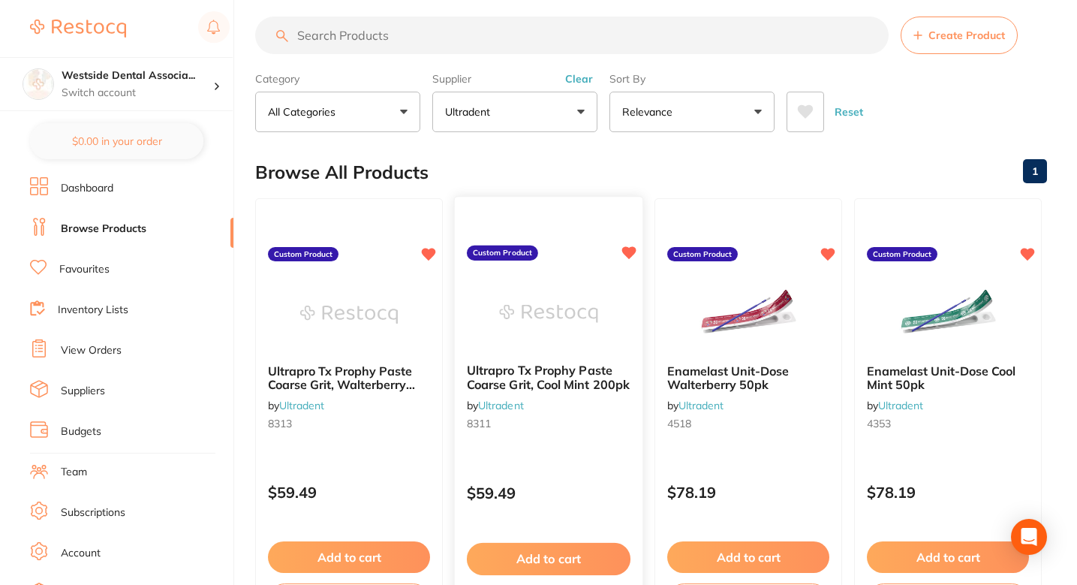
click at [532, 349] on img at bounding box center [548, 313] width 98 height 76
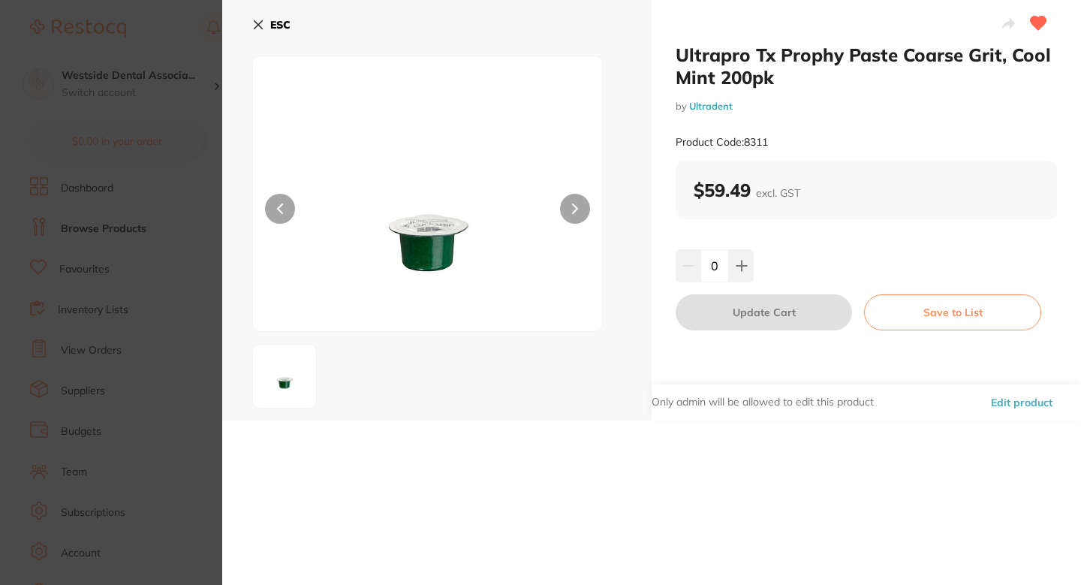
click at [132, 269] on section "Ultrapro Tx Prophy Paste Coarse Grit, Cool Mint 200pk by Ultradent Product Code…" at bounding box center [540, 292] width 1081 height 585
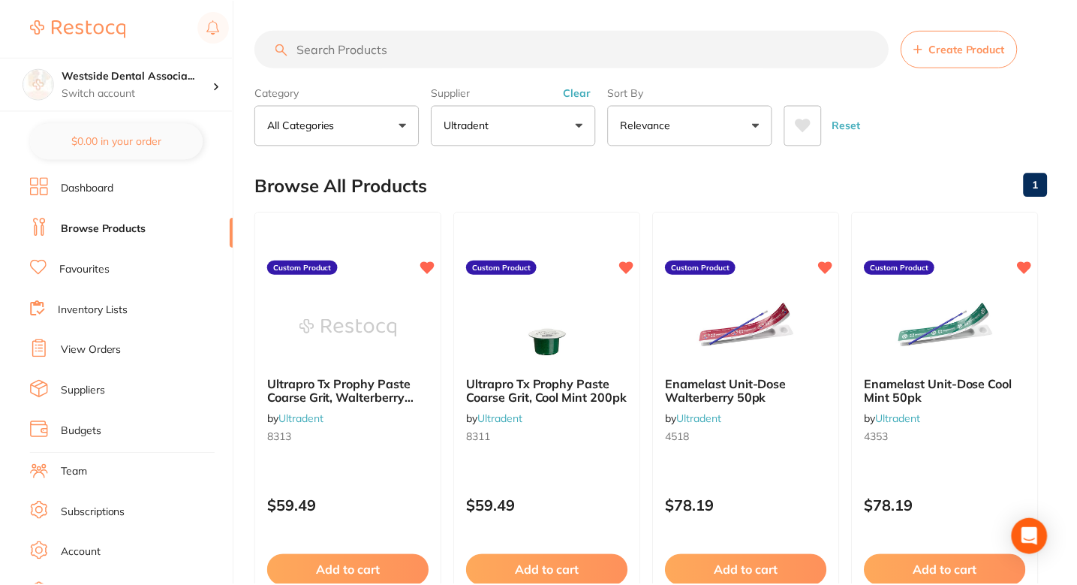
scroll to position [14, 0]
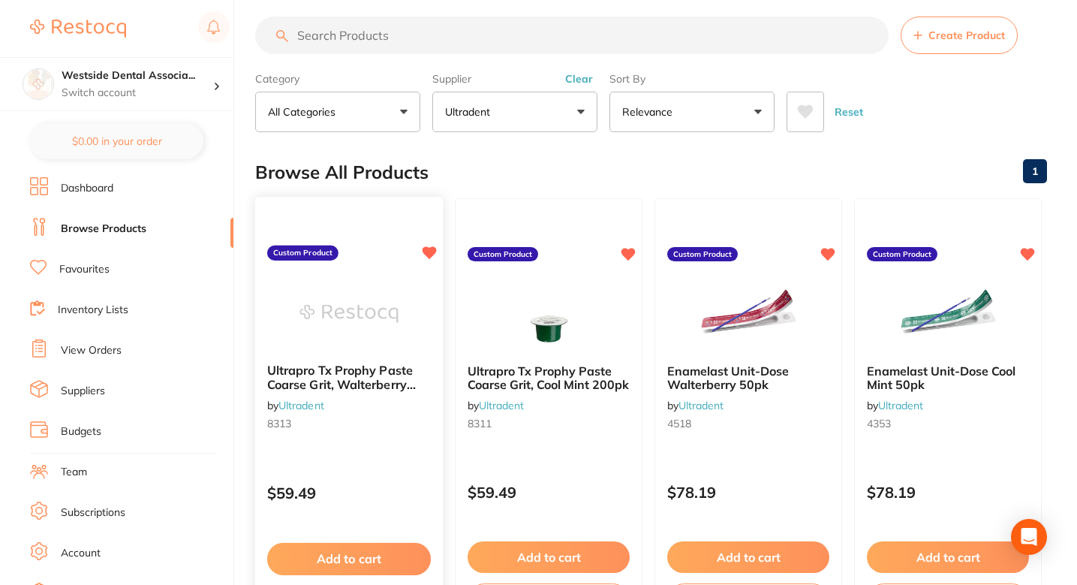
click at [360, 299] on img at bounding box center [349, 313] width 98 height 76
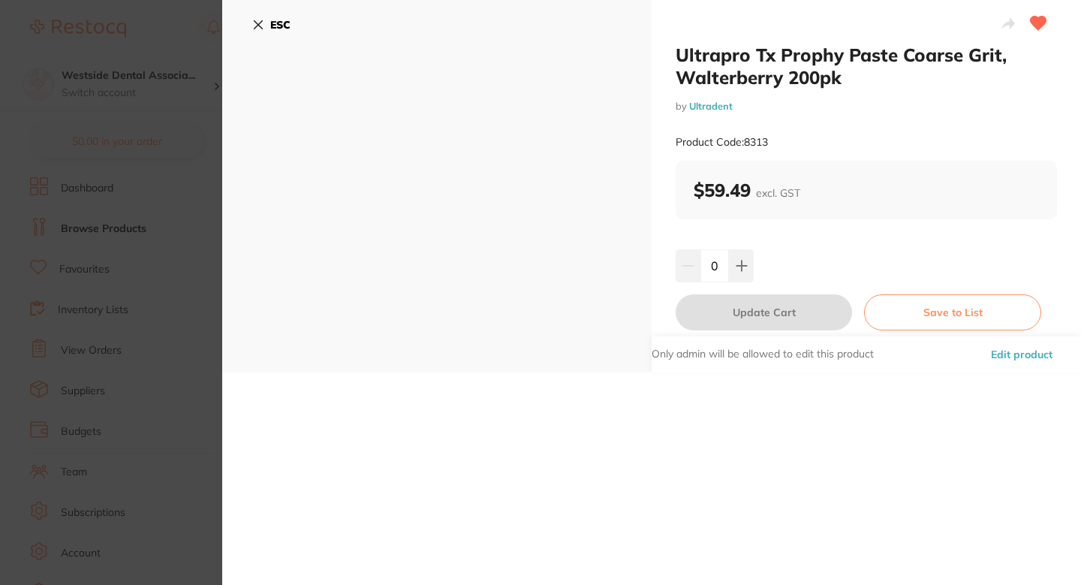
click at [752, 146] on small "Product Code: 8313" at bounding box center [722, 142] width 92 height 13
copy small "8313"
click at [1000, 351] on button "Edit product" at bounding box center [1021, 354] width 71 height 36
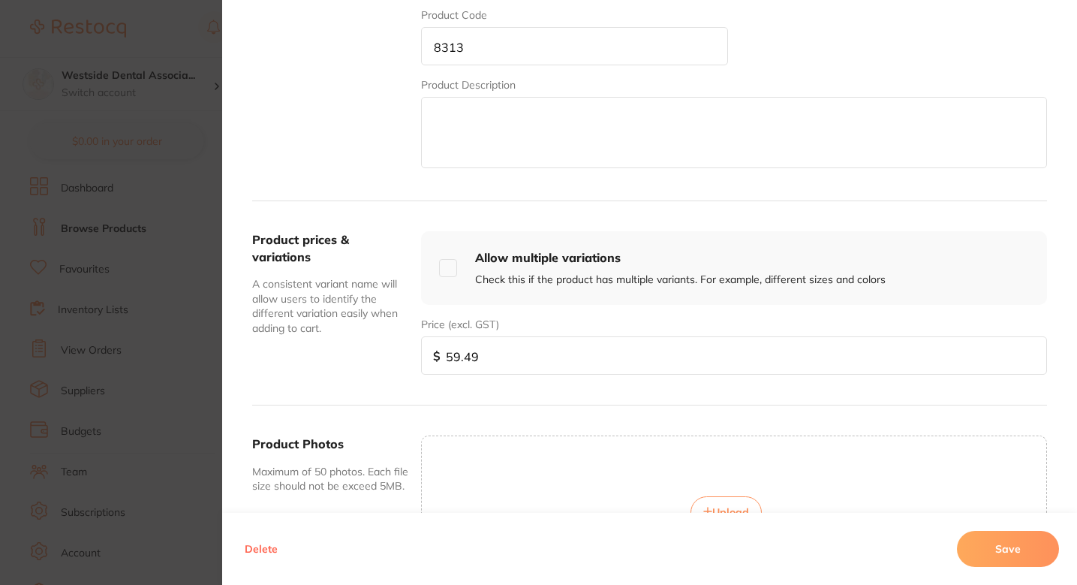
scroll to position [442, 0]
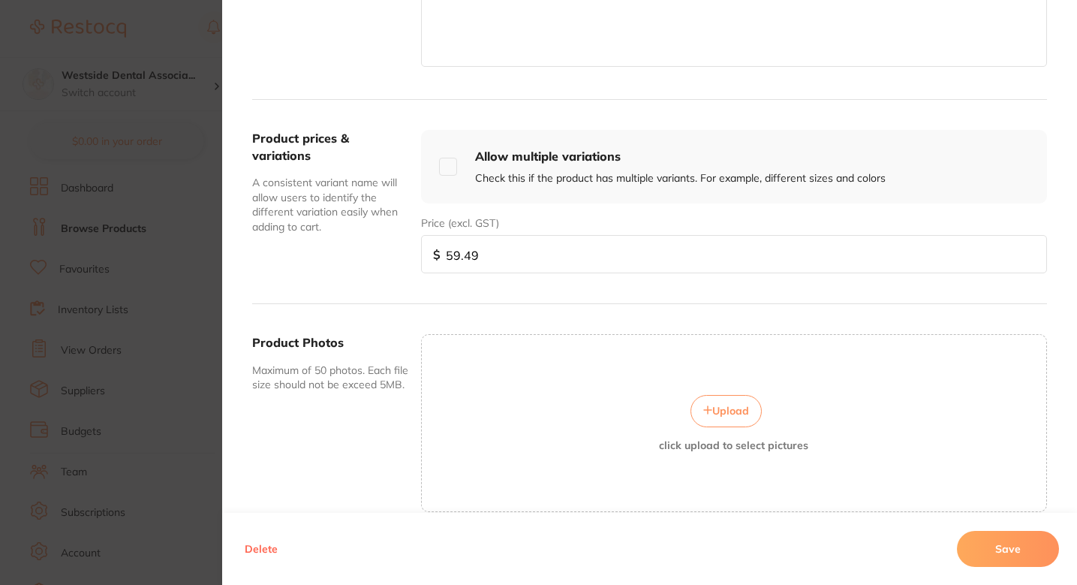
click at [718, 411] on span "Upload" at bounding box center [730, 411] width 37 height 14
click at [986, 543] on button "Save" at bounding box center [1008, 549] width 102 height 36
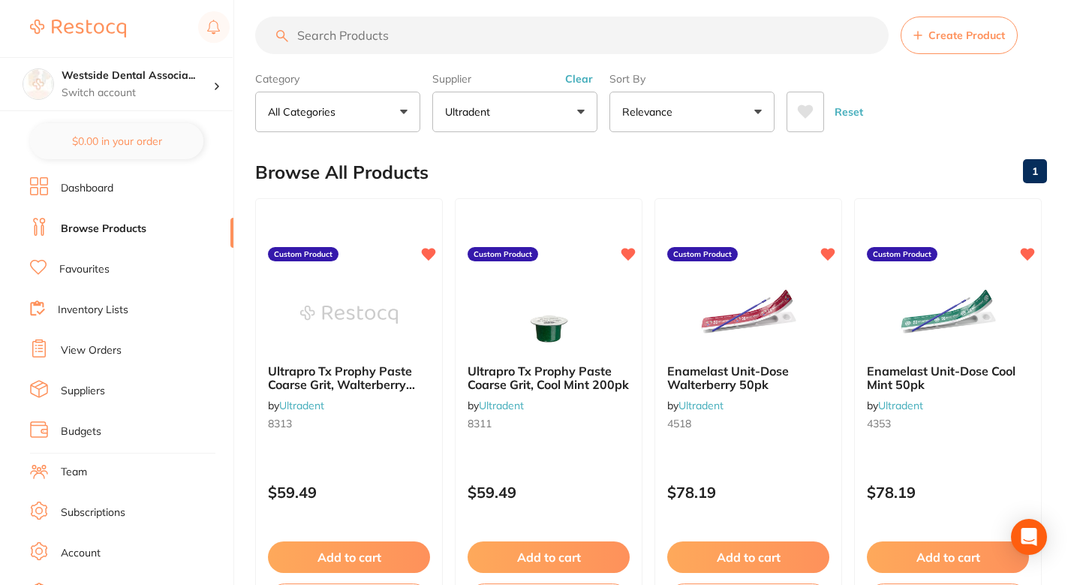
click at [528, 175] on div "Browse All Products 1" at bounding box center [651, 172] width 792 height 50
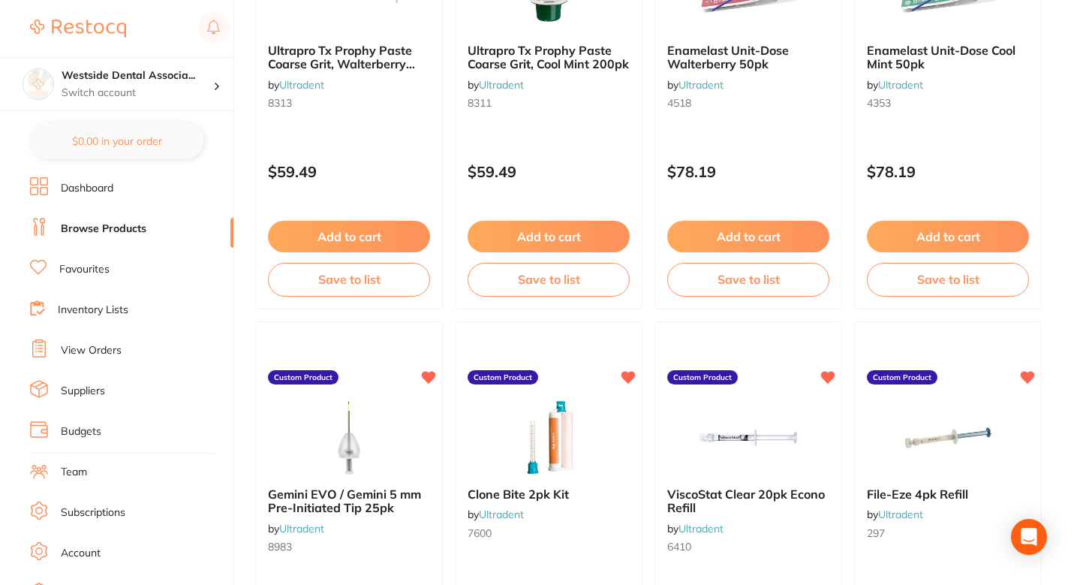
scroll to position [0, 0]
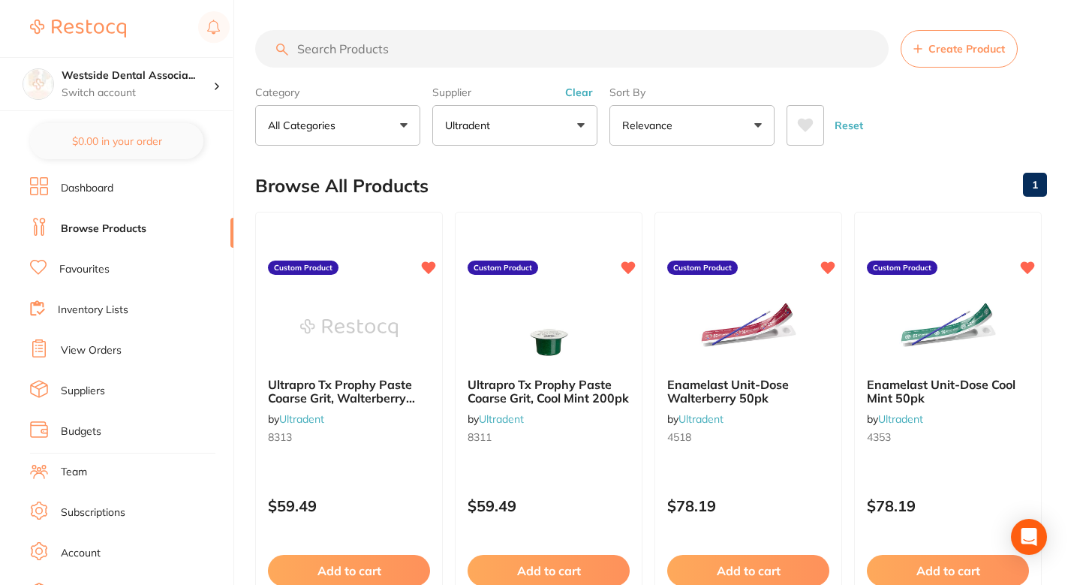
click at [580, 178] on div "Browse All Products 1" at bounding box center [651, 186] width 792 height 50
click at [531, 174] on div "Browse All Products 1" at bounding box center [651, 186] width 792 height 50
click at [604, 178] on div "Browse All Products 1" at bounding box center [651, 186] width 792 height 50
